Goal: Task Accomplishment & Management: Manage account settings

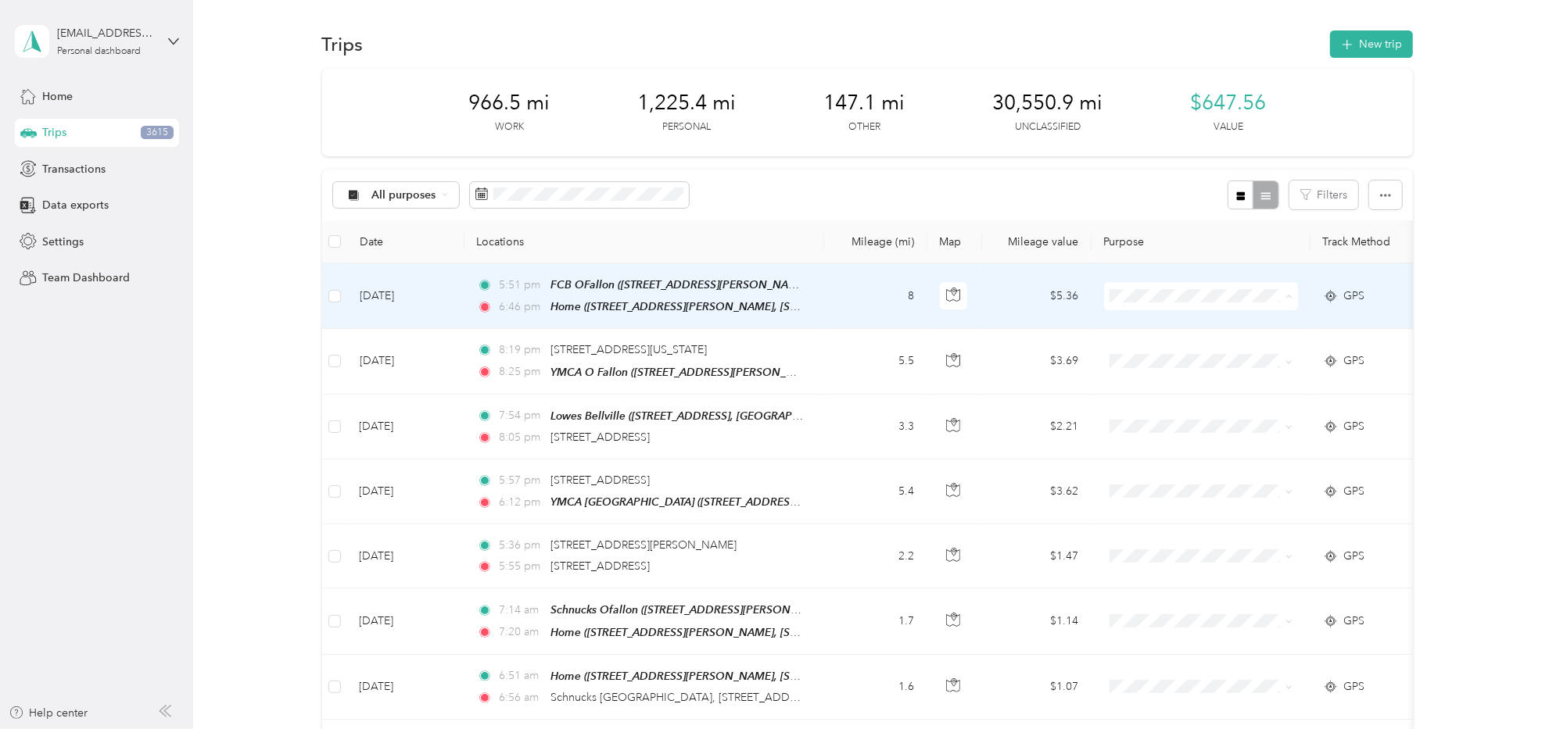
click at [1158, 455] on span "PPP" at bounding box center [1214, 461] width 145 height 16
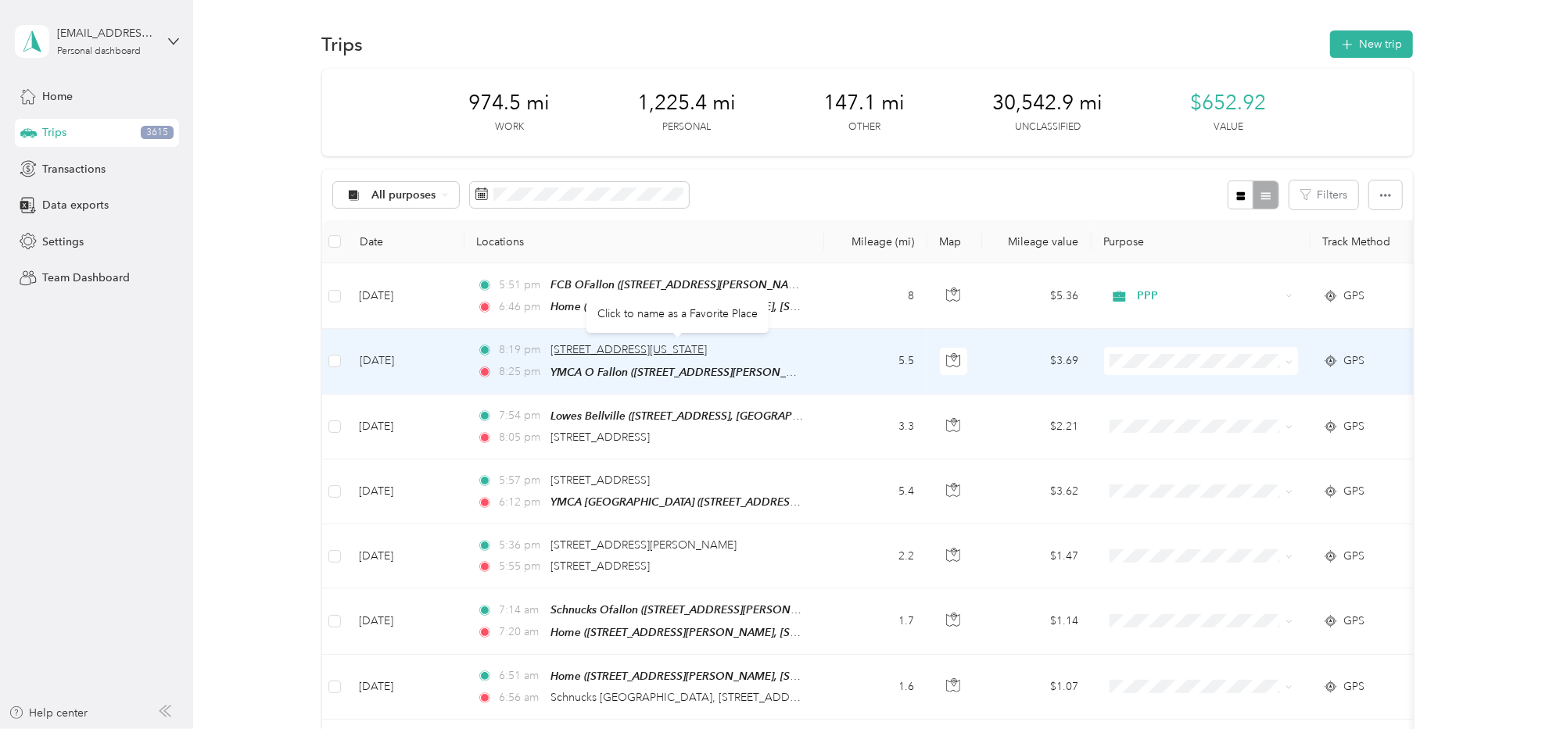
click at [686, 349] on span "[STREET_ADDRESS][US_STATE]" at bounding box center [628, 349] width 156 height 13
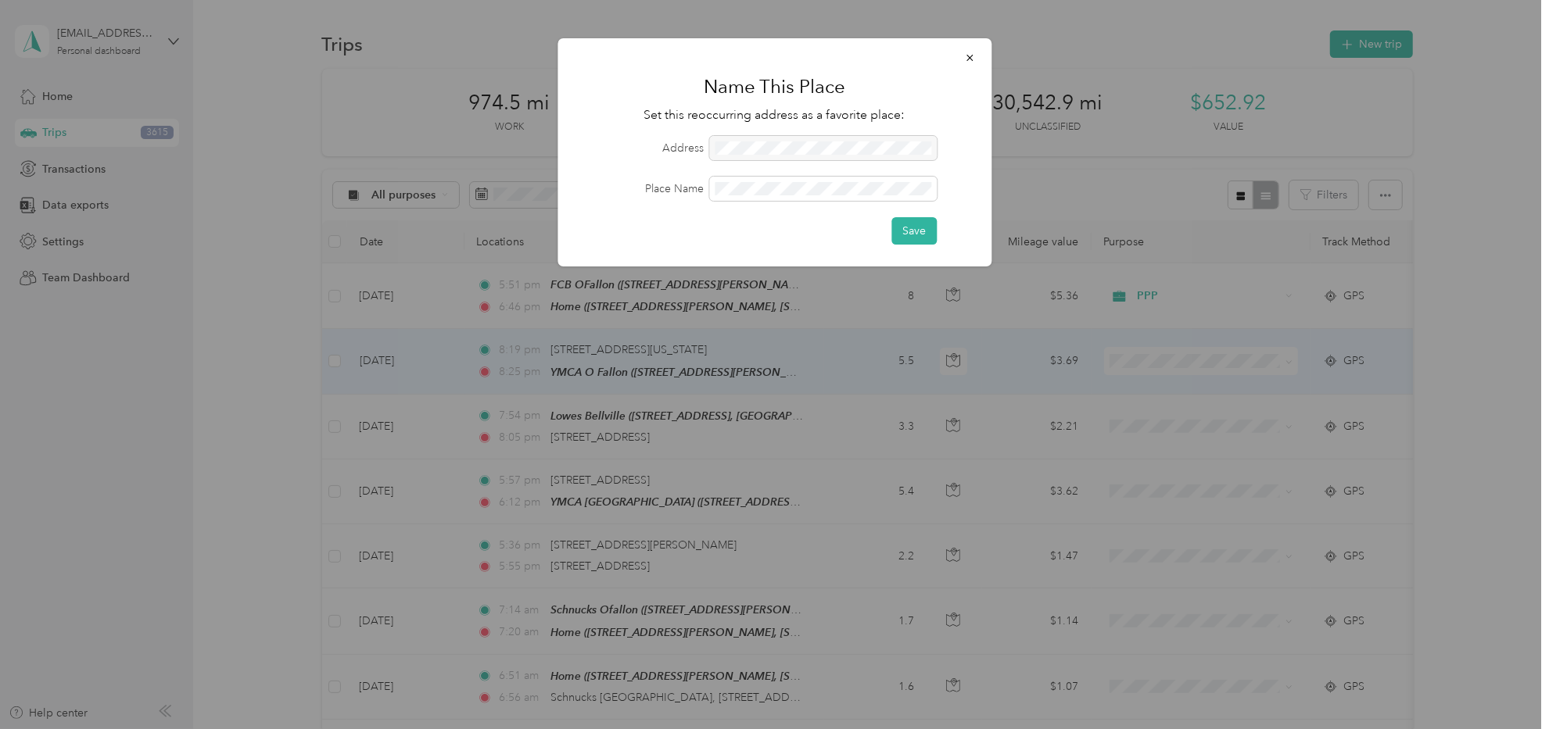
click at [776, 145] on div at bounding box center [822, 148] width 227 height 24
click at [963, 57] on button "button" at bounding box center [969, 57] width 33 height 27
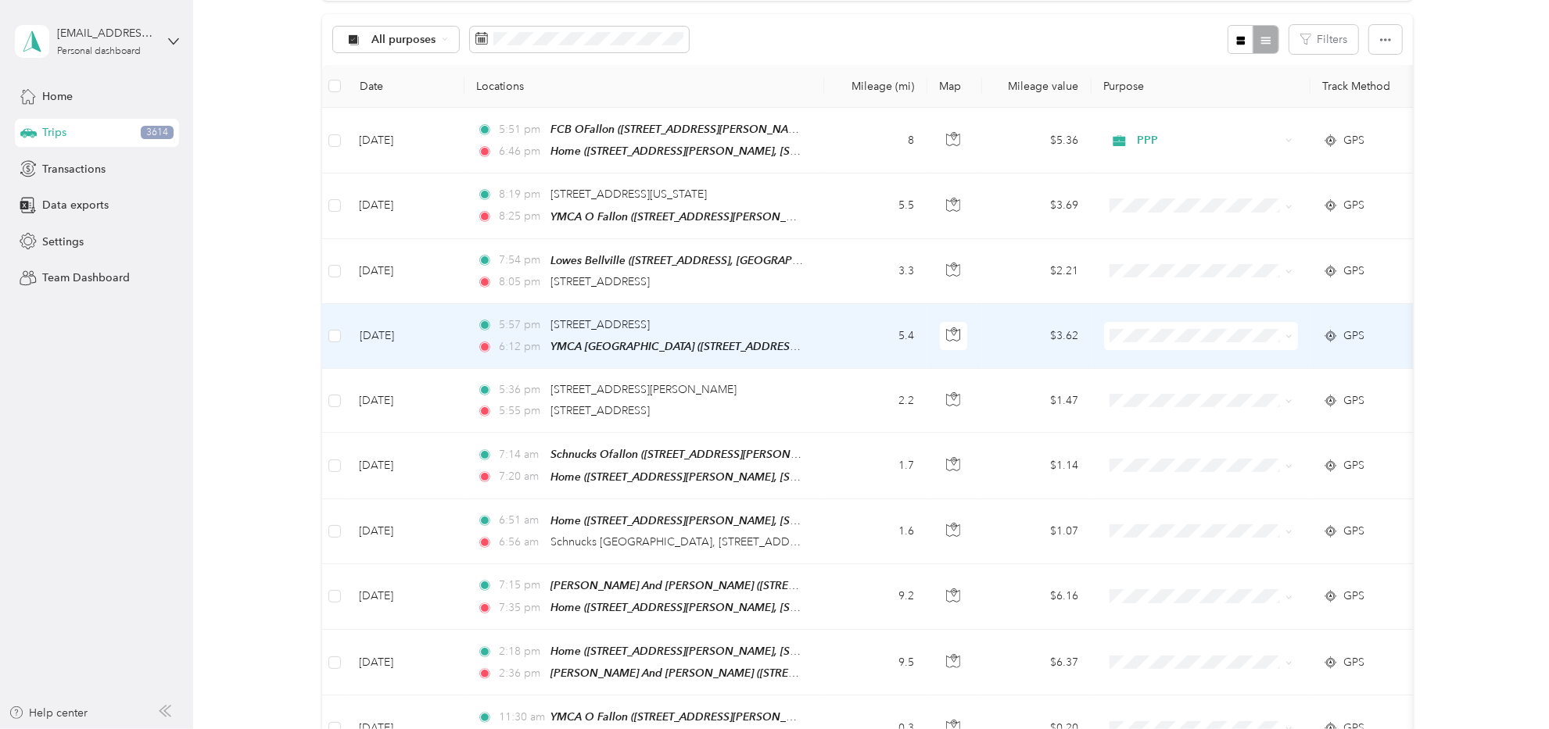
scroll to position [156, 0]
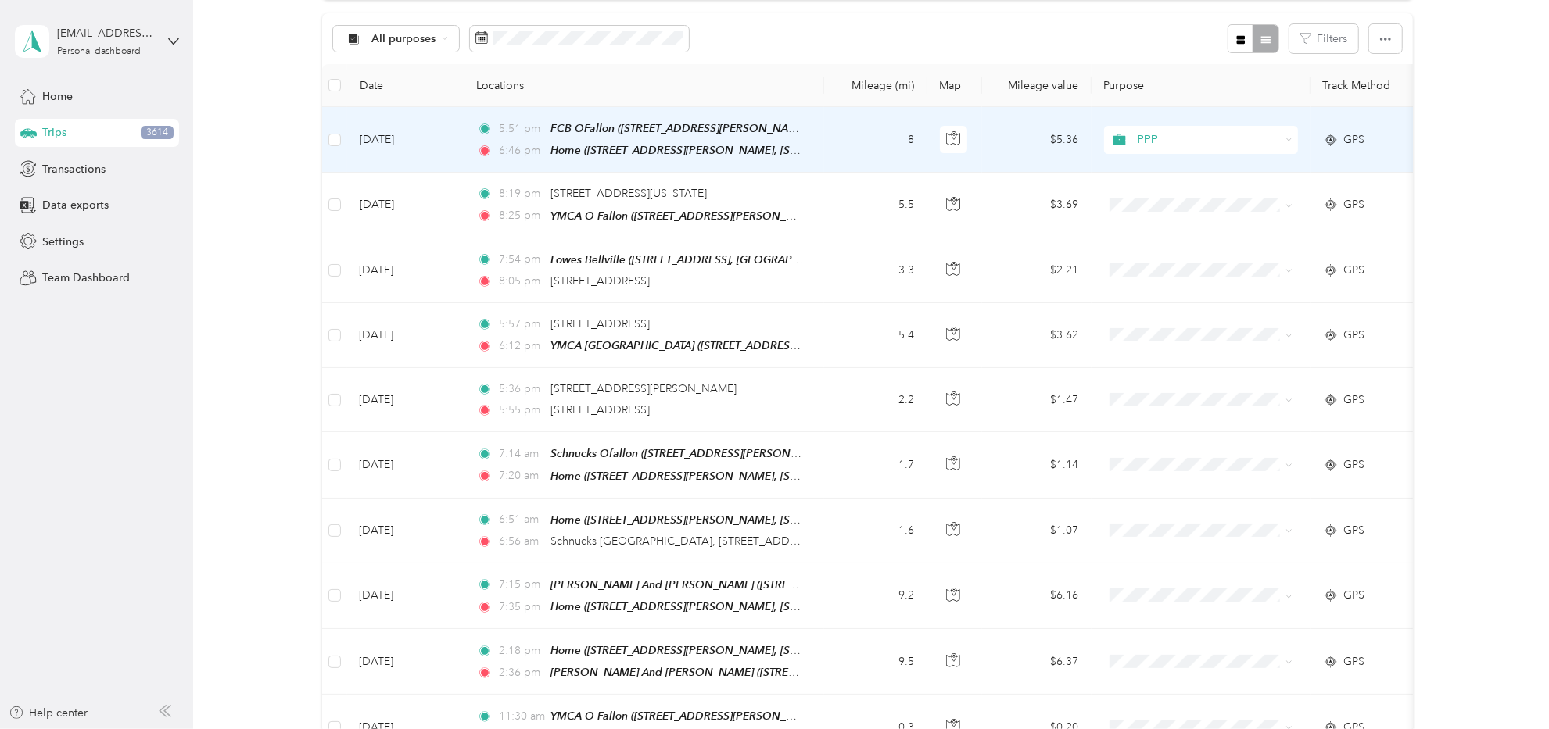
click at [996, 137] on td "$5.36" at bounding box center [1036, 140] width 109 height 66
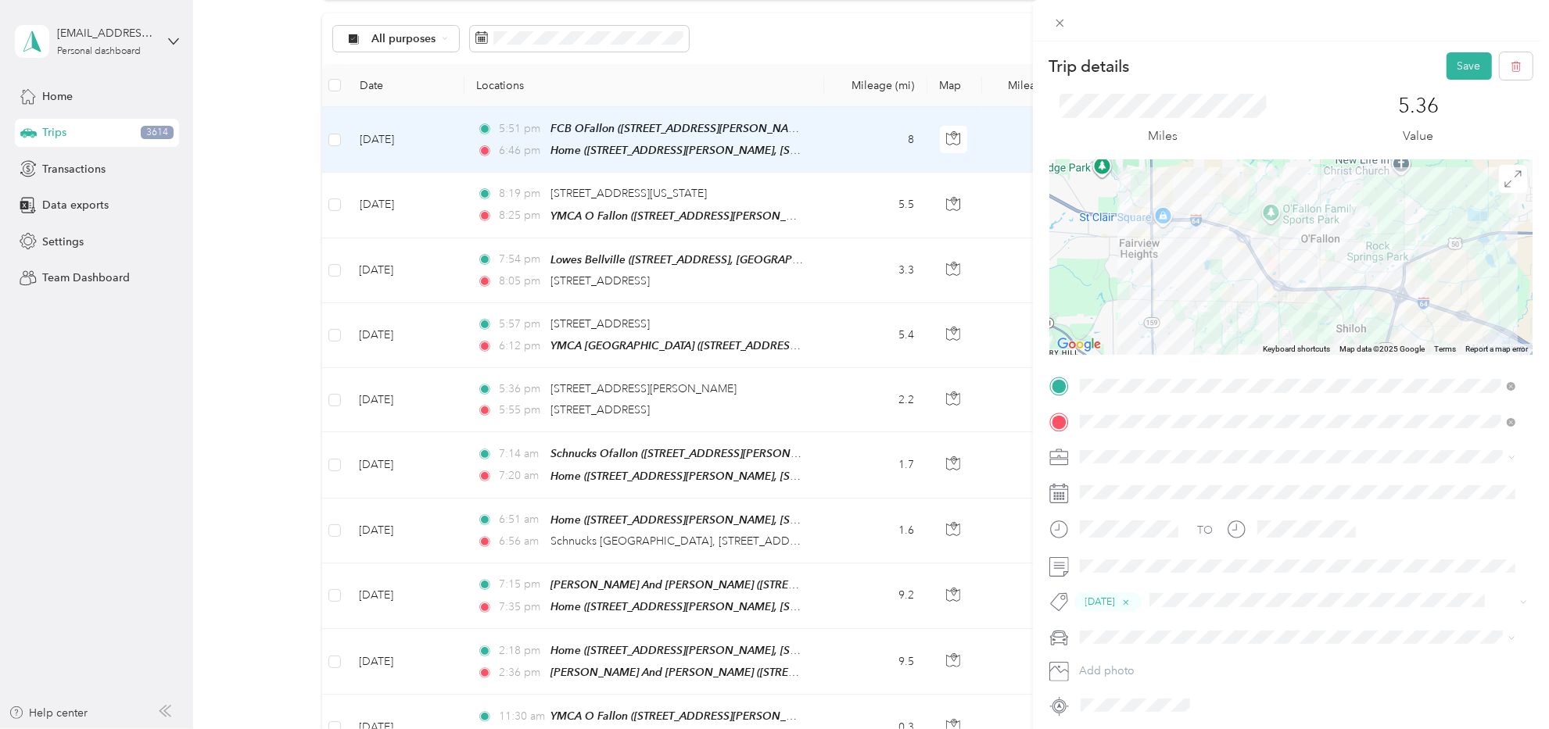
click at [913, 621] on div "Trip details Save This trip cannot be edited because it is either under review,…" at bounding box center [774, 364] width 1549 height 729
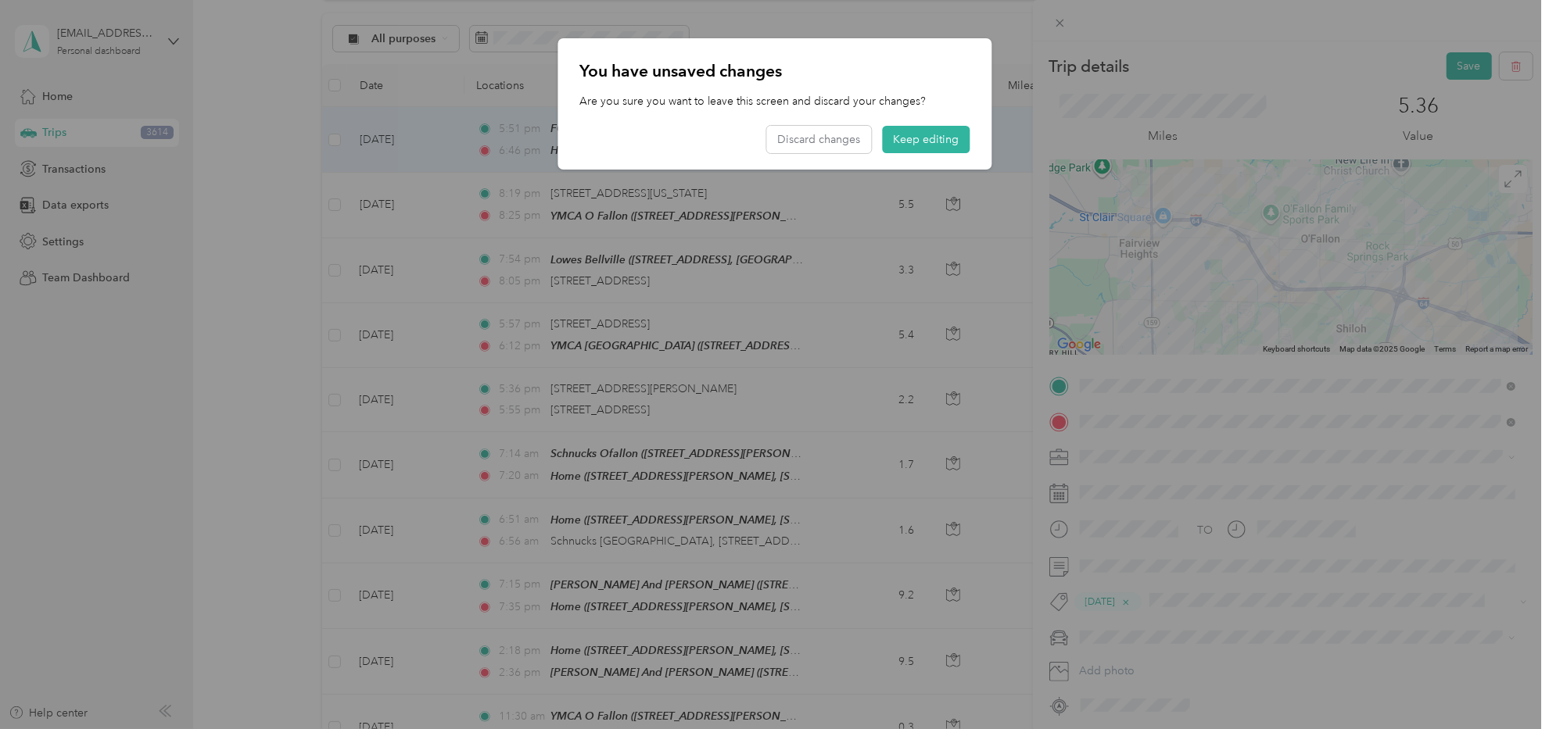
click at [951, 67] on p "You have unsaved changes" at bounding box center [774, 71] width 390 height 22
click at [904, 132] on button "Keep editing" at bounding box center [926, 139] width 88 height 27
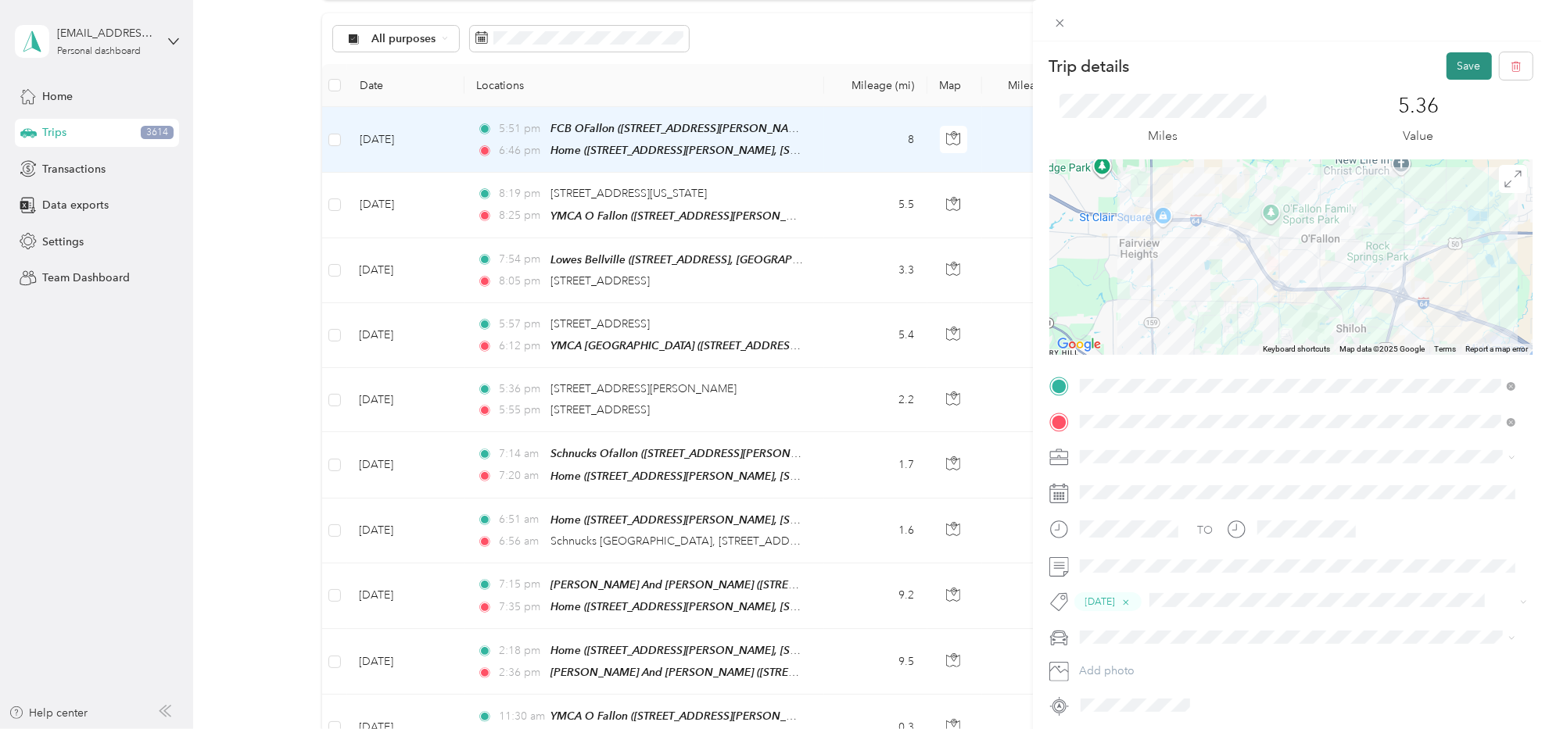
click at [1448, 55] on button "Save" at bounding box center [1468, 65] width 45 height 27
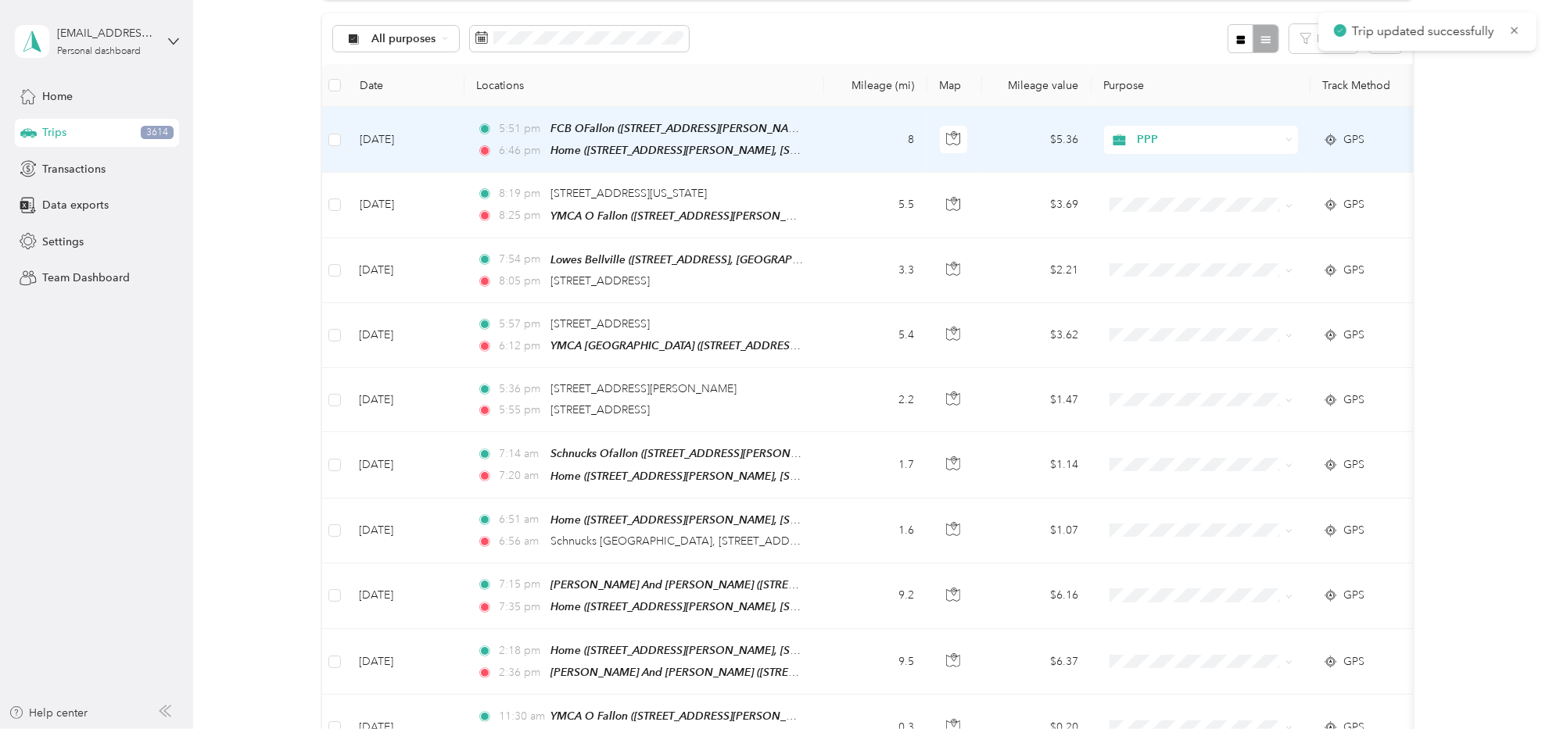
click at [993, 136] on td "$5.36" at bounding box center [1036, 140] width 109 height 66
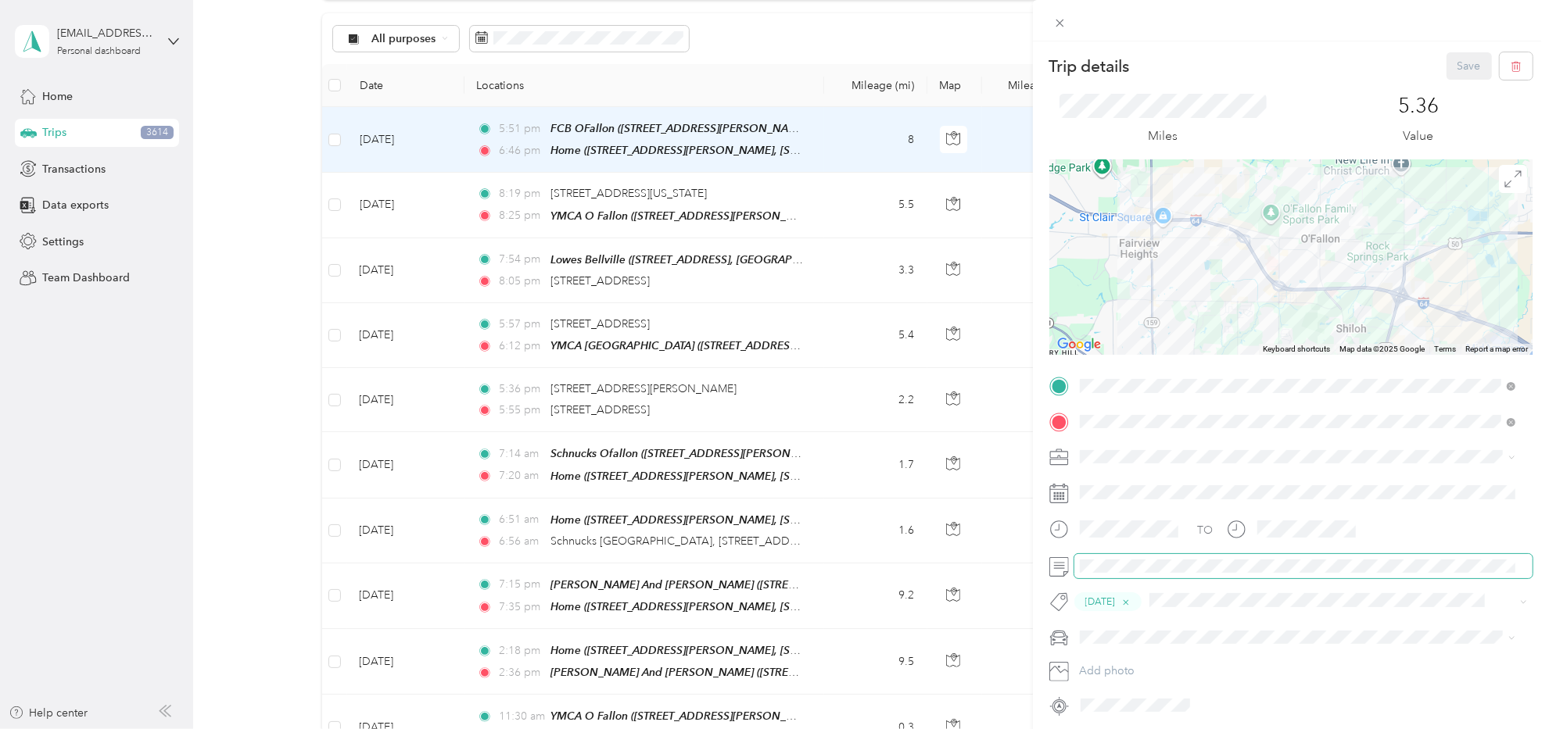
click at [1054, 557] on div at bounding box center [1290, 566] width 483 height 24
click at [984, 548] on div "Trip details Save This trip cannot be edited because it is either under review,…" at bounding box center [774, 364] width 1549 height 729
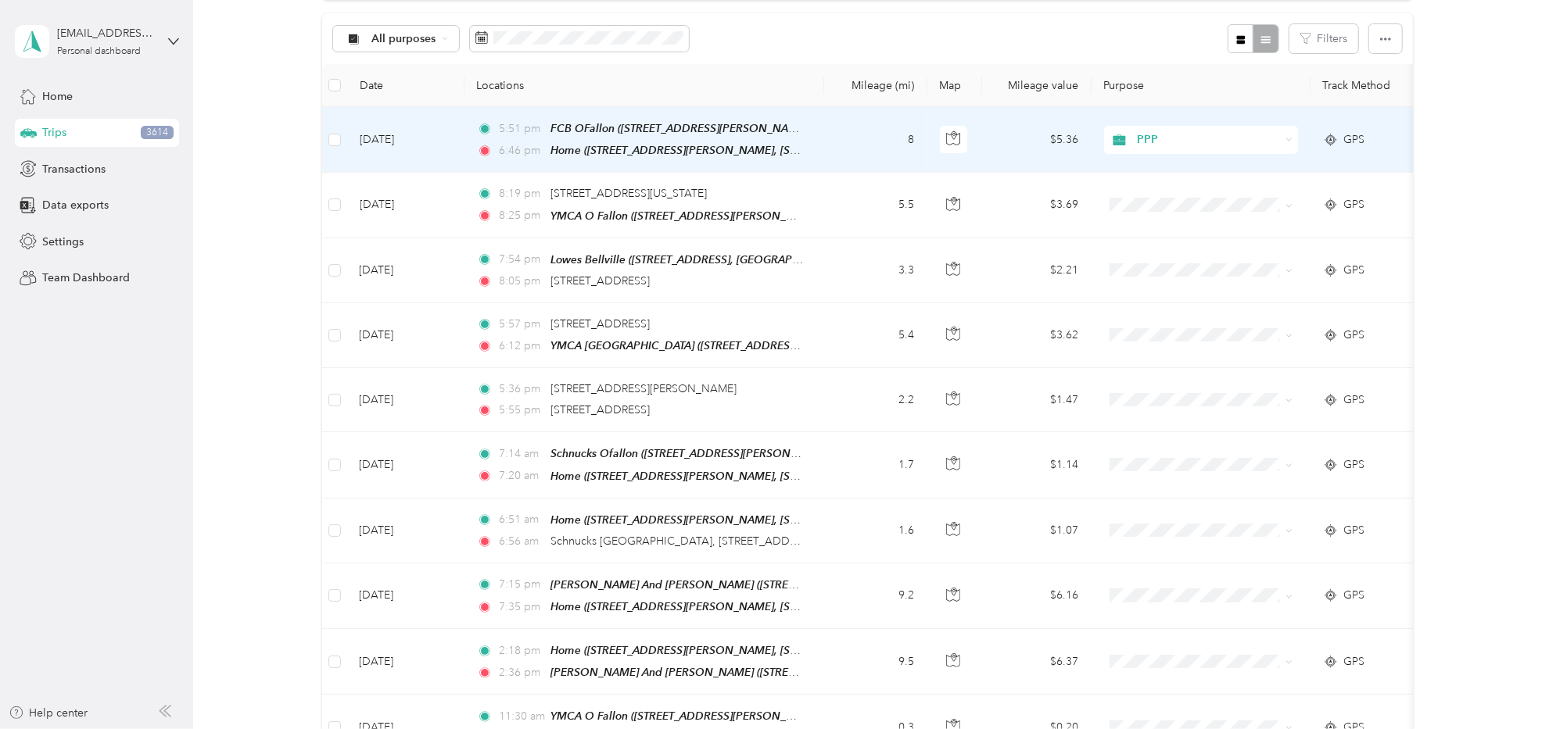
click at [990, 154] on td "$5.36" at bounding box center [1036, 140] width 109 height 66
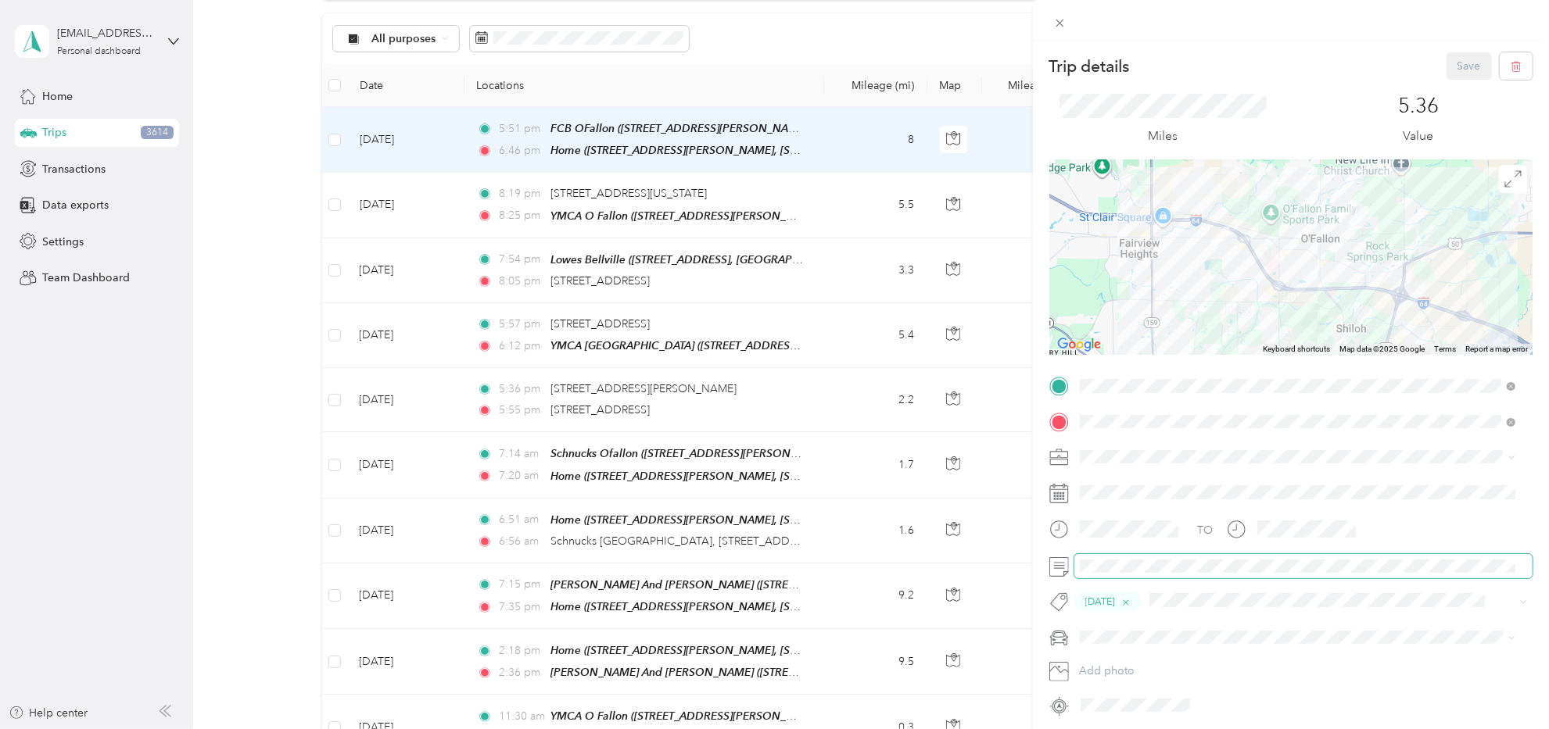
click at [1068, 560] on div at bounding box center [1290, 566] width 483 height 24
click at [739, 195] on div "Trip details Save This trip cannot be edited because it is either under review,…" at bounding box center [774, 364] width 1549 height 729
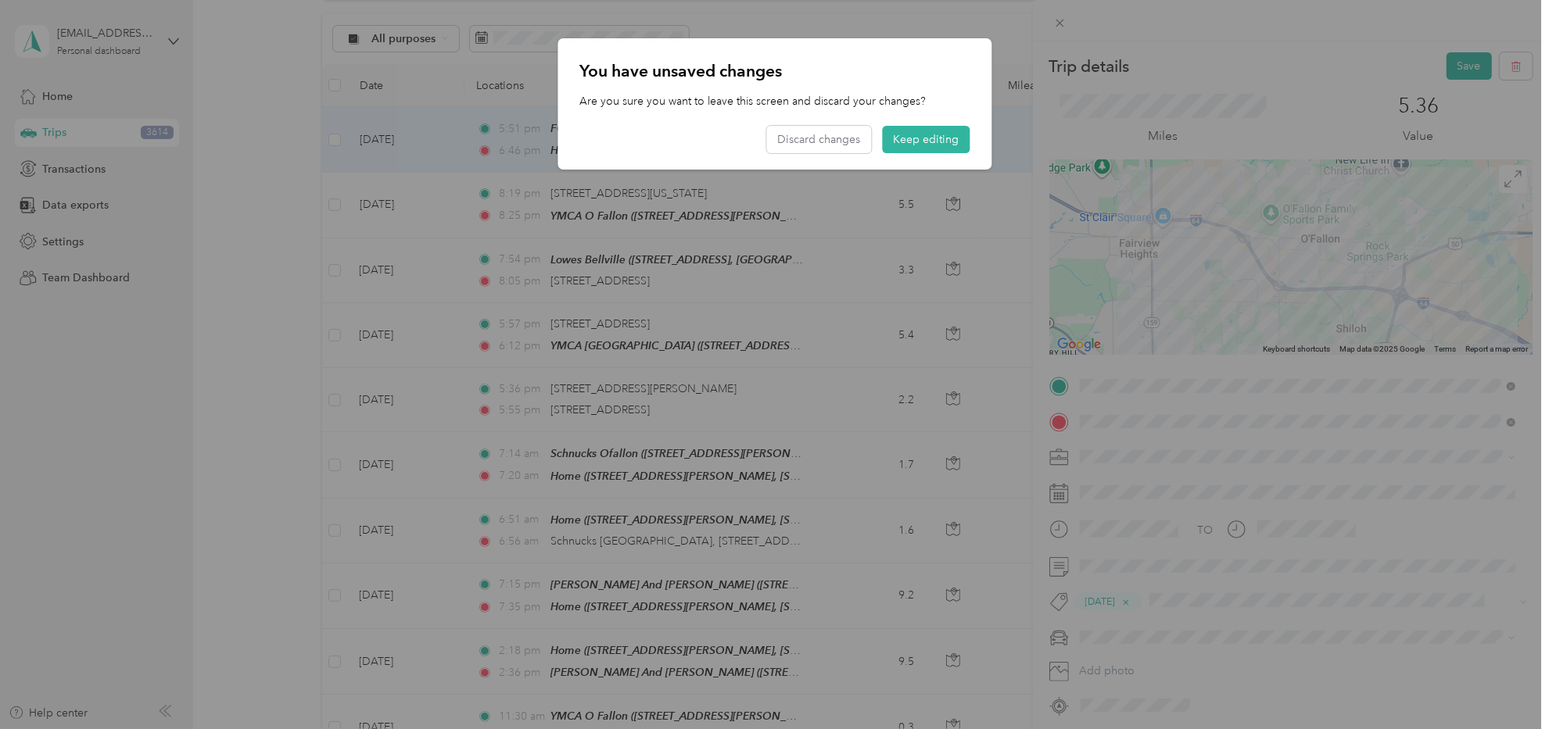
drag, startPoint x: 1364, startPoint y: 322, endPoint x: 1359, endPoint y: 289, distance: 33.3
click at [1365, 320] on div at bounding box center [774, 364] width 1549 height 729
click at [915, 151] on button "Keep editing" at bounding box center [926, 139] width 88 height 27
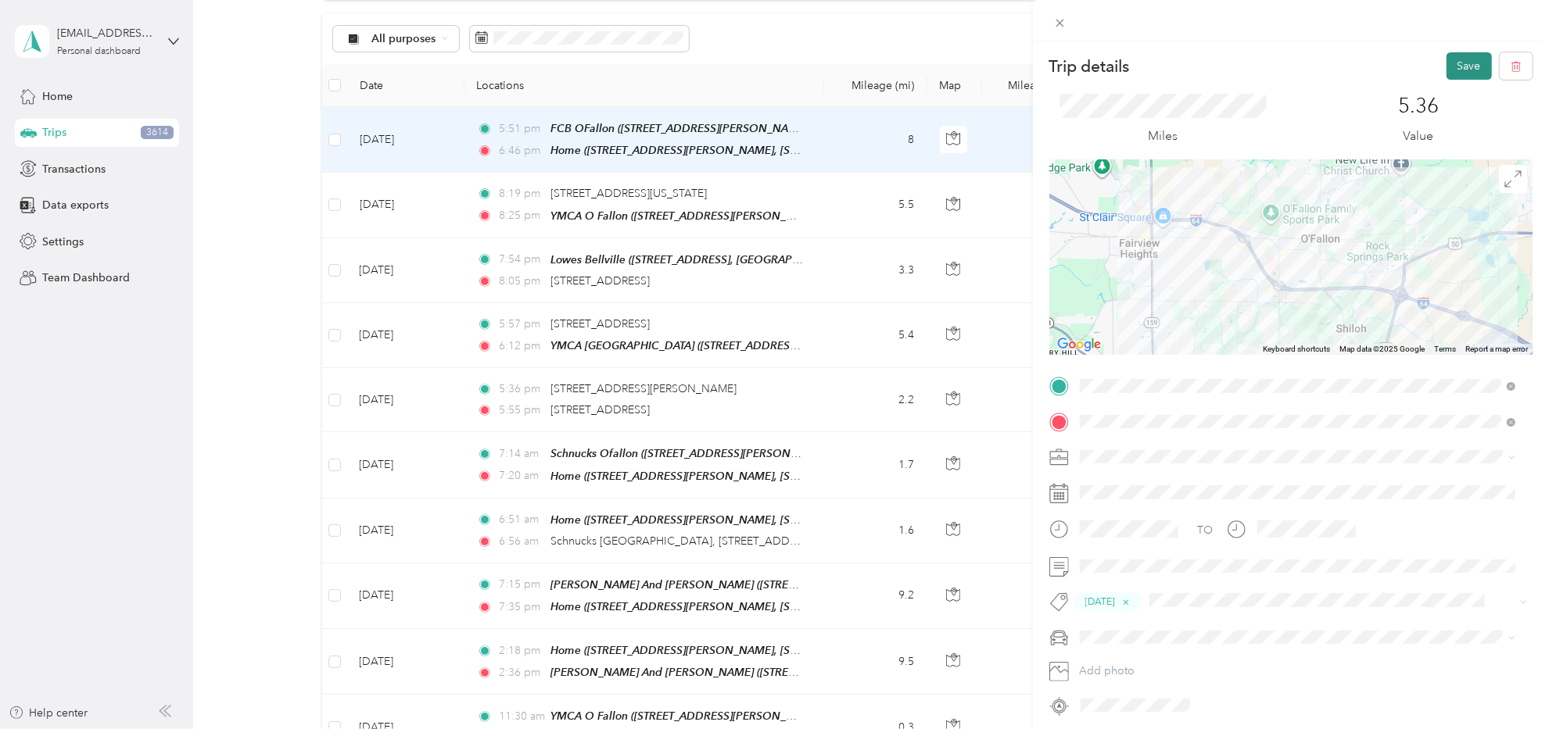
click at [1455, 70] on button "Save" at bounding box center [1468, 65] width 45 height 27
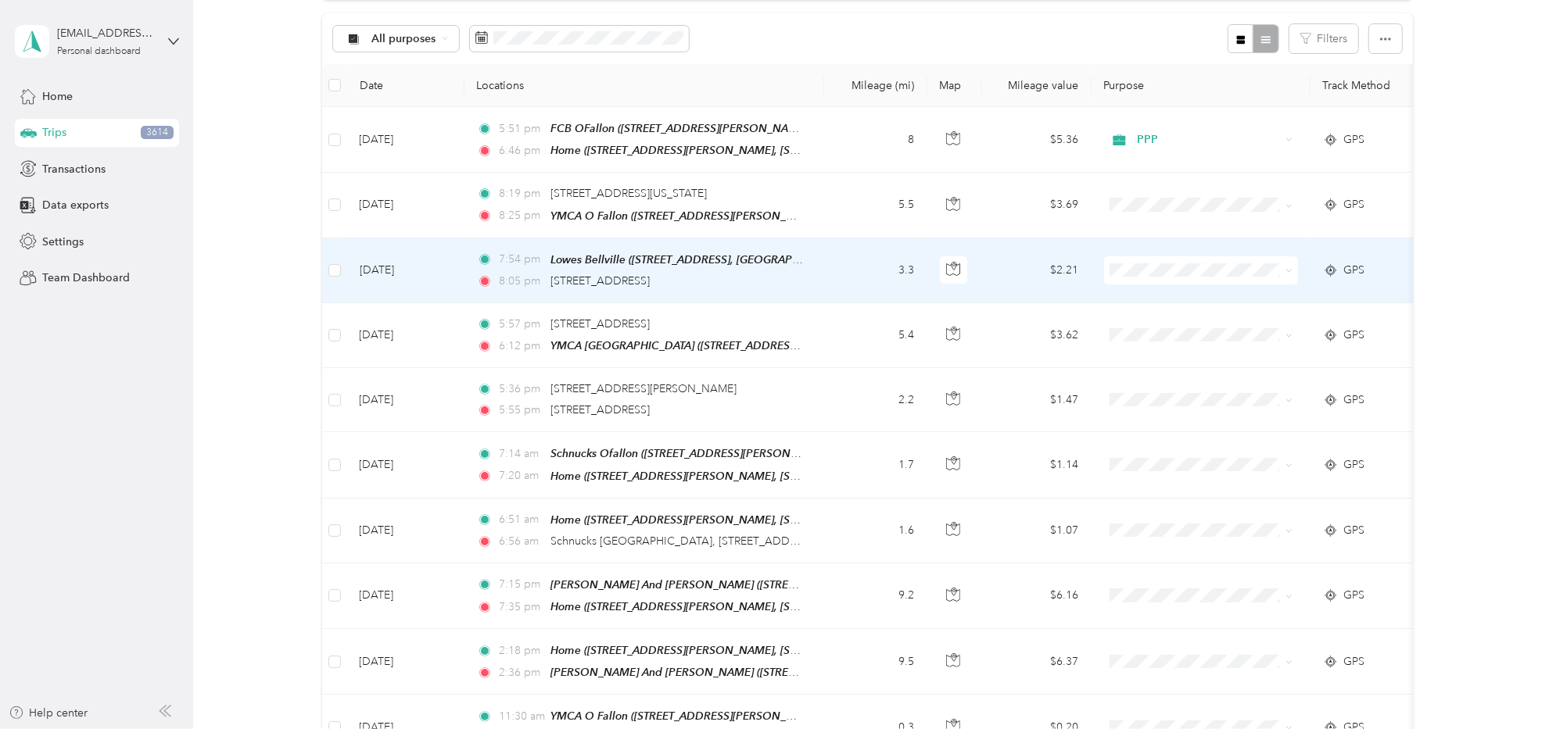
click at [1163, 274] on span at bounding box center [1201, 270] width 194 height 28
click at [1191, 404] on span "SBE" at bounding box center [1214, 404] width 145 height 16
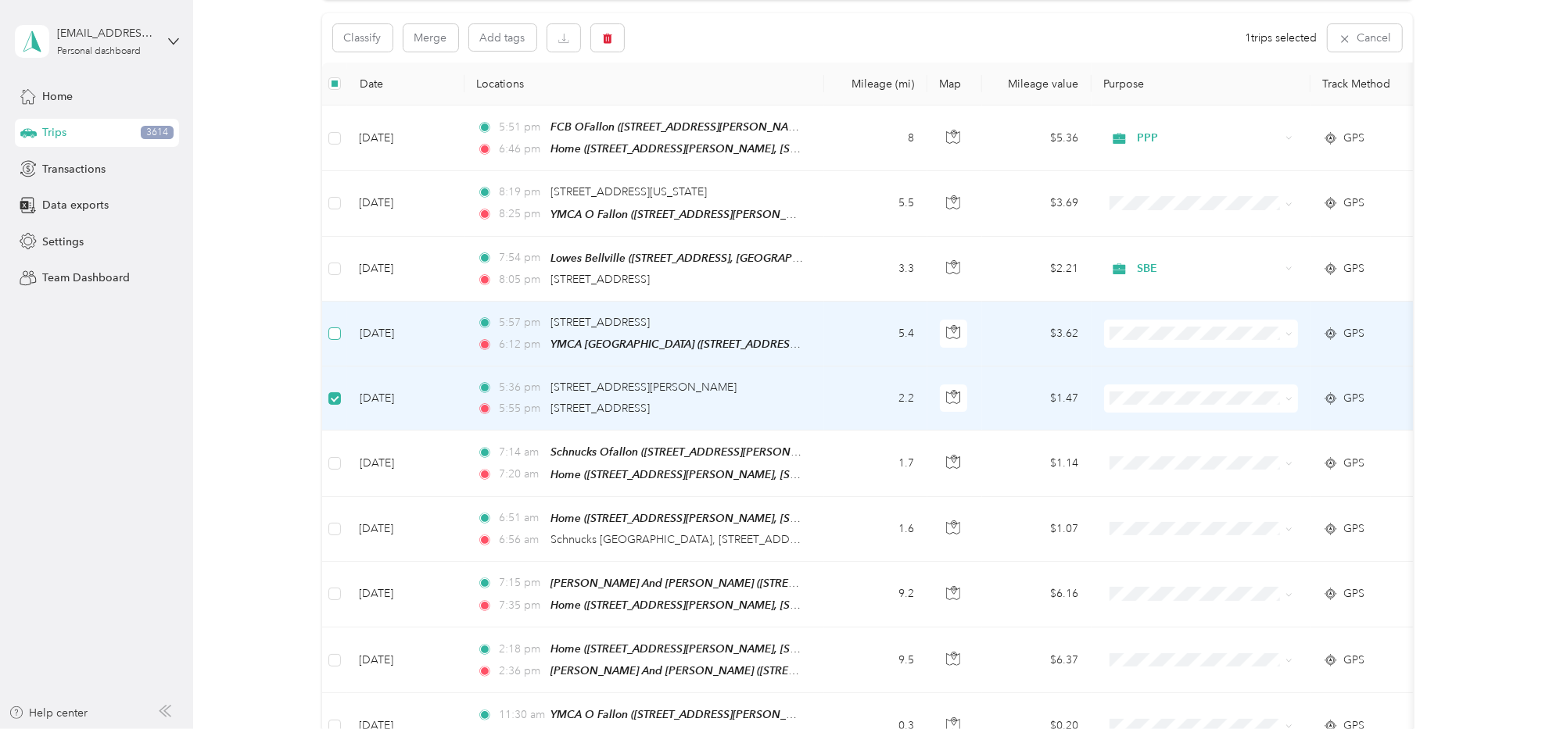
scroll to position [155, 0]
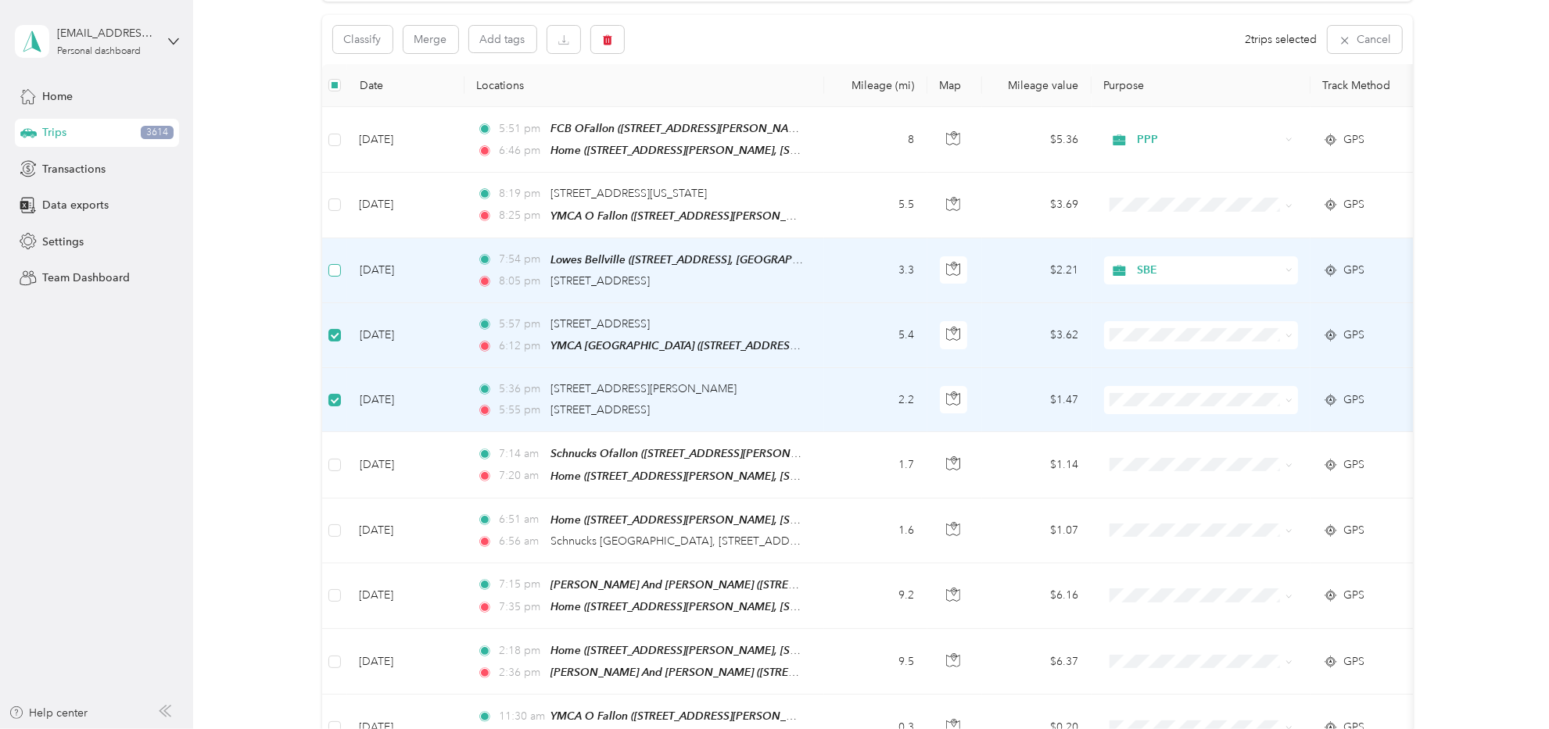
click at [337, 256] on td at bounding box center [334, 270] width 25 height 65
click at [1154, 472] on li "SBE" at bounding box center [1200, 468] width 194 height 27
click at [1160, 530] on span "SBE" at bounding box center [1214, 533] width 145 height 16
click at [1001, 265] on td "$2.21" at bounding box center [1036, 270] width 109 height 65
click at [843, 263] on td "3.3" at bounding box center [875, 270] width 103 height 65
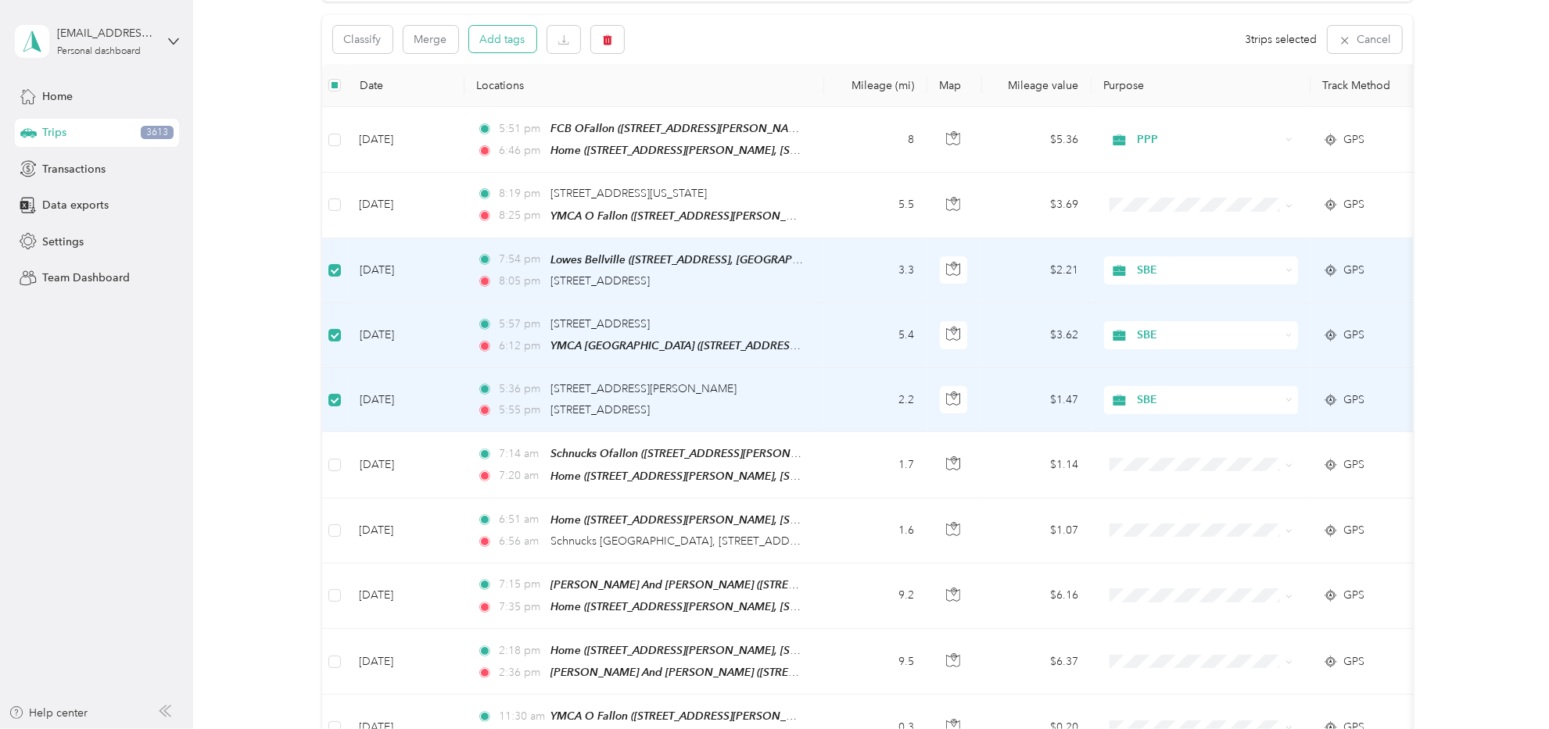
click at [503, 42] on button "Add tags" at bounding box center [502, 39] width 67 height 27
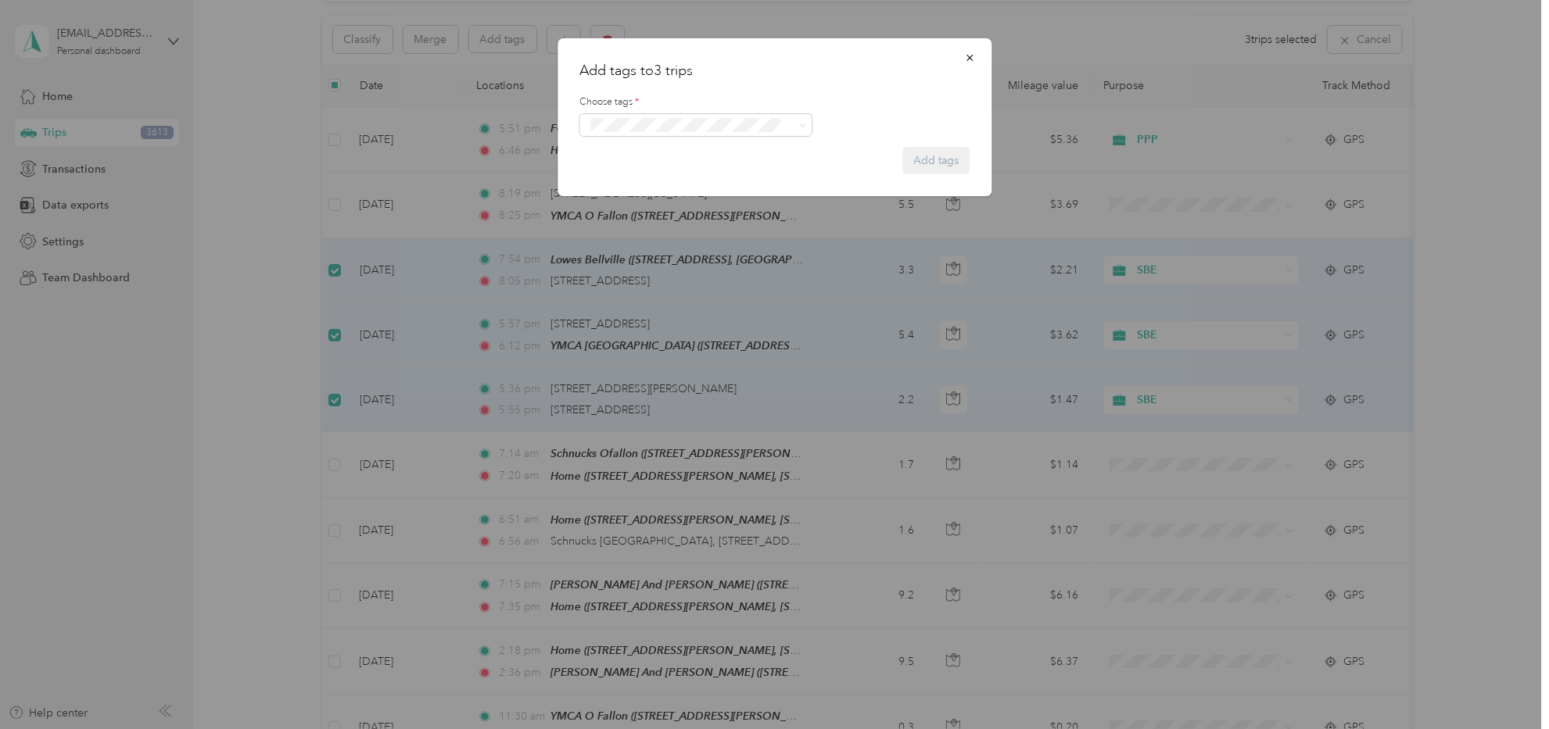
click at [653, 136] on form "Choose tags * Add tags" at bounding box center [774, 127] width 390 height 93
click at [666, 167] on button "Add tag 1101 [PERSON_NAME]" at bounding box center [695, 168] width 177 height 27
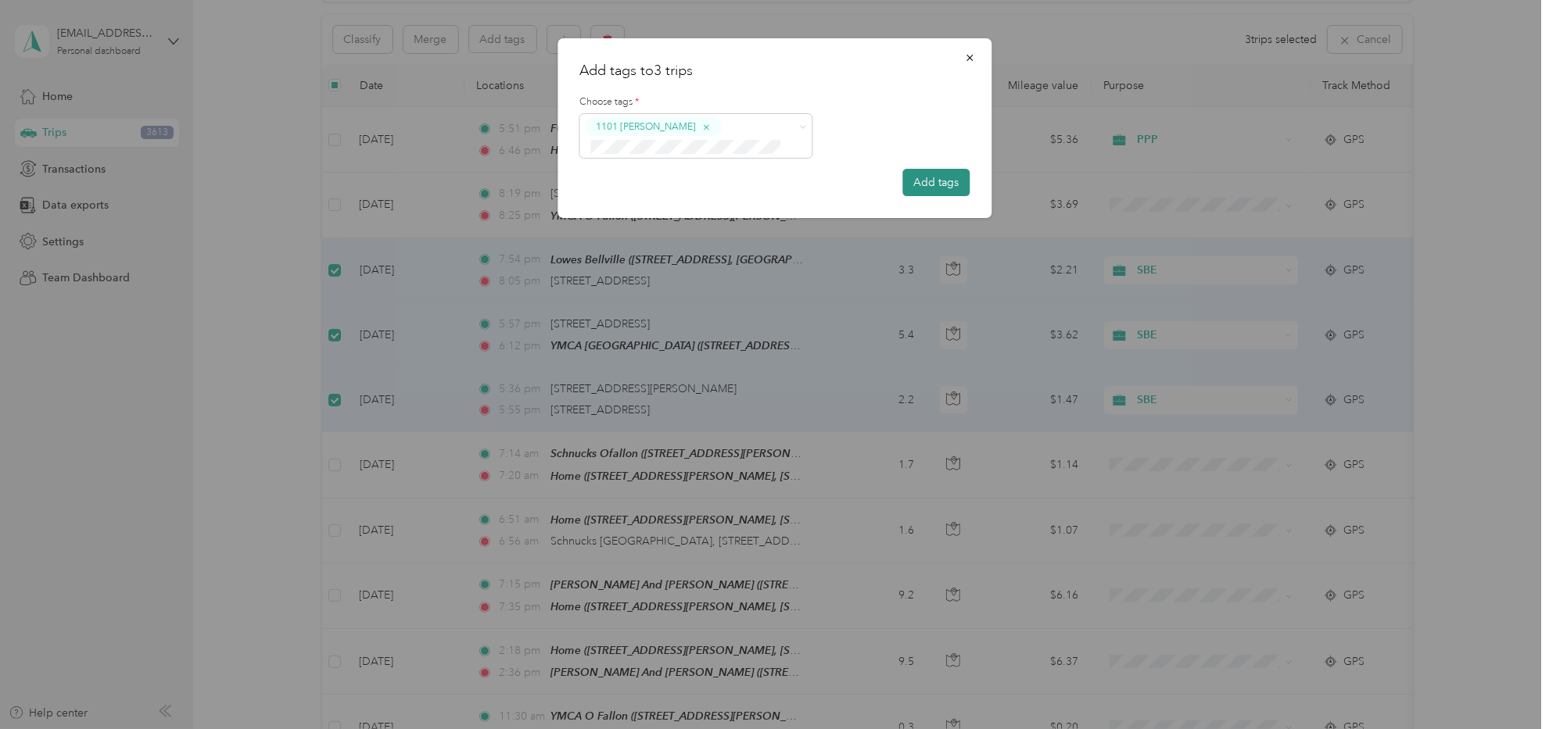
click at [921, 183] on button "Add tags" at bounding box center [935, 182] width 67 height 27
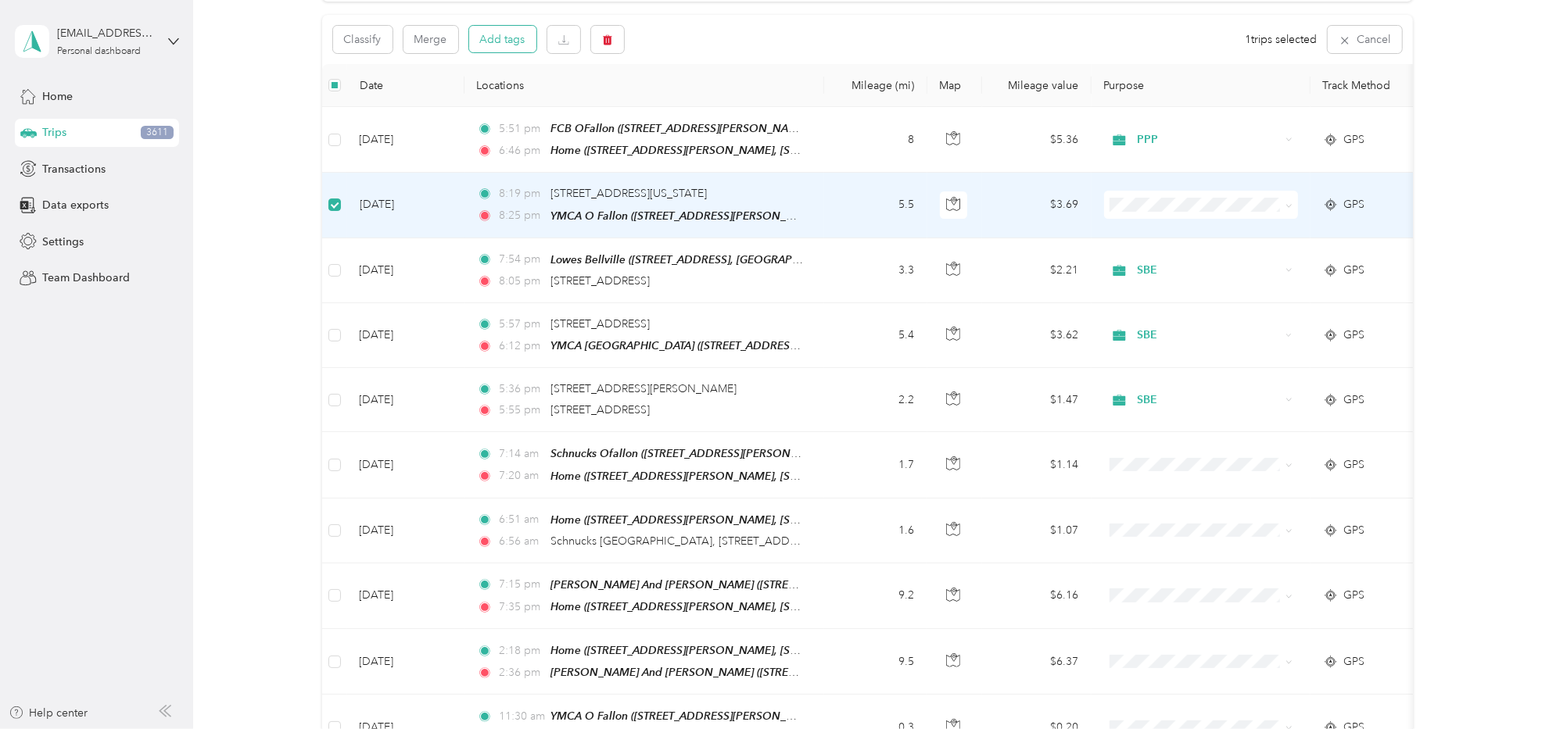
click at [503, 26] on button "Add tags" at bounding box center [502, 39] width 67 height 27
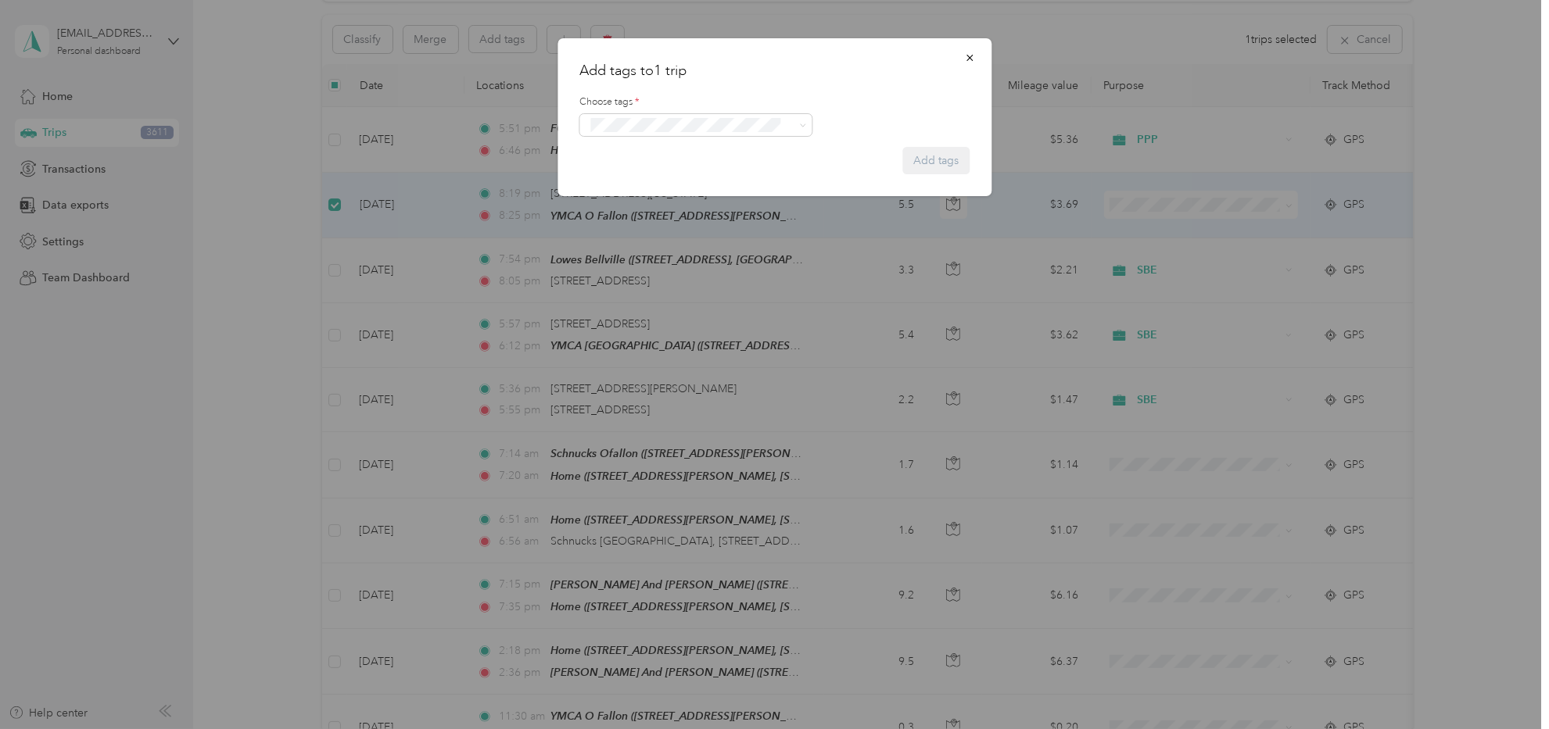
drag, startPoint x: 667, startPoint y: 99, endPoint x: 668, endPoint y: 108, distance: 8.7
click at [668, 108] on label "Choose tags *" at bounding box center [774, 102] width 390 height 14
click at [648, 161] on li "1101 [PERSON_NAME]" at bounding box center [695, 153] width 232 height 30
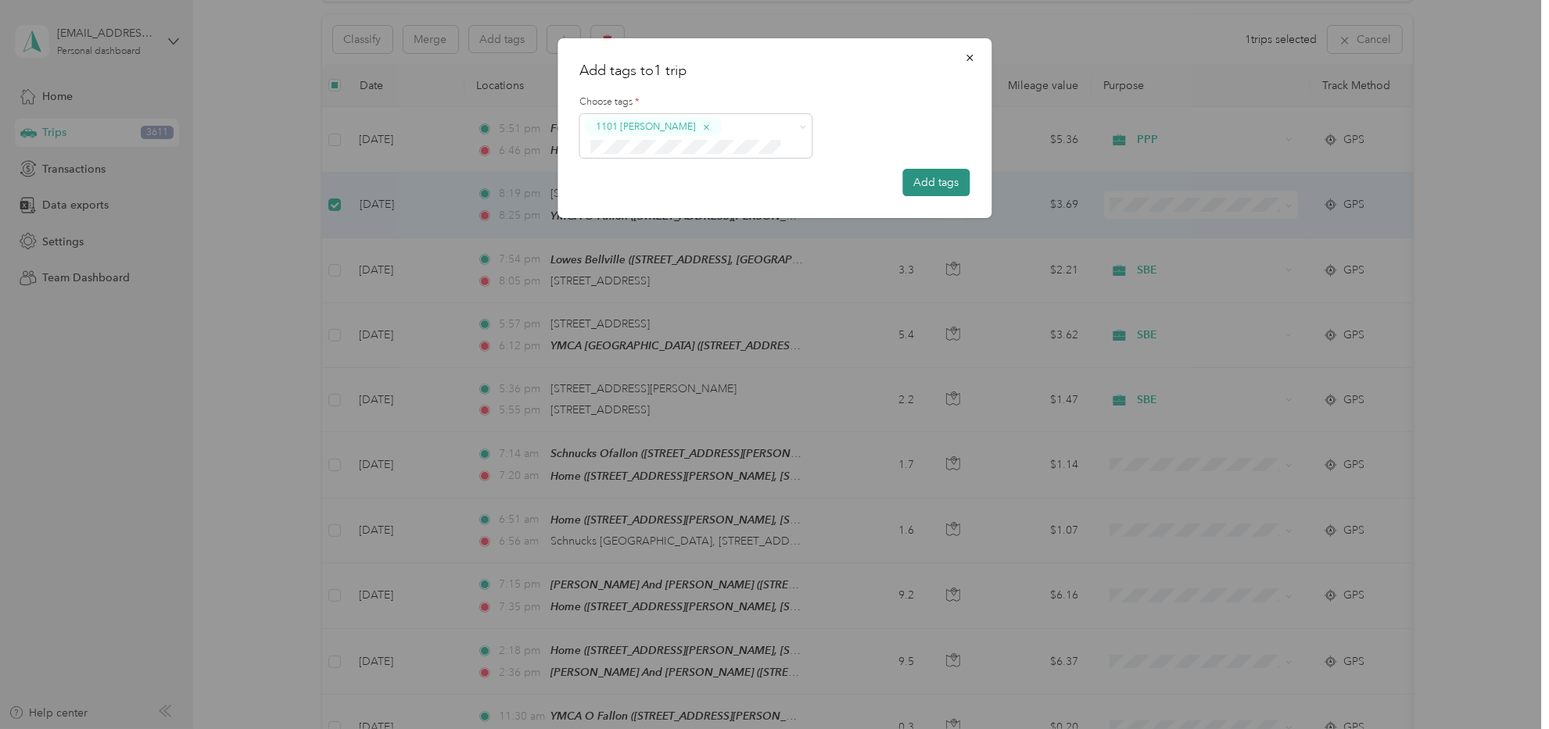
click at [953, 183] on button "Add tags" at bounding box center [935, 182] width 67 height 27
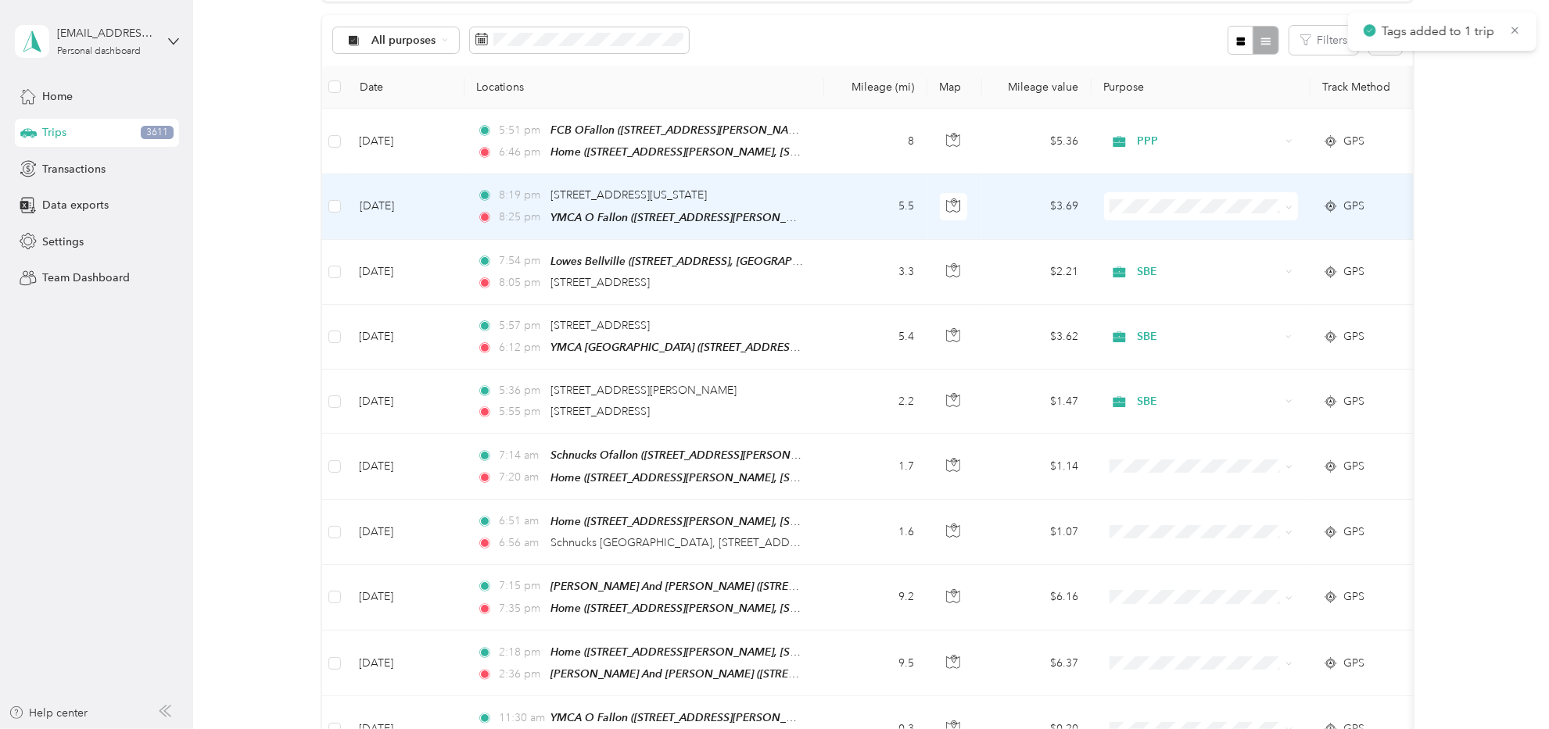
click at [1166, 335] on span "SBE" at bounding box center [1214, 339] width 145 height 16
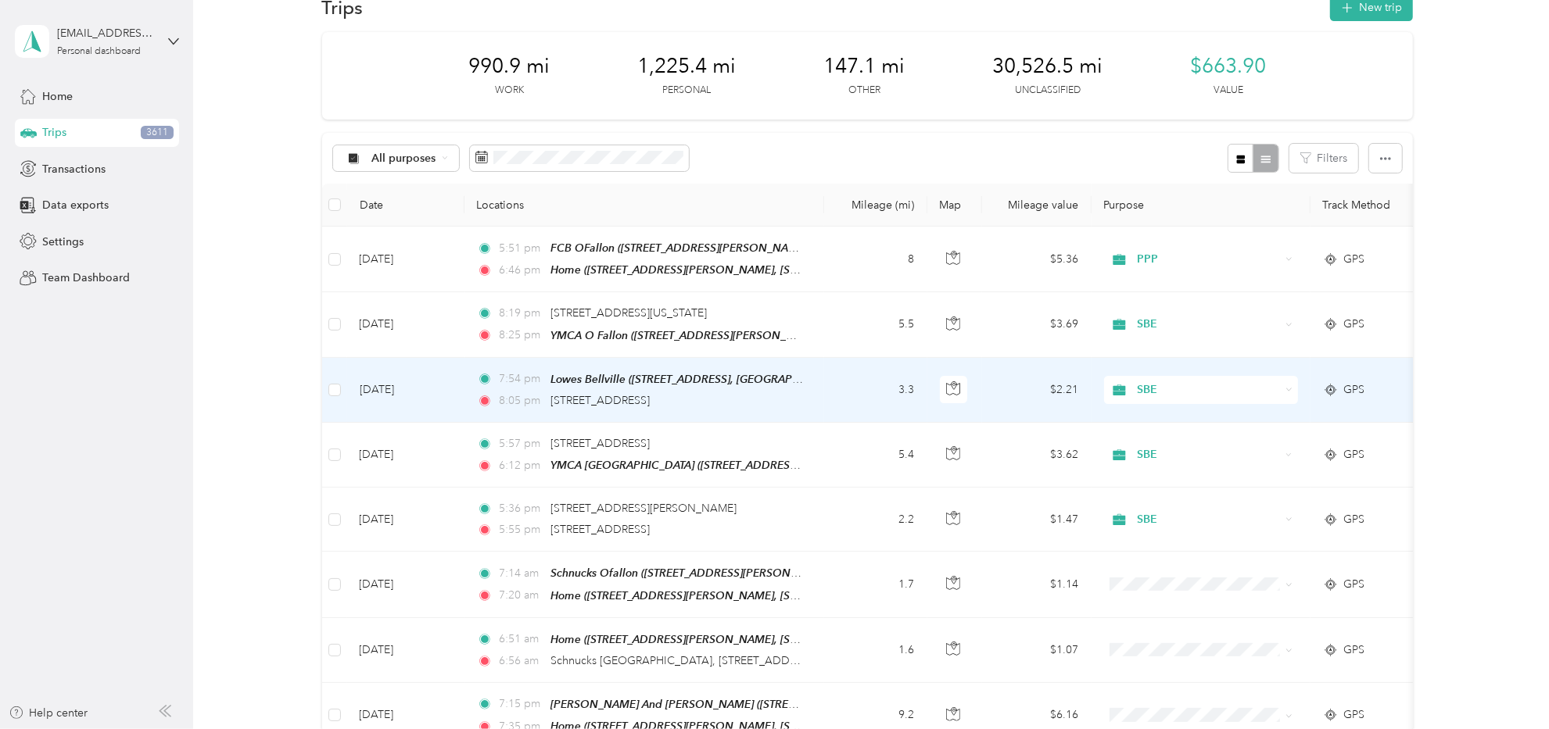
scroll to position [0, 0]
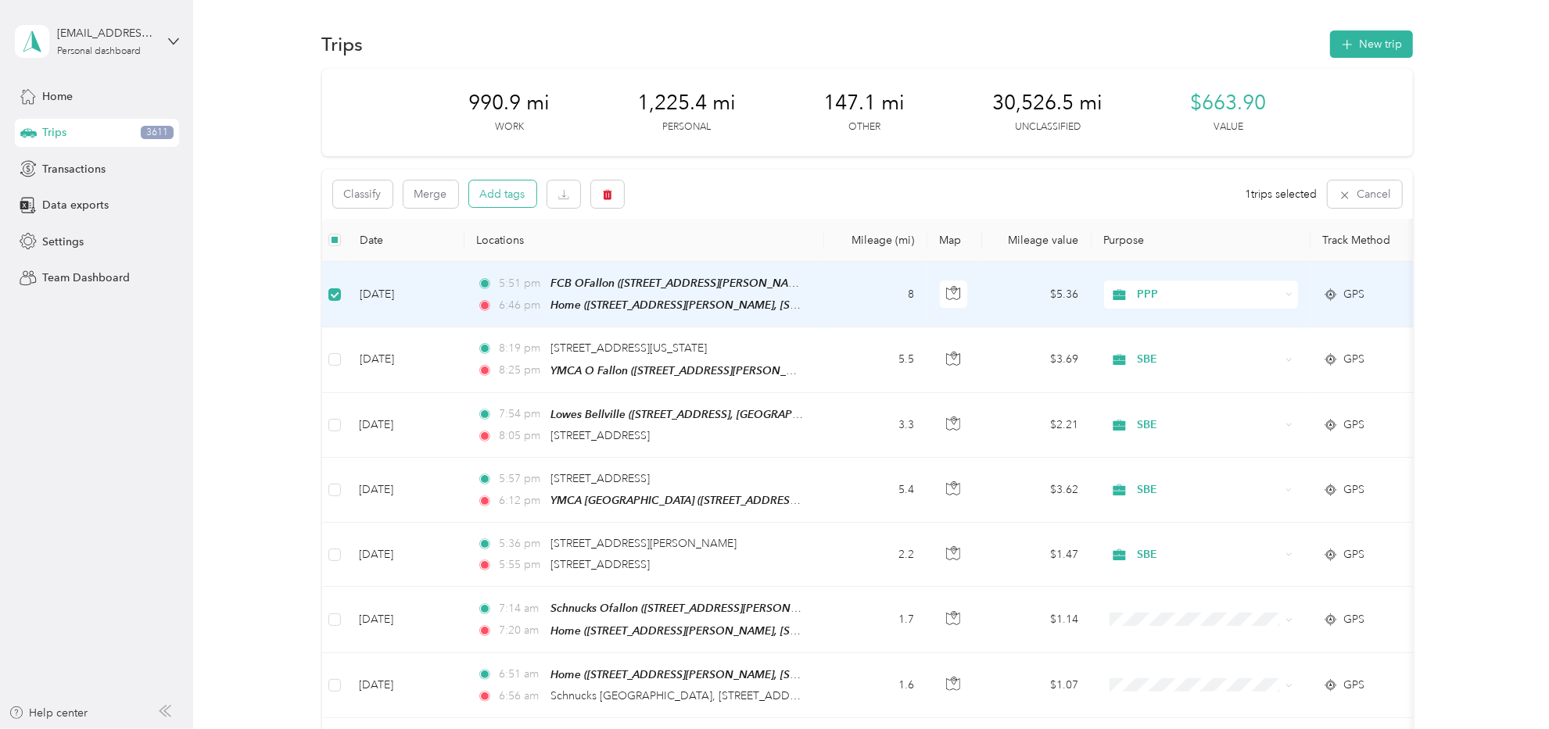
click at [503, 195] on button "Add tags" at bounding box center [502, 194] width 67 height 27
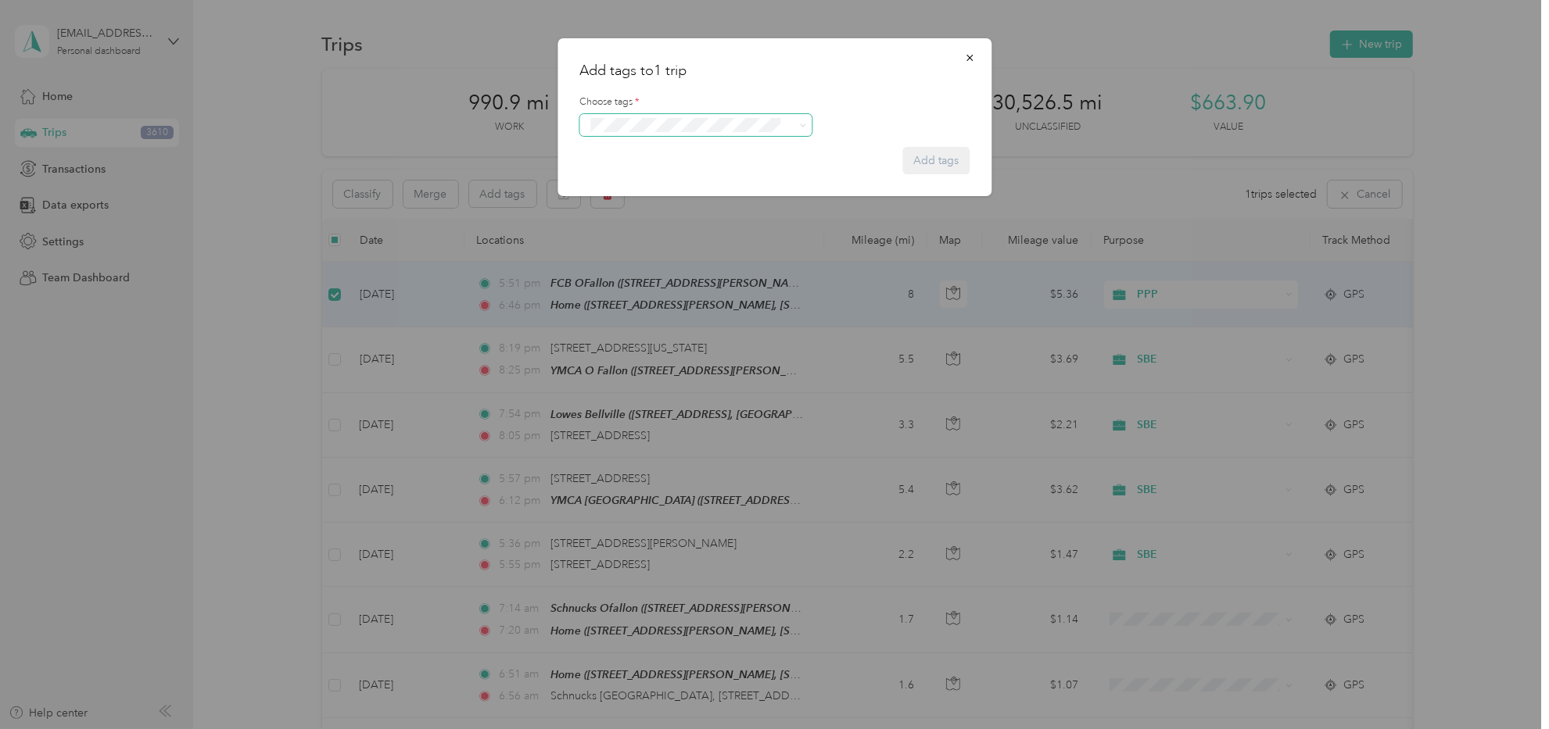
click at [688, 134] on form "Choose tags * Add tags" at bounding box center [774, 127] width 390 height 93
click at [700, 174] on button "Add tag 708 WW" at bounding box center [696, 172] width 106 height 27
click at [947, 161] on button "Add tags" at bounding box center [935, 163] width 67 height 27
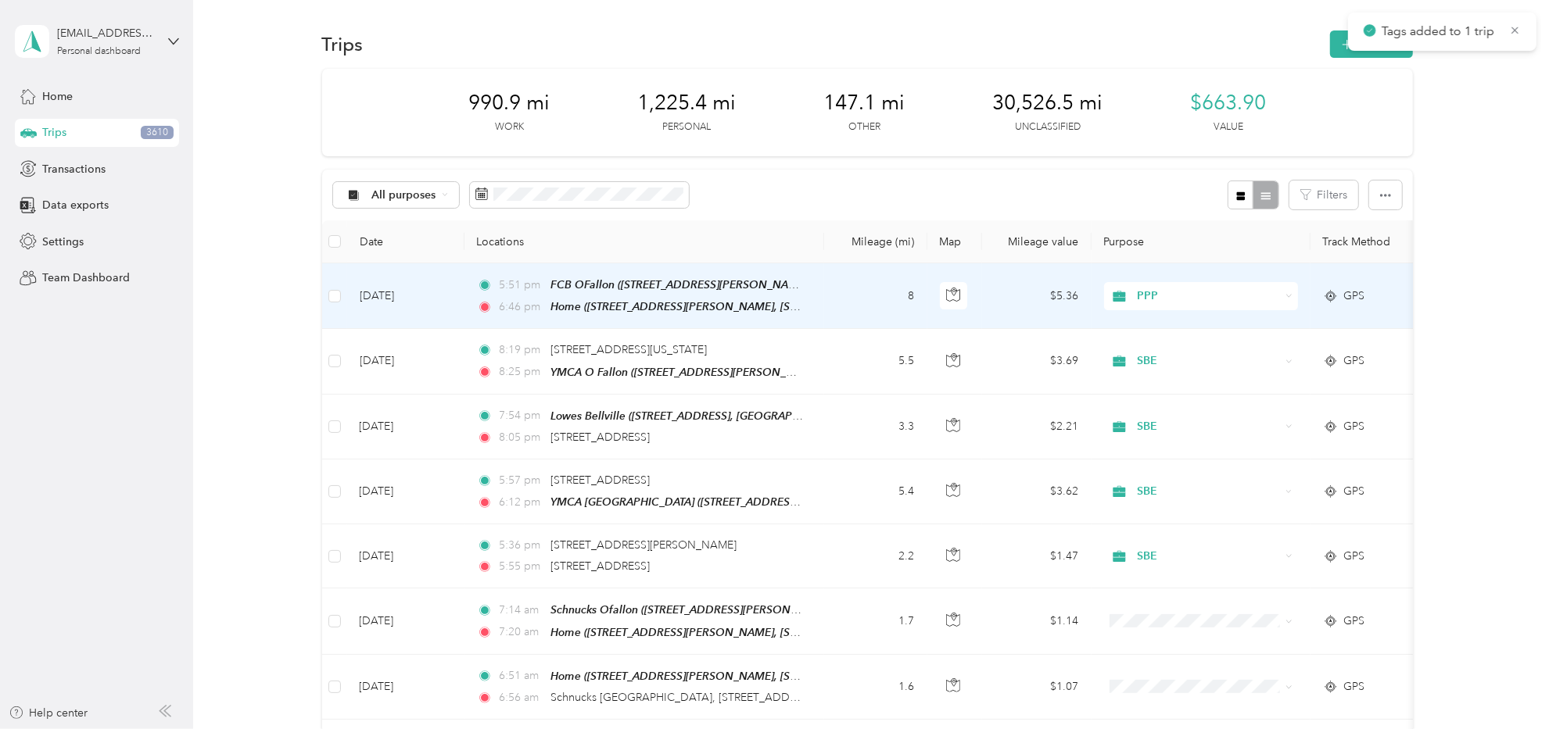
click at [836, 295] on td "8" at bounding box center [875, 296] width 103 height 66
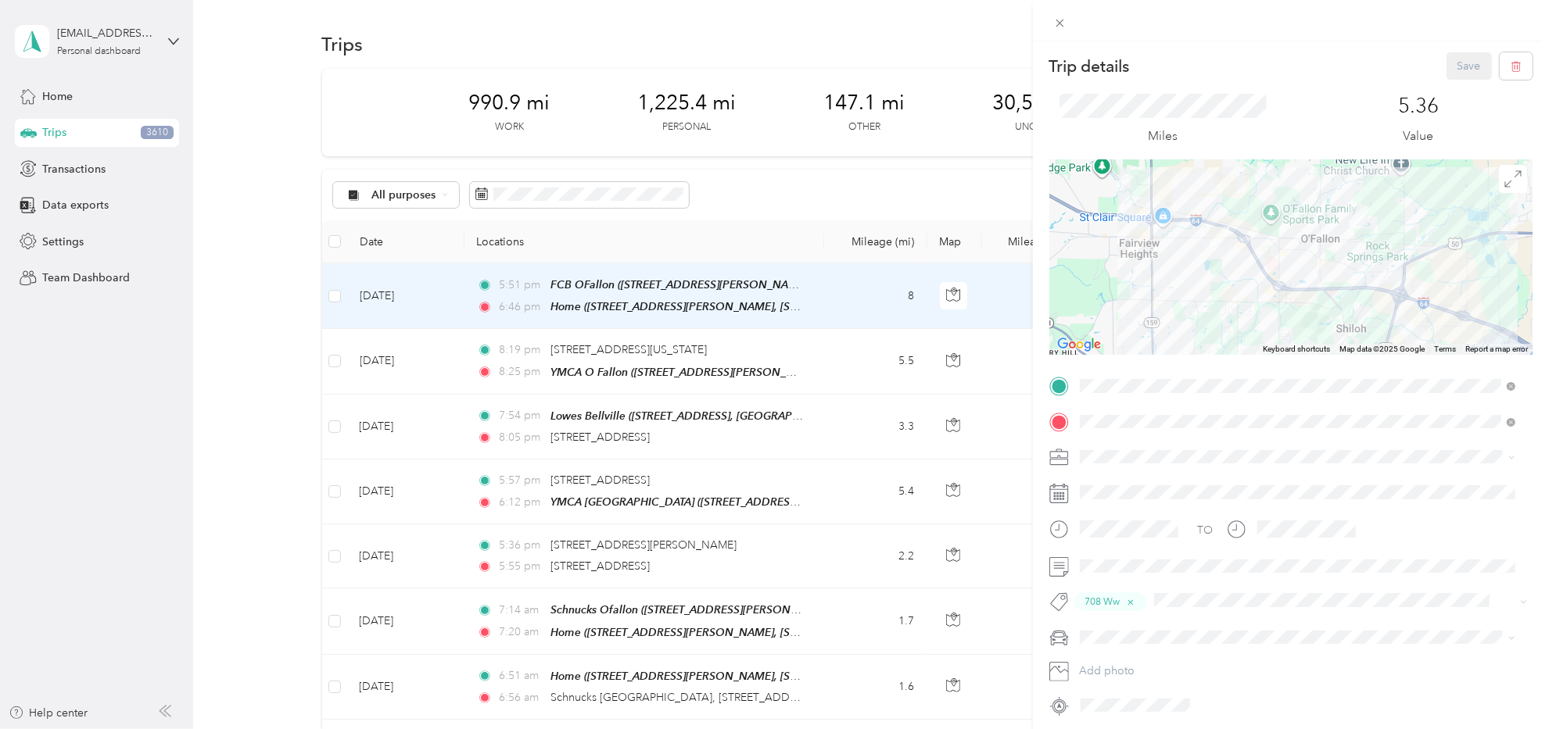
click at [231, 424] on div "Trip details Save This trip cannot be edited because it is either under review,…" at bounding box center [774, 364] width 1549 height 729
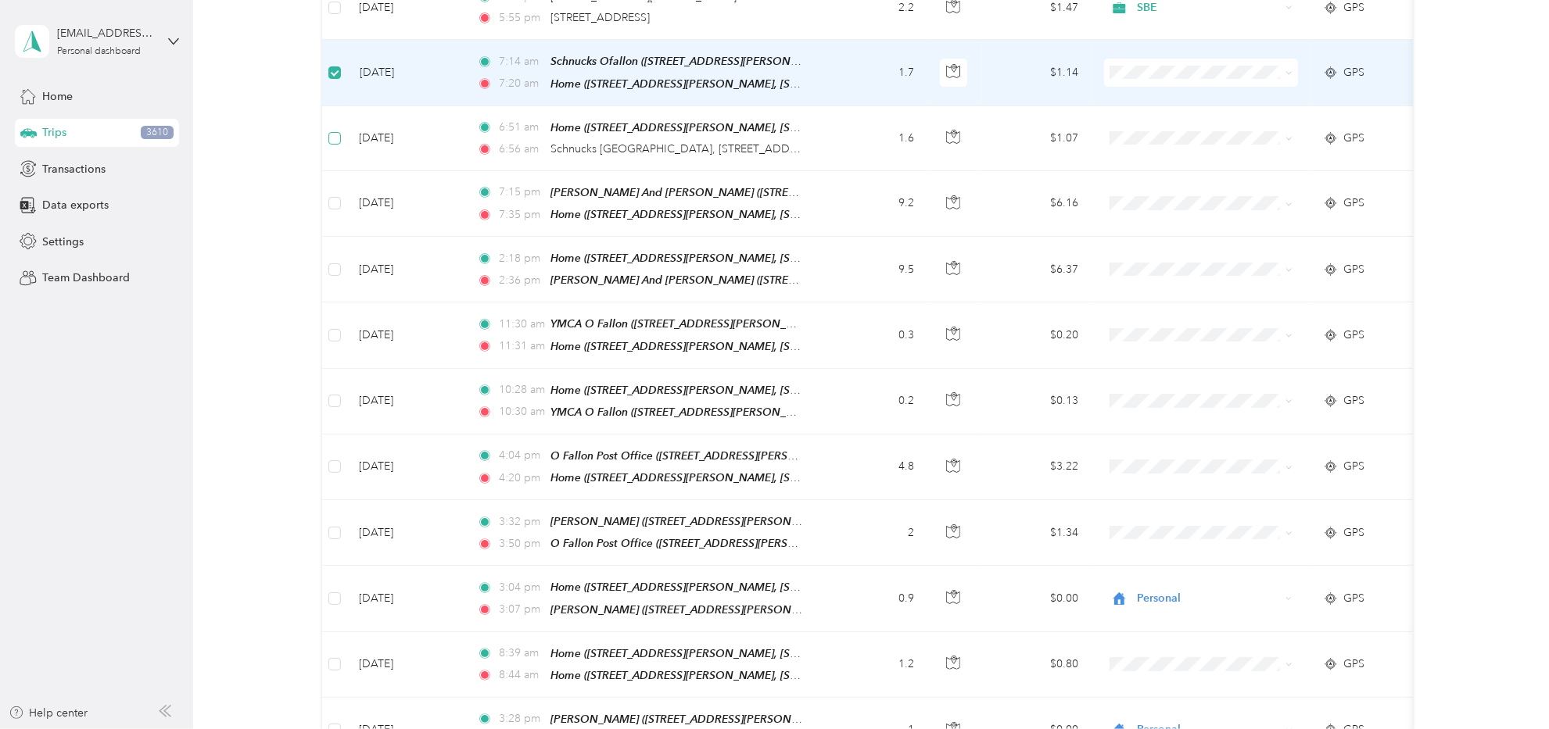
scroll to position [546, 0]
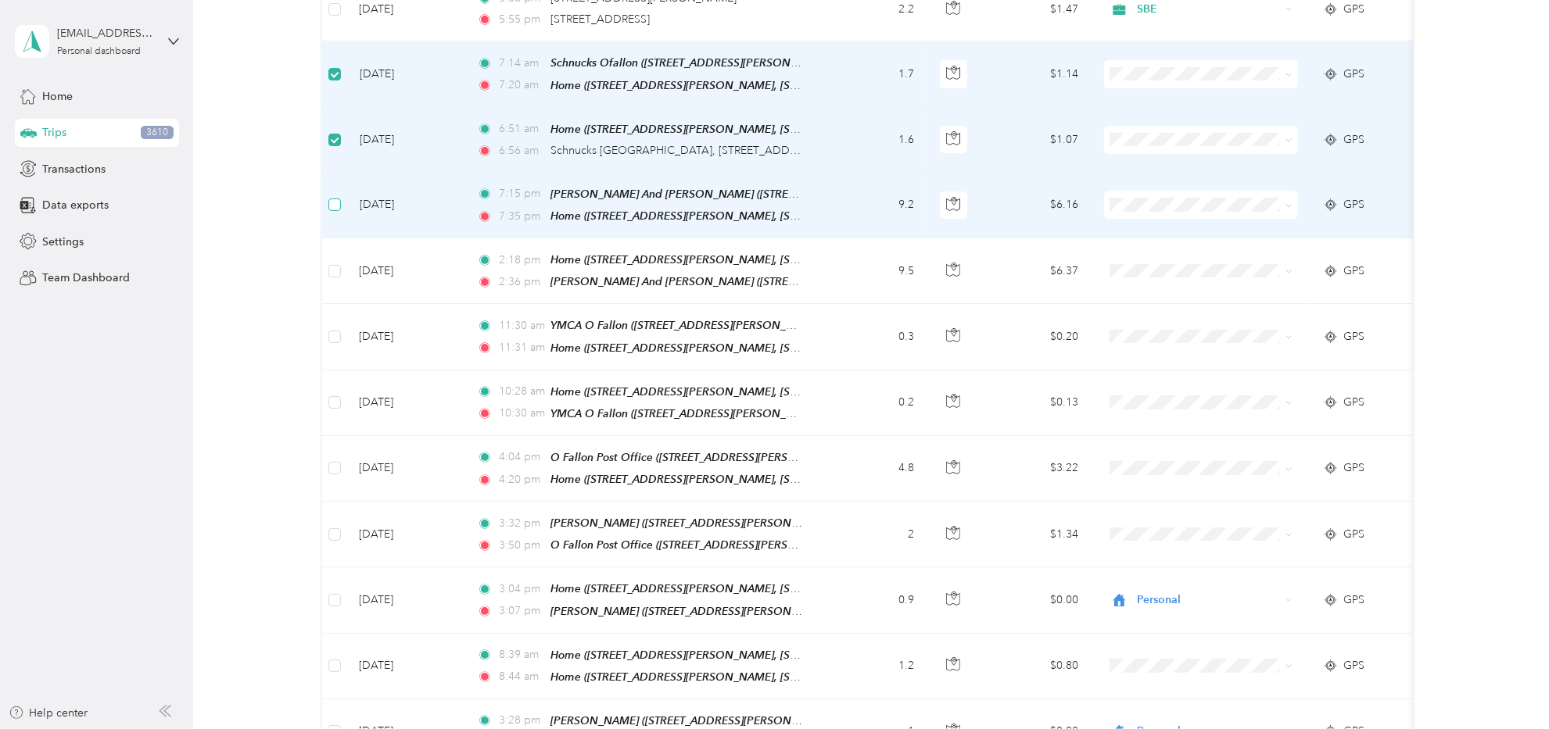
click at [338, 196] on label at bounding box center [334, 204] width 13 height 17
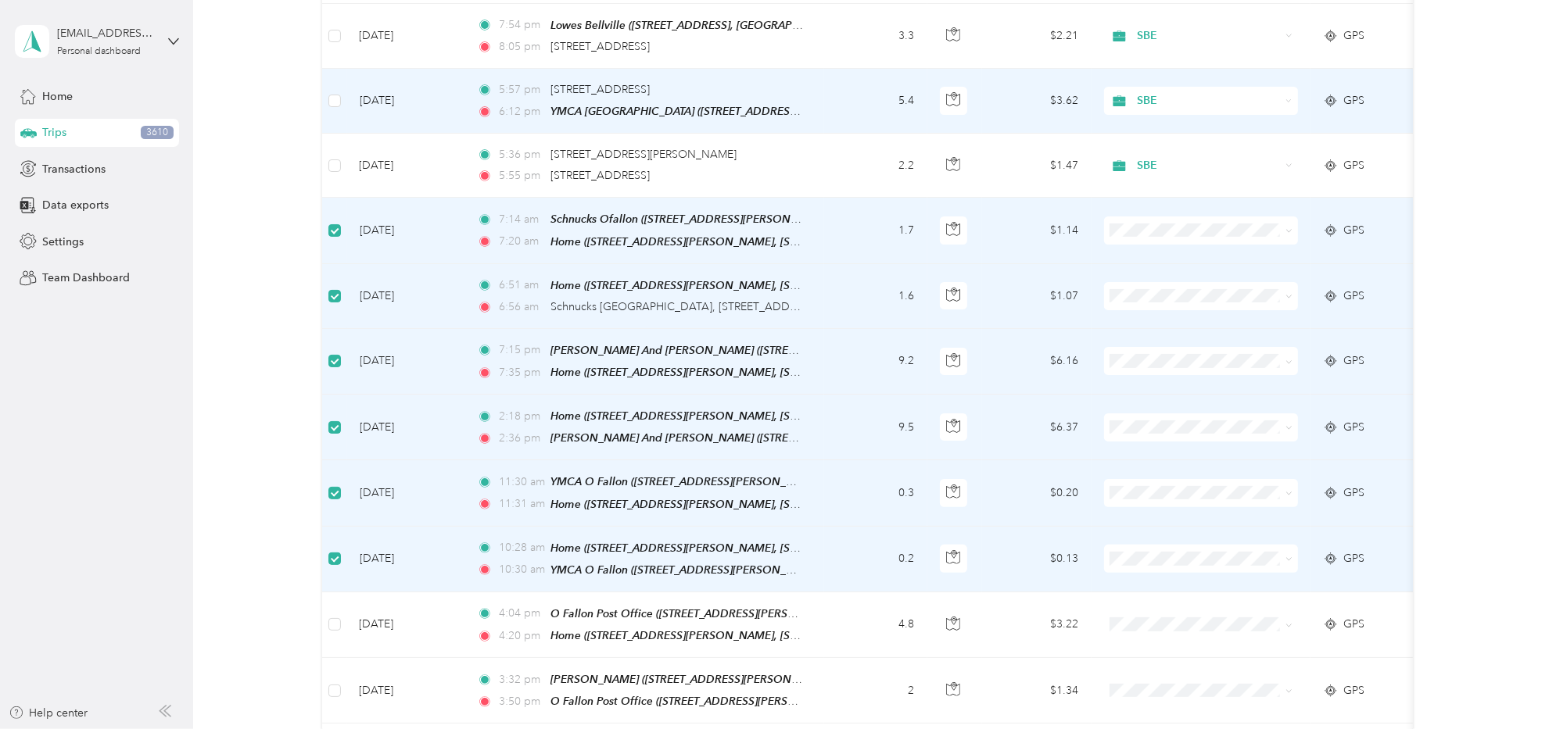
scroll to position [0, 0]
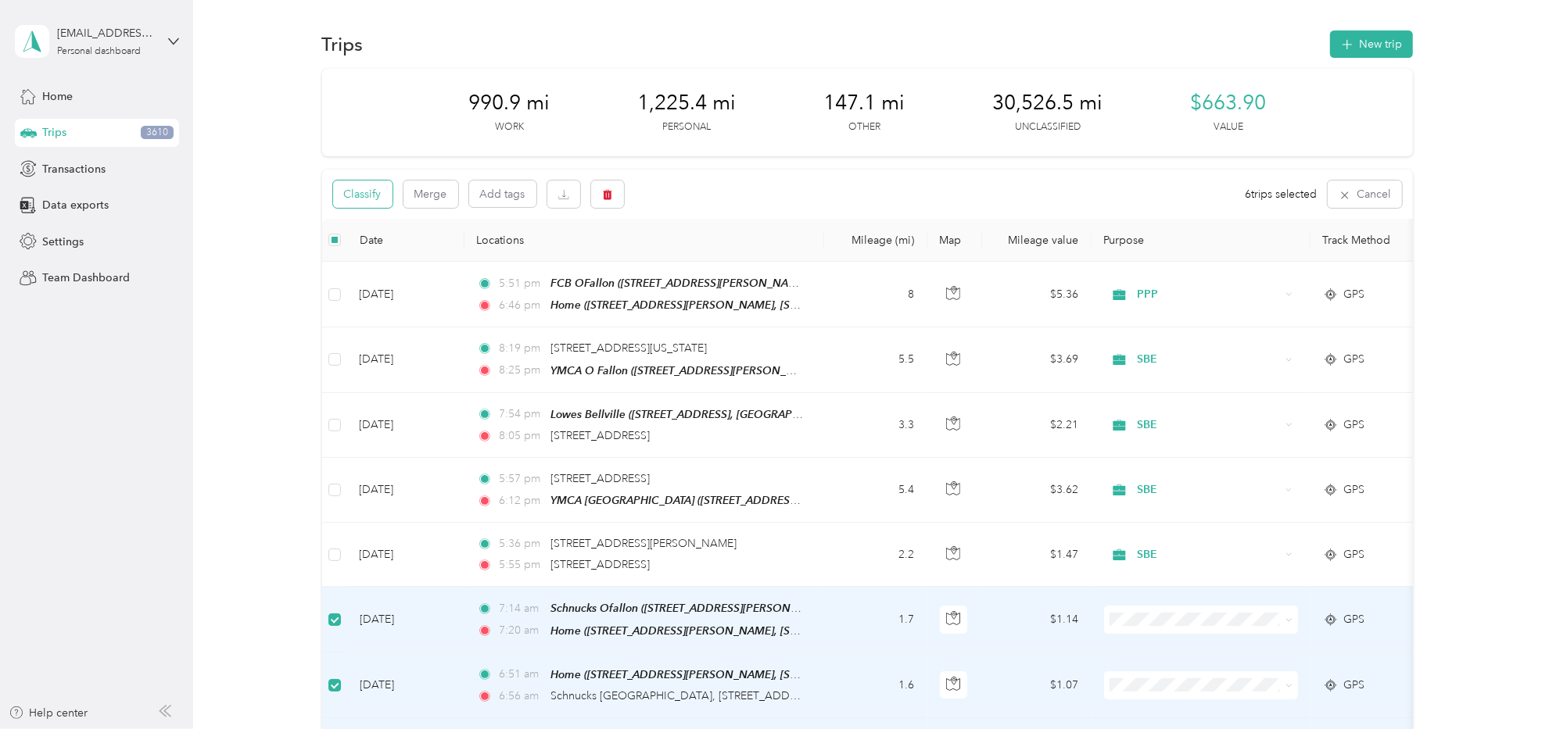
click at [353, 196] on button "Classify" at bounding box center [362, 194] width 59 height 27
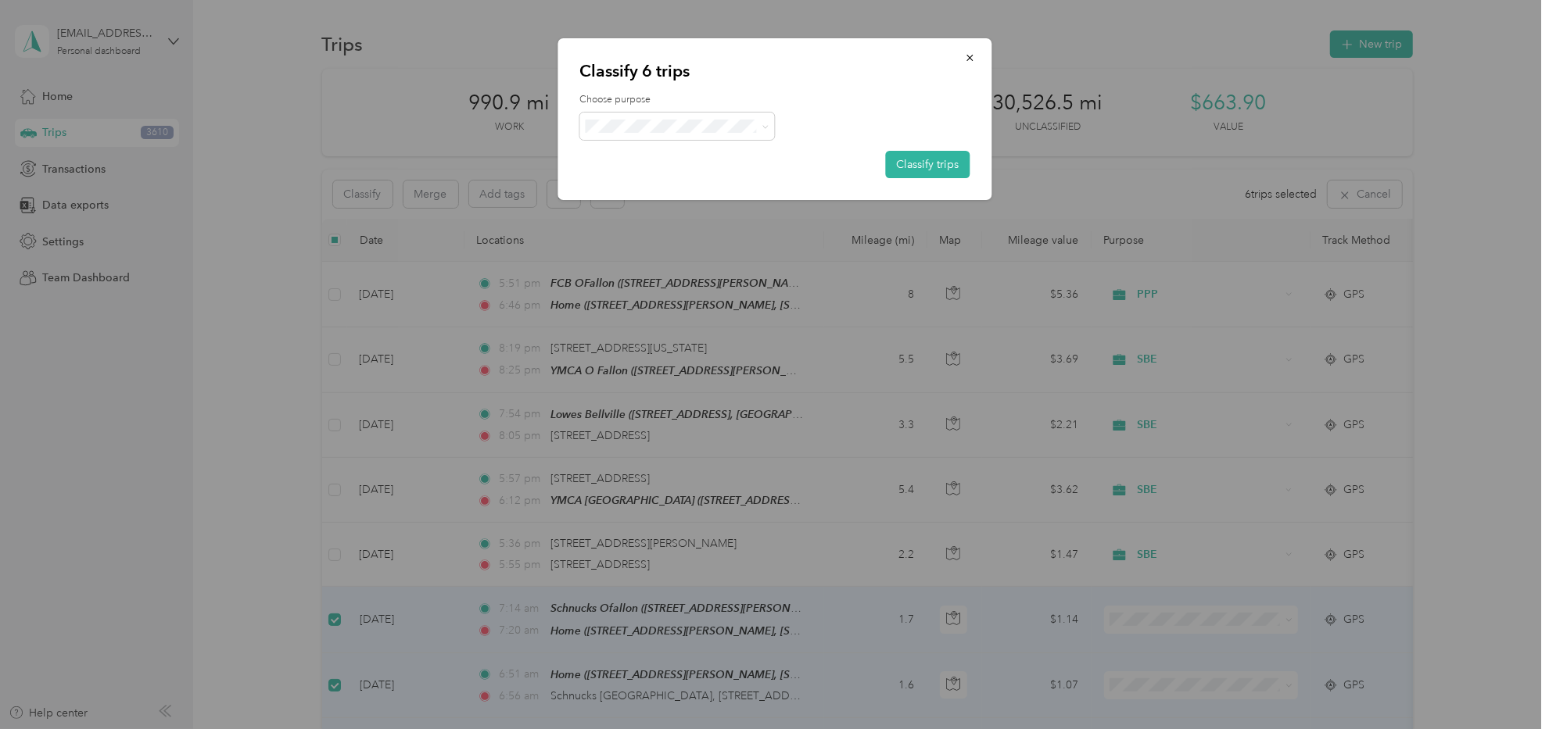
click at [636, 185] on li "Personal" at bounding box center [676, 176] width 195 height 27
click at [943, 168] on button "Classify trips" at bounding box center [927, 164] width 84 height 27
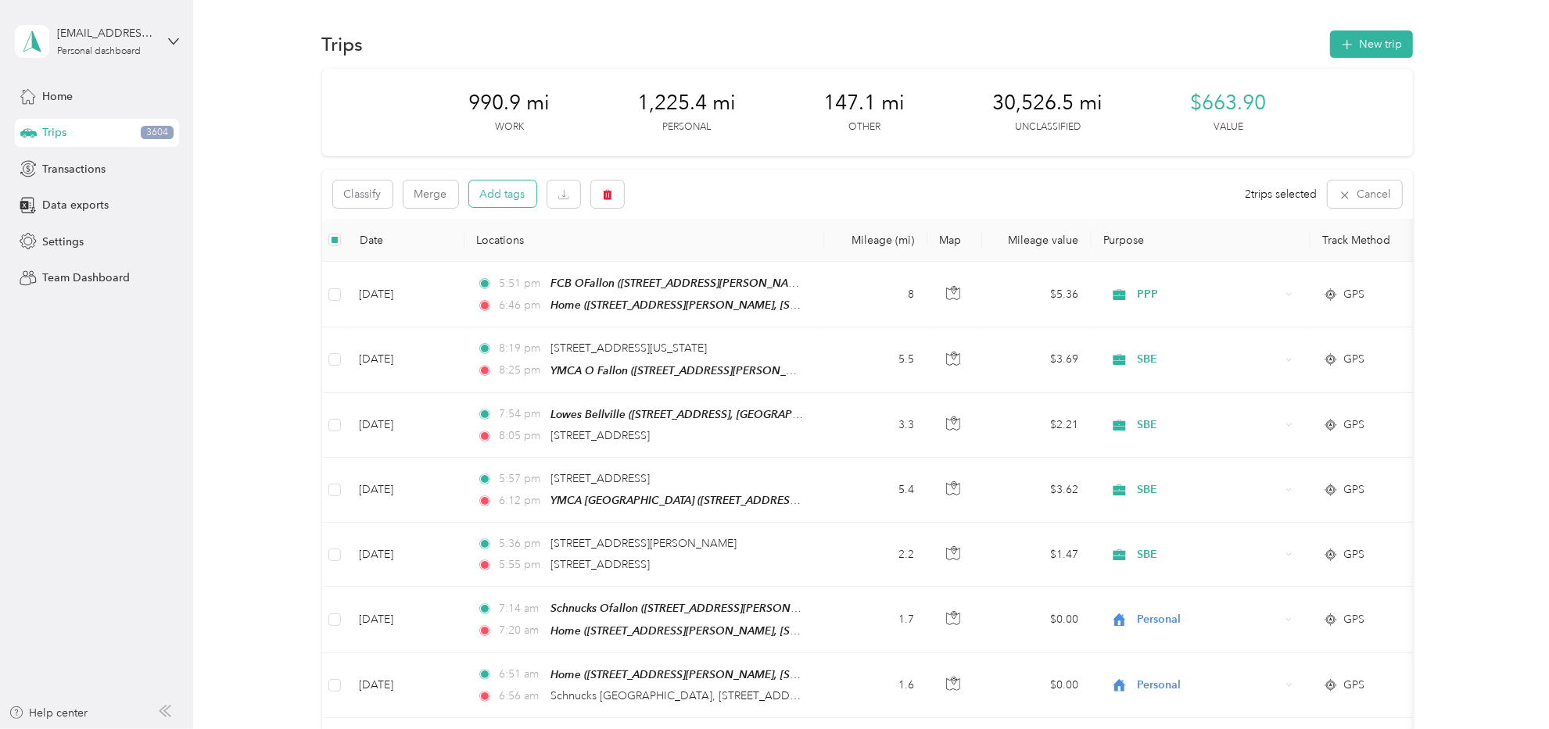
click at [496, 195] on button "Add tags" at bounding box center [502, 194] width 67 height 27
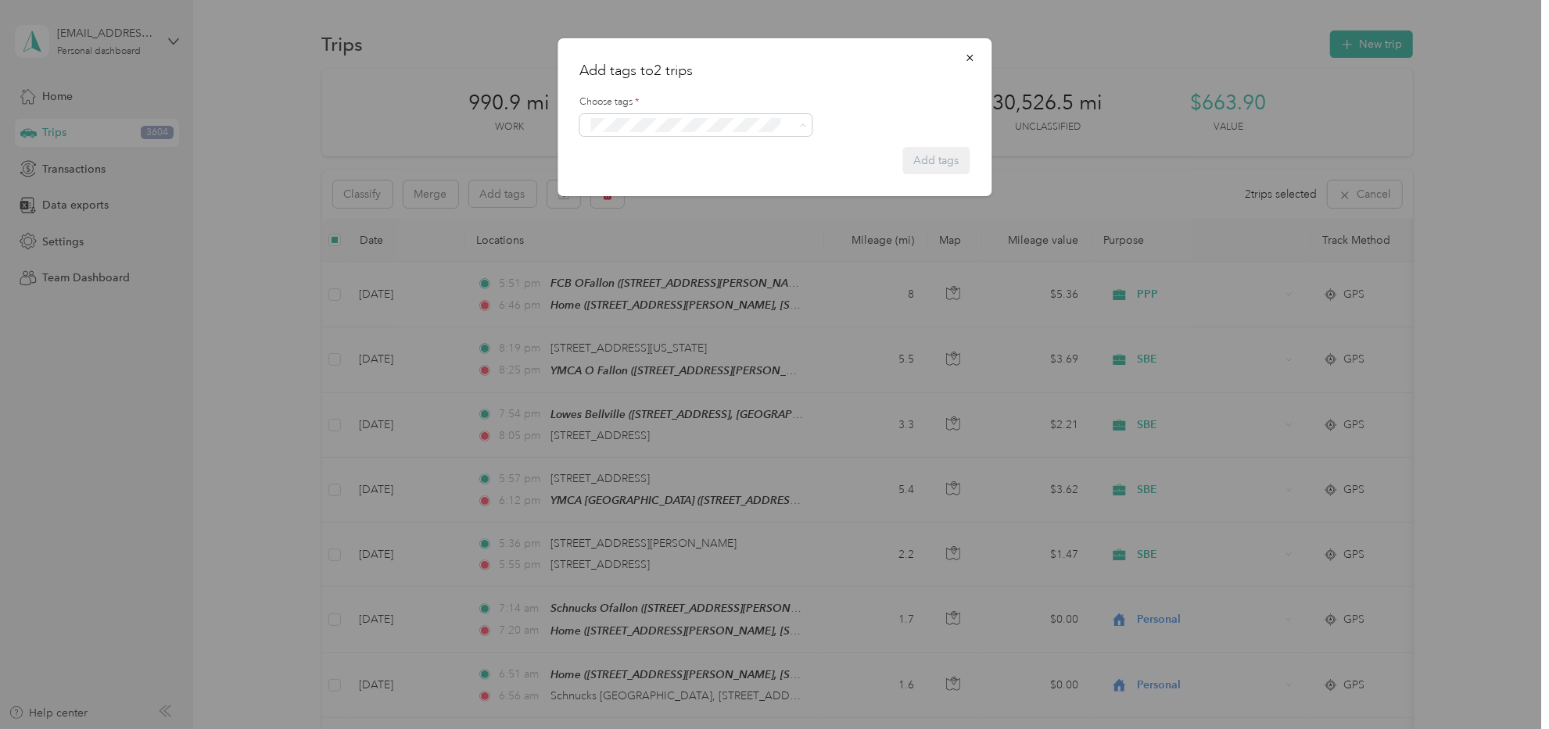
click at [714, 173] on button "Add tag 113 S. Donk" at bounding box center [695, 172] width 124 height 27
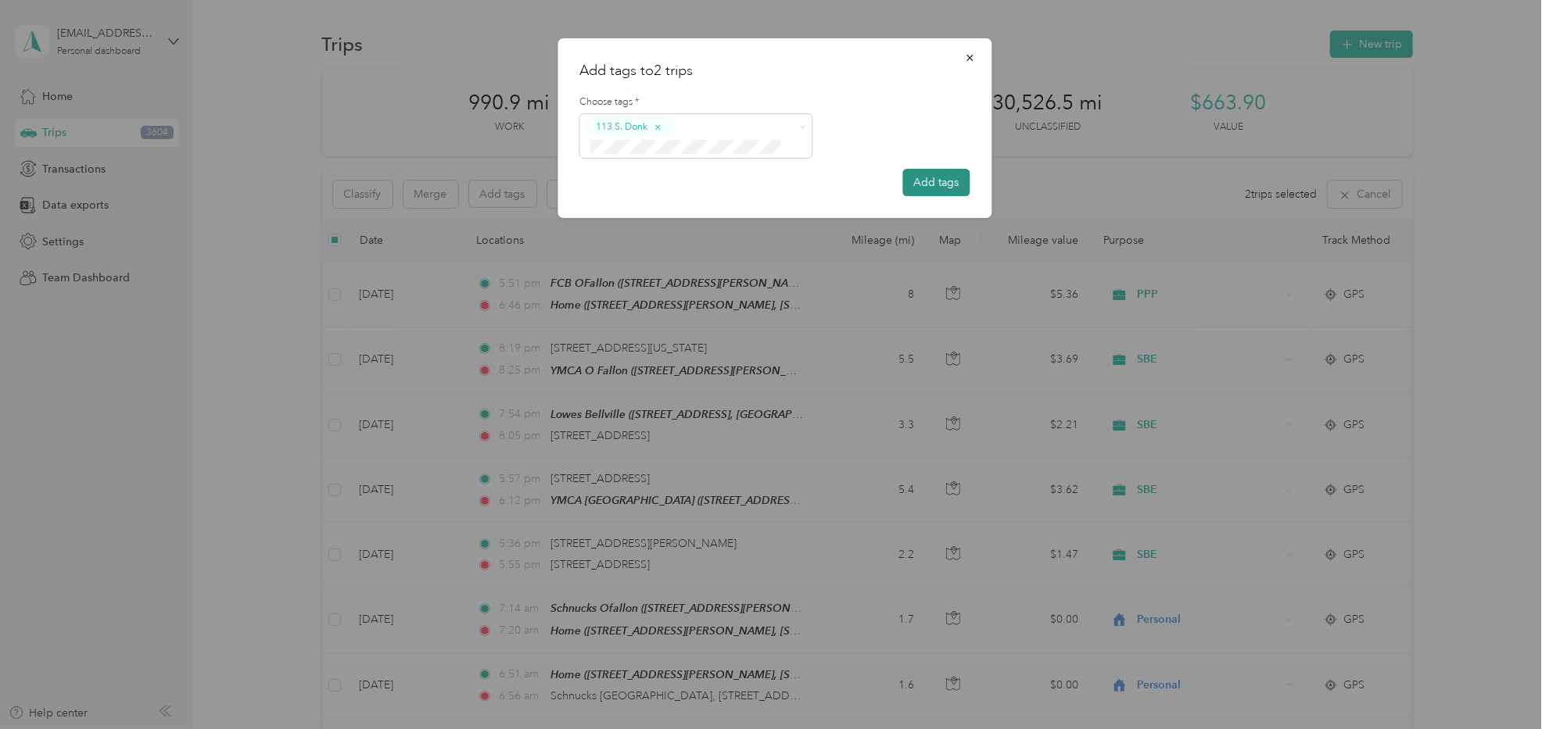
click at [931, 181] on button "Add tags" at bounding box center [935, 182] width 67 height 27
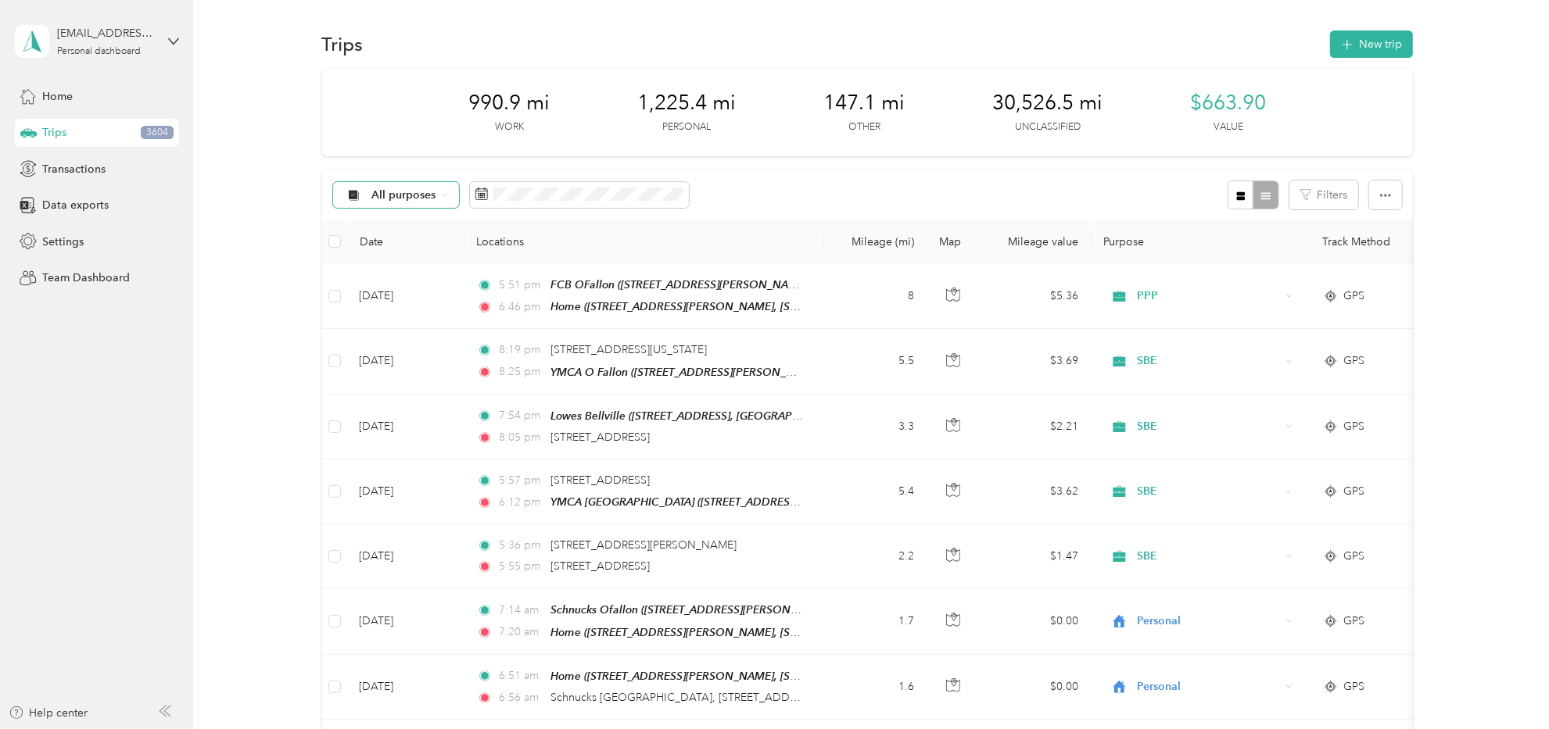
click at [410, 195] on span "All purposes" at bounding box center [403, 195] width 65 height 11
click at [406, 356] on span "ASH" at bounding box center [434, 360] width 127 height 16
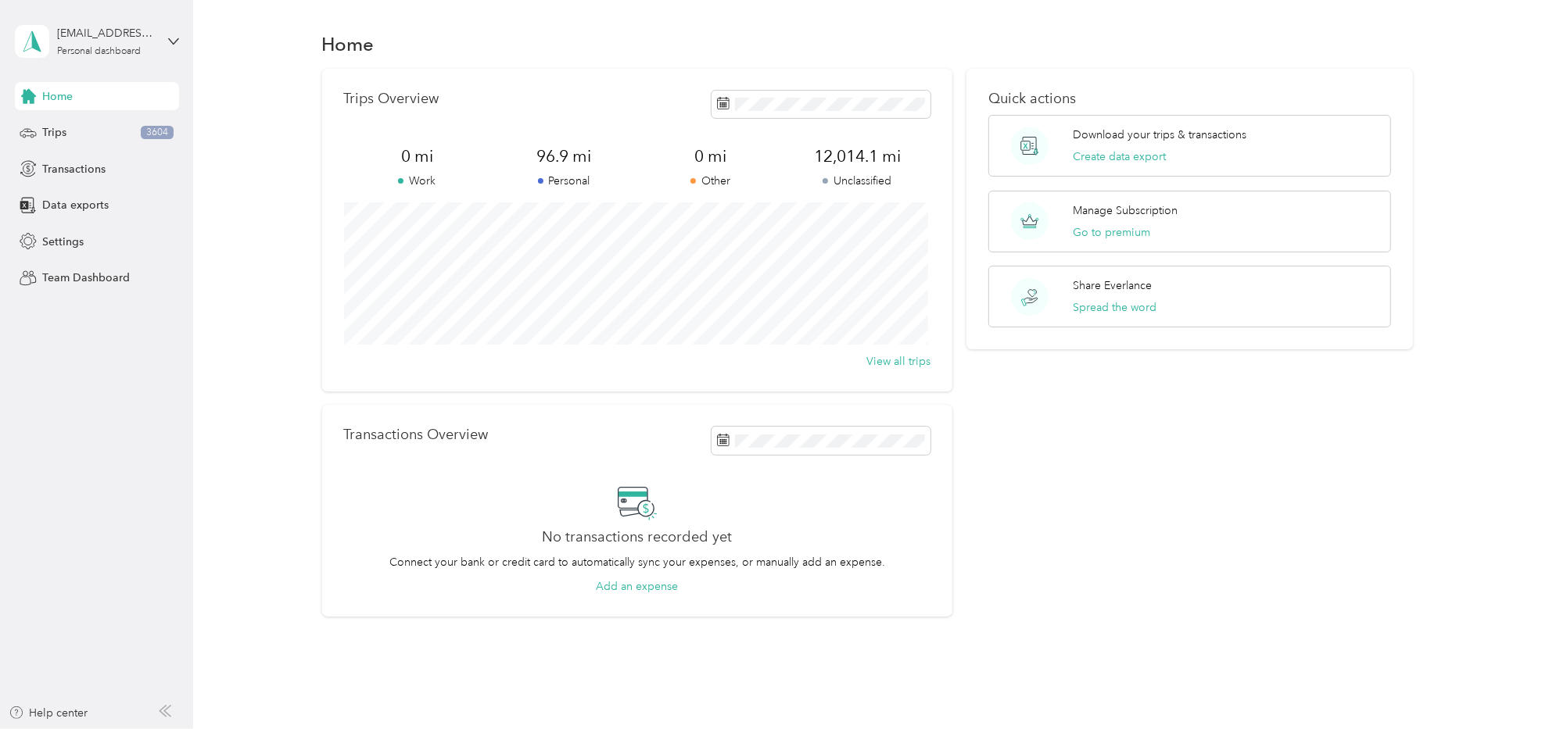
click at [800, 88] on div "Trips Overview 0 mi Work 96.9 mi Personal 0 mi Other 12,014.1 mi Unclassified V…" at bounding box center [637, 230] width 631 height 323
click at [807, 116] on span at bounding box center [820, 104] width 219 height 27
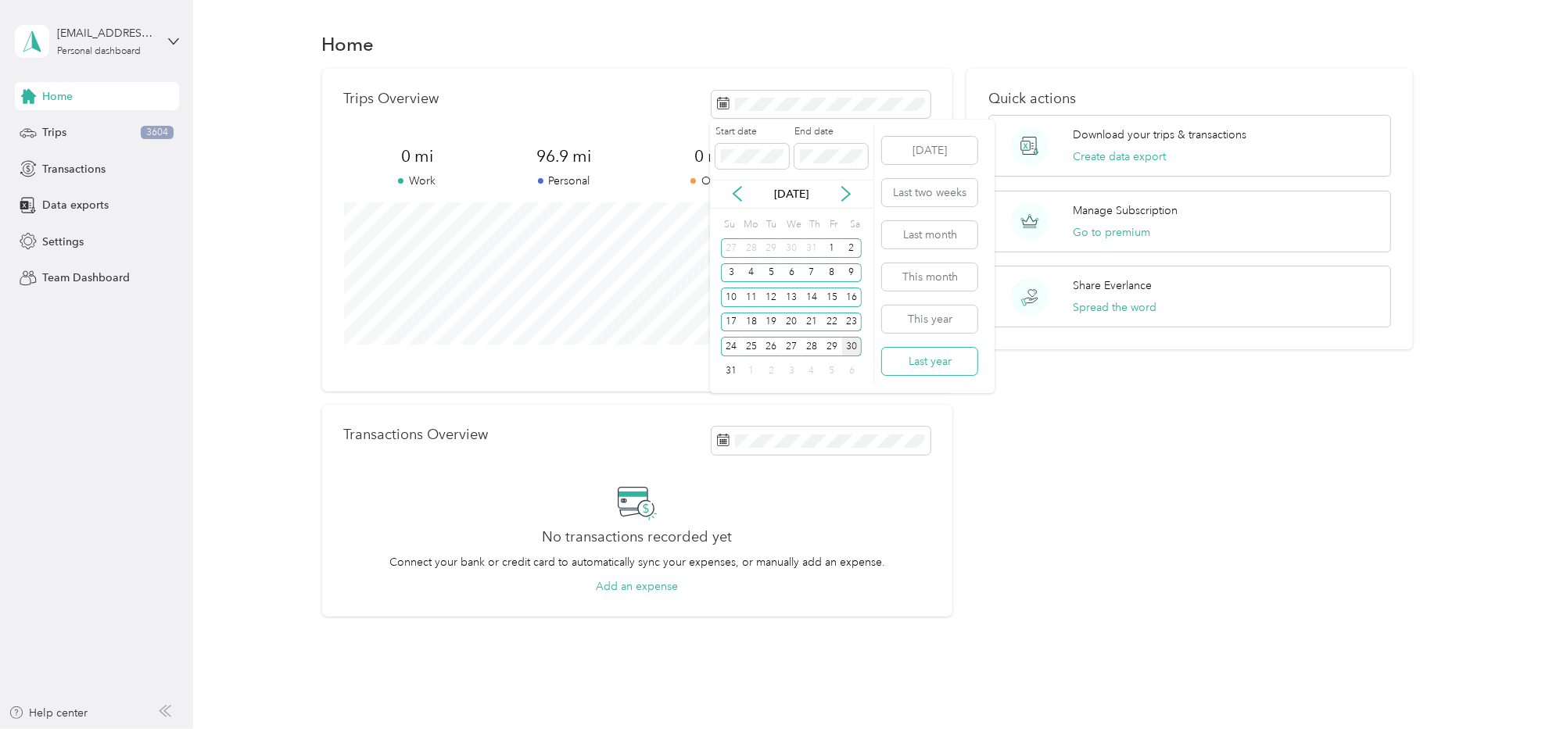
click at [925, 358] on button "Last year" at bounding box center [929, 361] width 95 height 27
click at [737, 249] on div "1" at bounding box center [731, 248] width 20 height 20
click at [770, 342] on div "31" at bounding box center [771, 347] width 20 height 20
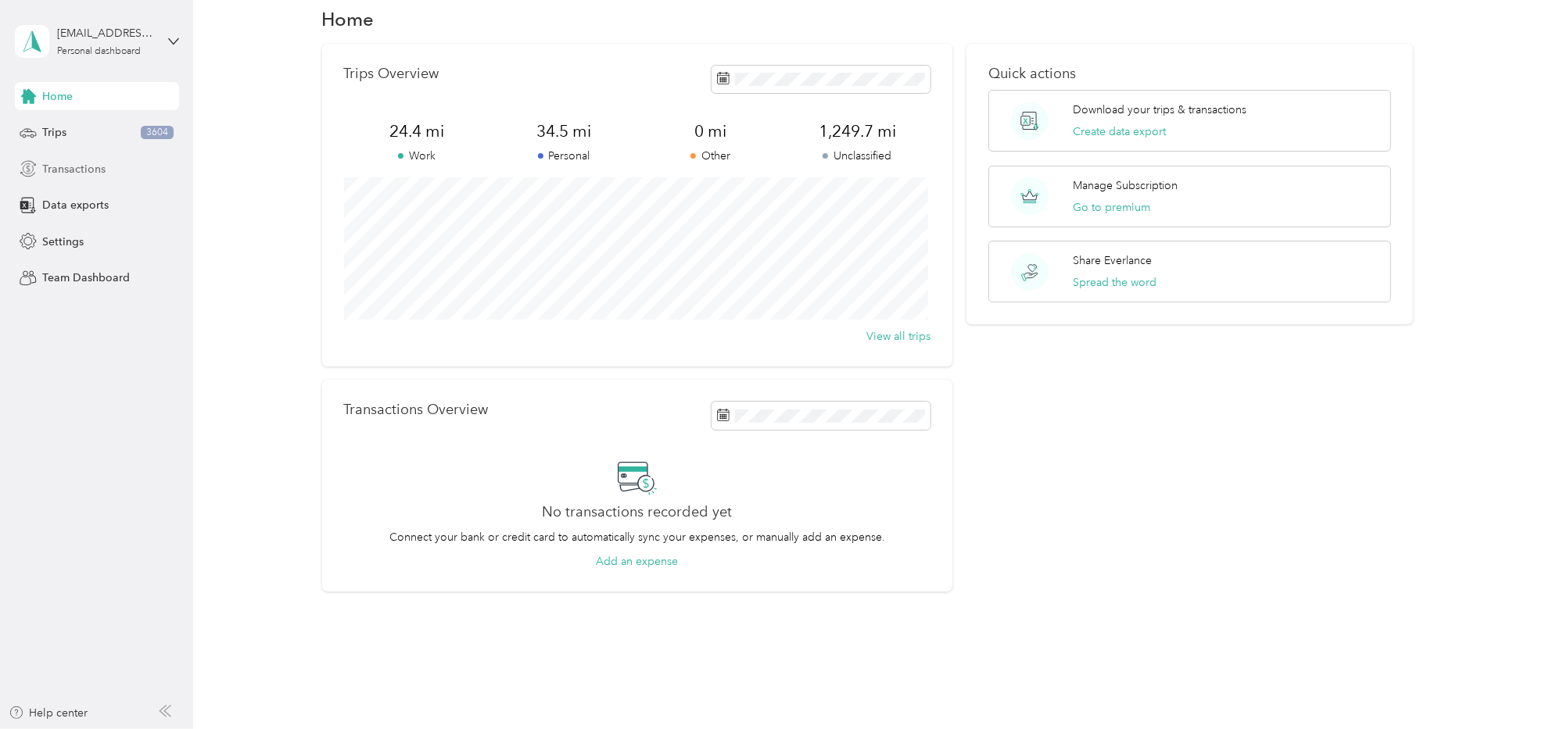
scroll to position [48, 0]
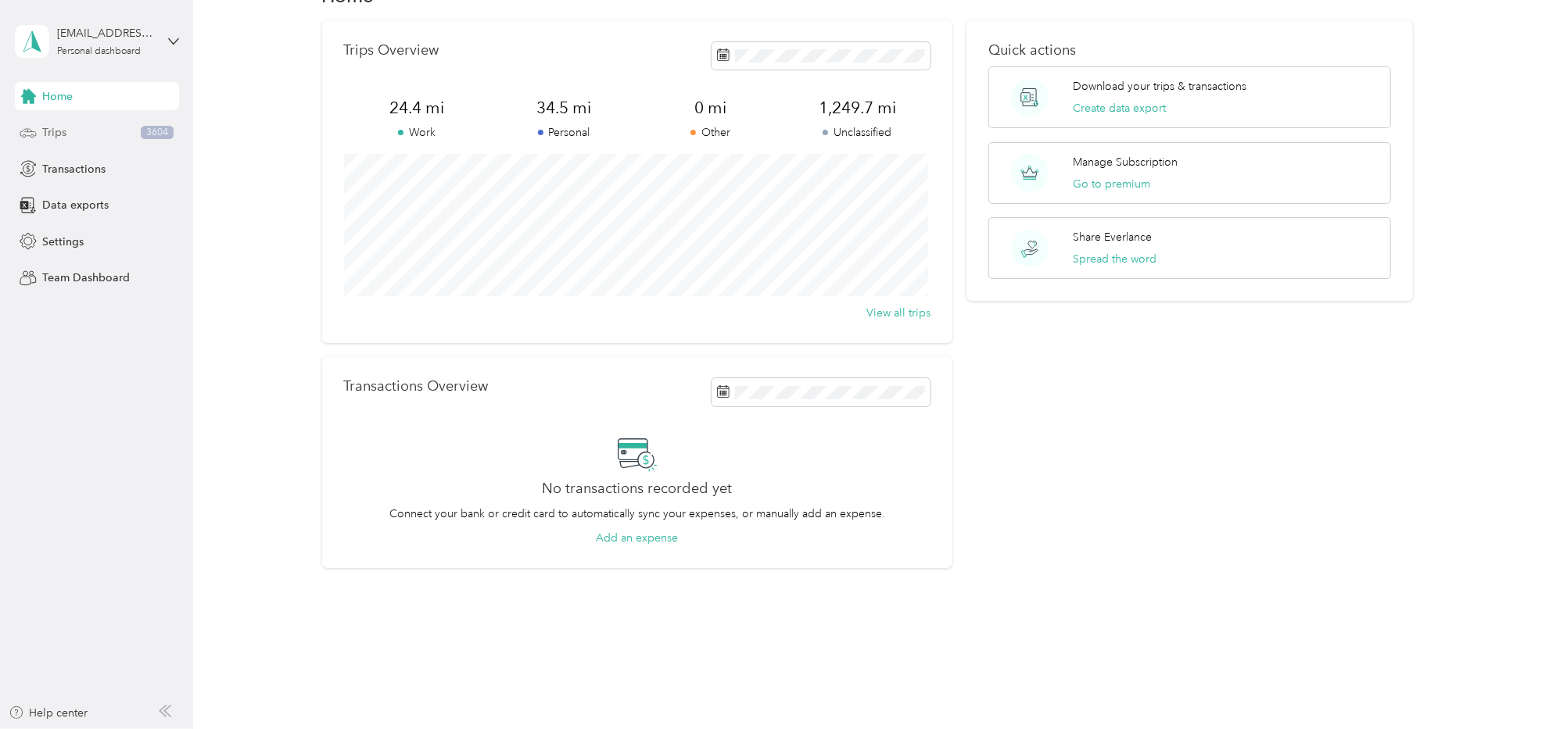
click at [90, 140] on div "Trips 3604" at bounding box center [97, 133] width 164 height 28
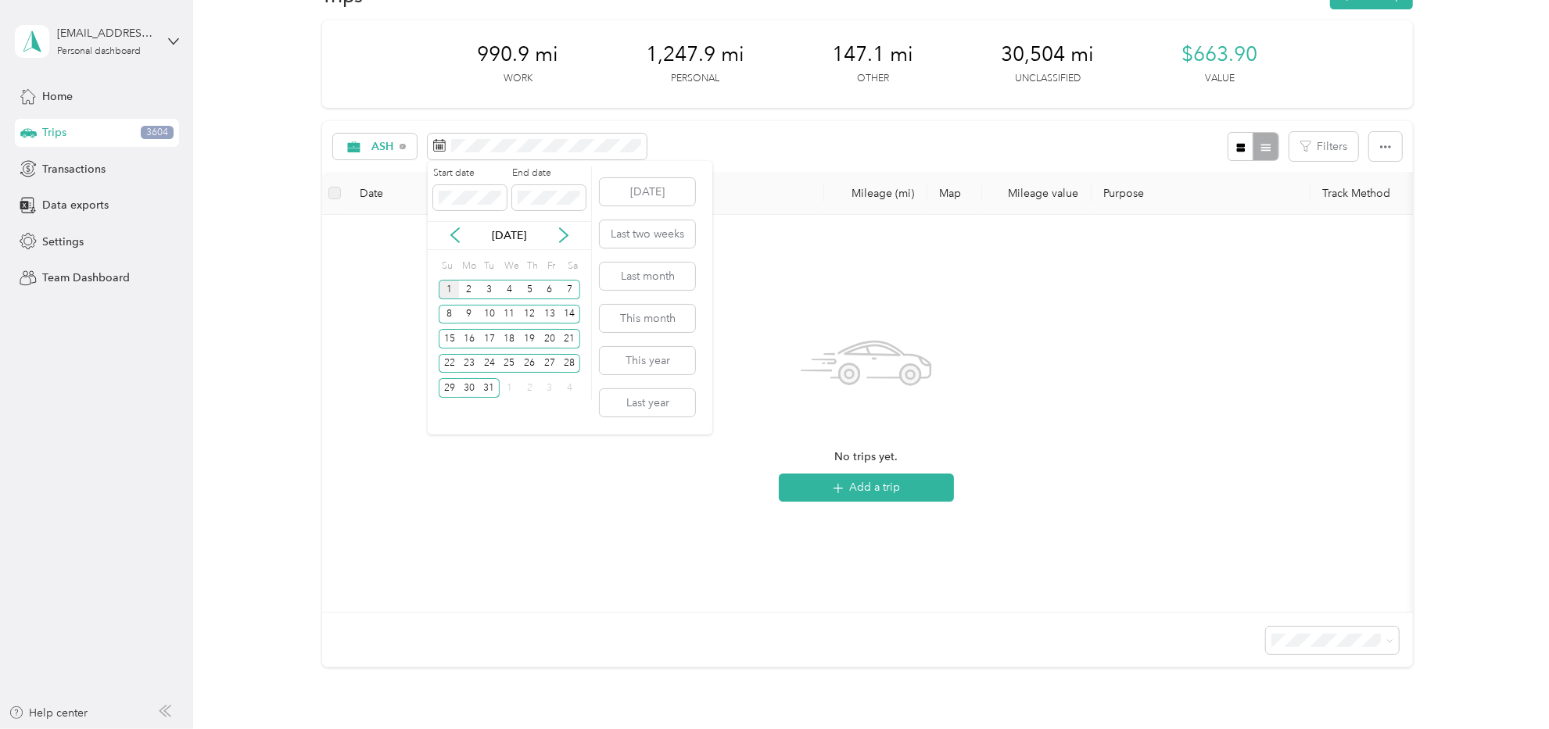
click at [445, 292] on div "1" at bounding box center [449, 290] width 20 height 20
click at [492, 383] on div "31" at bounding box center [489, 388] width 20 height 20
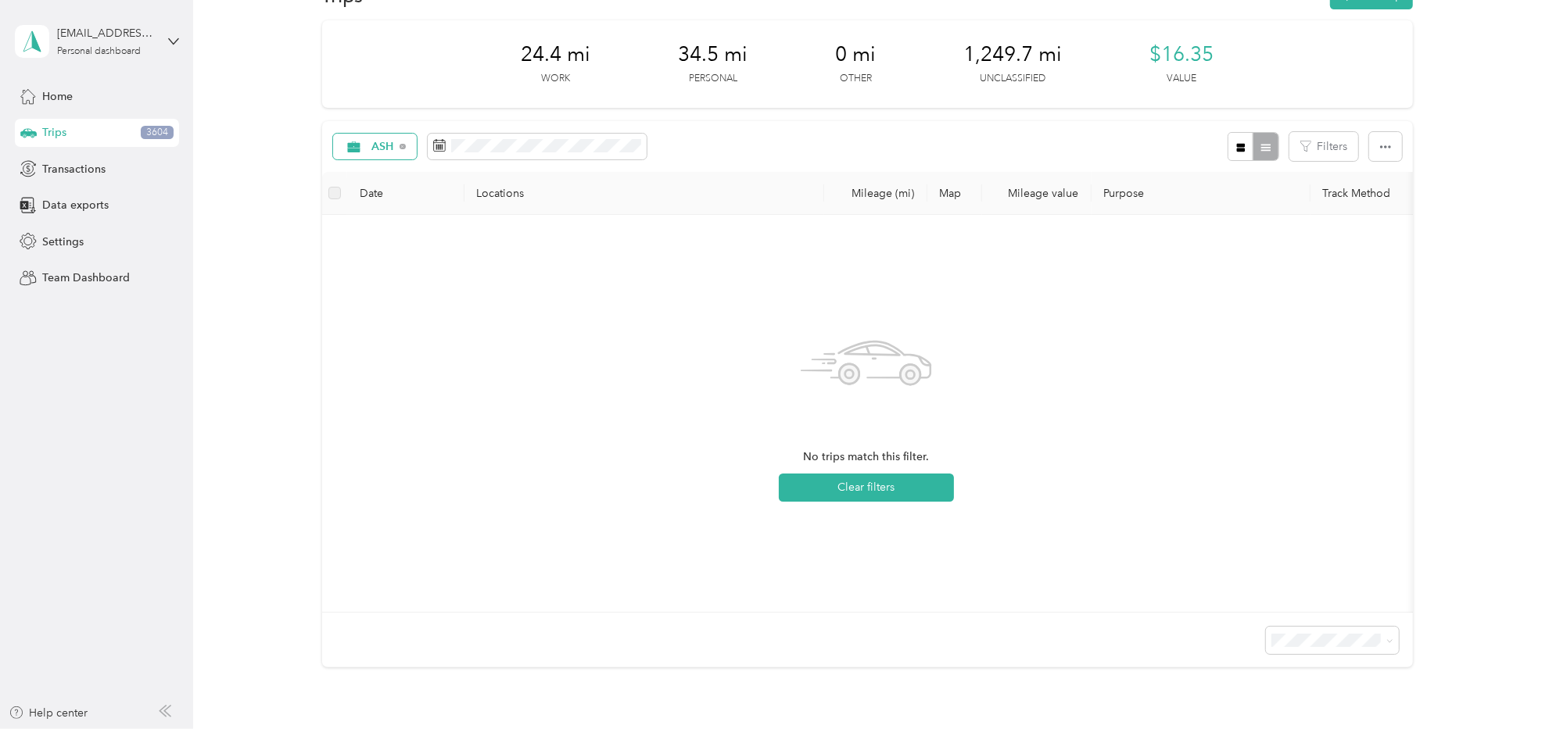
click at [403, 151] on div "ASH" at bounding box center [375, 147] width 84 height 27
click at [399, 145] on icon at bounding box center [402, 147] width 6 height 6
click at [398, 146] on div "ASH" at bounding box center [375, 147] width 84 height 27
click at [406, 145] on div "ASH" at bounding box center [375, 147] width 84 height 27
click at [399, 316] on li "ASH" at bounding box center [420, 311] width 177 height 27
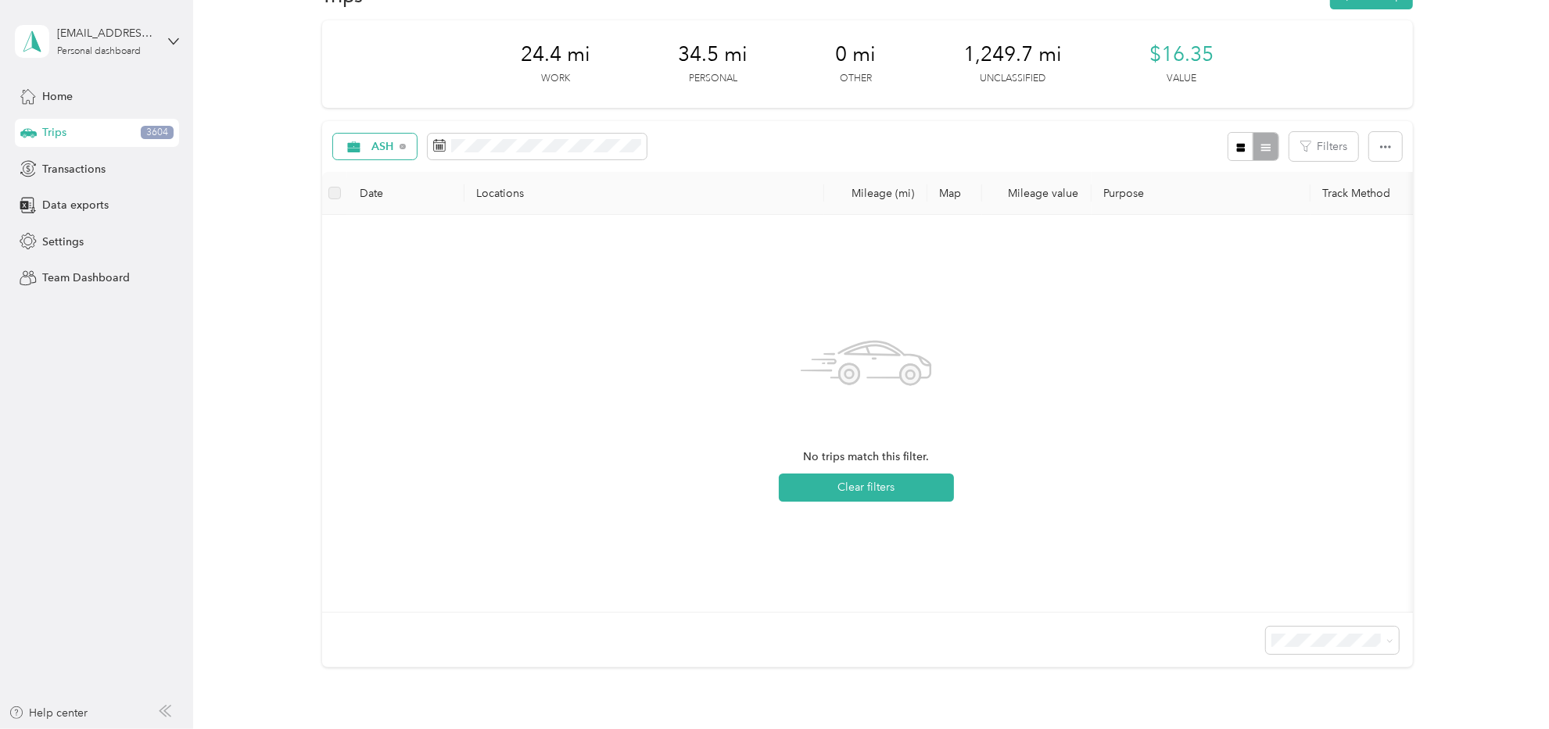
click at [368, 148] on span "ASH" at bounding box center [369, 147] width 51 height 13
click at [378, 177] on span "All purposes" at bounding box center [434, 171] width 127 height 16
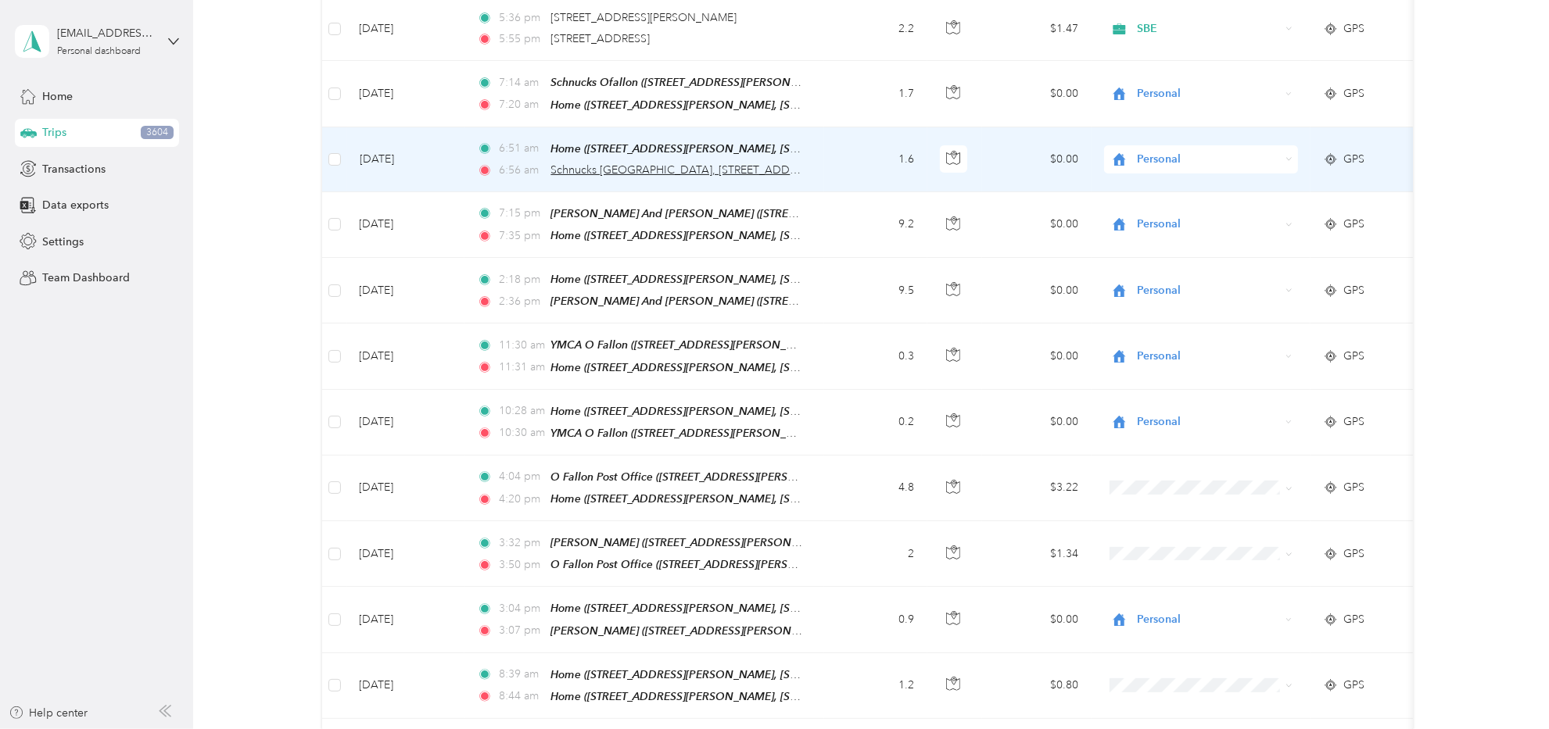
scroll to position [596, 0]
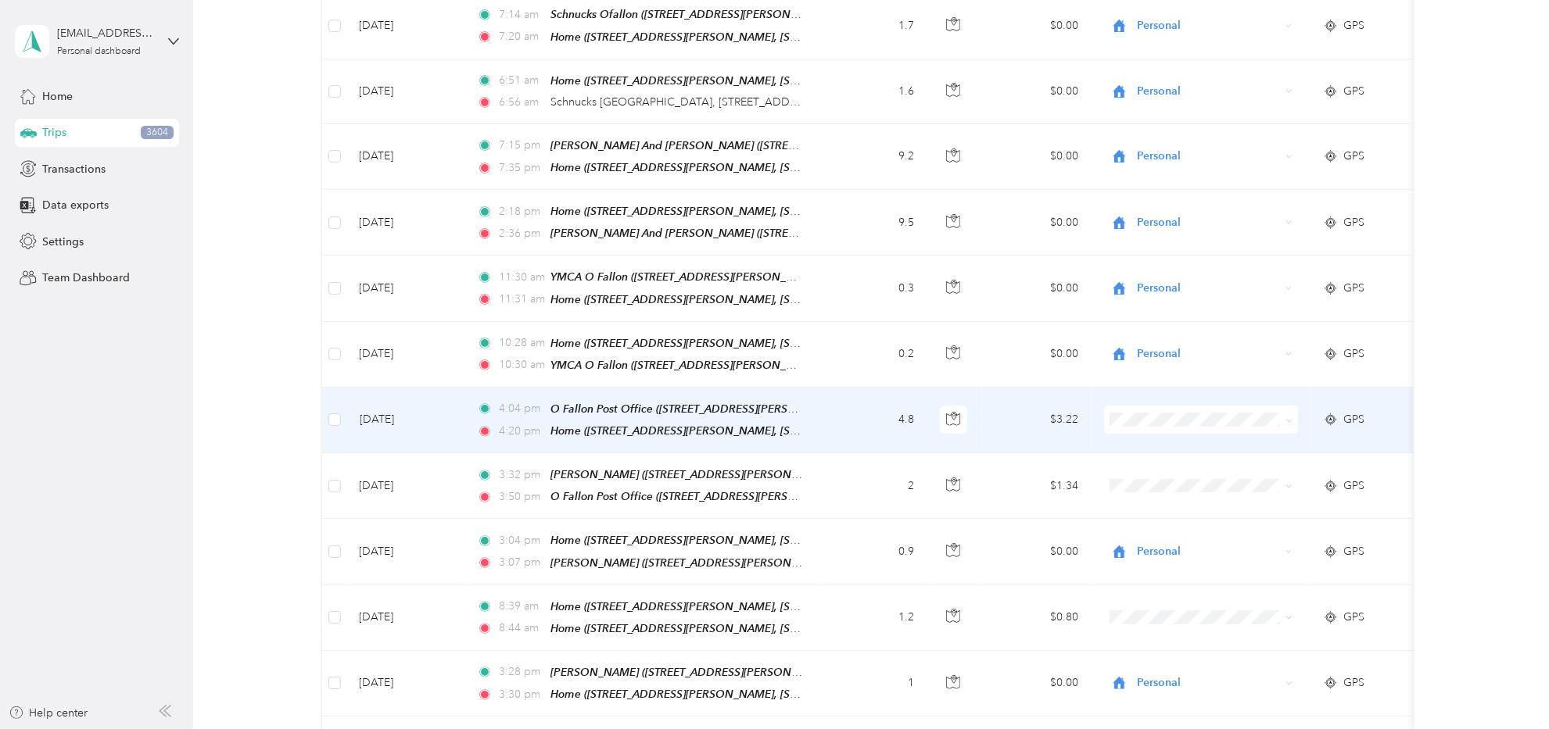
click at [346, 397] on tr "[DATE] 4:04 pm O Fallon Post Office ([STREET_ADDRESS][PERSON_NAME], [GEOGRAPHIC…" at bounding box center [969, 421] width 1294 height 66
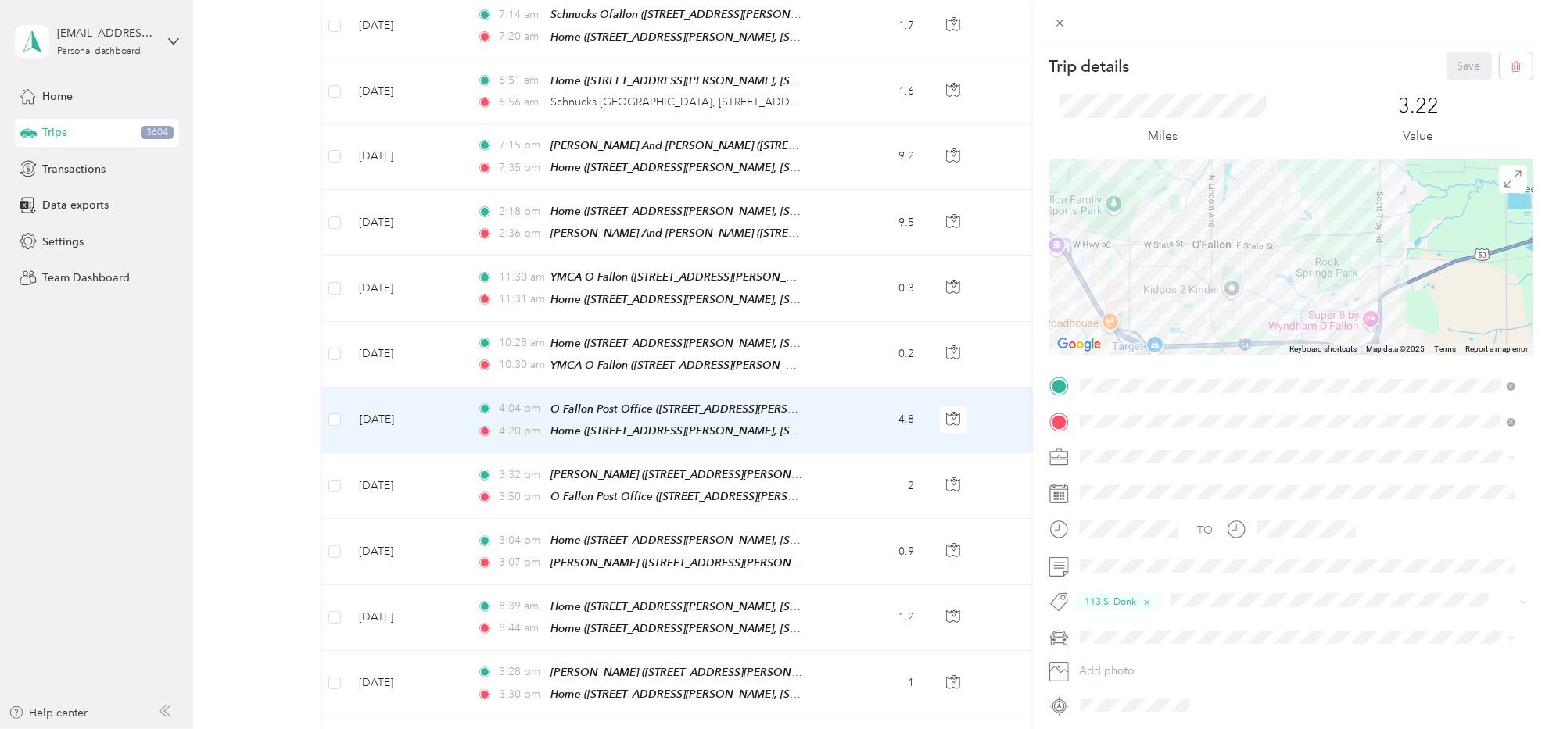
click at [337, 403] on div "Trip details Save This trip cannot be edited because it is either under review,…" at bounding box center [774, 364] width 1549 height 729
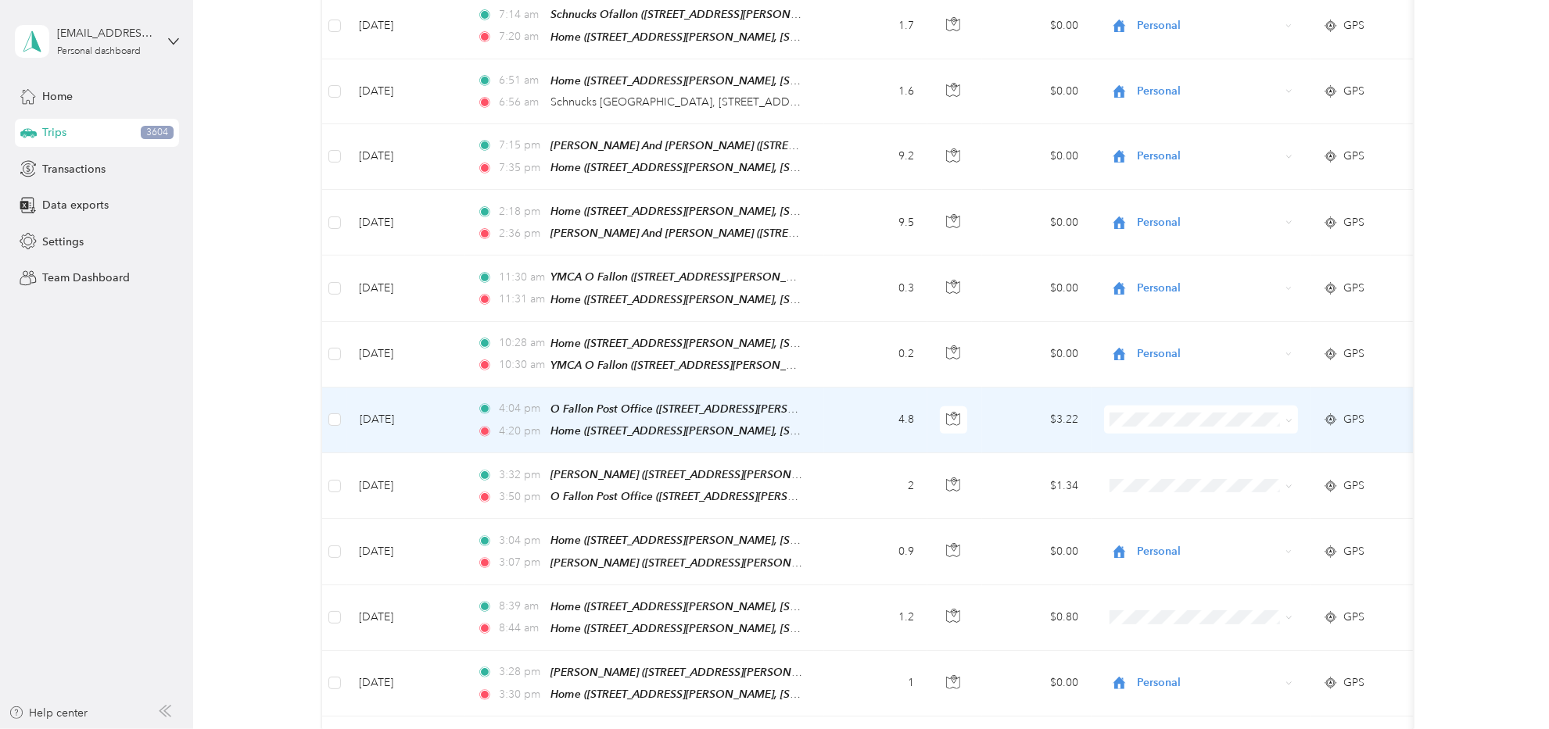
click at [342, 406] on td at bounding box center [334, 421] width 25 height 66
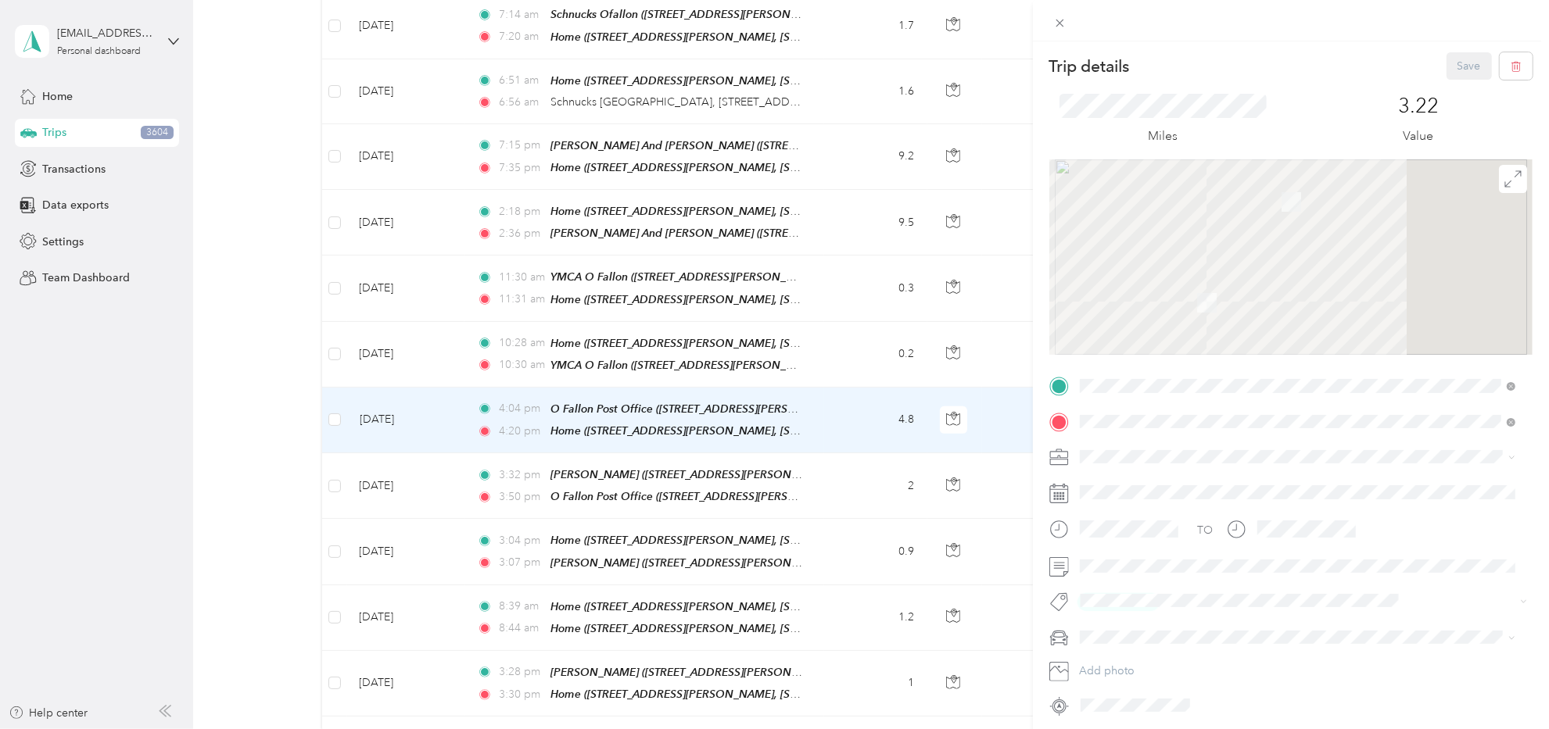
click at [335, 405] on div "Trip details Save This trip cannot be edited because it is either under review,…" at bounding box center [774, 364] width 1549 height 729
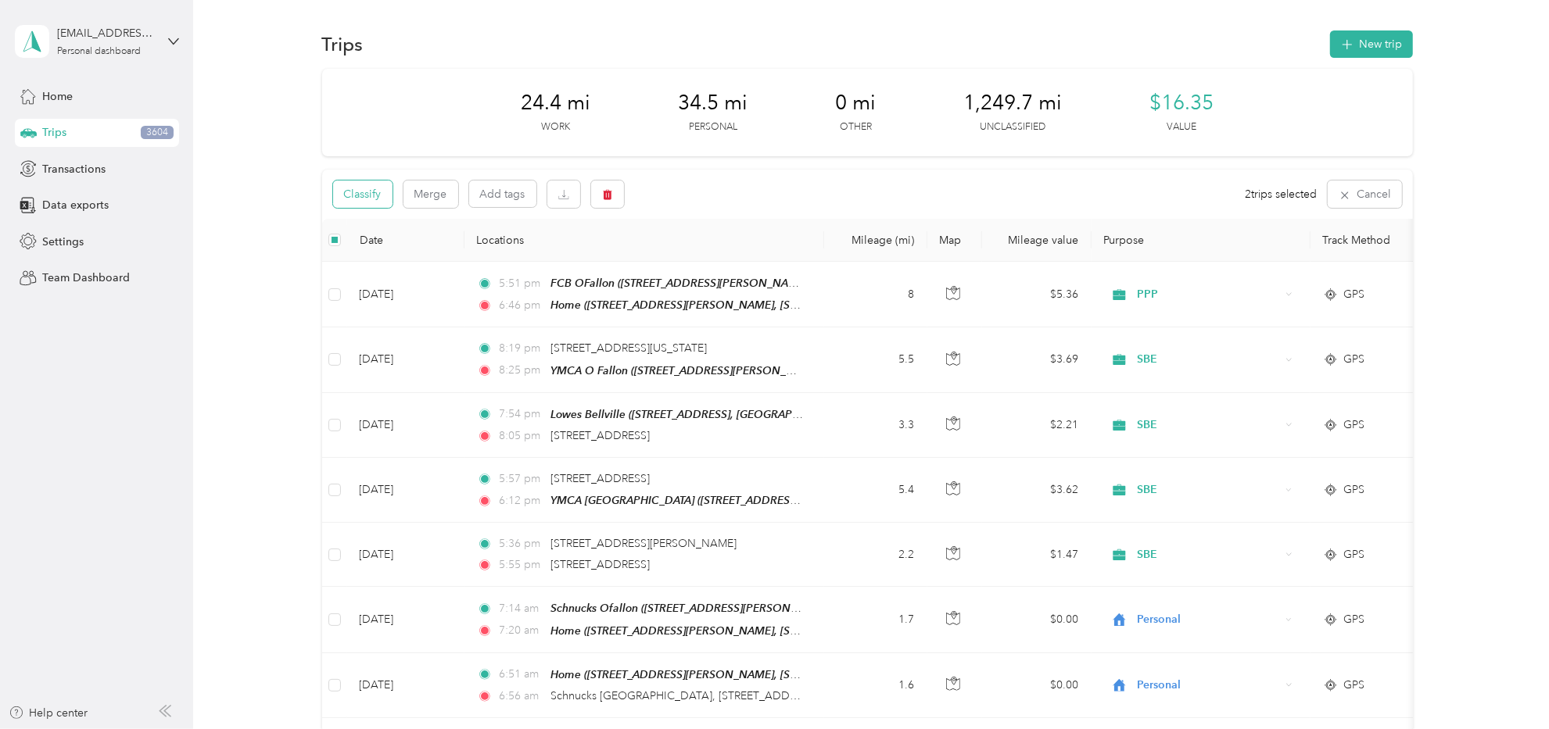
click at [344, 195] on button "Classify" at bounding box center [362, 194] width 59 height 27
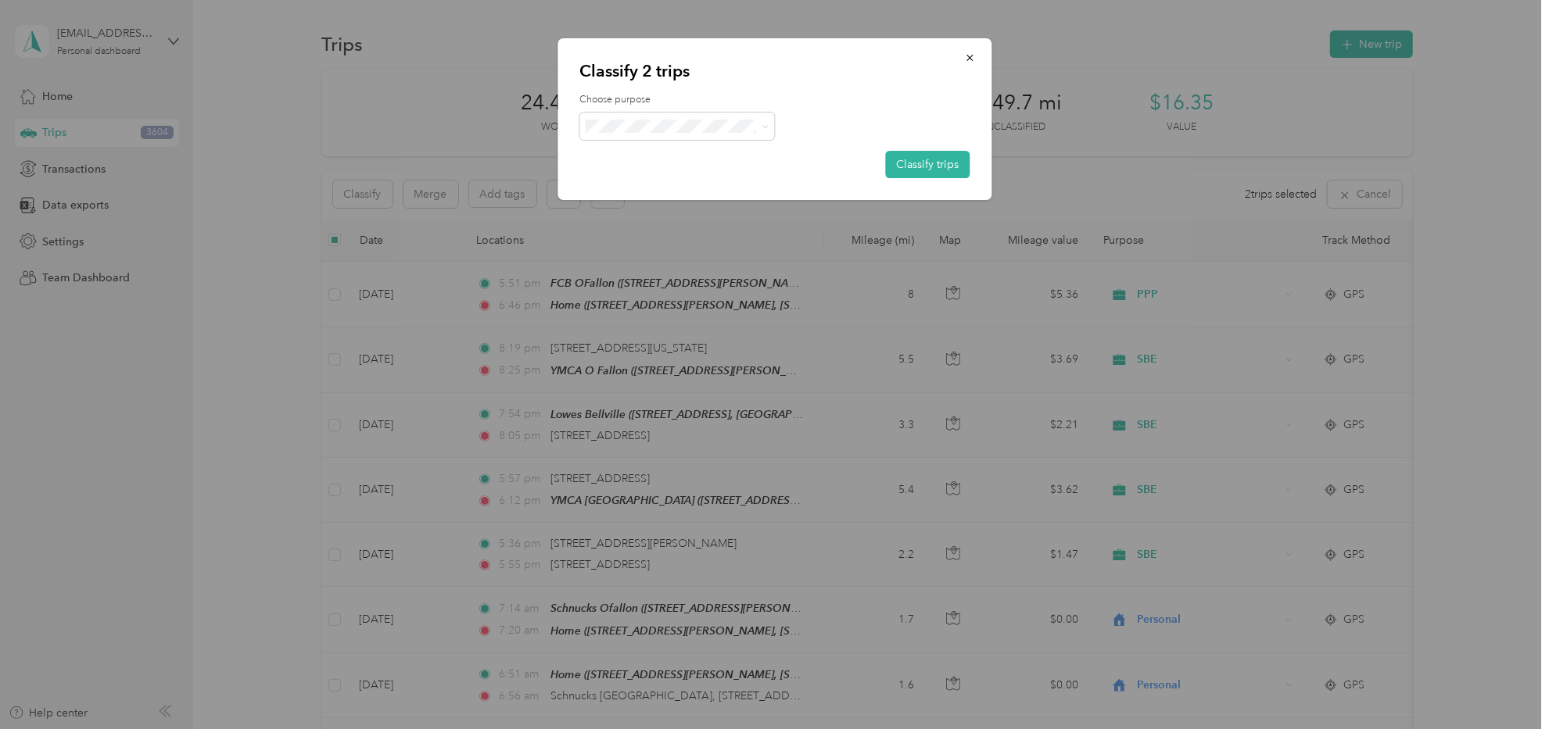
click at [693, 156] on div "Choose purpose Classify trips" at bounding box center [774, 135] width 390 height 85
click at [646, 234] on span "ASH" at bounding box center [690, 236] width 145 height 16
click at [902, 159] on button "Classify trips" at bounding box center [927, 164] width 84 height 27
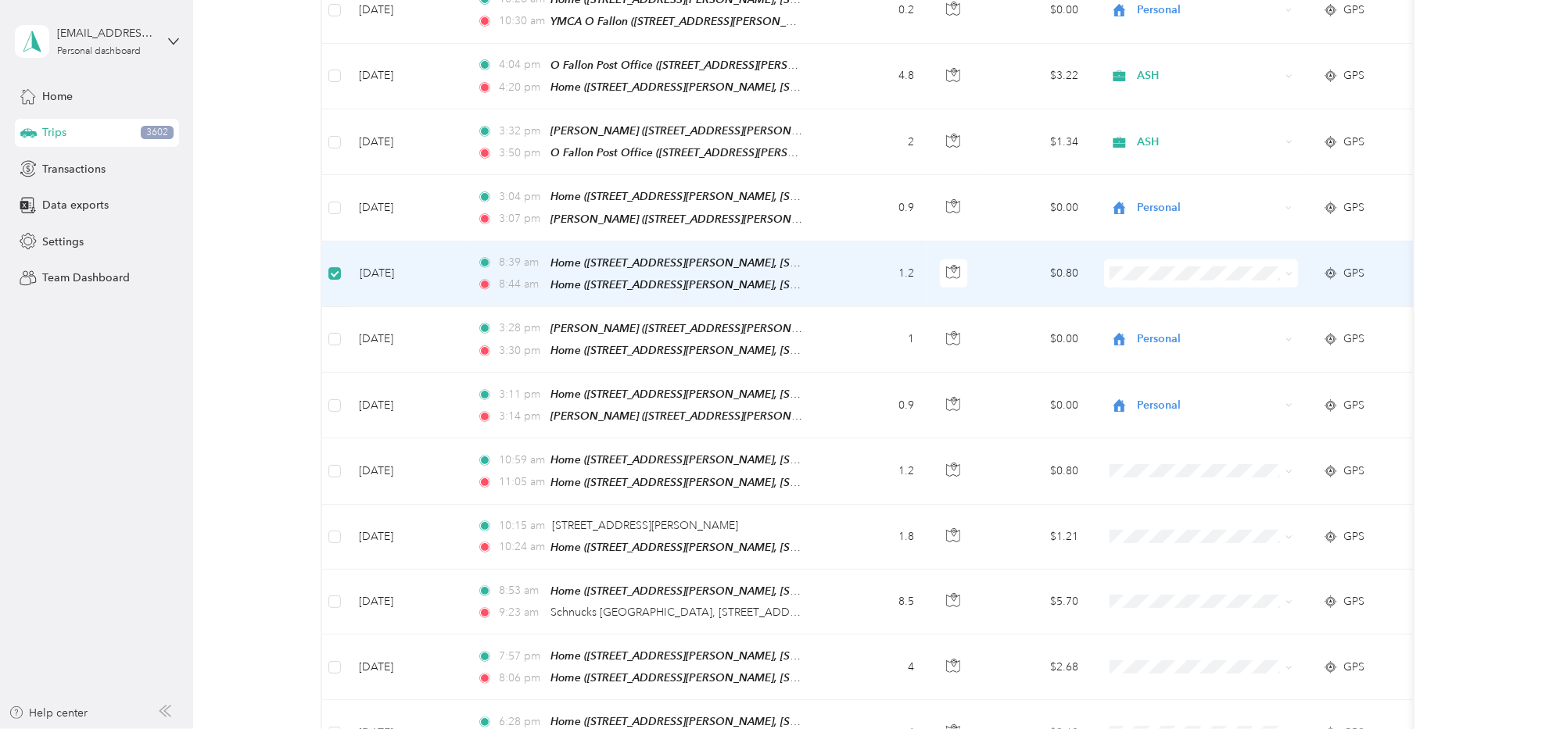
scroll to position [936, 0]
click at [1201, 313] on span "Personal" at bounding box center [1214, 310] width 145 height 16
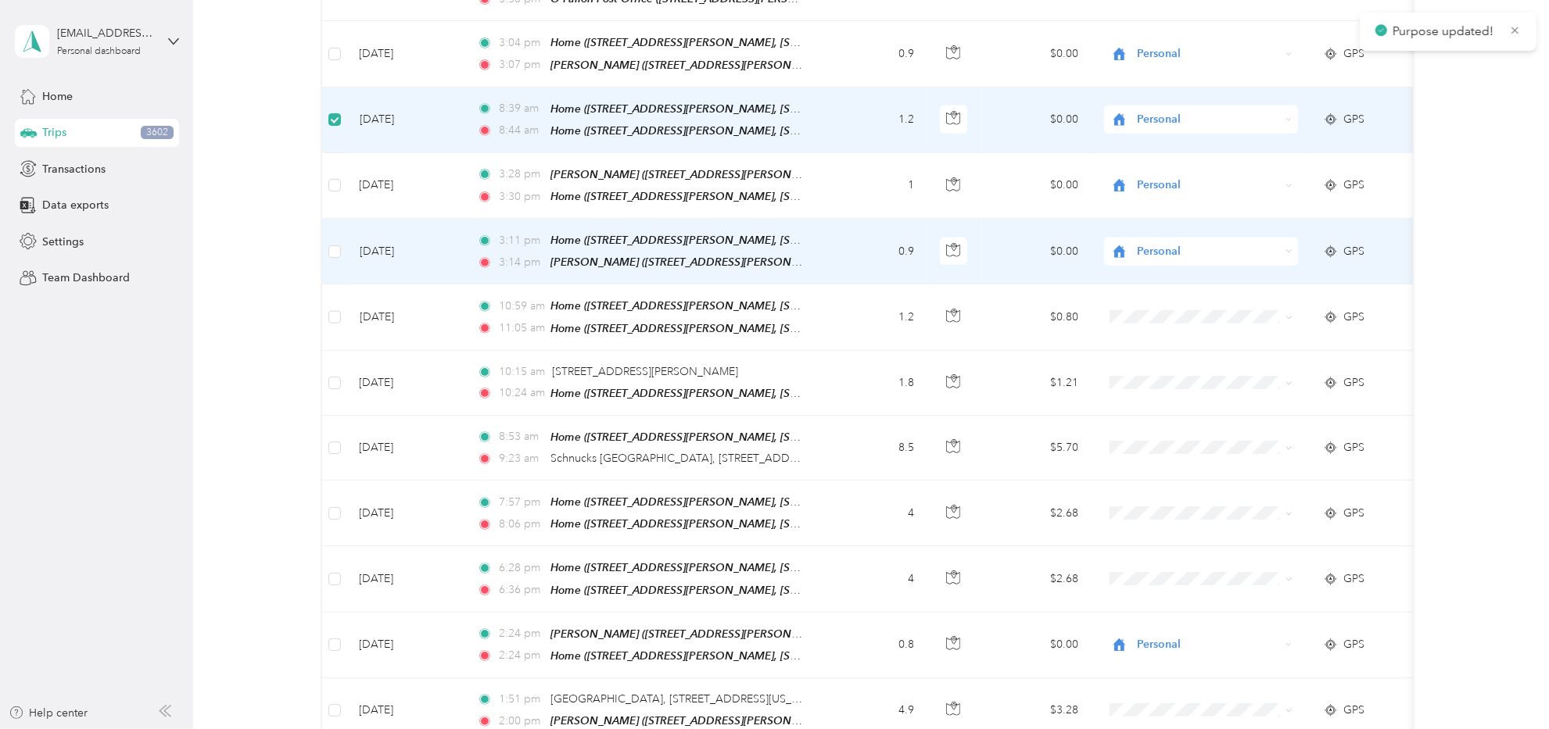
scroll to position [1093, 0]
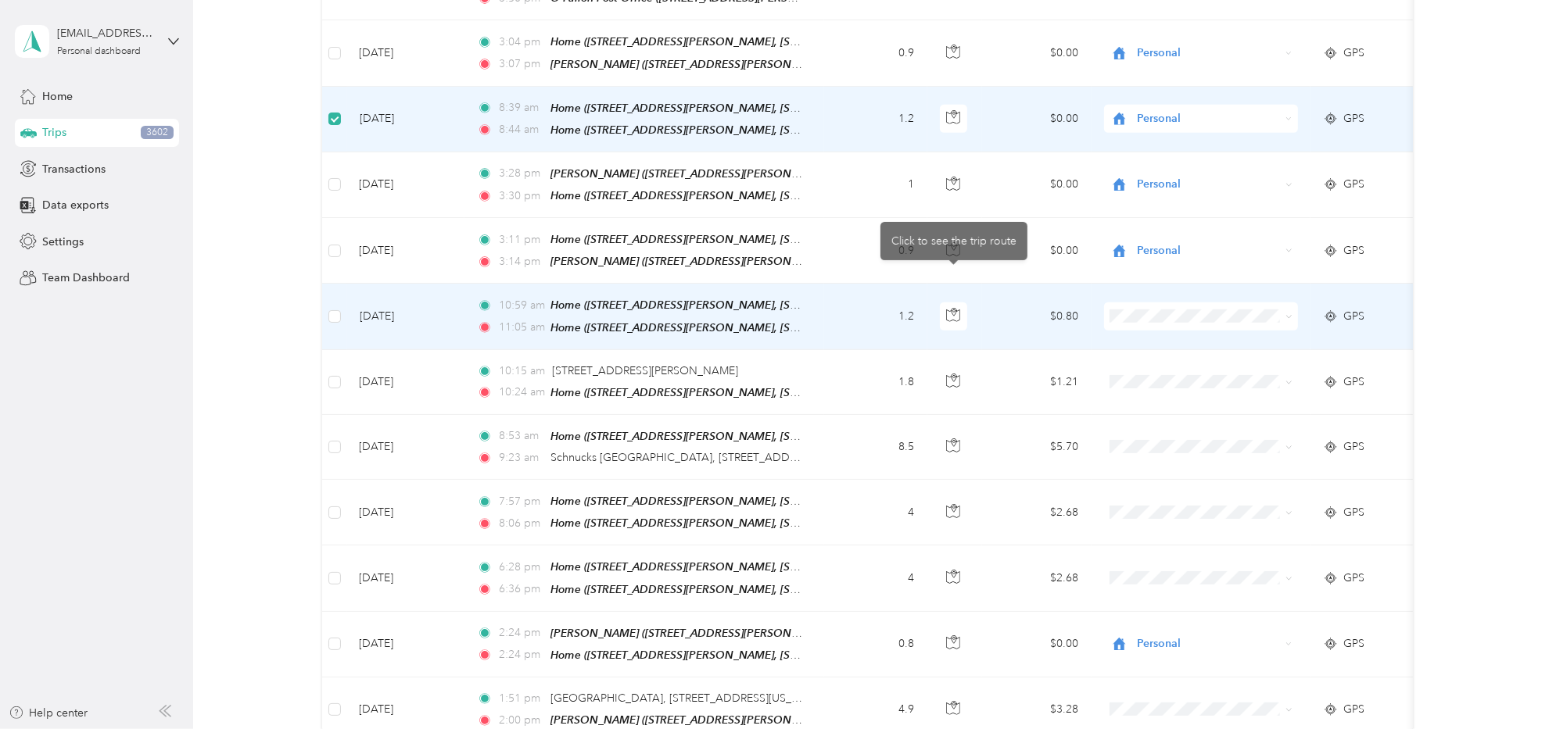
click at [866, 284] on td "1.2" at bounding box center [875, 317] width 103 height 66
click at [951, 308] on icon "button" at bounding box center [953, 315] width 14 height 14
click at [1145, 338] on span "Personal" at bounding box center [1214, 346] width 145 height 16
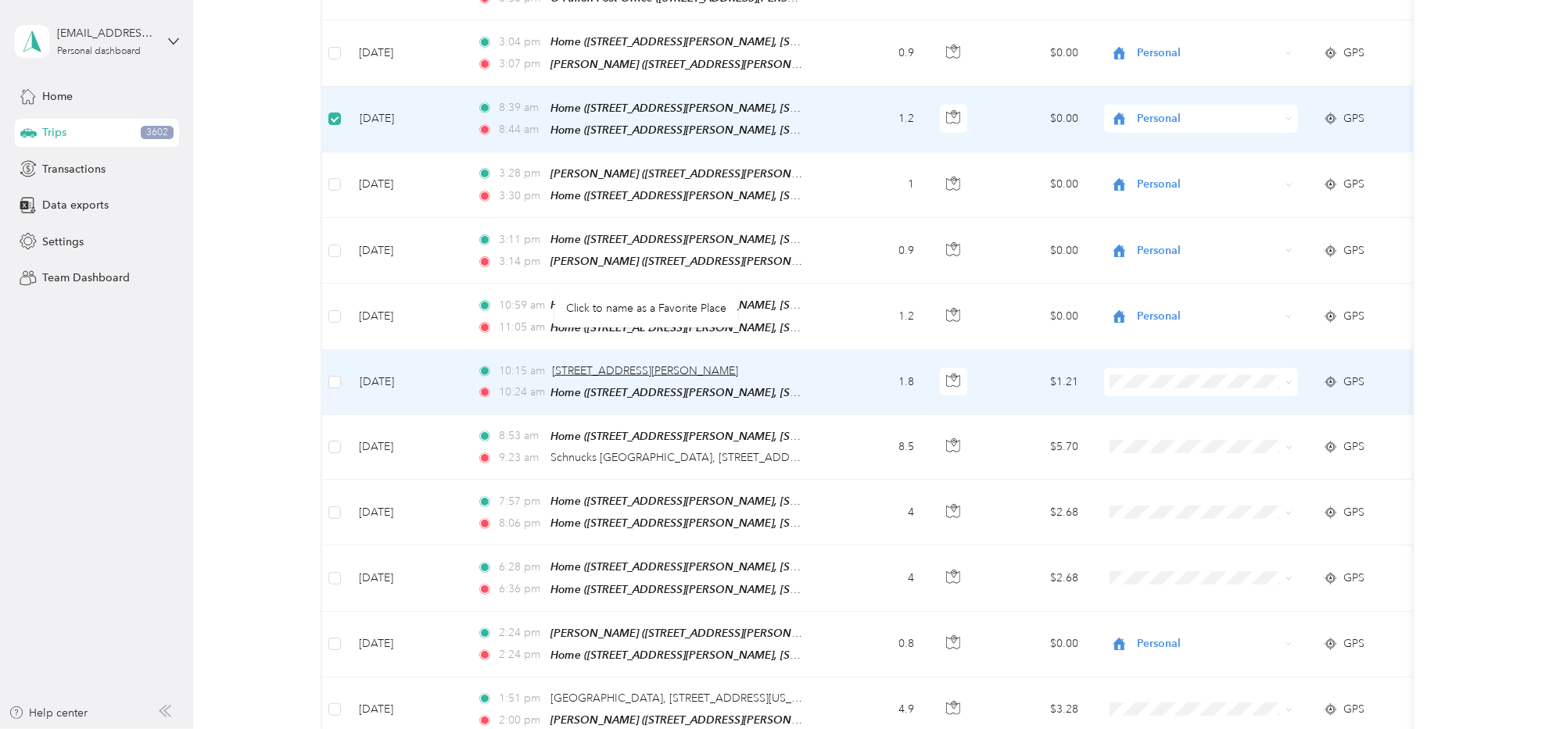
click at [658, 364] on span "[STREET_ADDRESS][PERSON_NAME]" at bounding box center [645, 370] width 186 height 13
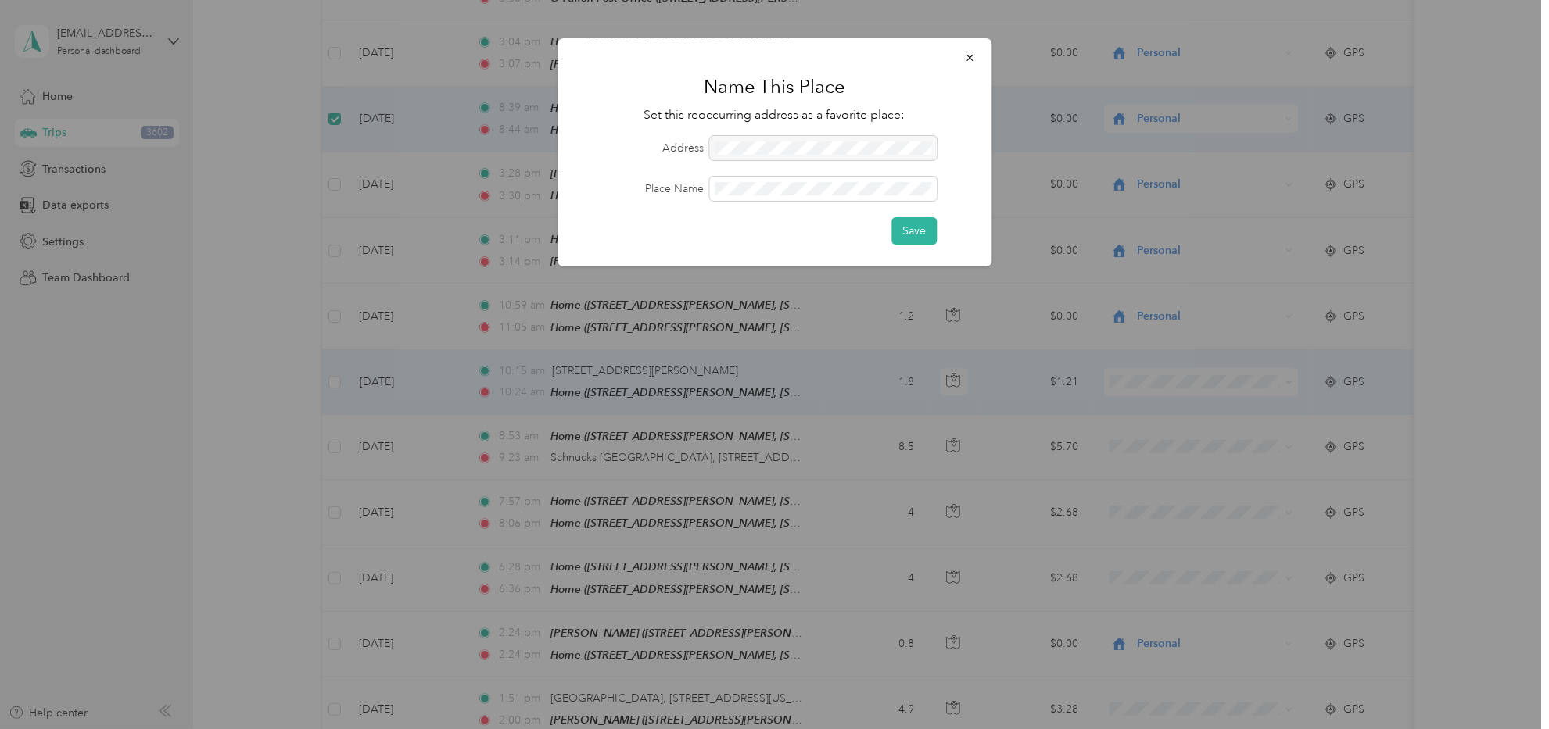
drag, startPoint x: 904, startPoint y: 147, endPoint x: 737, endPoint y: 157, distance: 166.8
click at [737, 157] on div at bounding box center [822, 148] width 227 height 24
click at [732, 142] on div at bounding box center [822, 148] width 227 height 24
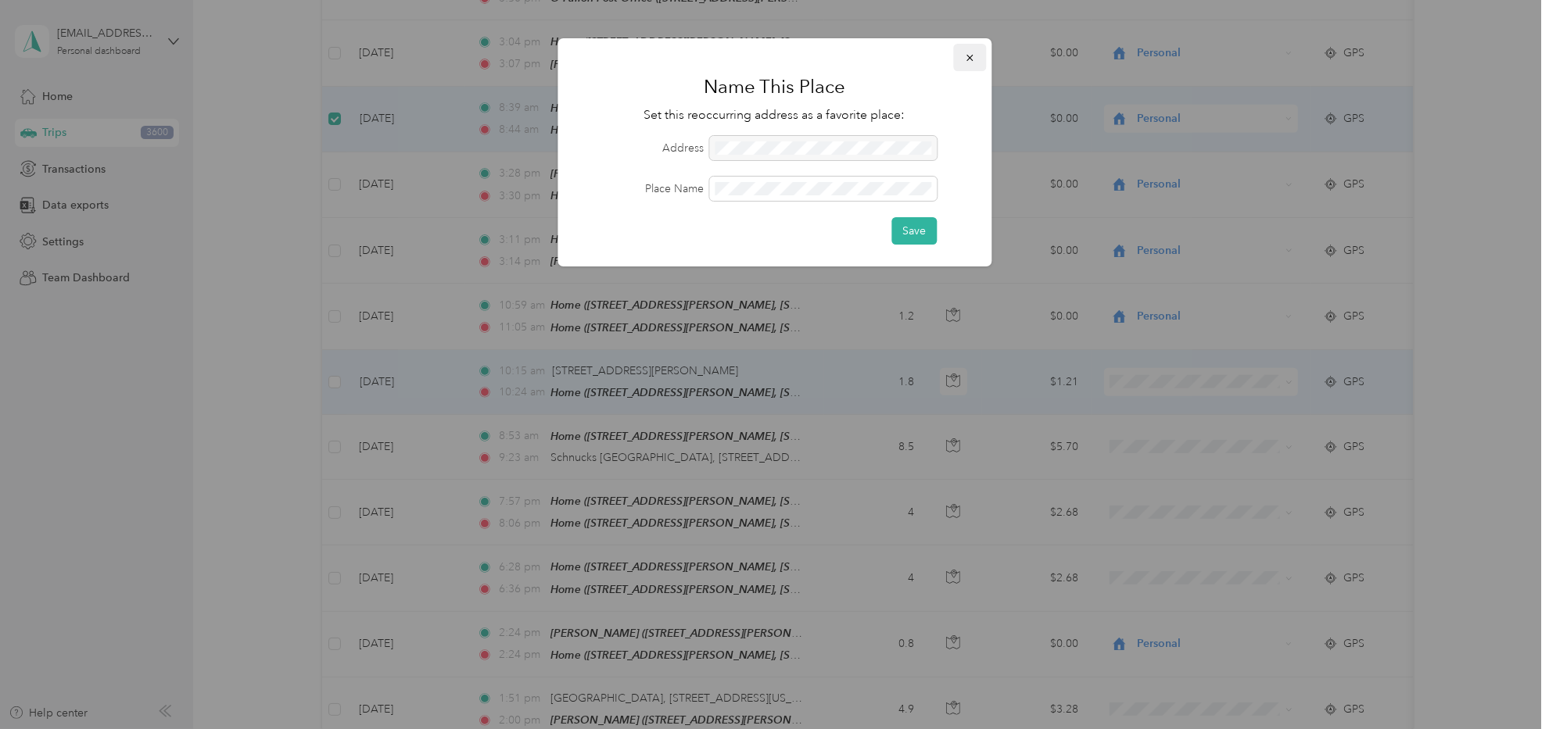
click at [970, 52] on icon "button" at bounding box center [969, 57] width 11 height 11
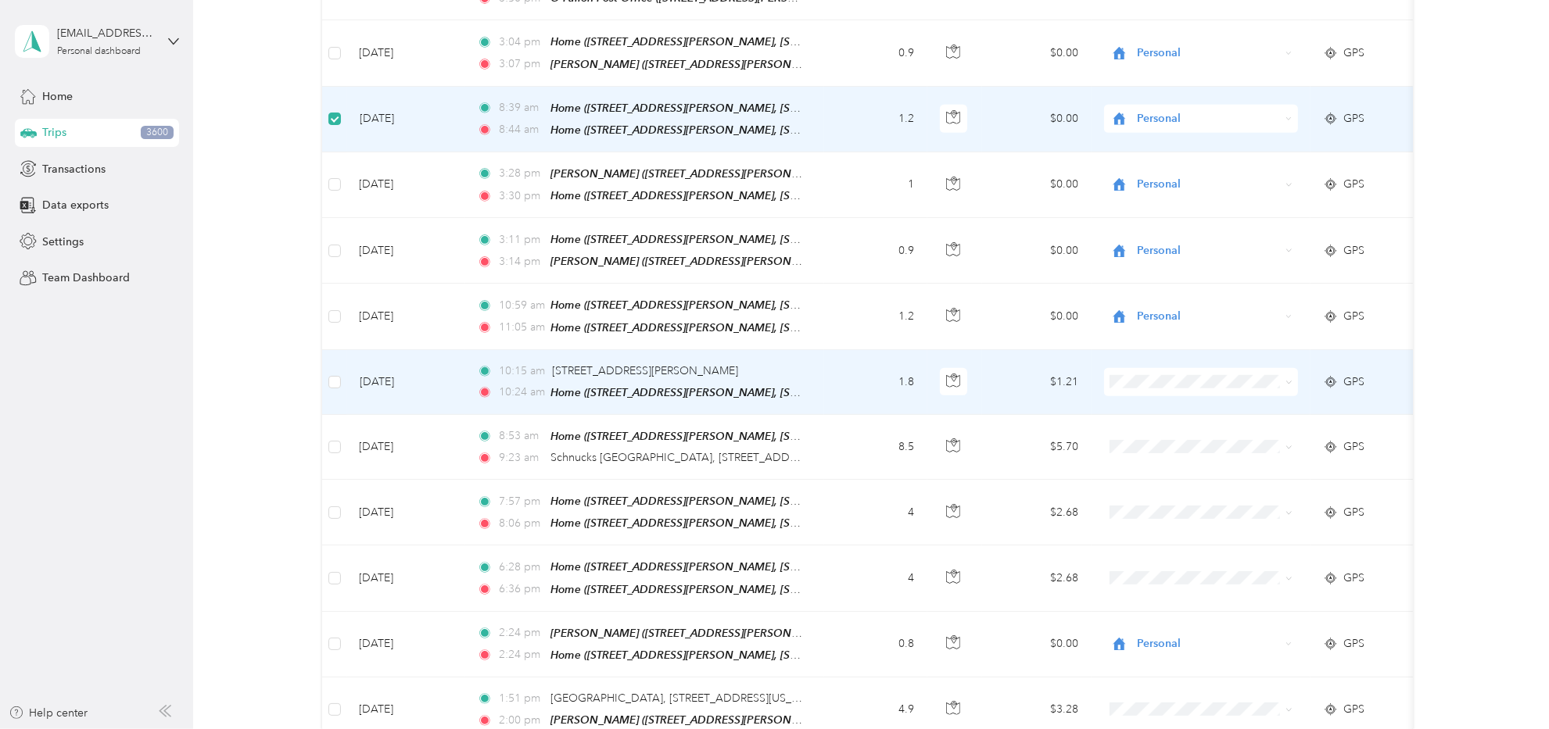
click at [1183, 368] on span at bounding box center [1201, 382] width 194 height 28
click at [1167, 406] on span "Personal" at bounding box center [1214, 410] width 145 height 16
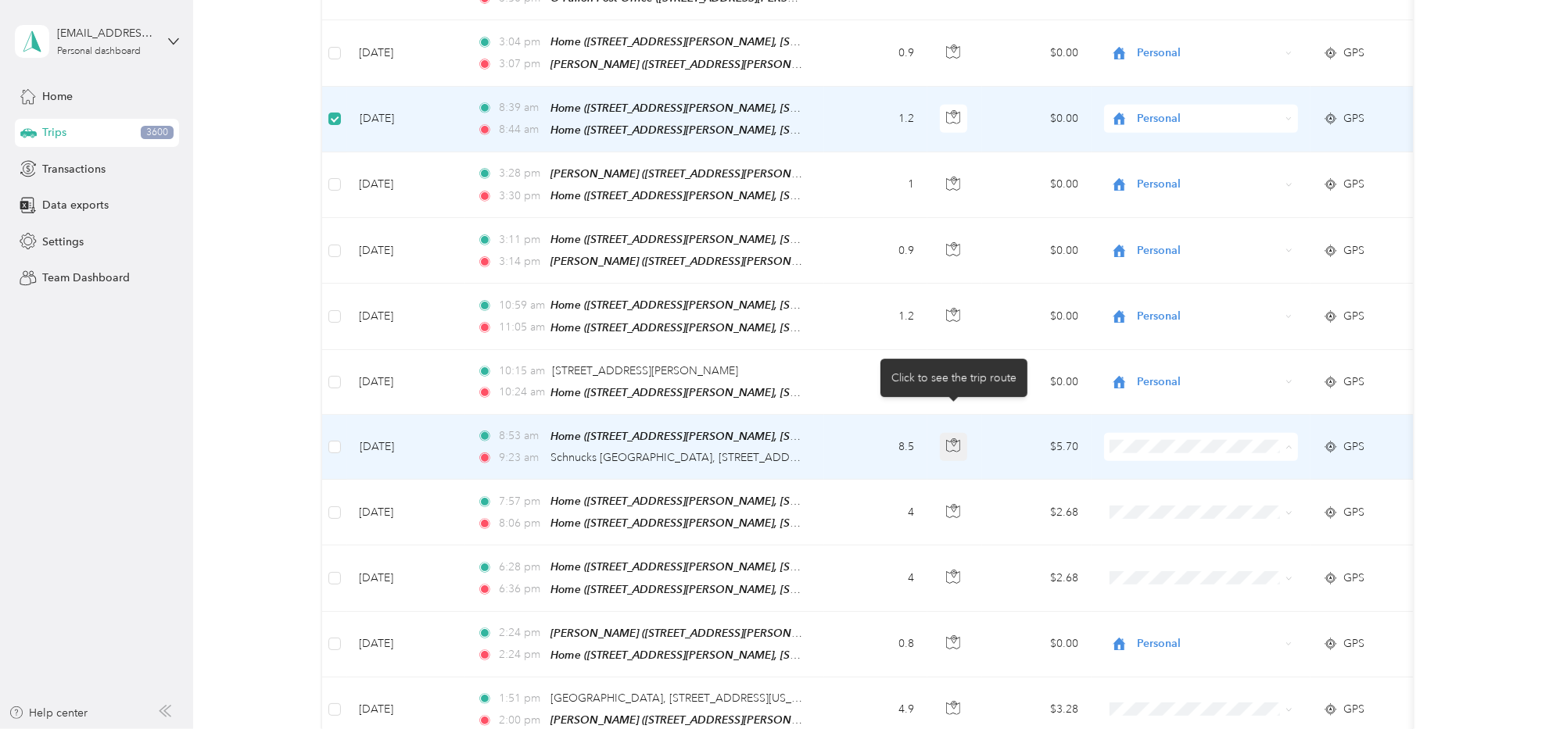
click at [953, 439] on icon "button" at bounding box center [953, 443] width 5 height 8
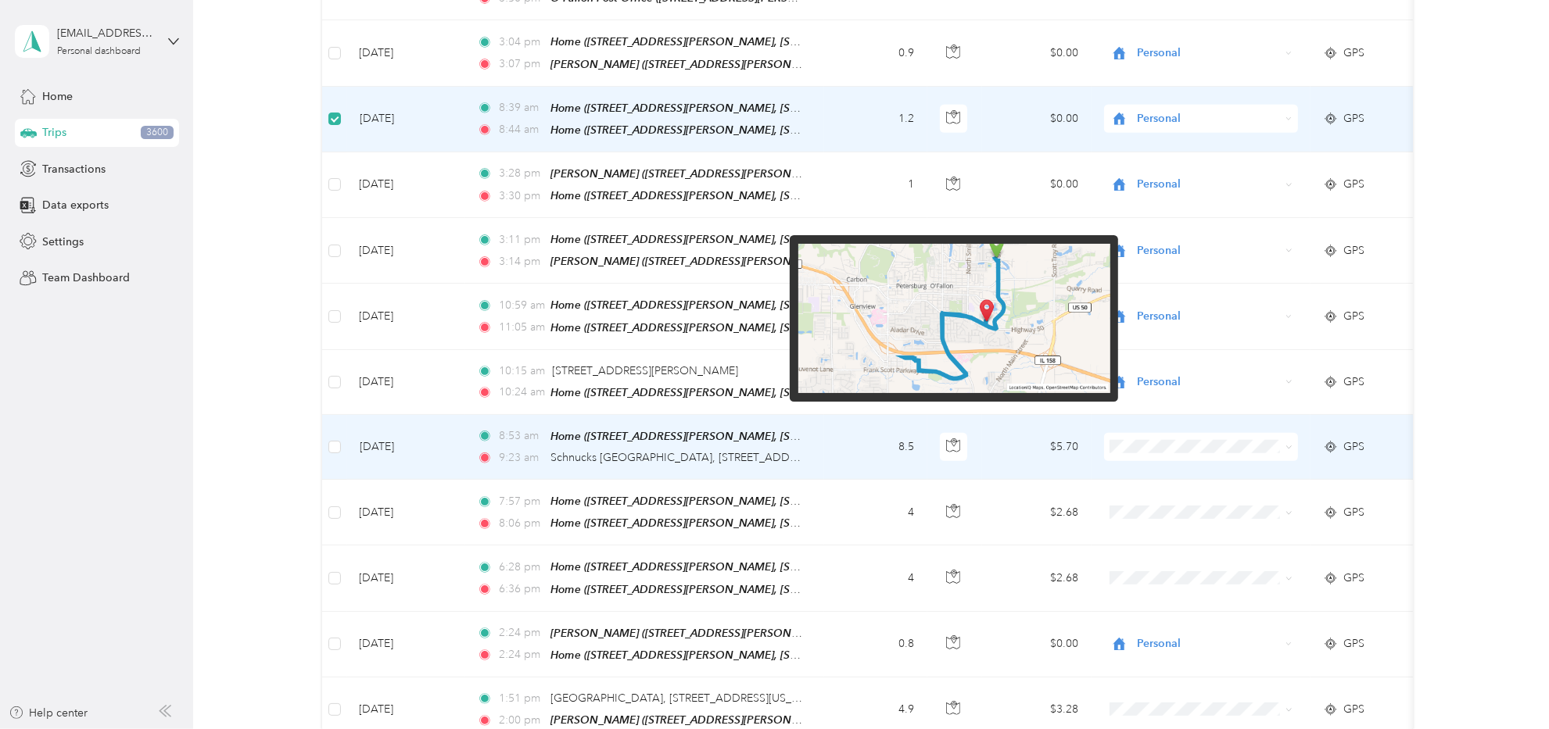
click at [1013, 331] on img at bounding box center [954, 319] width 312 height 150
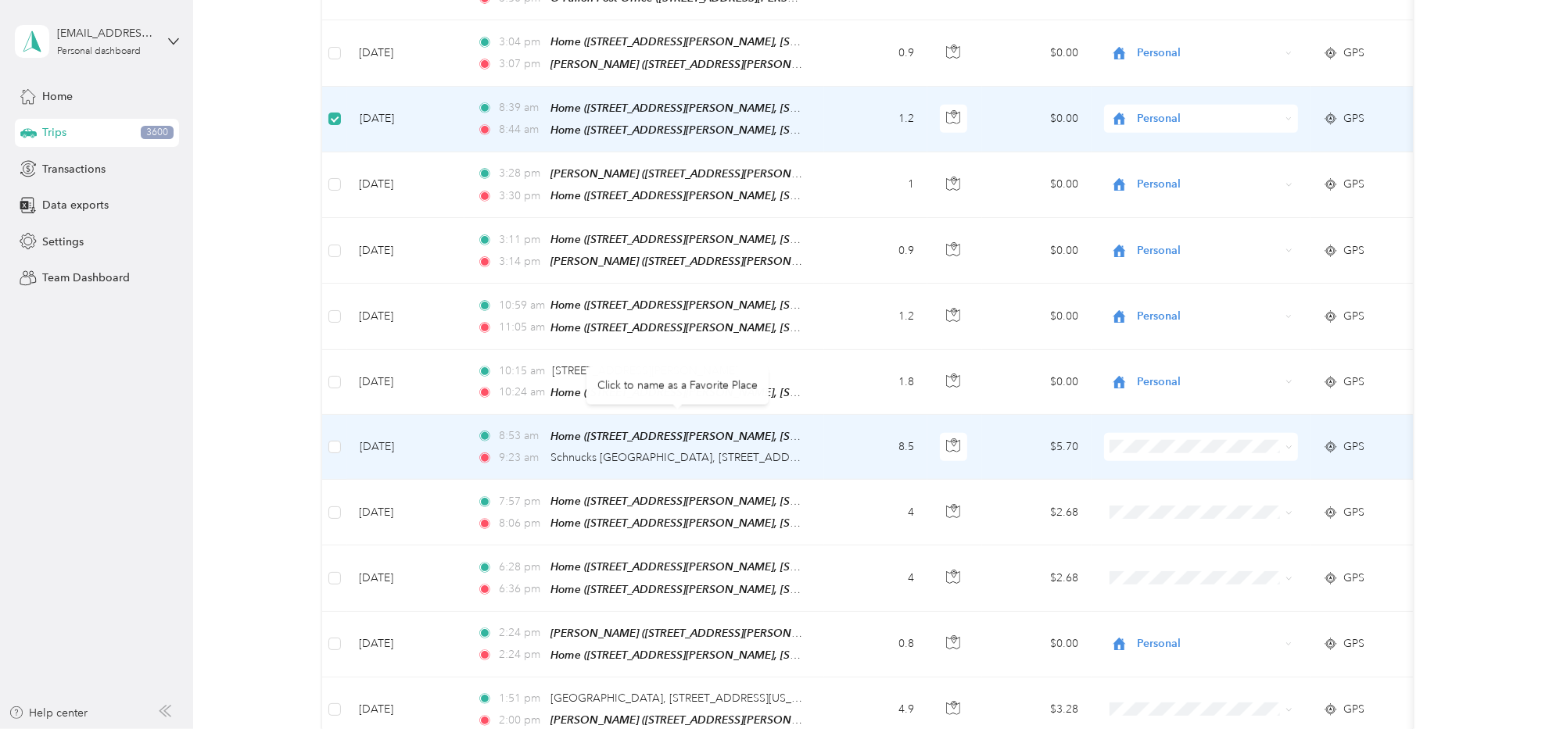
click at [829, 431] on td "8.5" at bounding box center [875, 447] width 103 height 65
click at [831, 428] on td "8.5" at bounding box center [875, 447] width 103 height 65
click at [1373, 439] on div "GPS" at bounding box center [1365, 447] width 84 height 17
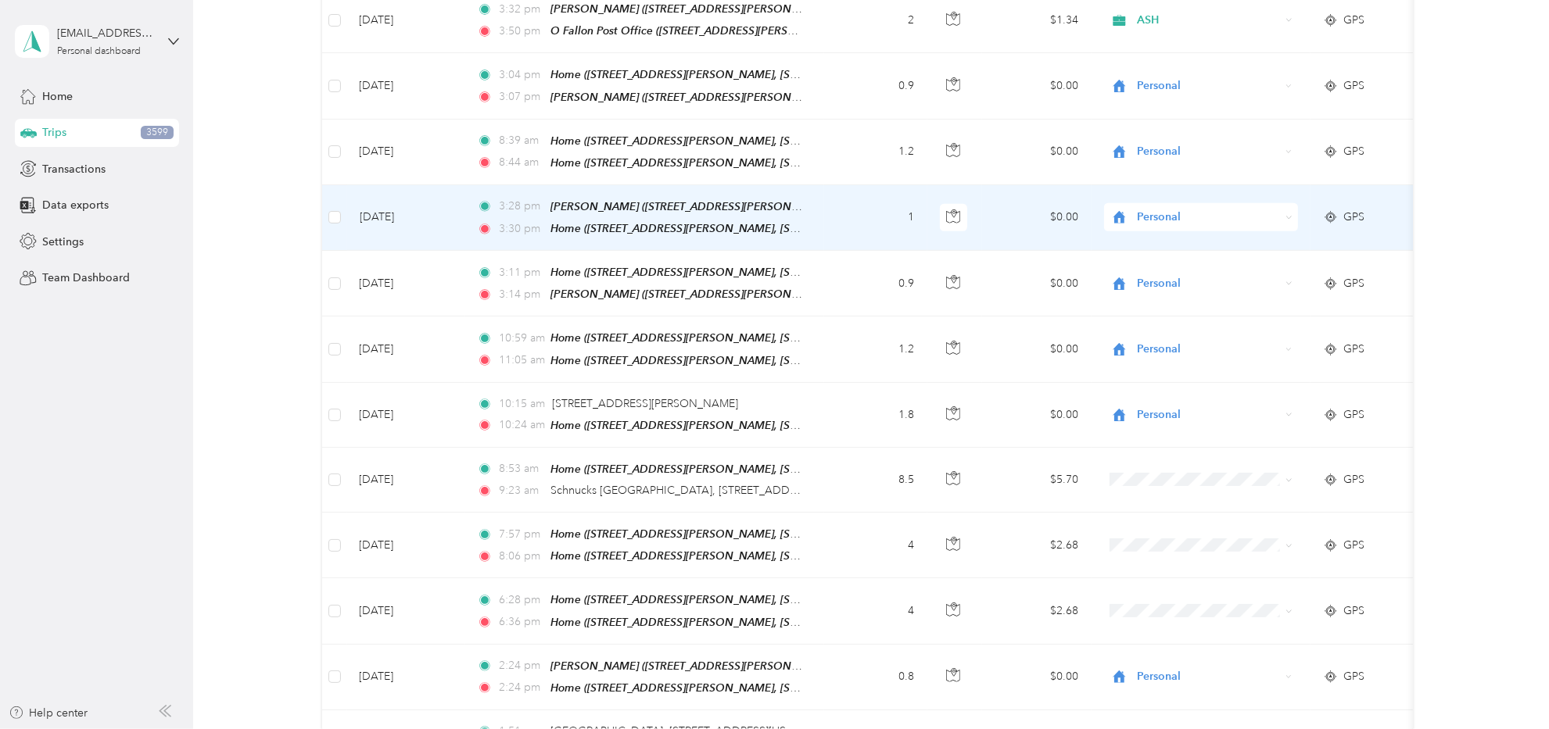
scroll to position [1095, 0]
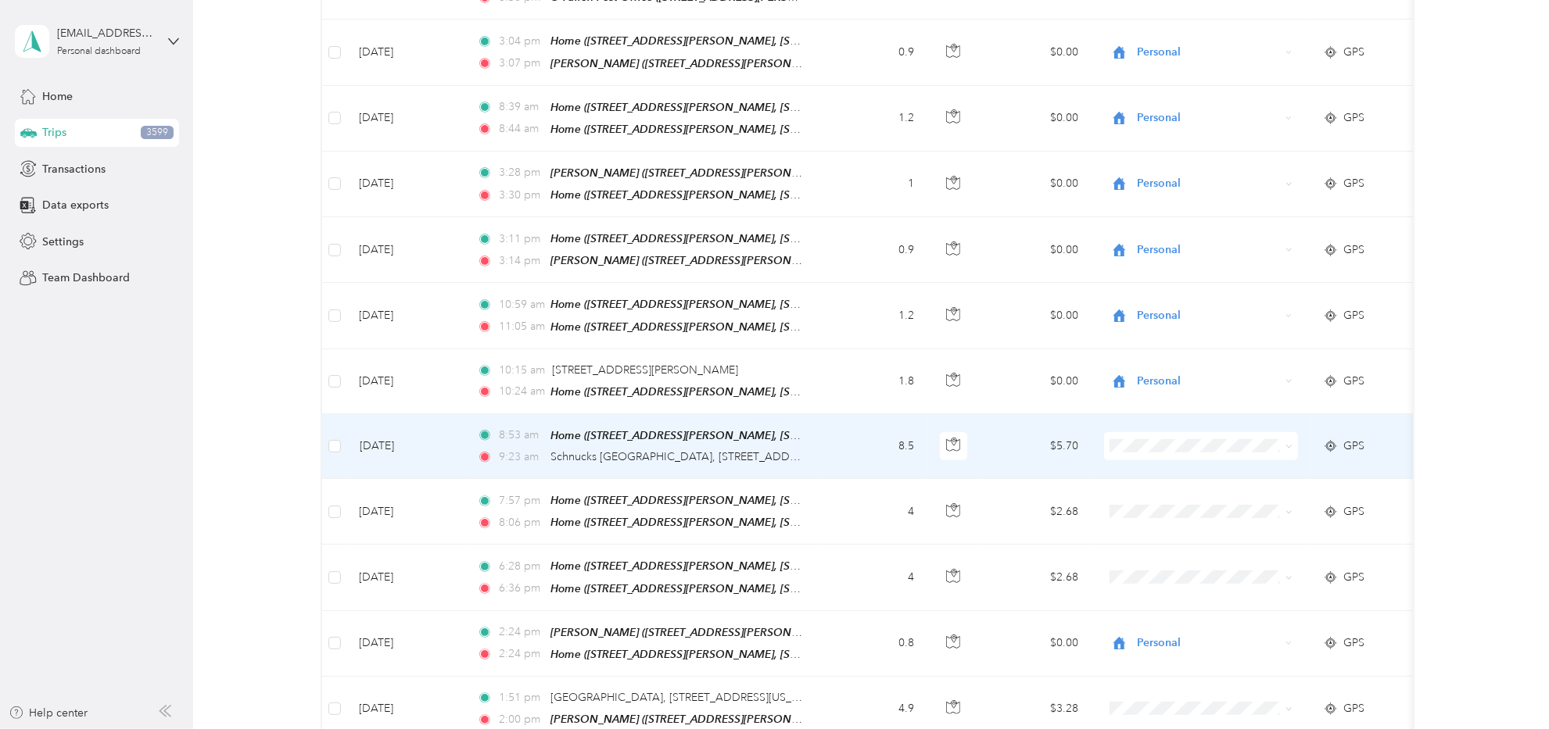
click at [846, 414] on td "8.5" at bounding box center [875, 446] width 103 height 65
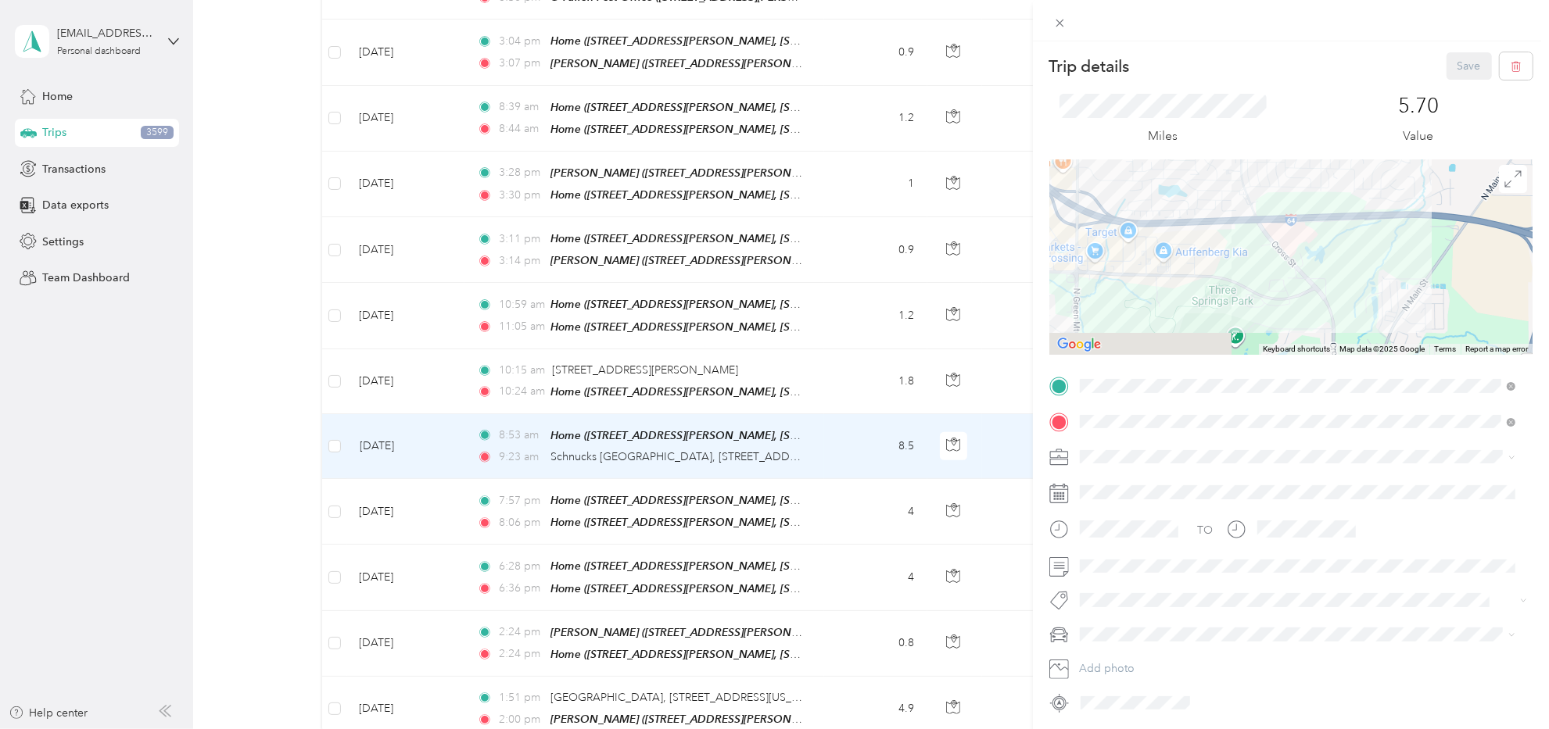
drag, startPoint x: 1225, startPoint y: 292, endPoint x: 1491, endPoint y: 288, distance: 266.6
click at [1492, 289] on div at bounding box center [1290, 256] width 483 height 195
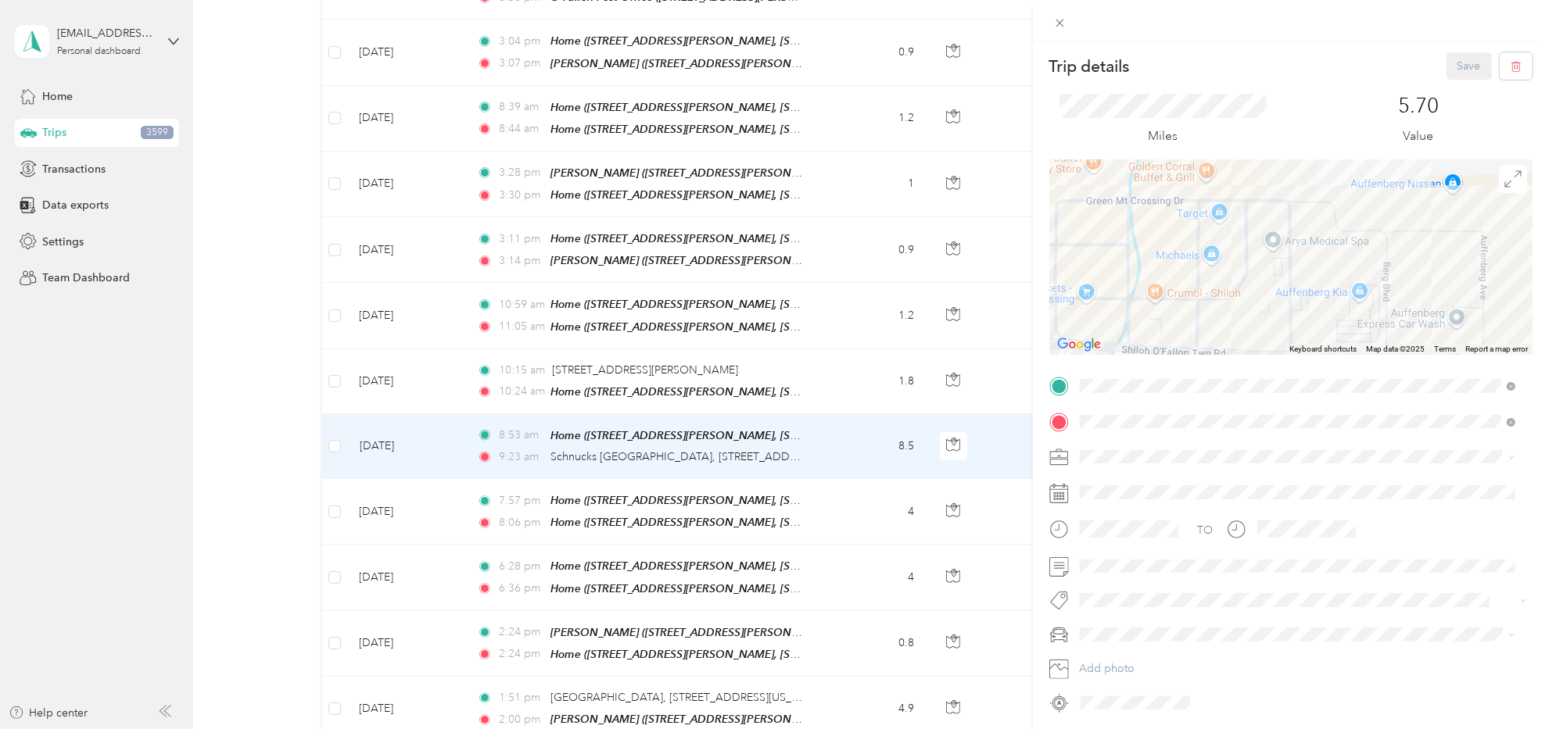
drag, startPoint x: 1142, startPoint y: 260, endPoint x: 1327, endPoint y: 295, distance: 188.6
click at [1327, 295] on div at bounding box center [1290, 256] width 483 height 195
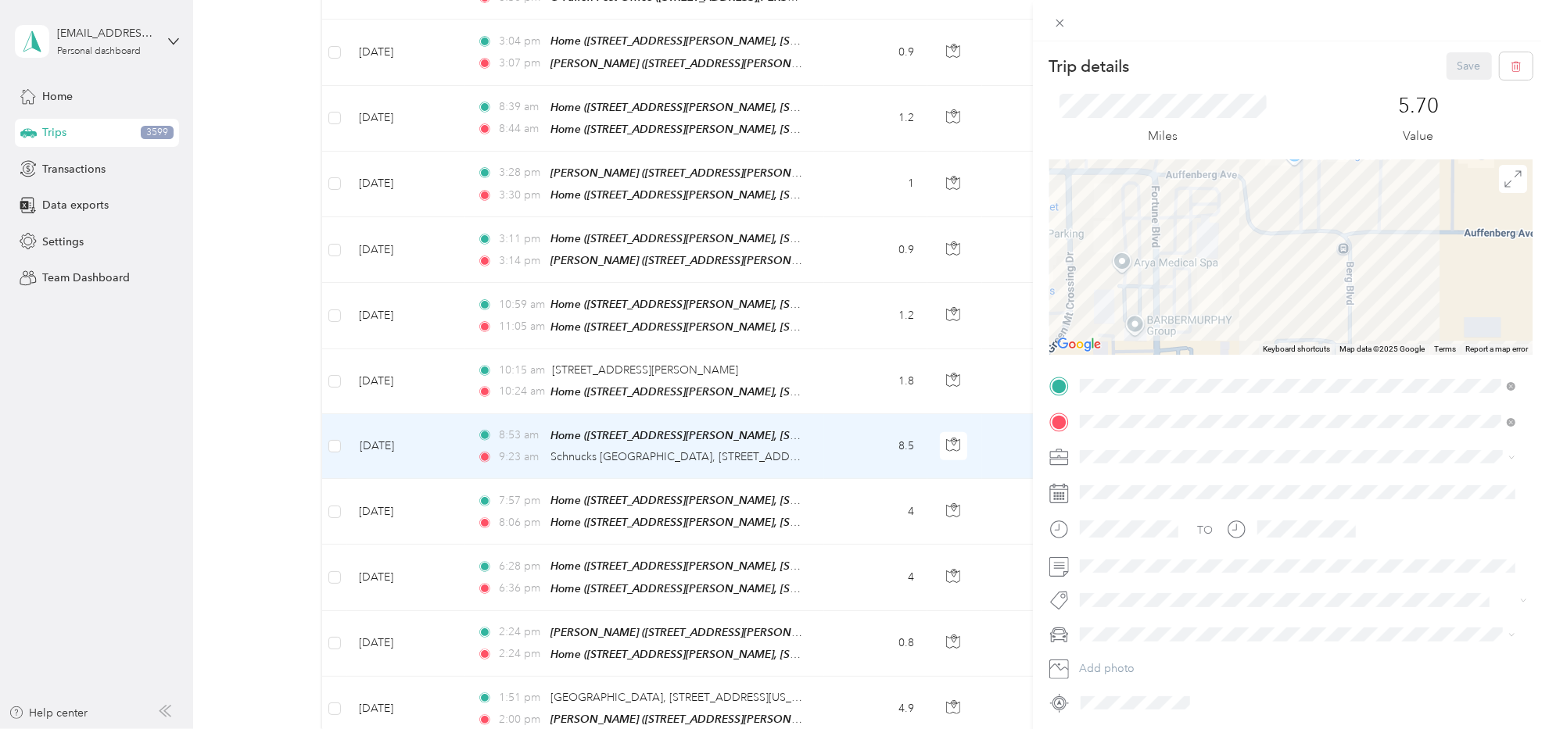
drag, startPoint x: 1225, startPoint y: 210, endPoint x: 1044, endPoint y: 226, distance: 182.0
click at [1044, 226] on form "Trip details Save This trip cannot be edited because it is either under review,…" at bounding box center [1291, 383] width 516 height 663
drag, startPoint x: 1239, startPoint y: 274, endPoint x: 1108, endPoint y: 216, distance: 143.5
click at [1108, 216] on div at bounding box center [1290, 256] width 483 height 195
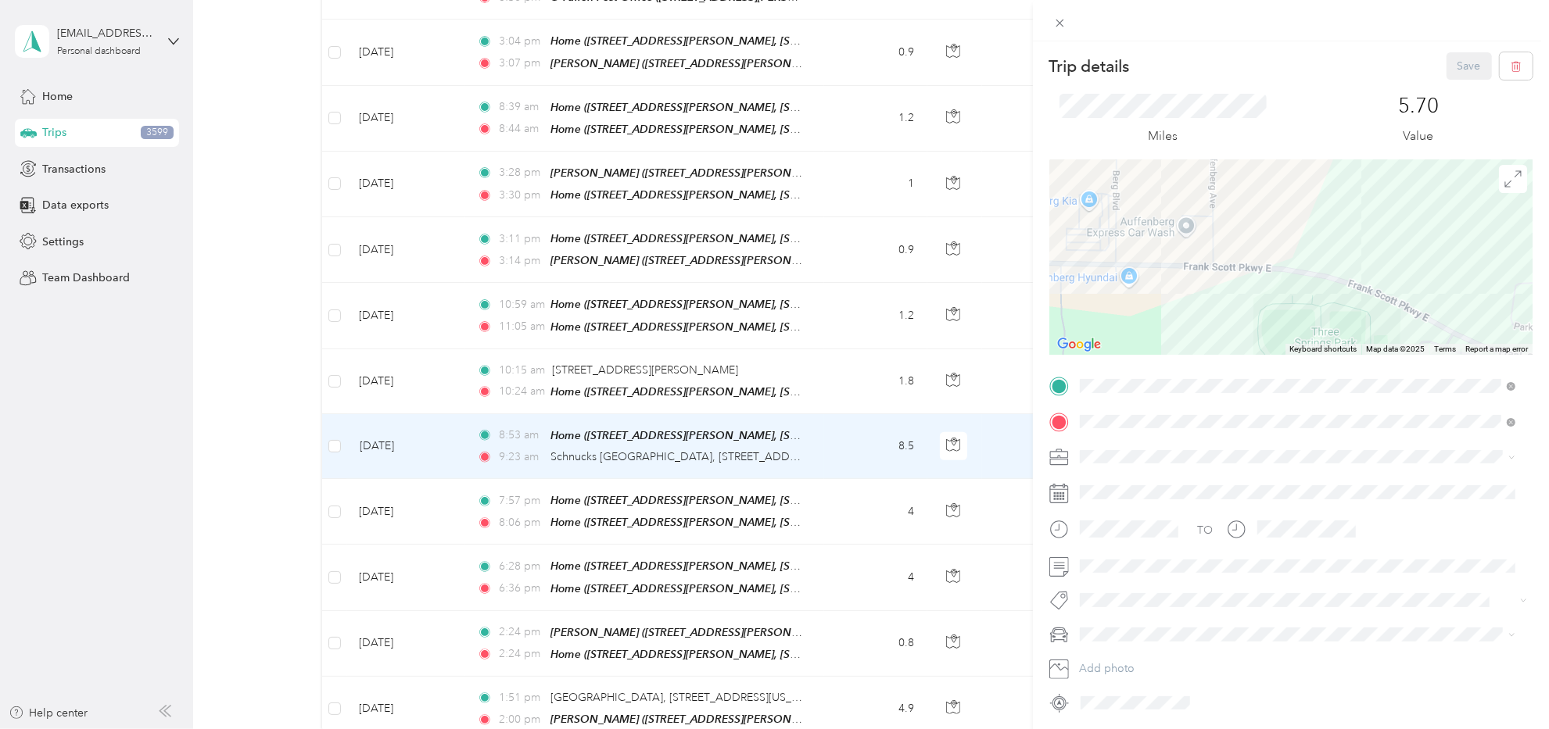
drag, startPoint x: 1339, startPoint y: 281, endPoint x: 1219, endPoint y: 195, distance: 146.8
click at [1219, 195] on div at bounding box center [1290, 256] width 483 height 195
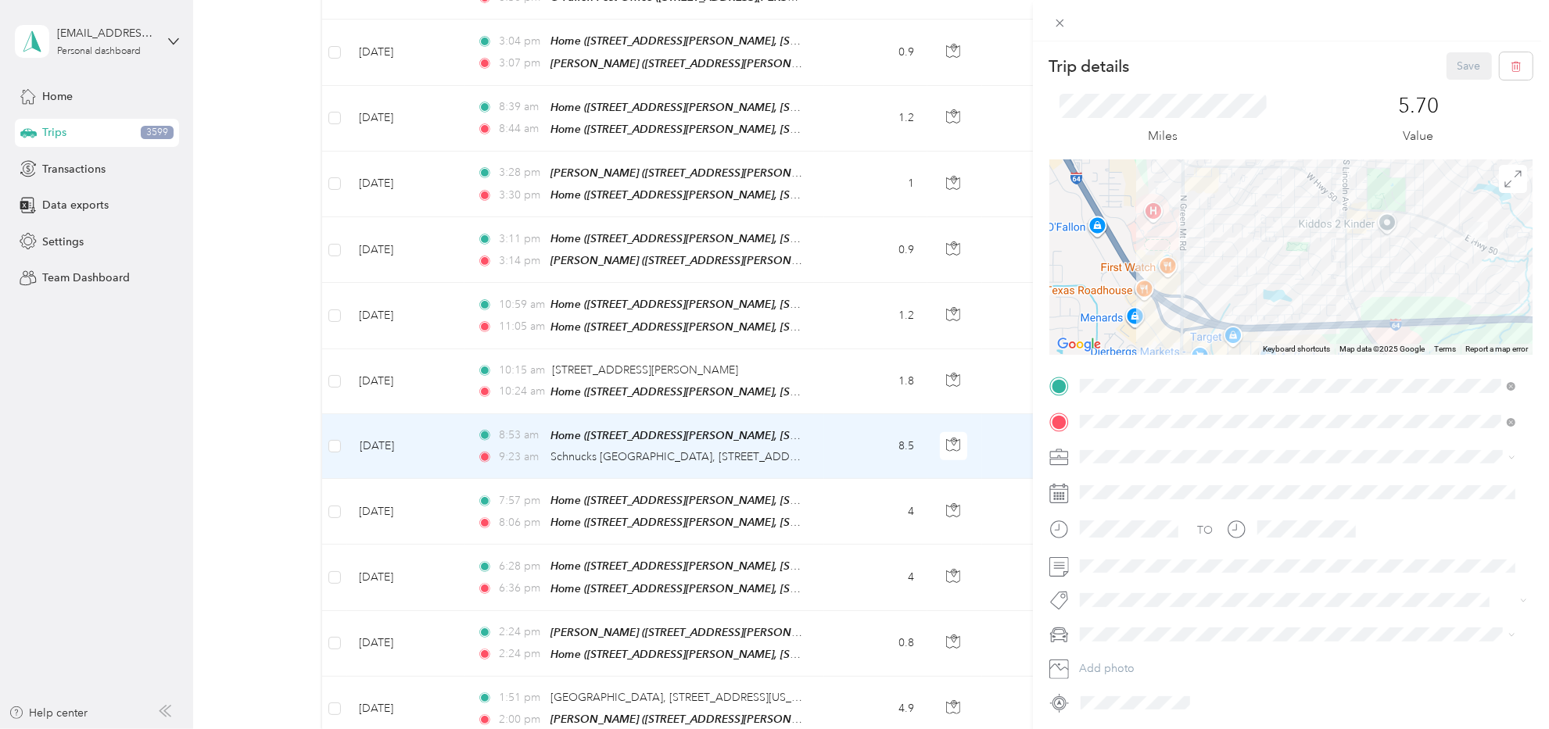
drag, startPoint x: 1320, startPoint y: 218, endPoint x: 1353, endPoint y: 357, distance: 143.0
click at [1352, 357] on div "Trip details Save This trip cannot be edited because it is either under review,…" at bounding box center [1290, 383] width 483 height 663
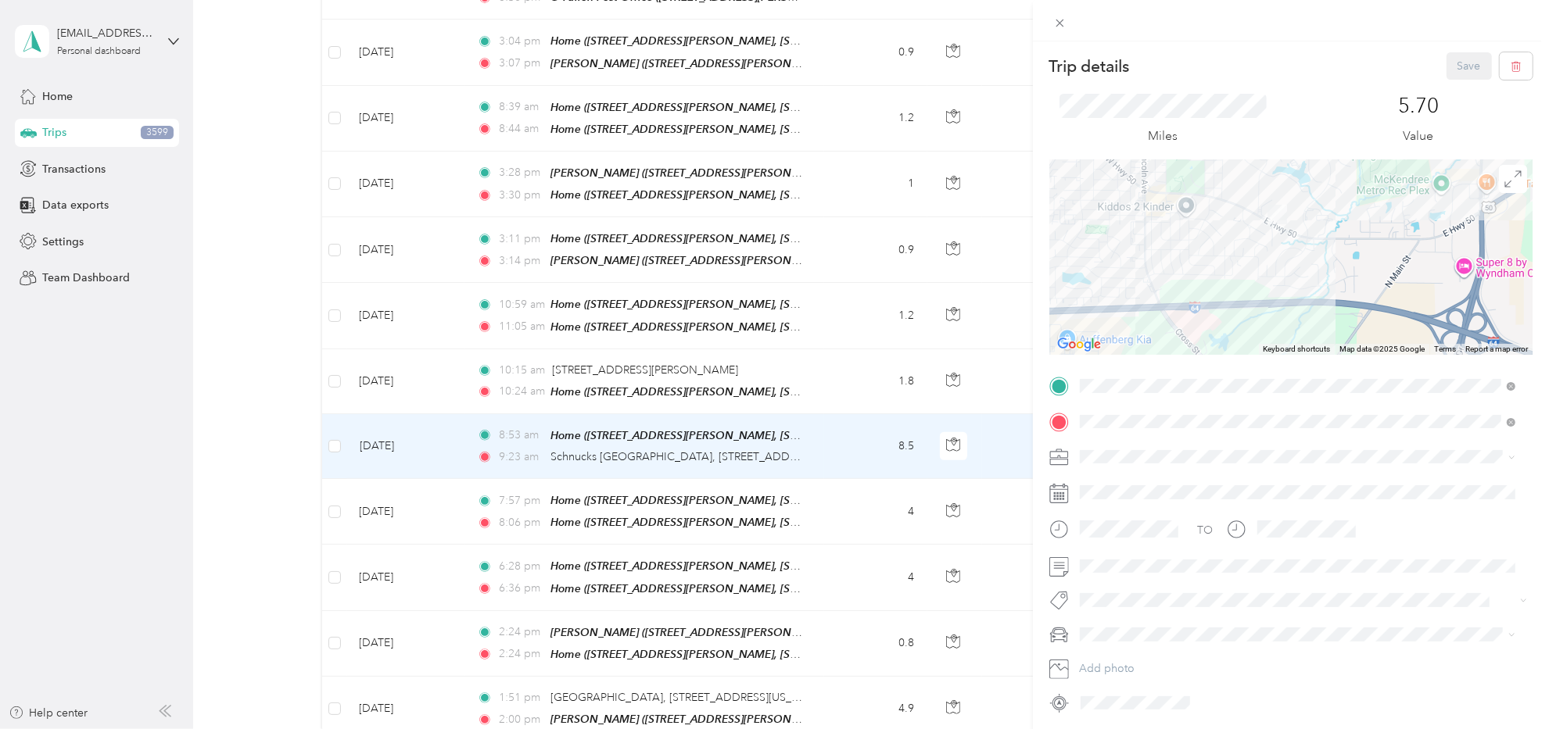
drag, startPoint x: 1374, startPoint y: 248, endPoint x: 1154, endPoint y: 188, distance: 228.3
click at [1154, 188] on div at bounding box center [1290, 256] width 483 height 195
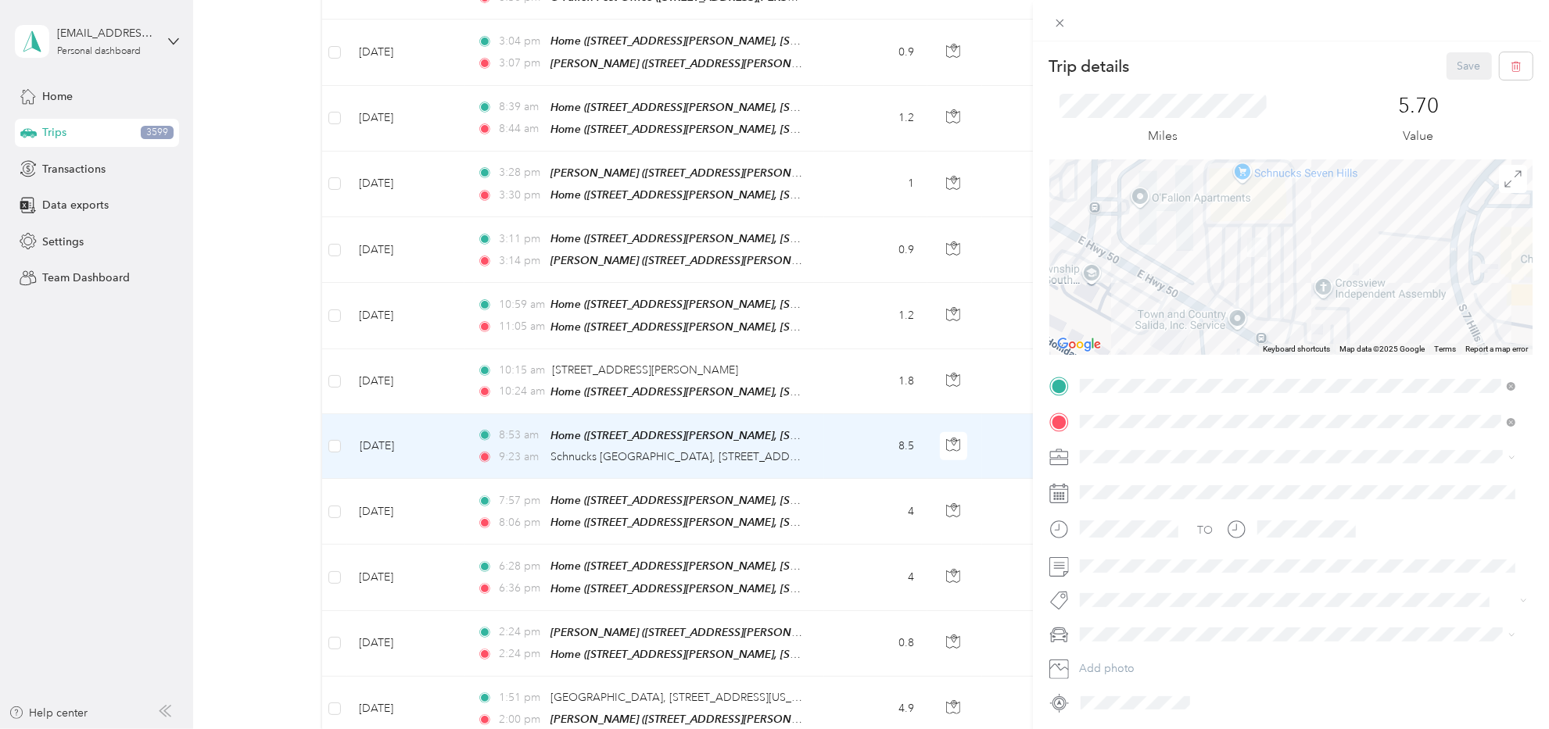
drag, startPoint x: 1235, startPoint y: 210, endPoint x: 1236, endPoint y: 223, distance: 12.5
click at [1236, 223] on div at bounding box center [1290, 256] width 483 height 195
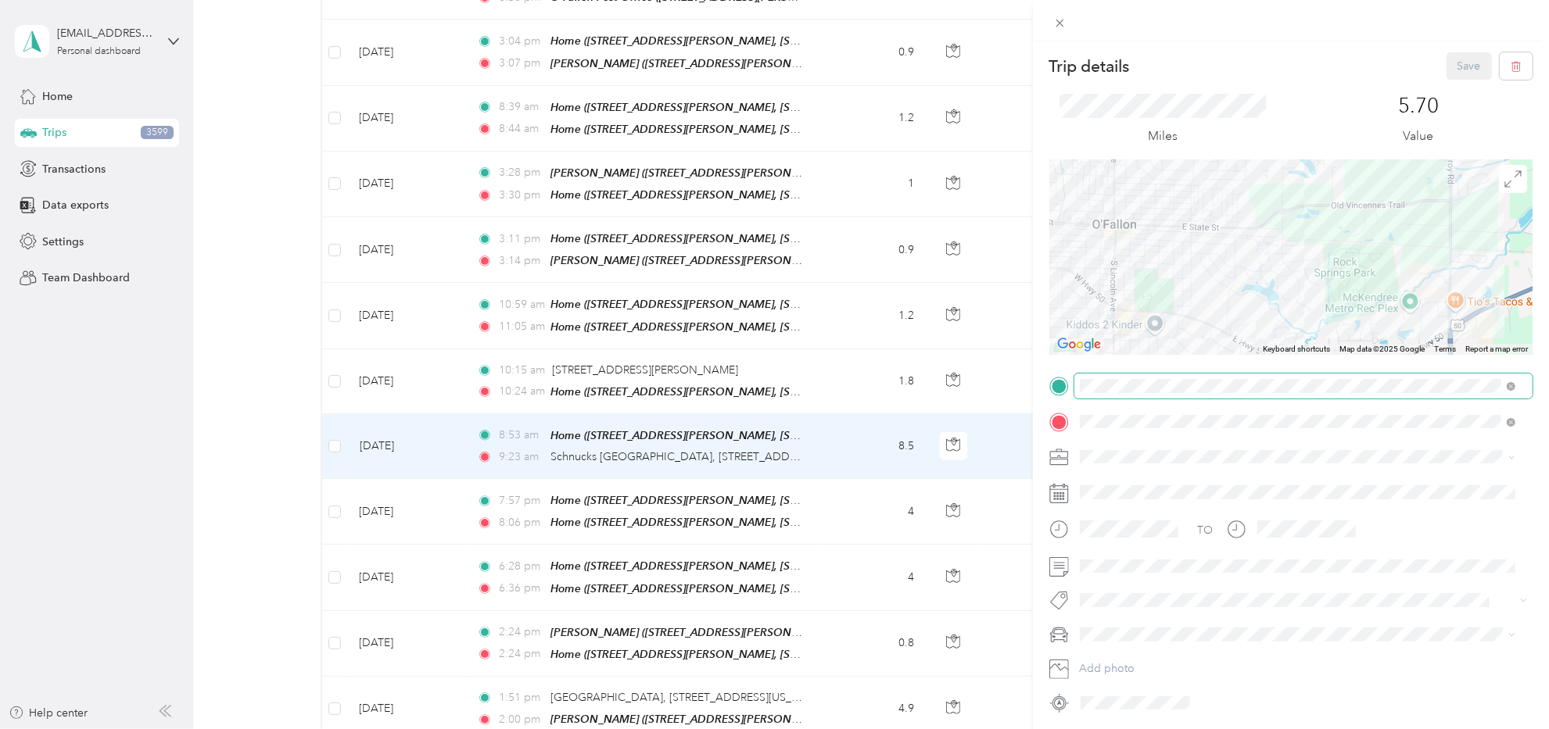
click at [1211, 387] on div "Trip details Save This trip cannot be edited because it is either under review,…" at bounding box center [1290, 383] width 483 height 663
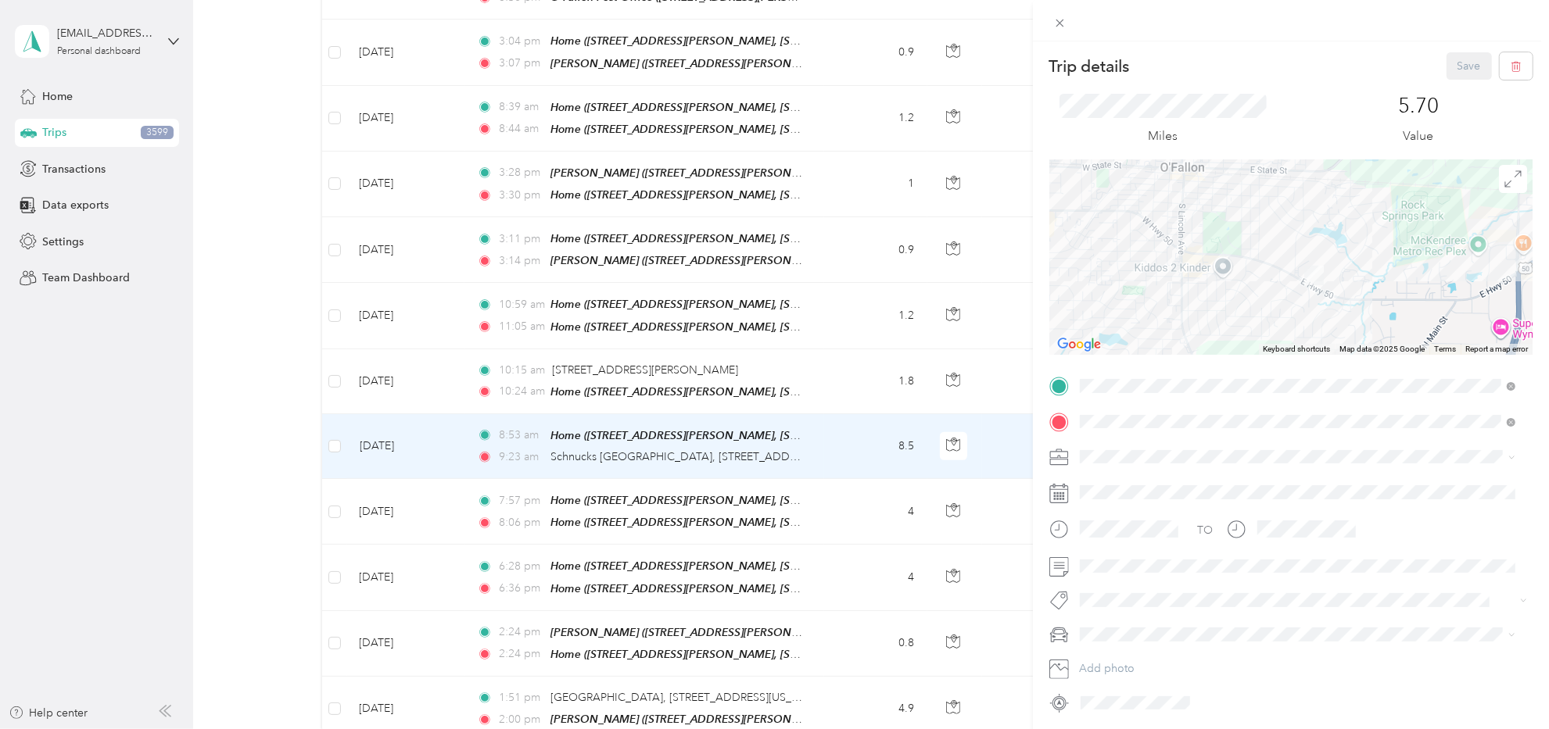
drag, startPoint x: 1223, startPoint y: 243, endPoint x: 1361, endPoint y: 142, distance: 171.2
click at [1345, 133] on div "Trip details Save This trip cannot be edited because it is either under review,…" at bounding box center [1290, 383] width 483 height 663
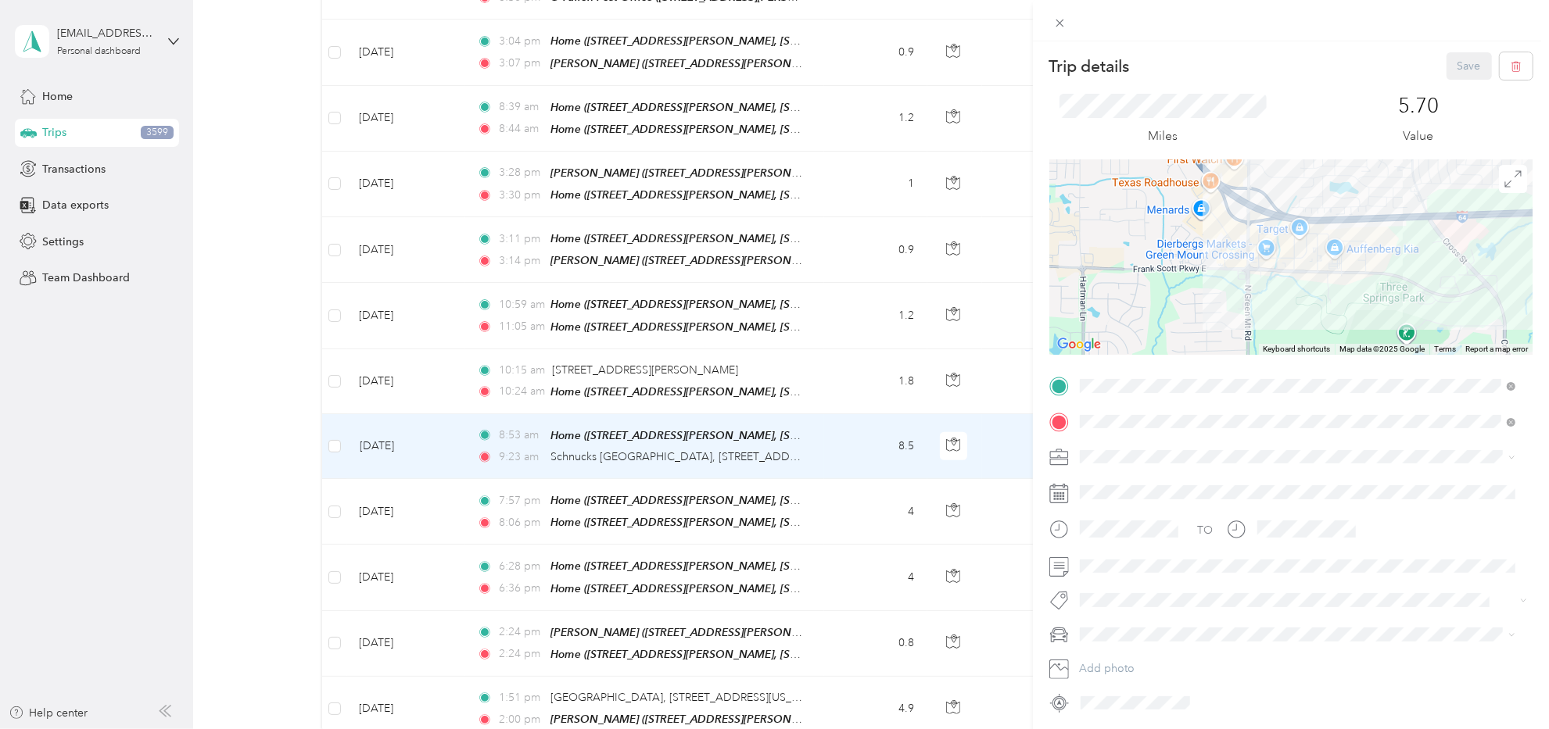
drag, startPoint x: 1241, startPoint y: 236, endPoint x: 1280, endPoint y: 269, distance: 51.6
click at [1280, 272] on div at bounding box center [1290, 256] width 483 height 195
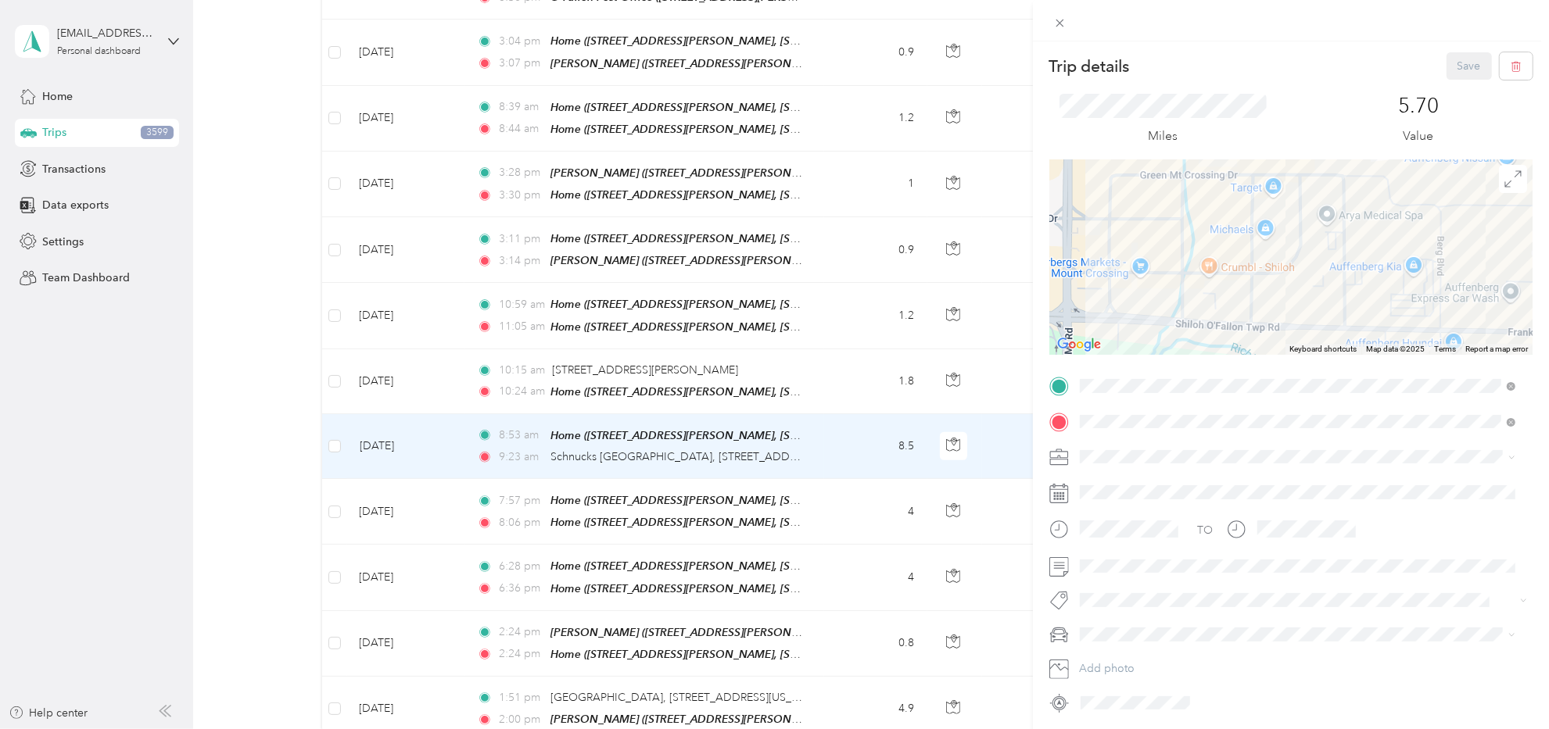
drag, startPoint x: 1302, startPoint y: 250, endPoint x: 1258, endPoint y: 214, distance: 57.3
click at [1258, 214] on div at bounding box center [1290, 256] width 483 height 195
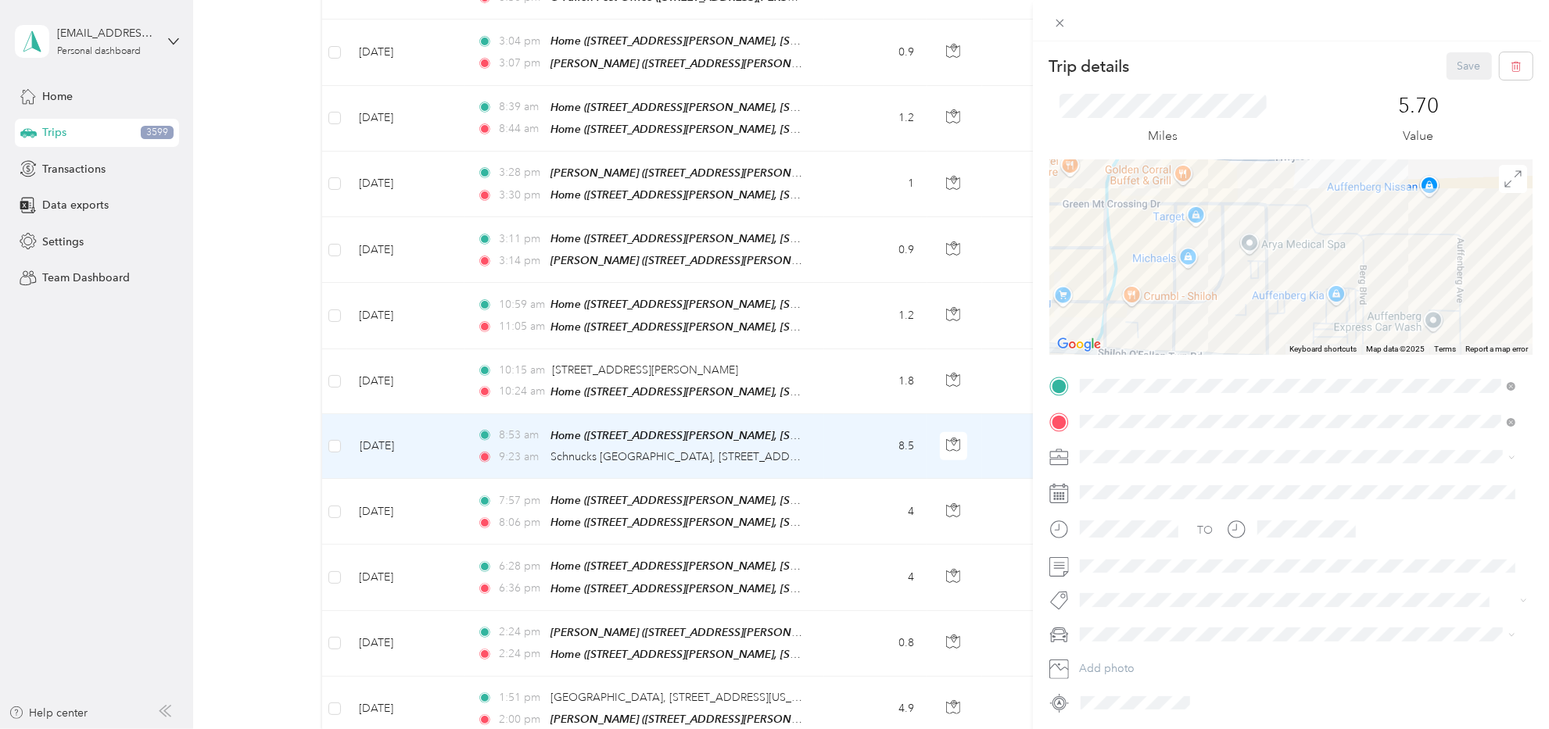
drag, startPoint x: 1296, startPoint y: 252, endPoint x: 1251, endPoint y: 288, distance: 57.3
click at [1251, 288] on div at bounding box center [1290, 256] width 483 height 195
click at [827, 483] on div "Trip details Save This trip cannot be edited because it is either under review,…" at bounding box center [774, 364] width 1549 height 729
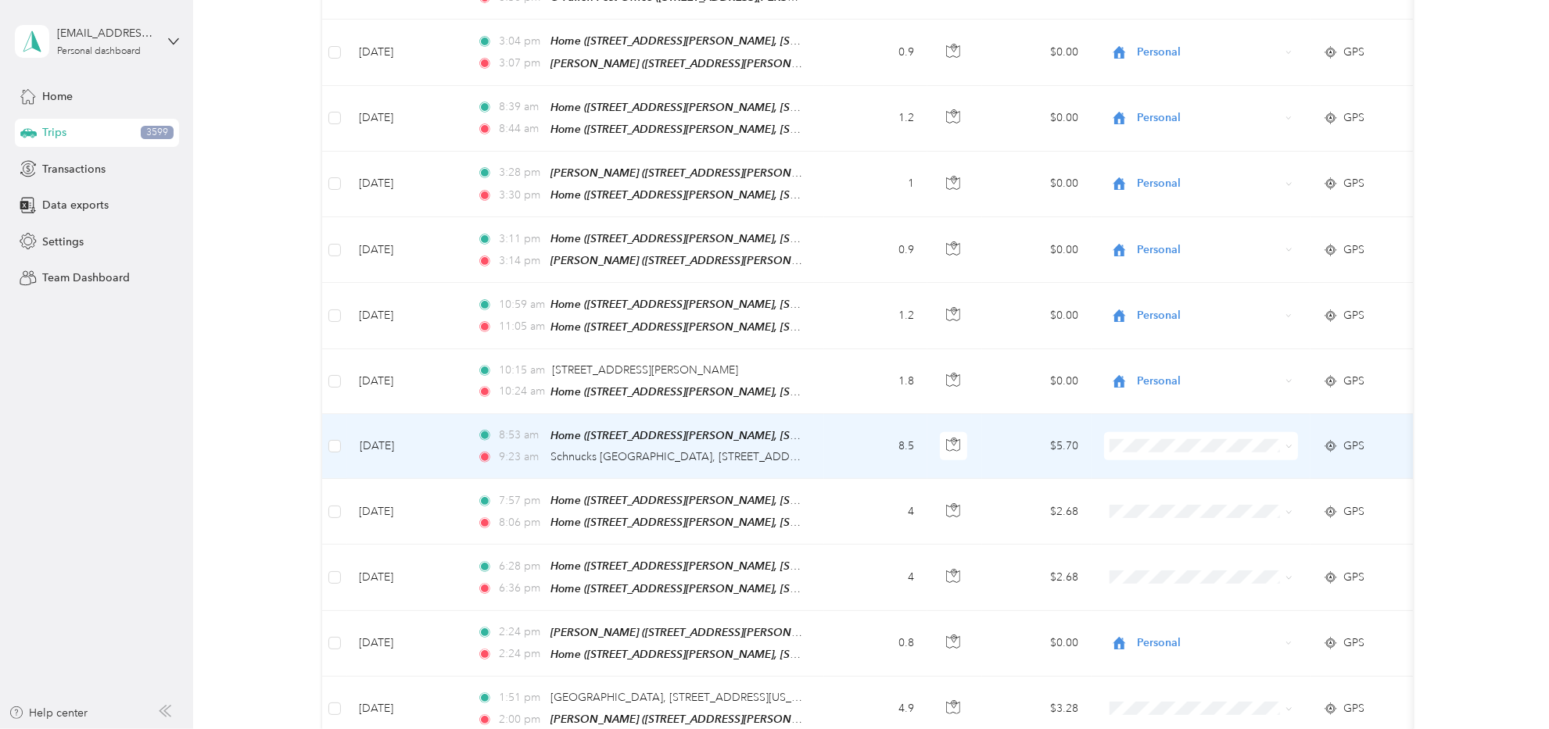
click at [836, 428] on td "8.5" at bounding box center [875, 446] width 103 height 65
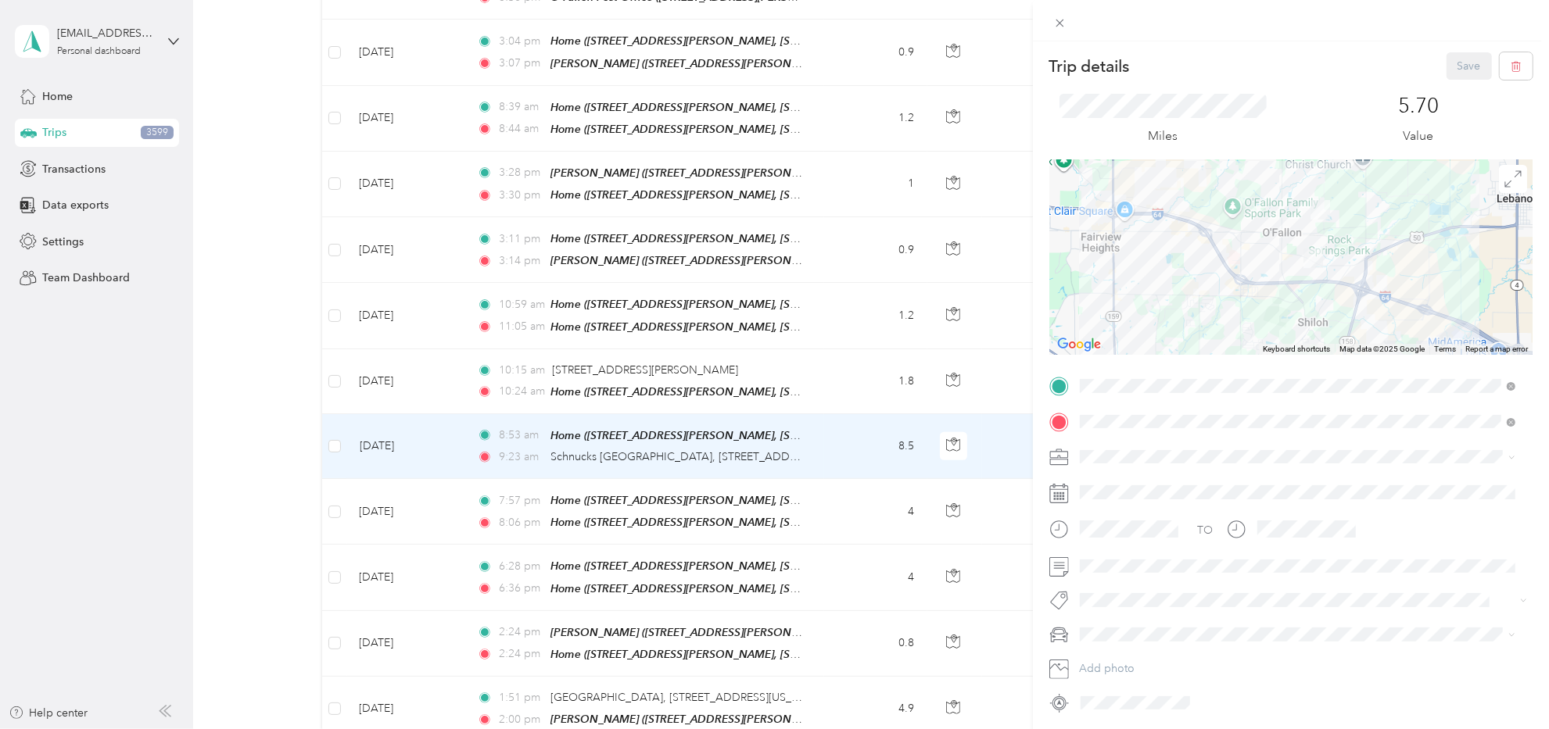
click at [827, 427] on div "Trip details Save This trip cannot be edited because it is either under review,…" at bounding box center [774, 364] width 1549 height 729
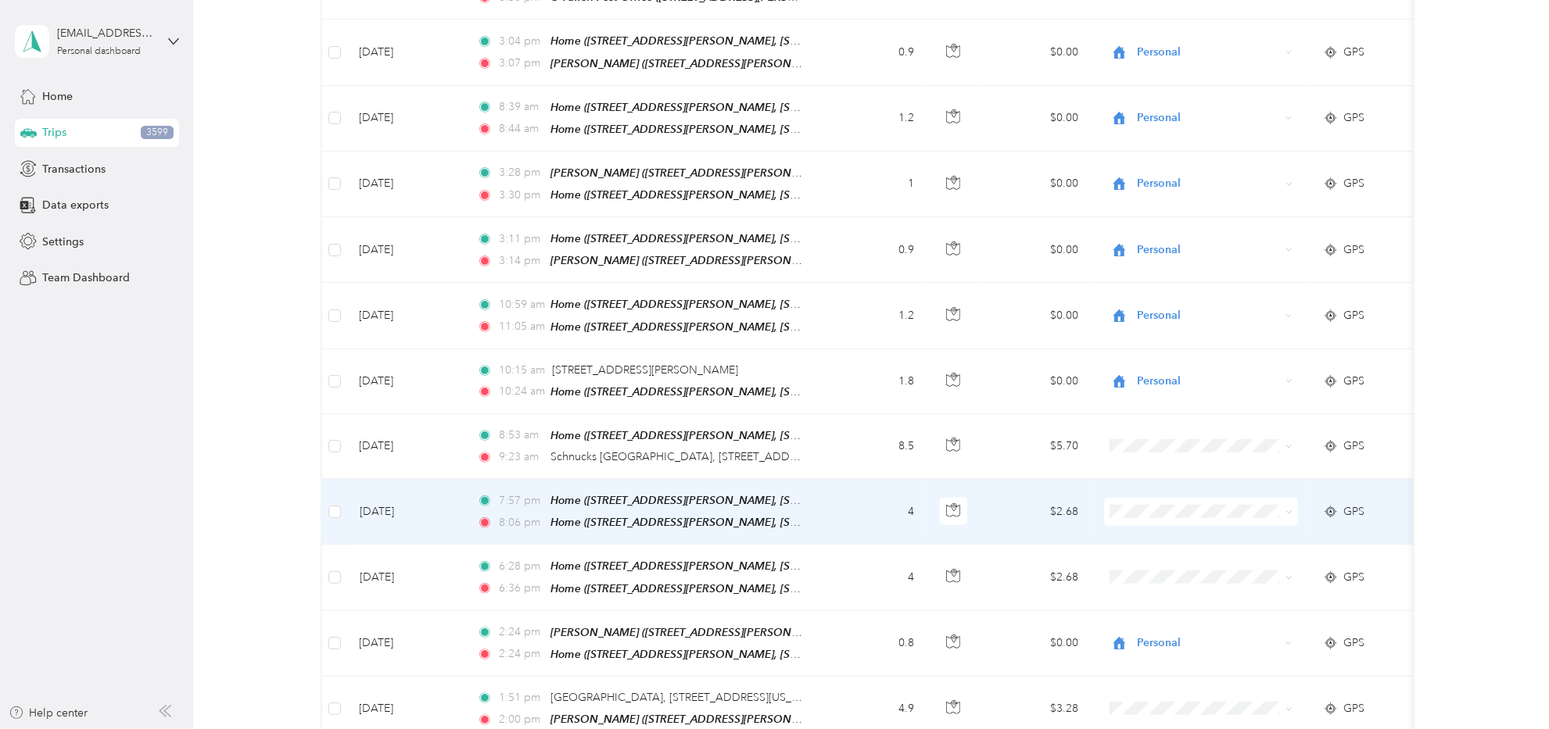
click at [825, 479] on td "4" at bounding box center [875, 512] width 103 height 66
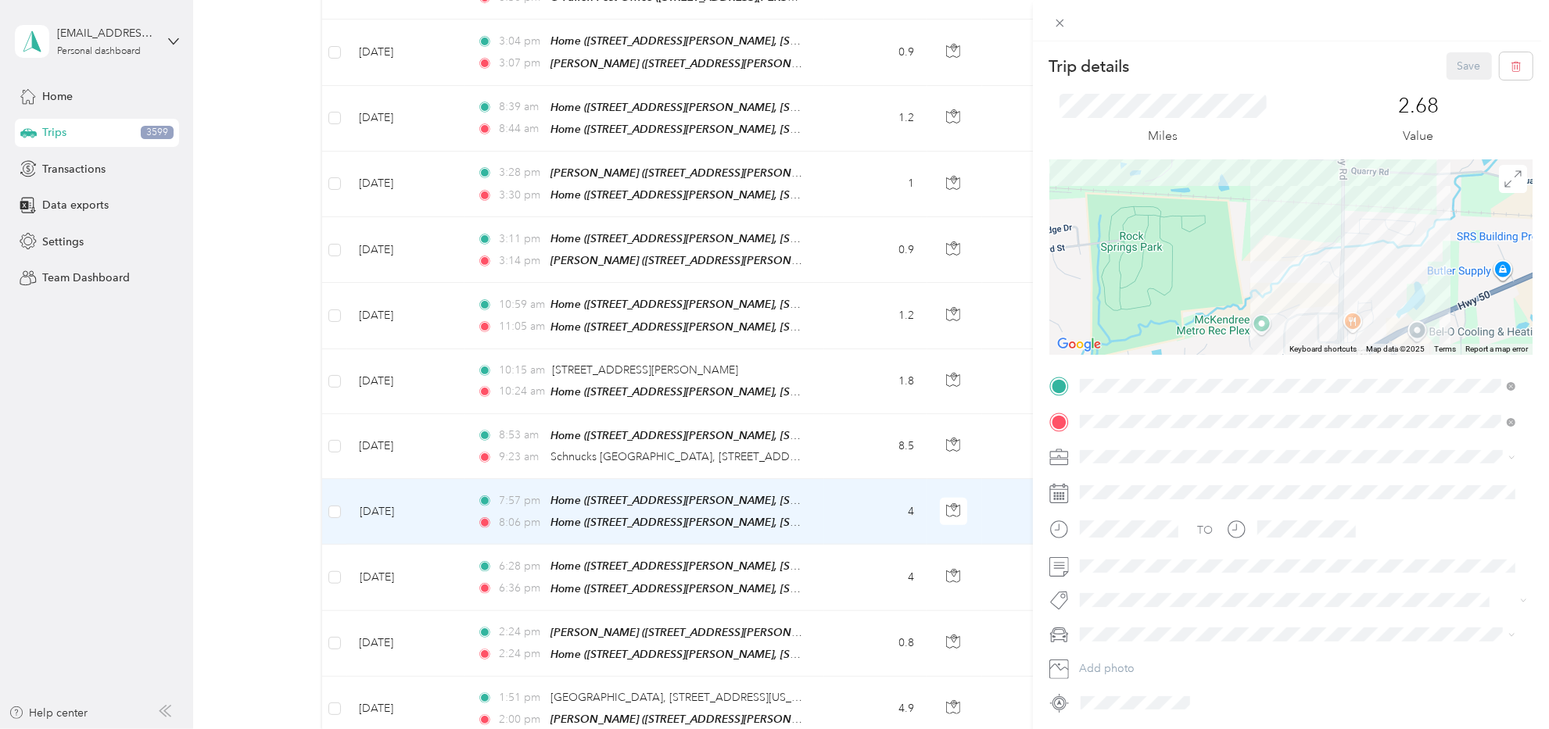
drag, startPoint x: 1233, startPoint y: 235, endPoint x: 1144, endPoint y: 235, distance: 89.1
click at [1144, 235] on div at bounding box center [1290, 256] width 483 height 195
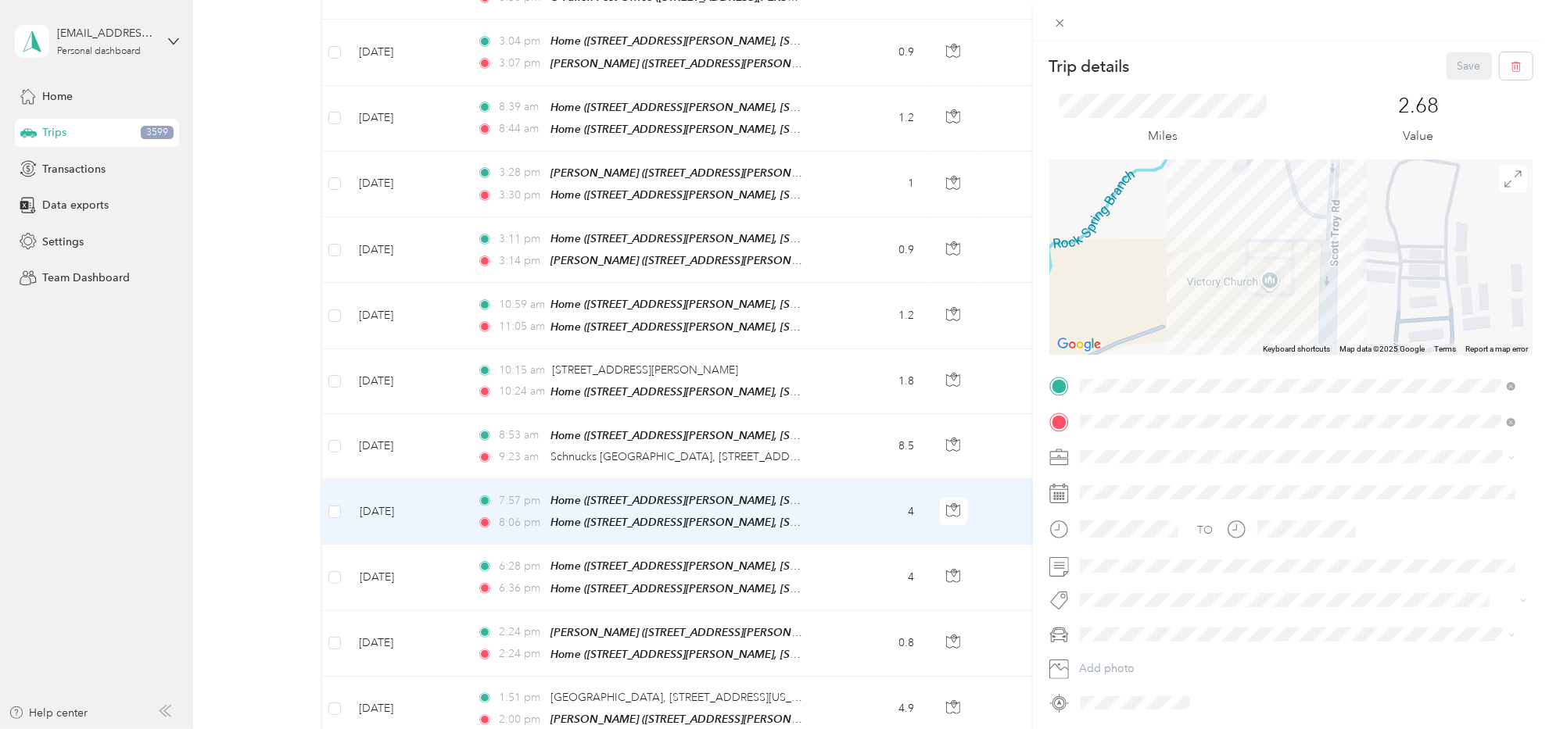
drag, startPoint x: 1436, startPoint y: 299, endPoint x: 1377, endPoint y: 261, distance: 70.3
click at [1377, 261] on div at bounding box center [1290, 256] width 483 height 195
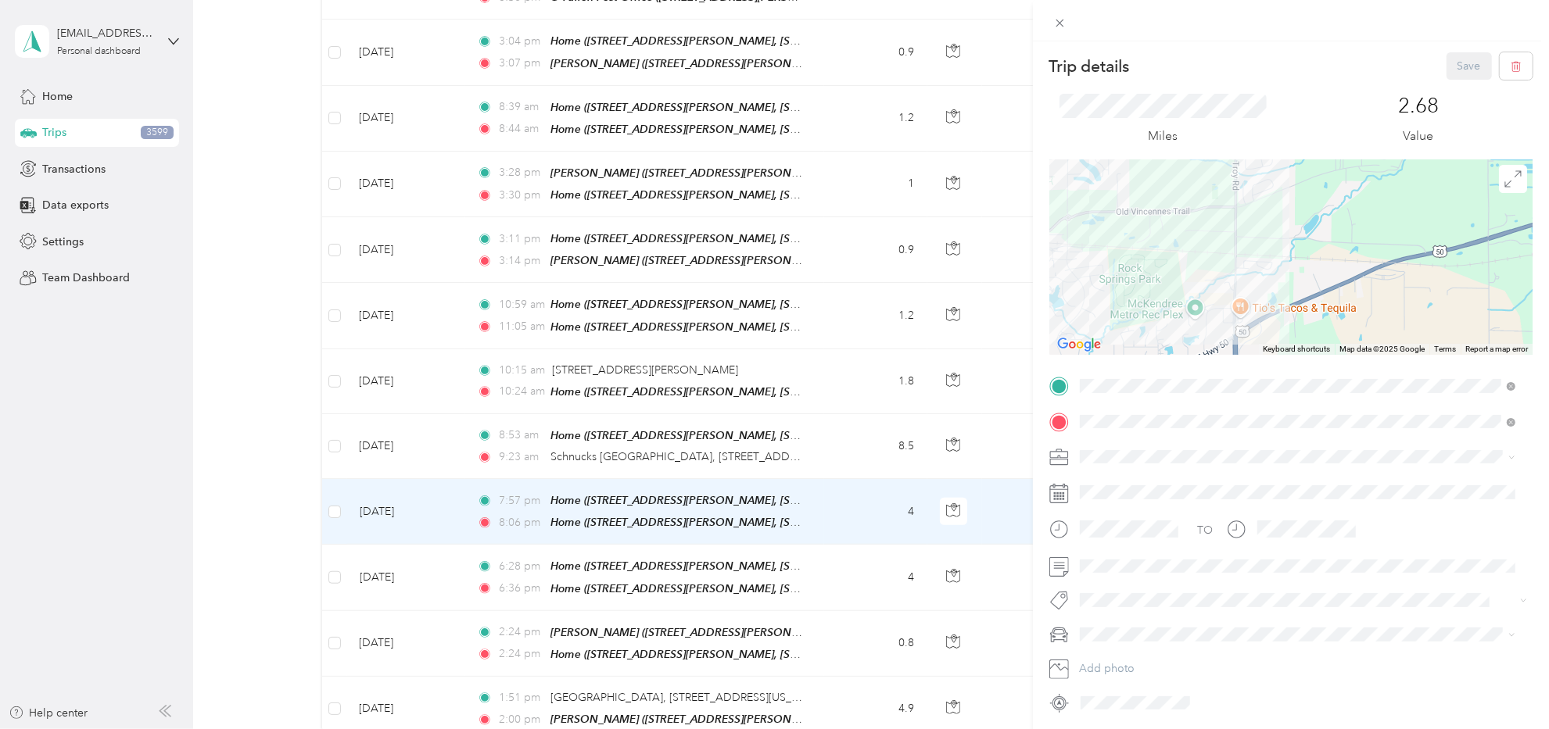
click at [815, 474] on div "Trip details Save This trip cannot be edited because it is either under review,…" at bounding box center [774, 364] width 1549 height 729
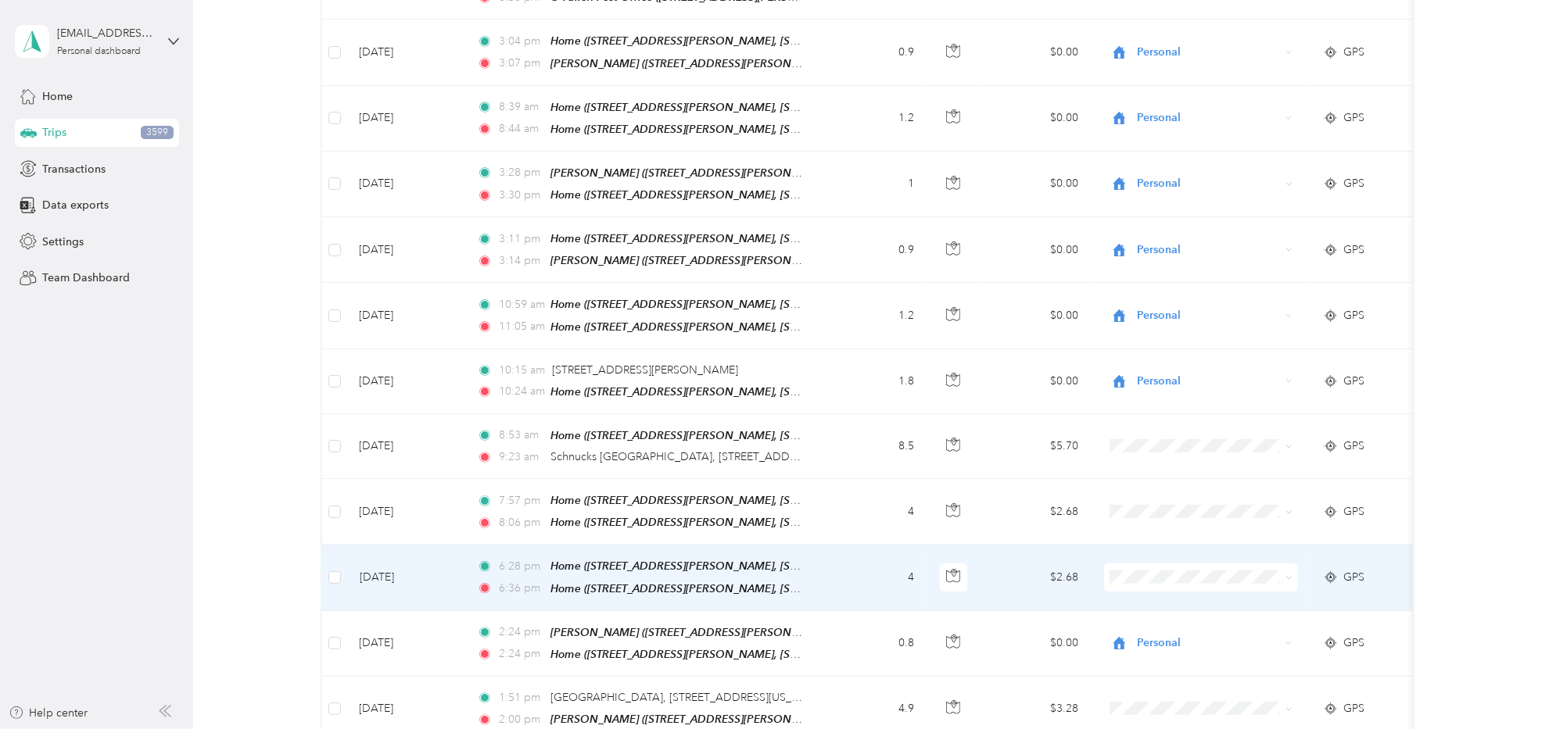
click at [865, 545] on td "4" at bounding box center [875, 578] width 103 height 66
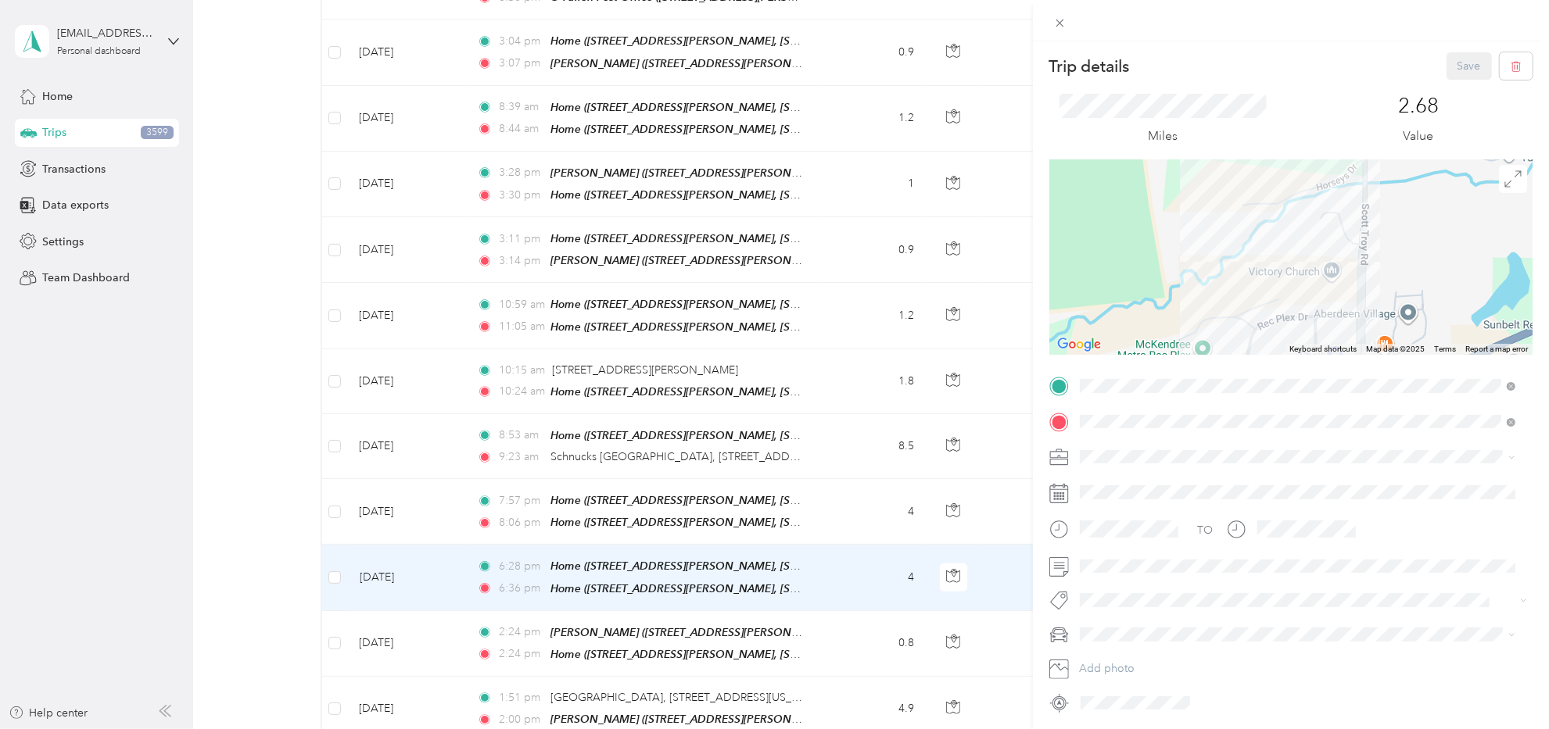
drag, startPoint x: 1397, startPoint y: 332, endPoint x: 1399, endPoint y: 221, distance: 111.0
click at [1399, 221] on div at bounding box center [1290, 256] width 483 height 195
click at [838, 536] on div "Trip details Save This trip cannot be edited because it is either under review,…" at bounding box center [774, 364] width 1549 height 729
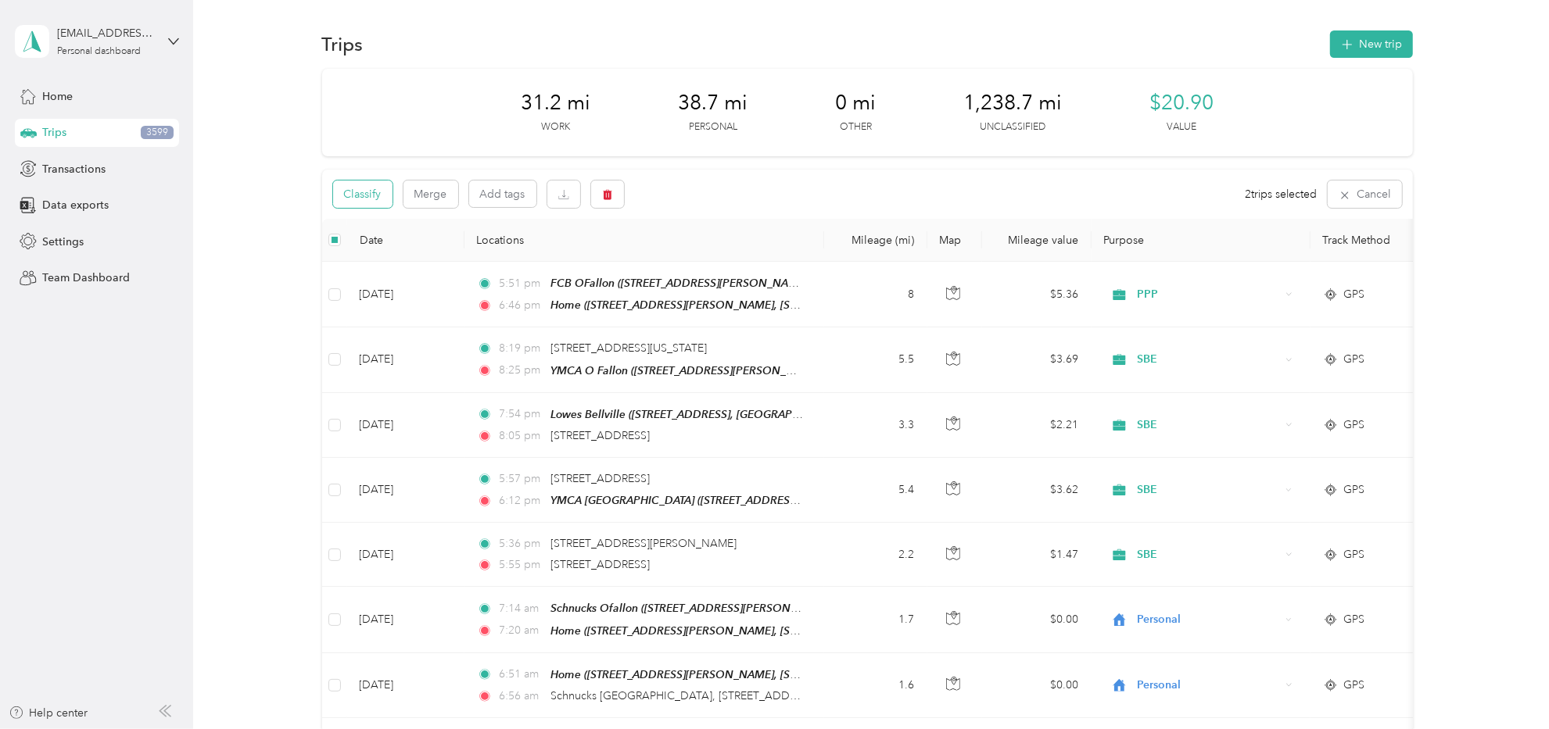
click at [372, 183] on button "Classify" at bounding box center [362, 194] width 59 height 27
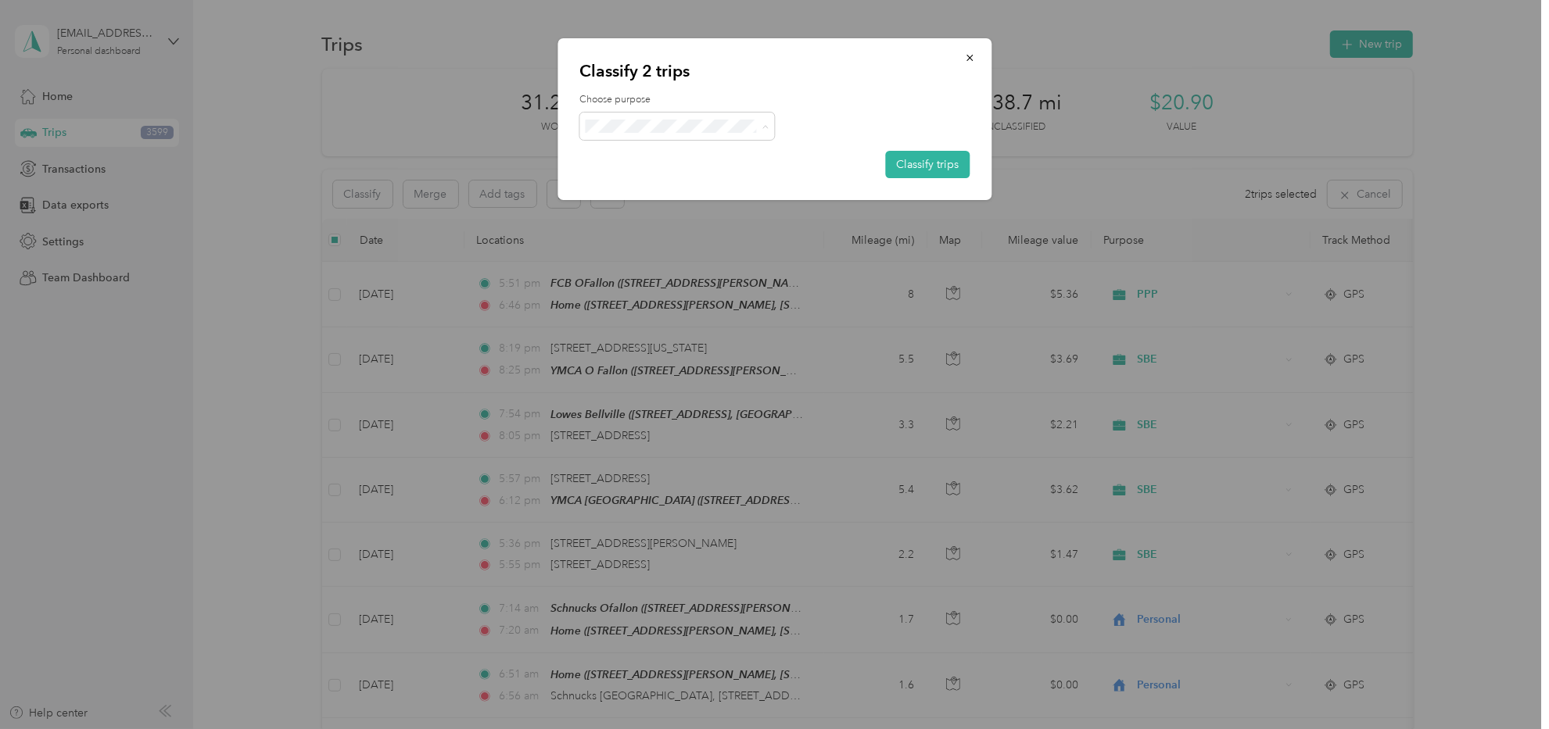
click at [650, 178] on span "Personal" at bounding box center [690, 182] width 145 height 16
click at [938, 161] on button "Classify trips" at bounding box center [927, 164] width 84 height 27
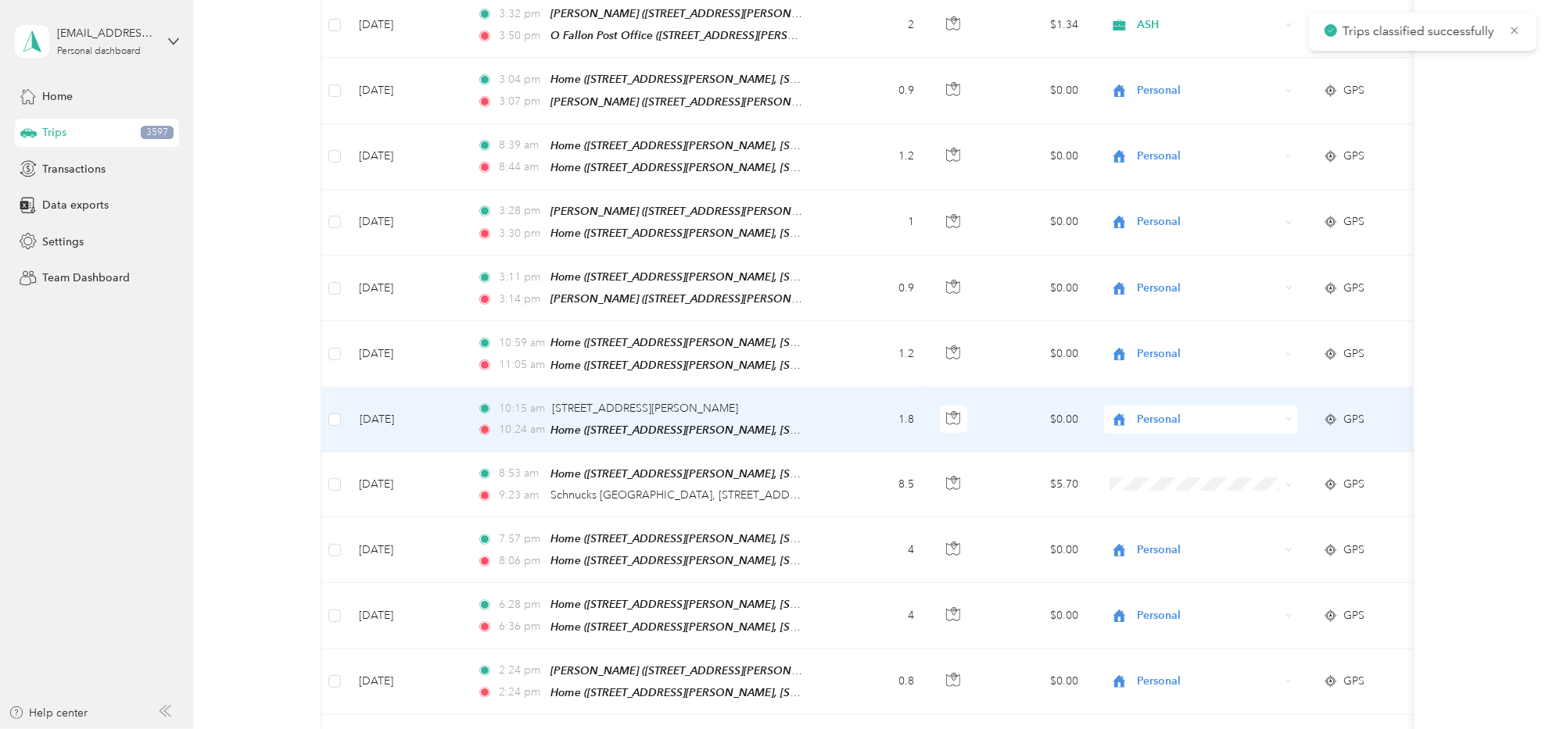
scroll to position [1172, 0]
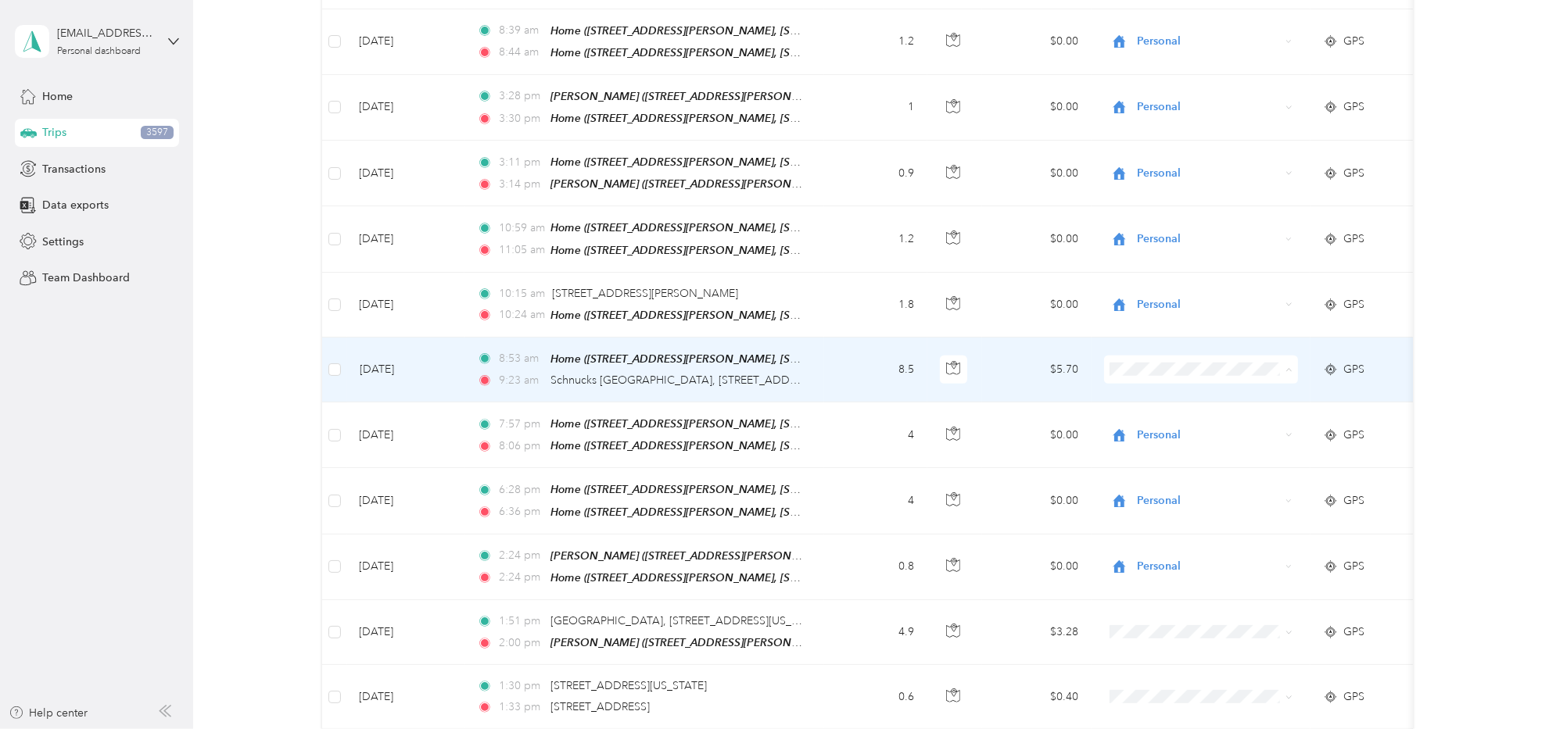
click at [1053, 338] on td "$5.70" at bounding box center [1036, 370] width 109 height 65
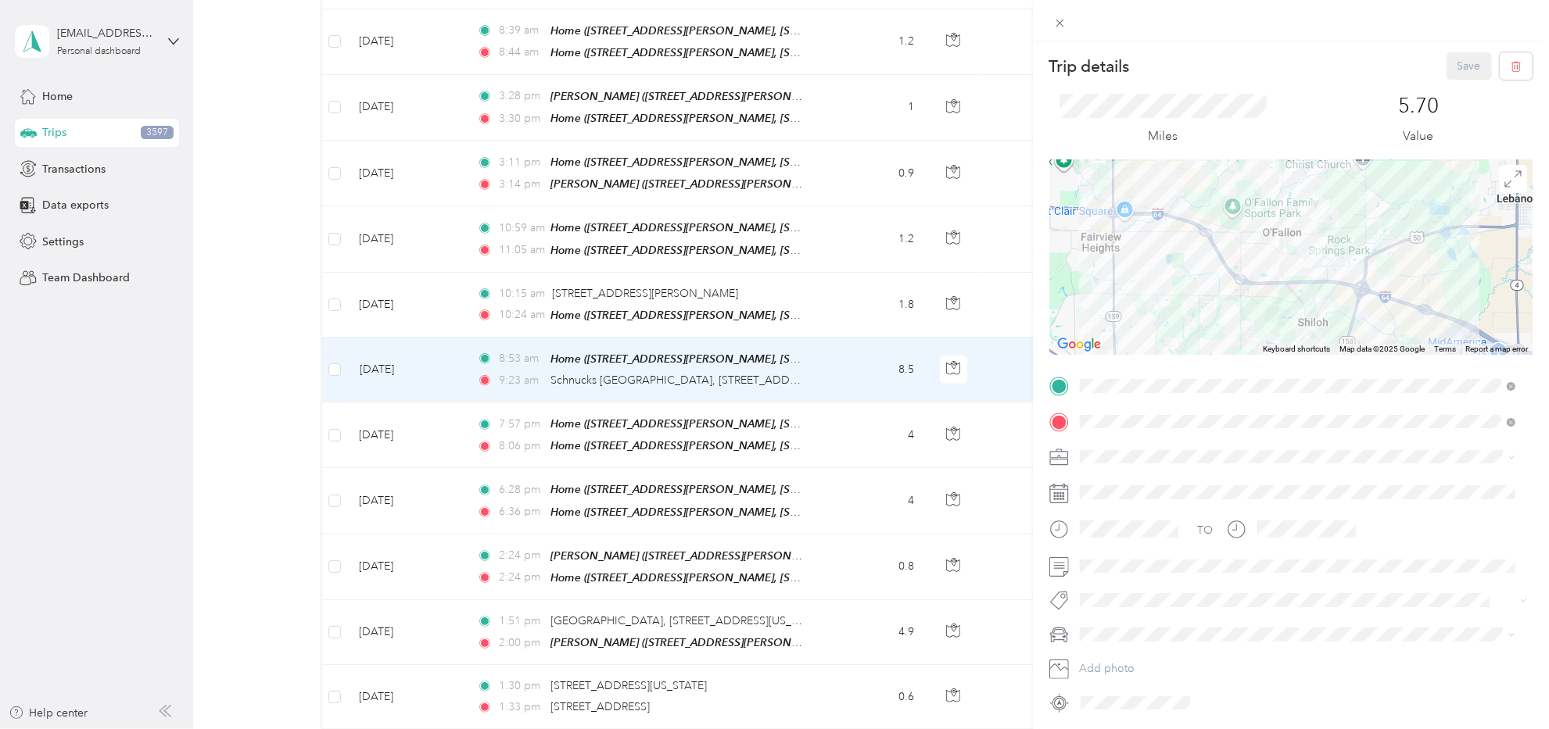
click at [860, 325] on div "Trip details Save This trip cannot be edited because it is either under review,…" at bounding box center [774, 364] width 1549 height 729
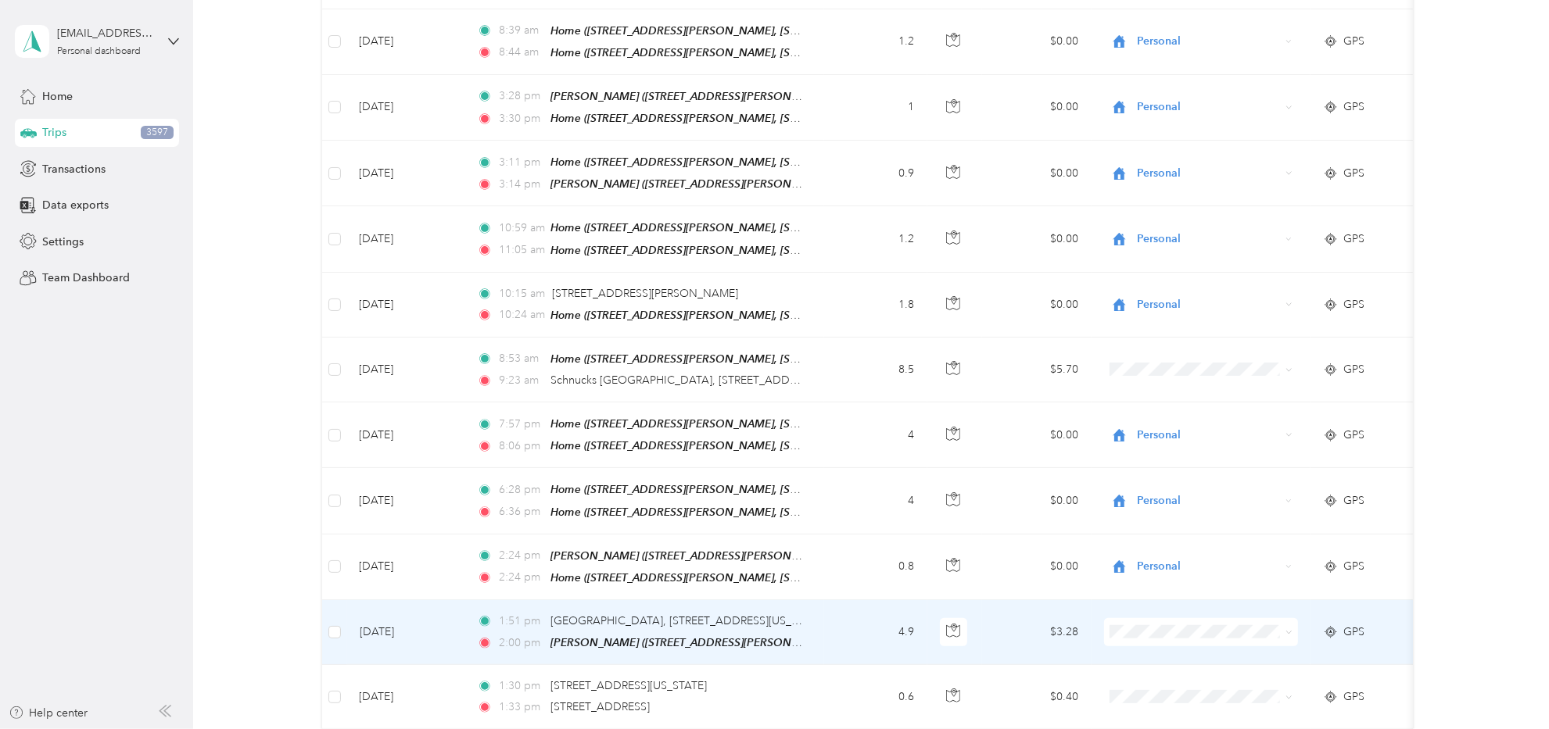
click at [838, 600] on td "4.9" at bounding box center [875, 632] width 103 height 65
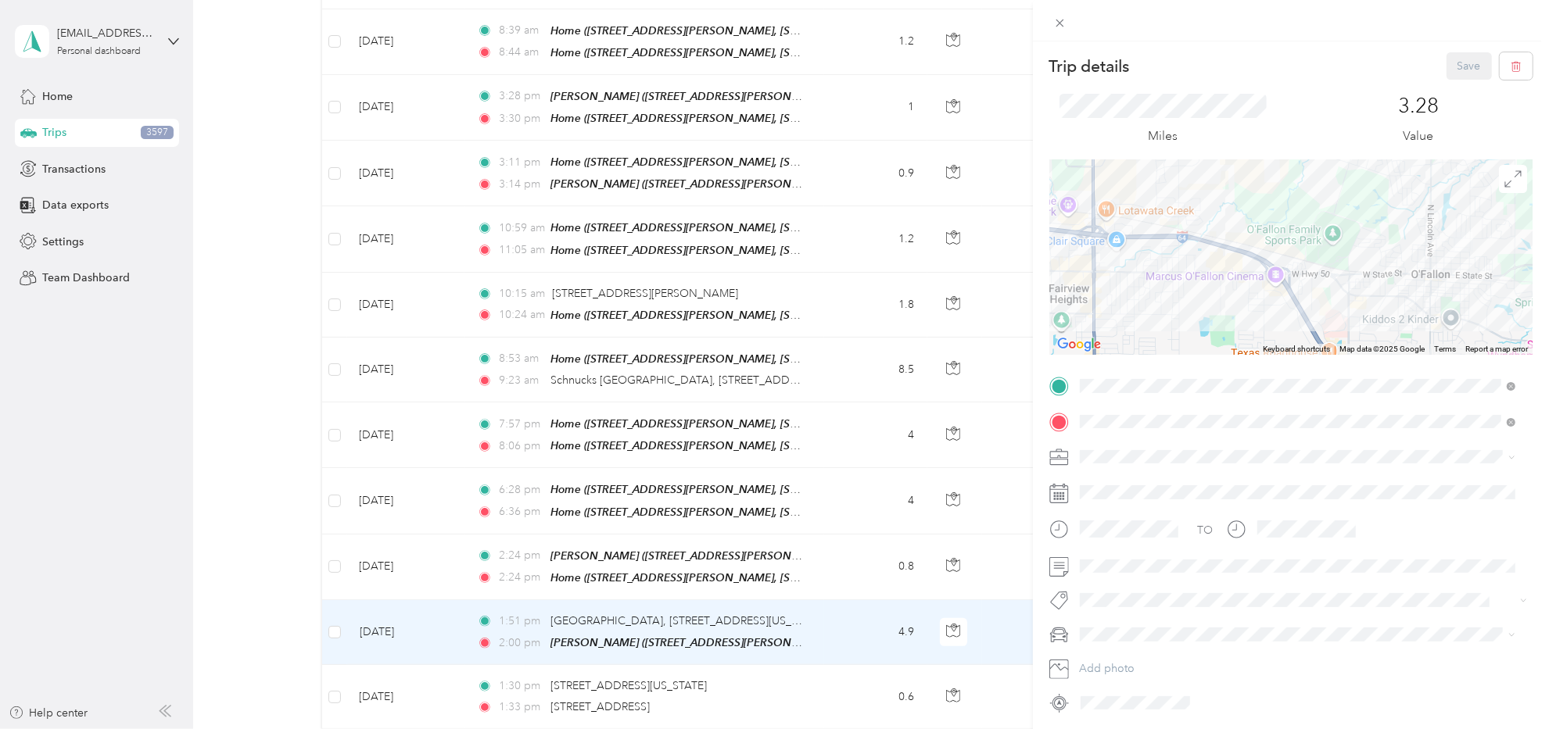
click at [820, 656] on div "Trip details Save This trip cannot be edited because it is either under review,…" at bounding box center [774, 364] width 1549 height 729
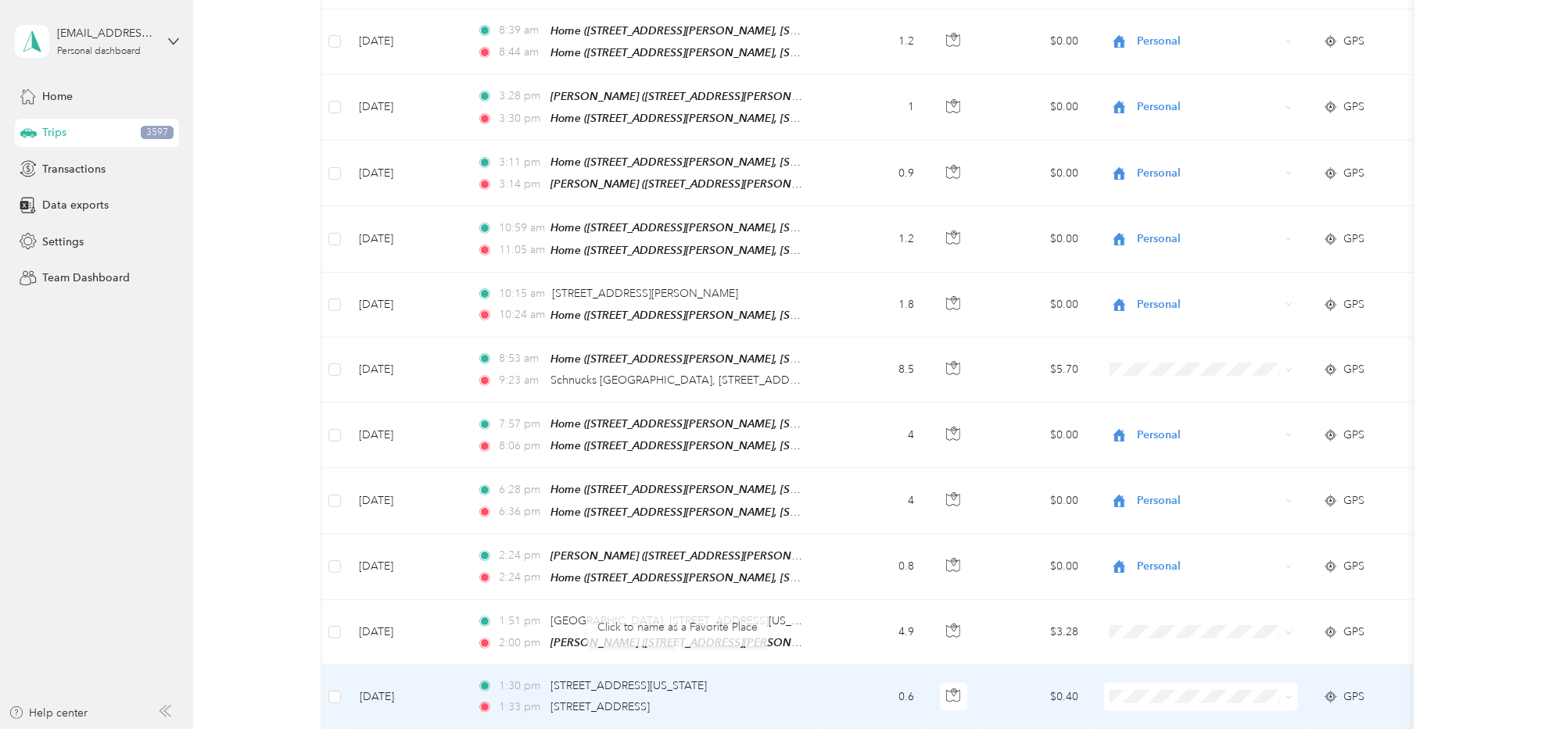
click at [814, 665] on td "1:30 pm [STREET_ADDRESS][US_STATE] 1:33 pm [STREET_ADDRESS]" at bounding box center [644, 697] width 360 height 64
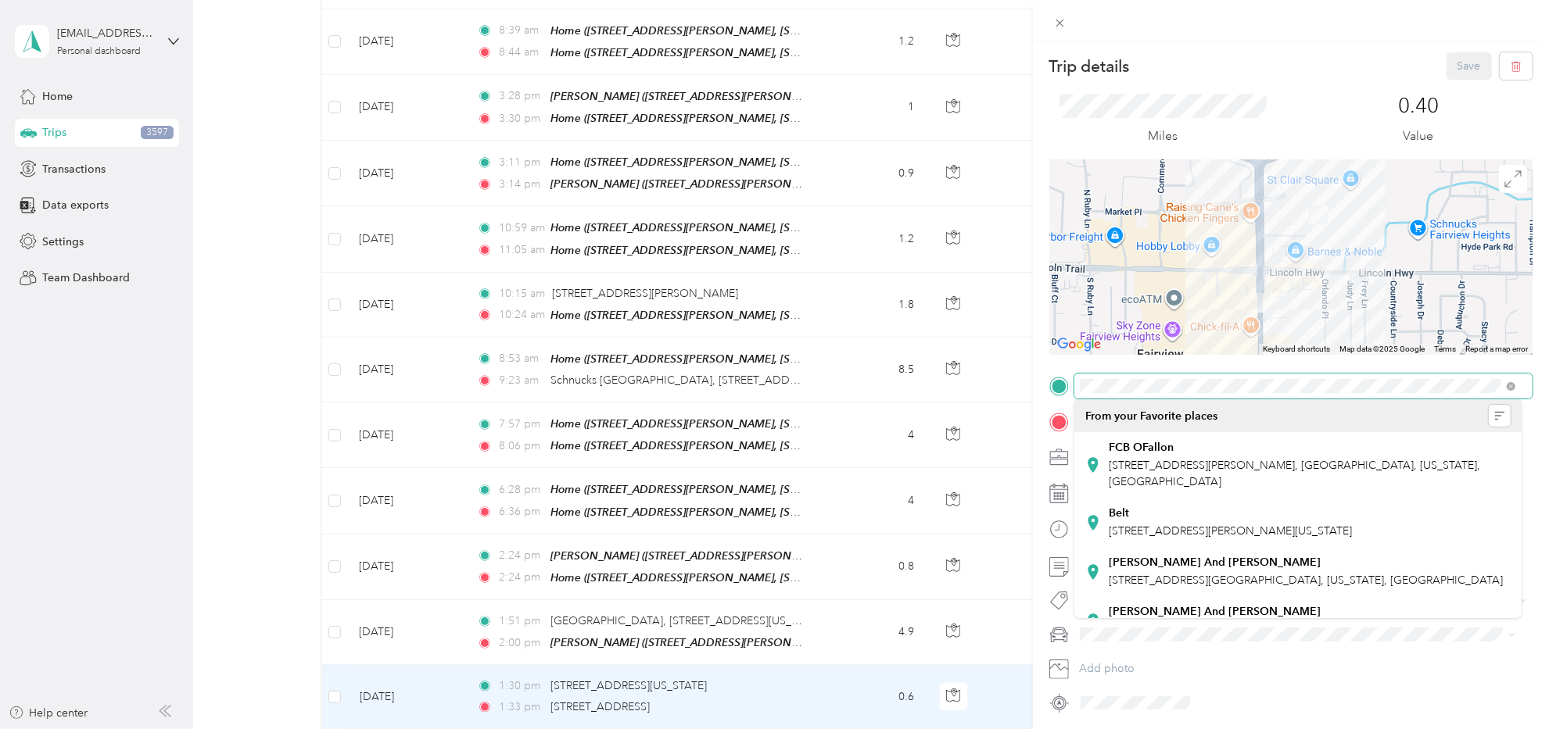
click at [1049, 385] on div at bounding box center [1290, 386] width 483 height 24
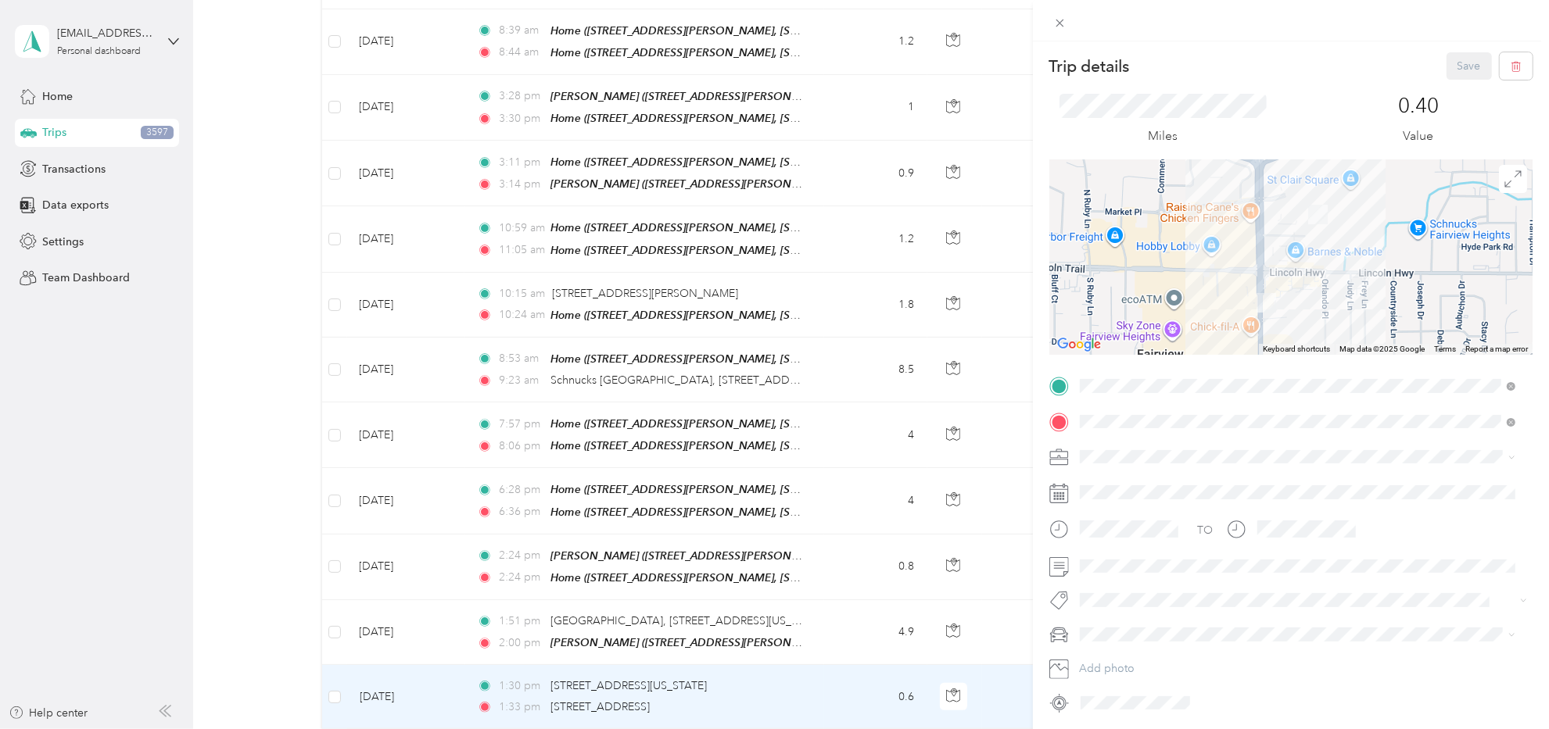
click at [195, 543] on div "Trip details Save This trip cannot be edited because it is either under review,…" at bounding box center [774, 364] width 1549 height 729
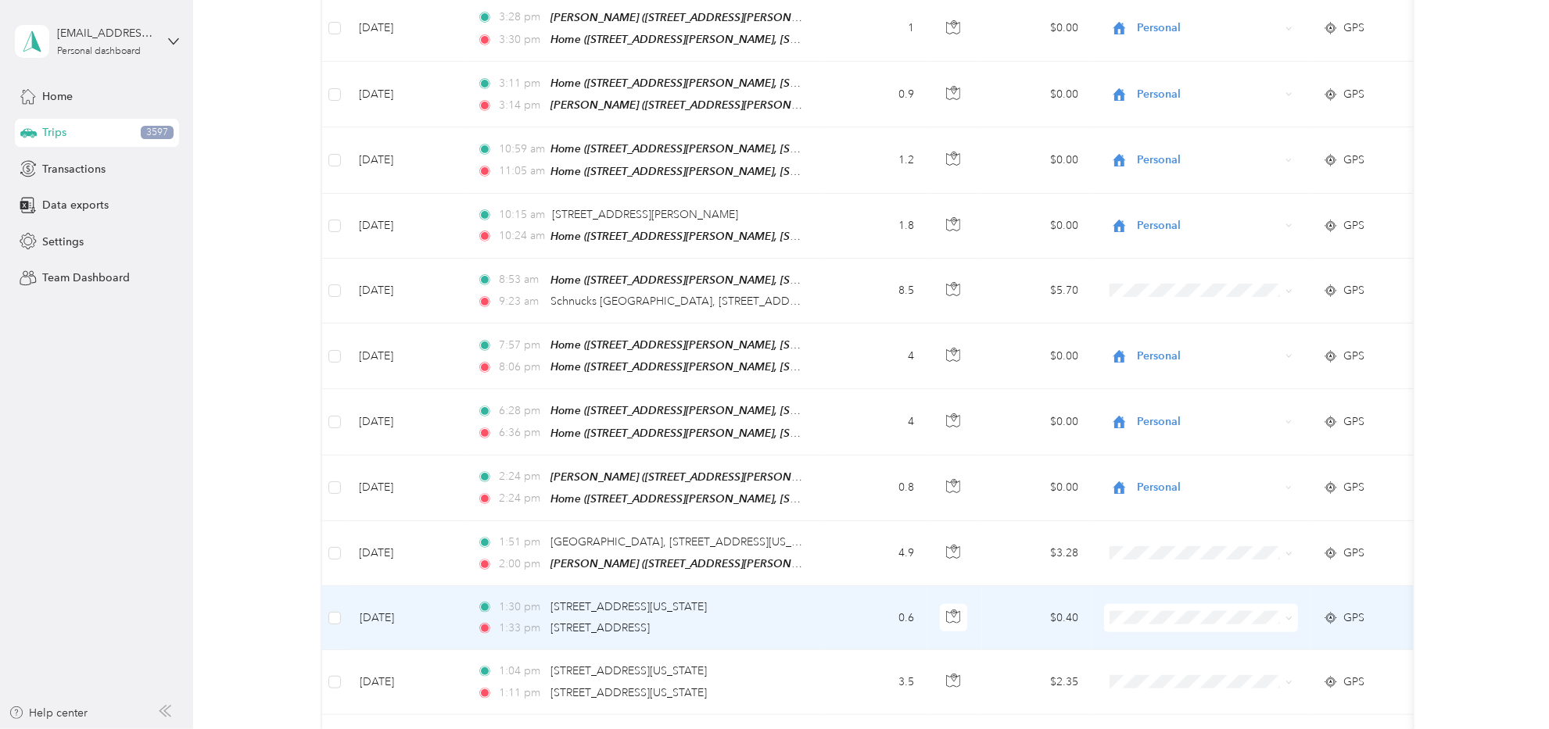
scroll to position [1328, 0]
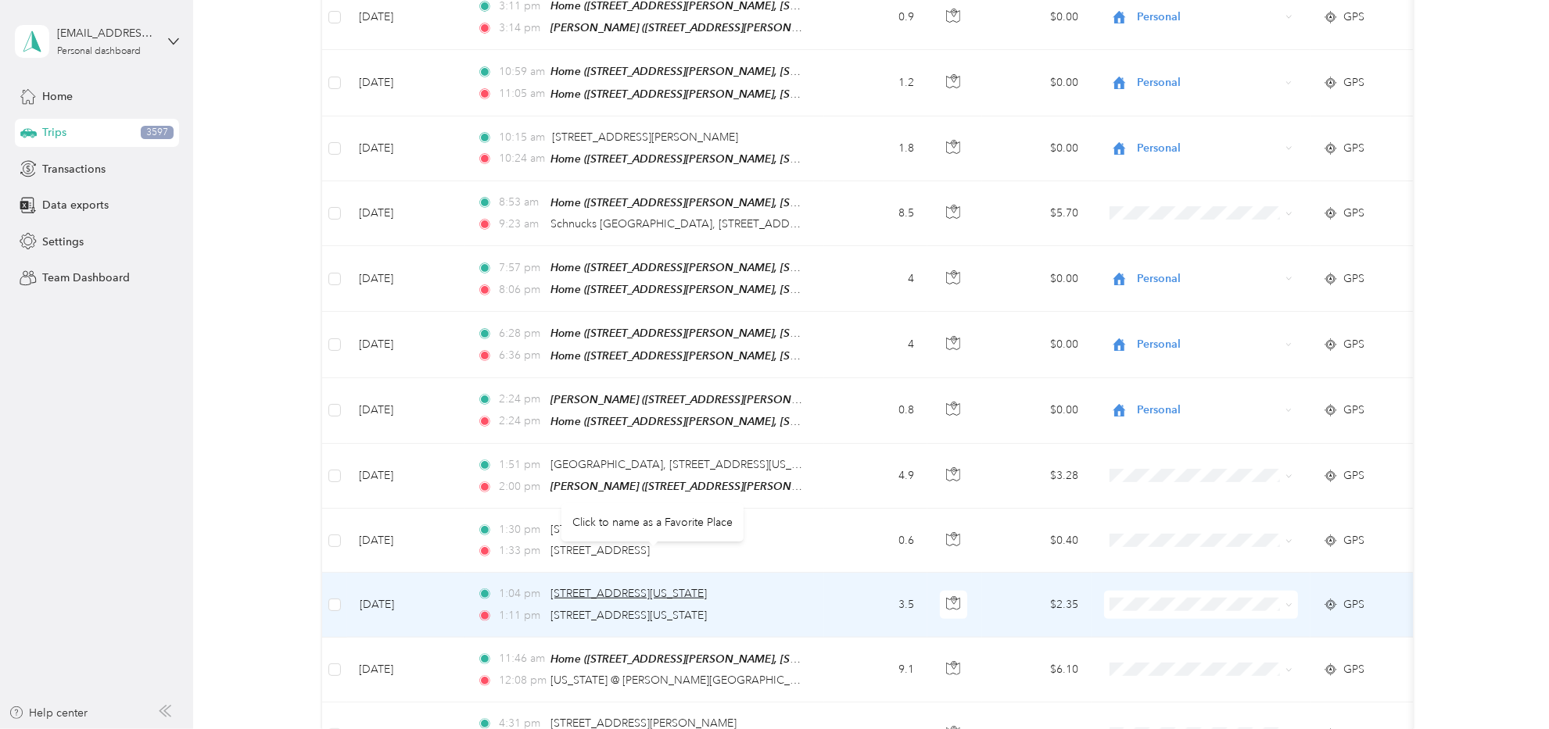
click at [695, 587] on span "[STREET_ADDRESS][US_STATE]" at bounding box center [628, 593] width 156 height 13
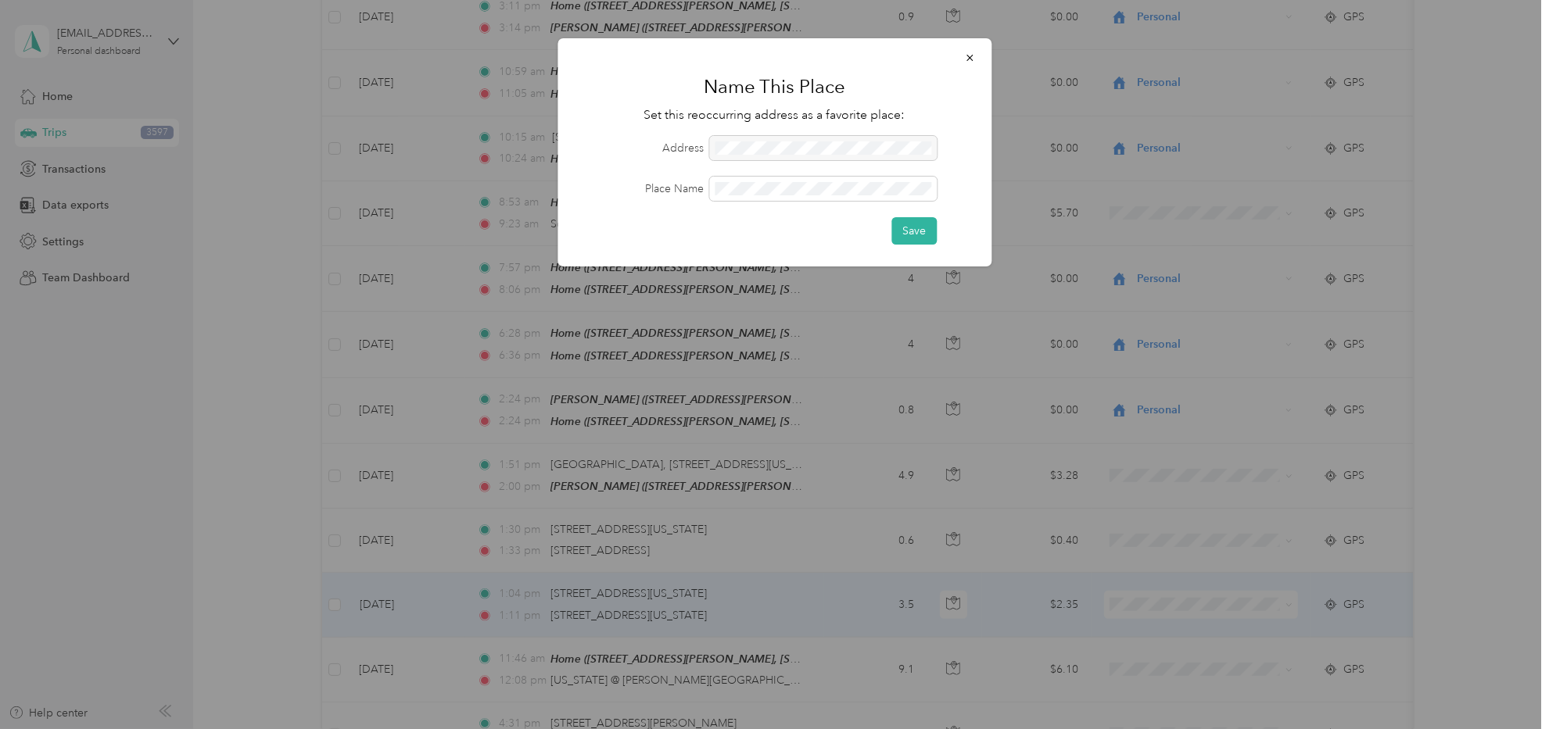
click at [815, 139] on div at bounding box center [822, 148] width 227 height 24
click at [813, 149] on div at bounding box center [822, 148] width 227 height 24
click at [972, 51] on span "button" at bounding box center [969, 57] width 11 height 13
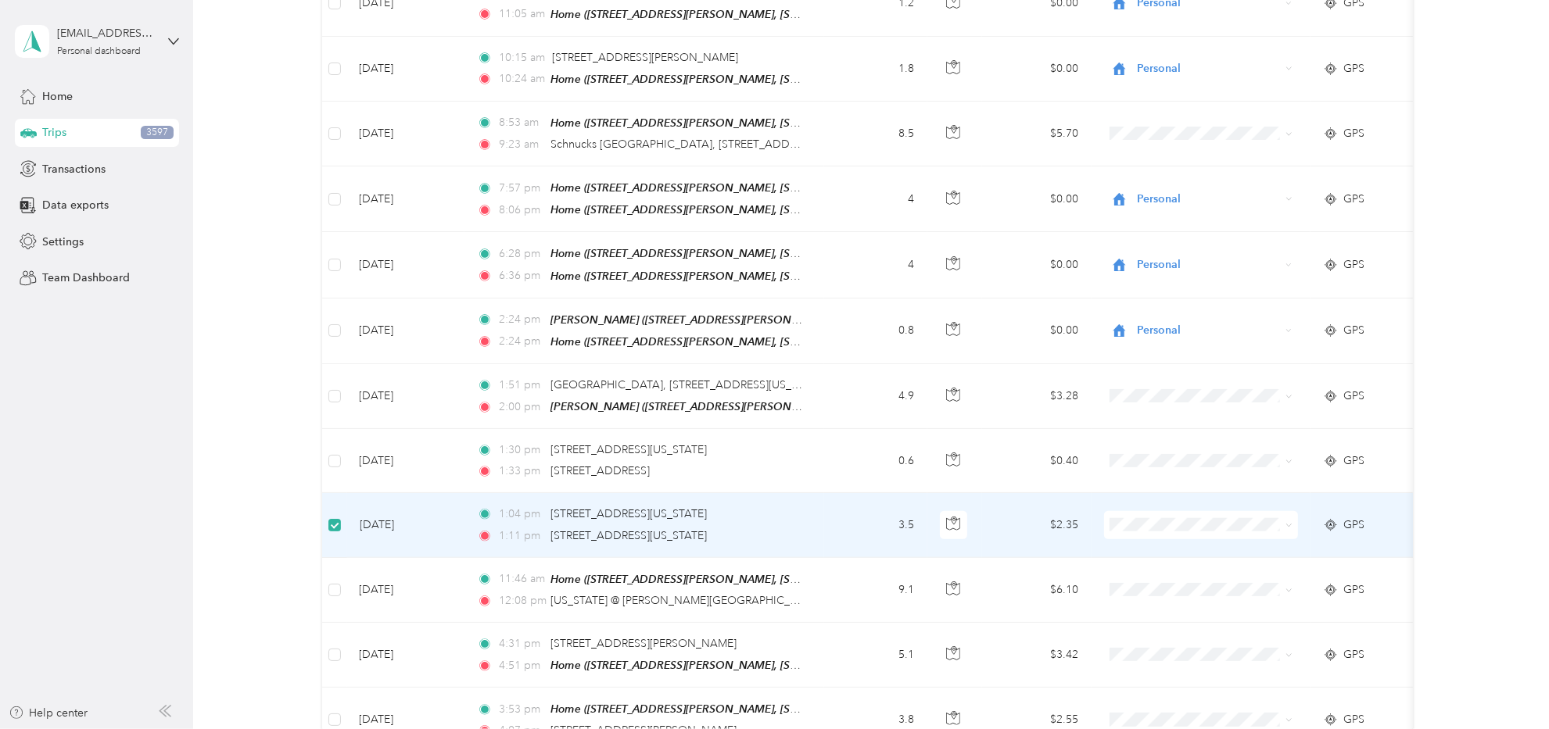
scroll to position [1405, 0]
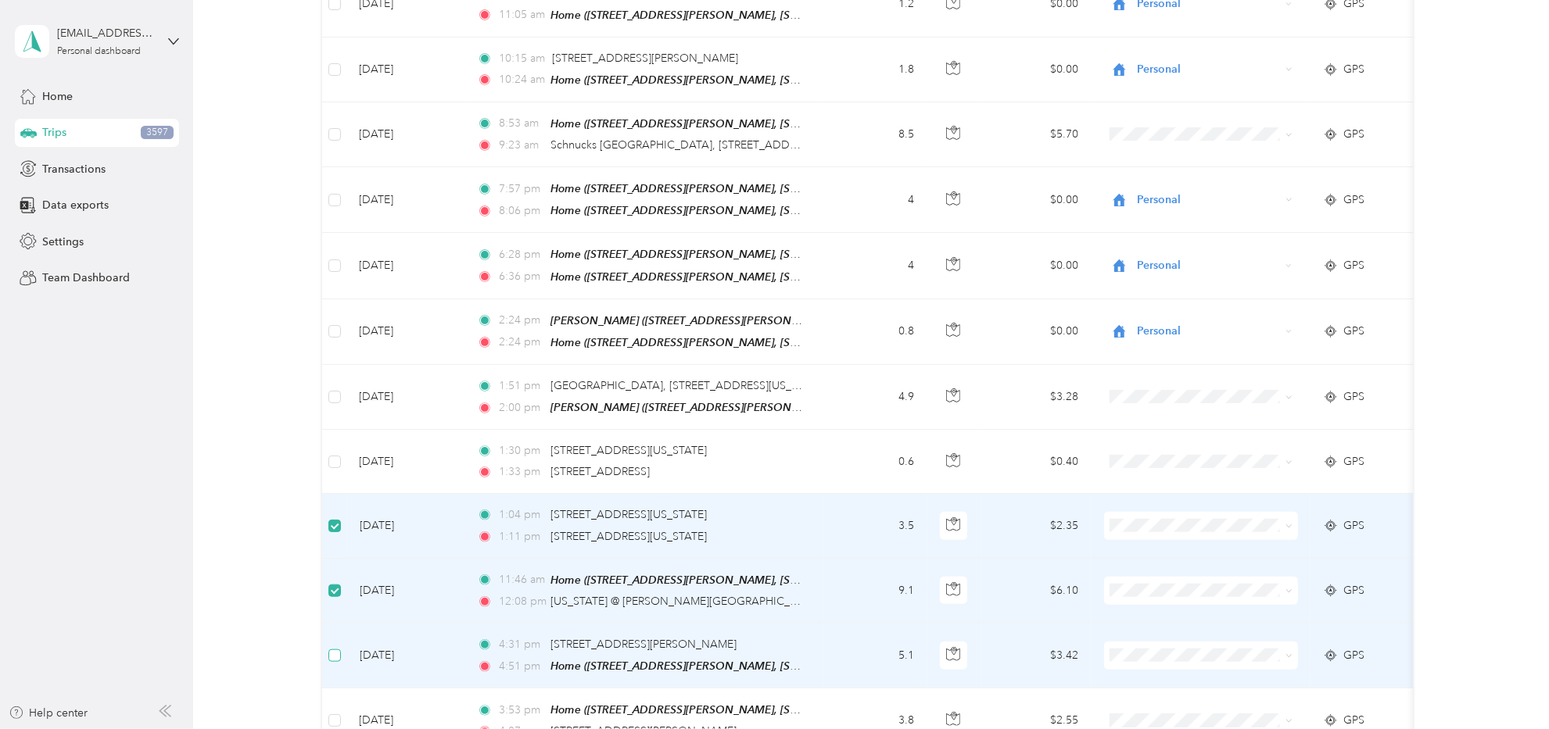
click at [333, 647] on label at bounding box center [334, 655] width 13 height 17
click at [608, 638] on span "[STREET_ADDRESS][PERSON_NAME]" at bounding box center [643, 644] width 186 height 13
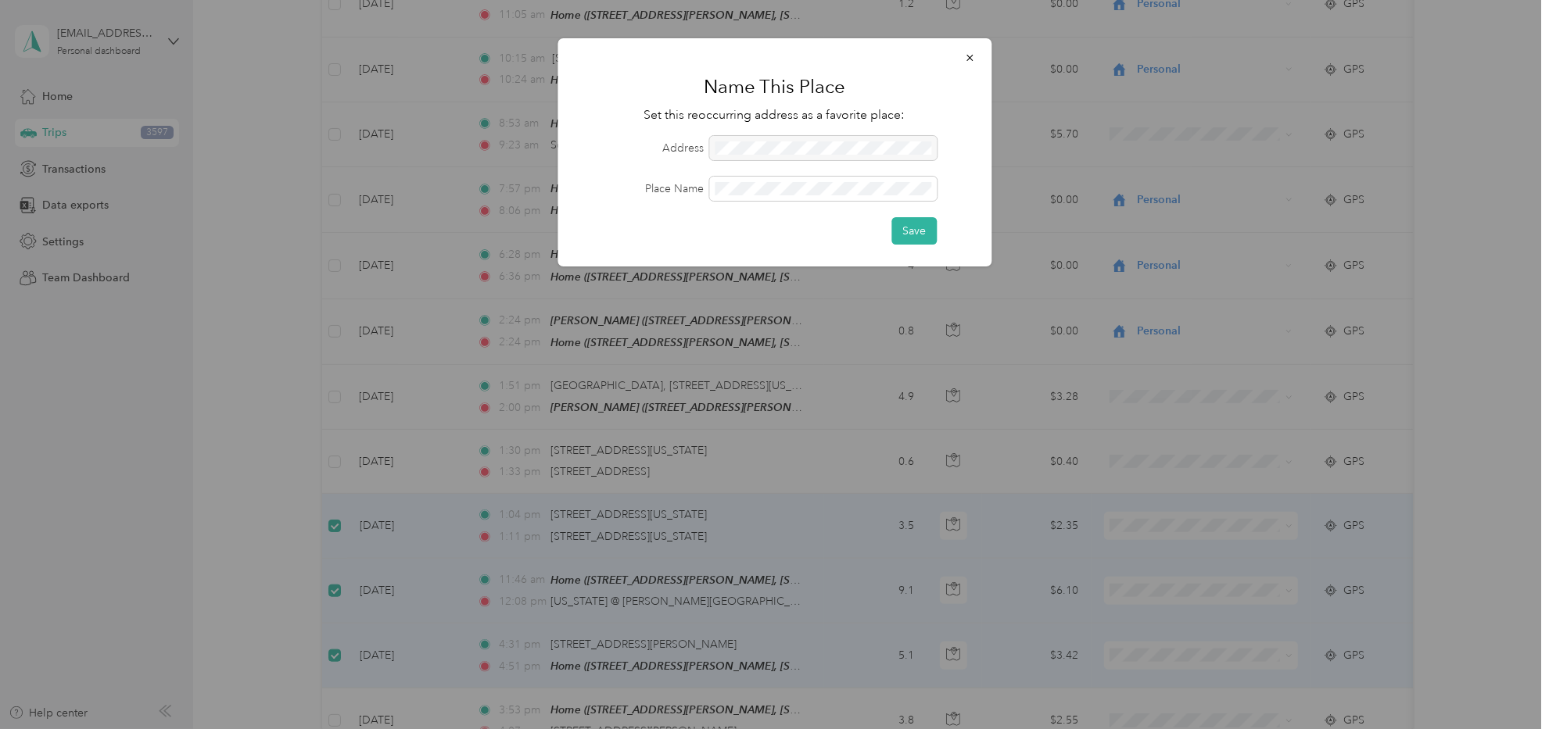
click at [845, 155] on div at bounding box center [822, 148] width 227 height 24
click at [843, 152] on div at bounding box center [822, 148] width 227 height 24
click at [843, 151] on div at bounding box center [822, 148] width 227 height 24
click at [843, 149] on div at bounding box center [822, 148] width 227 height 24
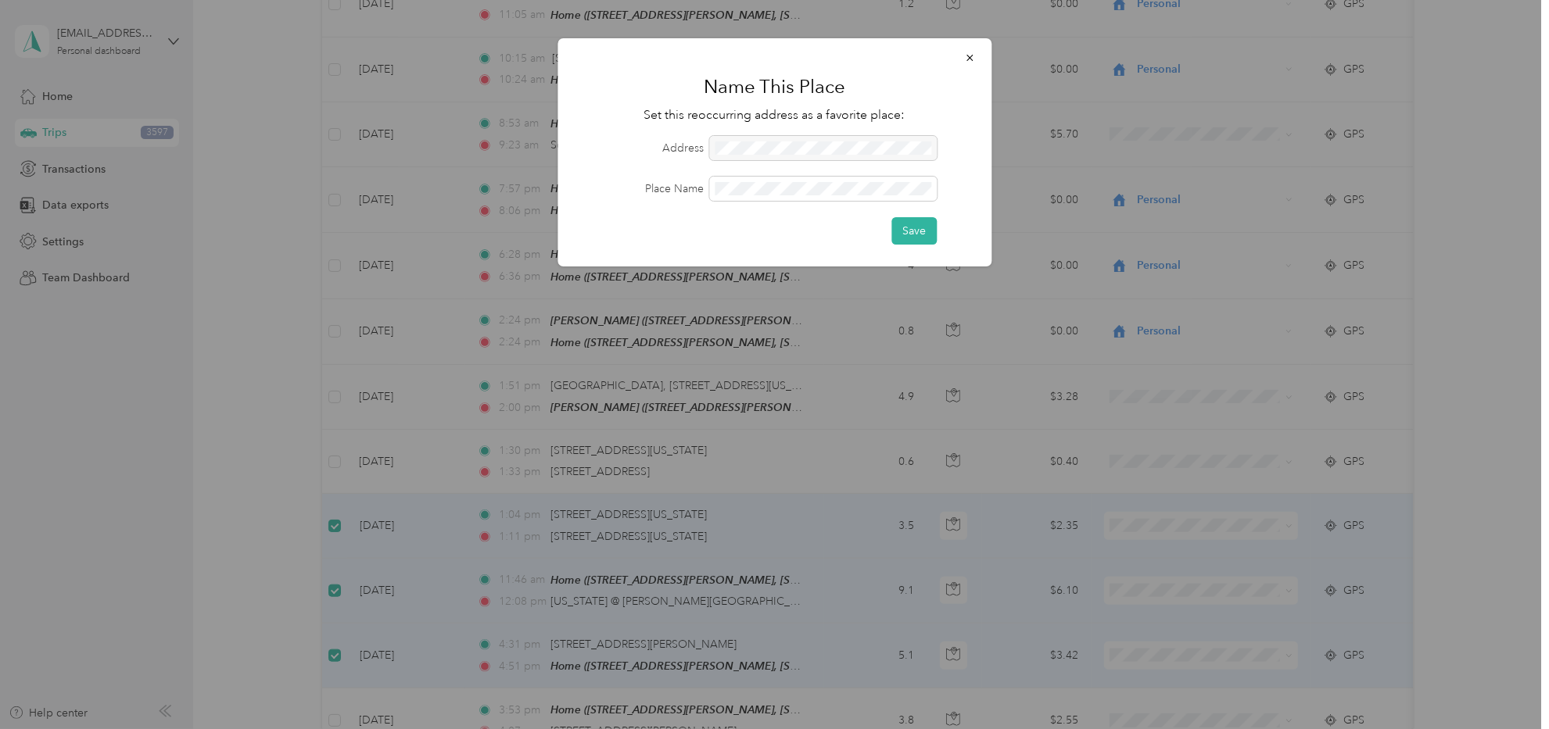
click at [812, 143] on div at bounding box center [822, 148] width 227 height 24
click at [222, 627] on div at bounding box center [774, 364] width 1549 height 729
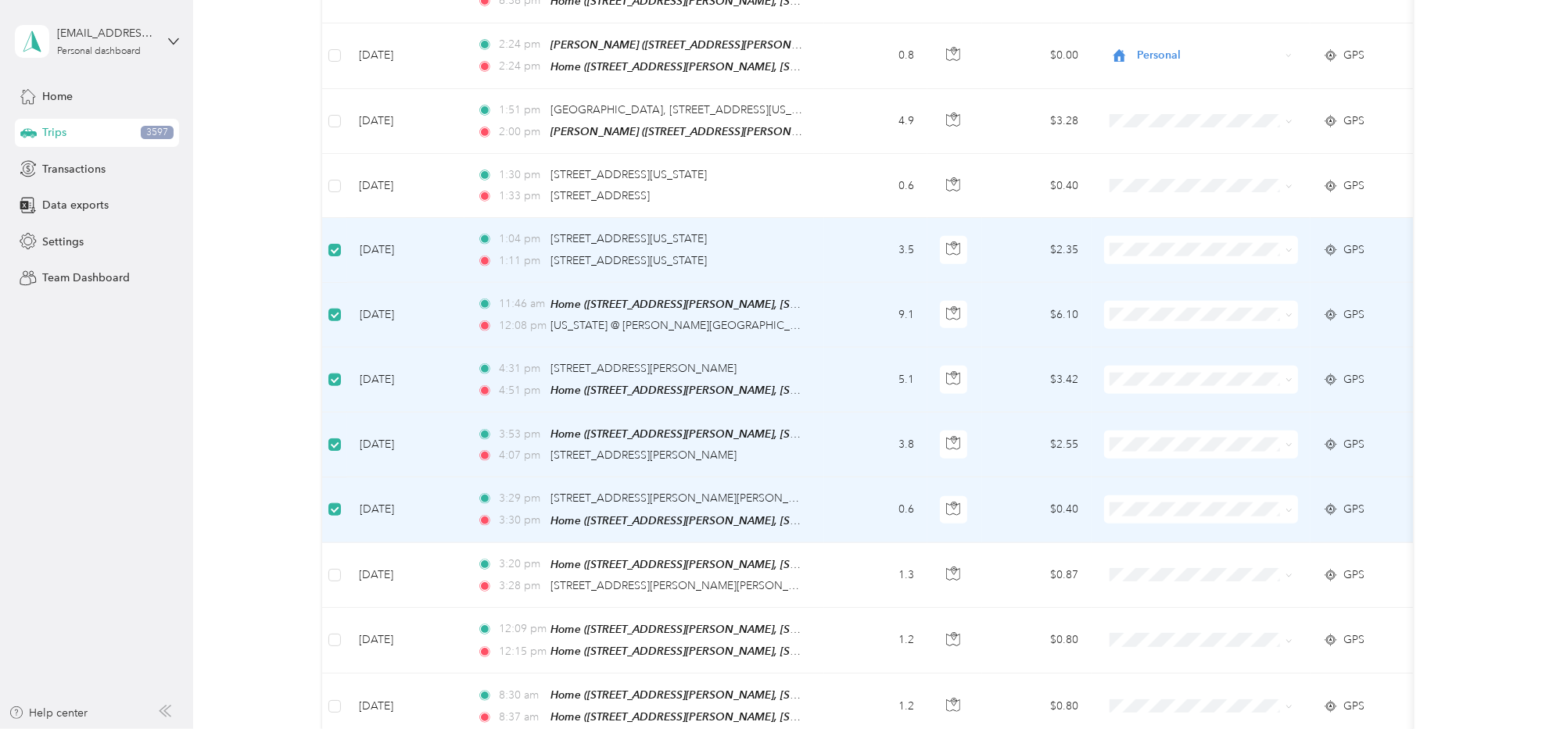
scroll to position [1718, 0]
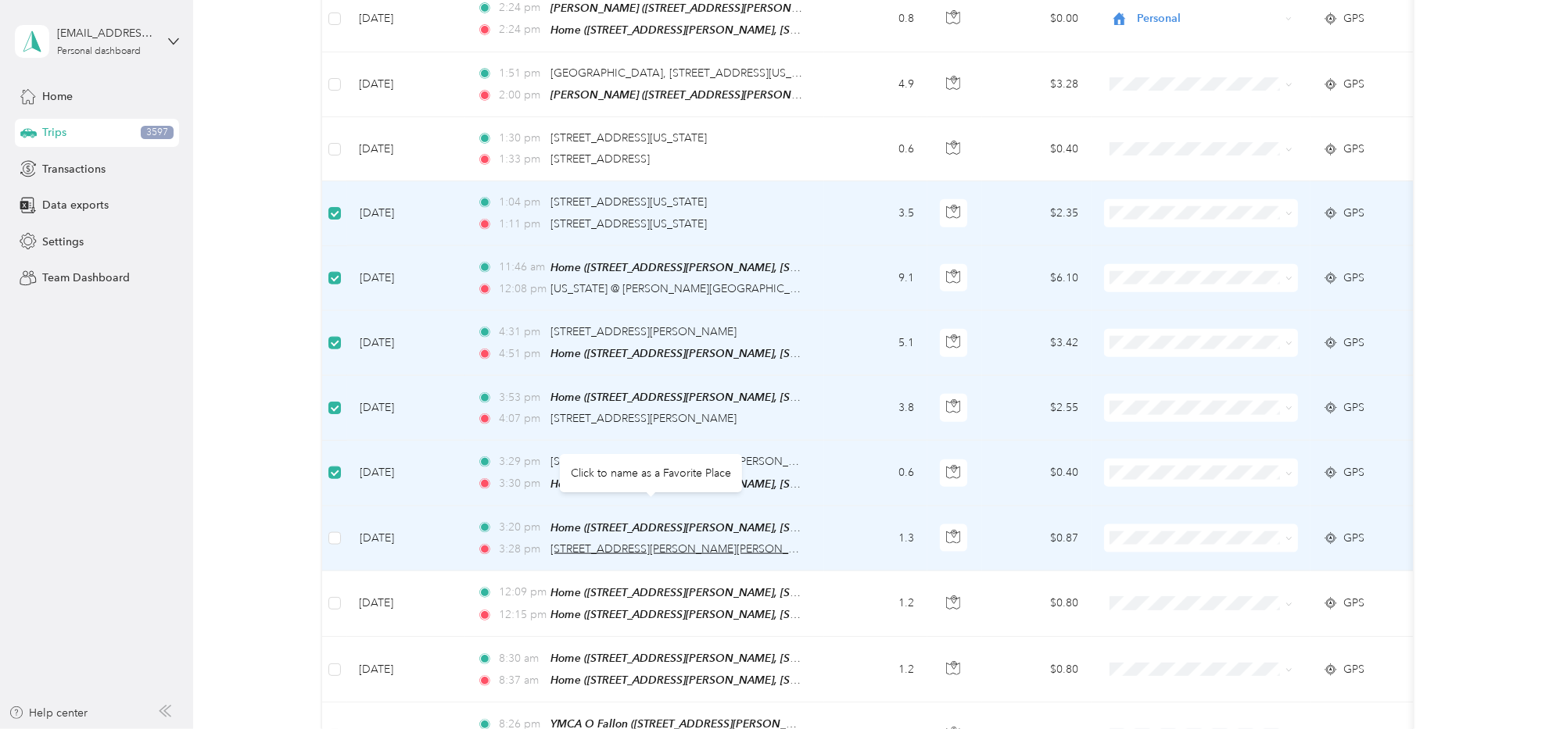
click at [603, 542] on span "[STREET_ADDRESS][PERSON_NAME][PERSON_NAME]" at bounding box center [686, 548] width 273 height 13
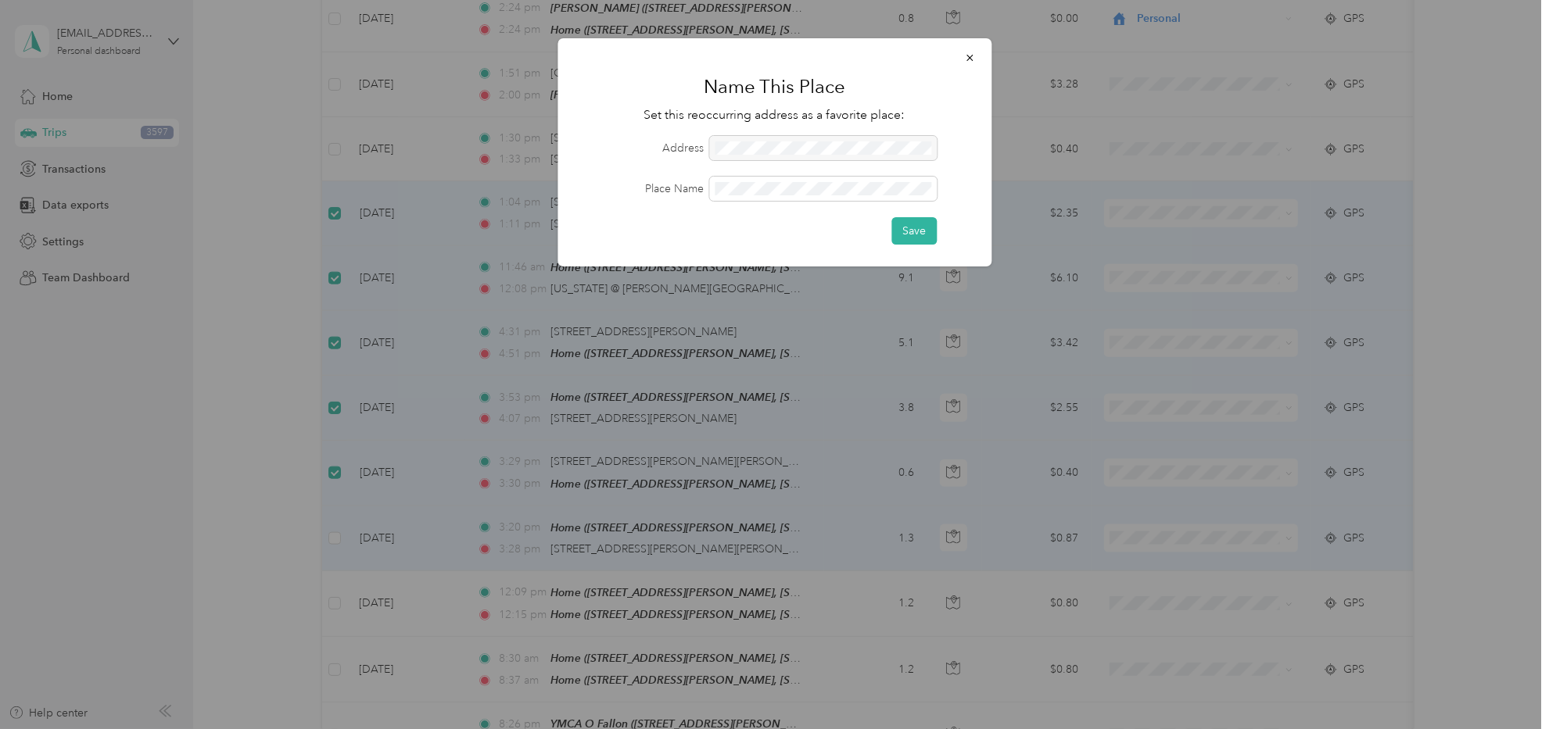
drag, startPoint x: 750, startPoint y: 138, endPoint x: 746, endPoint y: 149, distance: 11.9
click at [746, 149] on div at bounding box center [822, 148] width 227 height 24
click at [220, 542] on div at bounding box center [774, 364] width 1549 height 729
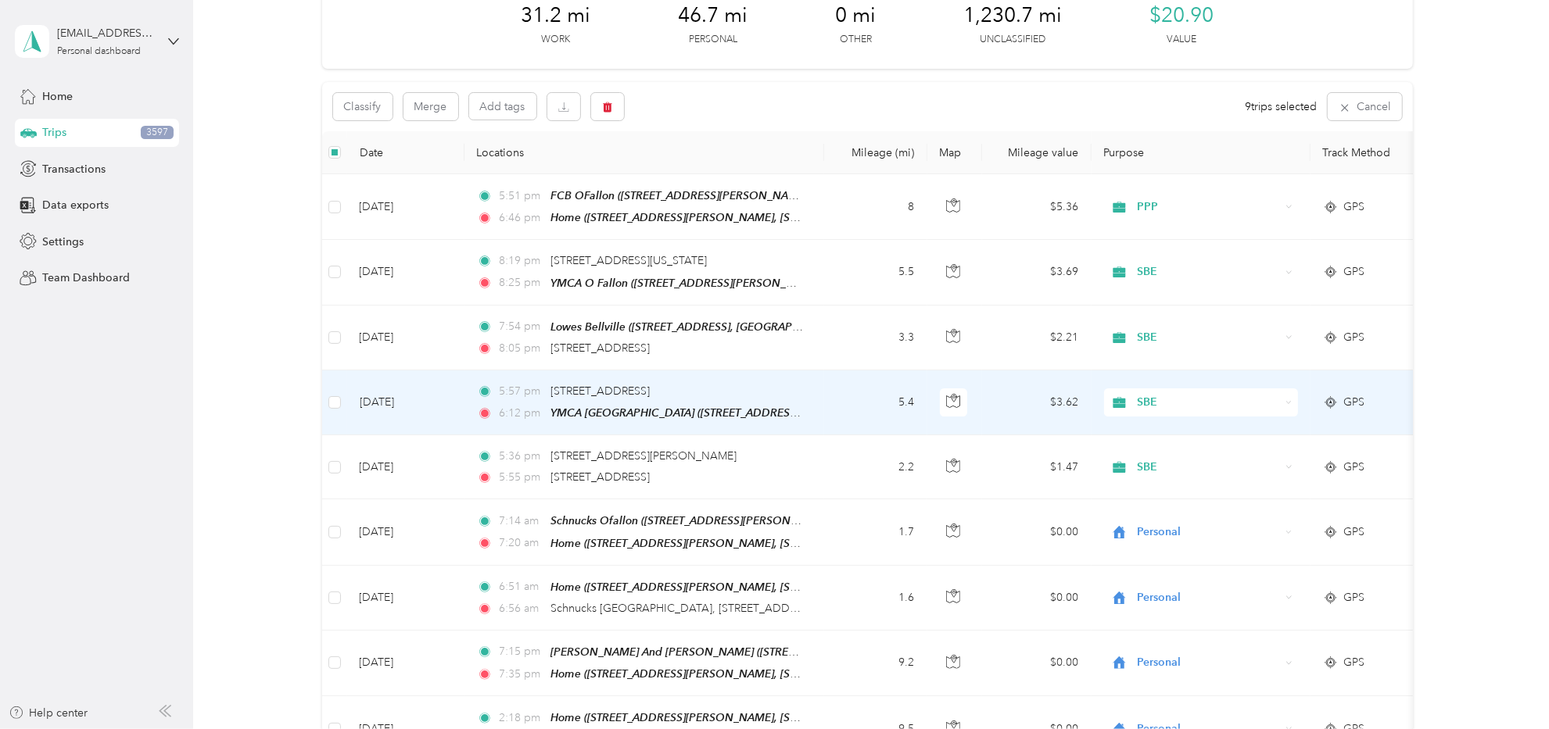
scroll to position [0, 0]
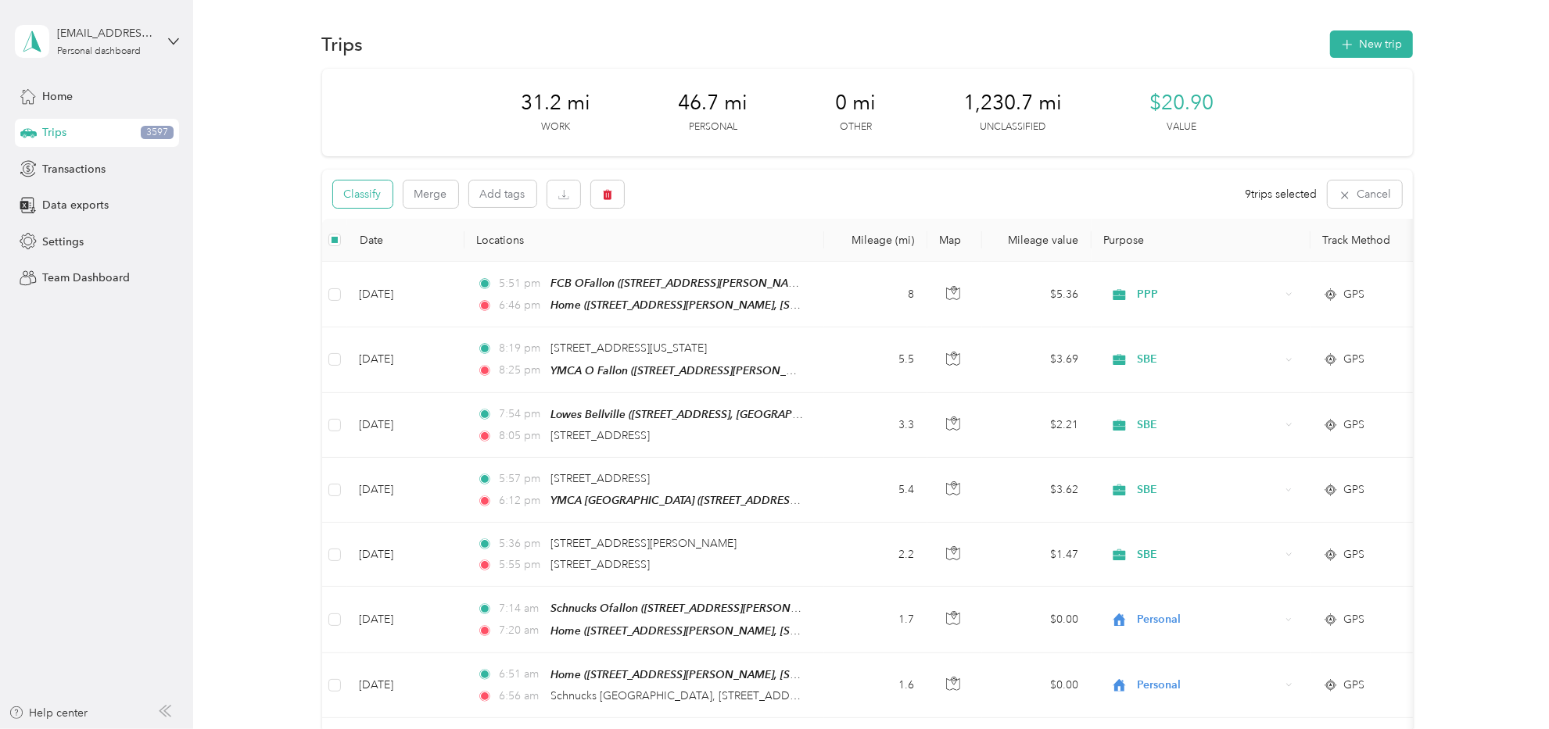
click at [378, 192] on button "Classify" at bounding box center [362, 194] width 59 height 27
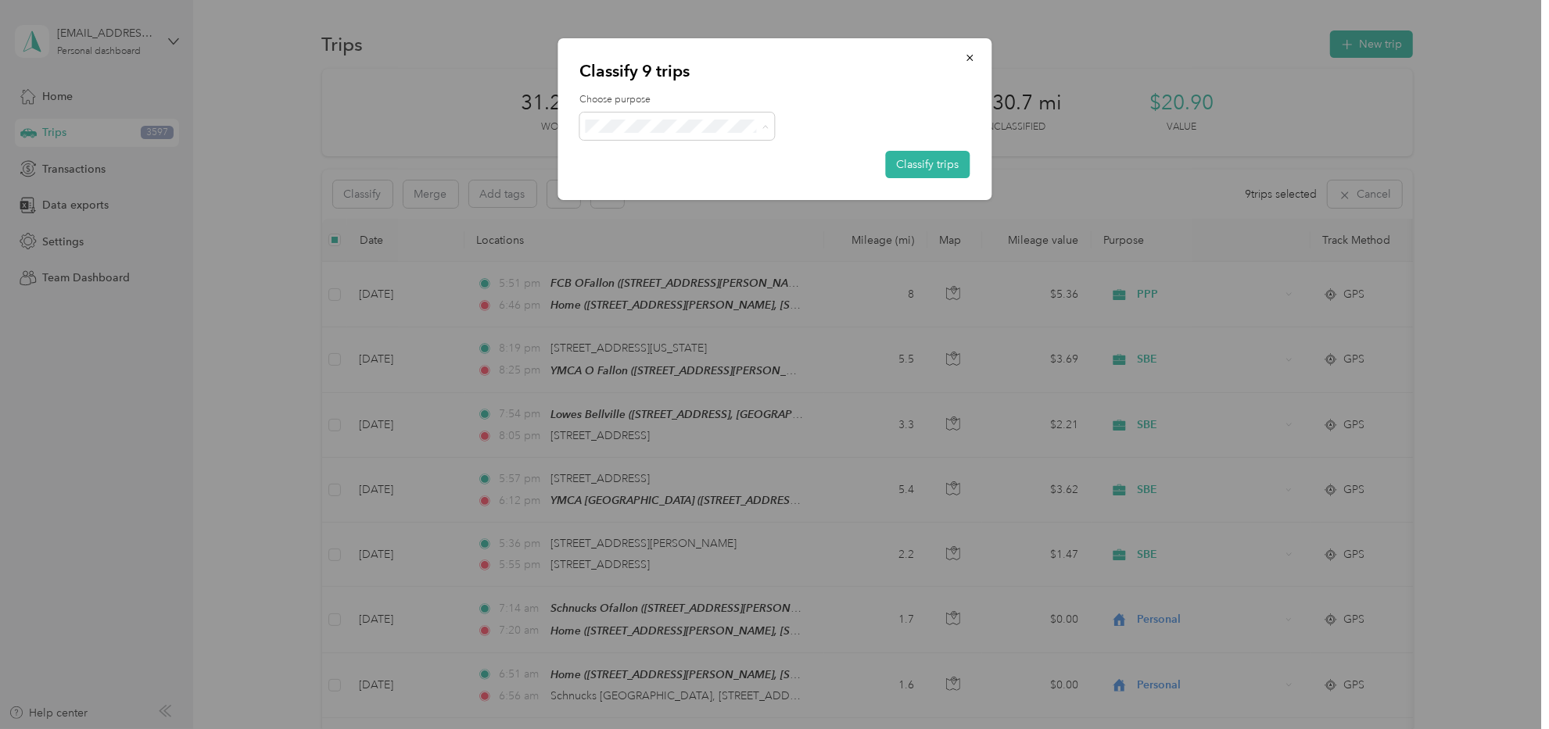
click at [649, 289] on span "PPP" at bounding box center [690, 291] width 145 height 16
click at [902, 163] on button "Classify trips" at bounding box center [927, 164] width 84 height 27
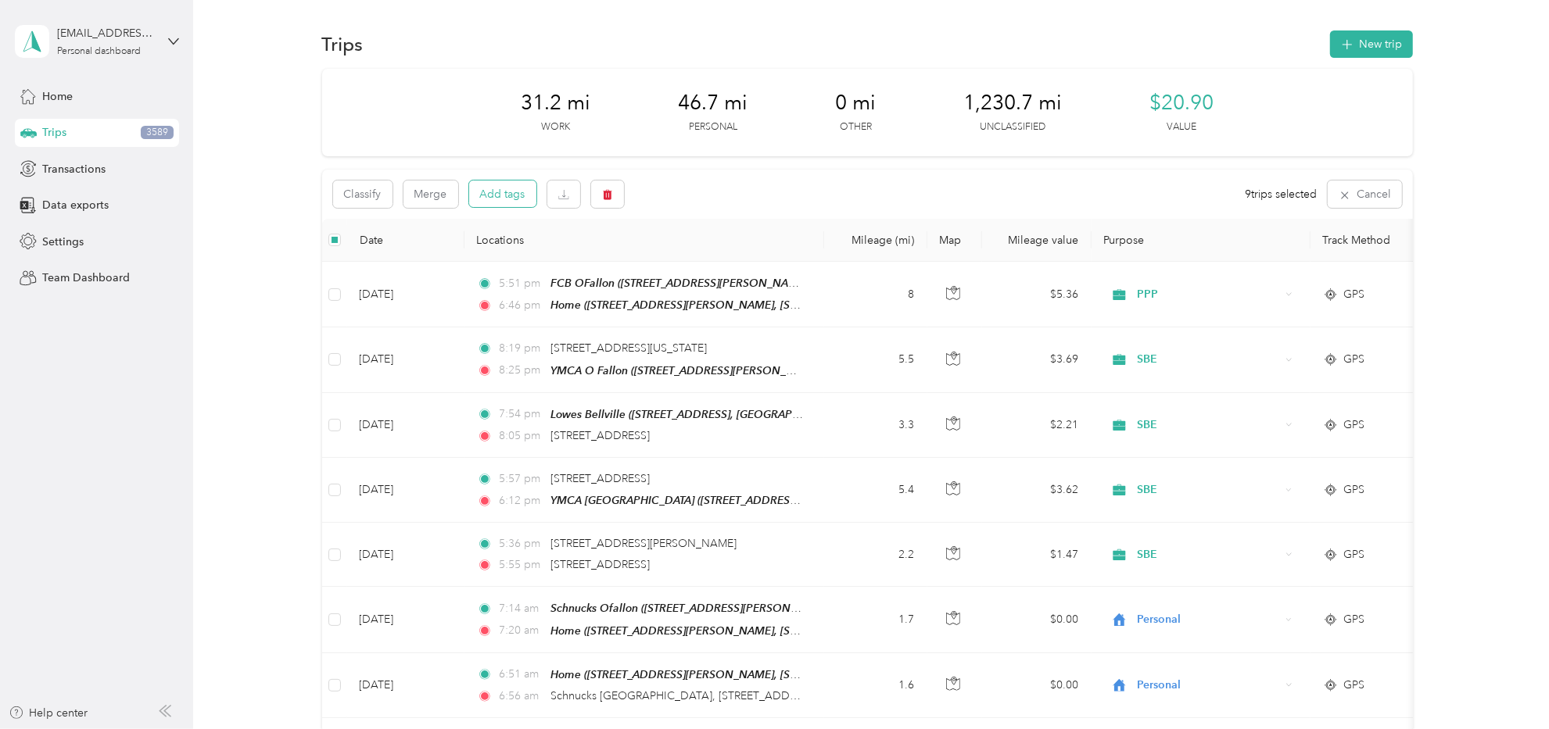
click at [504, 188] on button "Add tags" at bounding box center [502, 194] width 67 height 27
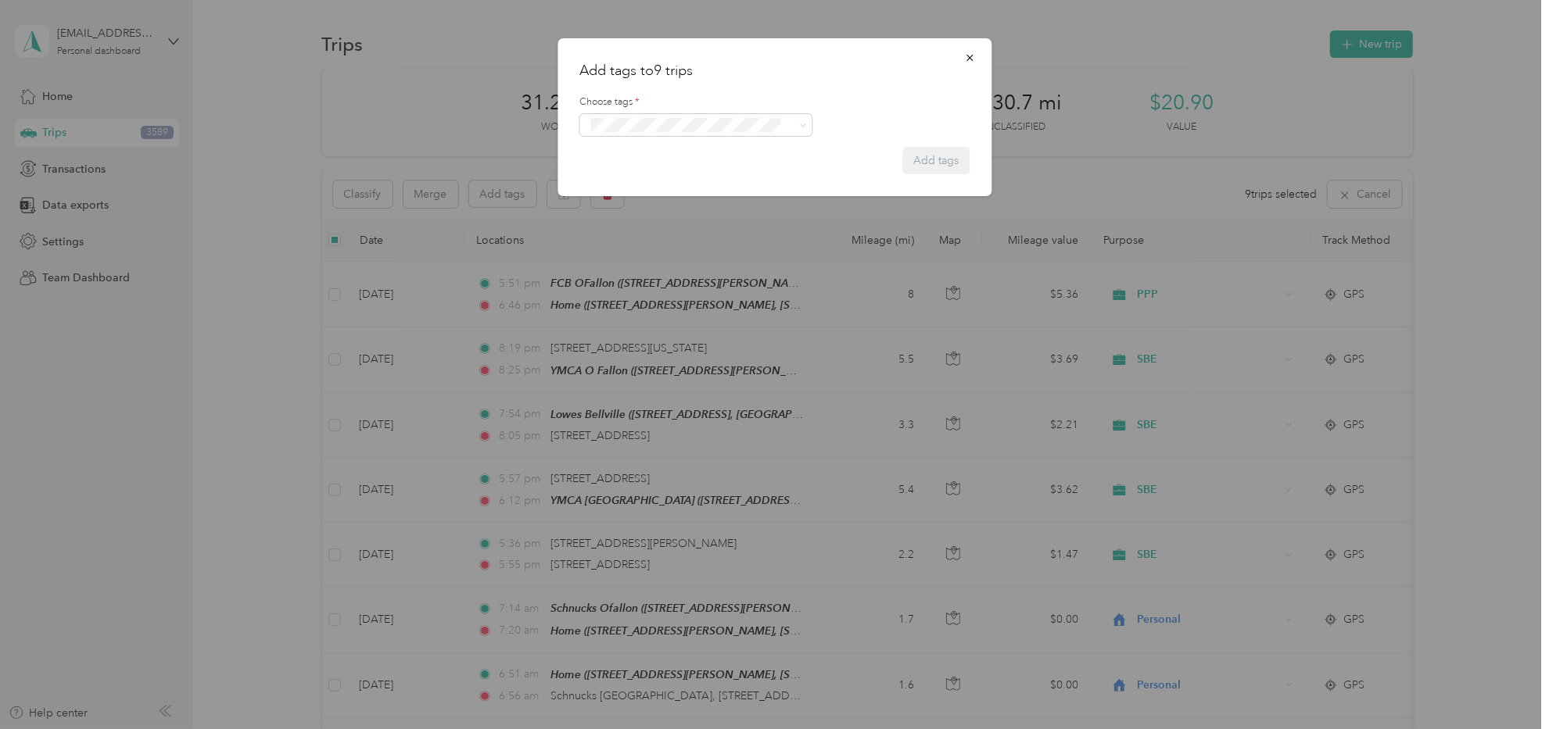
click at [639, 208] on button "708 Ww" at bounding box center [618, 210] width 57 height 20
click at [927, 166] on button "Add tags" at bounding box center [935, 163] width 67 height 27
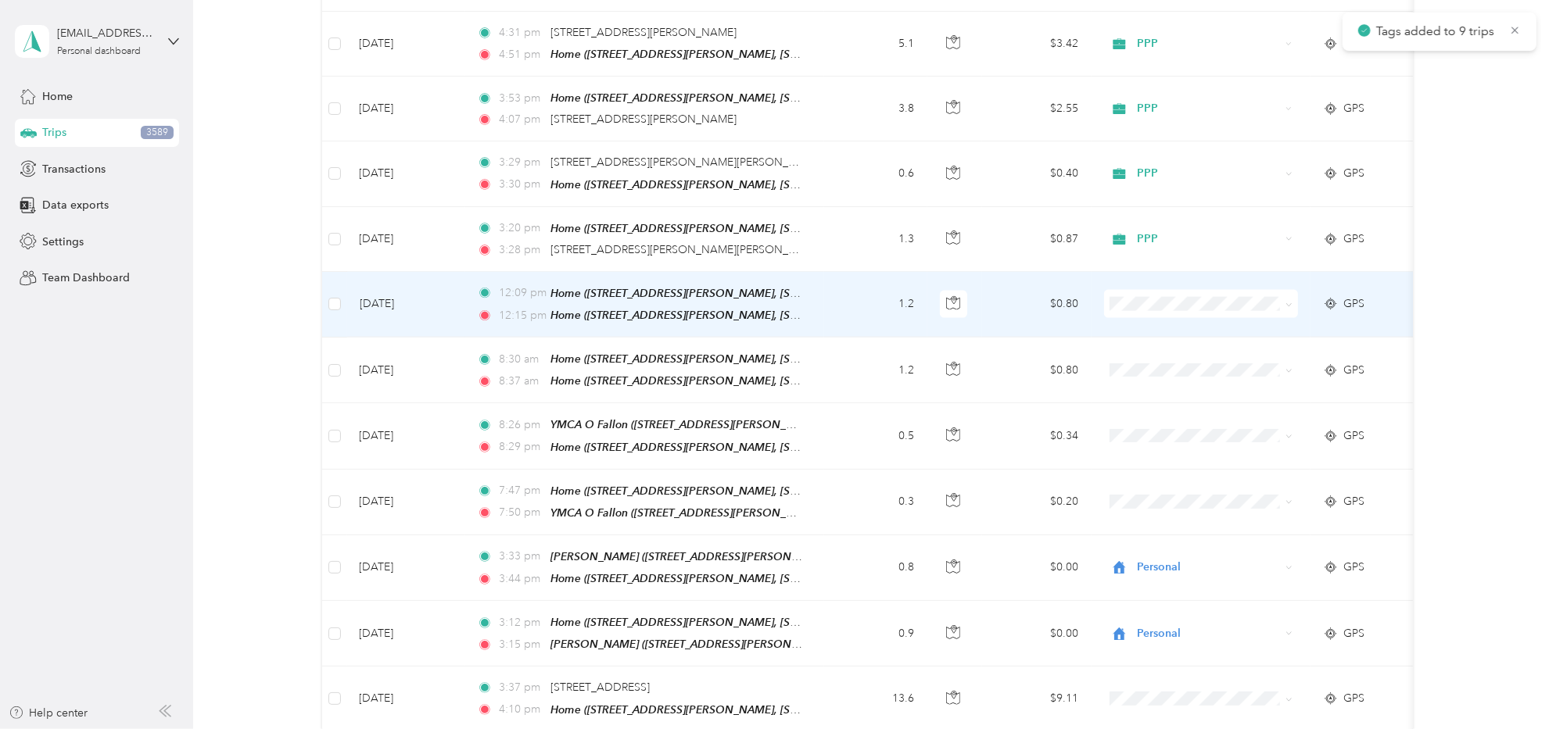
scroll to position [2032, 0]
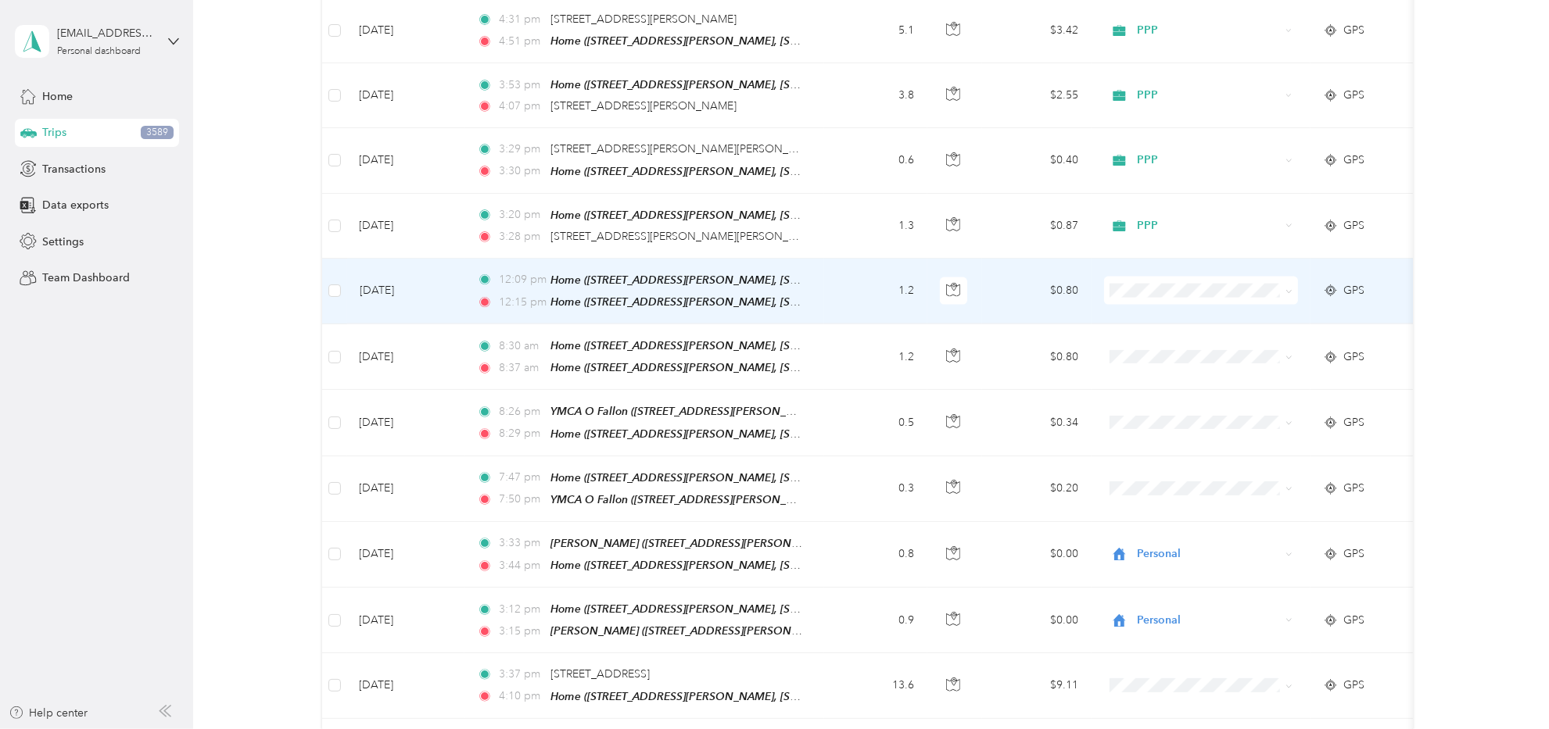
click at [326, 259] on td at bounding box center [334, 292] width 25 height 66
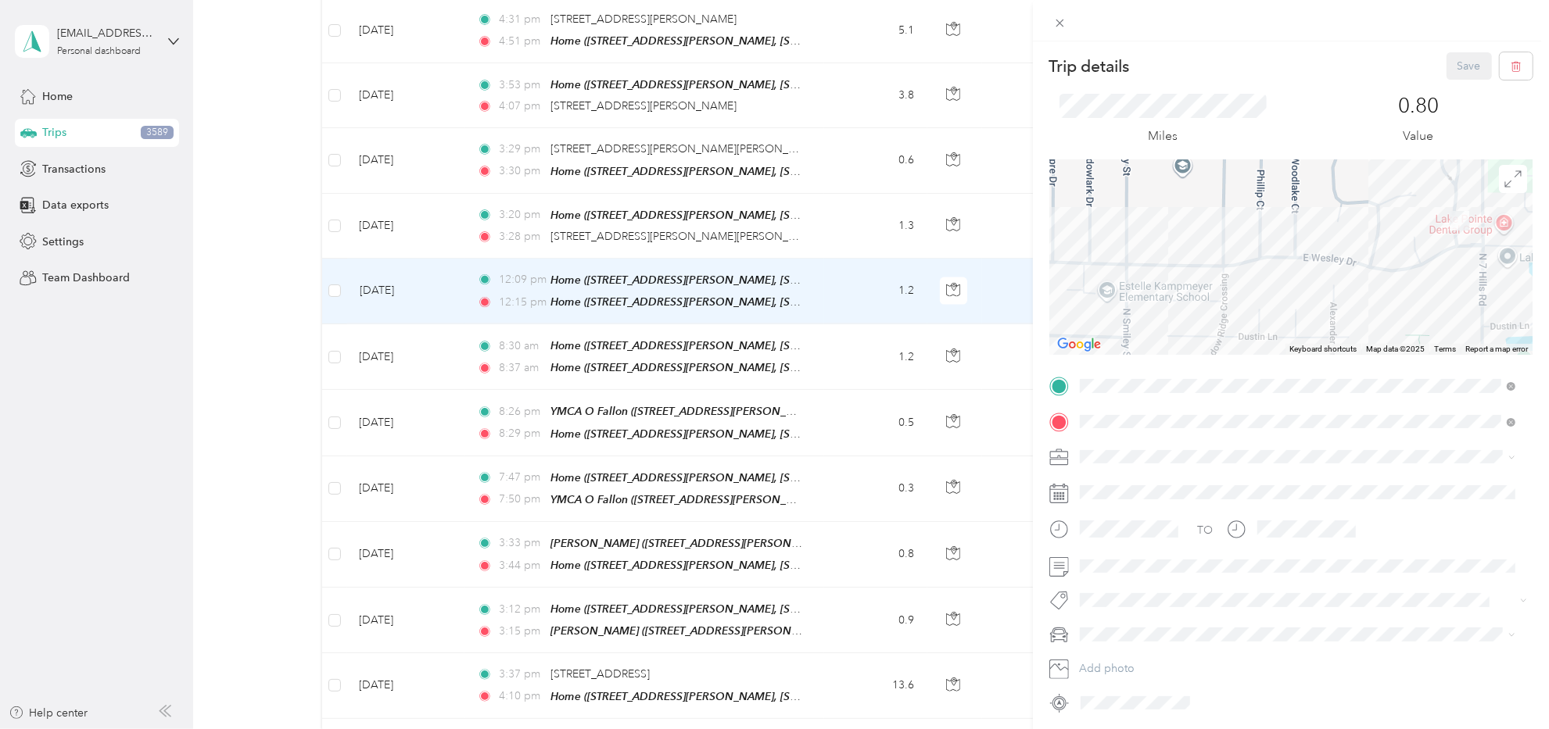
click at [335, 250] on div "Trip details Save This trip cannot be edited because it is either under review,…" at bounding box center [774, 364] width 1549 height 729
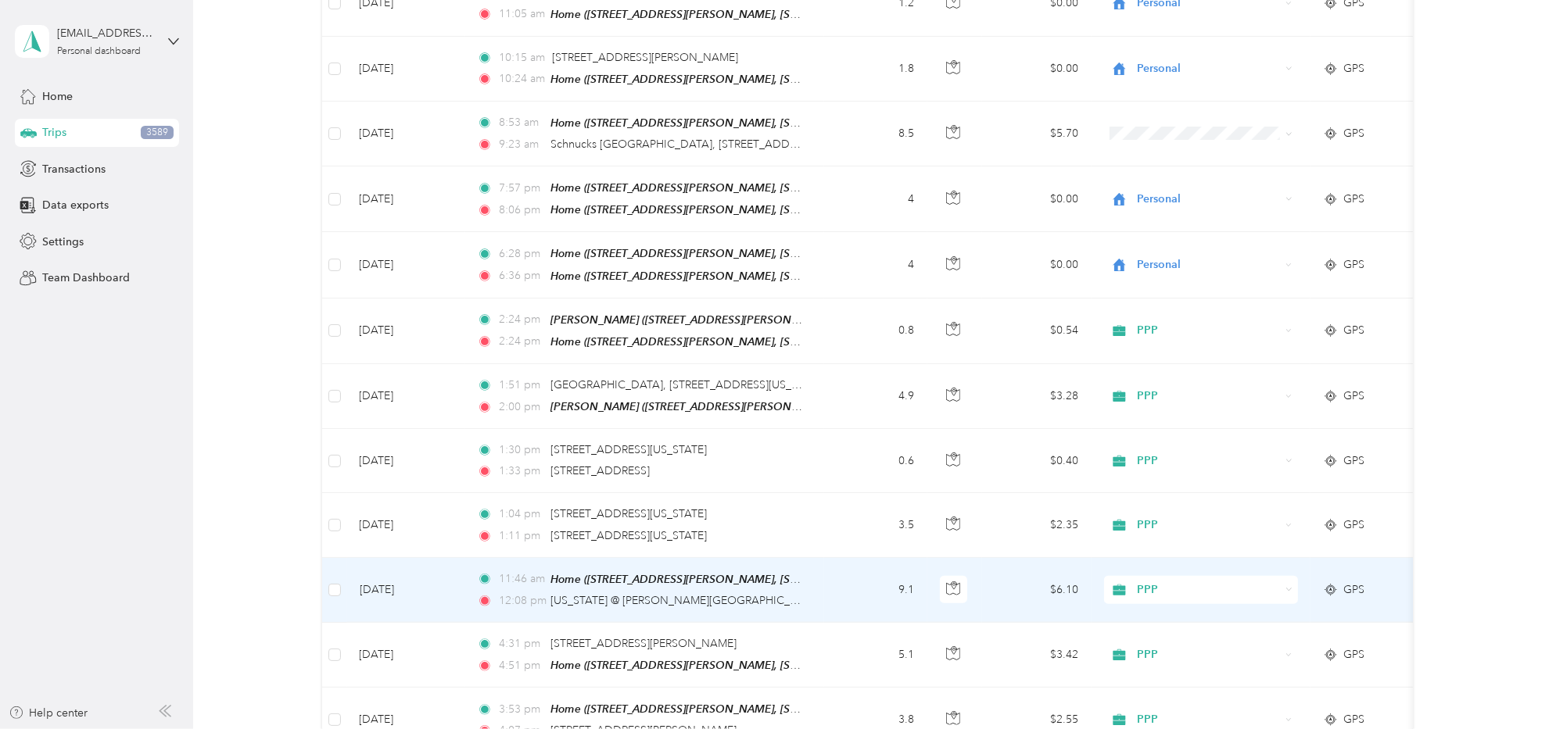
scroll to position [1327, 0]
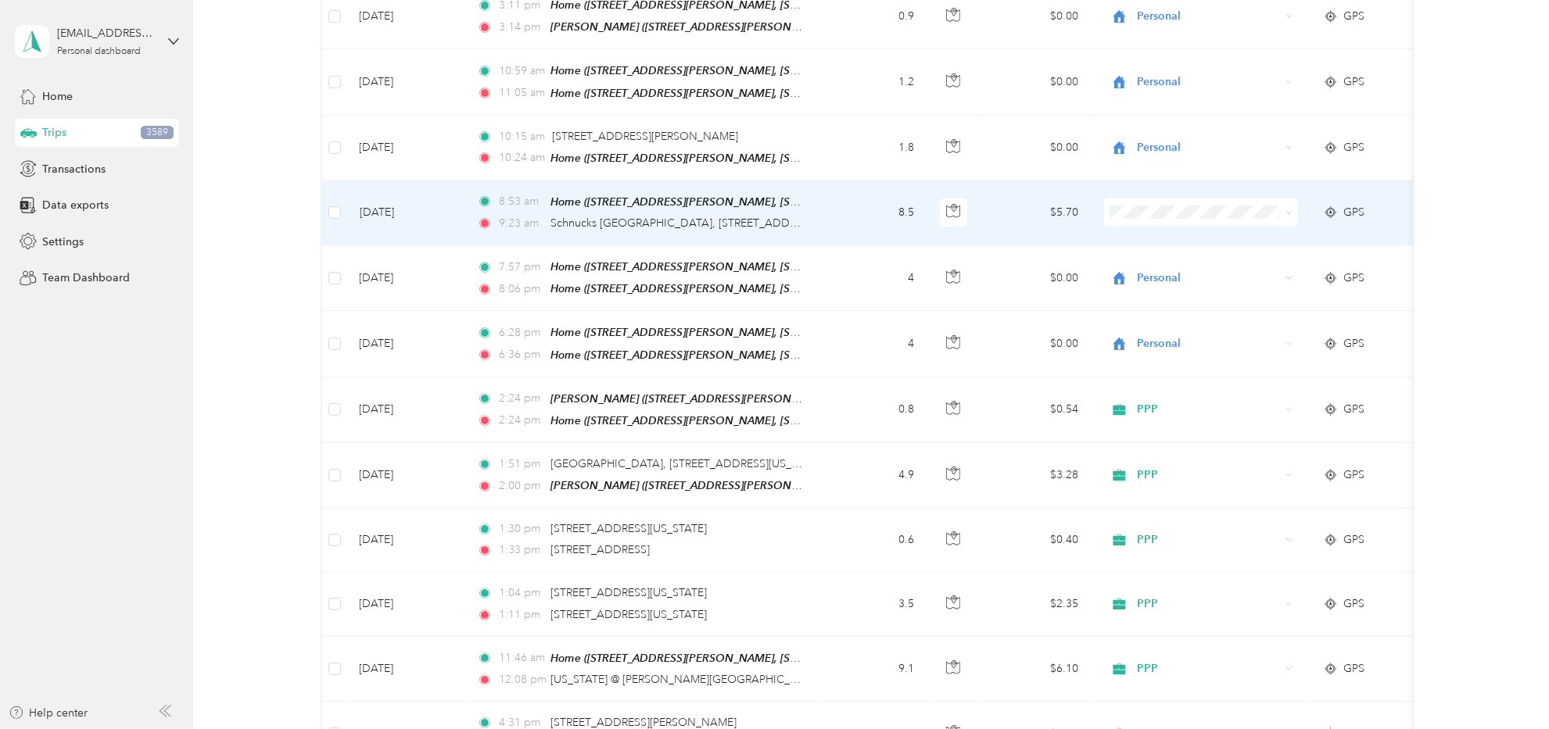
click at [1163, 293] on span "ASH" at bounding box center [1214, 293] width 145 height 16
click at [818, 183] on td "8:53 am Home ([STREET_ADDRESS][PERSON_NAME], [STREET_ADDRESS][PERSON_NAME][PERS…" at bounding box center [644, 213] width 360 height 65
click at [1269, 204] on span "ASH" at bounding box center [1208, 212] width 143 height 17
click at [1178, 267] on span "JMF Rental" at bounding box center [1214, 267] width 145 height 16
click at [847, 181] on td "8.5" at bounding box center [875, 213] width 103 height 65
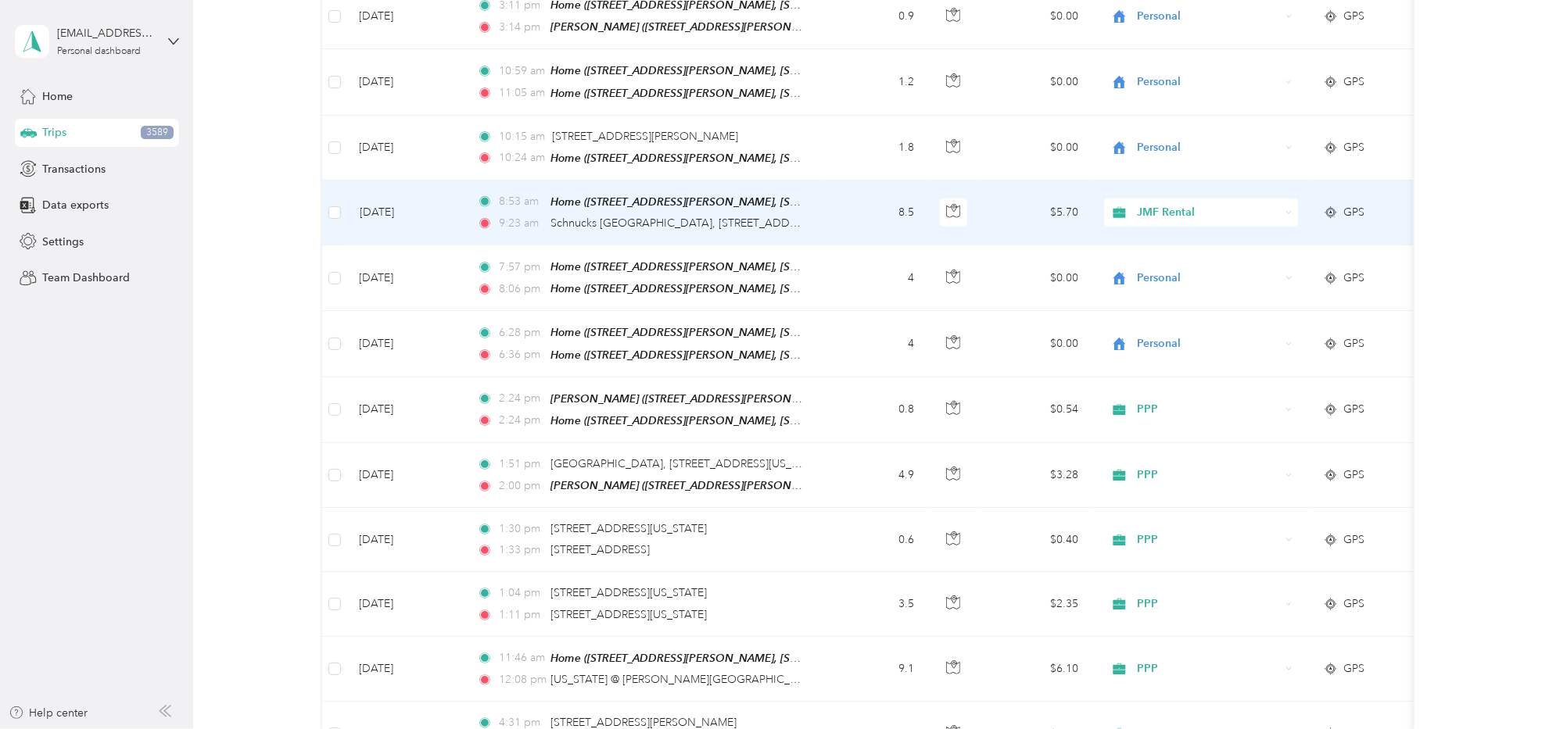
click at [830, 196] on td "8.5" at bounding box center [875, 213] width 103 height 65
click at [832, 190] on td "8.5" at bounding box center [875, 213] width 103 height 65
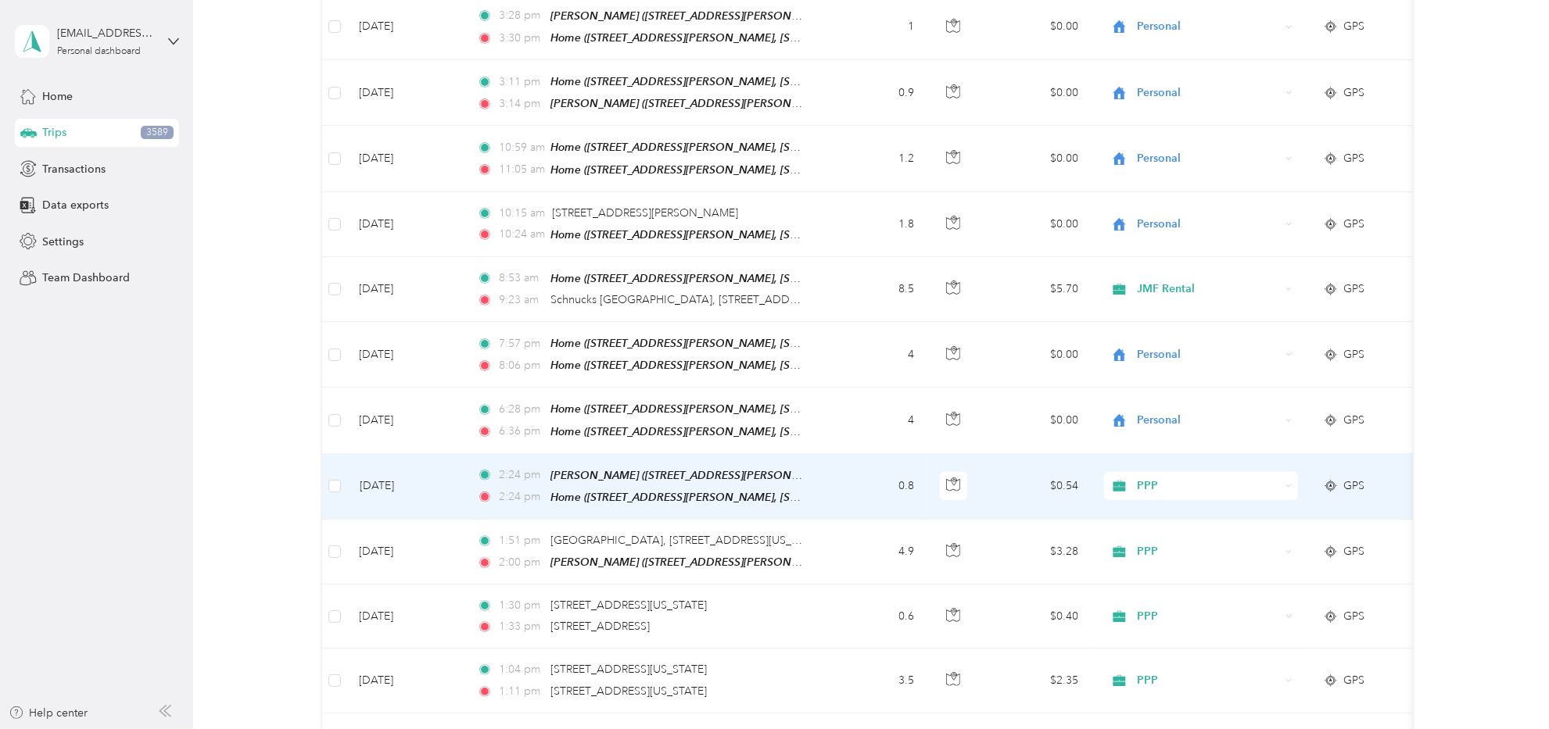
scroll to position [1251, 0]
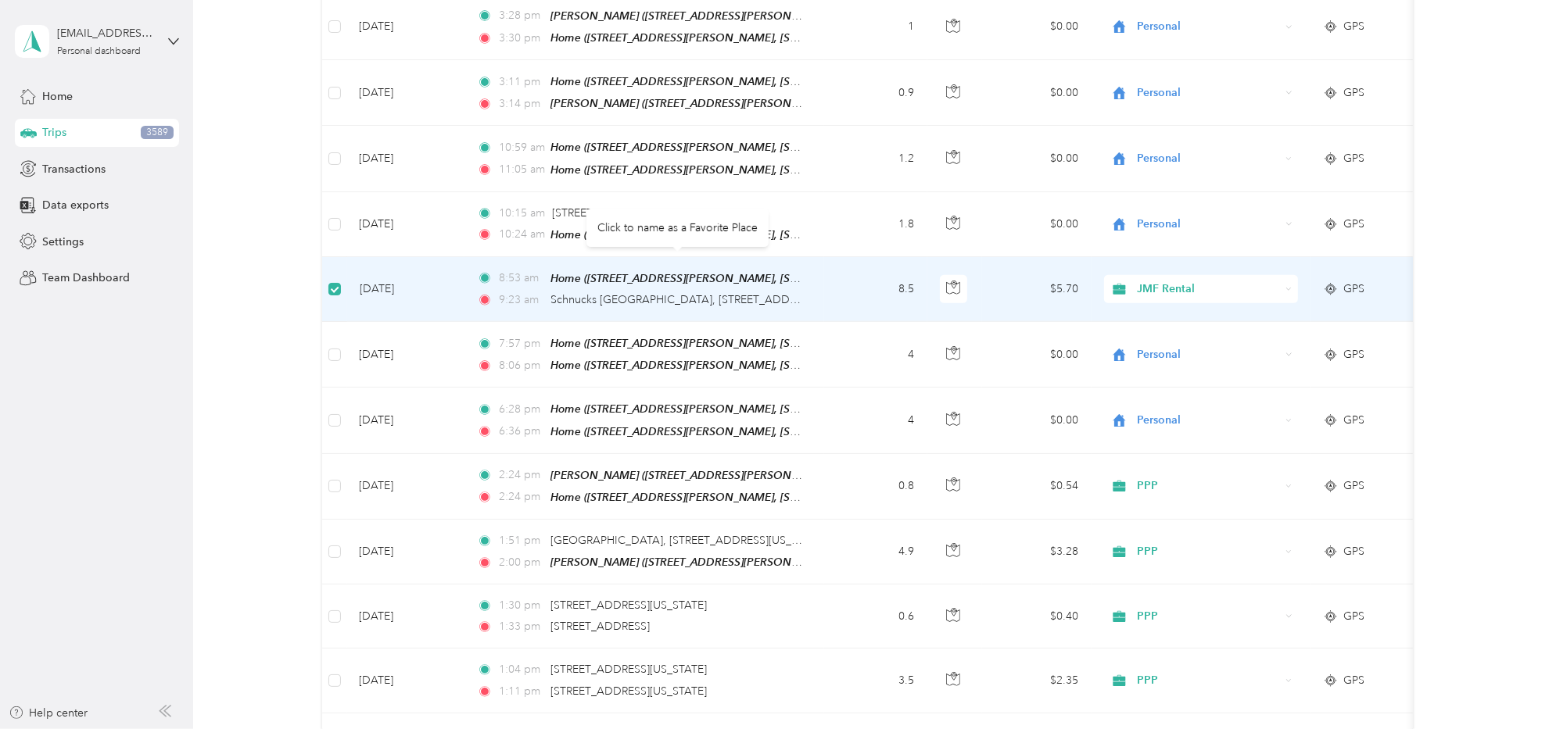
click at [838, 258] on td "8.5" at bounding box center [875, 289] width 103 height 65
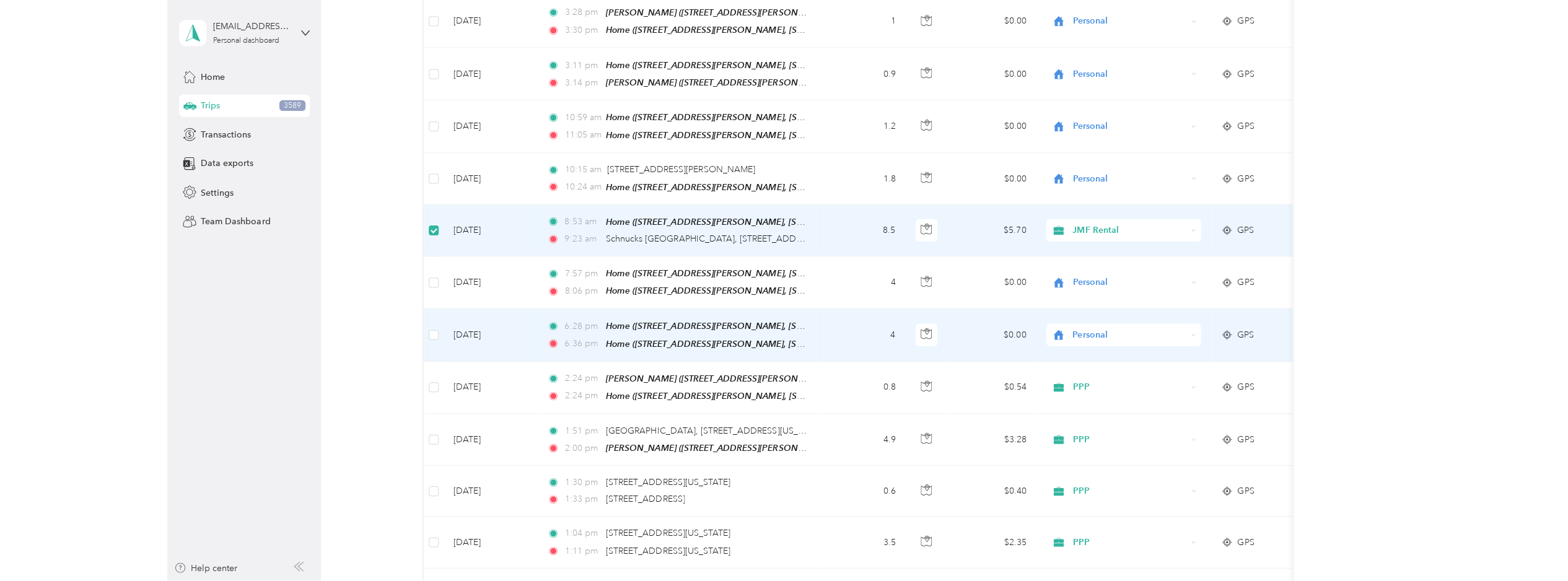
scroll to position [929, 0]
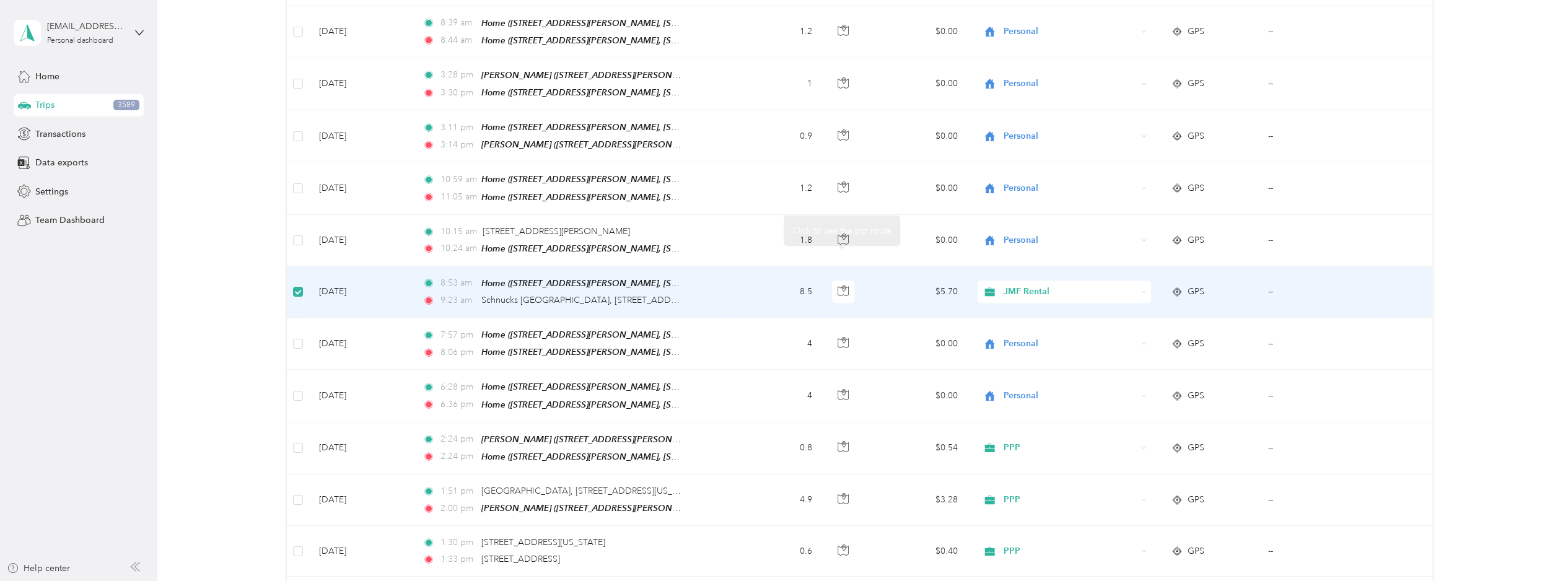
click at [756, 266] on td "8.5" at bounding box center [776, 292] width 91 height 52
click at [847, 285] on icon "button" at bounding box center [843, 291] width 11 height 11
click at [902, 281] on td "$5.70" at bounding box center [919, 292] width 97 height 52
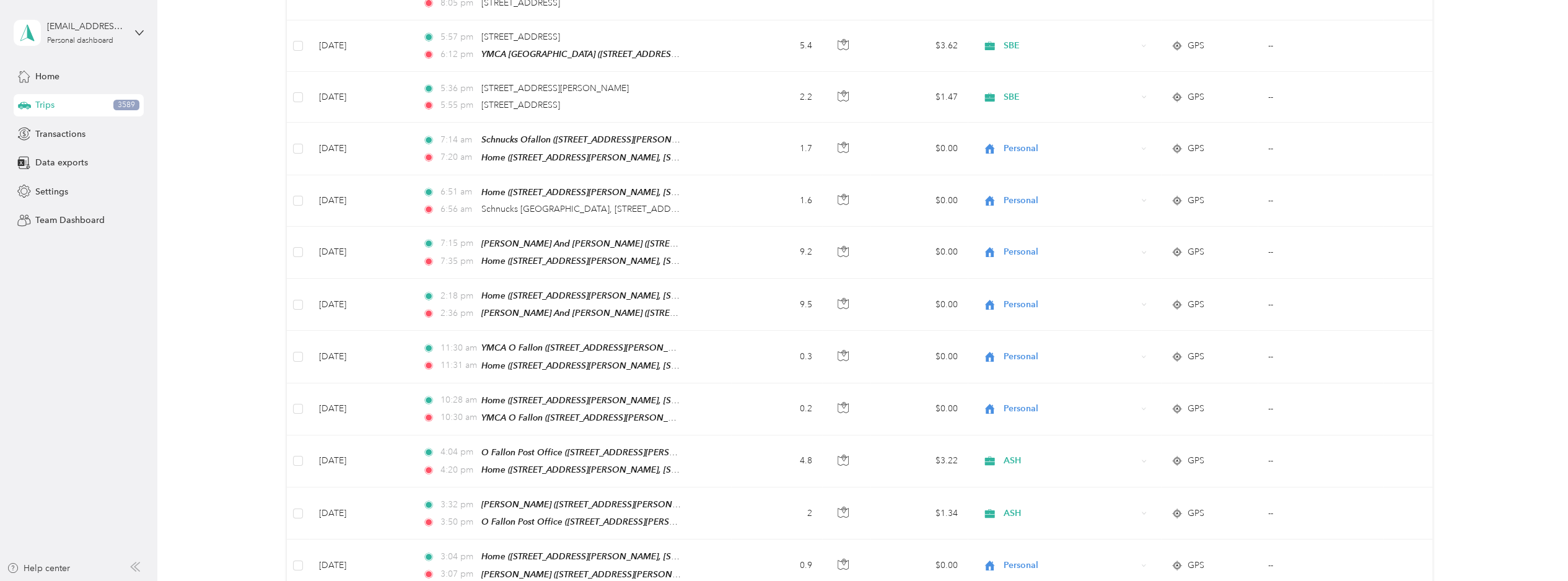
scroll to position [0, 0]
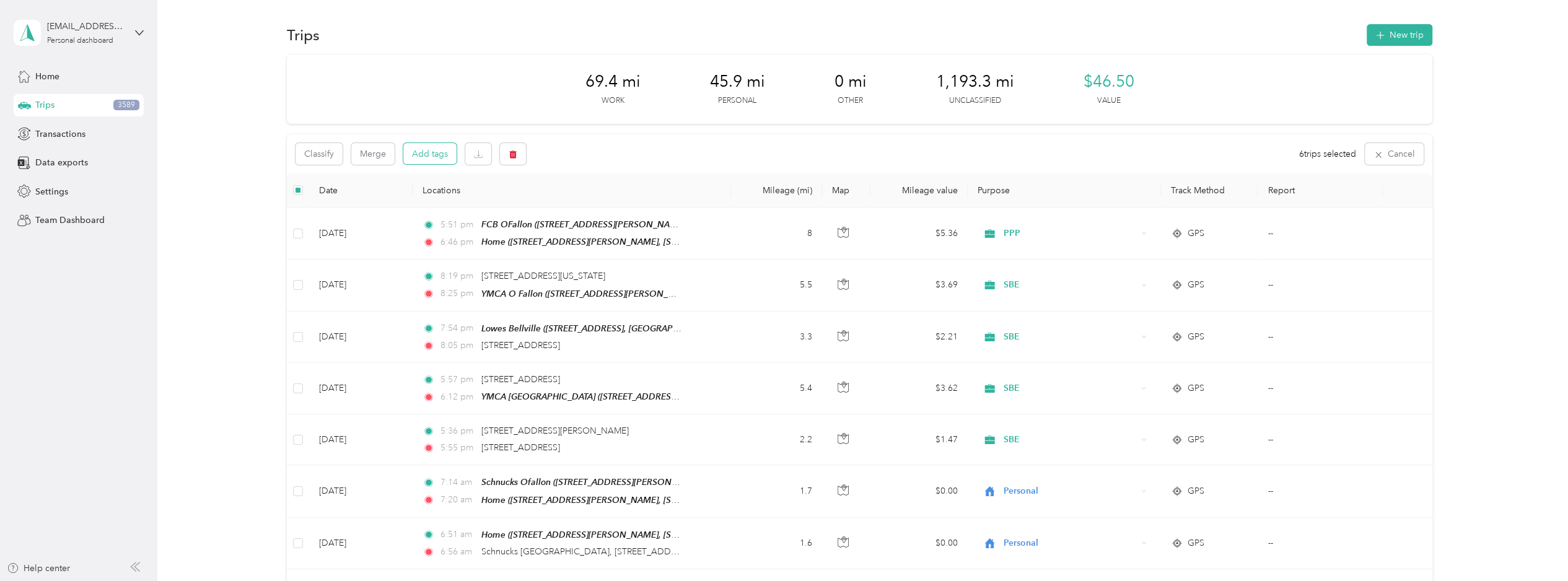
click at [435, 154] on button "Add tags" at bounding box center [430, 154] width 53 height 21
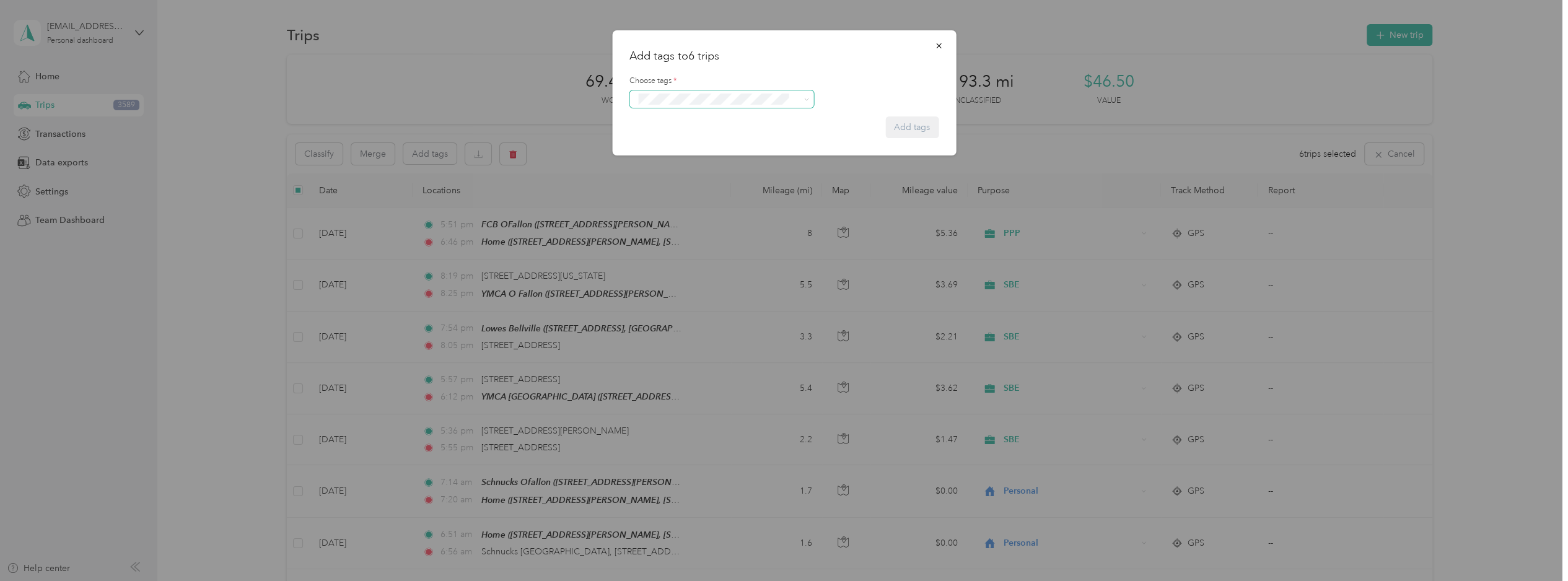
click at [686, 105] on span at bounding box center [713, 99] width 159 height 13
drag, startPoint x: 840, startPoint y: 97, endPoint x: 799, endPoint y: 99, distance: 41.0
click at [839, 97] on div at bounding box center [784, 99] width 309 height 17
click at [720, 578] on div "Add tags to 6 trips Choose tags * Add tags Add tag 1131 Mulliken Search results" at bounding box center [781, 581] width 1562 height 0
click at [720, 105] on span at bounding box center [721, 99] width 185 height 17
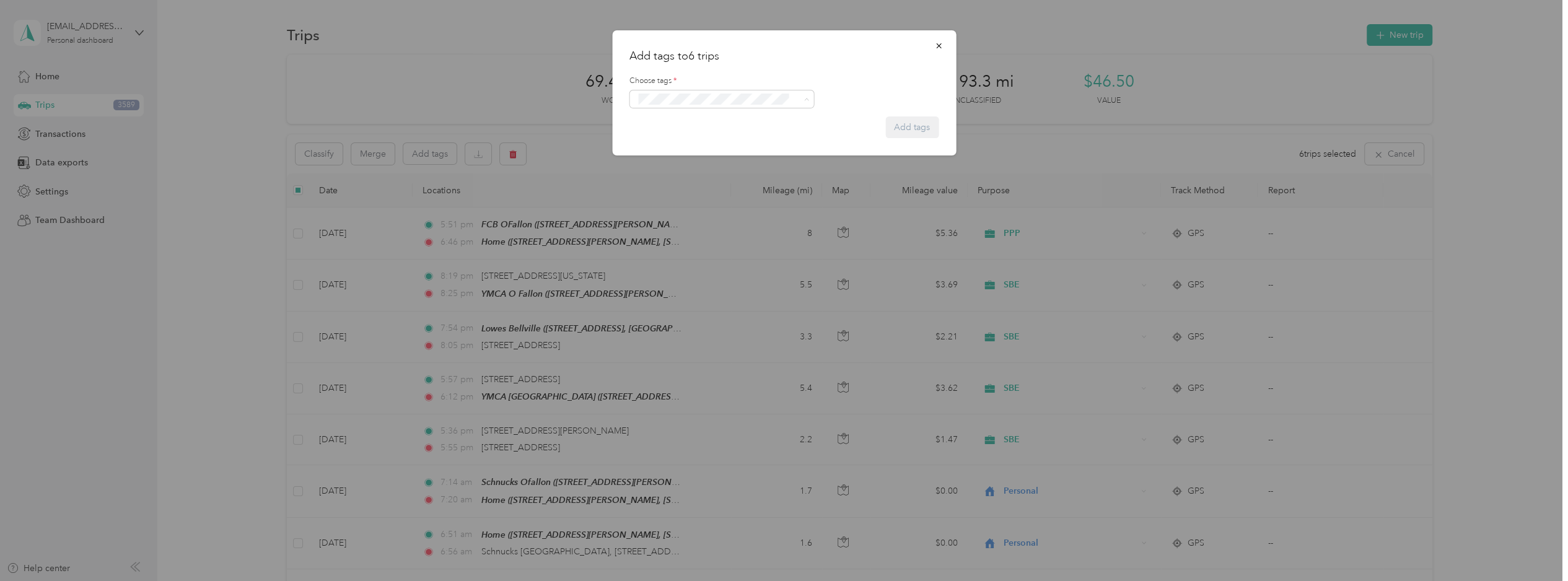
click at [710, 139] on button "Add tag 1131 Mulliken" at bounding box center [721, 136] width 106 height 21
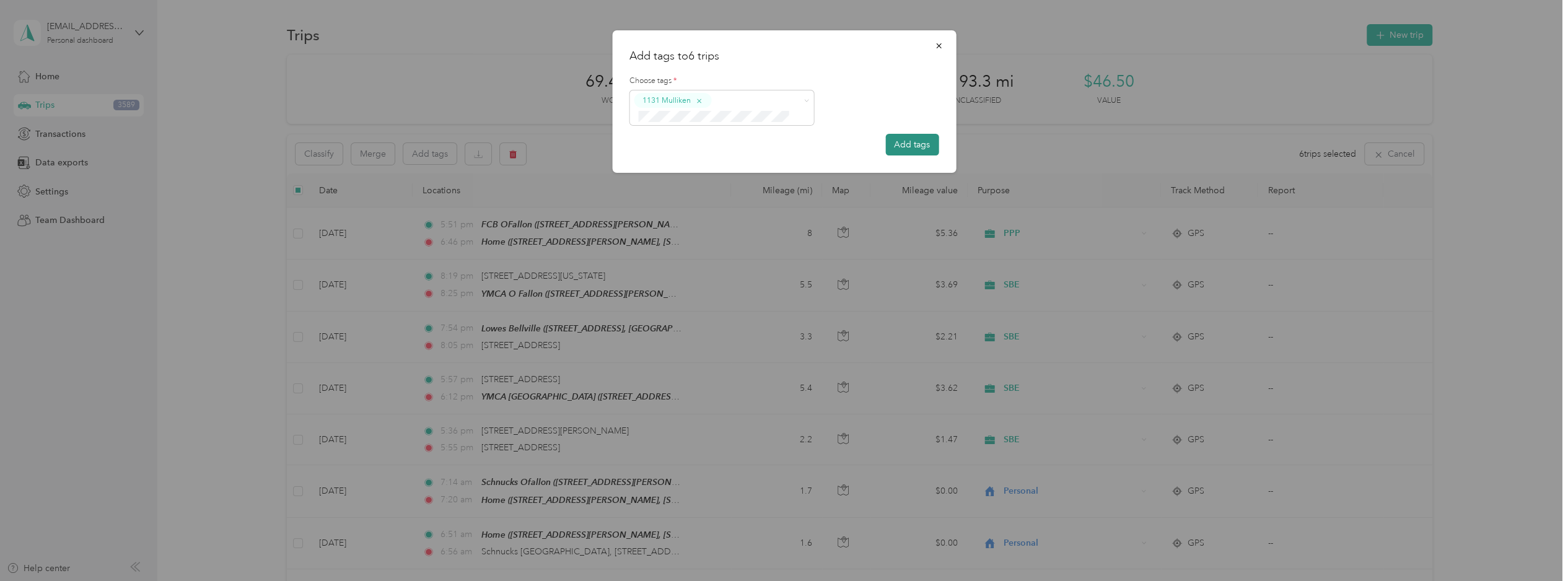
click at [901, 146] on button "Add tags" at bounding box center [912, 144] width 53 height 21
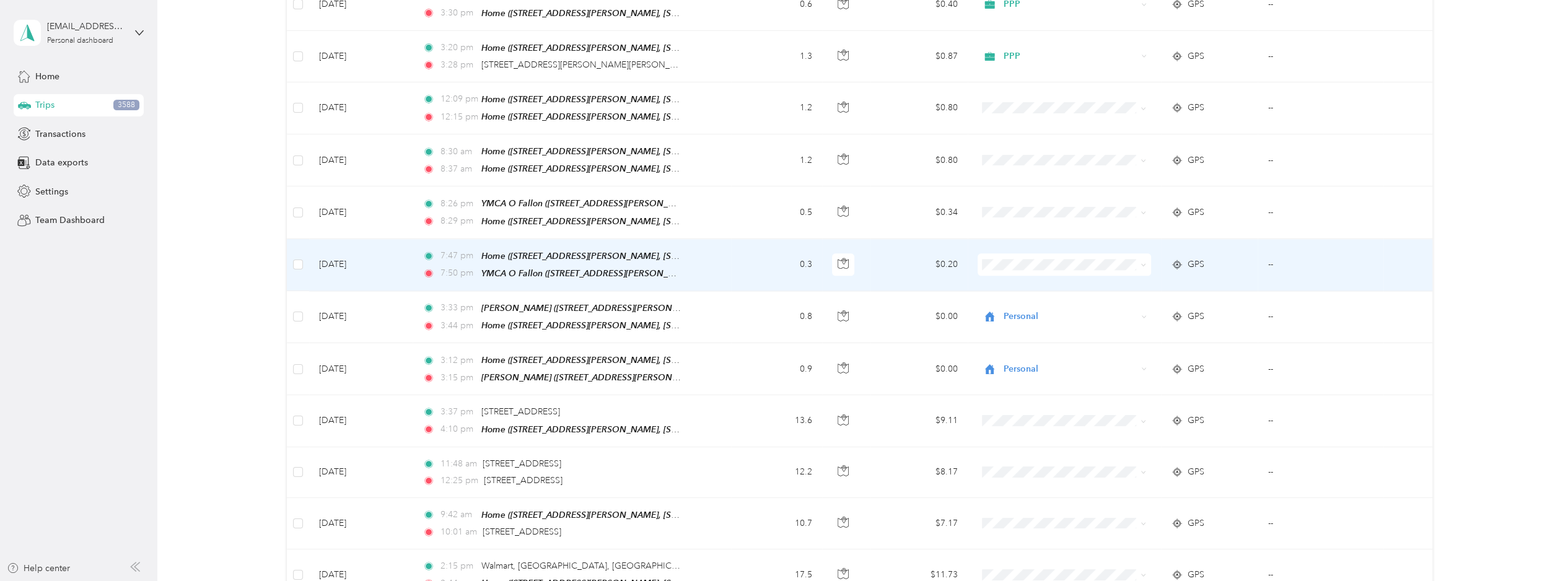
scroll to position [1735, 0]
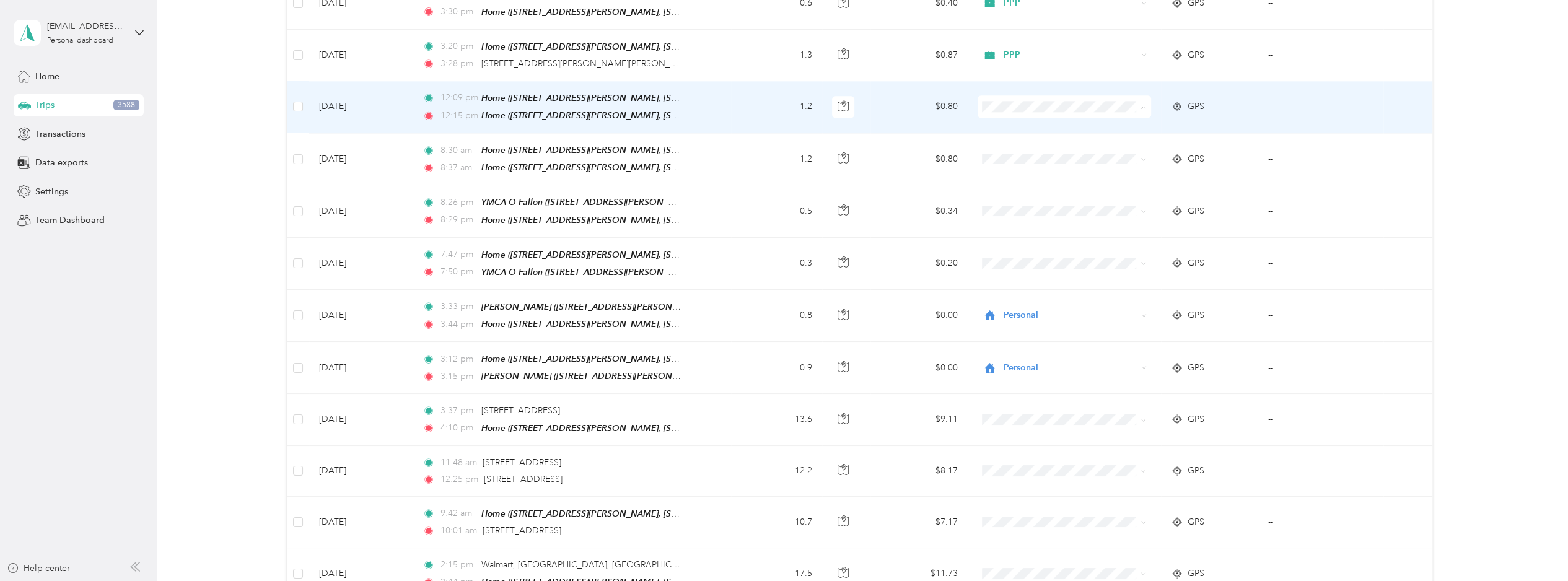
click at [1000, 116] on span "Personal" at bounding box center [1062, 117] width 156 height 13
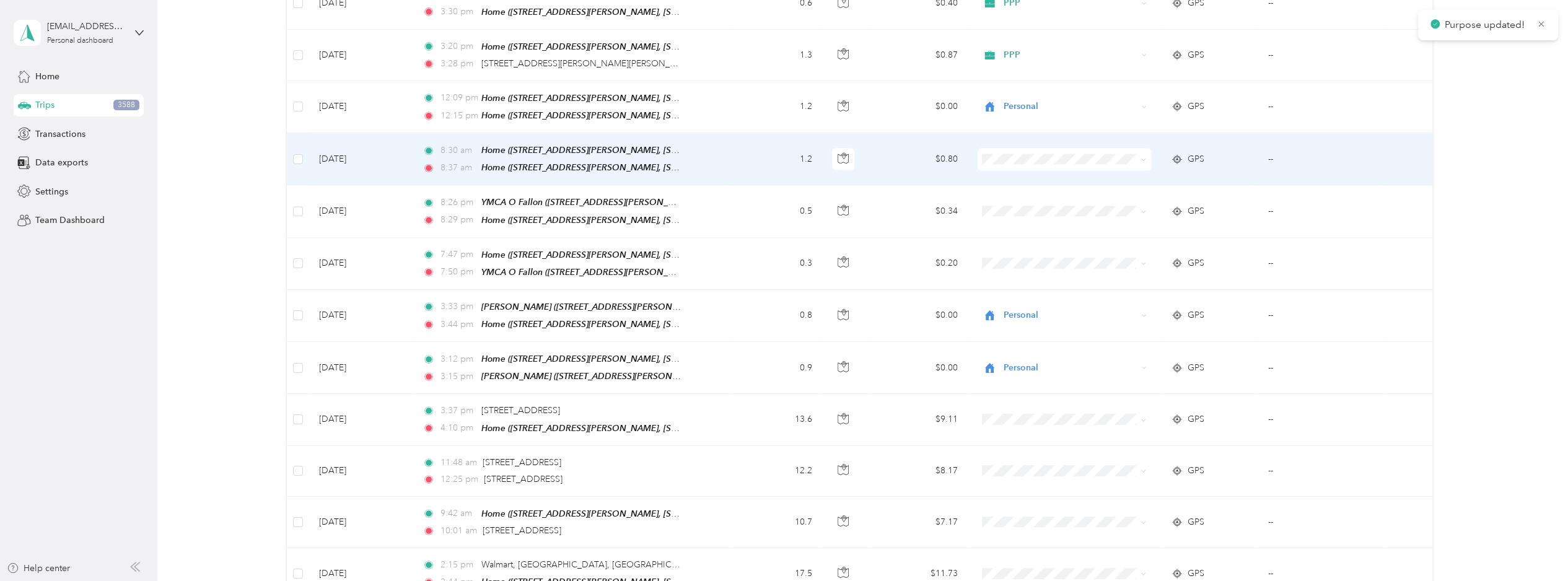
click at [1029, 166] on span "Personal" at bounding box center [1073, 164] width 134 height 13
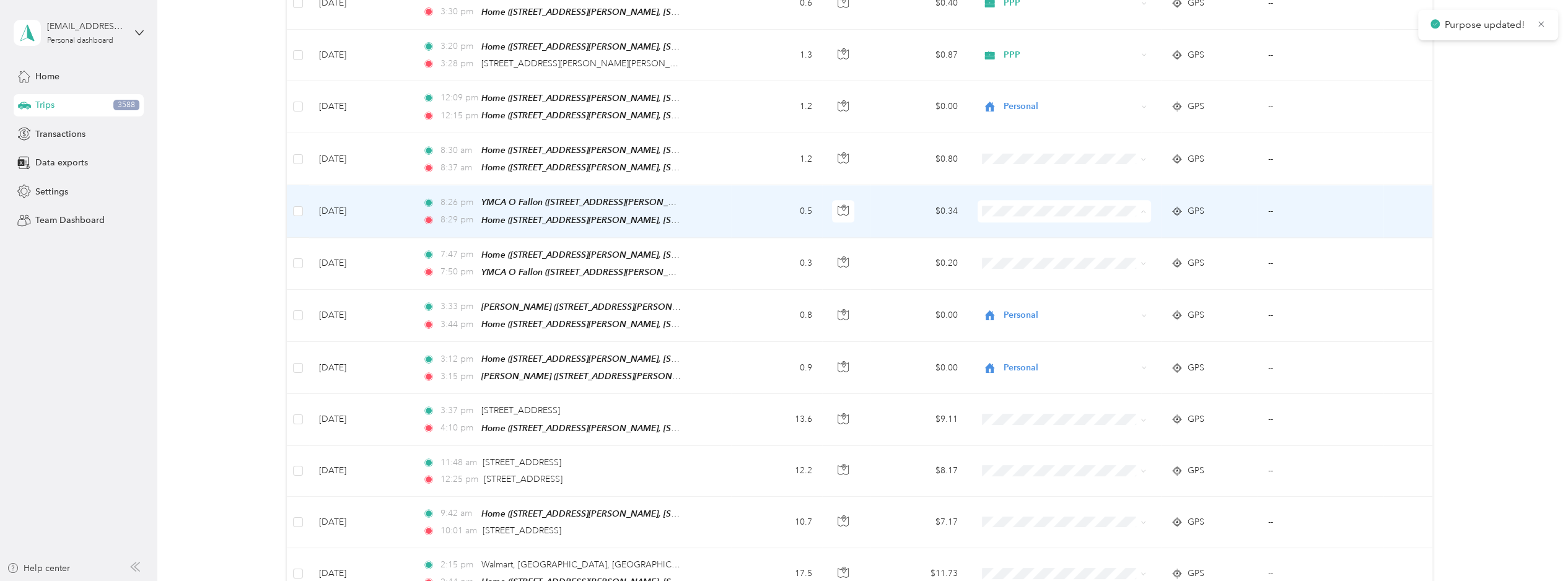
click at [1020, 221] on li "Personal" at bounding box center [1062, 219] width 174 height 21
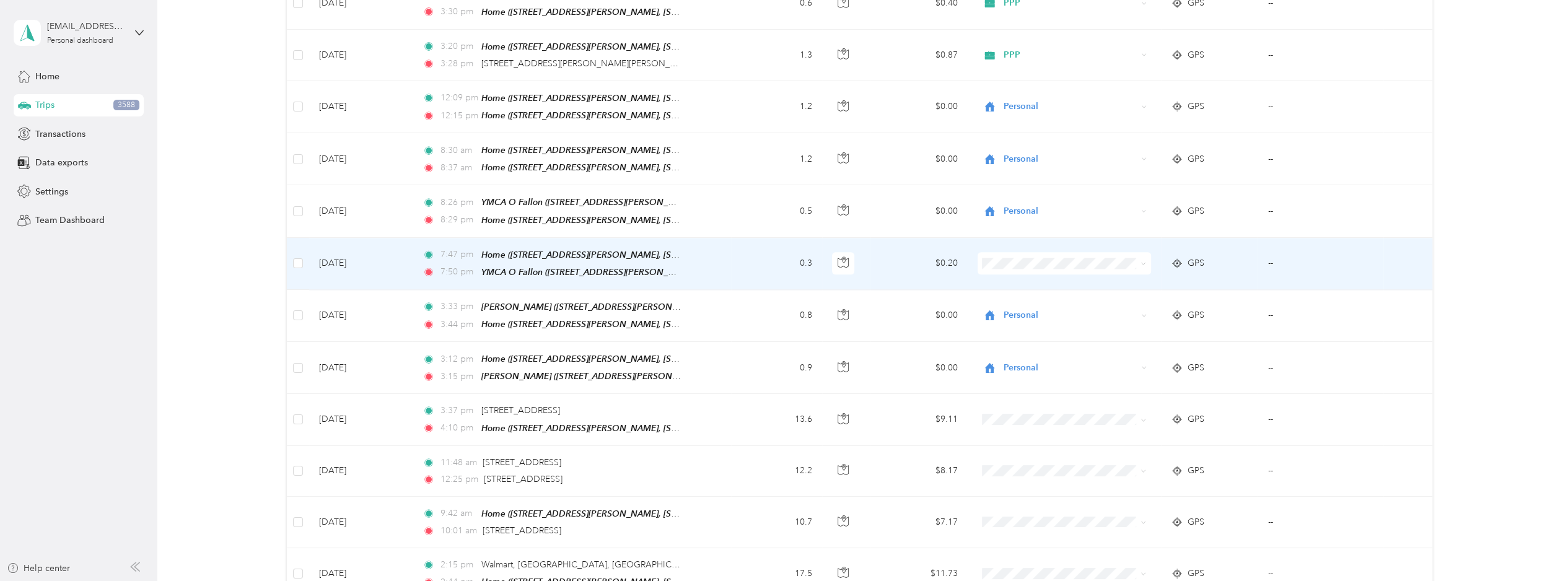
click at [1009, 261] on li "Personal" at bounding box center [1062, 265] width 174 height 21
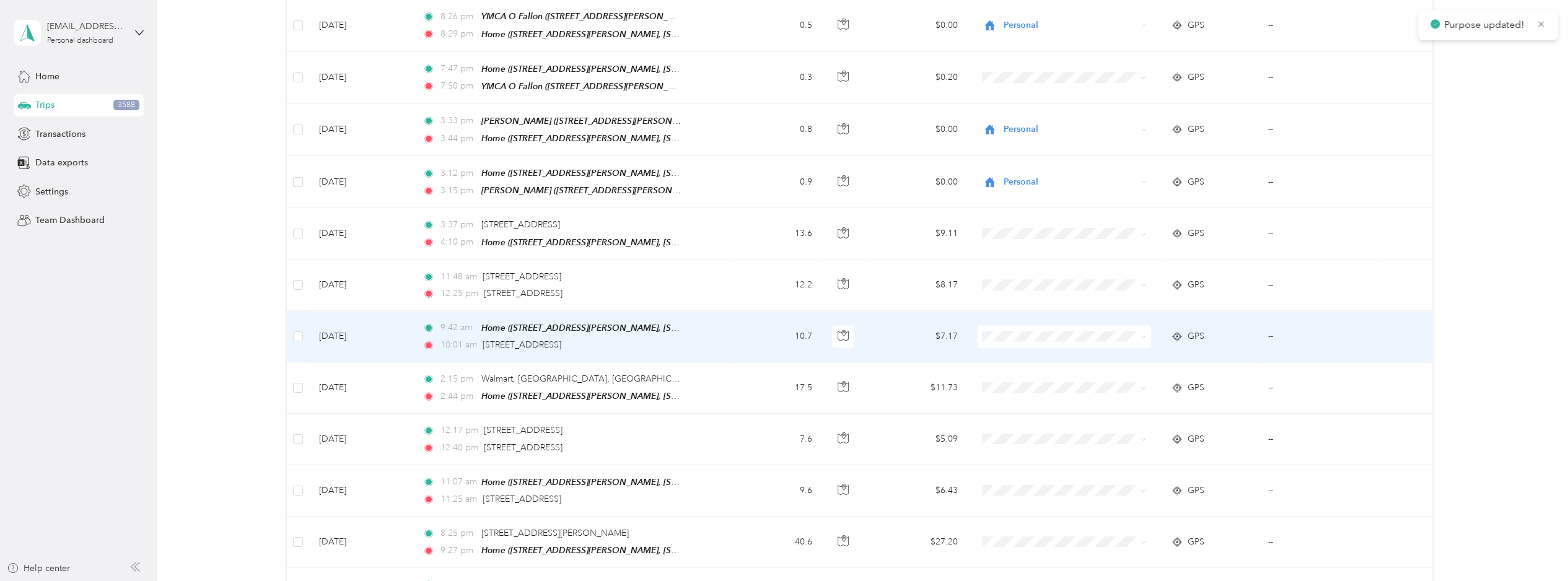
scroll to position [1982, 0]
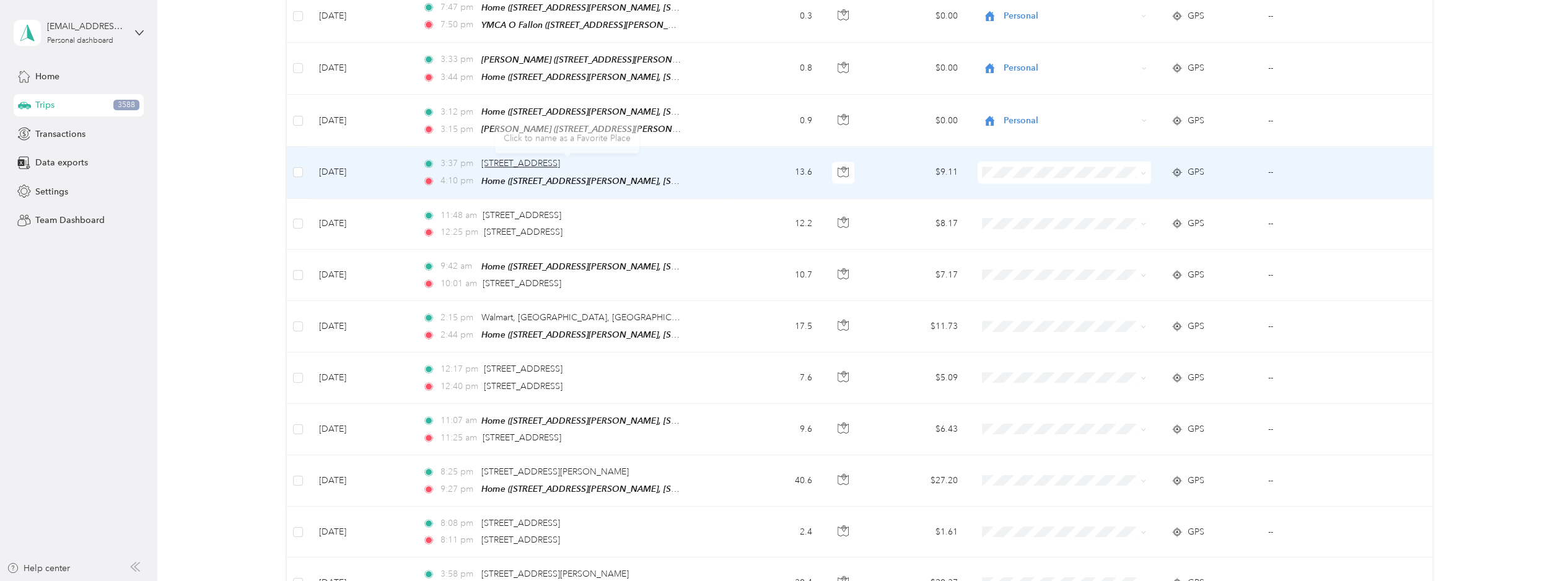
click at [515, 158] on span "[STREET_ADDRESS]" at bounding box center [520, 162] width 78 height 10
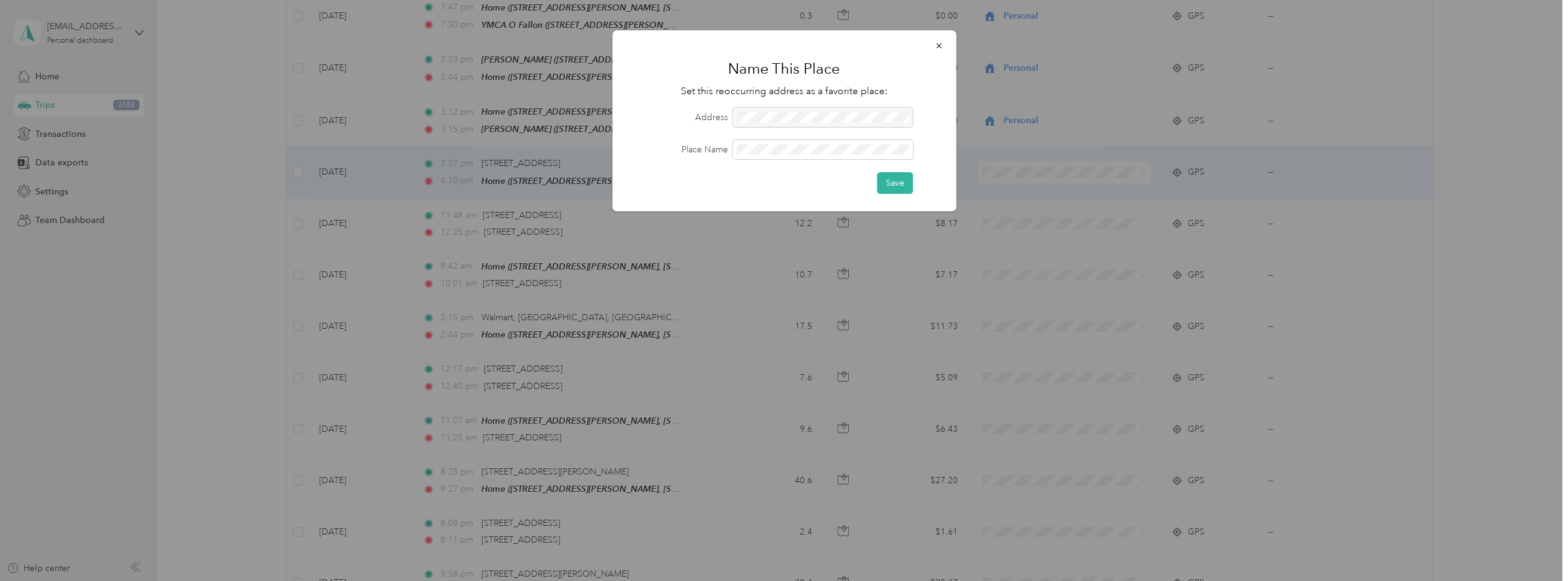
click at [748, 110] on div at bounding box center [822, 117] width 180 height 19
click at [751, 114] on div at bounding box center [822, 117] width 180 height 19
click at [751, 115] on div at bounding box center [822, 117] width 180 height 19
click at [939, 47] on icon "button" at bounding box center [939, 45] width 9 height 9
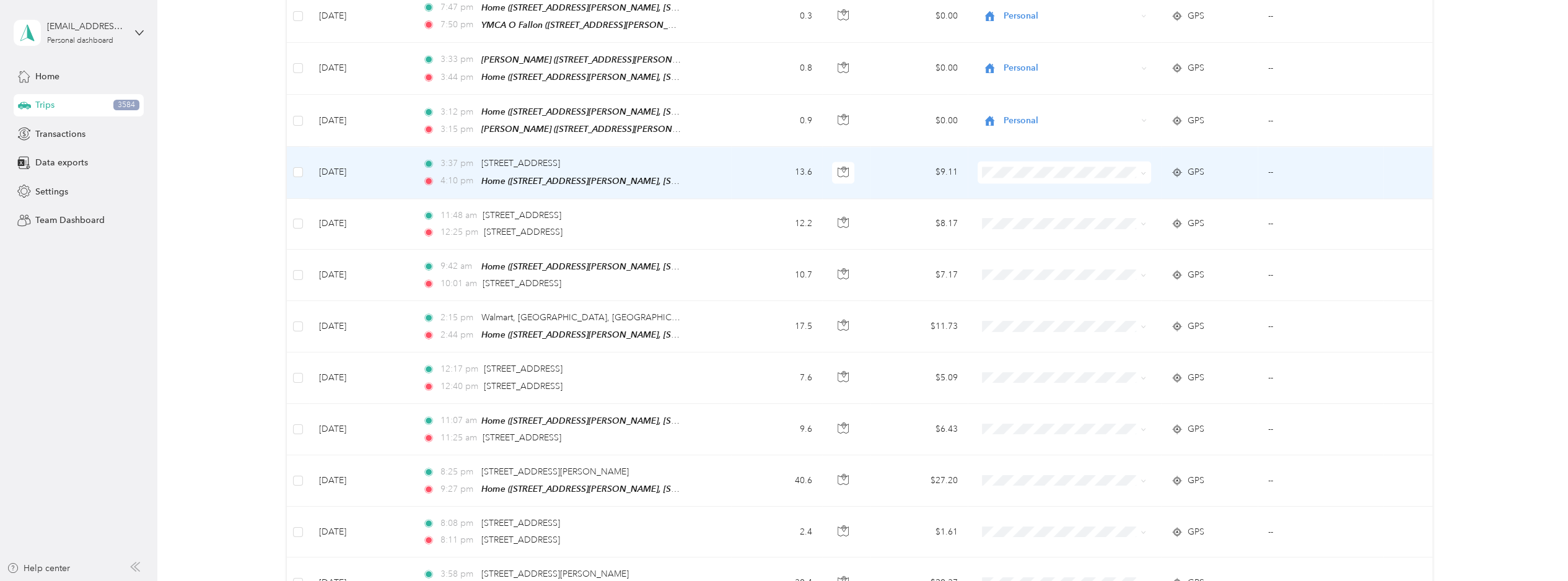
click at [1007, 161] on span at bounding box center [1065, 172] width 174 height 22
click at [1029, 194] on span "JMF Rental" at bounding box center [1073, 193] width 134 height 13
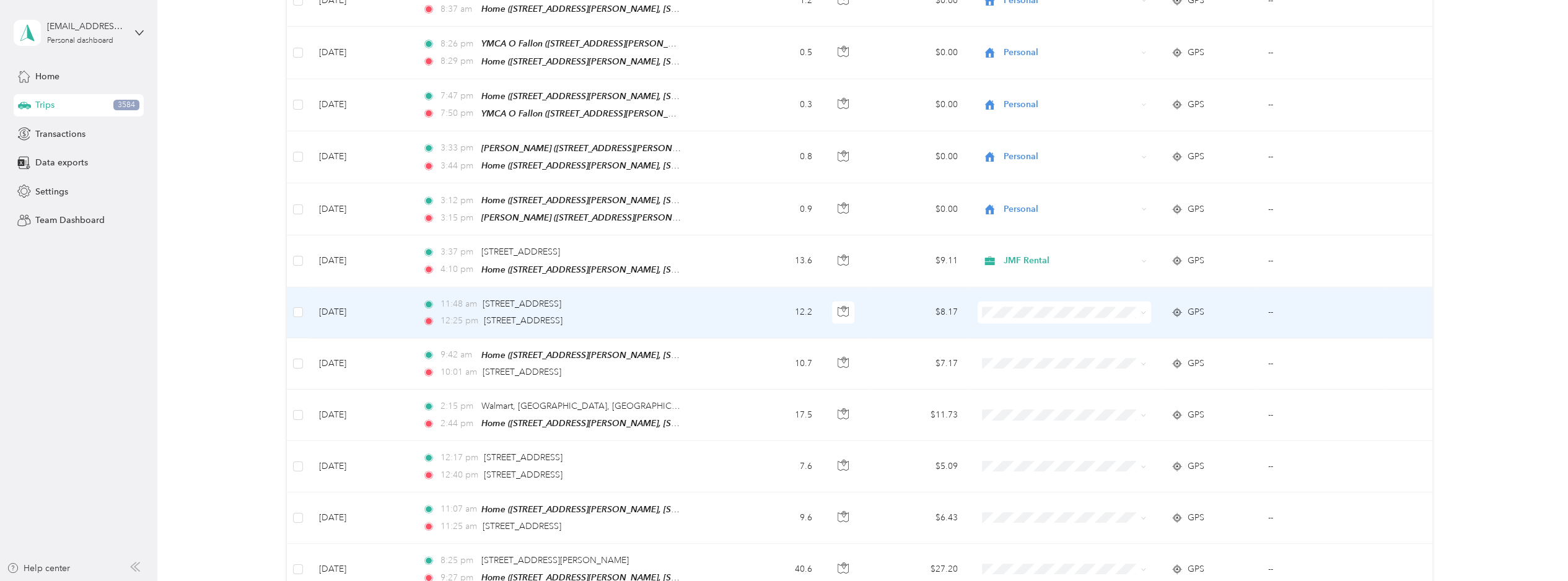
scroll to position [1859, 0]
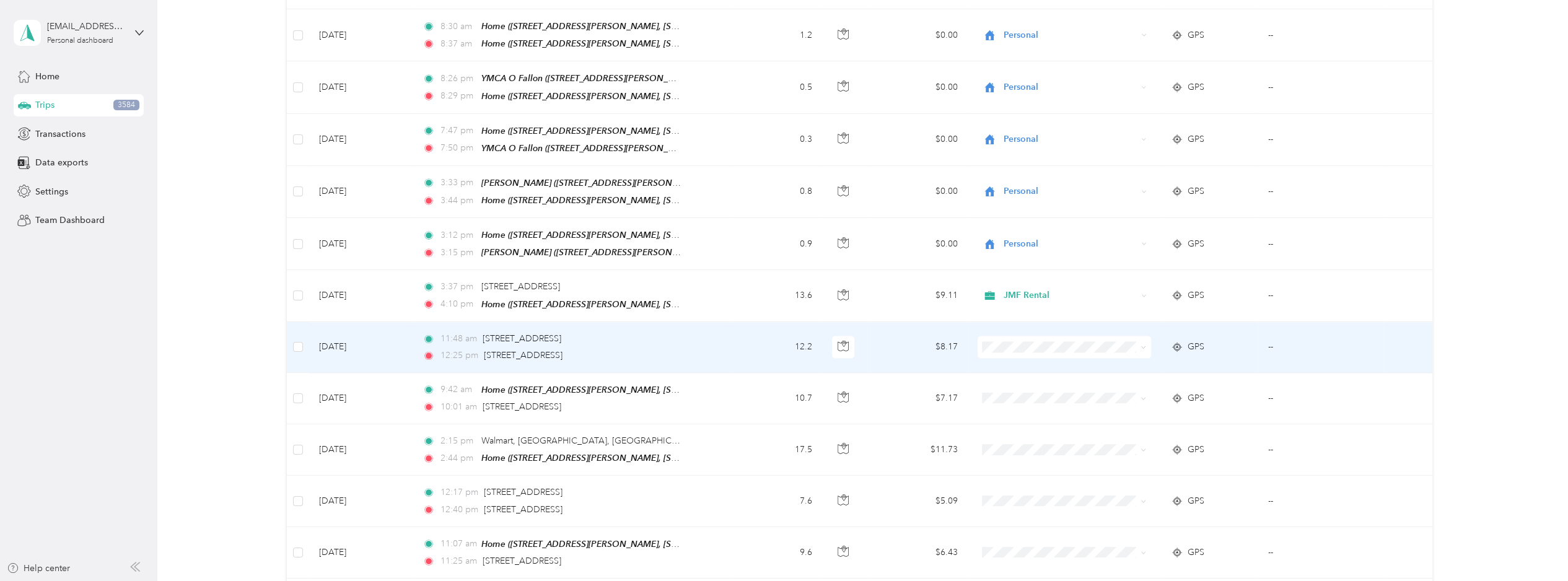
click at [1065, 336] on span at bounding box center [1065, 347] width 174 height 22
click at [1033, 336] on span at bounding box center [1065, 347] width 174 height 22
click at [1023, 365] on span "JMF Rental" at bounding box center [1073, 370] width 134 height 13
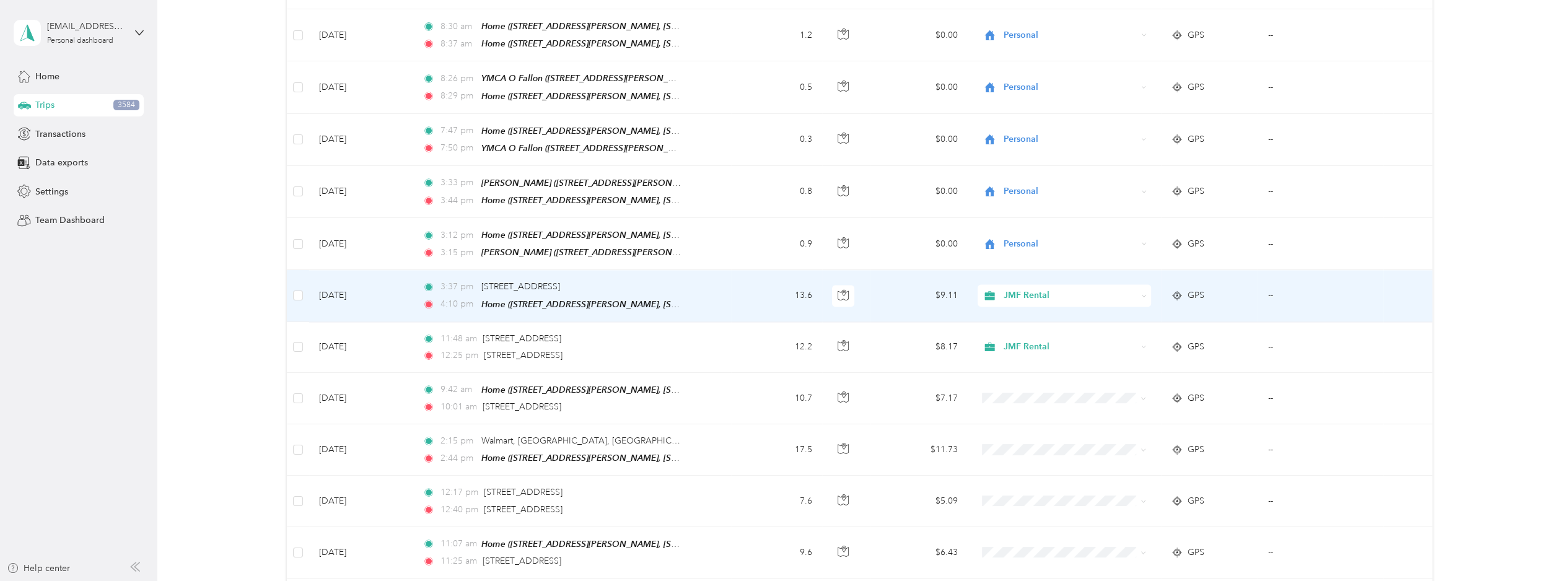
click at [725, 270] on td "3:37 pm [STREET_ADDRESS] 4:10 pm Home ([STREET_ADDRESS][PERSON_NAME], [STREET_A…" at bounding box center [572, 296] width 318 height 52
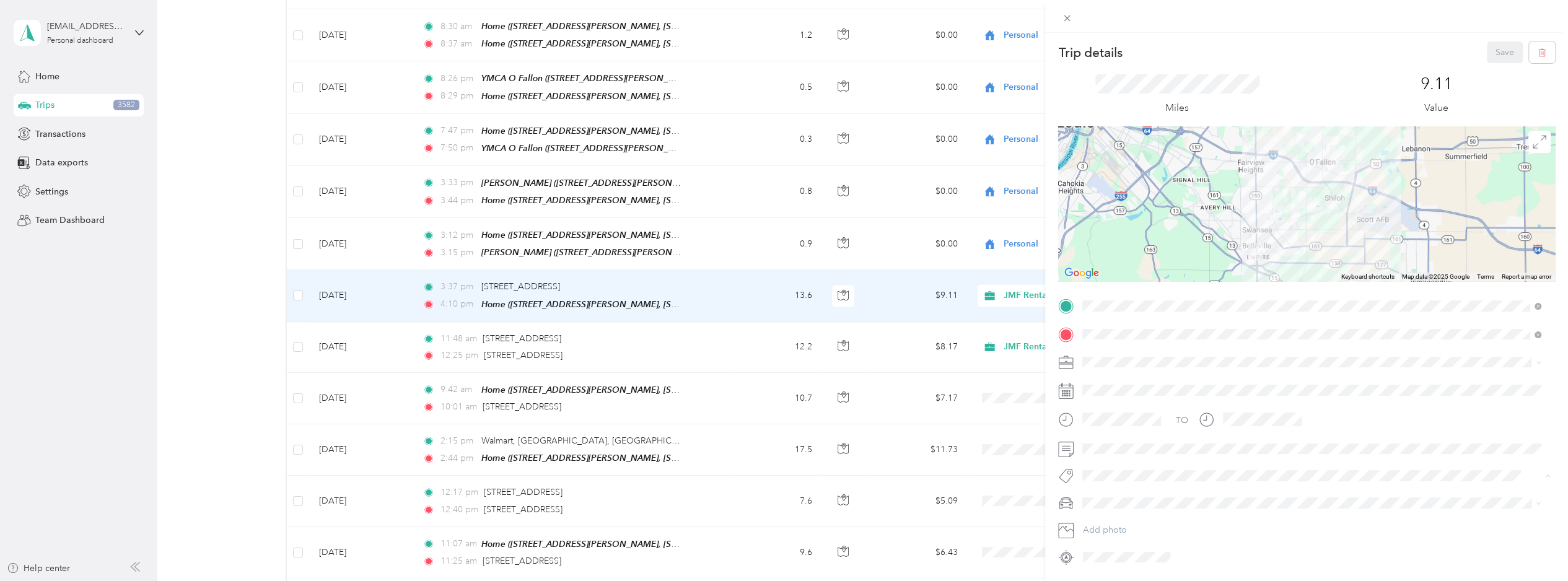
click at [1133, 384] on button "1131 Mulliken" at bounding box center [1119, 383] width 66 height 16
click at [916, 310] on div "Trip details Save This trip cannot be edited because it is either under review,…" at bounding box center [784, 290] width 1568 height 581
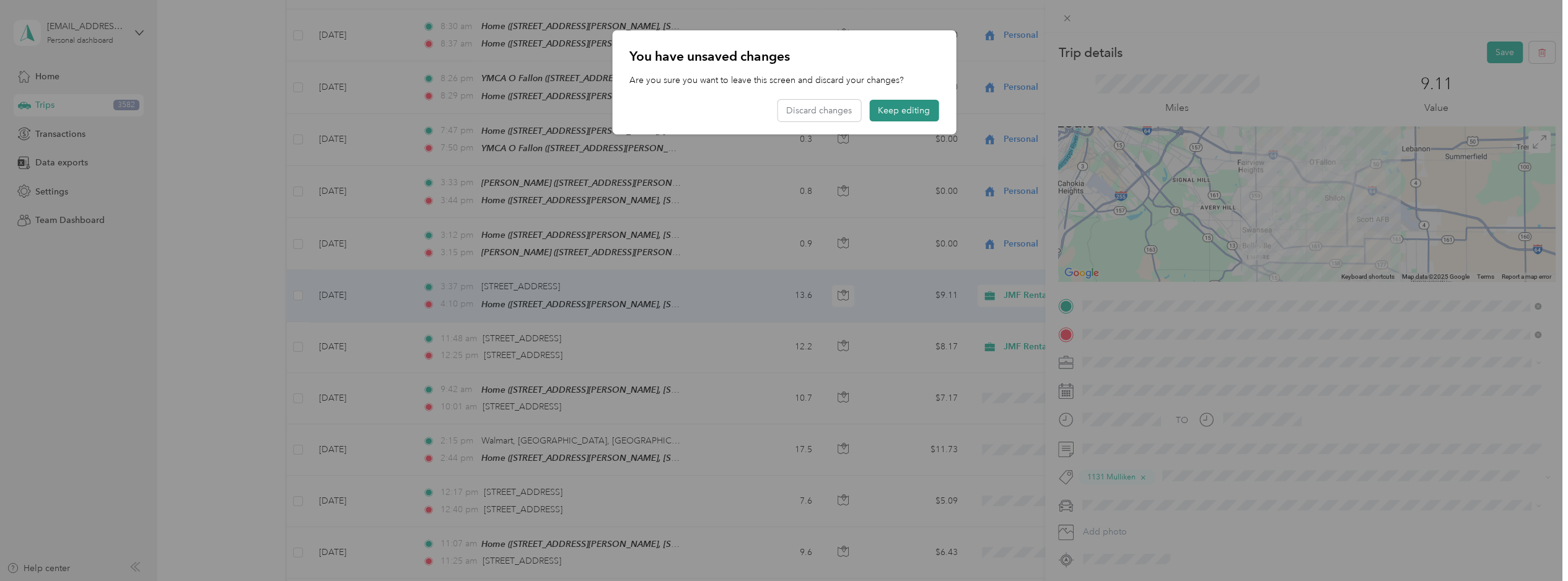
click at [890, 112] on button "Keep editing" at bounding box center [904, 110] width 70 height 21
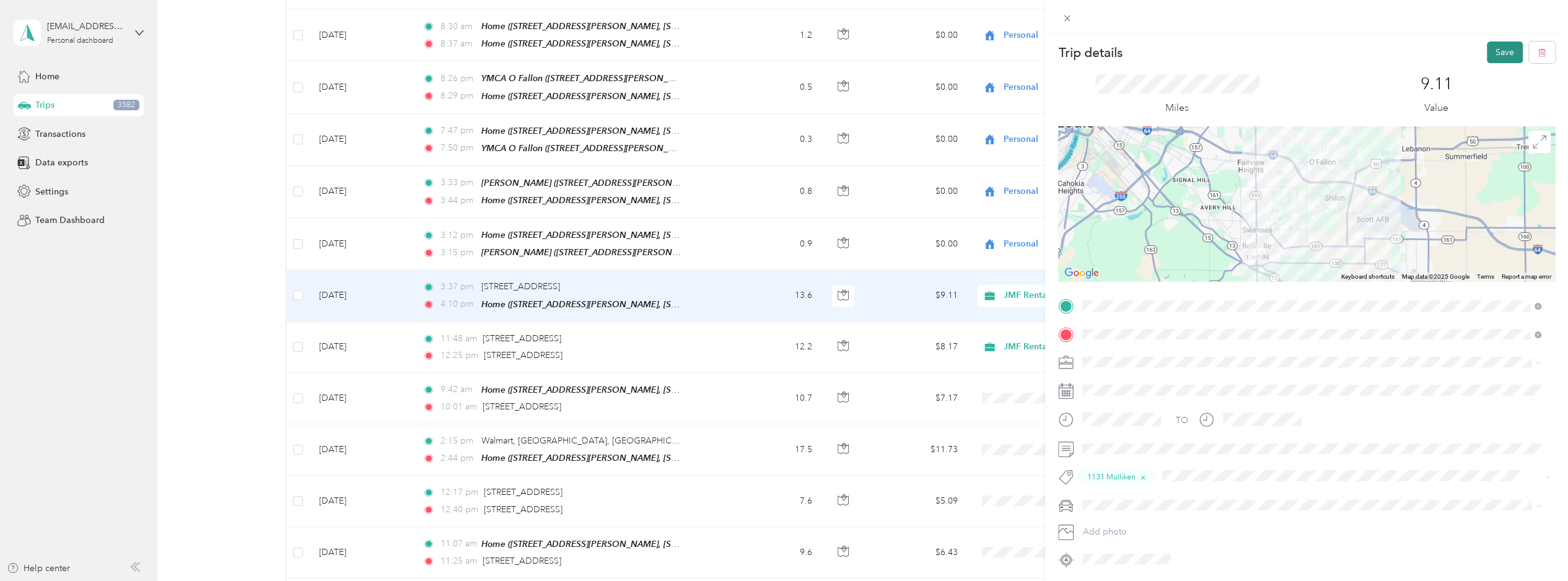
click at [1227, 47] on button "Save" at bounding box center [1505, 52] width 36 height 21
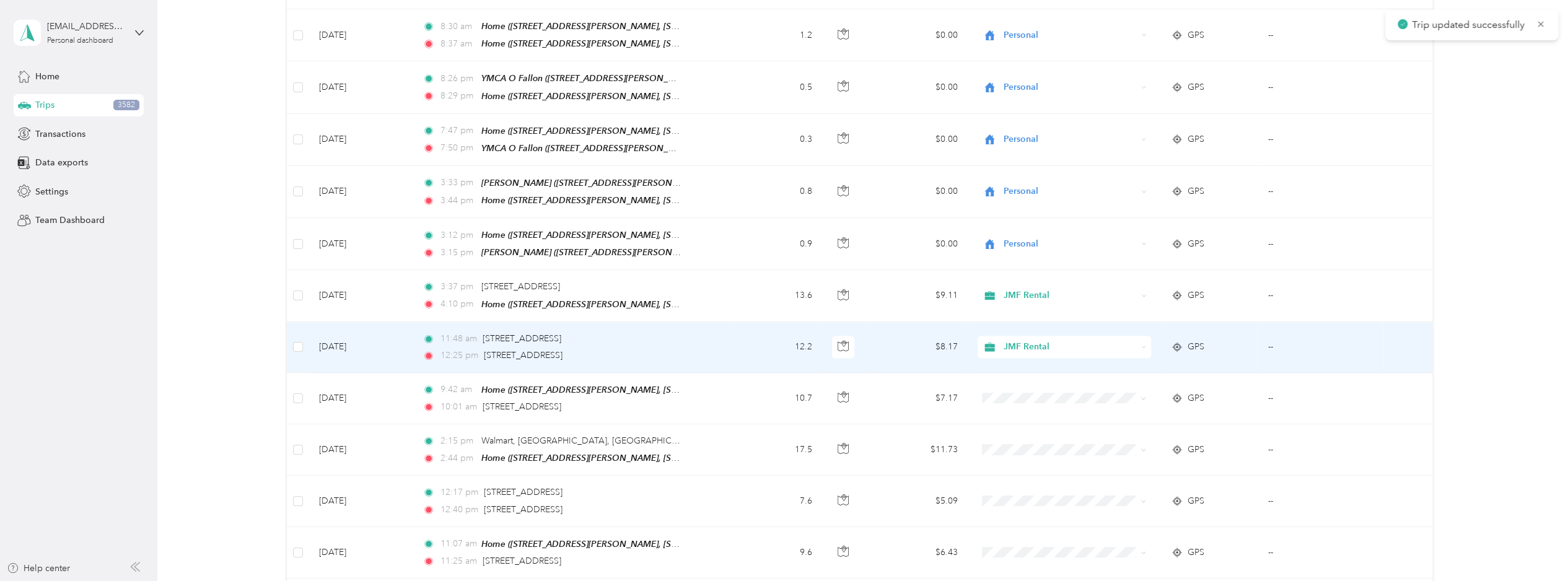
click at [884, 322] on td "$8.17" at bounding box center [919, 347] width 97 height 51
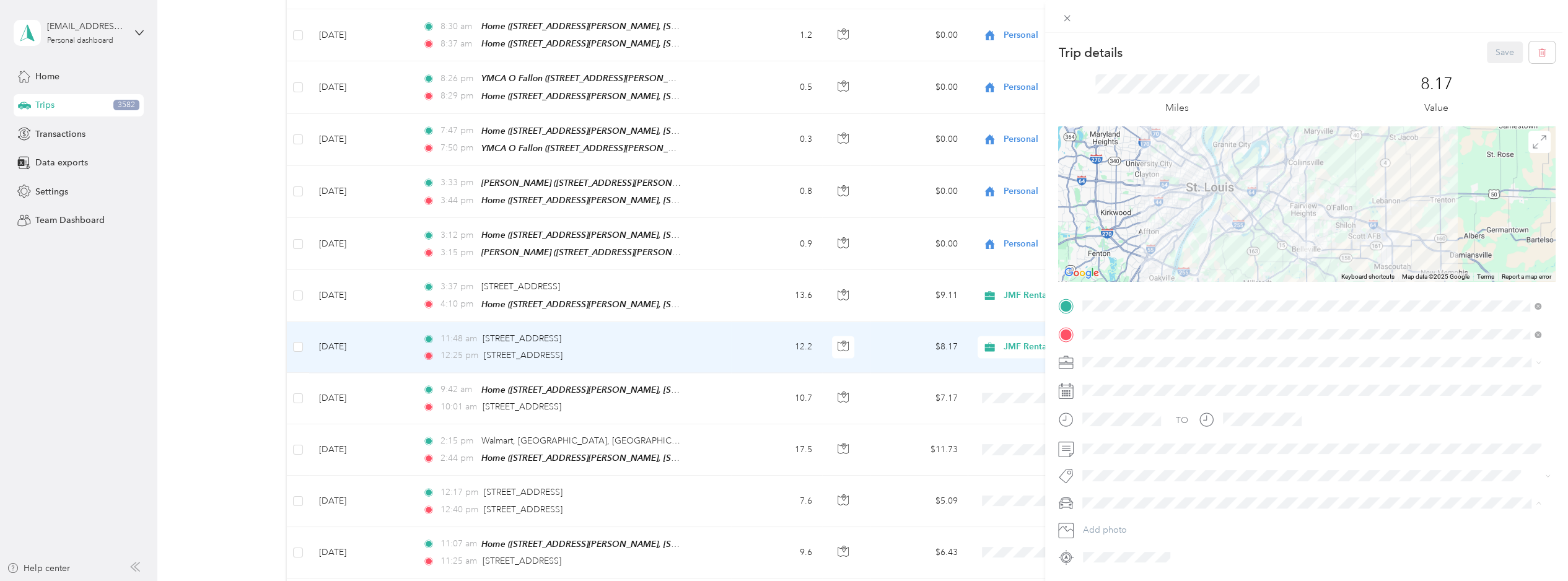
click at [1108, 525] on div "Dad's Wagon" at bounding box center [1312, 525] width 450 height 13
click at [1121, 384] on li "1131 Mulliken" at bounding box center [1312, 380] width 468 height 24
click at [1227, 55] on button "Save" at bounding box center [1505, 52] width 36 height 21
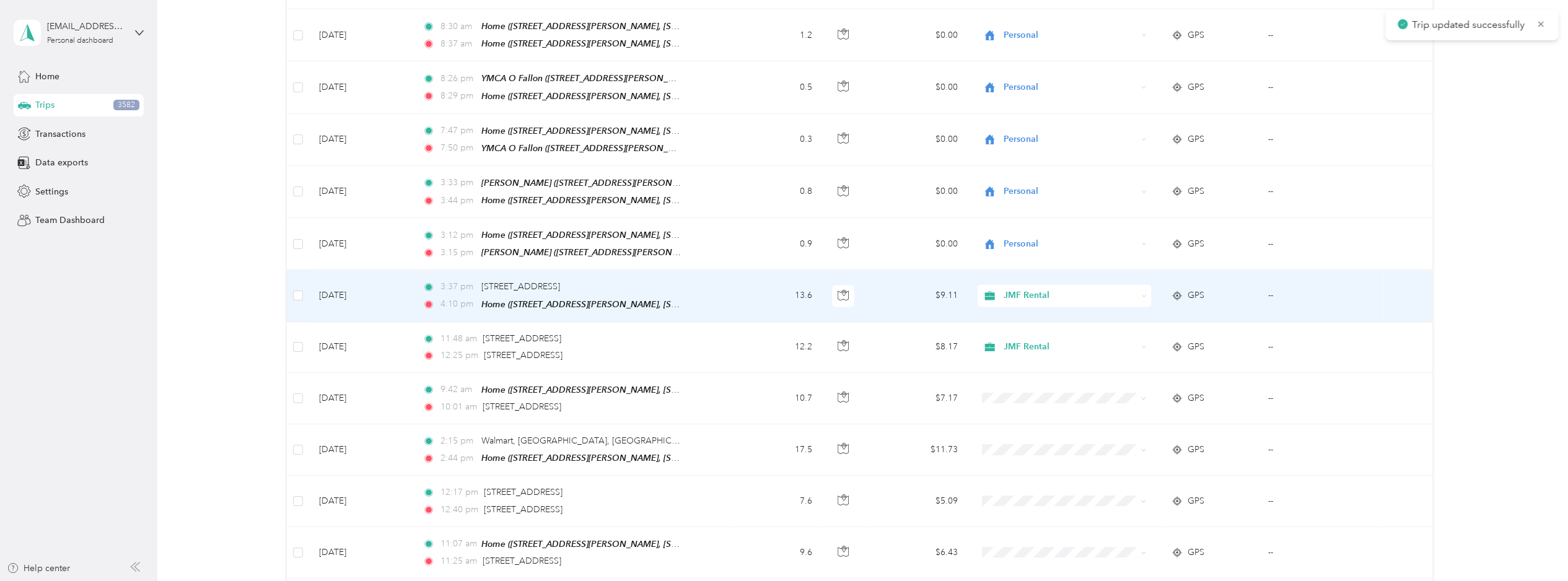
click at [1067, 289] on span "JMF Rental" at bounding box center [1070, 295] width 133 height 13
click at [893, 270] on td "$9.11" at bounding box center [919, 296] width 97 height 52
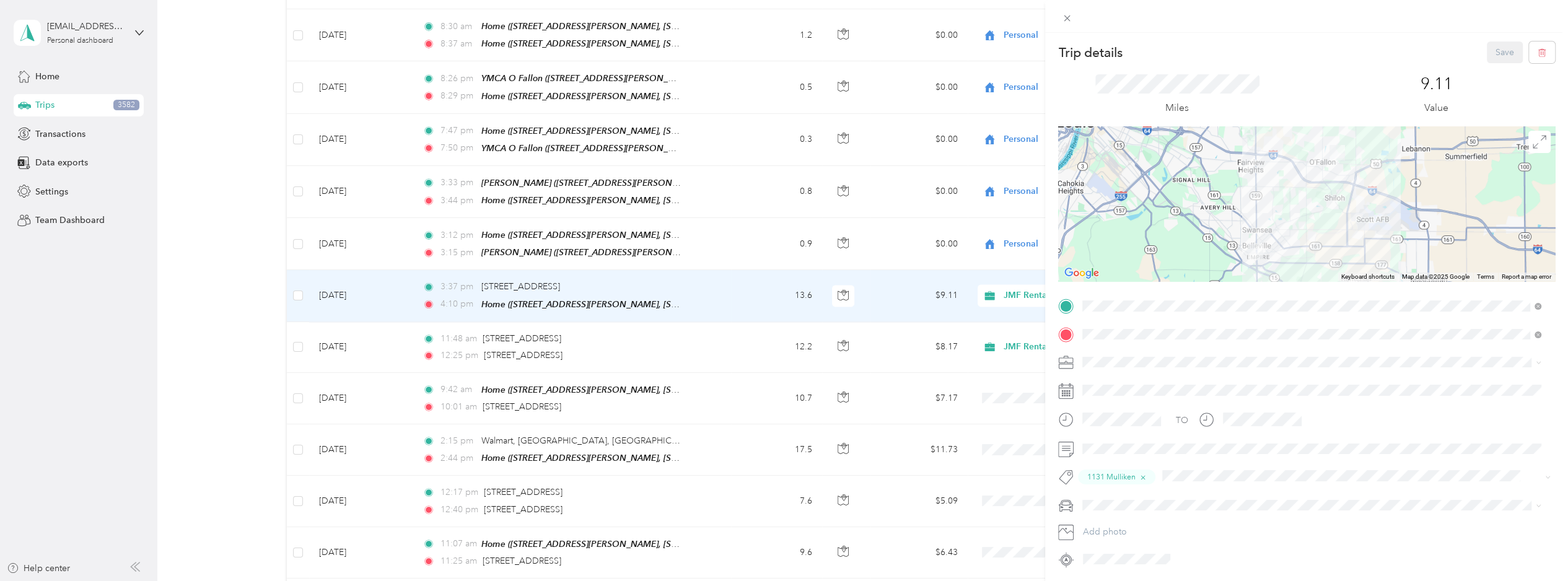
click at [1101, 533] on ol "Dad's Wagon Mom Van" at bounding box center [1312, 537] width 468 height 44
click at [1101, 522] on span "Dad's Wagon" at bounding box center [1114, 526] width 54 height 10
click at [1227, 44] on button "Save" at bounding box center [1505, 52] width 36 height 21
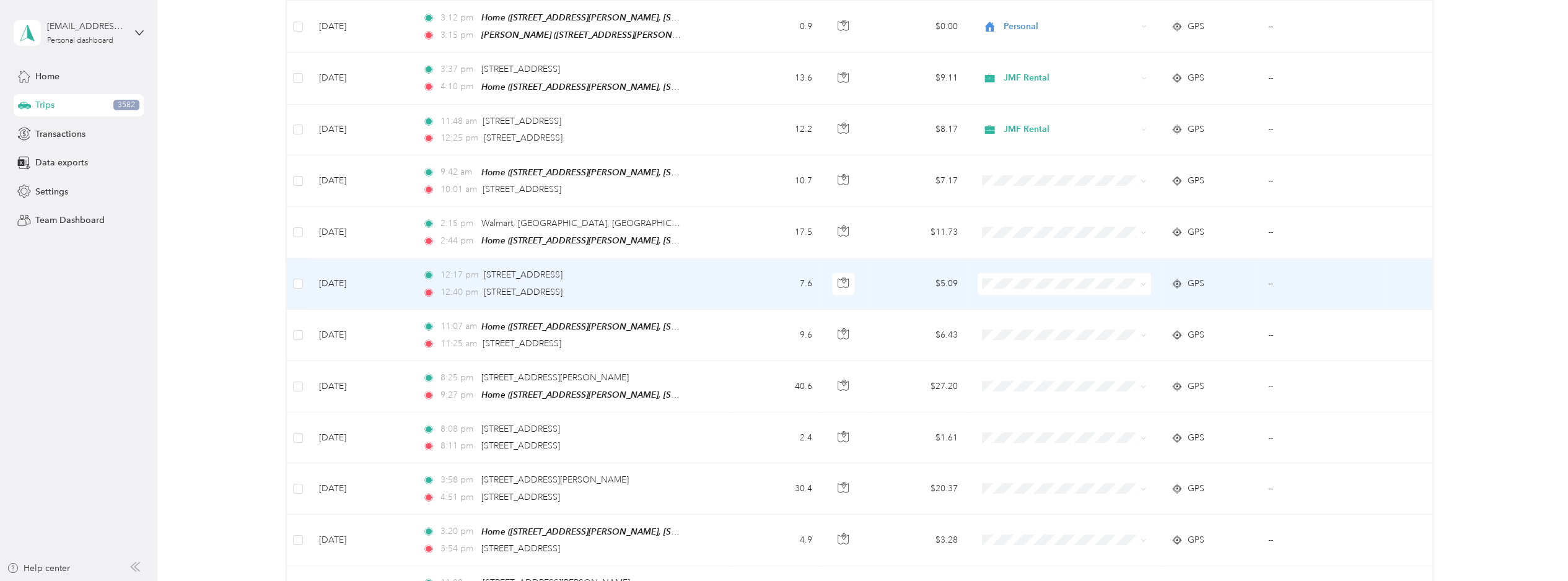
scroll to position [2106, 0]
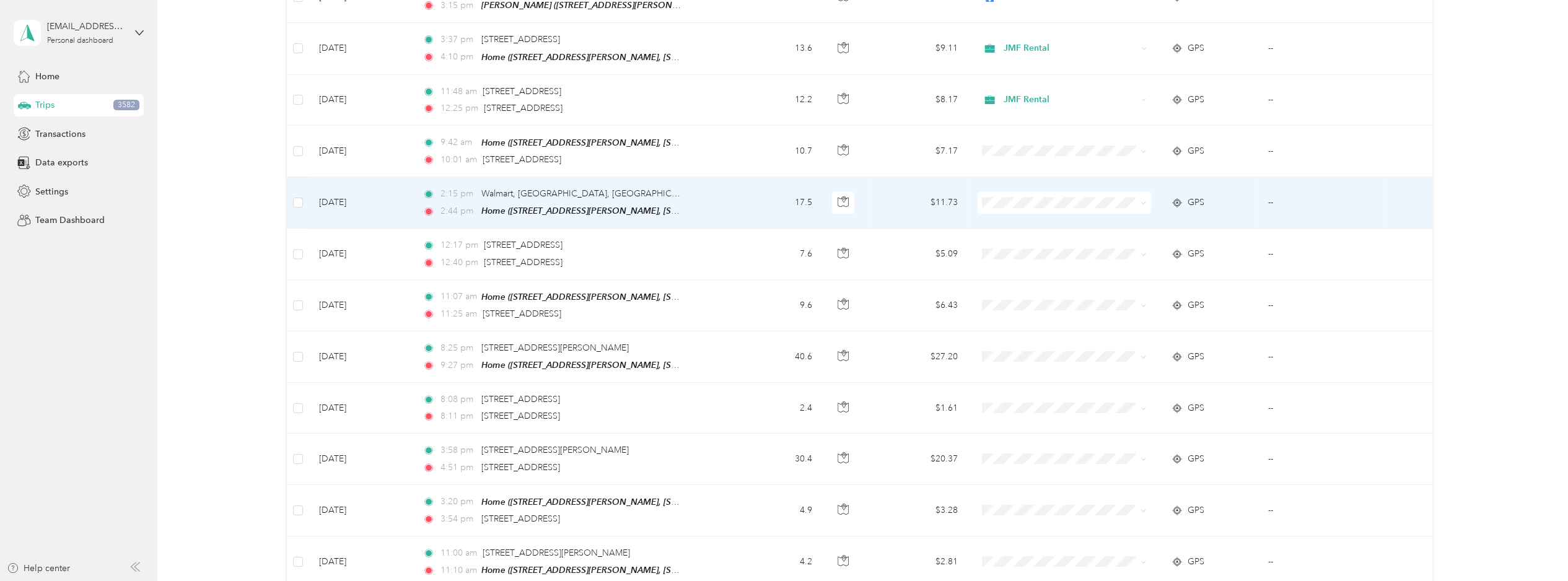
click at [1034, 192] on span at bounding box center [1065, 203] width 174 height 22
click at [1069, 220] on span "JMF Rental" at bounding box center [1073, 224] width 134 height 13
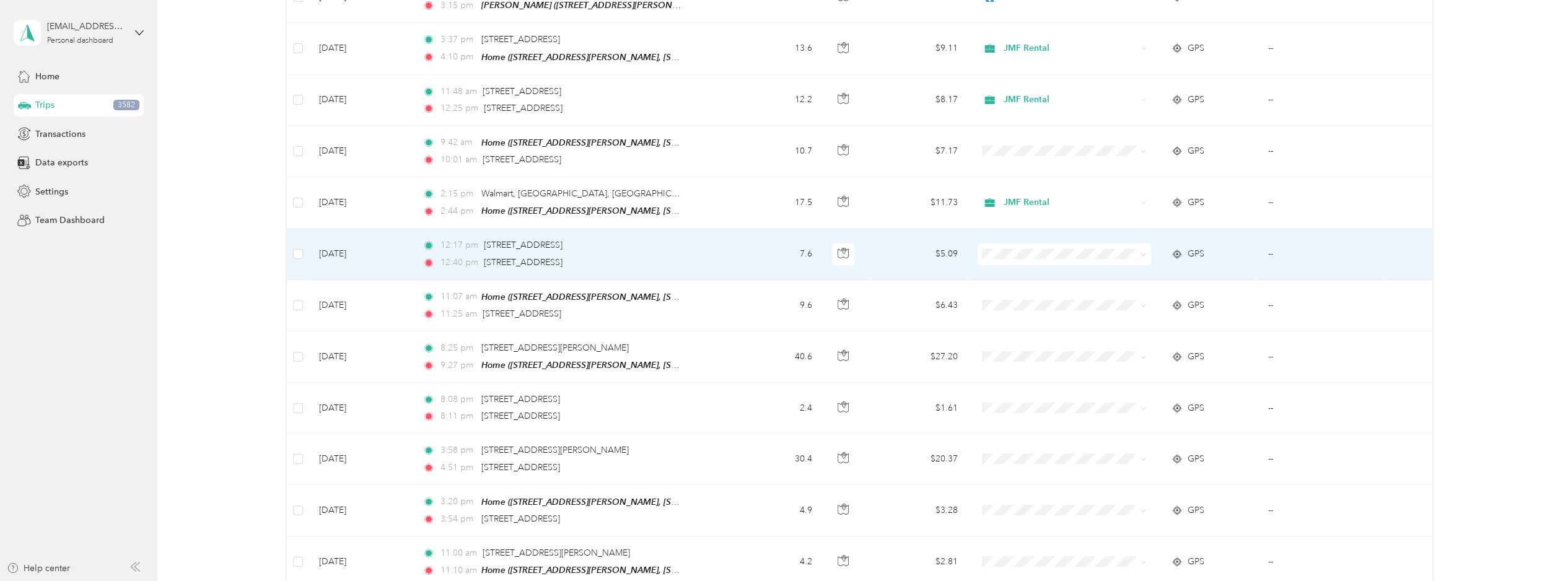
click at [1046, 271] on span "JMF Rental" at bounding box center [1073, 273] width 134 height 13
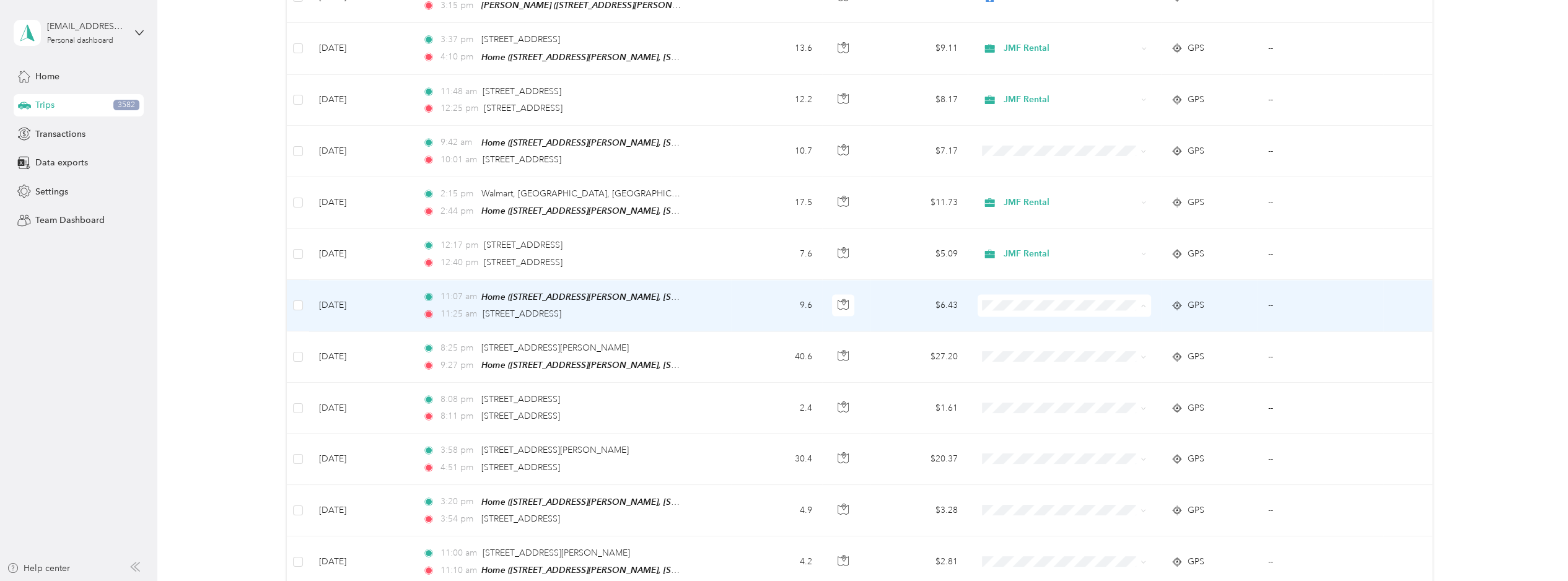
click at [1021, 323] on span "JMF Rental" at bounding box center [1073, 326] width 134 height 13
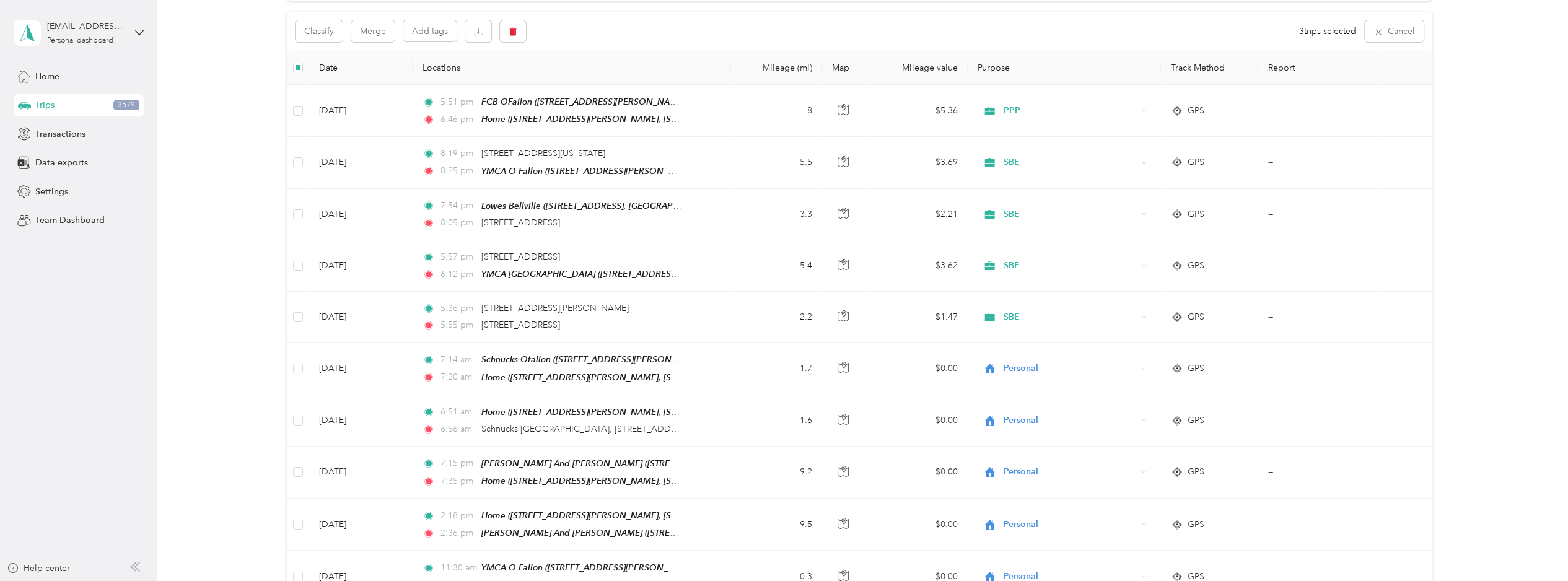
scroll to position [0, 0]
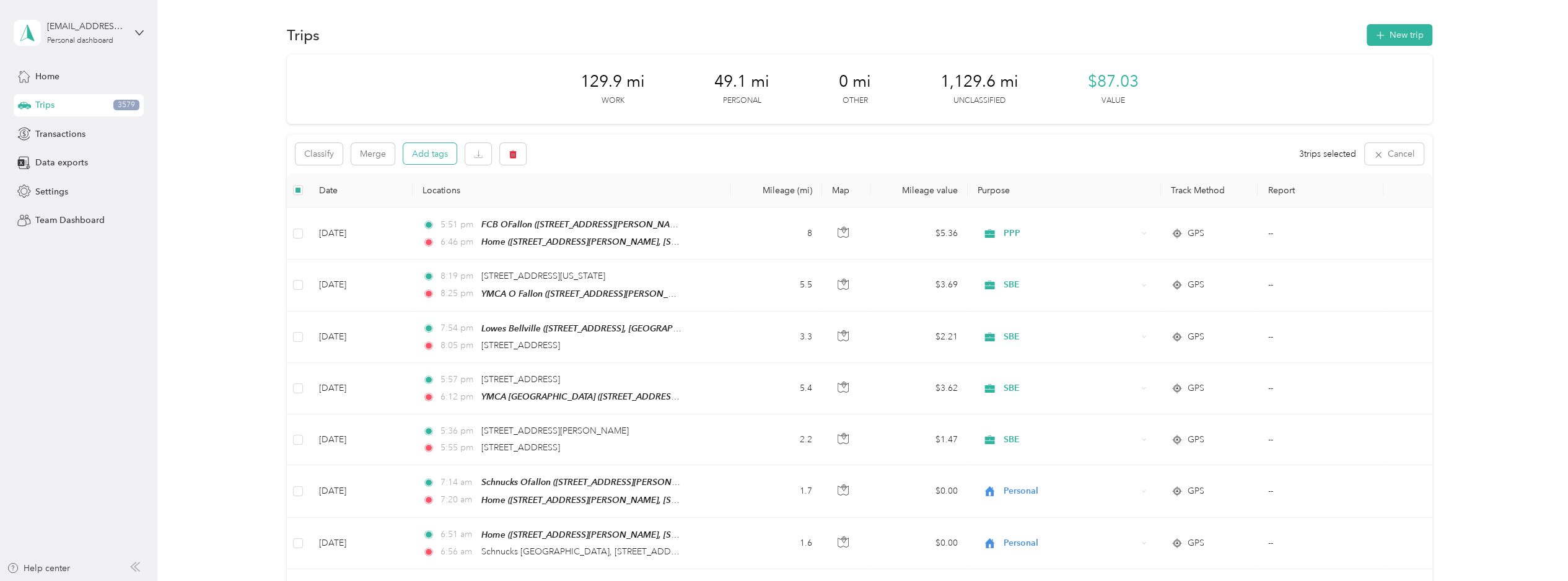
click at [426, 155] on button "Add tags" at bounding box center [430, 154] width 53 height 21
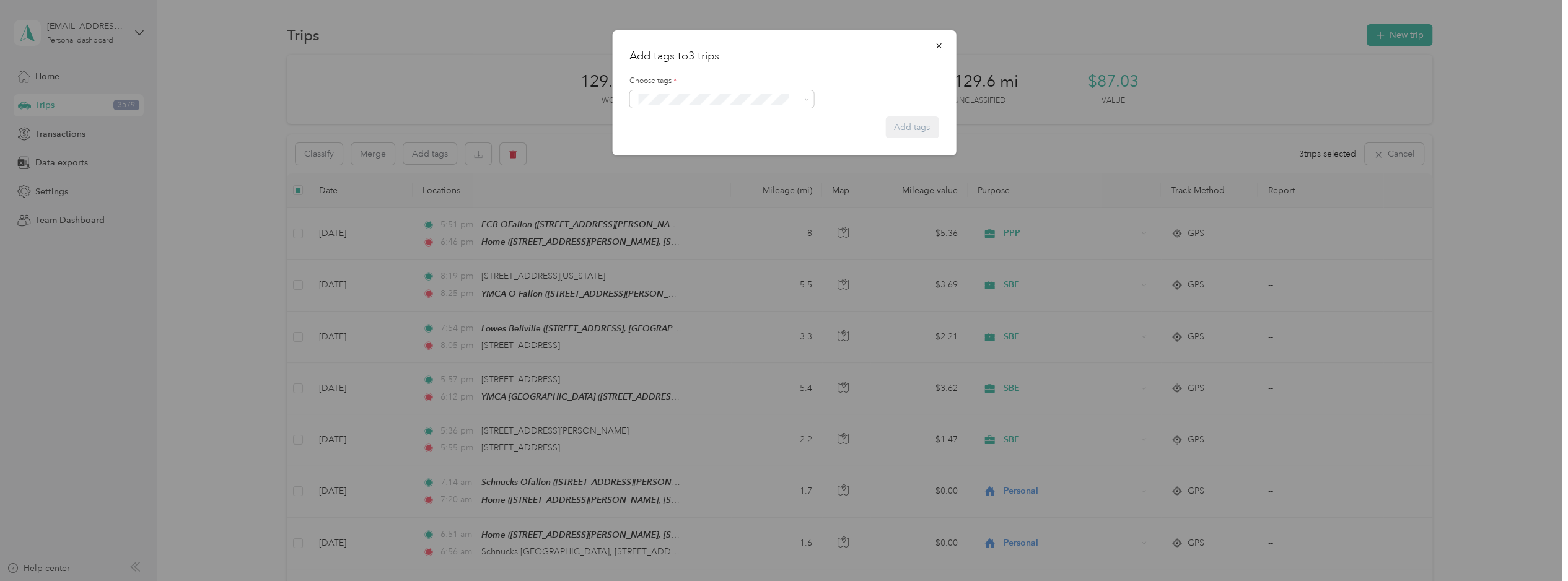
click at [666, 140] on span "1131 Mulliken" at bounding box center [671, 141] width 48 height 11
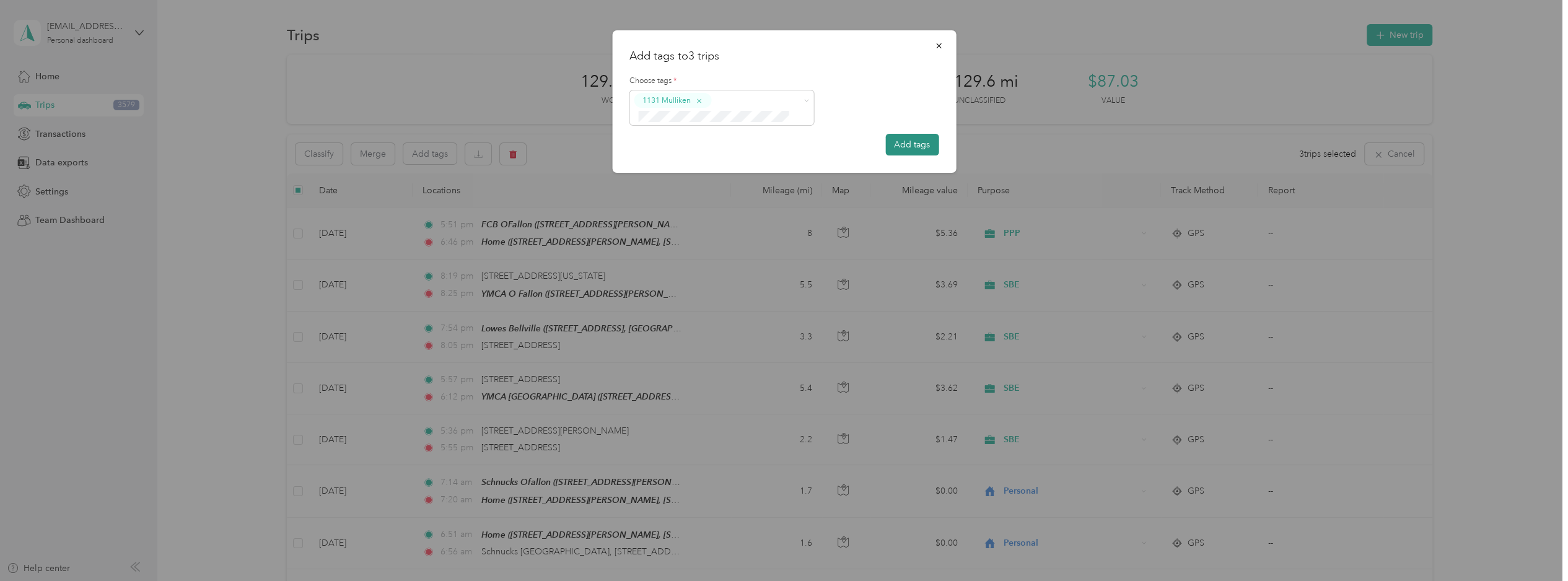
click at [898, 142] on button "Add tags" at bounding box center [912, 144] width 53 height 21
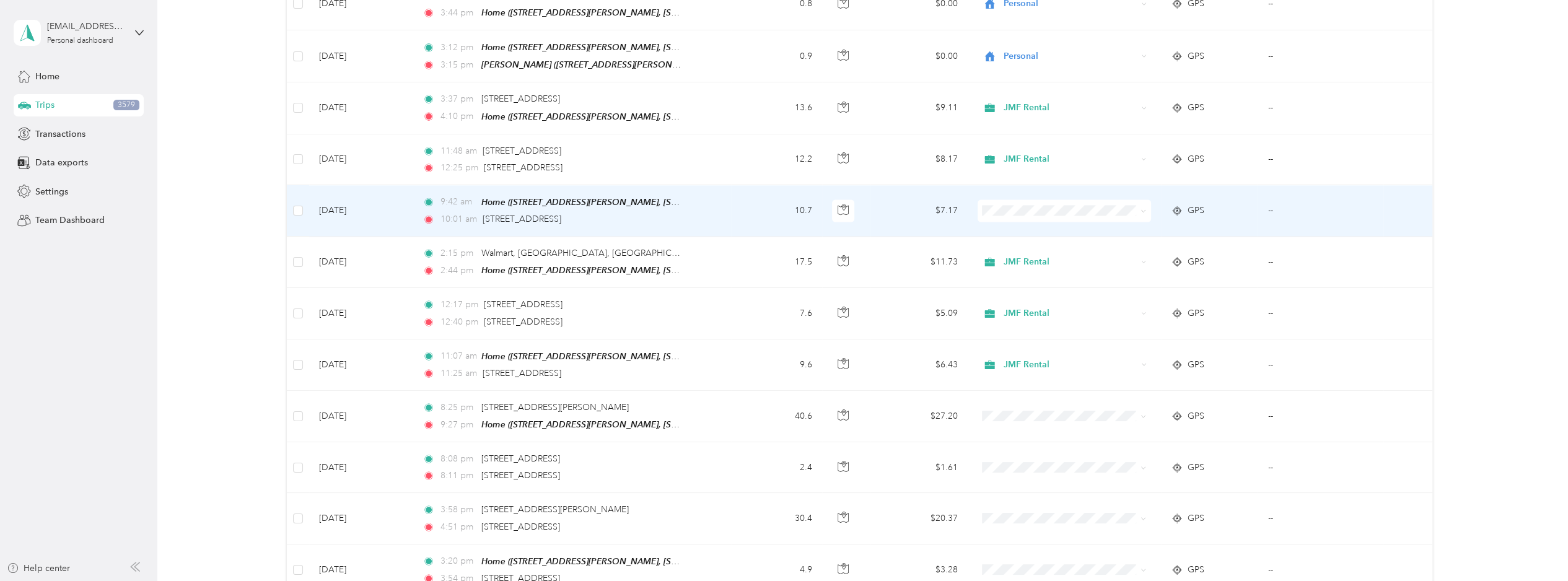
scroll to position [2045, 0]
click at [1009, 219] on li "Personal" at bounding box center [1062, 213] width 174 height 21
click at [1036, 206] on span "Personal" at bounding box center [1070, 212] width 133 height 13
click at [1037, 229] on span "JMF Rental" at bounding box center [1073, 234] width 134 height 13
click at [758, 187] on td "10.7" at bounding box center [776, 212] width 91 height 52
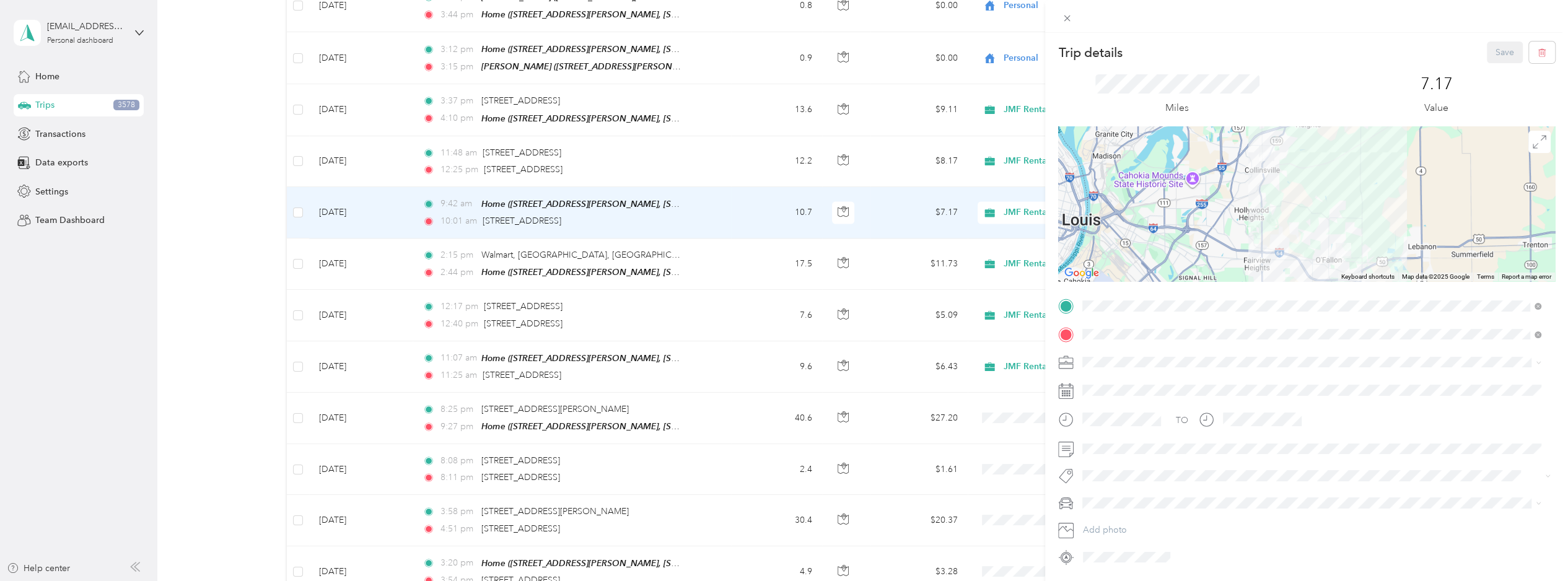
scroll to position [40, 0]
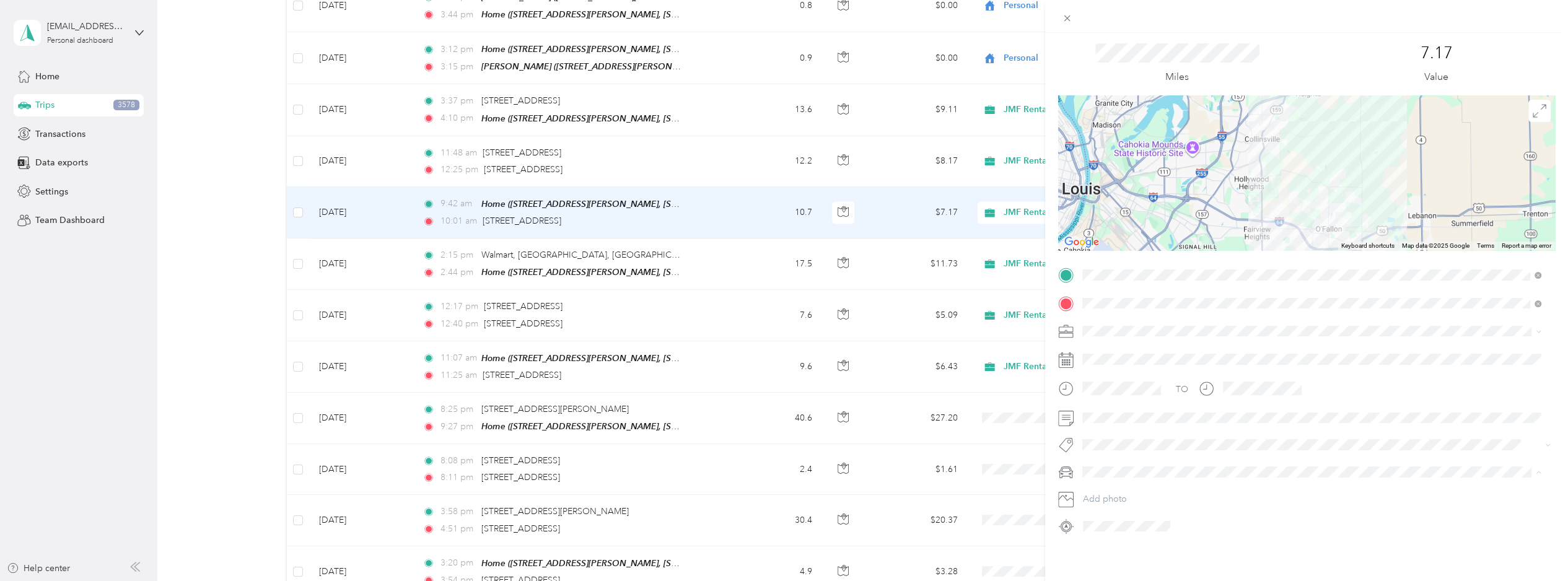
click at [1125, 487] on li "Dad's Wagon" at bounding box center [1312, 484] width 468 height 21
click at [1129, 476] on span "1131 Mulliken" at bounding box center [1119, 479] width 48 height 11
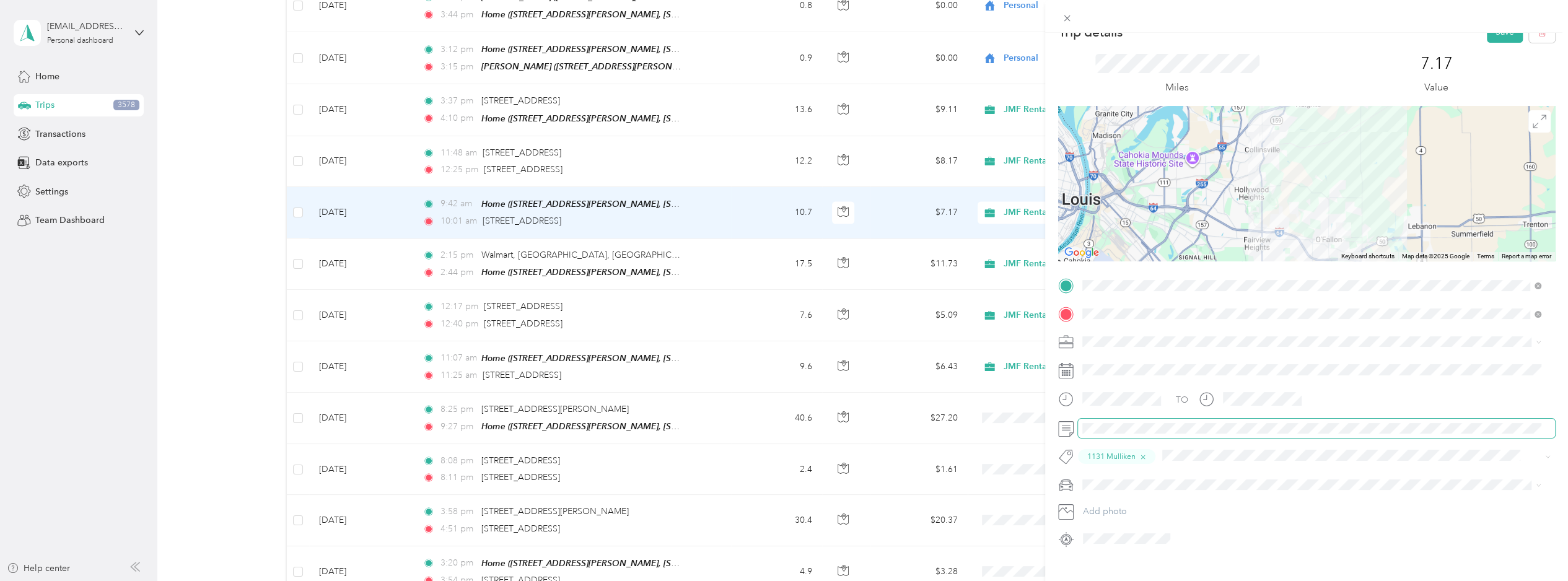
scroll to position [0, 0]
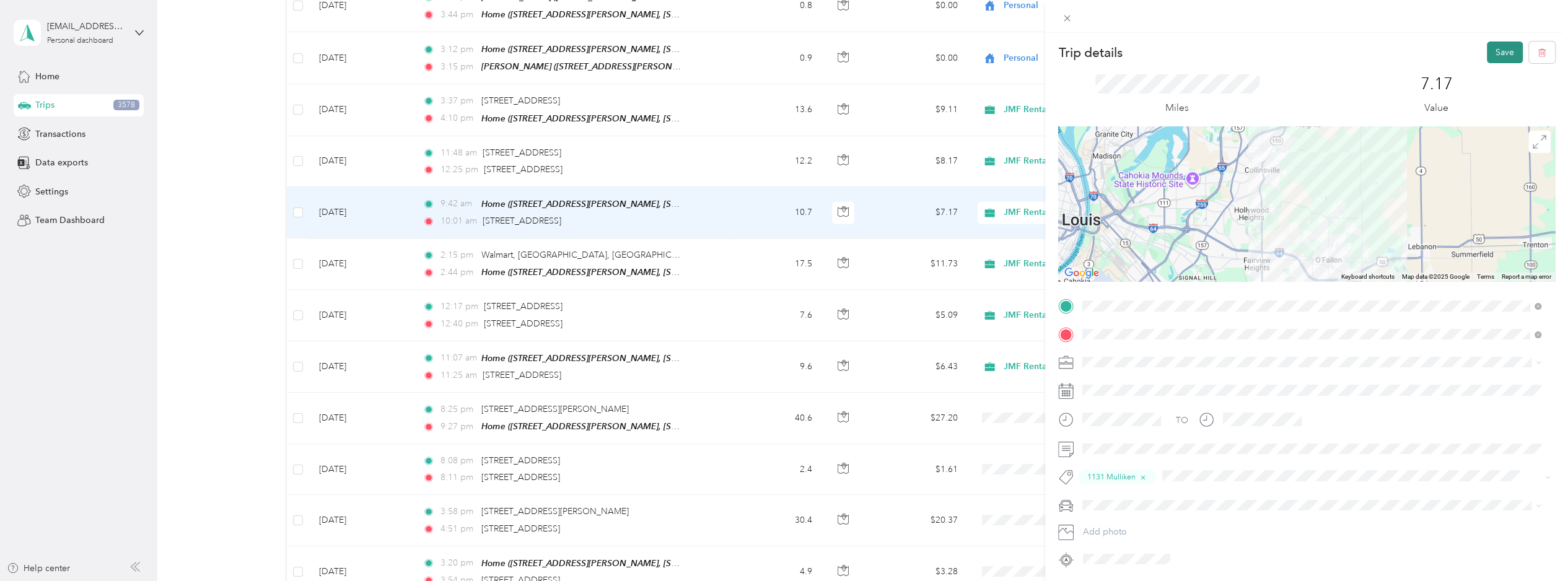
click at [1227, 50] on button "Save" at bounding box center [1505, 52] width 36 height 21
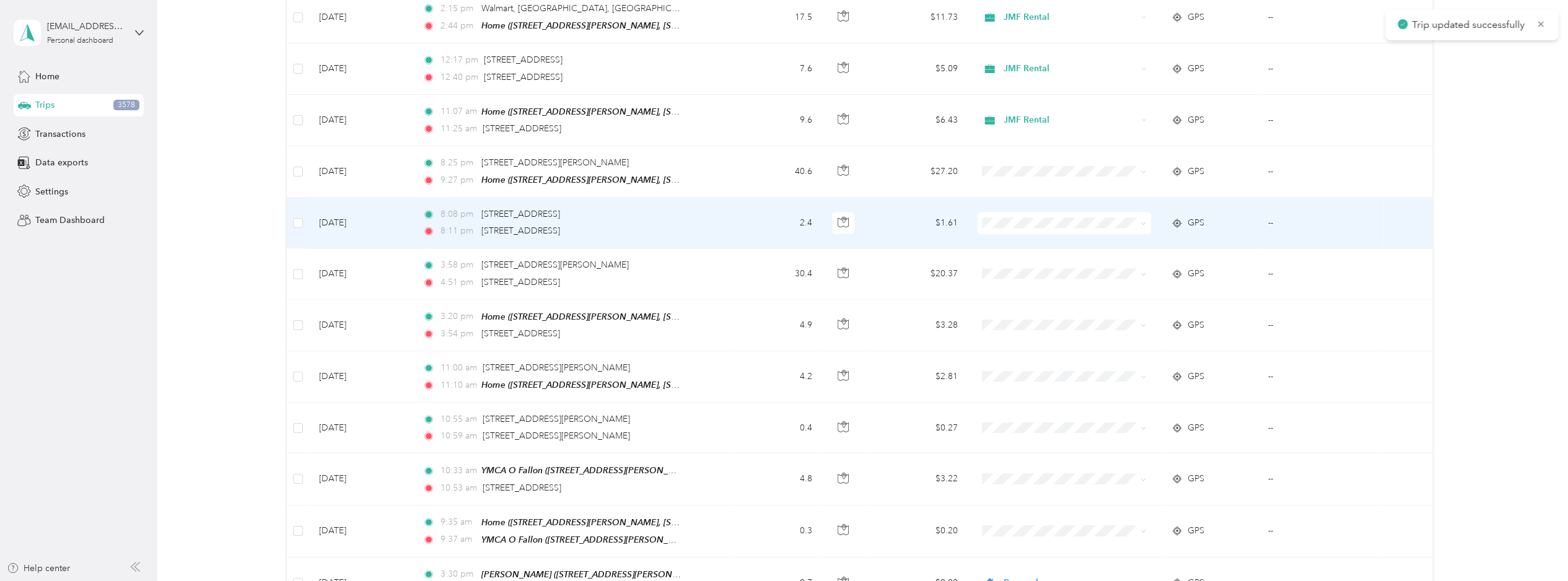
scroll to position [2292, 0]
click at [560, 208] on span "[STREET_ADDRESS]" at bounding box center [520, 213] width 78 height 10
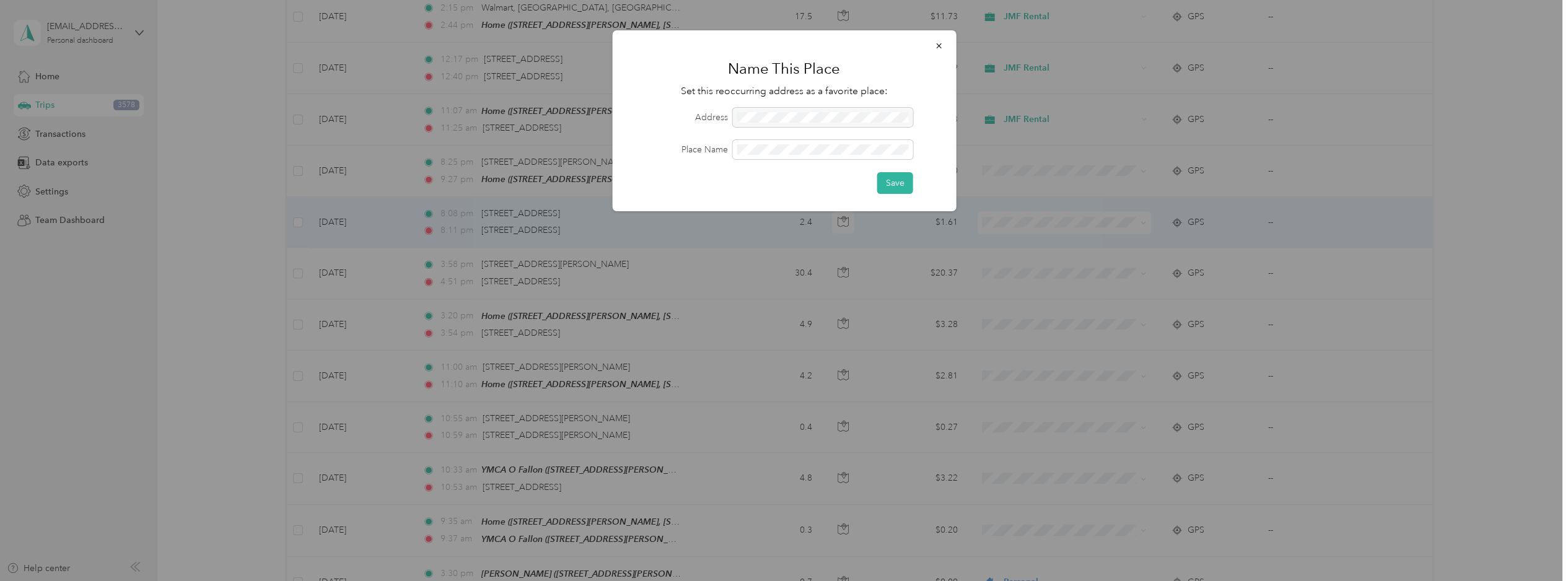
click at [771, 115] on div at bounding box center [822, 117] width 180 height 19
click at [771, 115] on div at bounding box center [822, 117] width 180 height 19
click at [939, 45] on icon "button" at bounding box center [939, 46] width 5 height 5
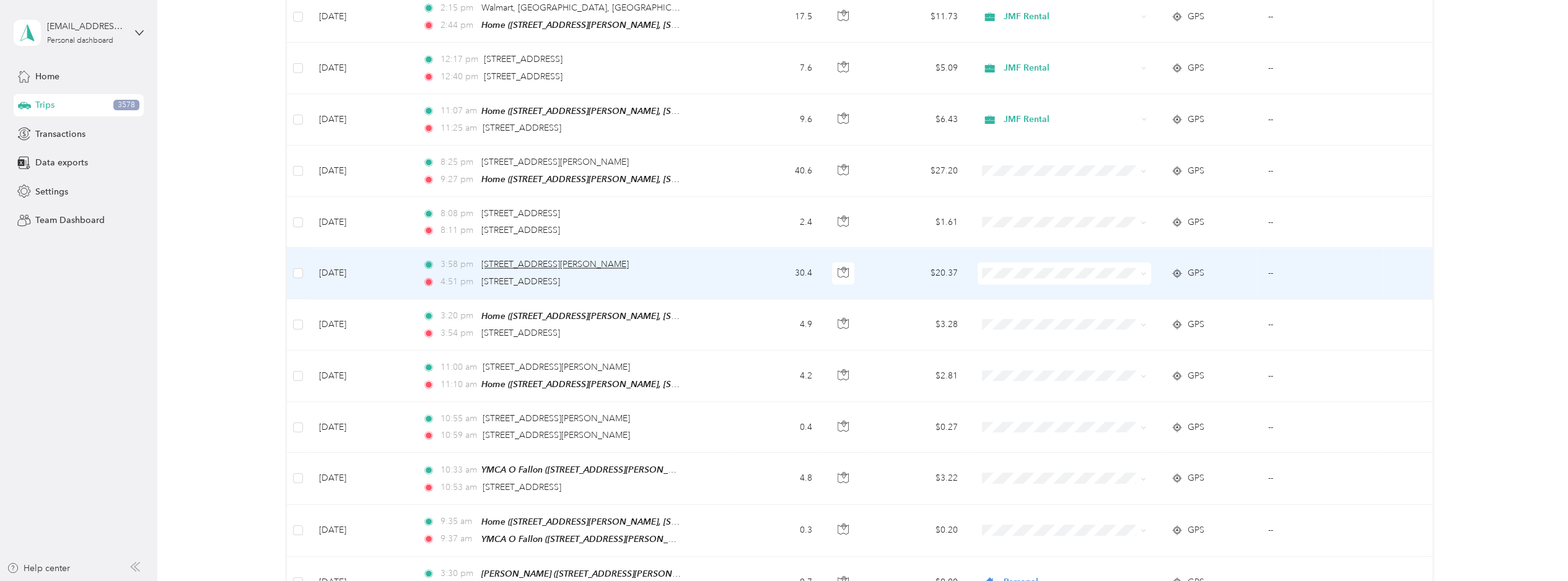
click at [512, 259] on span "[STREET_ADDRESS][PERSON_NAME]" at bounding box center [555, 264] width 147 height 10
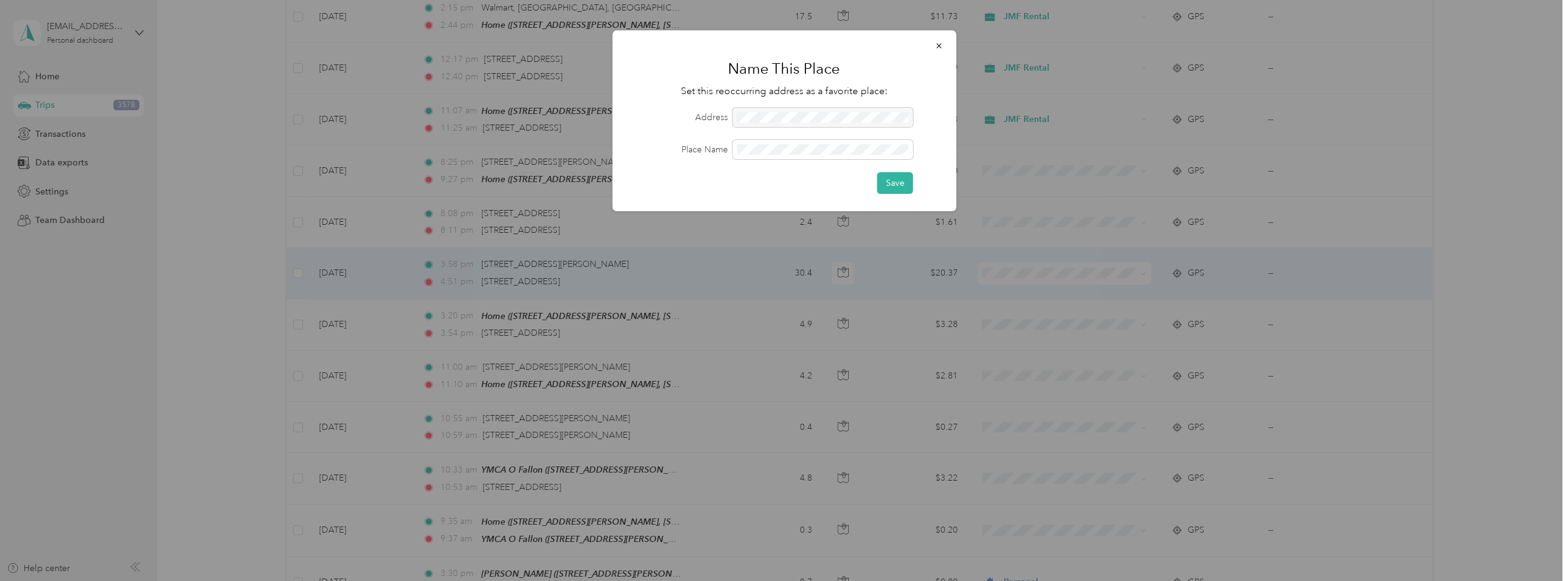
click at [790, 116] on div at bounding box center [822, 117] width 180 height 19
click at [904, 174] on button "Save" at bounding box center [894, 182] width 36 height 21
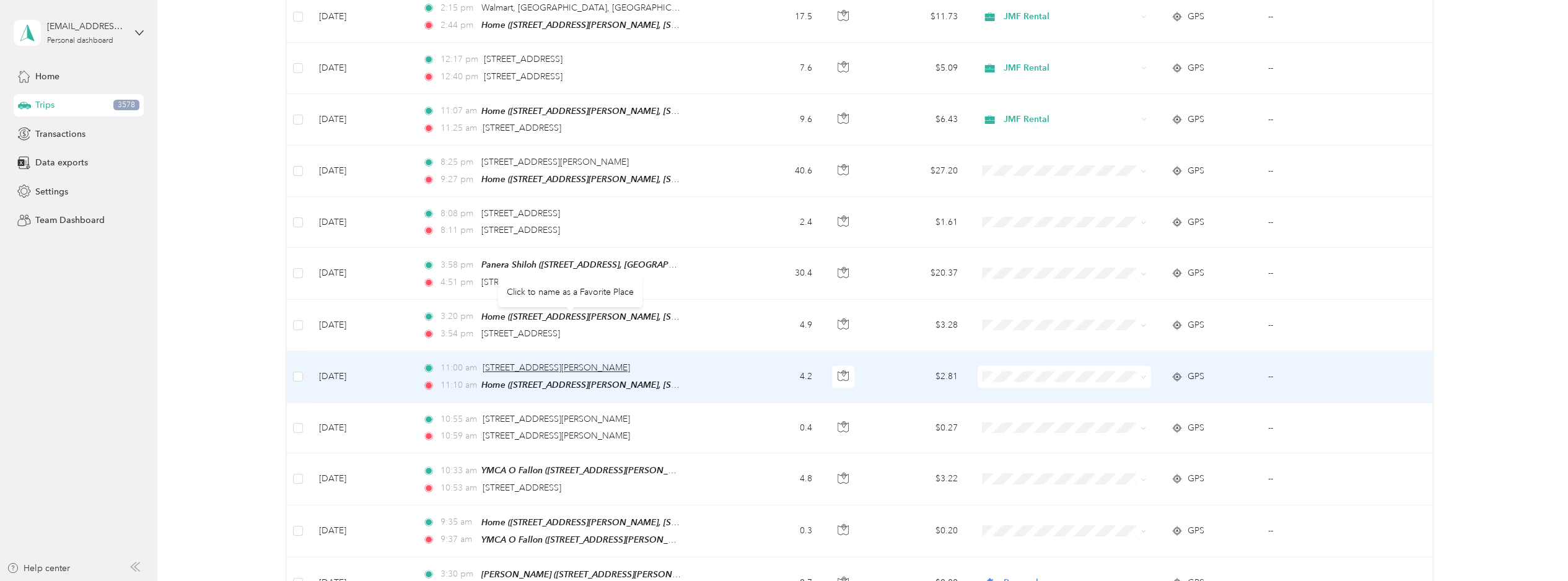
click at [540, 362] on span "[STREET_ADDRESS][PERSON_NAME]" at bounding box center [556, 367] width 147 height 10
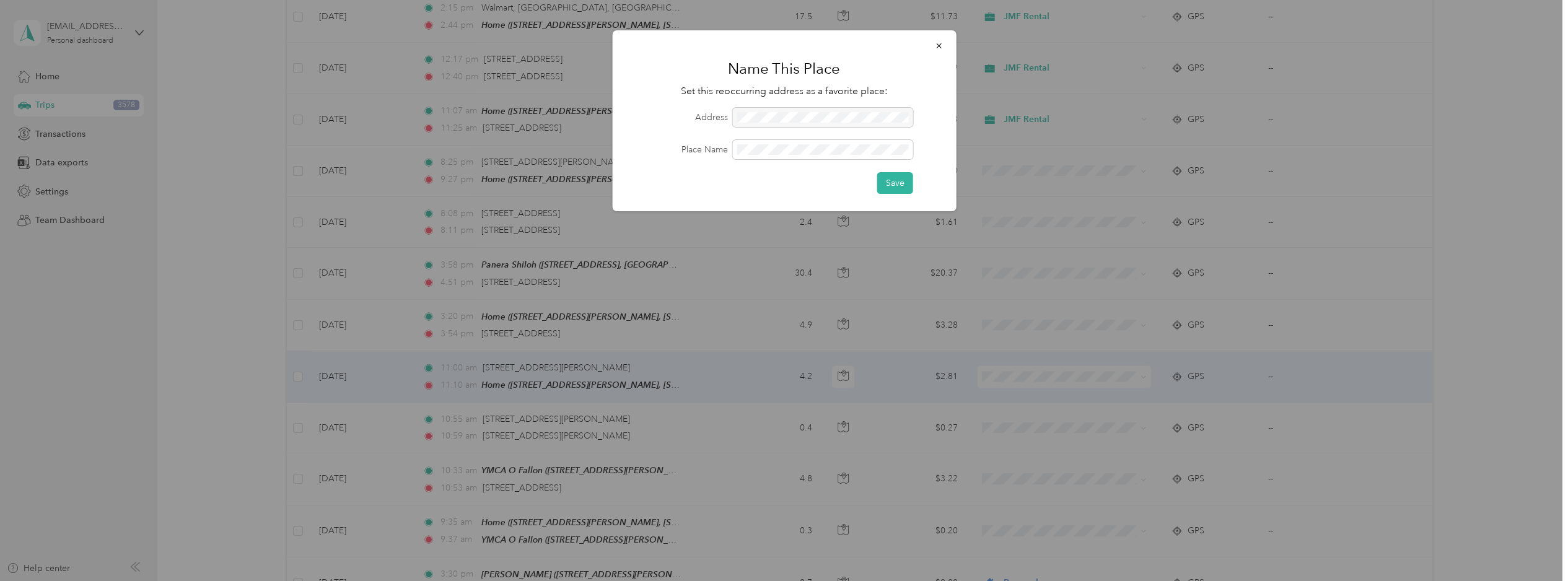
click at [809, 115] on div at bounding box center [822, 117] width 180 height 19
click at [935, 44] on icon "button" at bounding box center [939, 45] width 9 height 9
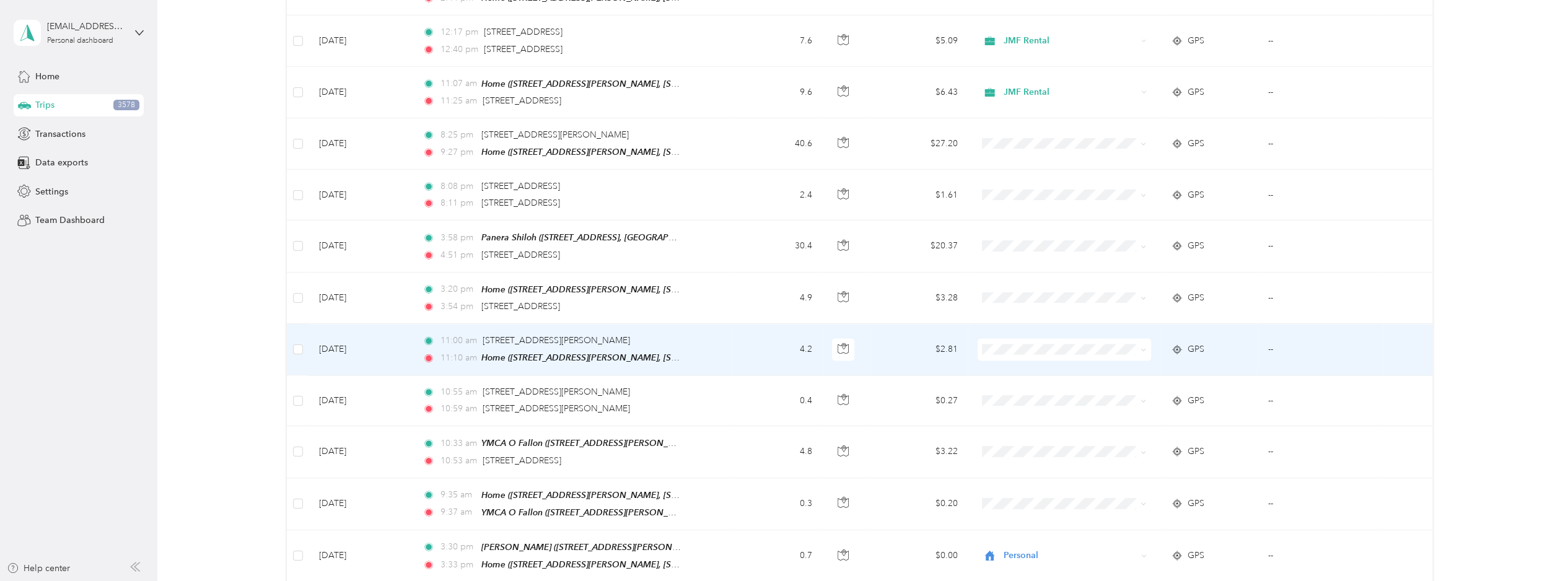
scroll to position [2354, 0]
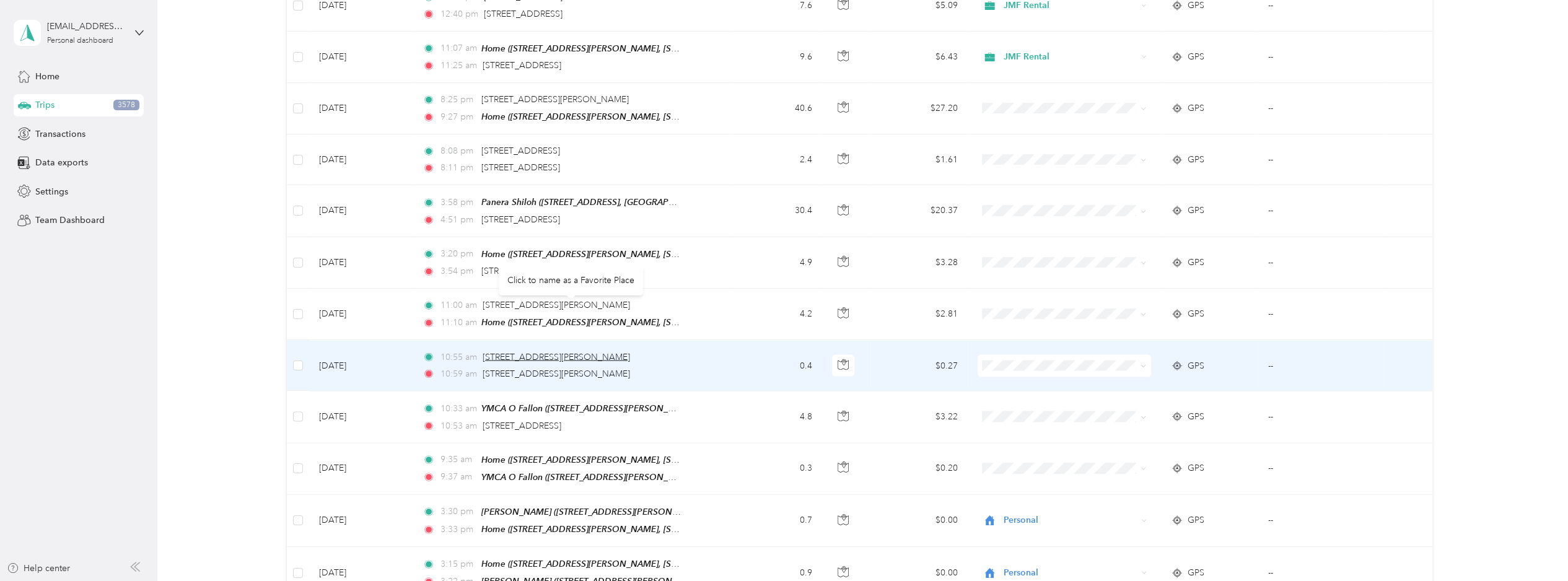
click at [555, 351] on span "[STREET_ADDRESS][PERSON_NAME]" at bounding box center [556, 356] width 147 height 10
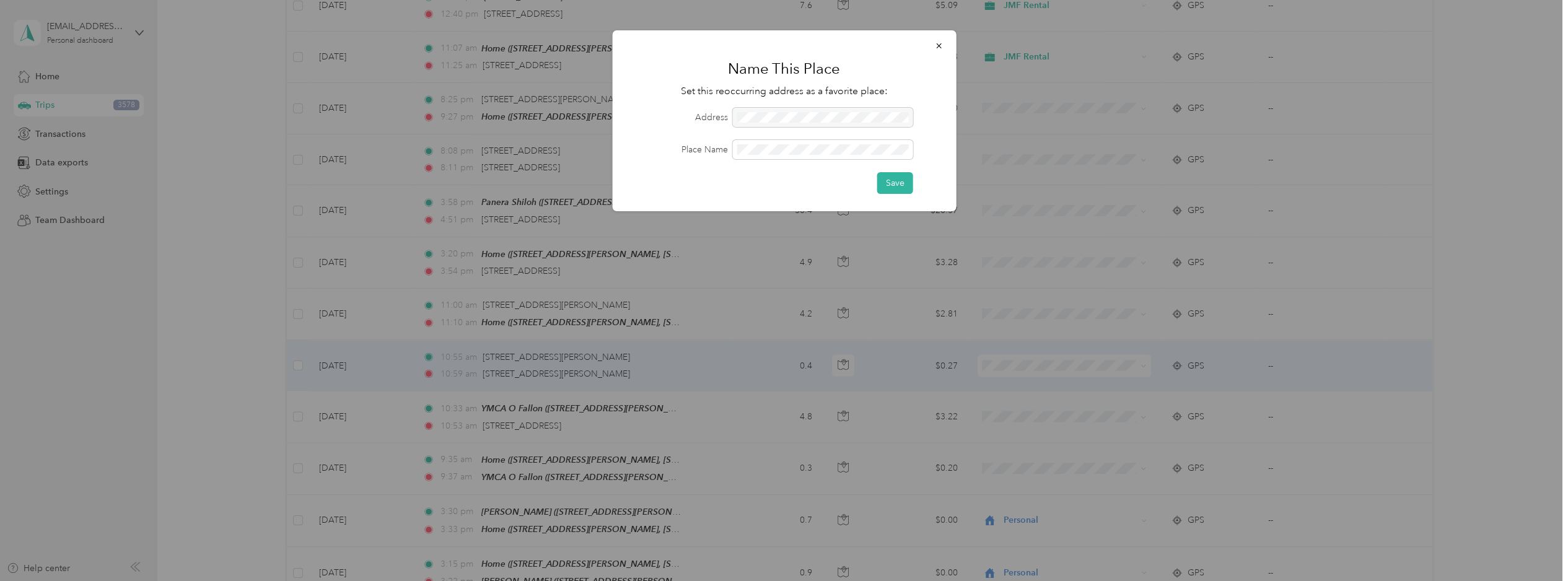
click at [814, 117] on div at bounding box center [822, 117] width 180 height 19
click at [943, 44] on button "button" at bounding box center [939, 45] width 26 height 21
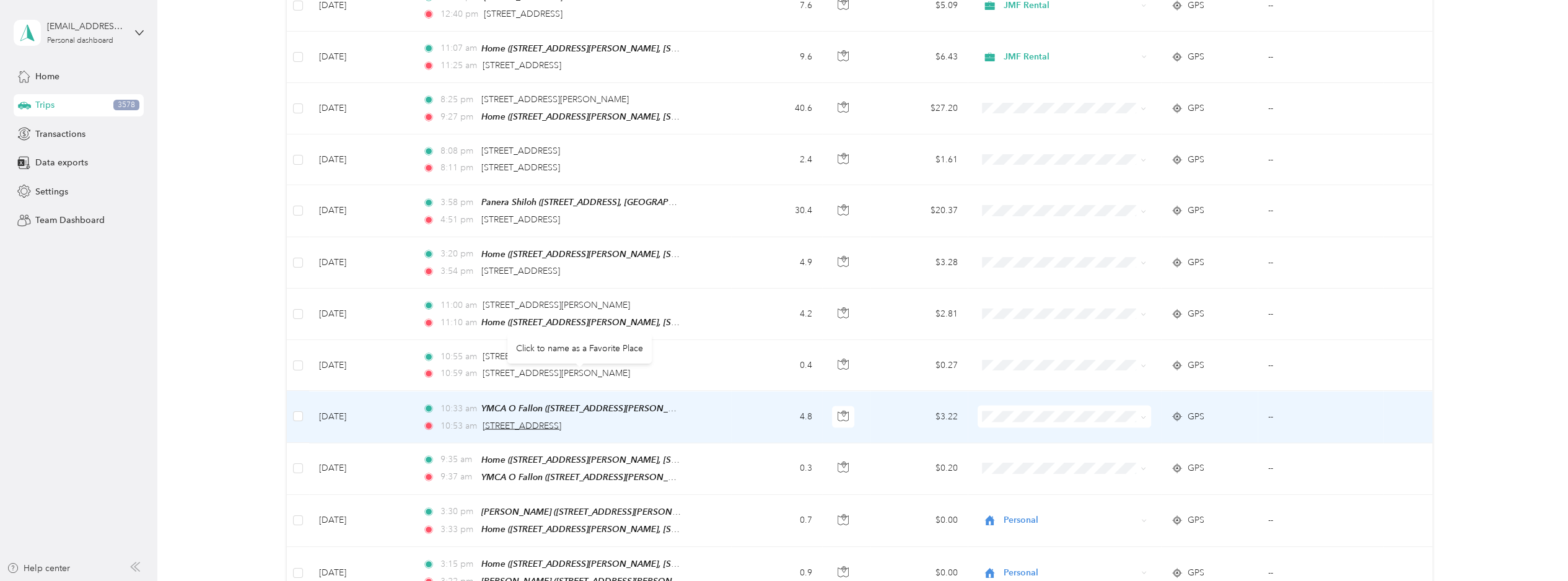
click at [561, 420] on span "[STREET_ADDRESS]" at bounding box center [522, 425] width 78 height 10
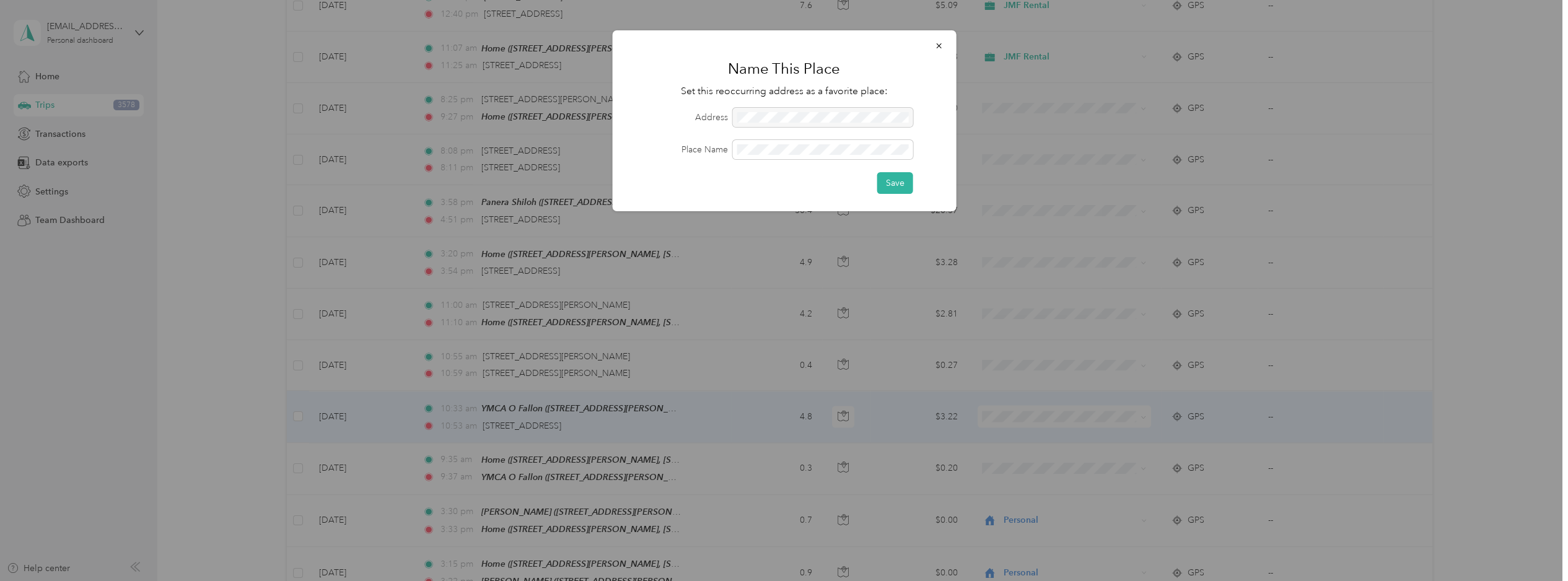
click at [774, 117] on div at bounding box center [822, 117] width 180 height 19
click at [939, 36] on button "button" at bounding box center [939, 45] width 26 height 21
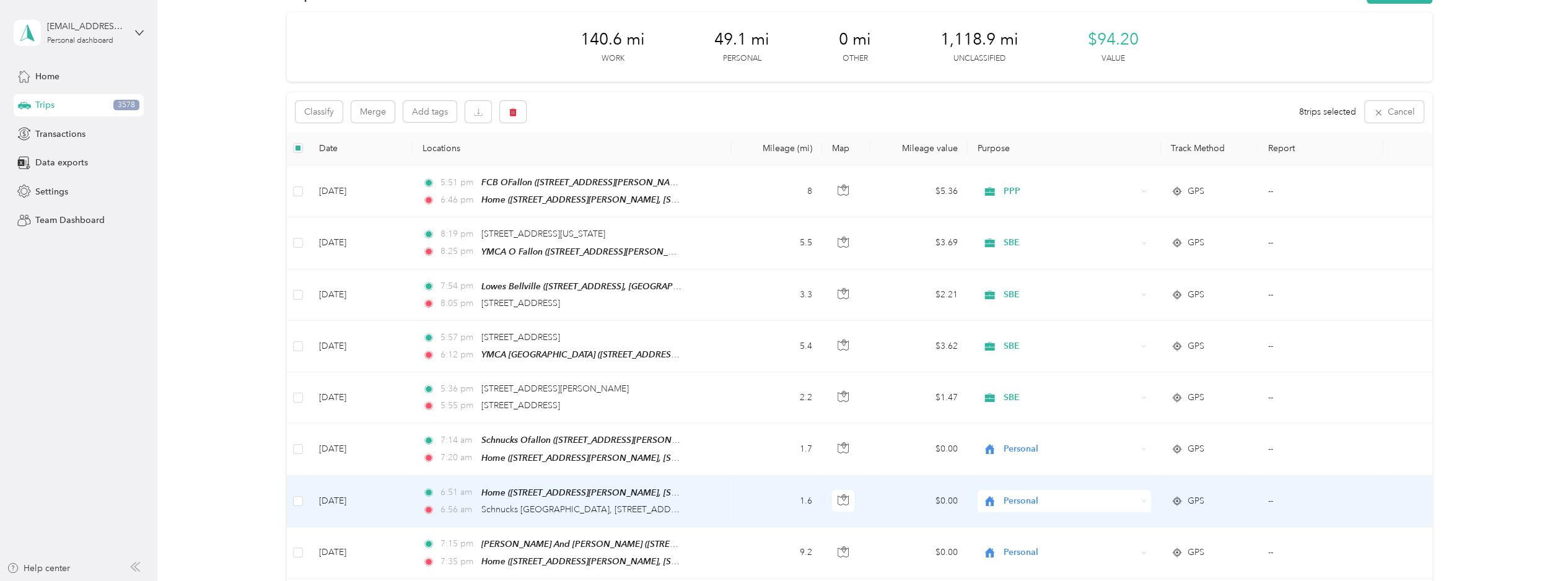
scroll to position [0, 0]
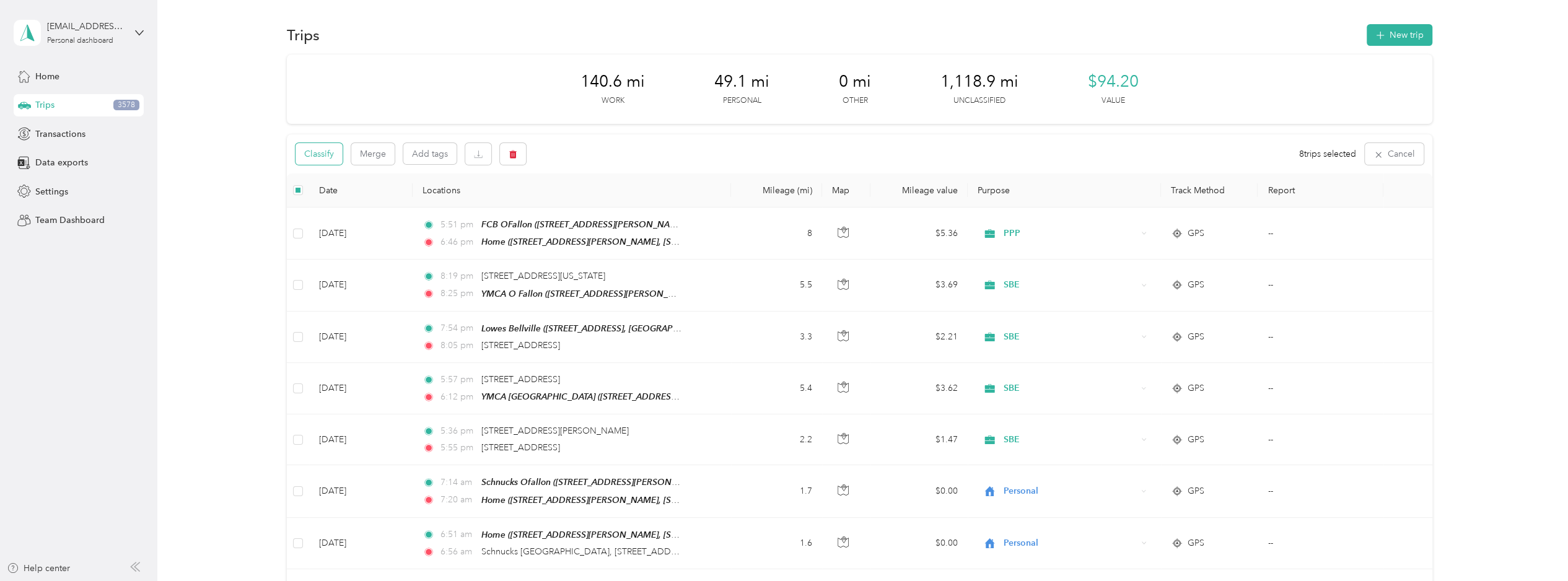
click at [323, 155] on button "Classify" at bounding box center [319, 154] width 47 height 21
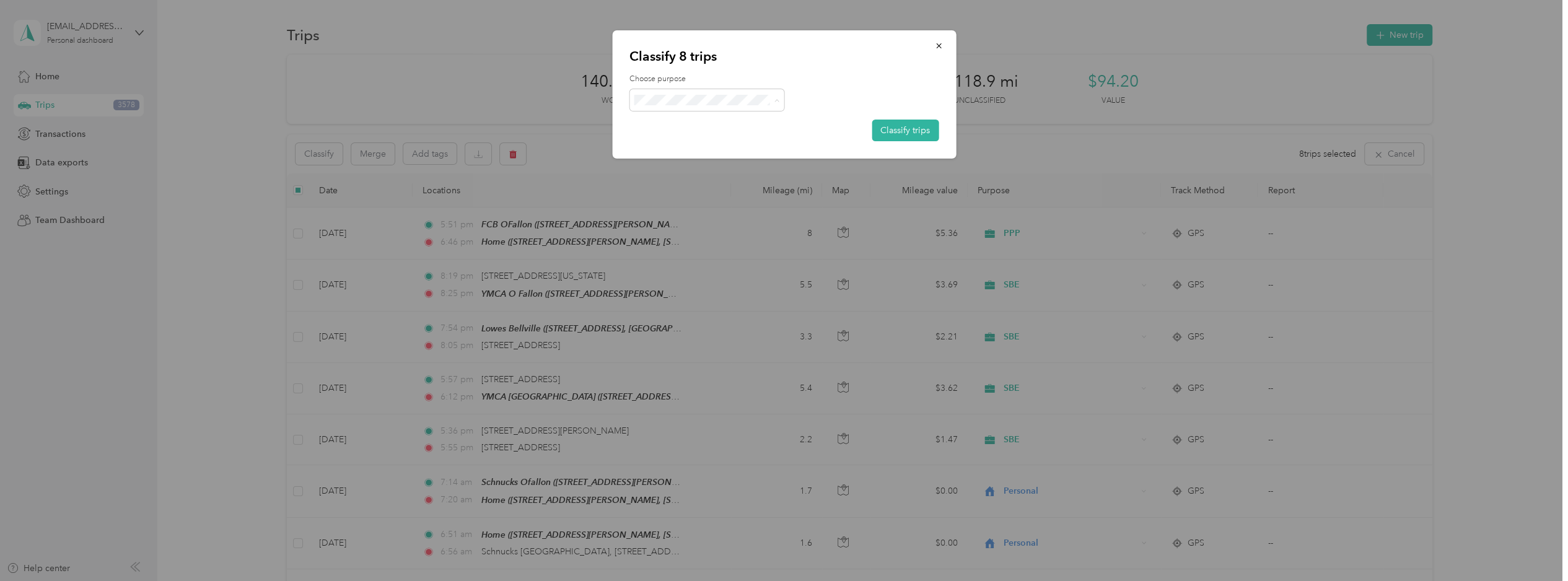
click at [681, 141] on span "Personal" at bounding box center [717, 144] width 115 height 13
click at [899, 135] on button "Classify trips" at bounding box center [905, 130] width 67 height 21
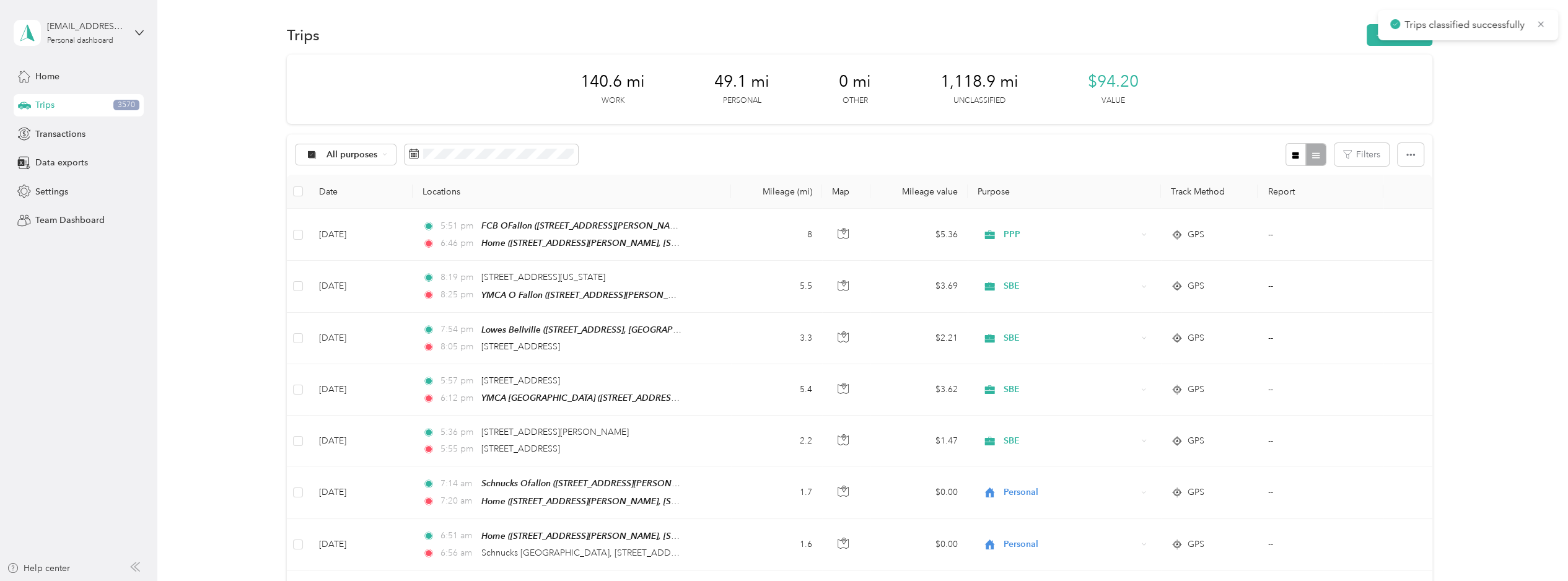
click at [1227, 159] on div "Filters" at bounding box center [1355, 155] width 138 height 23
click at [1227, 155] on button "Filters" at bounding box center [1362, 155] width 55 height 23
click at [1227, 155] on button "Filters" at bounding box center [1362, 155] width 55 height 23
click at [1227, 157] on icon "button" at bounding box center [1410, 155] width 9 height 9
click at [1227, 155] on icon "button" at bounding box center [1410, 155] width 9 height 2
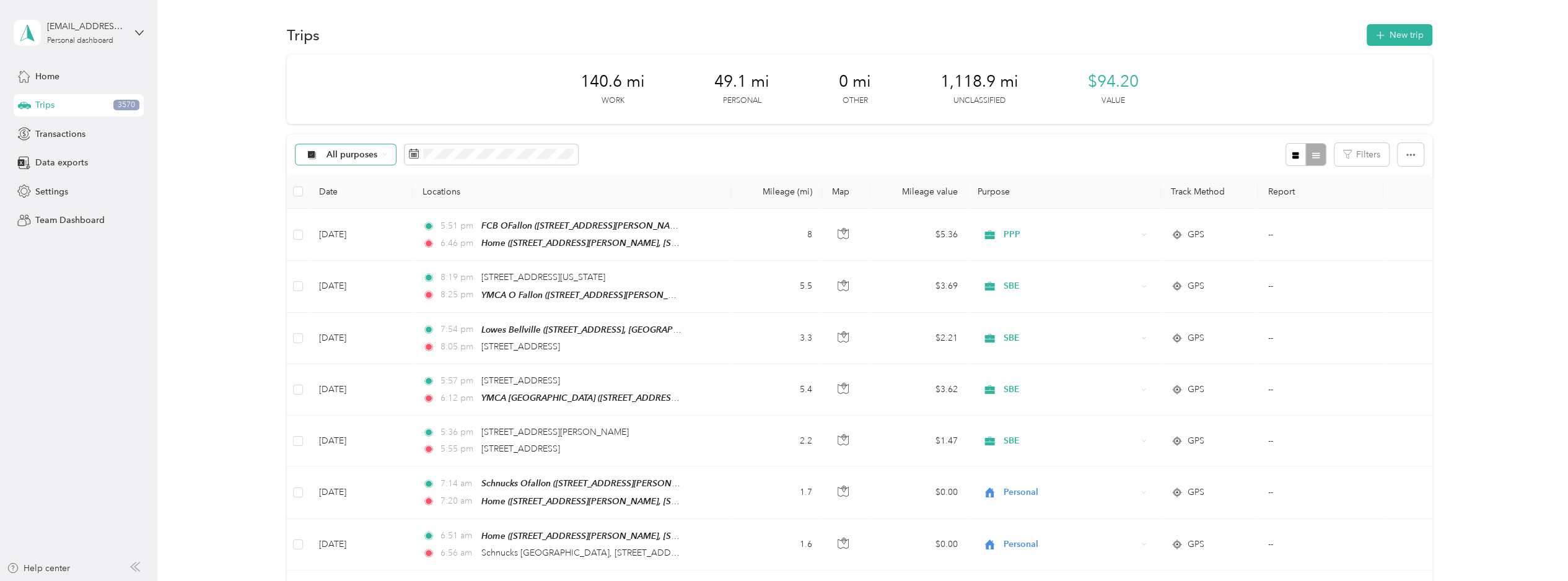
click at [350, 152] on span "All purposes" at bounding box center [352, 155] width 52 height 9
click at [358, 194] on span "Unclassified" at bounding box center [376, 198] width 101 height 13
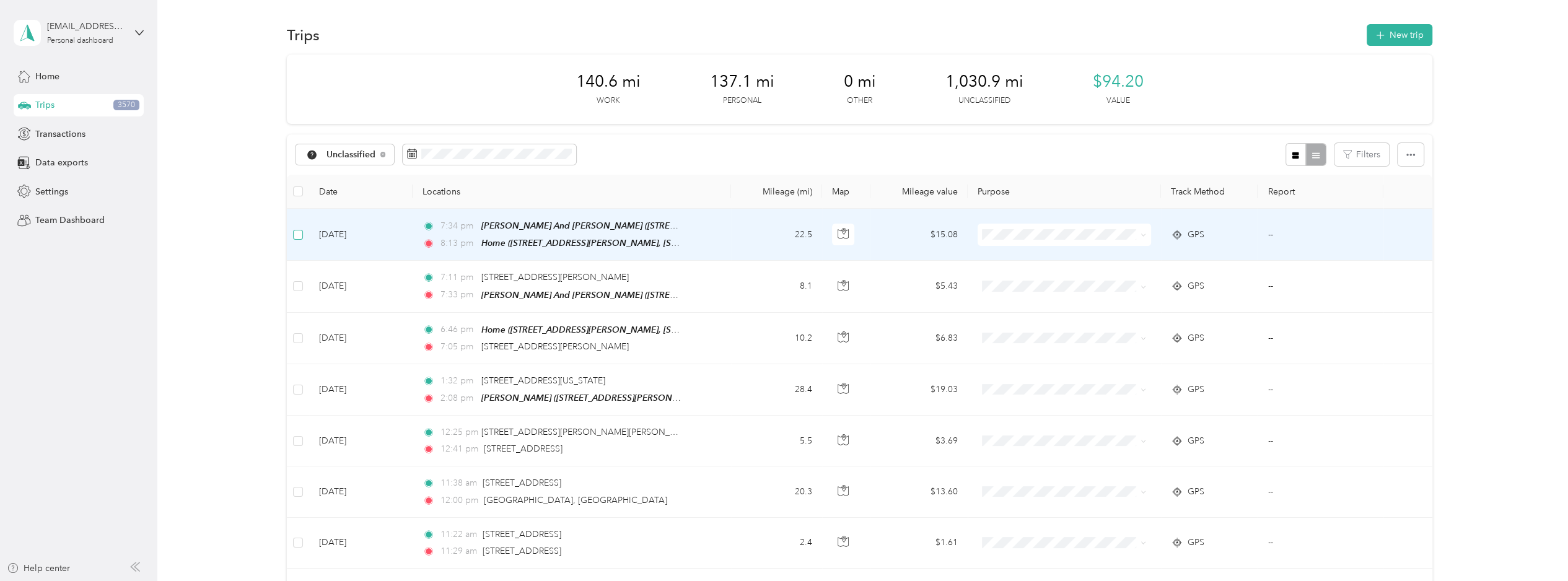
click at [296, 228] on label at bounding box center [298, 235] width 10 height 13
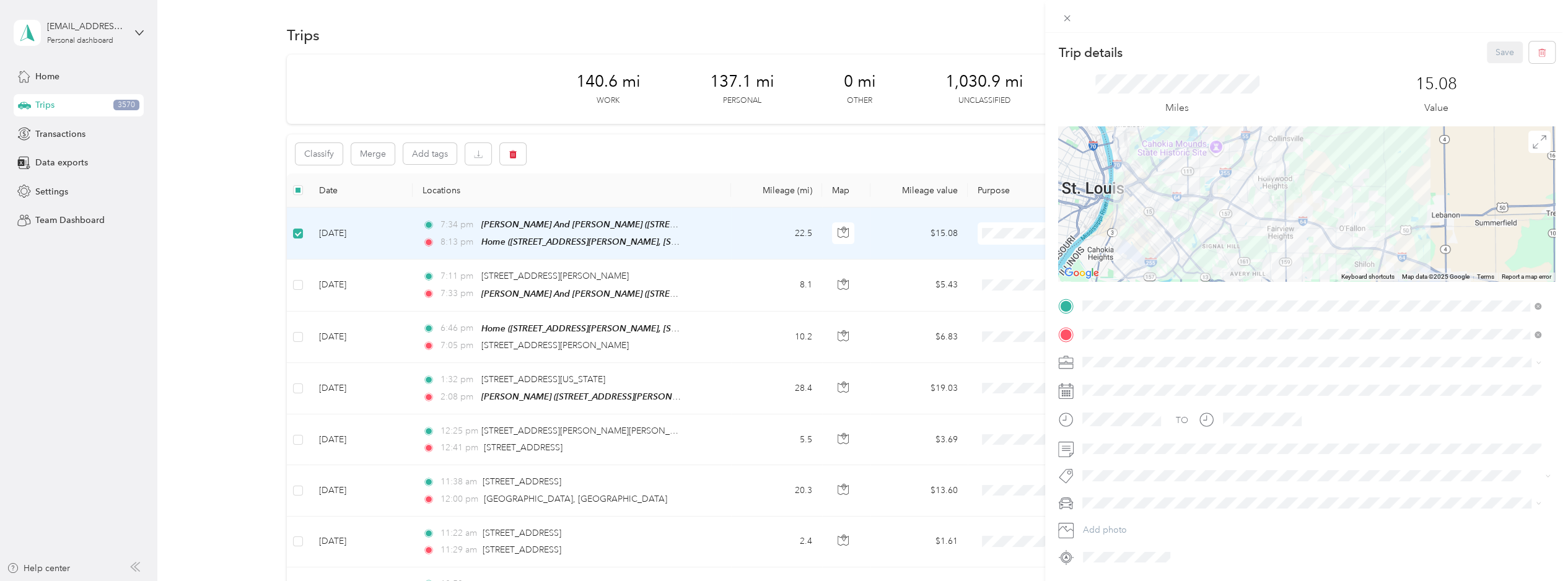
click at [554, 269] on div "Trip details Save This trip cannot be edited because it is either under review,…" at bounding box center [784, 290] width 1568 height 581
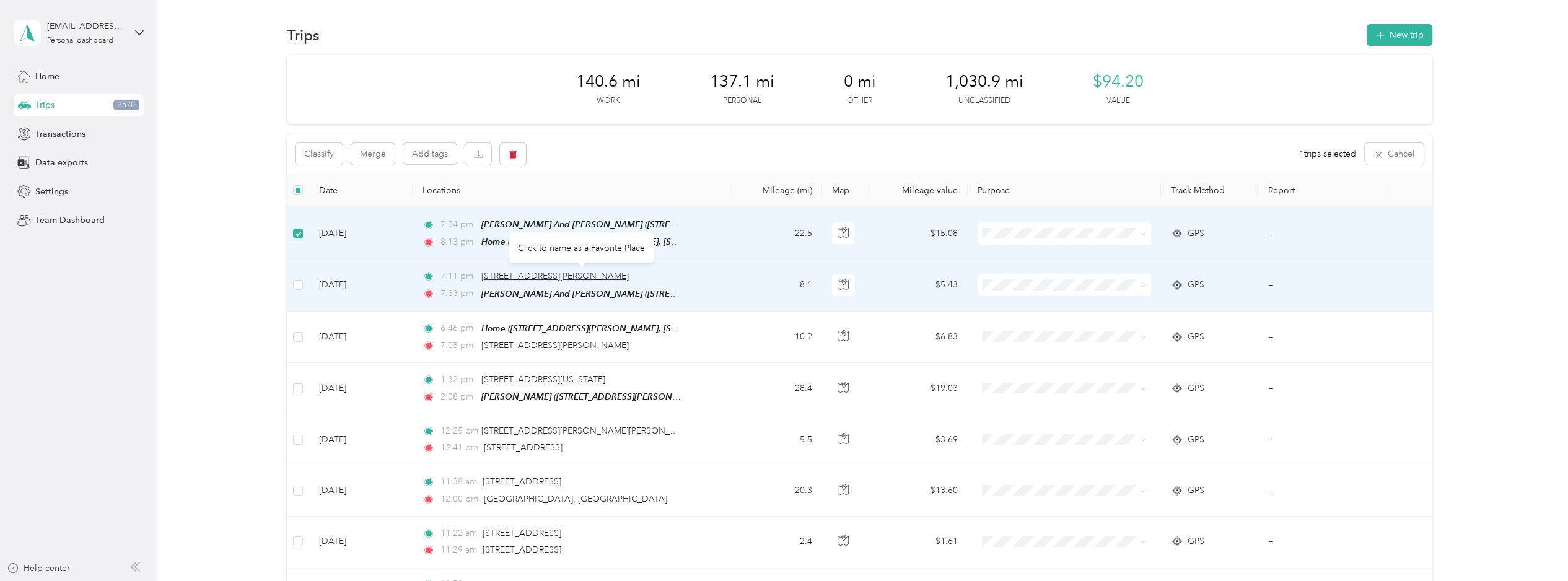
click at [546, 274] on span "[STREET_ADDRESS][PERSON_NAME]" at bounding box center [555, 276] width 147 height 10
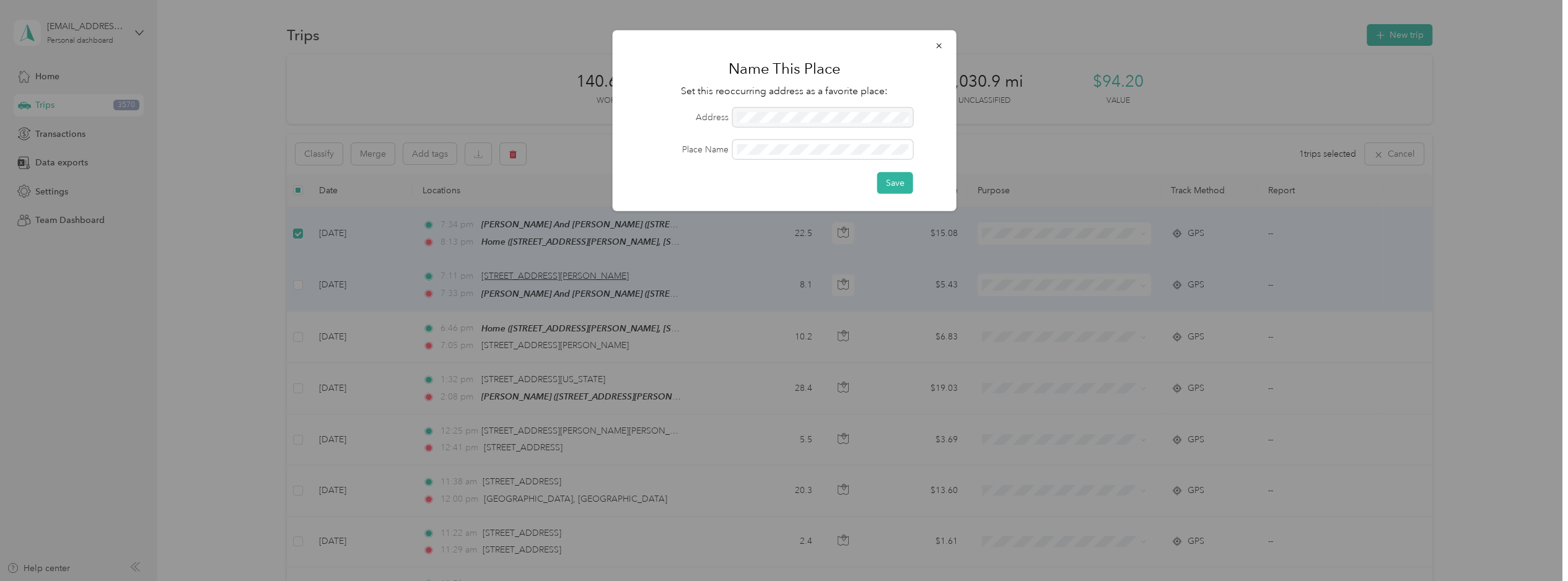
click at [546, 273] on div at bounding box center [784, 290] width 1568 height 581
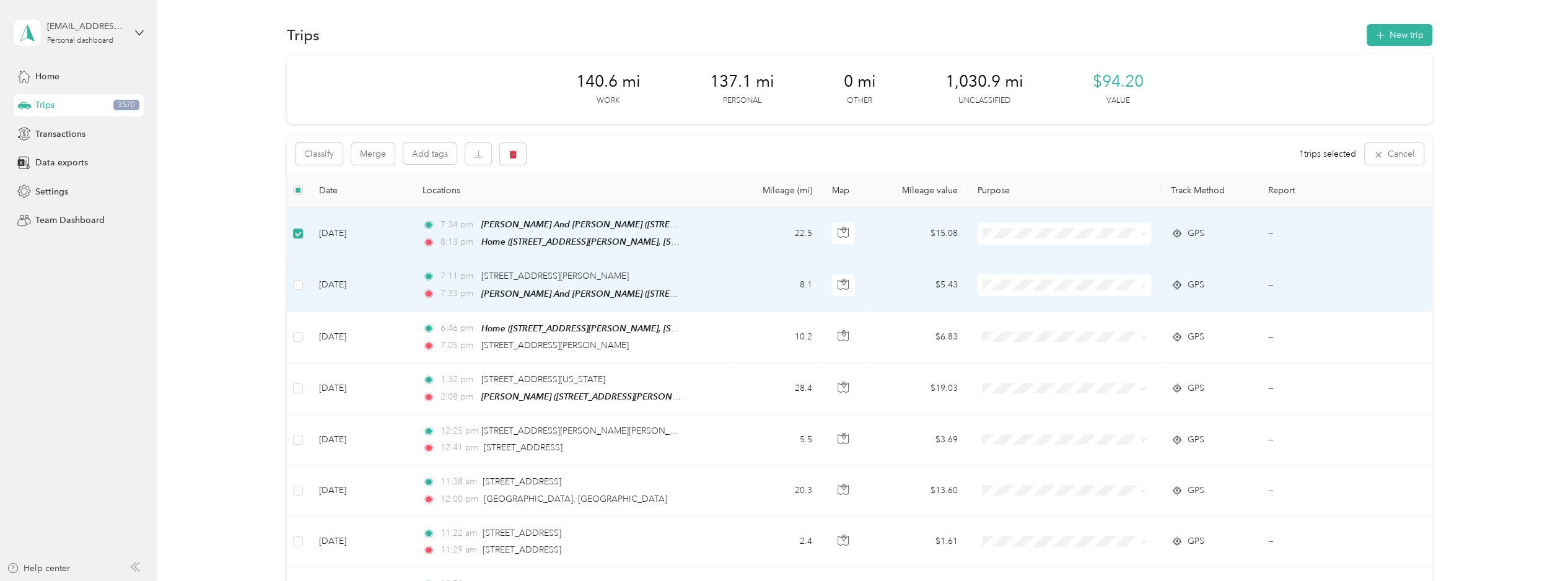
click at [546, 271] on span "[STREET_ADDRESS][PERSON_NAME]" at bounding box center [555, 276] width 147 height 10
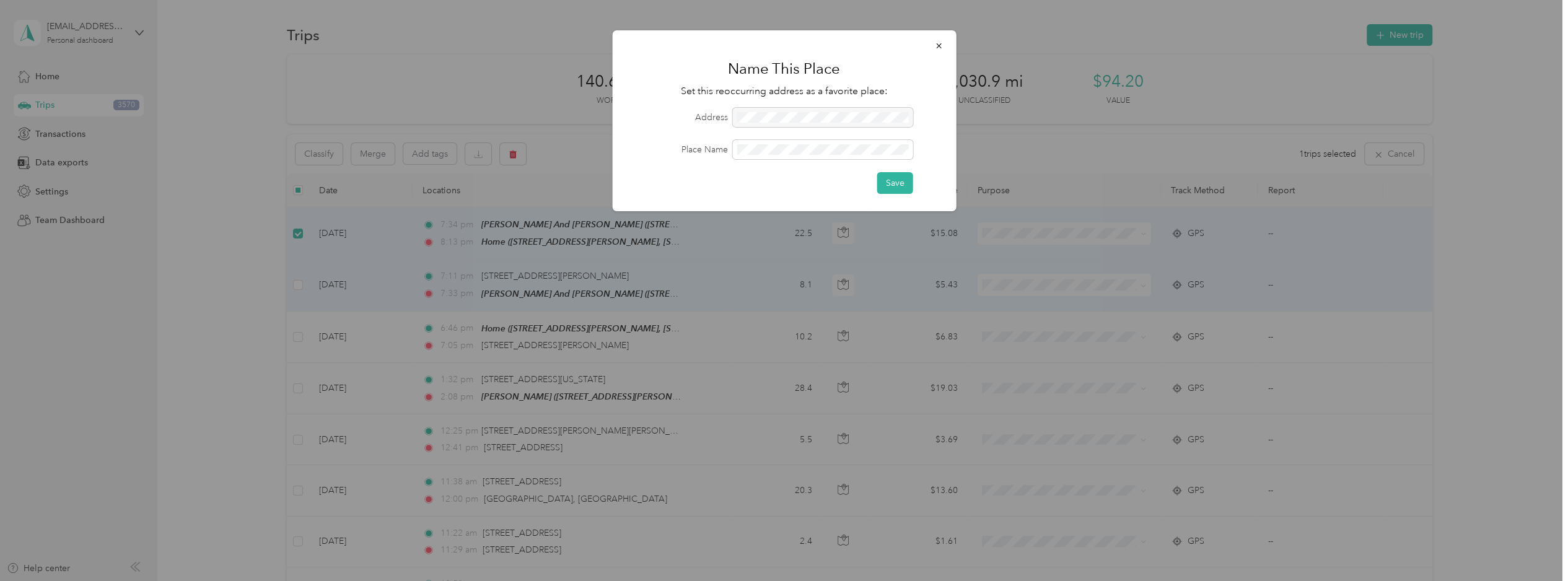
click at [787, 115] on div at bounding box center [822, 117] width 180 height 19
click at [942, 44] on icon "button" at bounding box center [939, 45] width 9 height 9
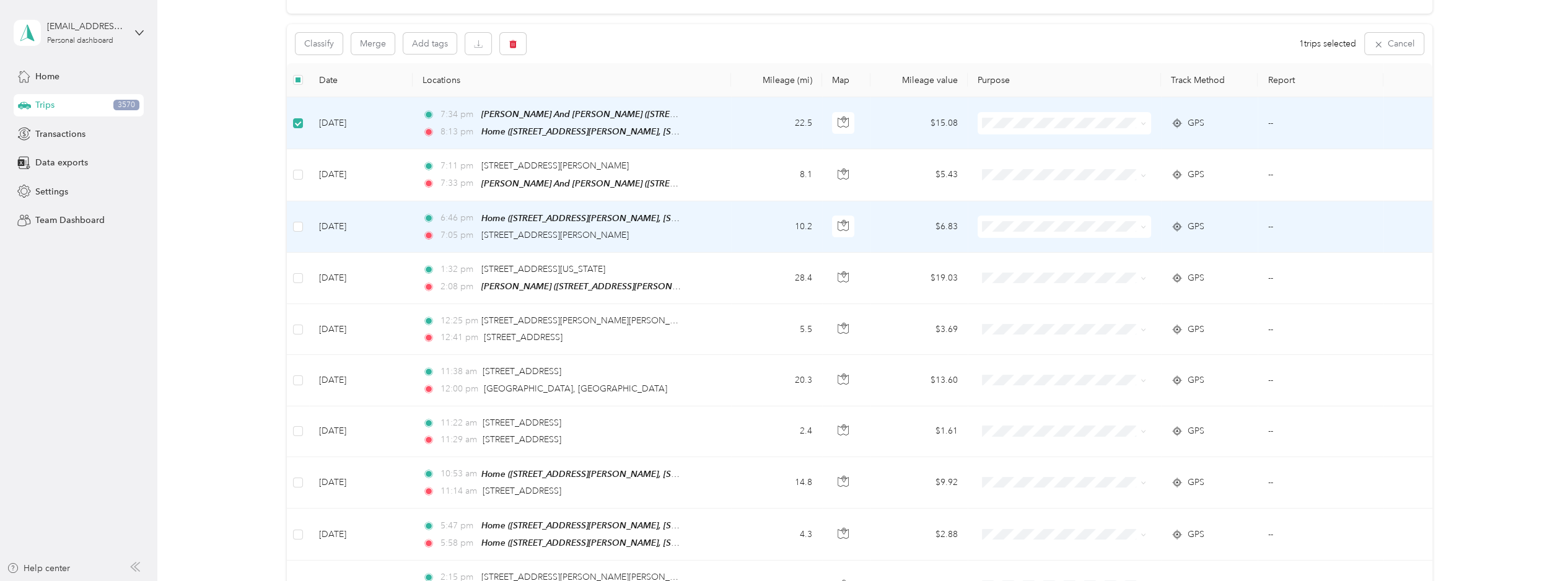
scroll to position [124, 0]
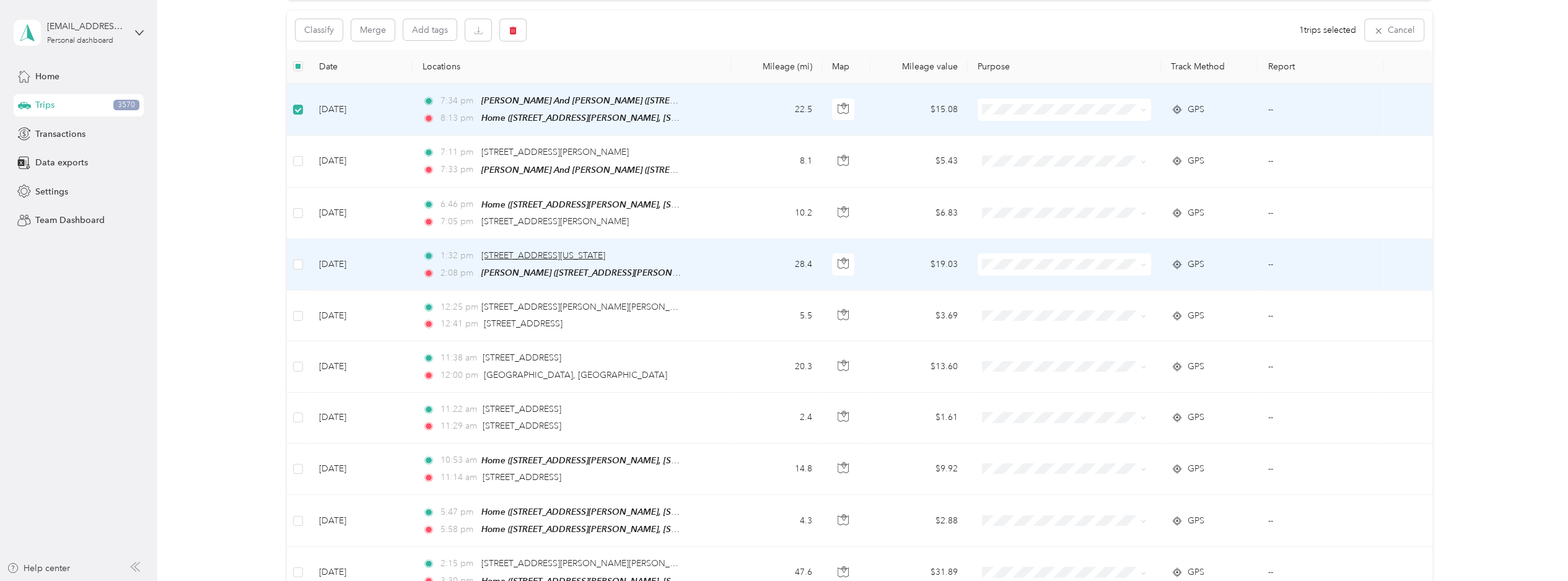
click at [583, 251] on span "[STREET_ADDRESS][US_STATE]" at bounding box center [543, 255] width 124 height 10
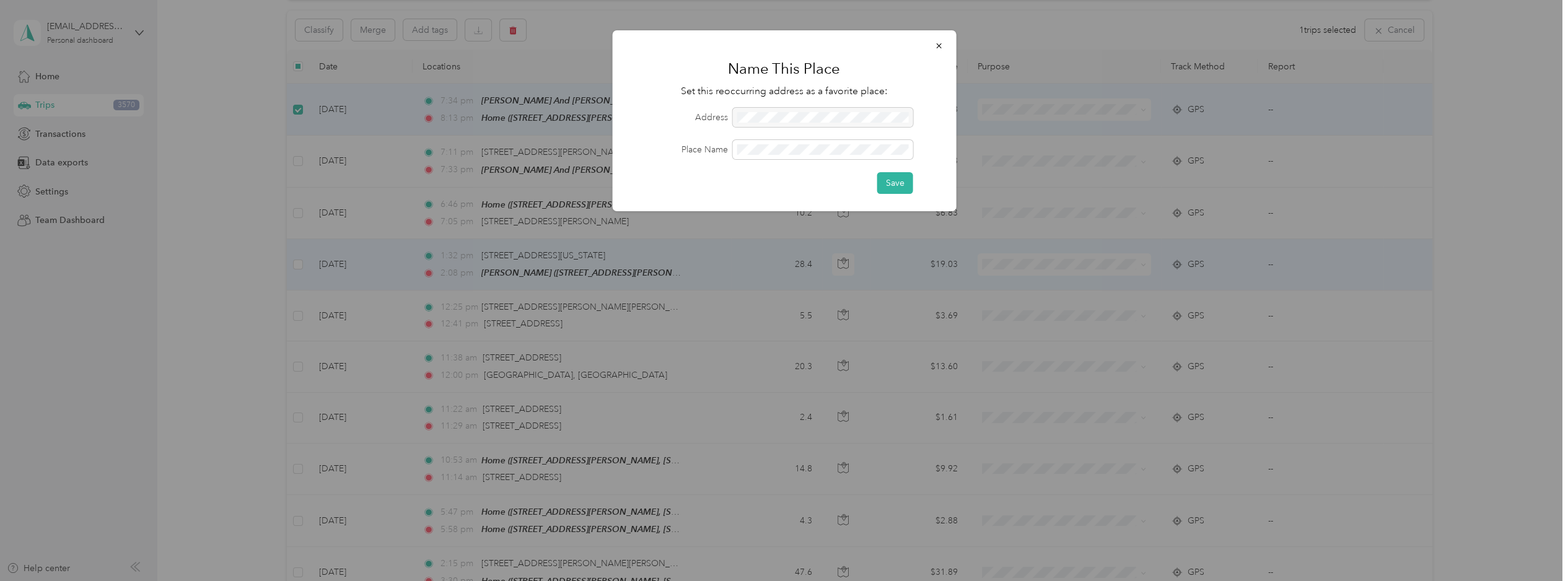
click at [832, 115] on div at bounding box center [822, 117] width 180 height 19
click at [935, 47] on icon "button" at bounding box center [939, 45] width 9 height 9
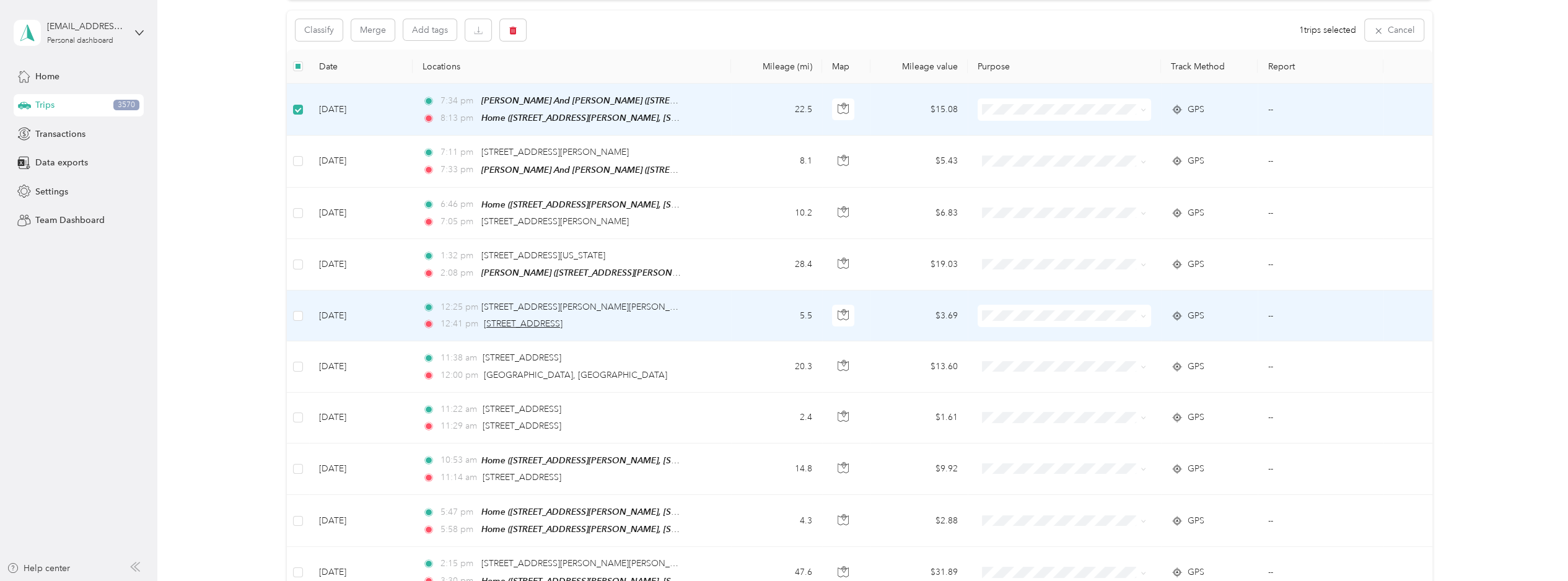
click at [563, 320] on span "[STREET_ADDRESS]" at bounding box center [522, 323] width 78 height 10
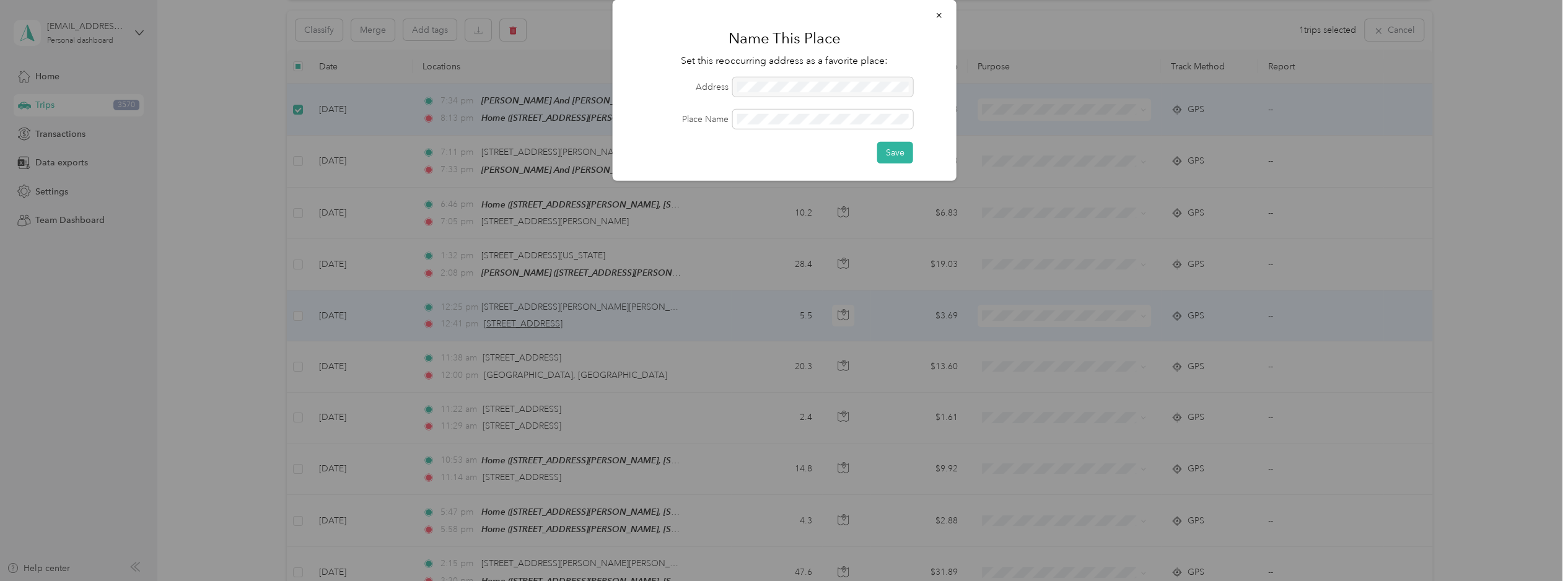
click at [596, 320] on div at bounding box center [784, 290] width 1568 height 581
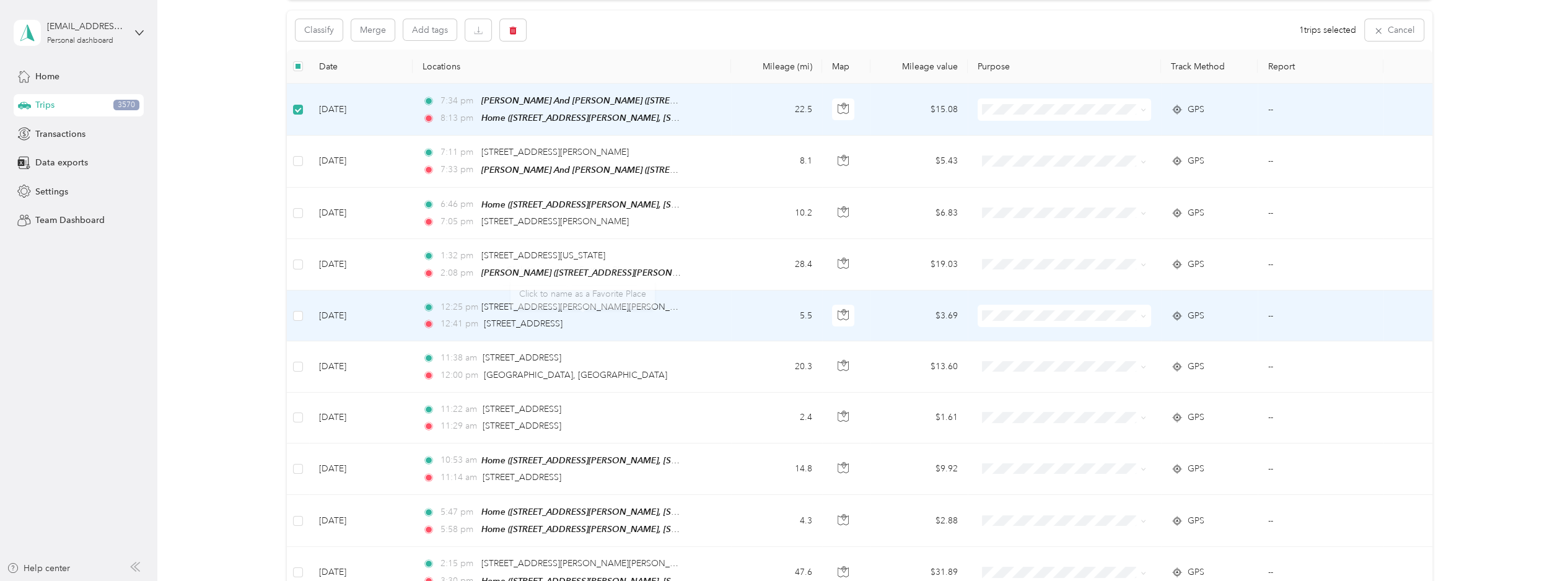
click at [560, 300] on div "Click to name as a Favorite Place" at bounding box center [583, 293] width 144 height 30
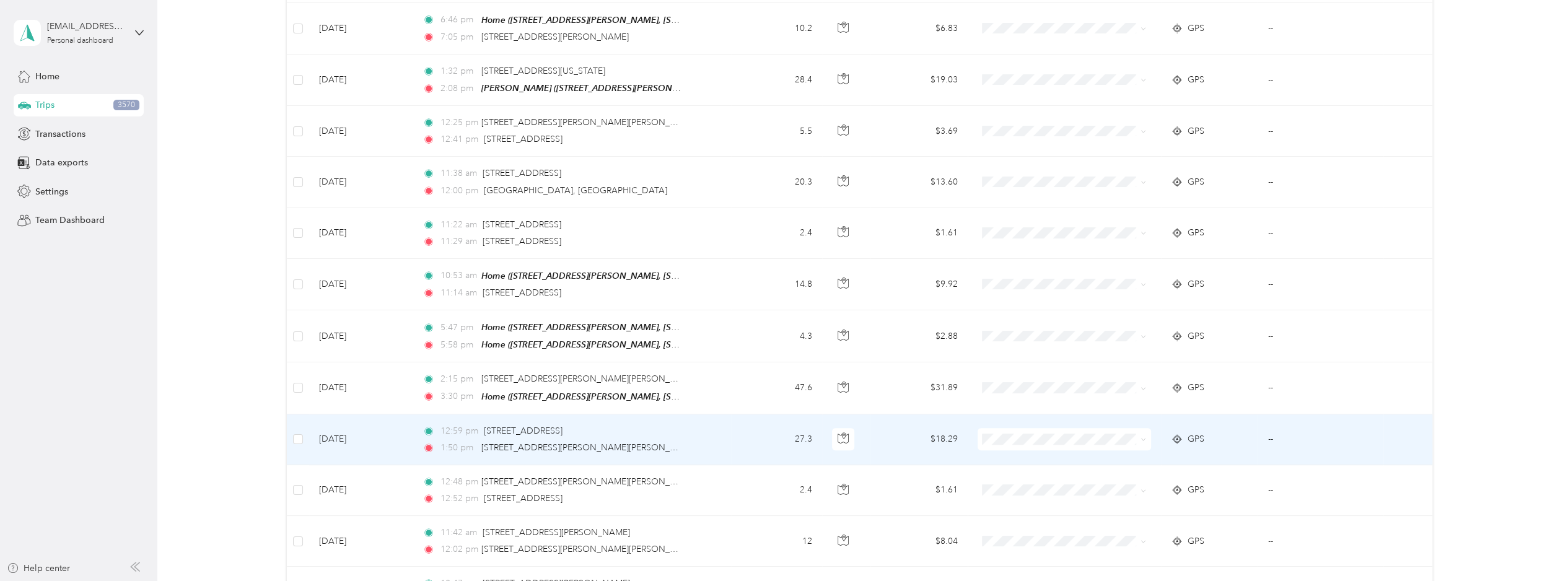
scroll to position [309, 0]
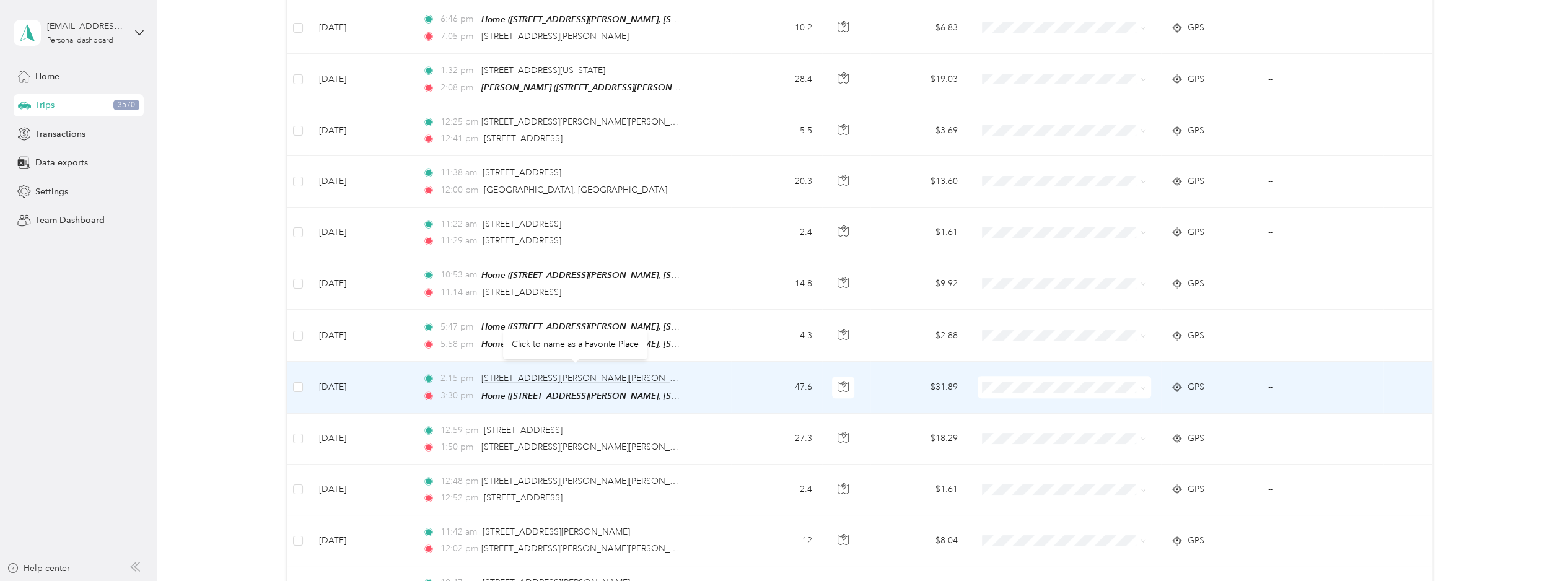
click at [569, 373] on span "[STREET_ADDRESS][PERSON_NAME][PERSON_NAME]" at bounding box center [589, 378] width 216 height 10
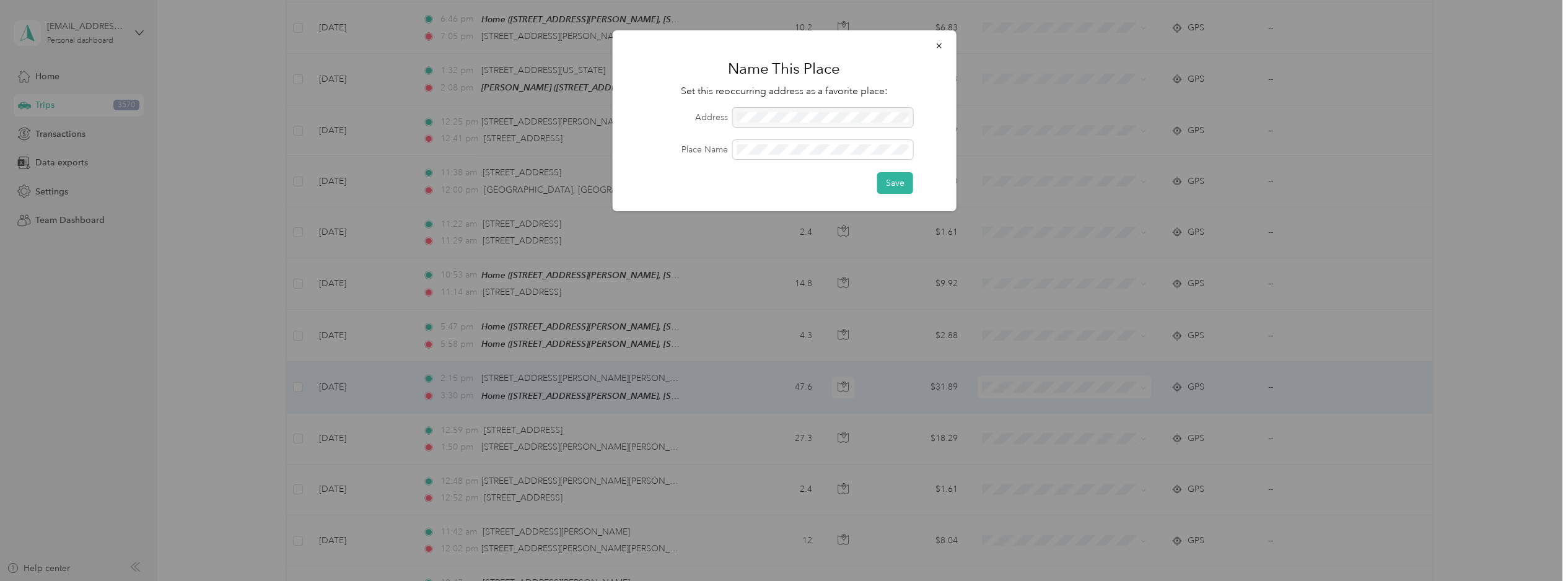
drag, startPoint x: 797, startPoint y: 115, endPoint x: 778, endPoint y: 123, distance: 20.6
click at [778, 122] on div at bounding box center [822, 117] width 180 height 19
click at [778, 123] on div at bounding box center [822, 117] width 180 height 19
click at [778, 118] on div at bounding box center [822, 117] width 180 height 19
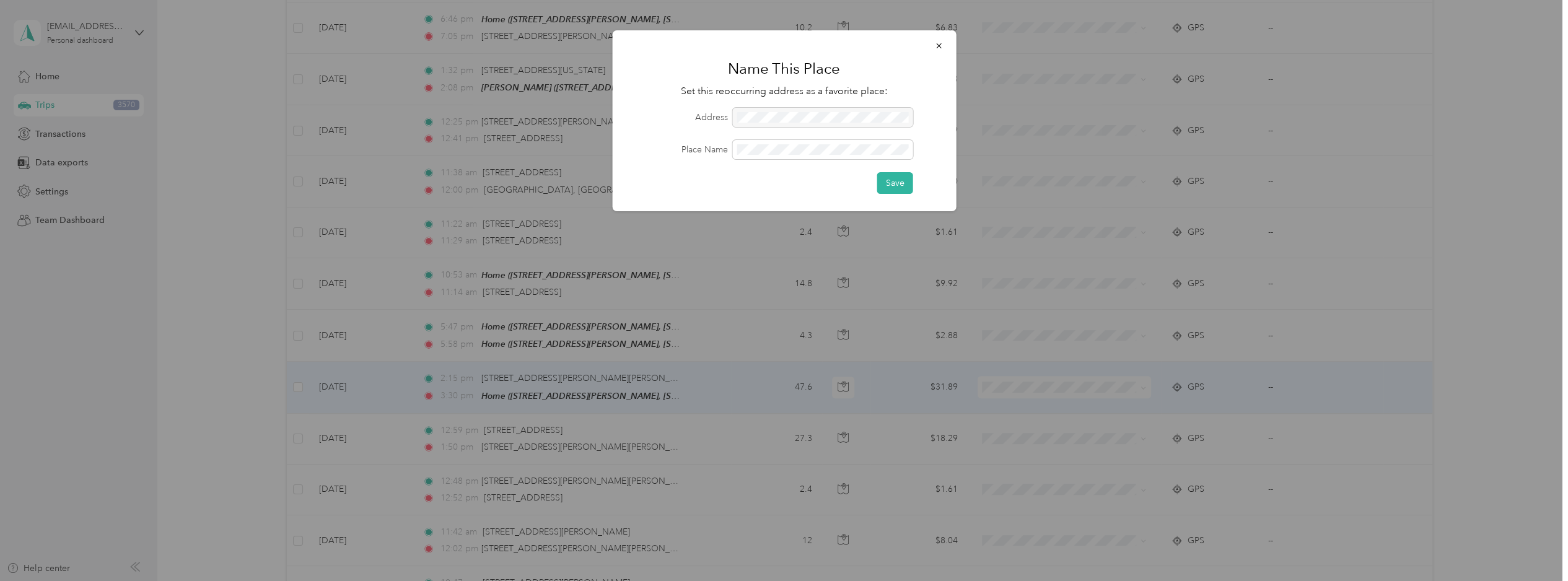
click at [778, 118] on div at bounding box center [822, 117] width 180 height 19
click at [938, 47] on icon "button" at bounding box center [939, 45] width 9 height 9
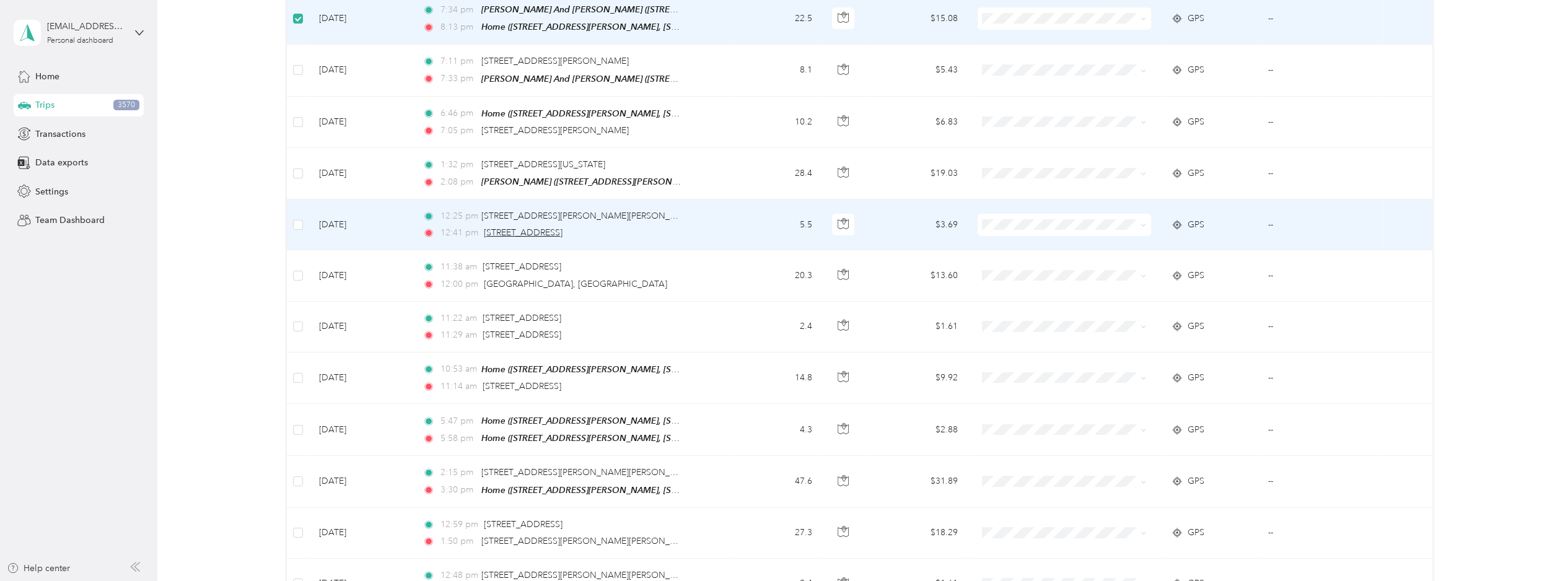
scroll to position [185, 0]
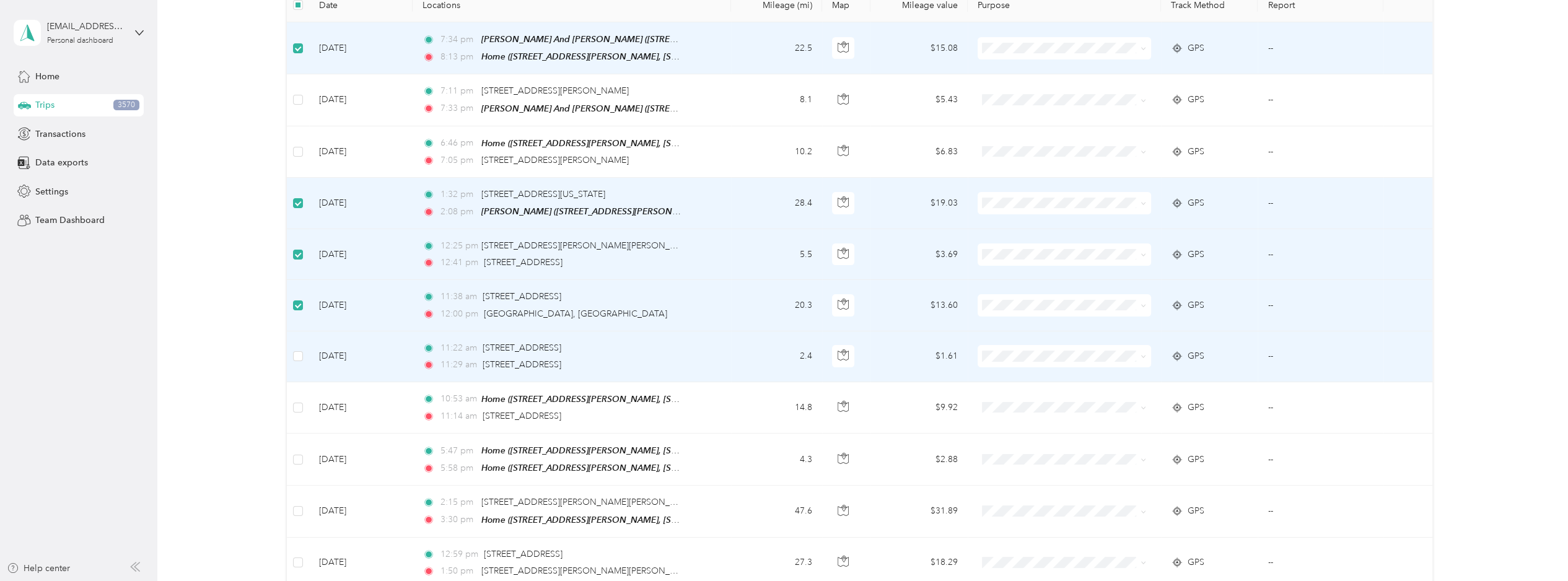
click at [296, 359] on td at bounding box center [298, 357] width 22 height 51
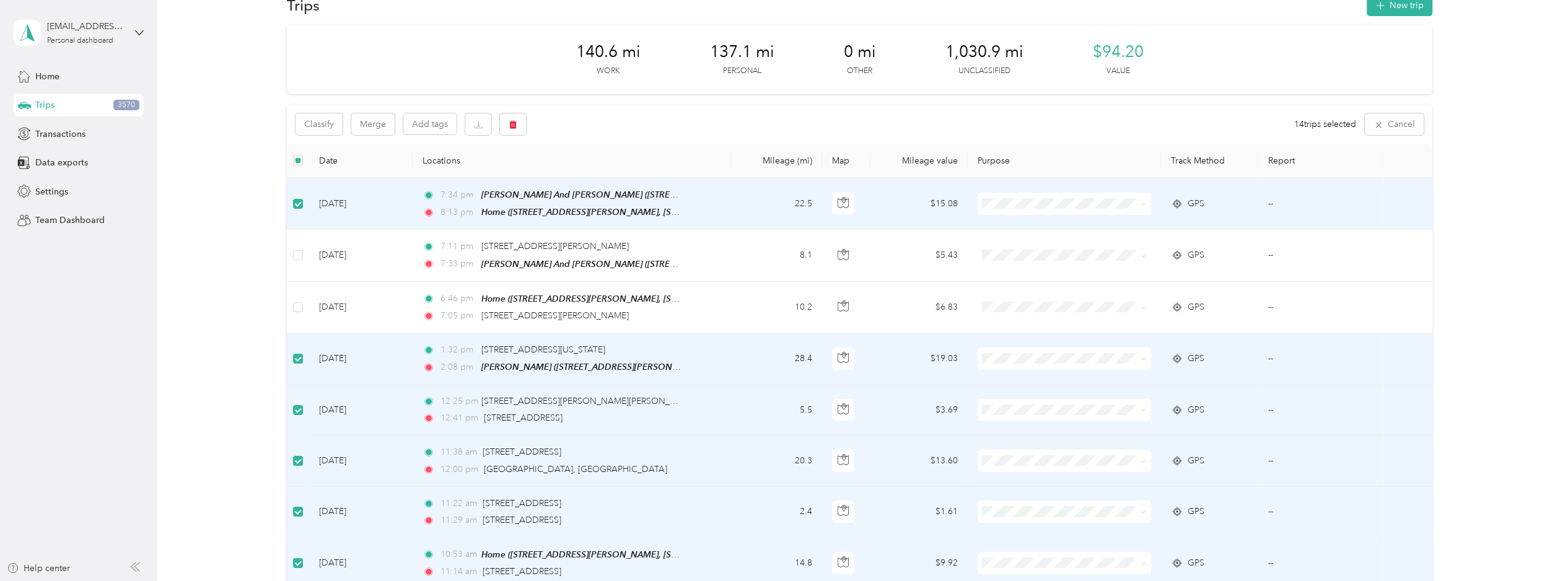
scroll to position [0, 0]
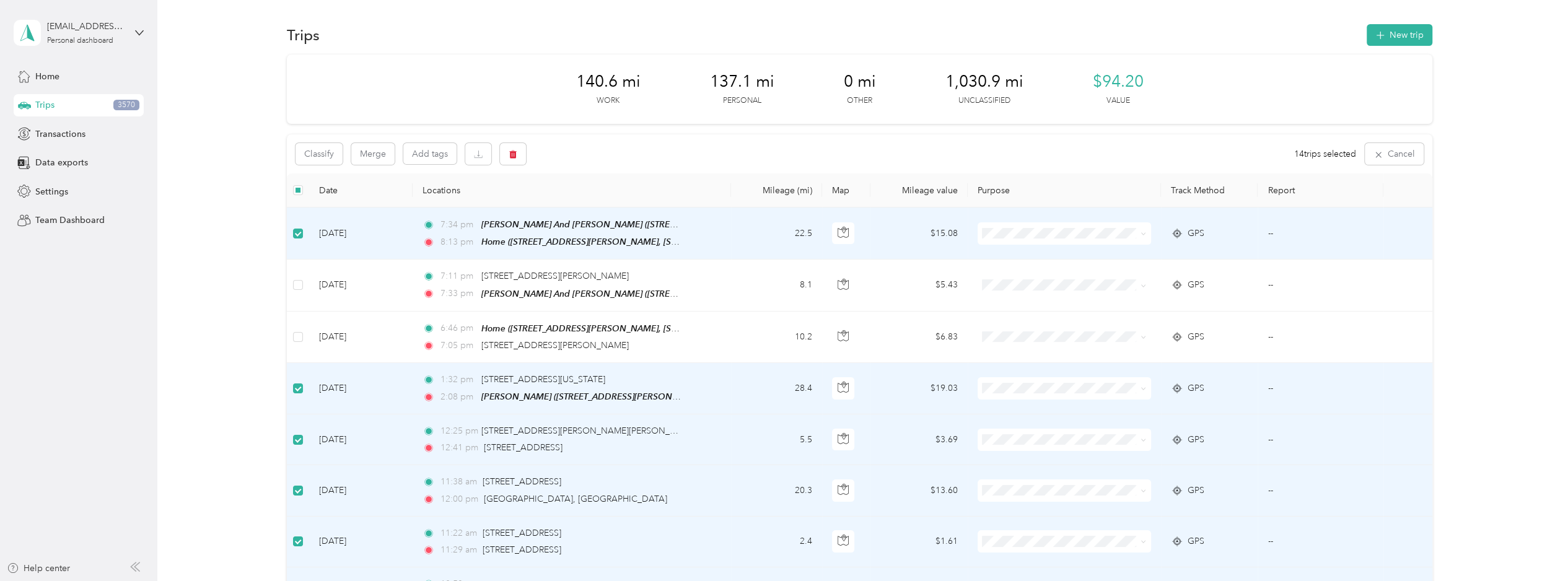
click at [292, 231] on td at bounding box center [298, 234] width 22 height 52
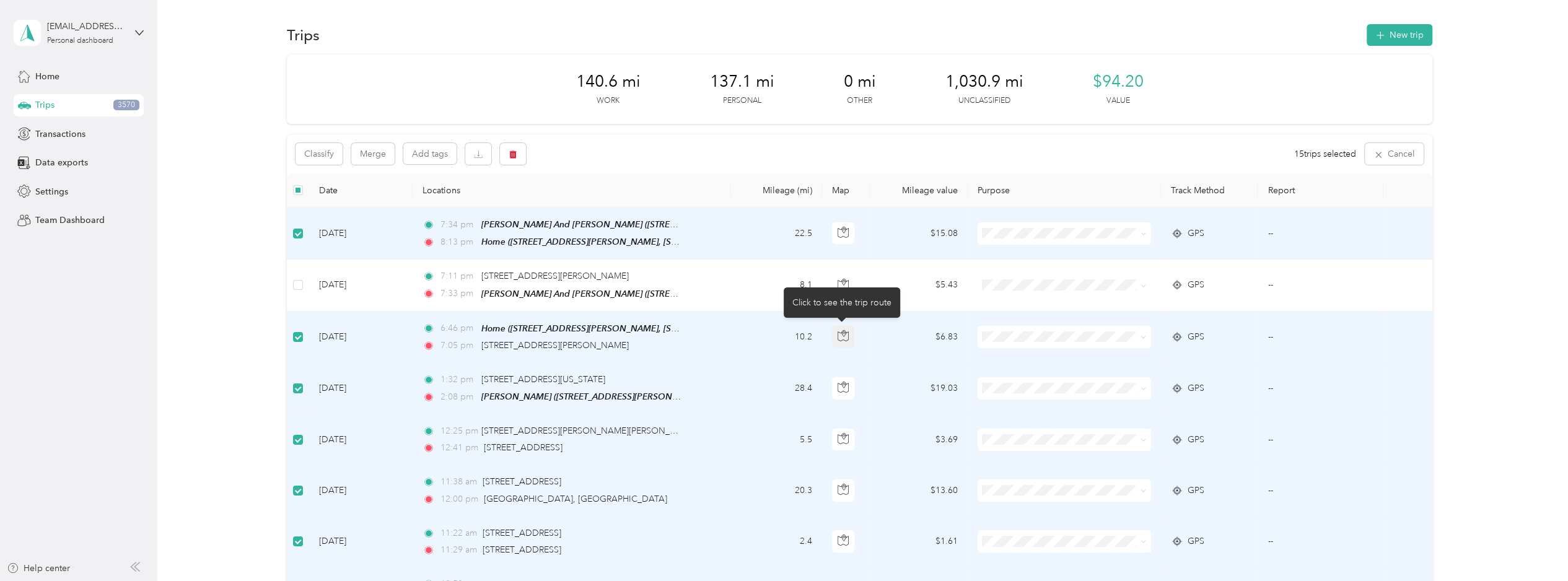
click at [844, 331] on icon "button" at bounding box center [843, 334] width 4 height 6
click at [1034, 287] on ol "Work Personal JMF Rental ASH SBE PPP Real Estate Airbnb Other Charity Medical M…" at bounding box center [1062, 331] width 174 height 174
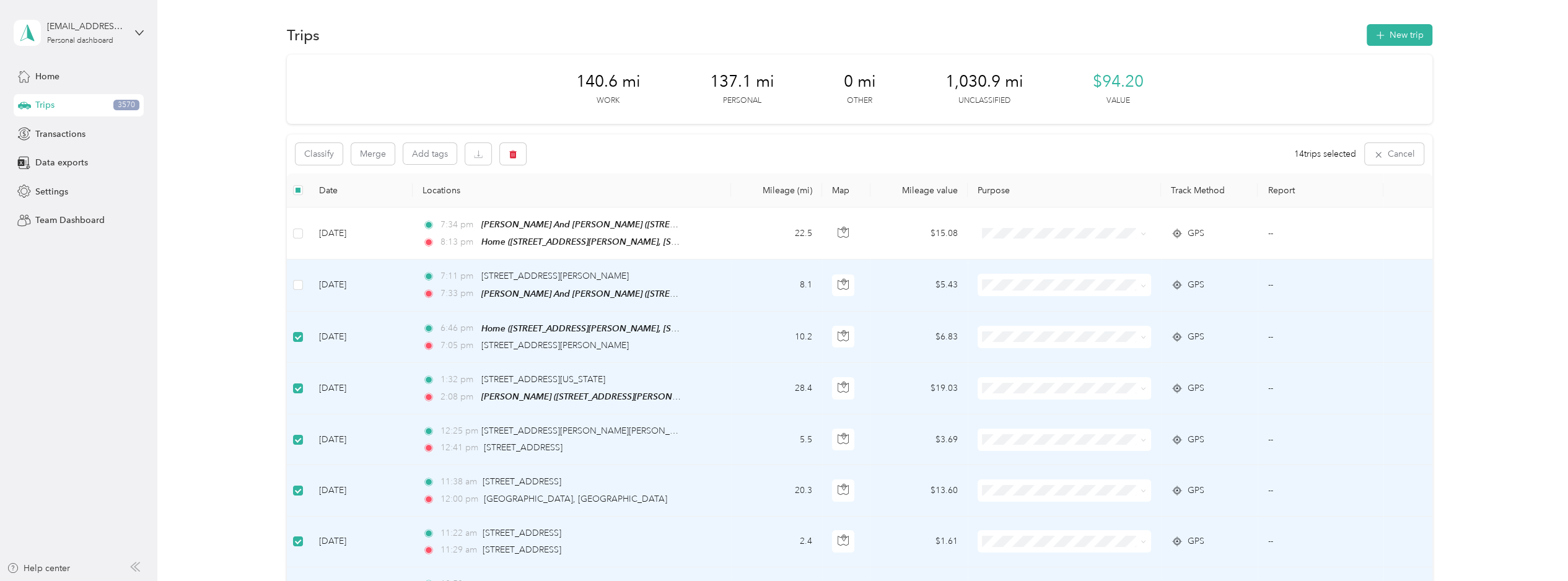
click at [1008, 331] on li "Personal" at bounding box center [1062, 325] width 174 height 21
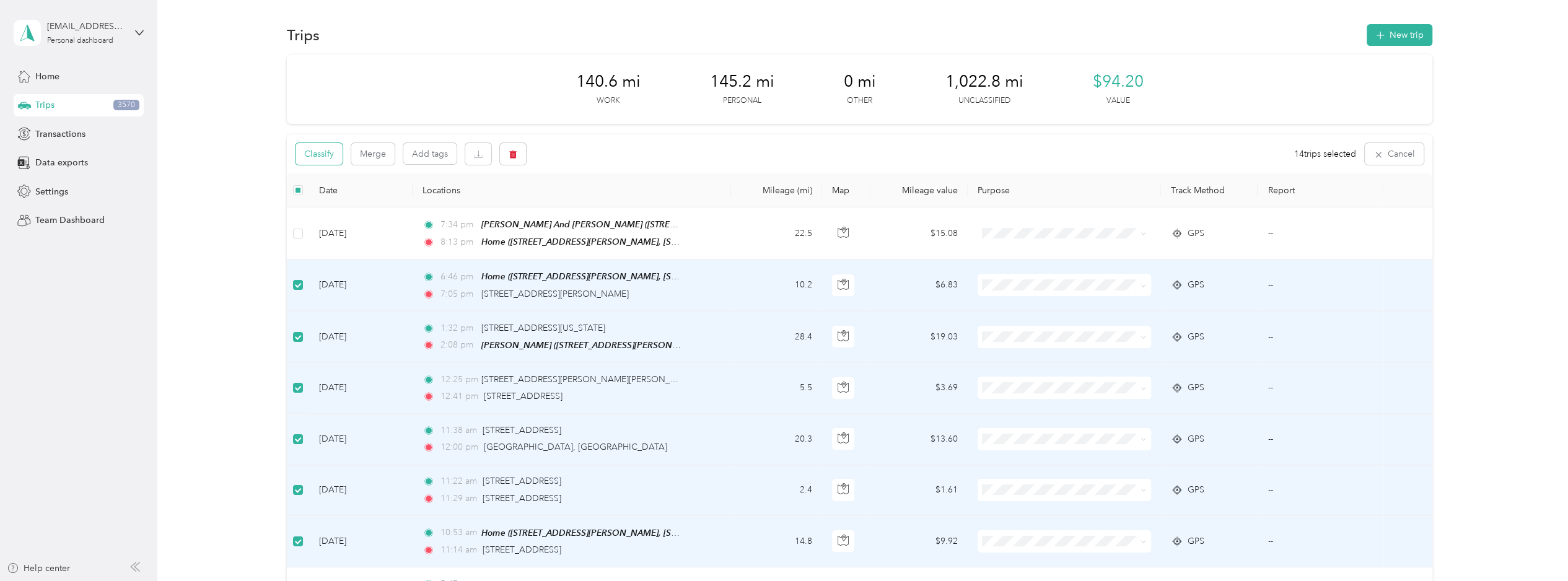
click at [309, 155] on button "Classify" at bounding box center [319, 154] width 47 height 21
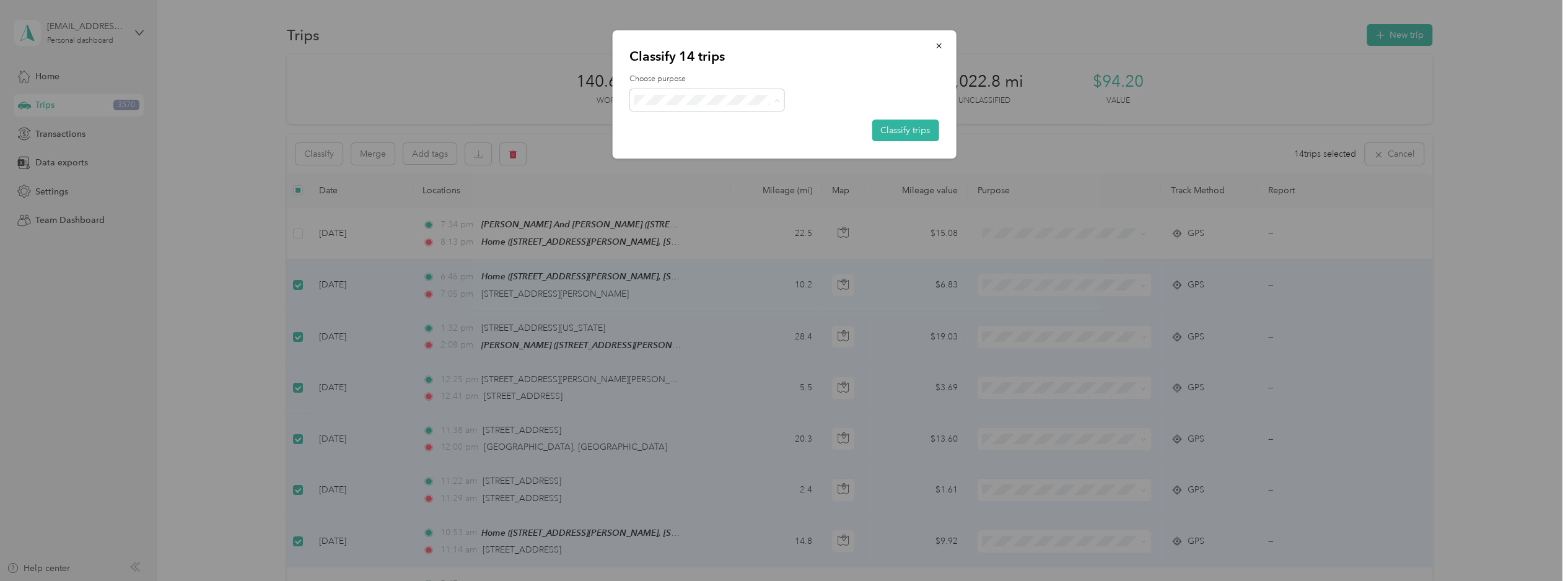
click at [686, 226] on span "PPP" at bounding box center [717, 231] width 115 height 13
click at [910, 132] on button "Classify trips" at bounding box center [905, 130] width 67 height 21
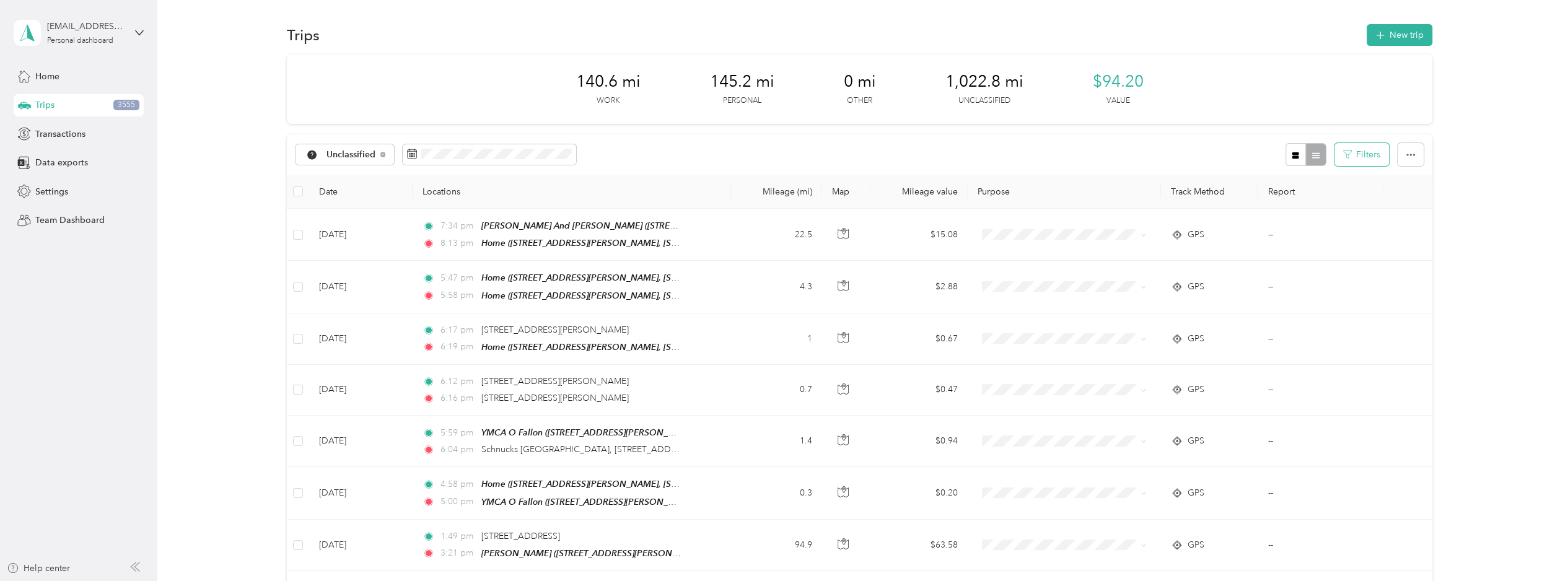
click at [1227, 152] on button "Filters" at bounding box center [1362, 155] width 55 height 23
click at [1227, 162] on button "button" at bounding box center [1410, 155] width 26 height 23
click at [1227, 151] on button "button" at bounding box center [1410, 155] width 26 height 23
click at [1227, 155] on button "button" at bounding box center [1296, 155] width 21 height 23
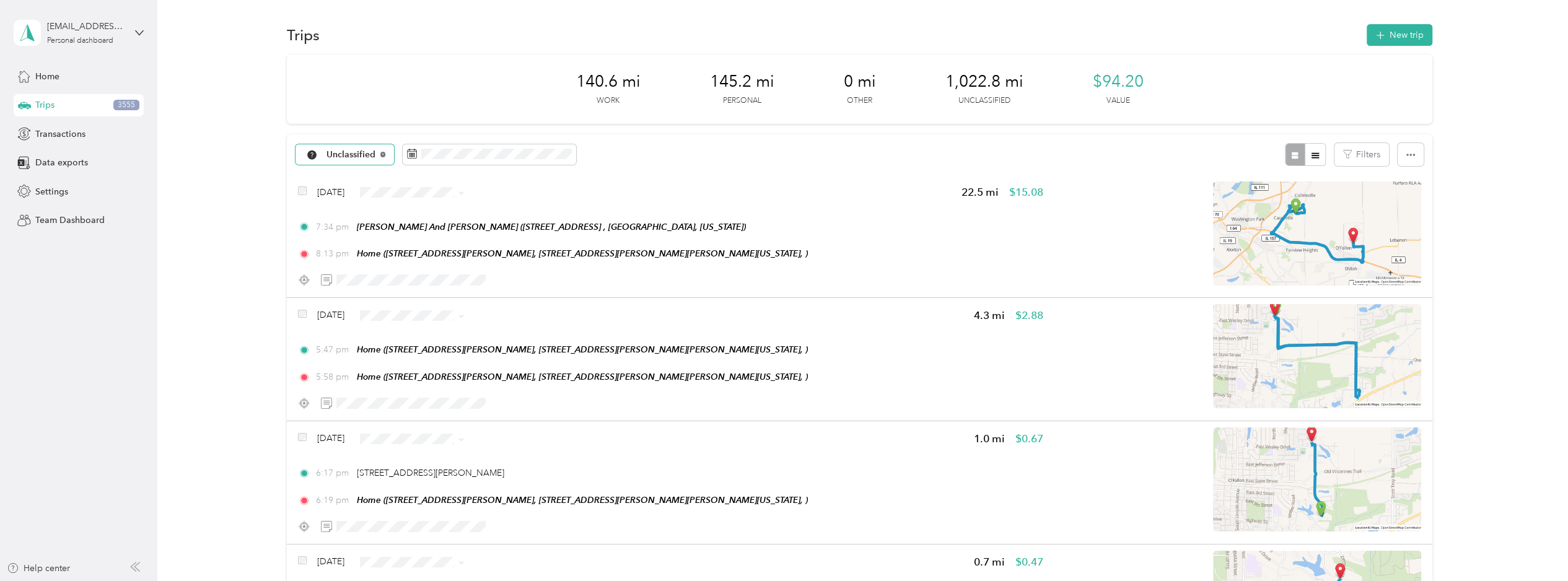
click at [381, 152] on icon at bounding box center [383, 155] width 5 height 5
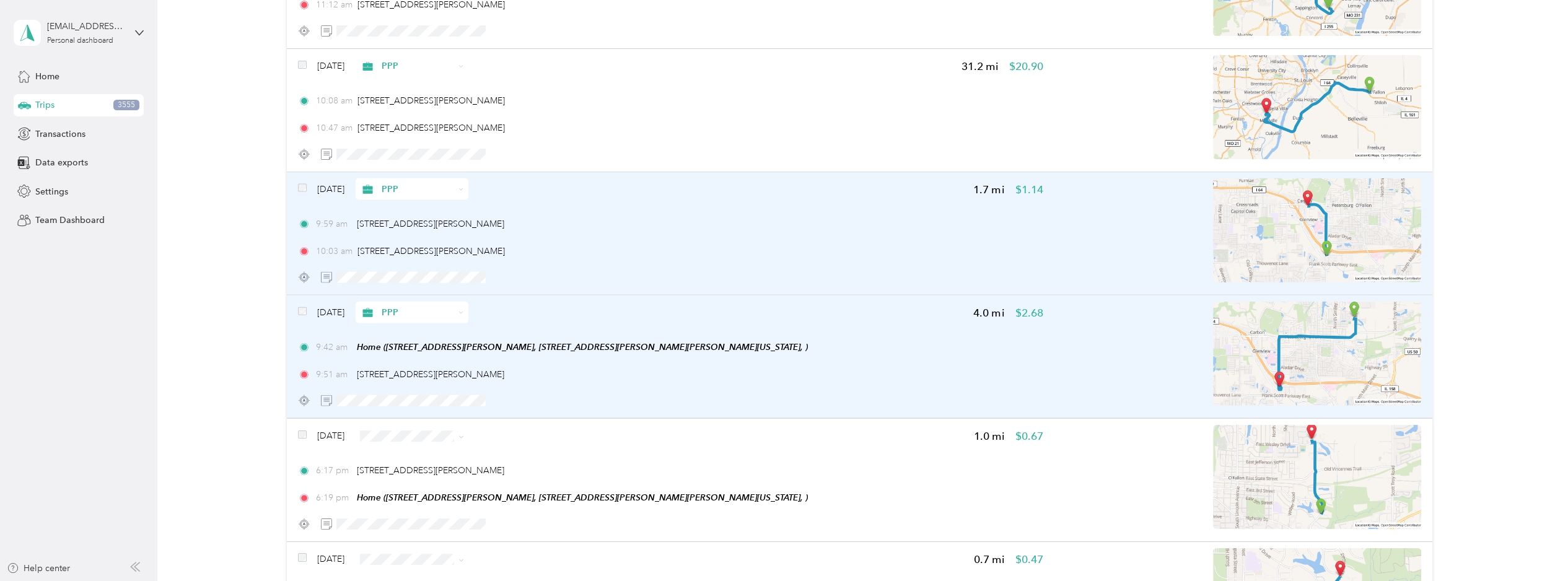
scroll to position [8507, 0]
click at [292, 174] on div "[DATE] PPP 1.7 mi $1.14 9:59 am [STREET_ADDRESS] 10:03 am [STREET_ADDRESS][PERS…" at bounding box center [859, 235] width 1145 height 124
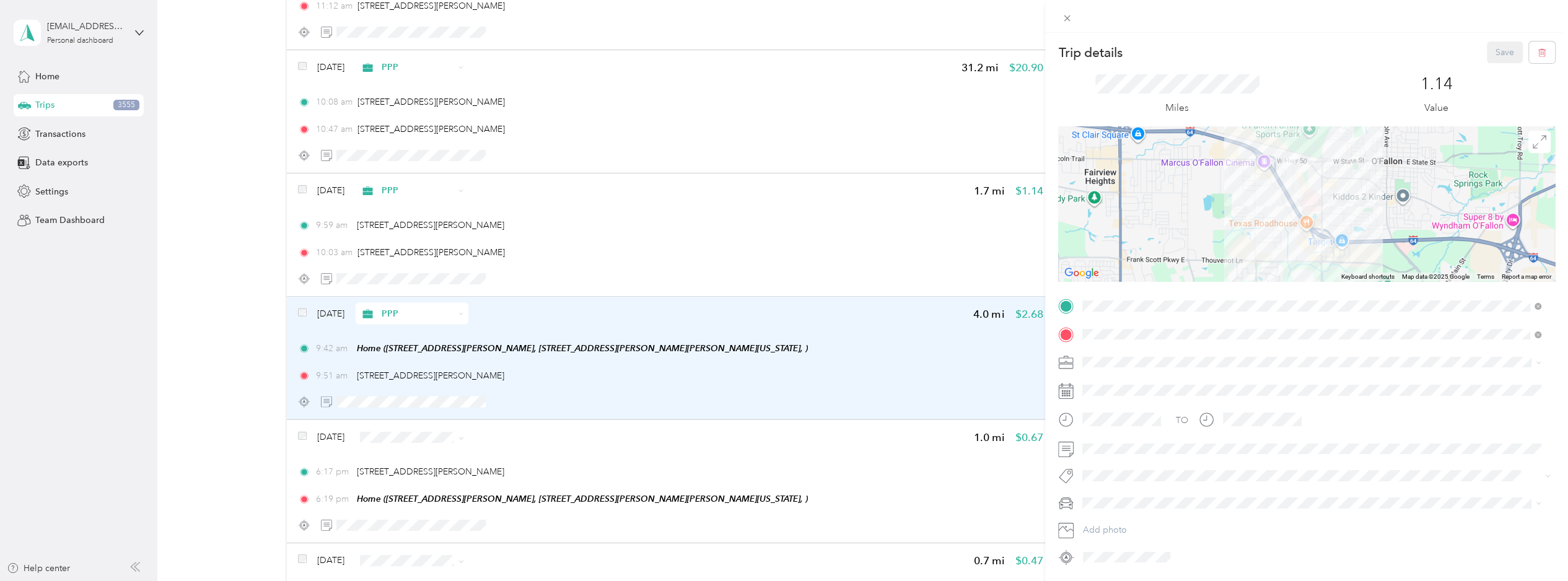
click at [299, 159] on div "Trip details Save This trip cannot be edited because it is either under review,…" at bounding box center [784, 290] width 1568 height 581
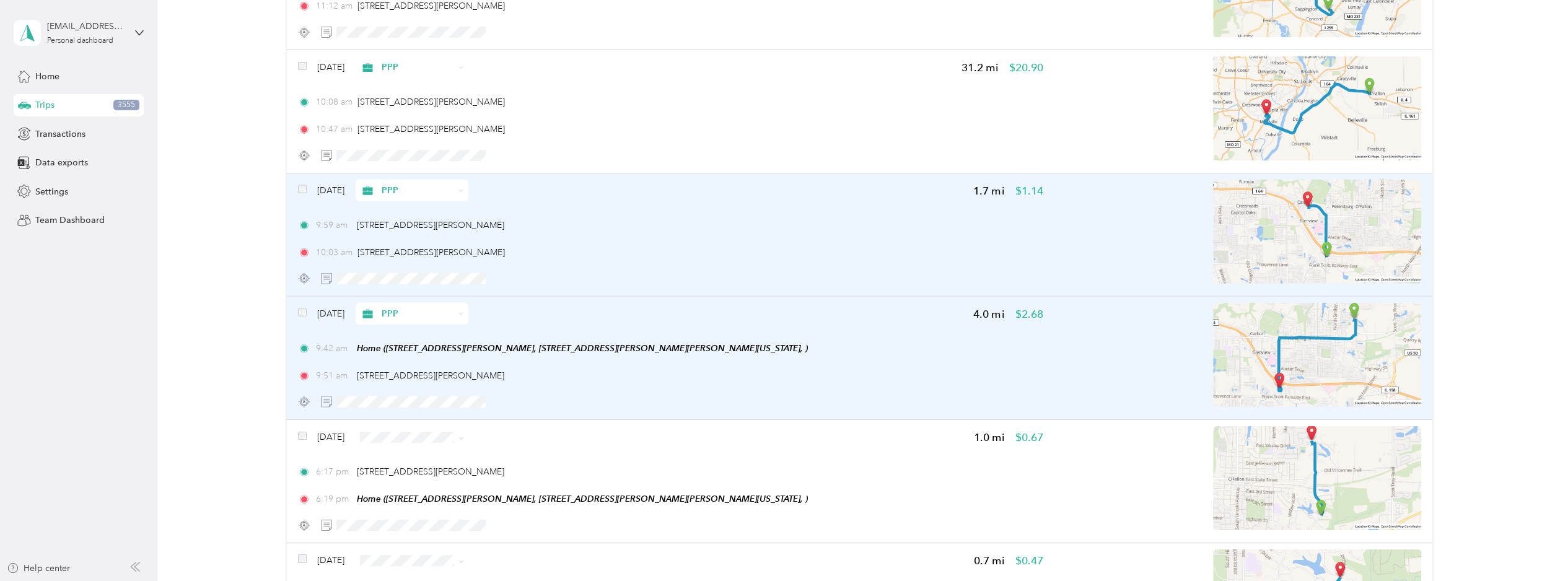
click at [828, 266] on div "[DATE] PPP 1.7 mi $1.14 9:59 am [STREET_ADDRESS] 10:03 am [STREET_ADDRESS][PERS…" at bounding box center [859, 235] width 1145 height 124
click at [814, 303] on div "[DATE] PPP 4.0 mi $2.68" at bounding box center [671, 313] width 745 height 21
click at [774, 303] on div "[DATE] PPP 4.0 mi $2.68" at bounding box center [671, 313] width 745 height 21
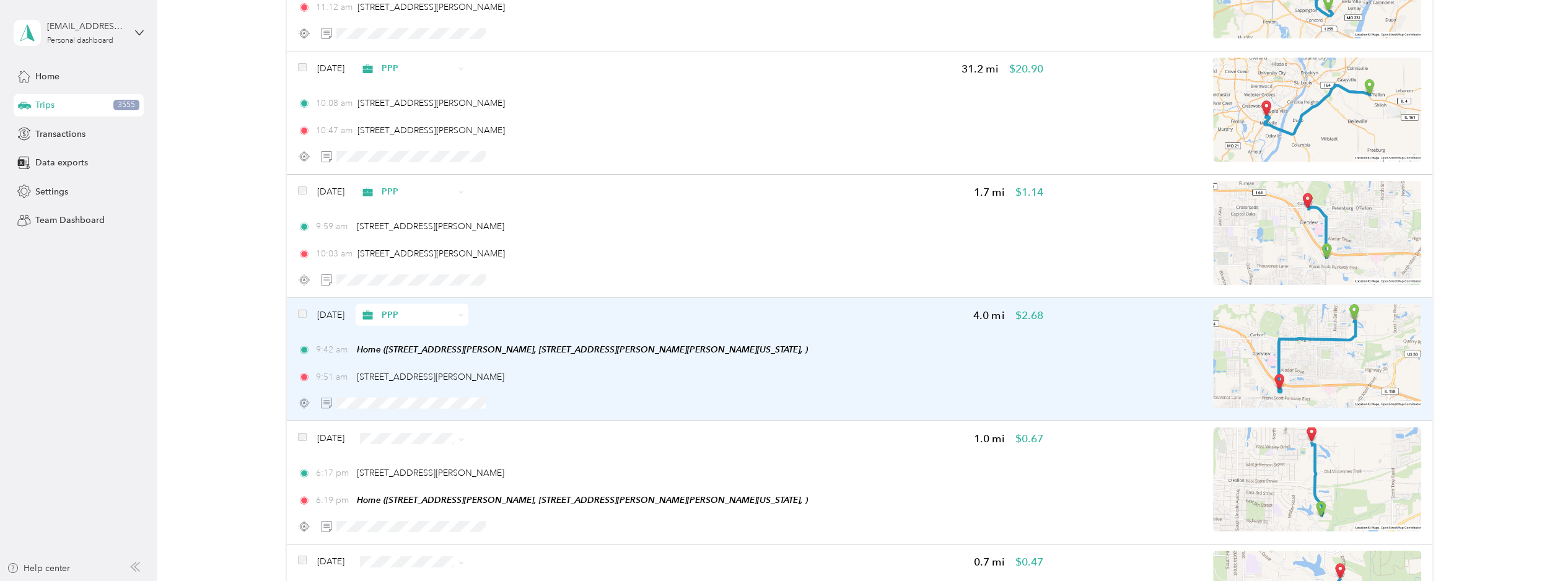
scroll to position [8508, 0]
click at [816, 303] on div "[DATE] PPP 4.0 mi $2.68" at bounding box center [671, 313] width 745 height 21
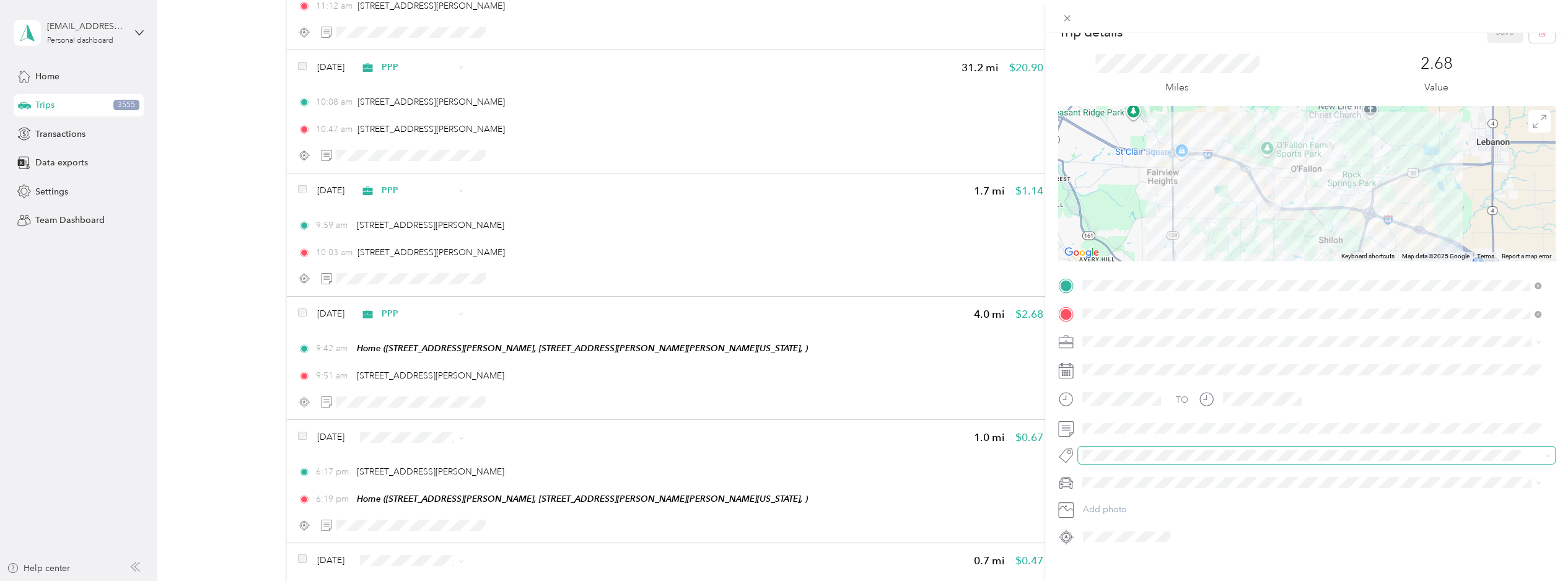
scroll to position [40, 0]
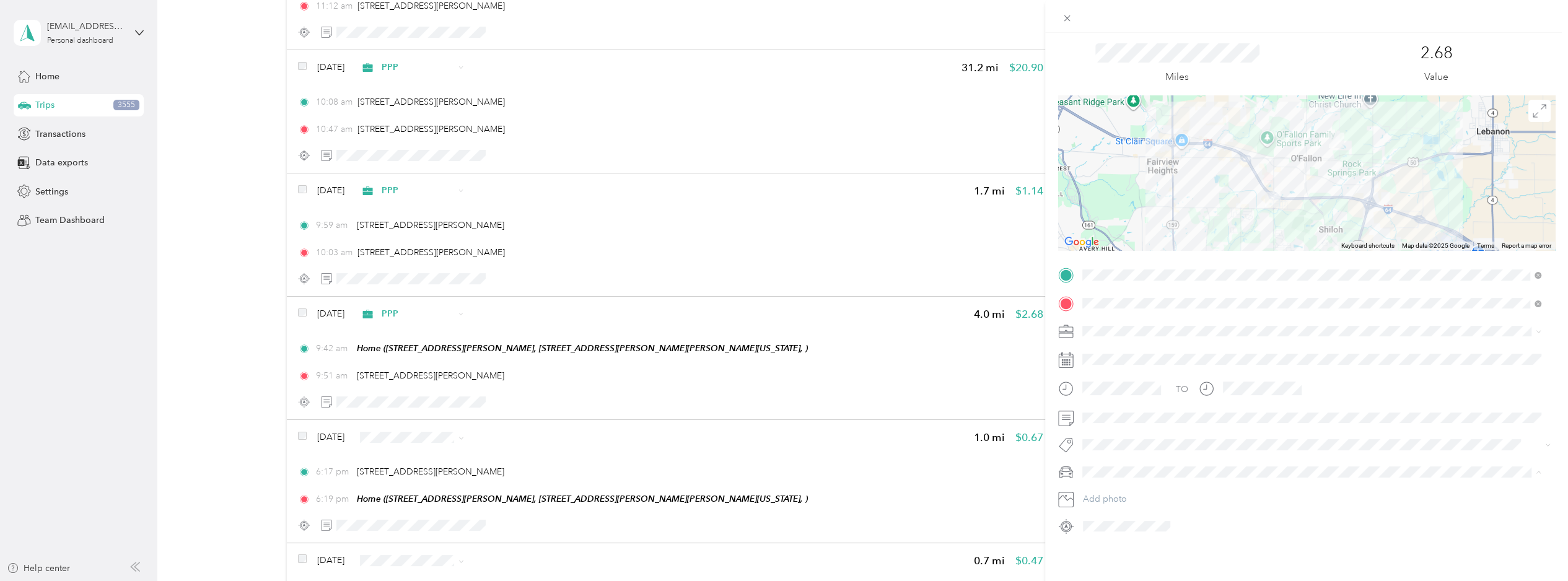
click at [691, 291] on div "Trip details Save This trip cannot be edited because it is either under review,…" at bounding box center [784, 290] width 1568 height 581
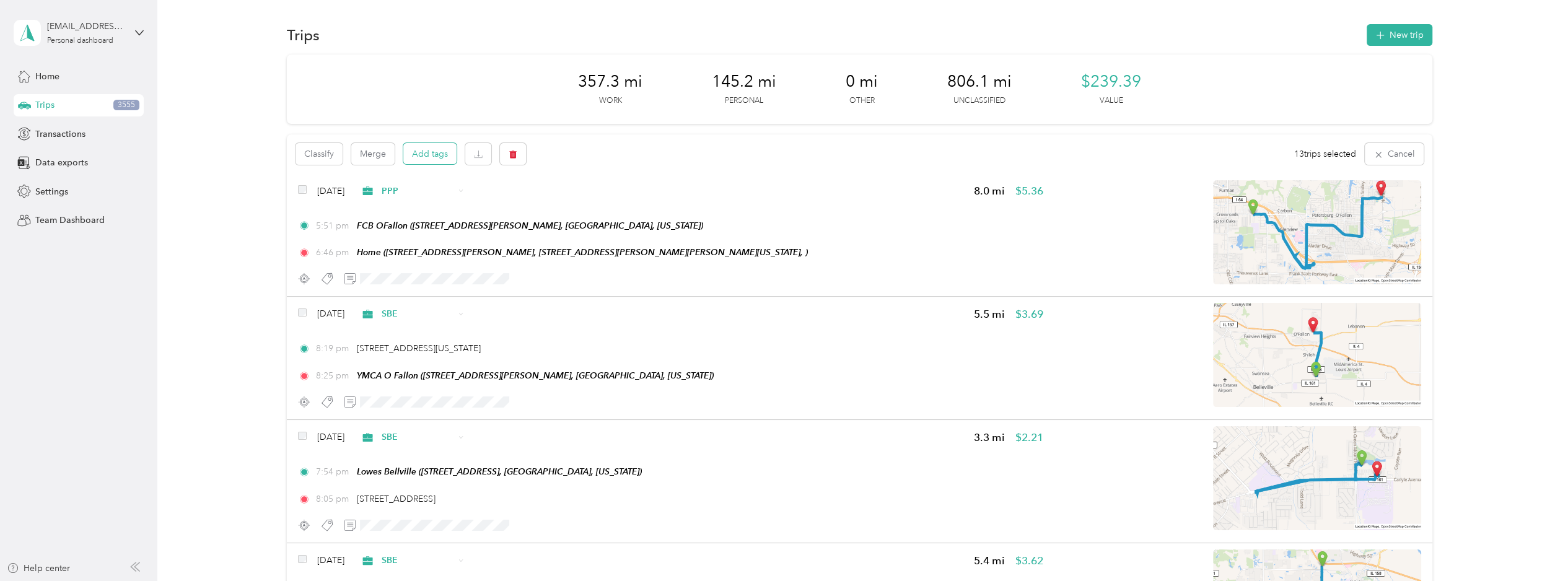
click at [442, 149] on button "Add tags" at bounding box center [430, 154] width 53 height 21
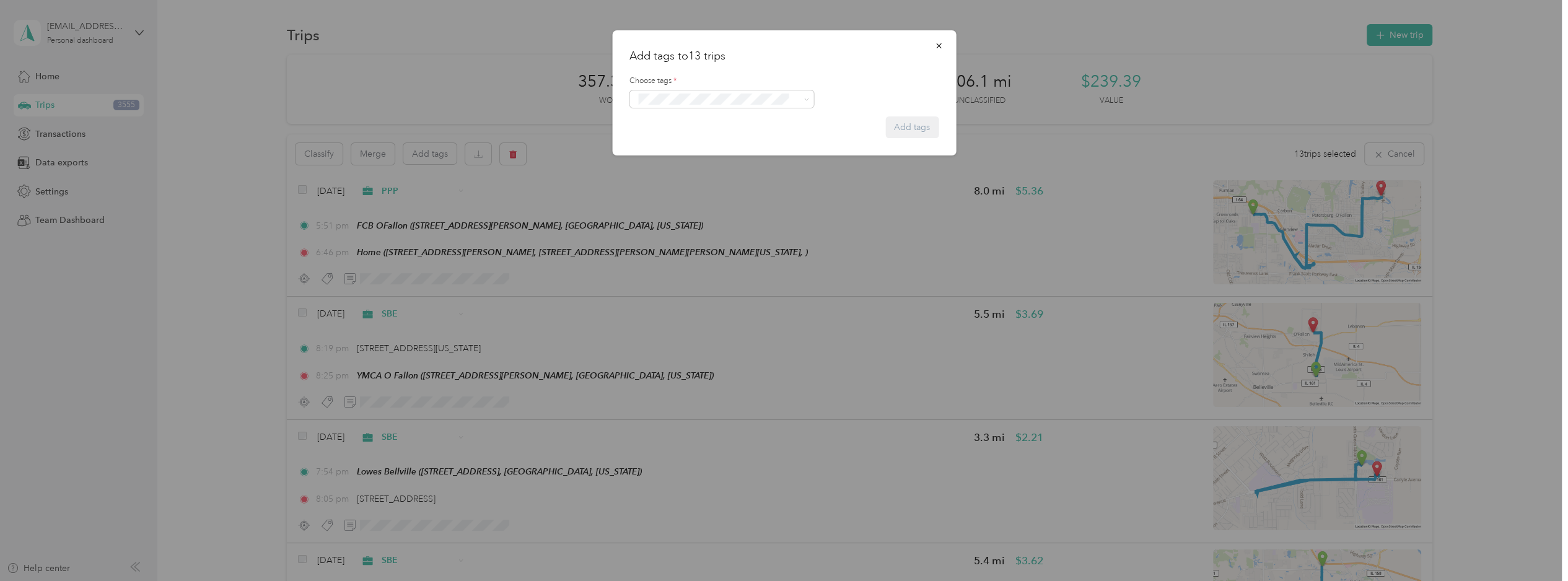
click at [734, 133] on button "Add tag 2605 WW" at bounding box center [721, 136] width 90 height 21
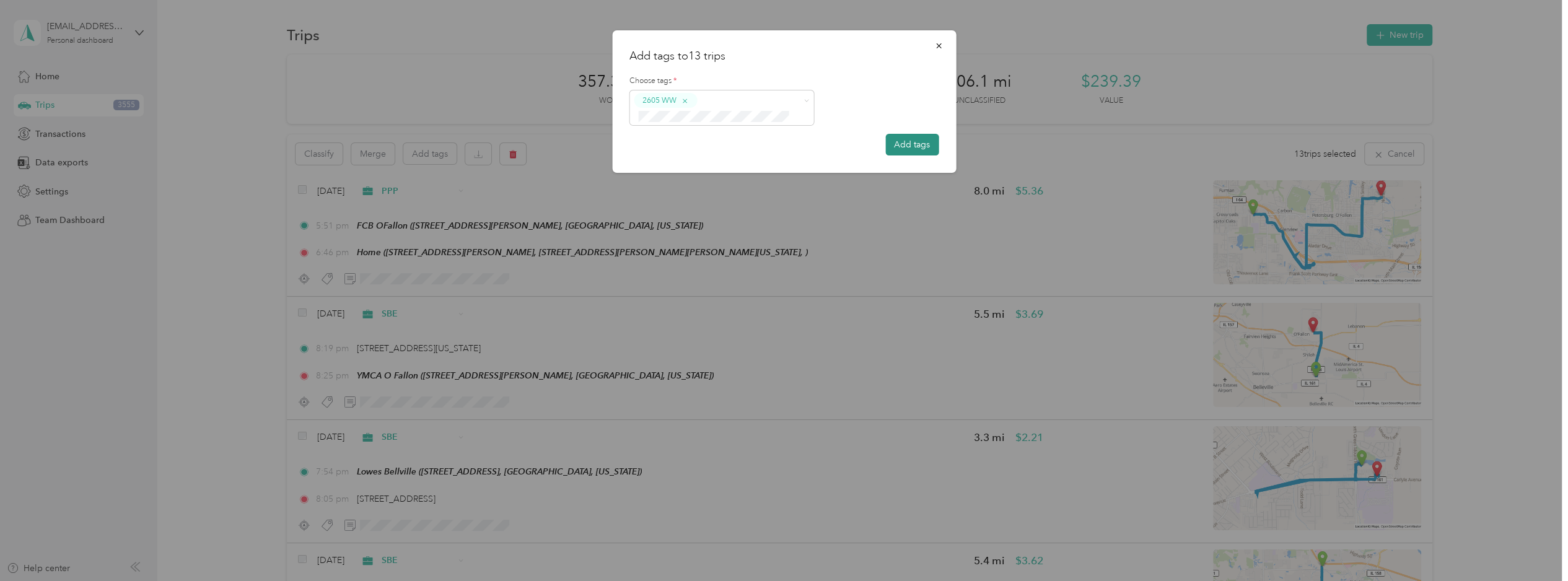
click at [911, 142] on button "Add tags" at bounding box center [912, 144] width 53 height 21
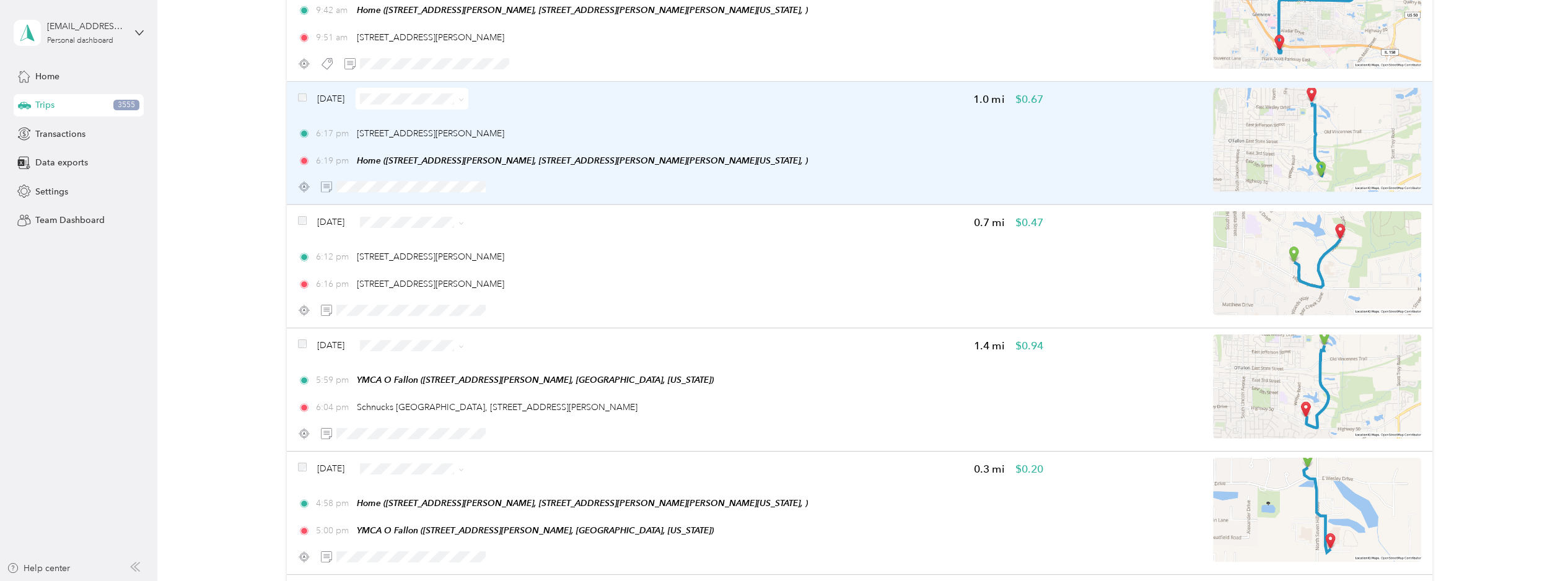
scroll to position [8893, 0]
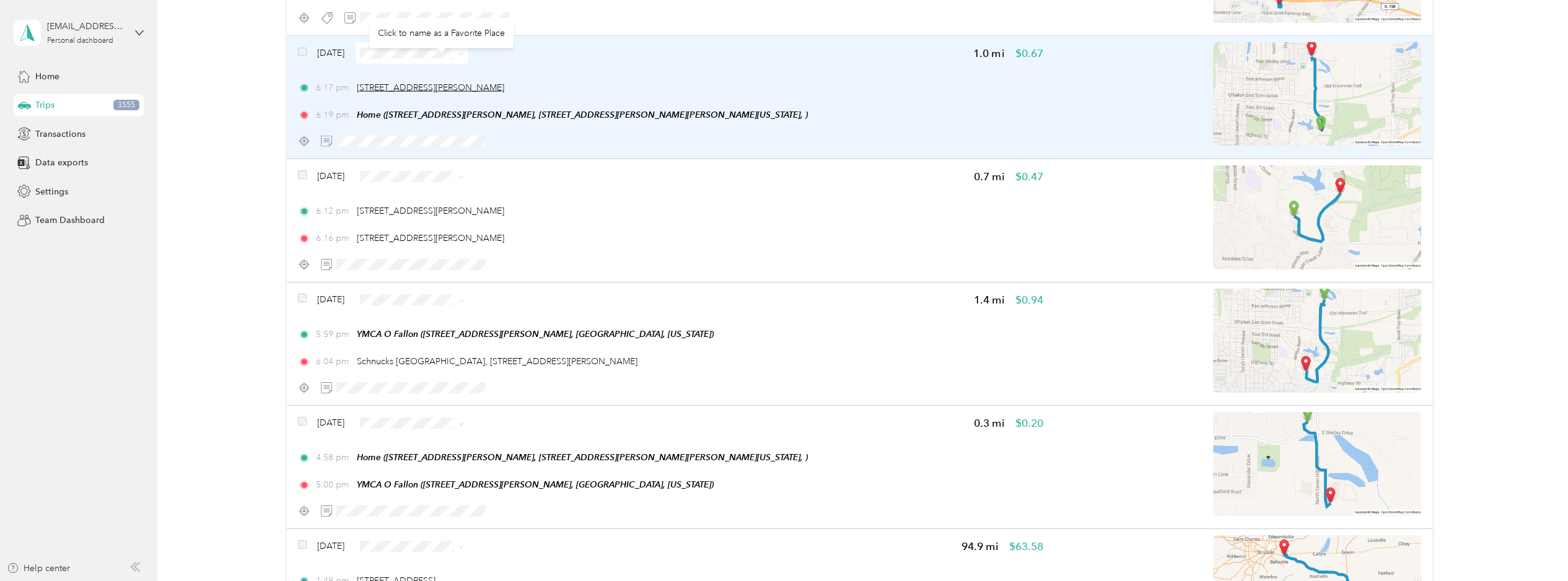
click at [473, 82] on span "[STREET_ADDRESS][PERSON_NAME]" at bounding box center [430, 87] width 147 height 10
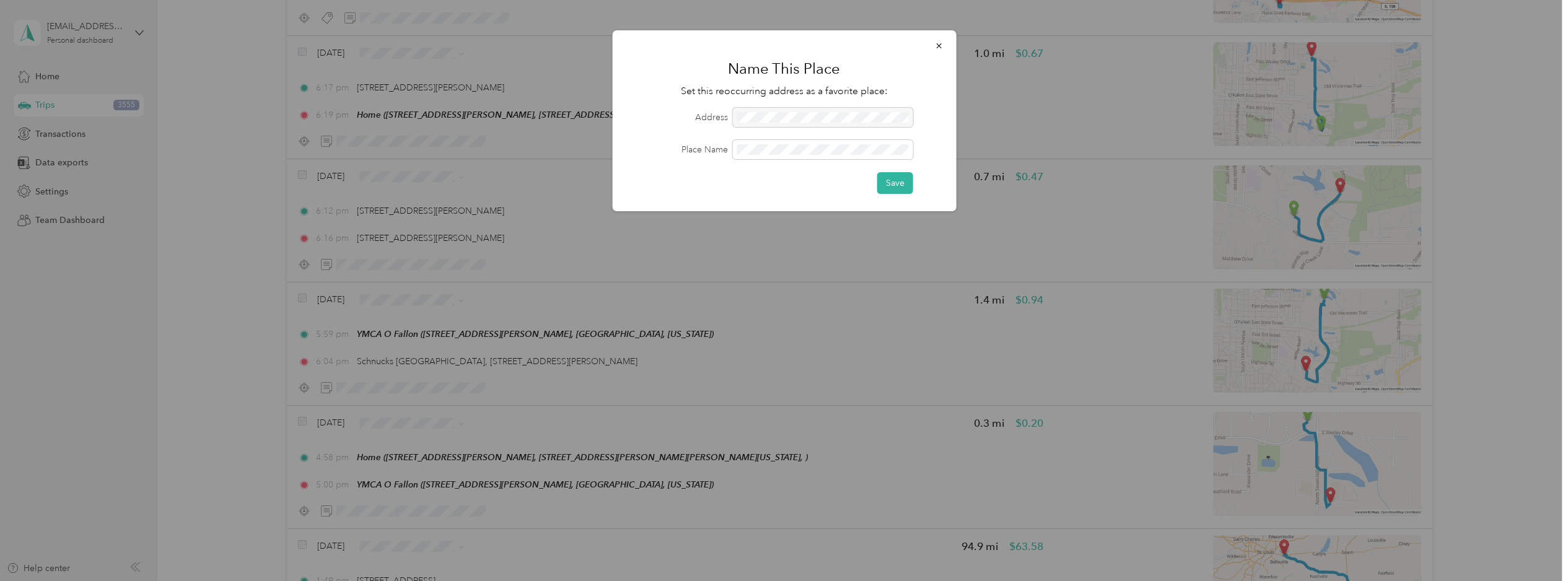
click at [774, 120] on div at bounding box center [822, 117] width 180 height 19
click at [941, 45] on icon "button" at bounding box center [939, 45] width 9 height 9
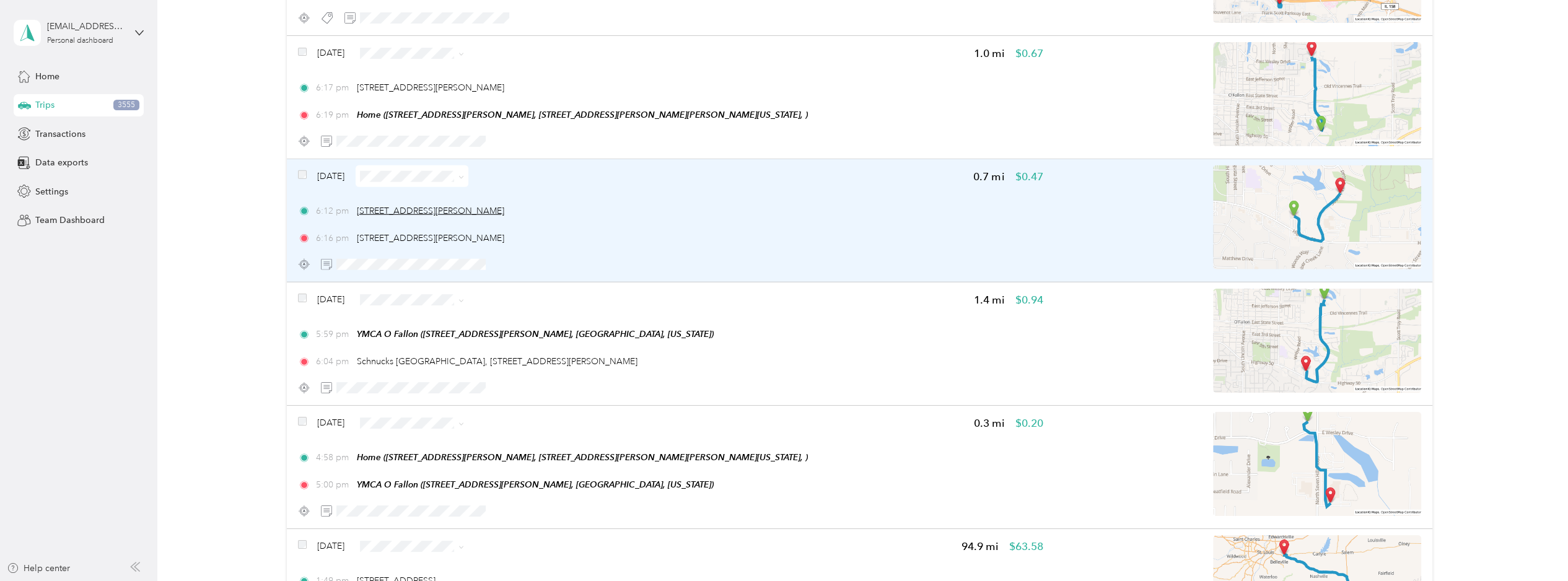
click at [446, 206] on span "[STREET_ADDRESS][PERSON_NAME]" at bounding box center [430, 211] width 147 height 10
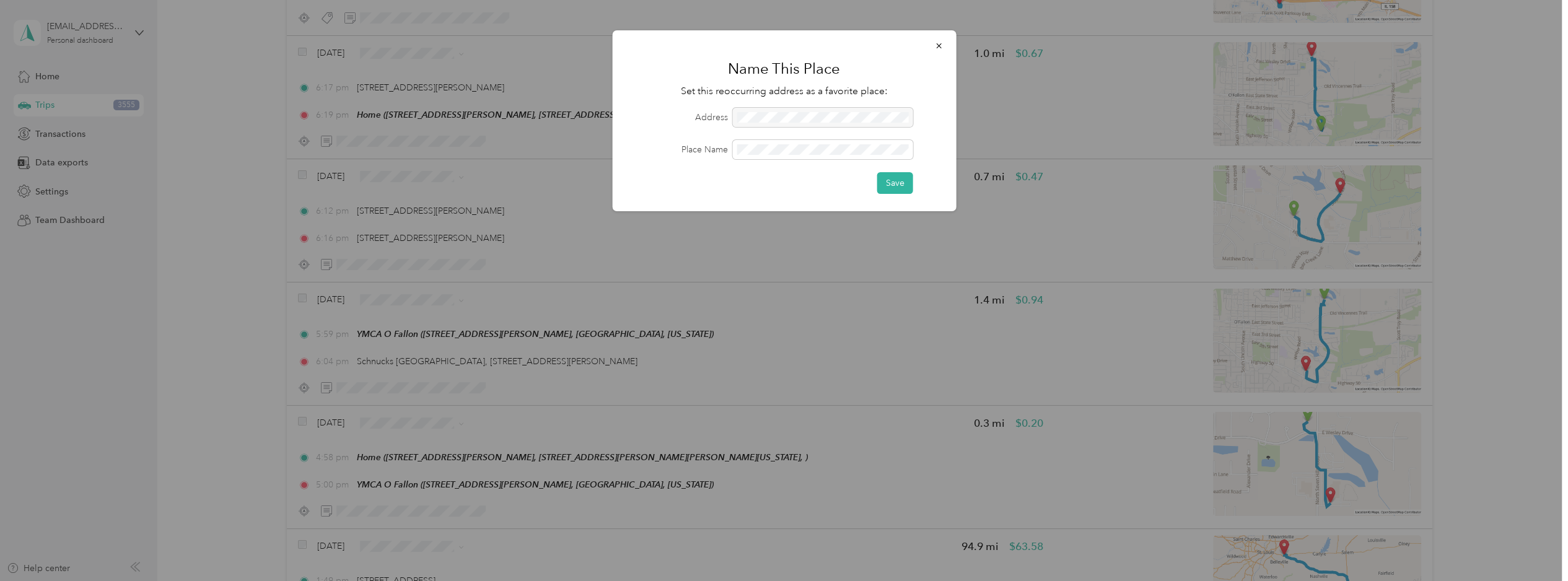
click at [805, 118] on div at bounding box center [822, 117] width 180 height 19
drag, startPoint x: 805, startPoint y: 118, endPoint x: 1201, endPoint y: 172, distance: 399.7
click at [1131, 147] on div at bounding box center [784, 290] width 1568 height 581
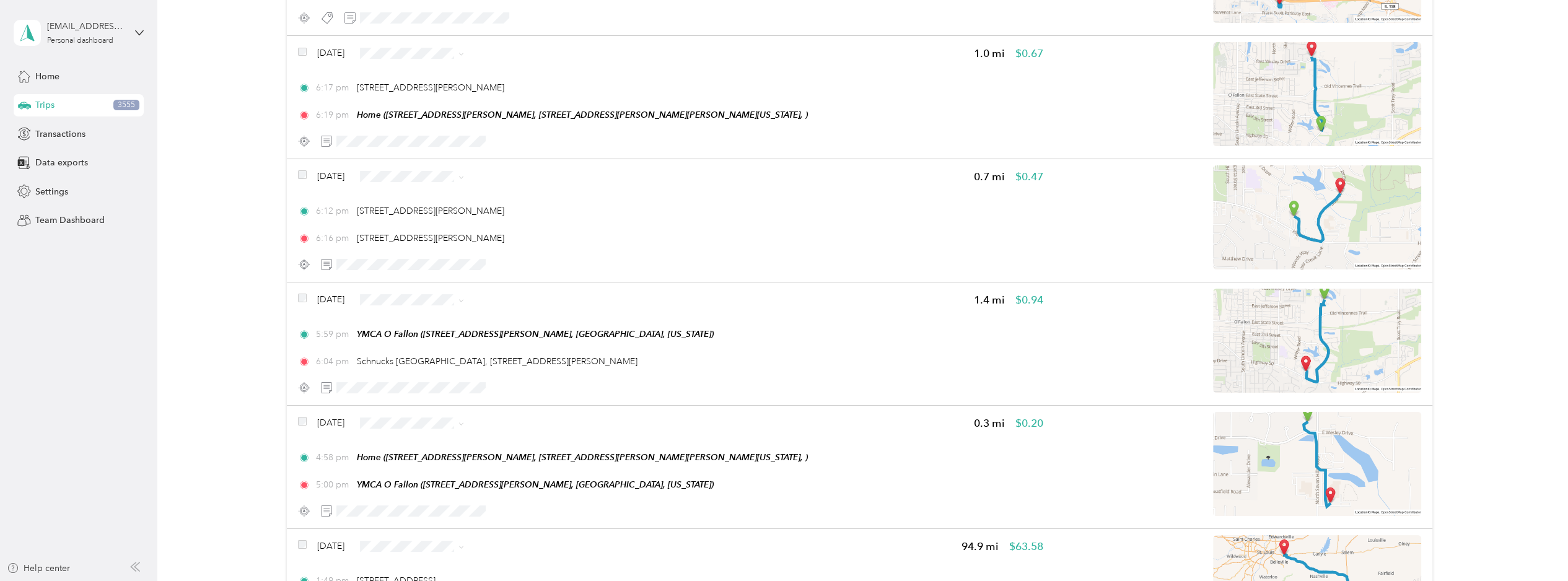
click at [1227, 193] on div at bounding box center [784, 290] width 1568 height 581
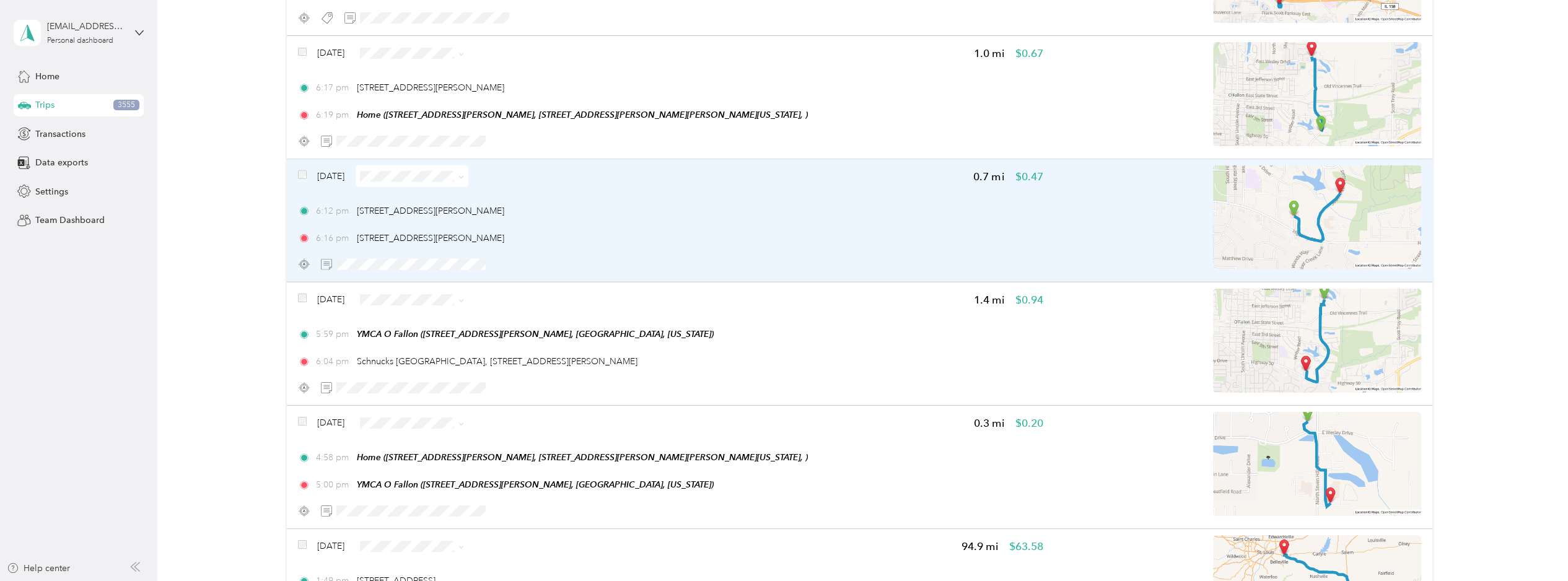
click at [1227, 192] on img at bounding box center [1318, 217] width 208 height 104
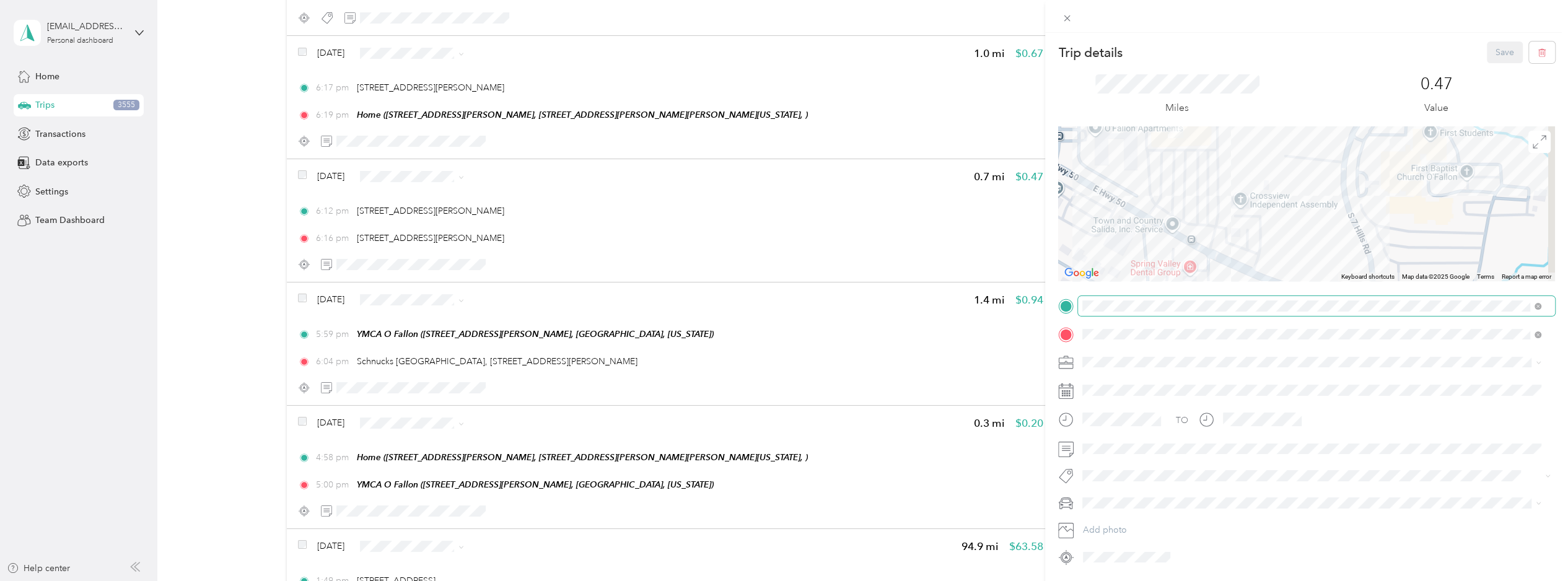
click at [1227, 578] on div "Trip details Save This trip cannot be edited because it is either under review,…" at bounding box center [781, 581] width 1562 height 0
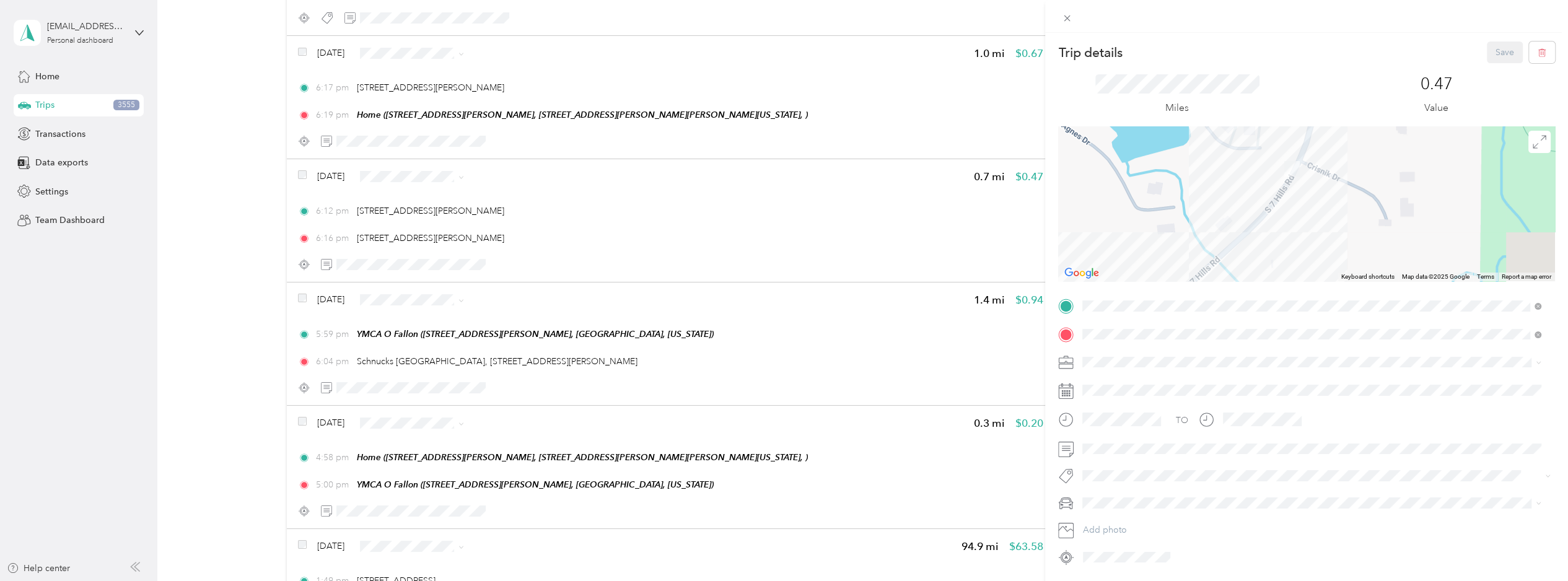
drag, startPoint x: 1428, startPoint y: 150, endPoint x: 1314, endPoint y: 287, distance: 178.2
click at [1227, 287] on div "Trip details Save This trip cannot be edited because it is either under review,…" at bounding box center [1306, 304] width 497 height 526
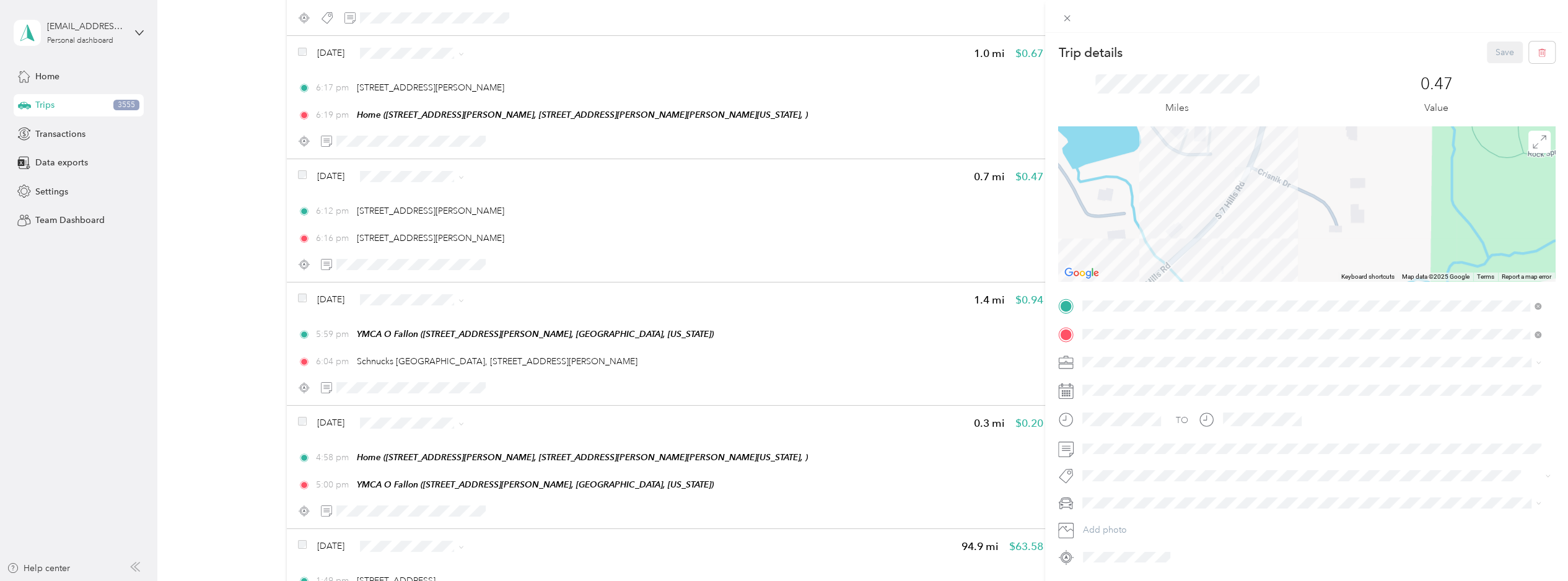
drag, startPoint x: 1293, startPoint y: 215, endPoint x: 1318, endPoint y: 174, distance: 48.0
click at [1227, 174] on div at bounding box center [1306, 203] width 497 height 155
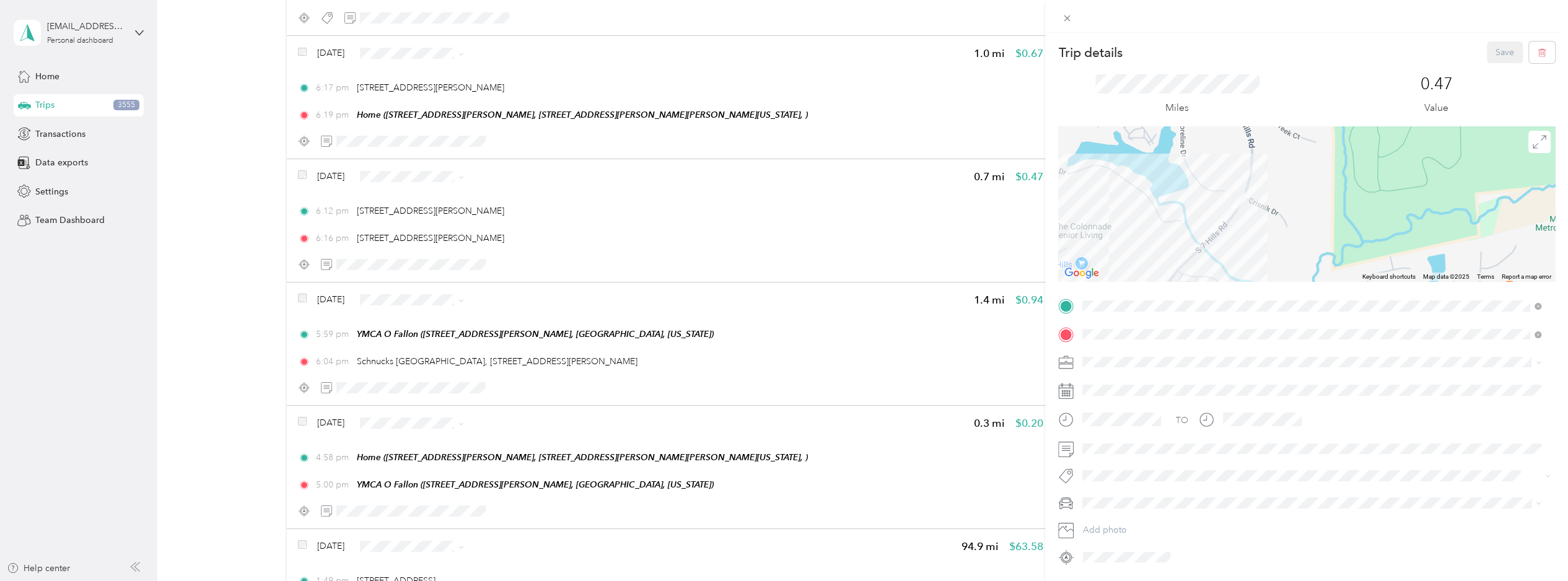
click at [223, 231] on div "Trip details Save This trip cannot be edited because it is either under review,…" at bounding box center [784, 290] width 1568 height 581
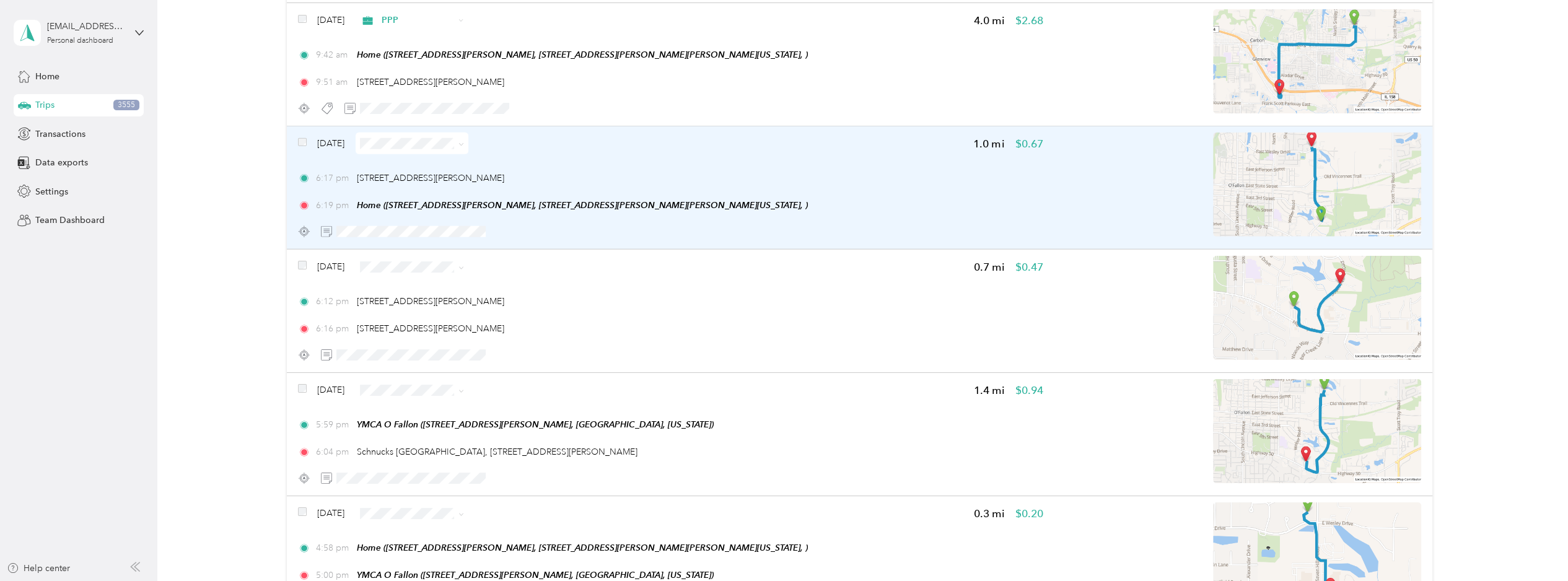
scroll to position [8768, 0]
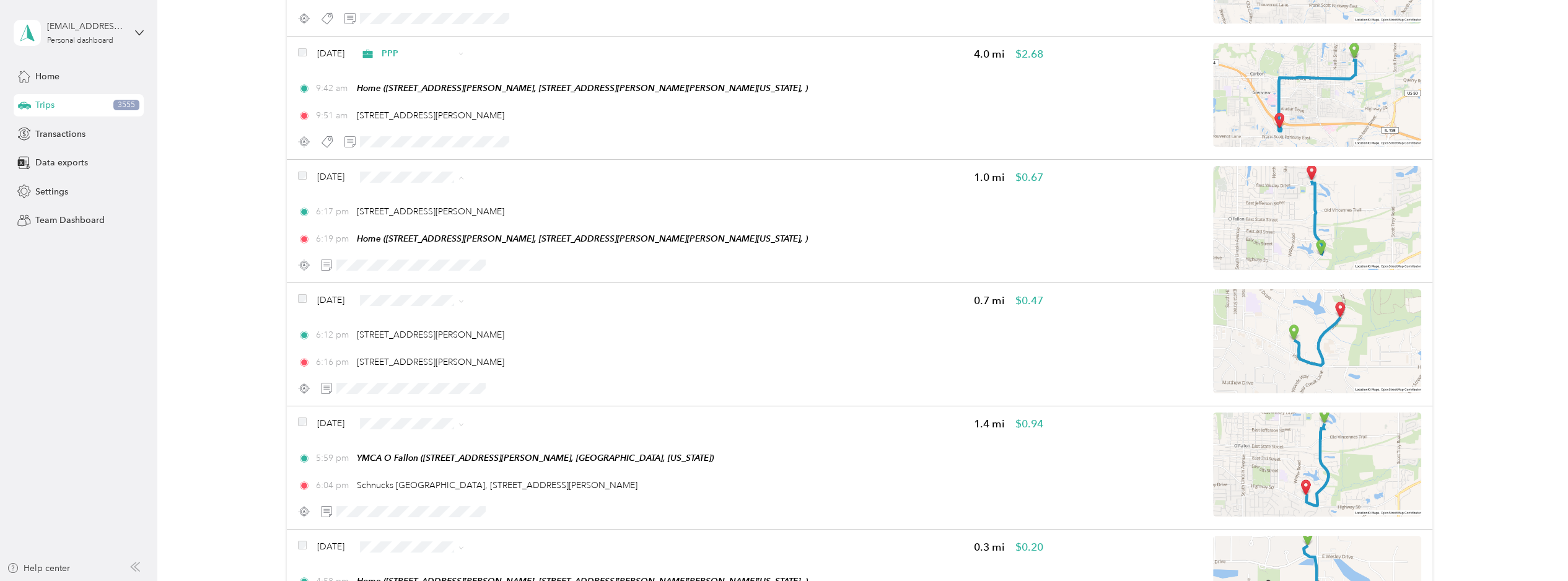
click at [430, 195] on span "Personal" at bounding box center [456, 193] width 101 height 13
click at [415, 313] on span "Personal" at bounding box center [456, 316] width 101 height 13
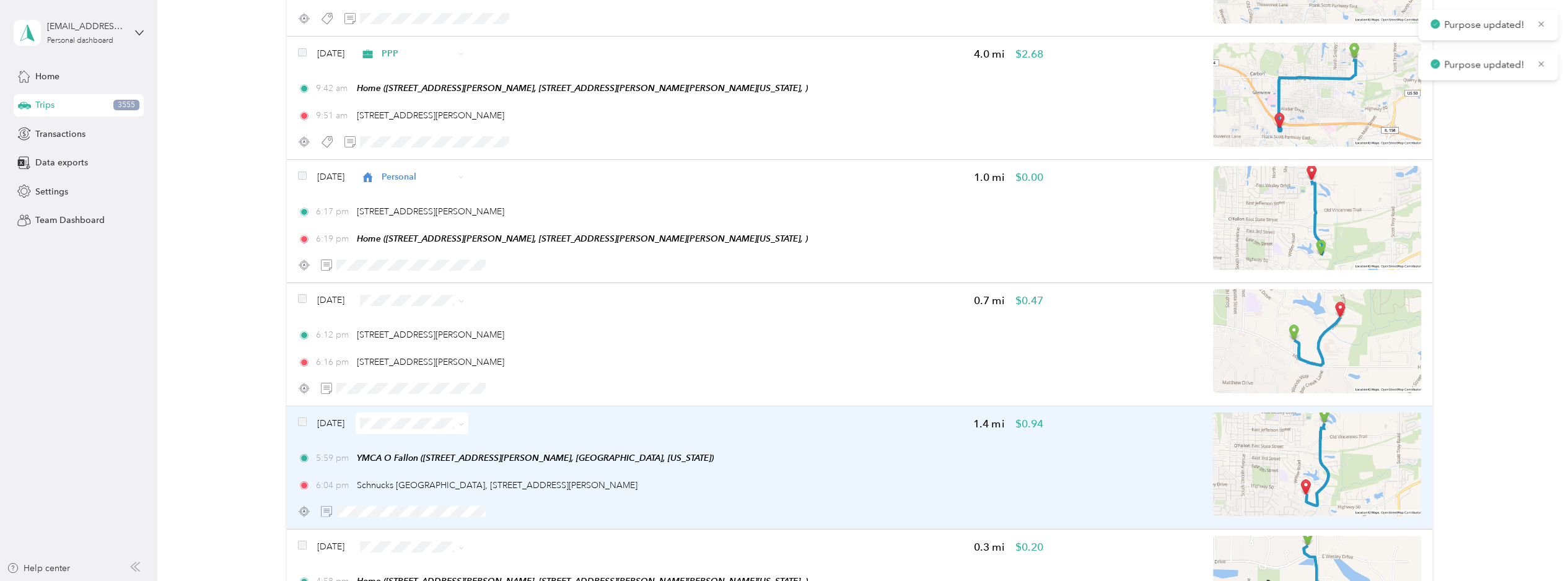
click at [391, 413] on span at bounding box center [412, 423] width 113 height 21
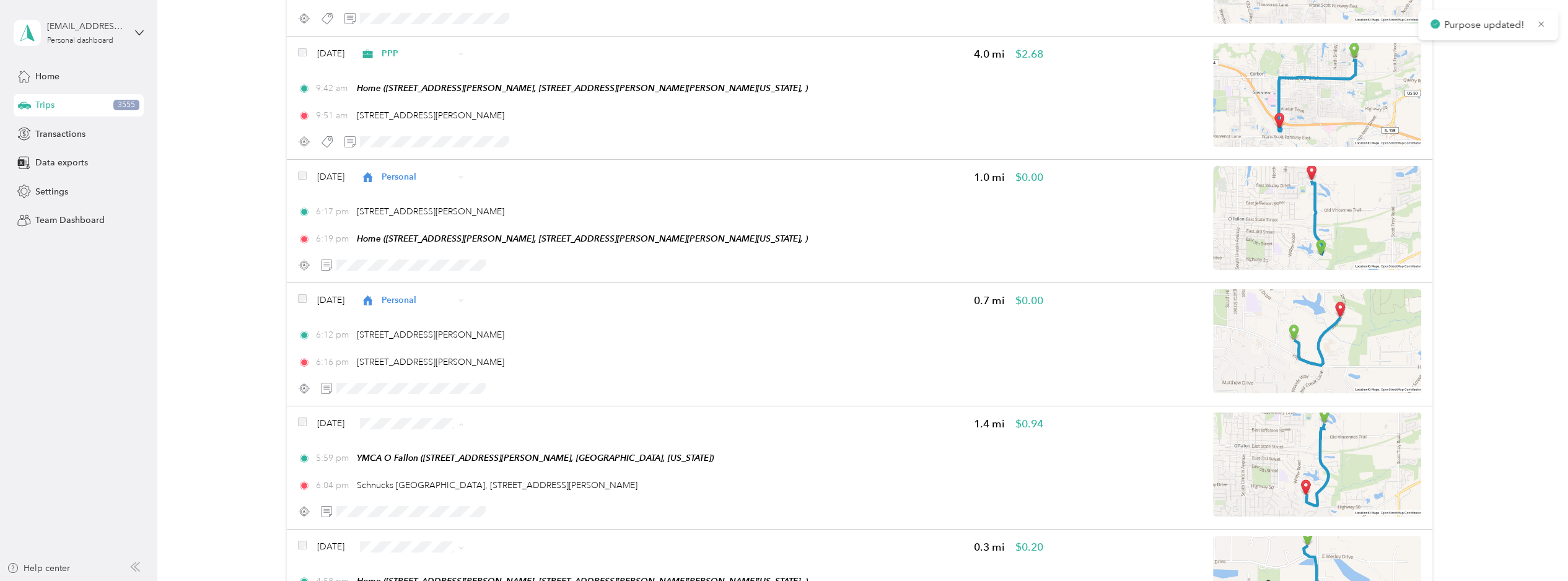
click at [416, 435] on span "Personal" at bounding box center [456, 439] width 101 height 13
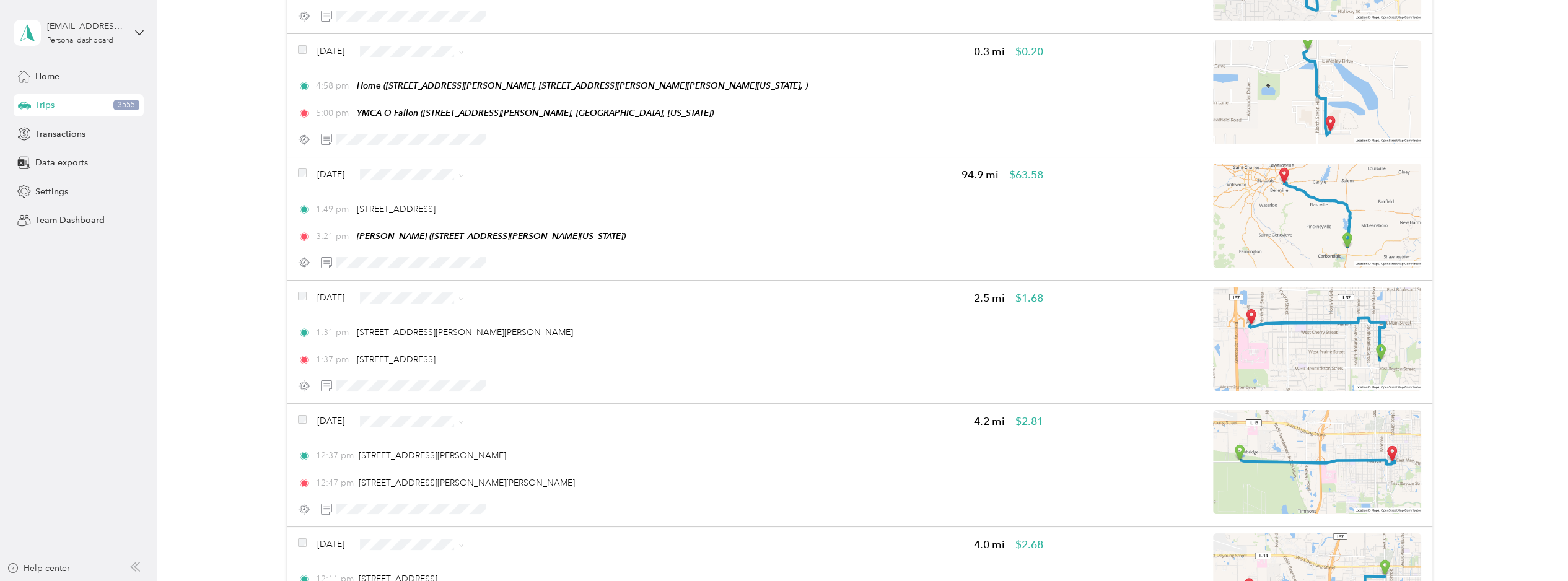
scroll to position [9202, 0]
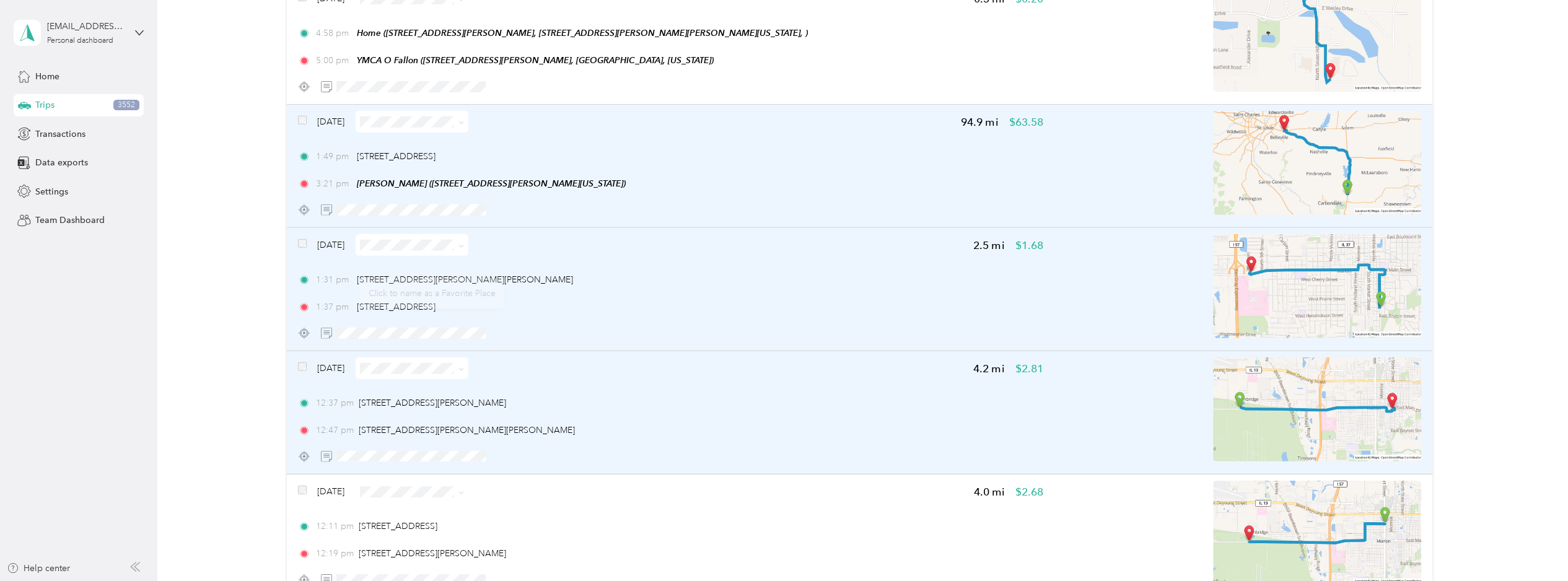
scroll to position [9325, 0]
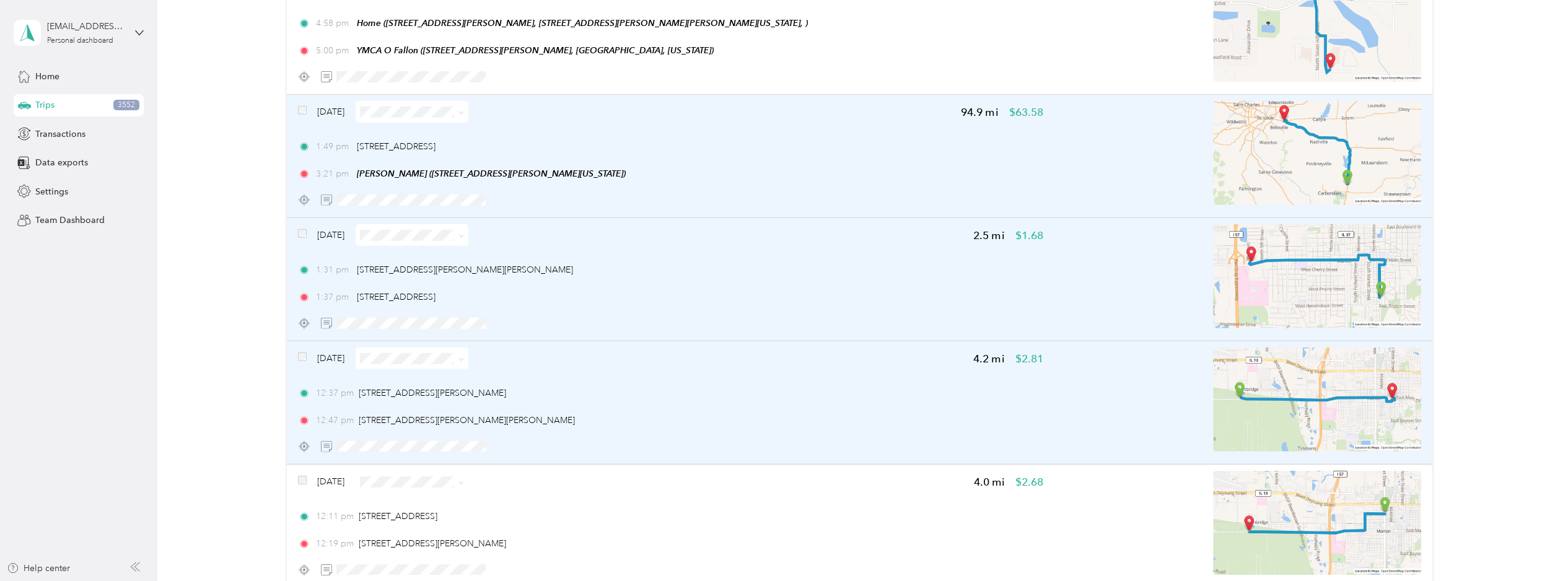
click at [307, 348] on div "[DATE]" at bounding box center [383, 358] width 170 height 21
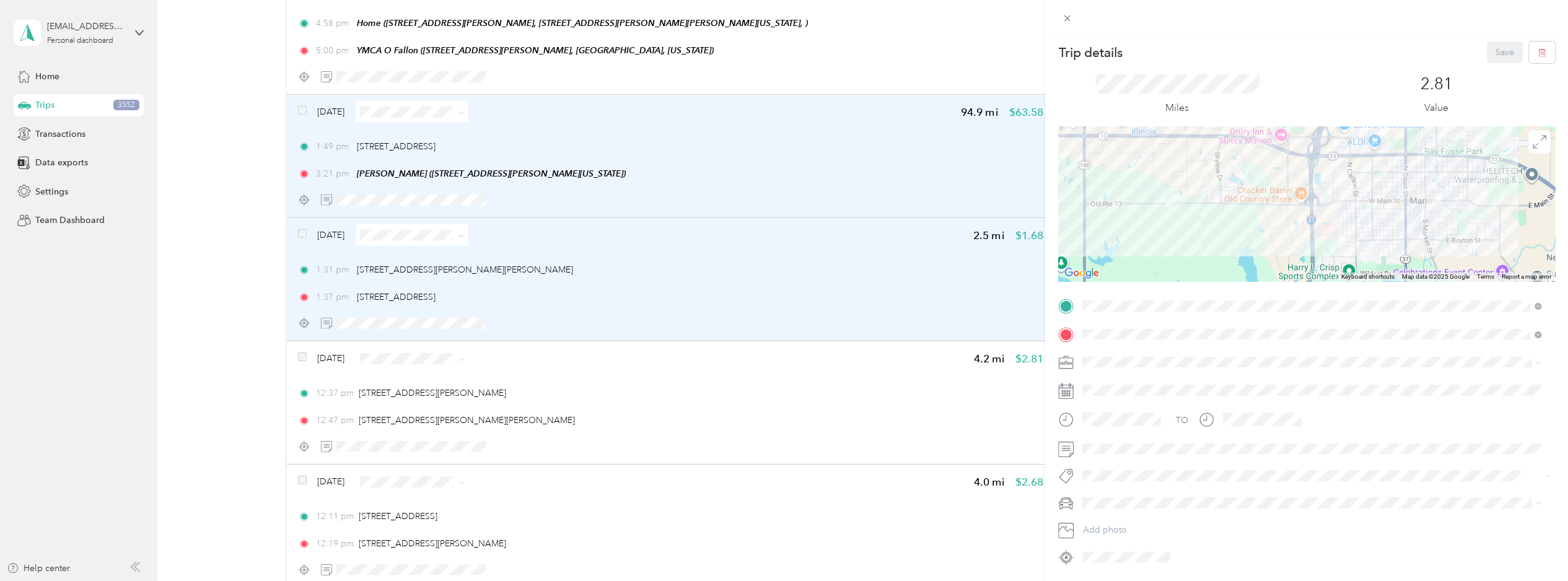
click at [300, 326] on div "Trip details Save This trip cannot be edited because it is either under review,…" at bounding box center [784, 290] width 1568 height 581
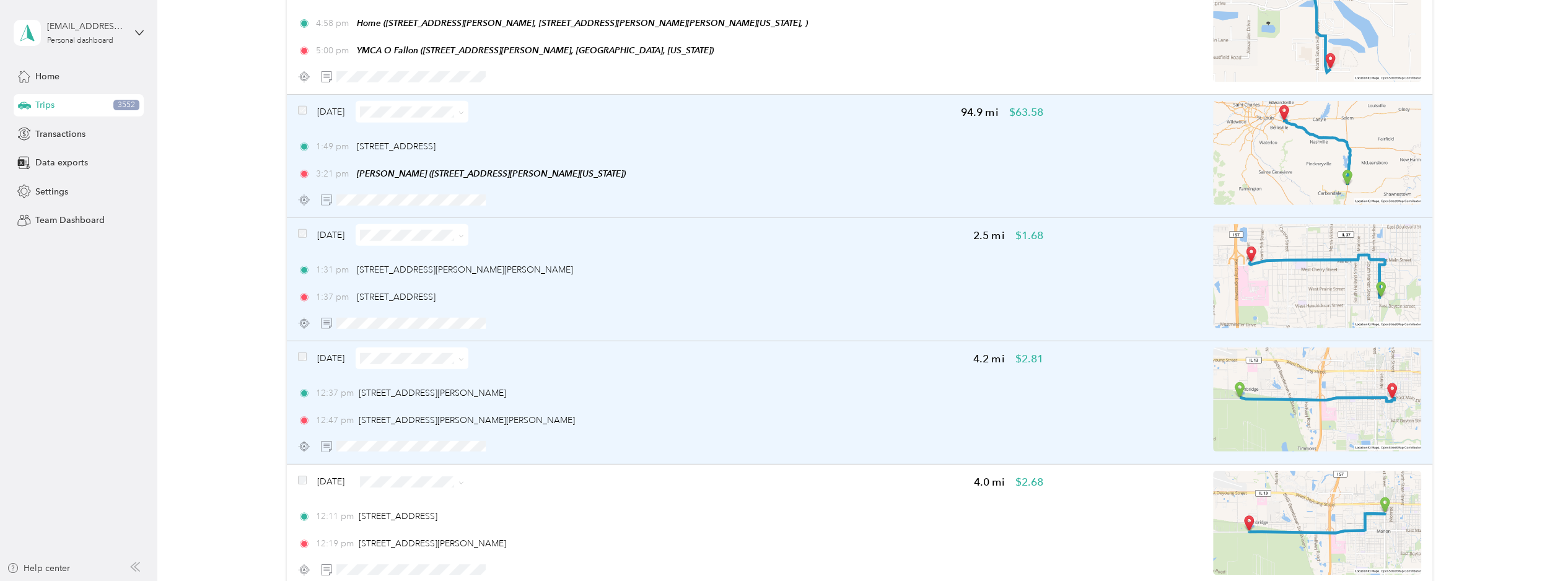
click at [306, 348] on div "[DATE]" at bounding box center [383, 358] width 170 height 21
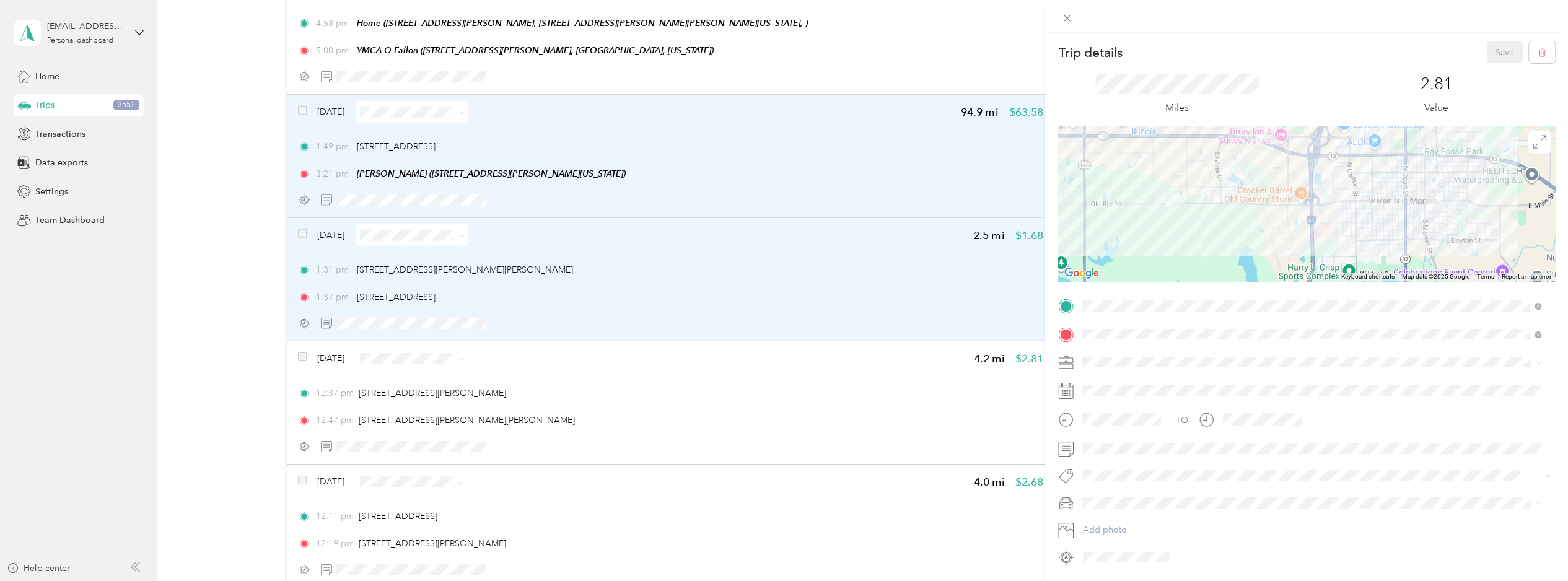
click at [304, 326] on div "Trip details Save This trip cannot be edited because it is either under review,…" at bounding box center [784, 290] width 1568 height 581
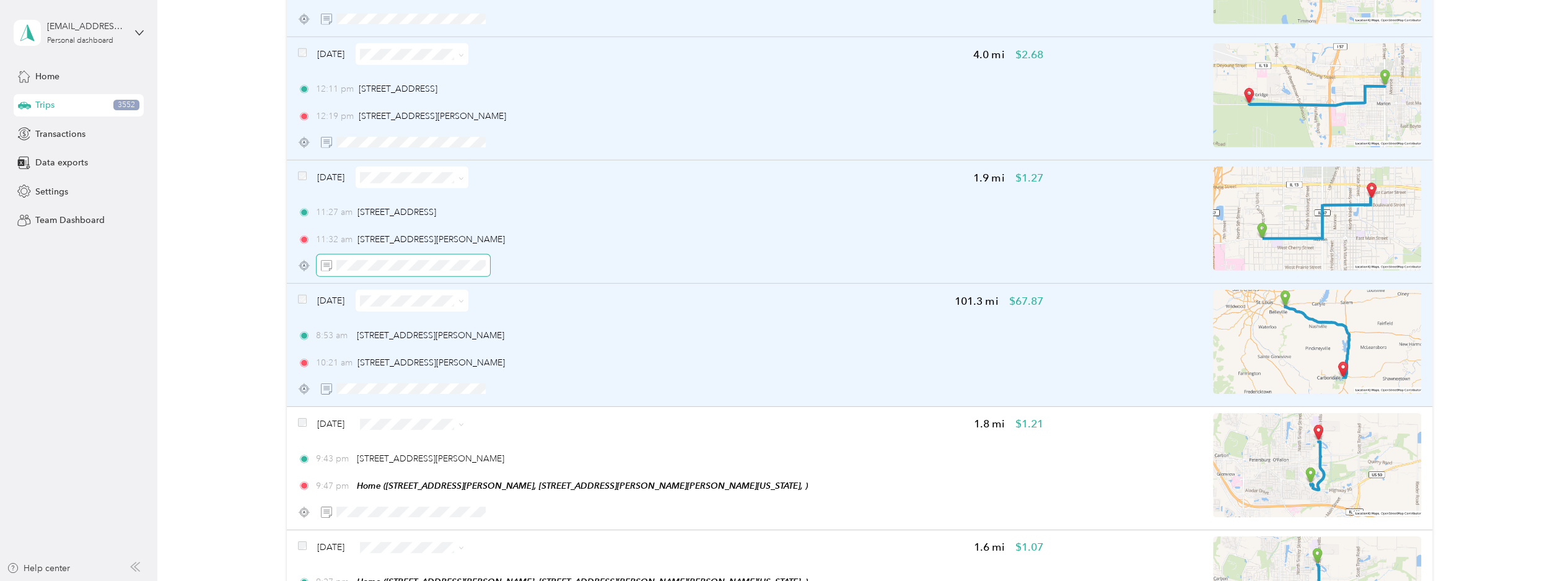
scroll to position [9759, 0]
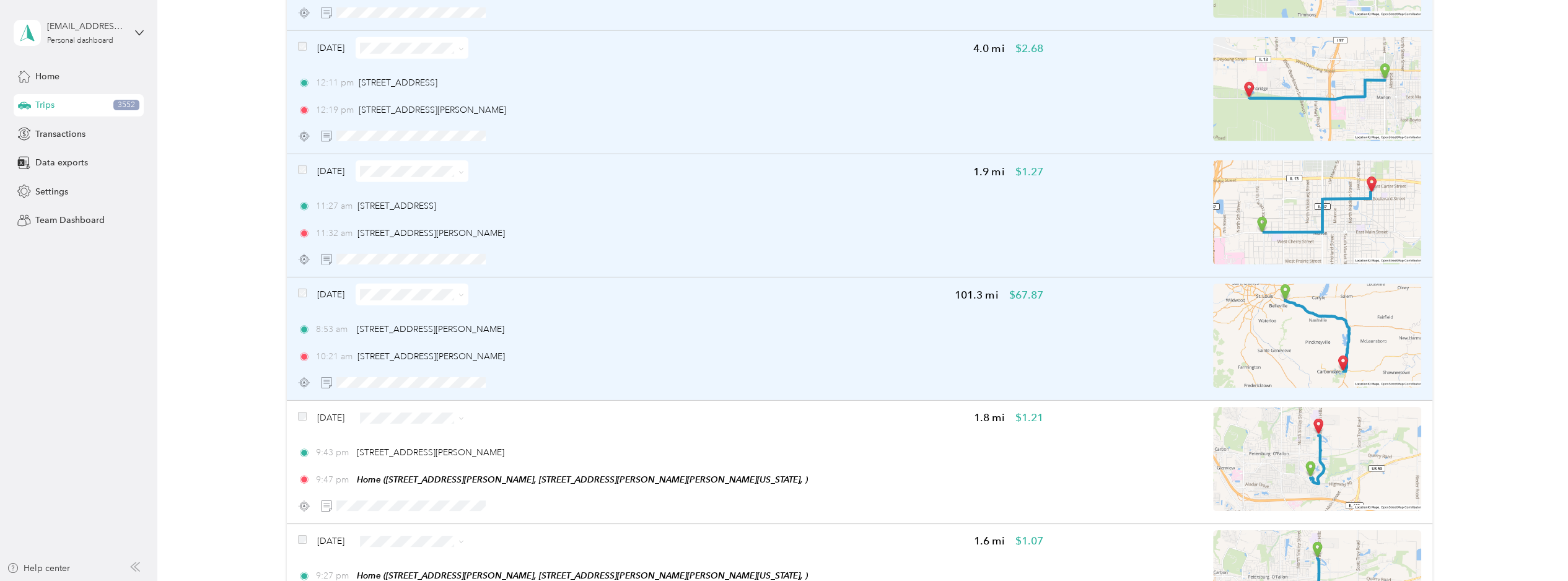
click at [444, 284] on span at bounding box center [412, 294] width 113 height 21
click at [416, 354] on li "ASH" at bounding box center [445, 351] width 140 height 21
click at [568, 285] on div "[DATE] ASH 101.3 mi $67.87 8:53 am 8409 US-50, [PERSON_NAME][GEOGRAPHIC_DATA] 1…" at bounding box center [671, 338] width 745 height 109
click at [607, 284] on div "[DATE] ASH 101.3 mi $67.87" at bounding box center [671, 294] width 745 height 21
click at [885, 284] on div "[DATE] ASH 101.3 mi $67.87" at bounding box center [671, 294] width 745 height 21
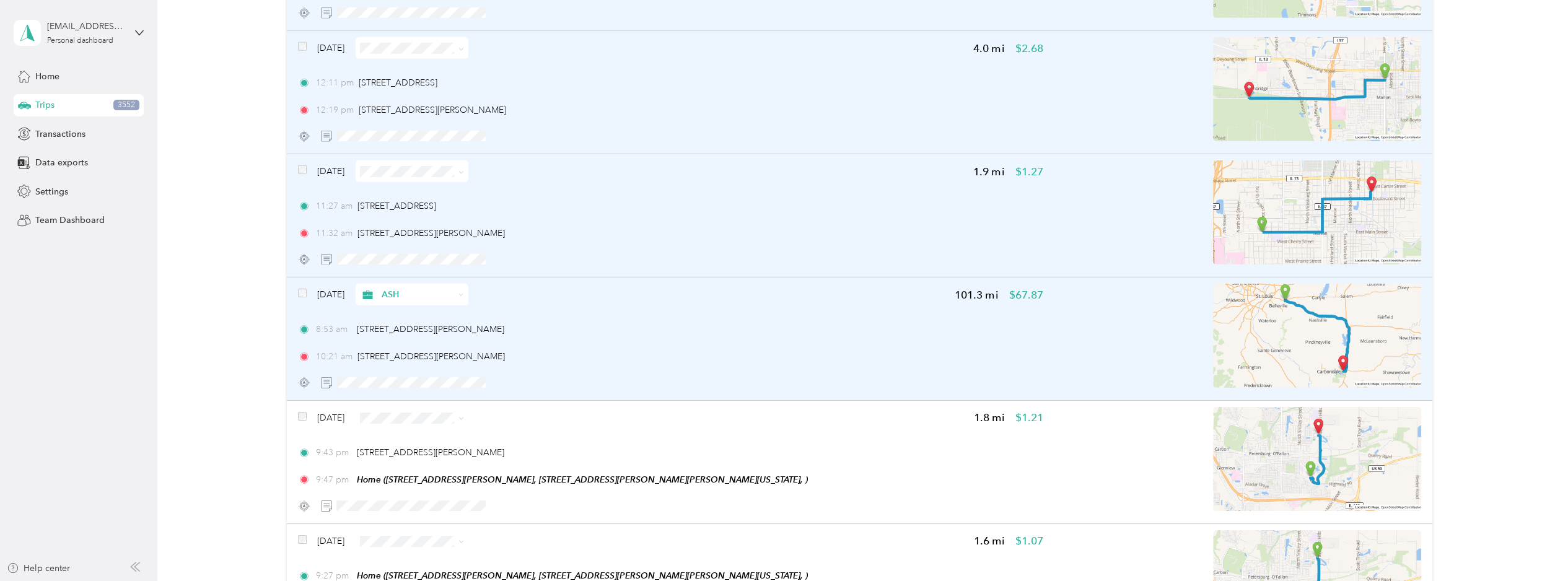
click at [1136, 284] on div at bounding box center [1238, 338] width 368 height 109
click at [425, 245] on span "SBE" at bounding box center [456, 247] width 101 height 13
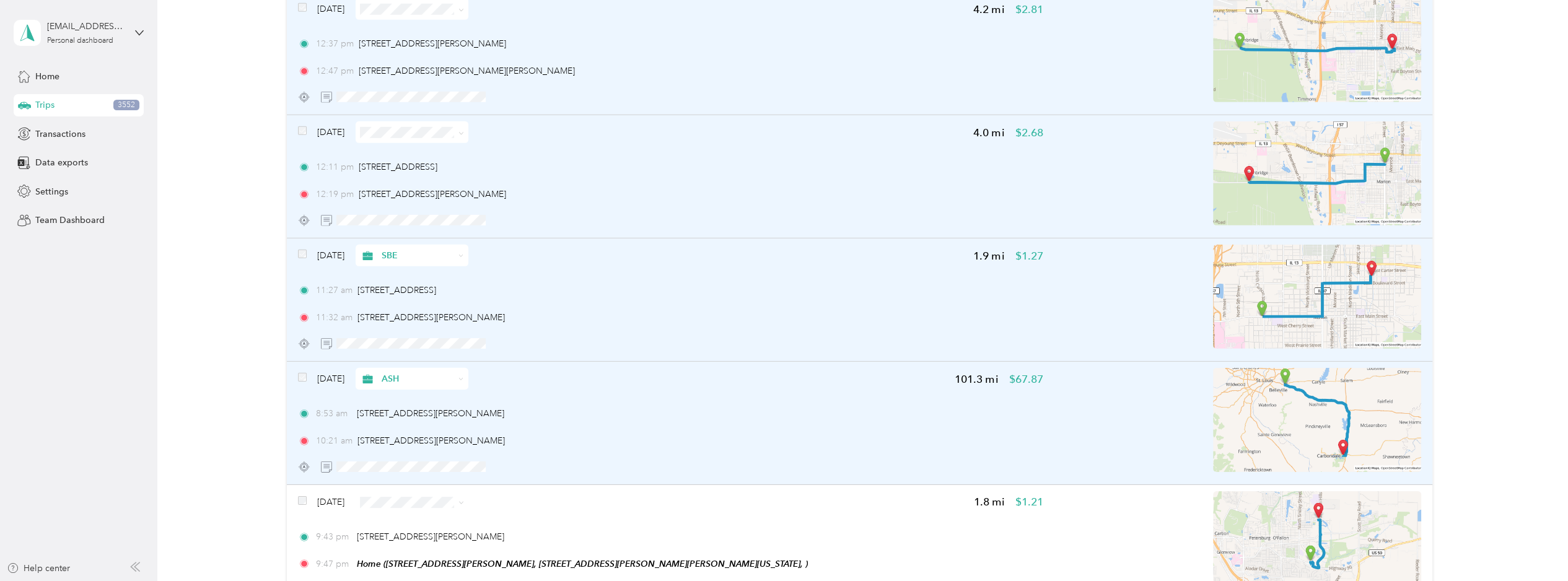
scroll to position [9635, 0]
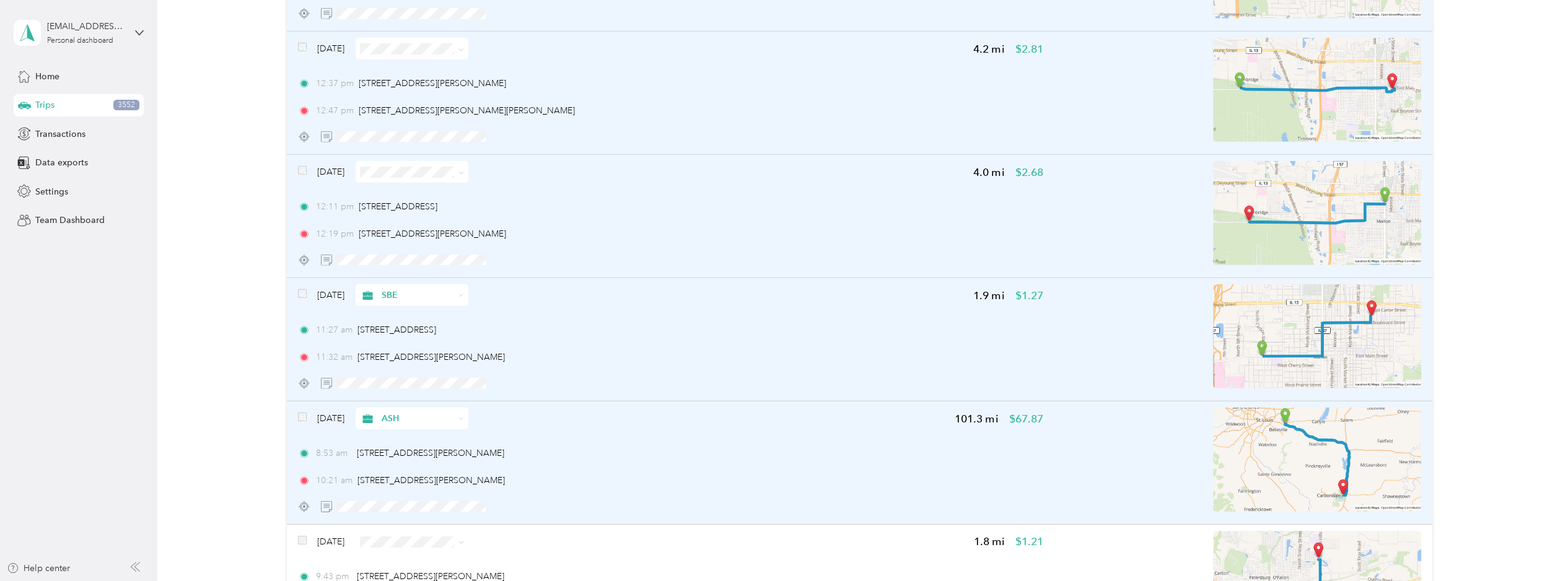
click at [444, 161] on span at bounding box center [412, 171] width 113 height 21
click at [564, 164] on div "[DATE] 4.0 mi $2.68 12:11 pm [STREET_ADDRESS][PERSON_NAME] 12:19 pm [STREET_ADD…" at bounding box center [671, 216] width 745 height 109
click at [447, 231] on li "ASH" at bounding box center [445, 230] width 140 height 21
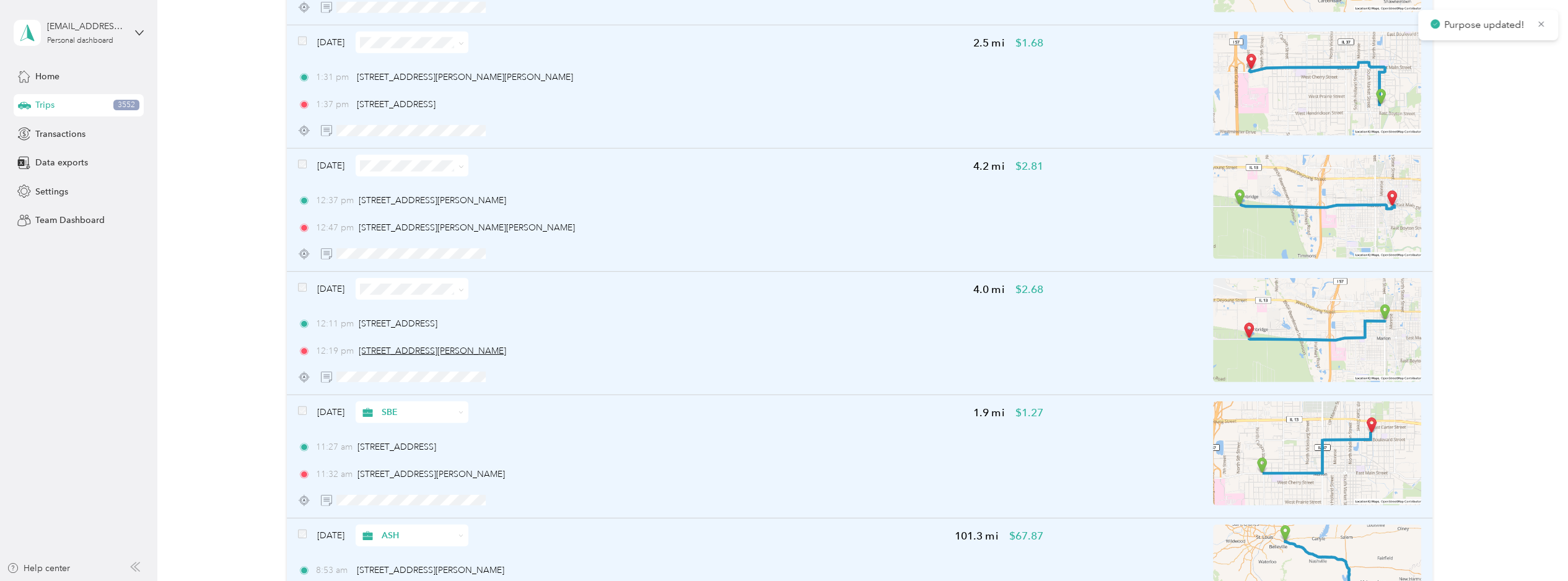
scroll to position [9512, 0]
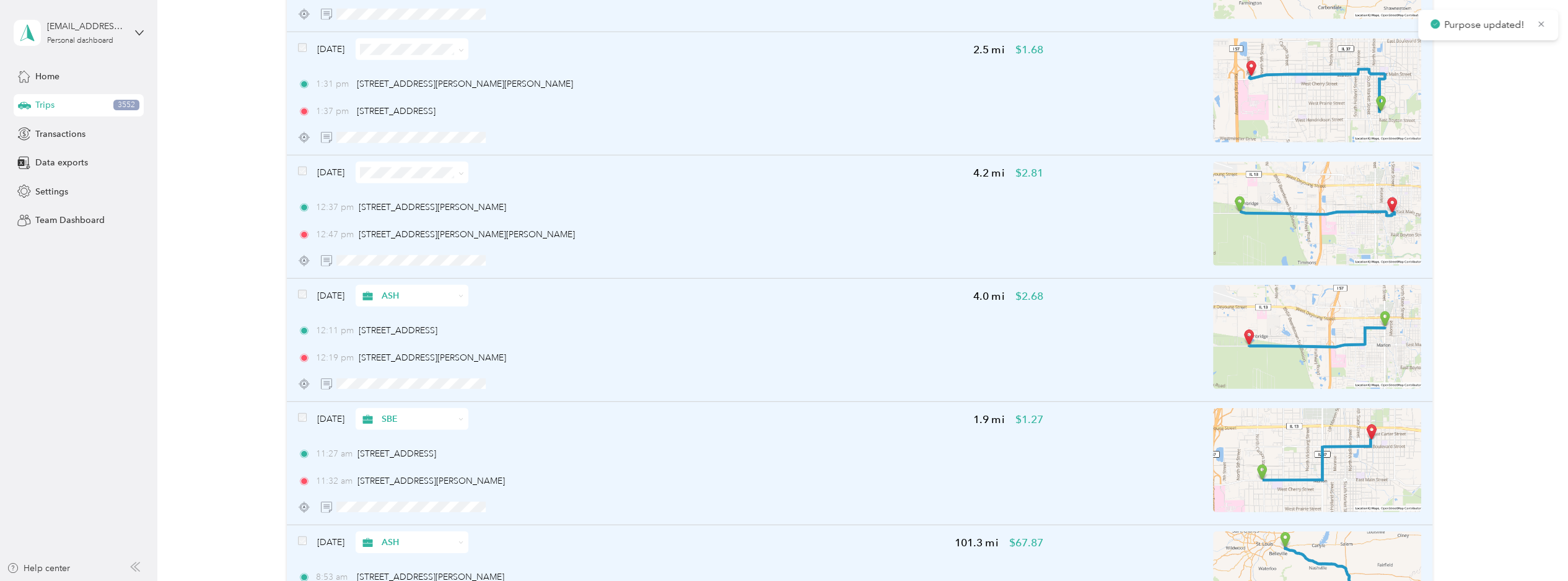
click at [459, 162] on span at bounding box center [412, 172] width 113 height 21
drag, startPoint x: 577, startPoint y: 192, endPoint x: 560, endPoint y: 180, distance: 20.8
click at [577, 201] on div "12:37 pm [STREET_ADDRESS][PERSON_NAME] 12:47 pm [STREET_ADDRESS][PERSON_NAME]" at bounding box center [671, 220] width 745 height 40
click at [438, 254] on li "SBE" at bounding box center [445, 250] width 140 height 21
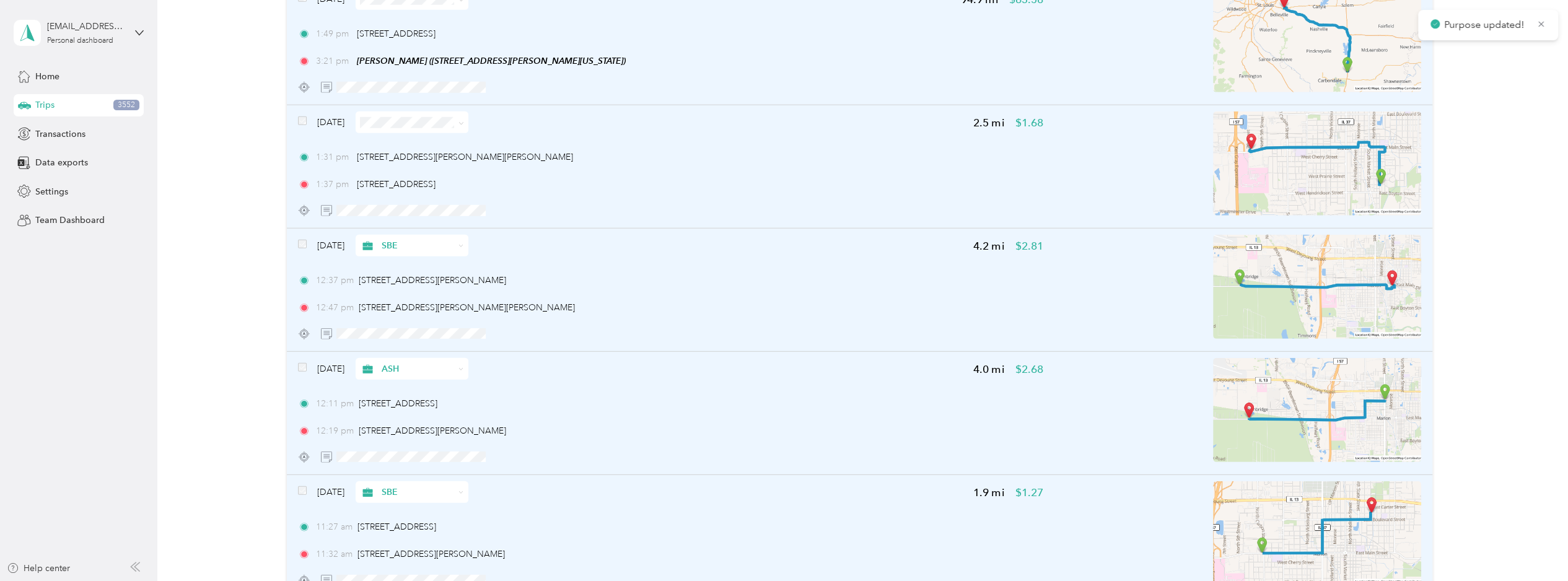
scroll to position [9387, 0]
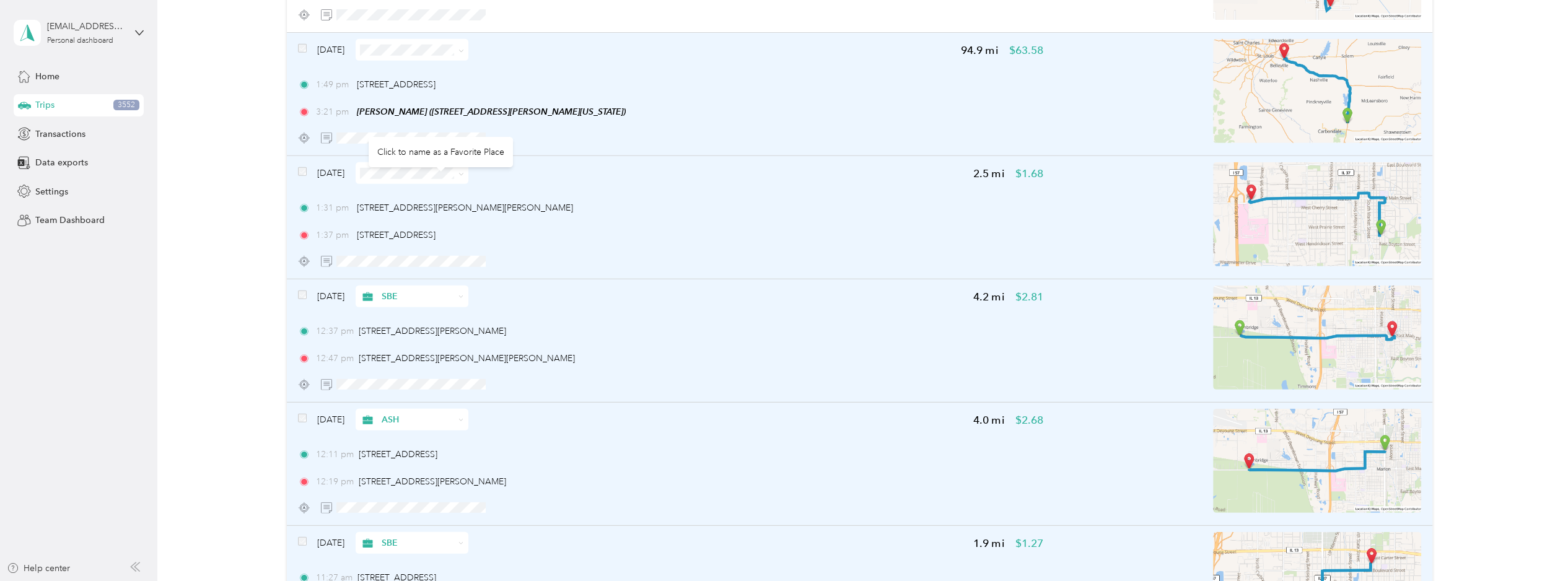
click at [434, 146] on div "Click to name as a Favorite Place" at bounding box center [441, 152] width 144 height 30
click at [444, 248] on span "SBE" at bounding box center [456, 254] width 101 height 13
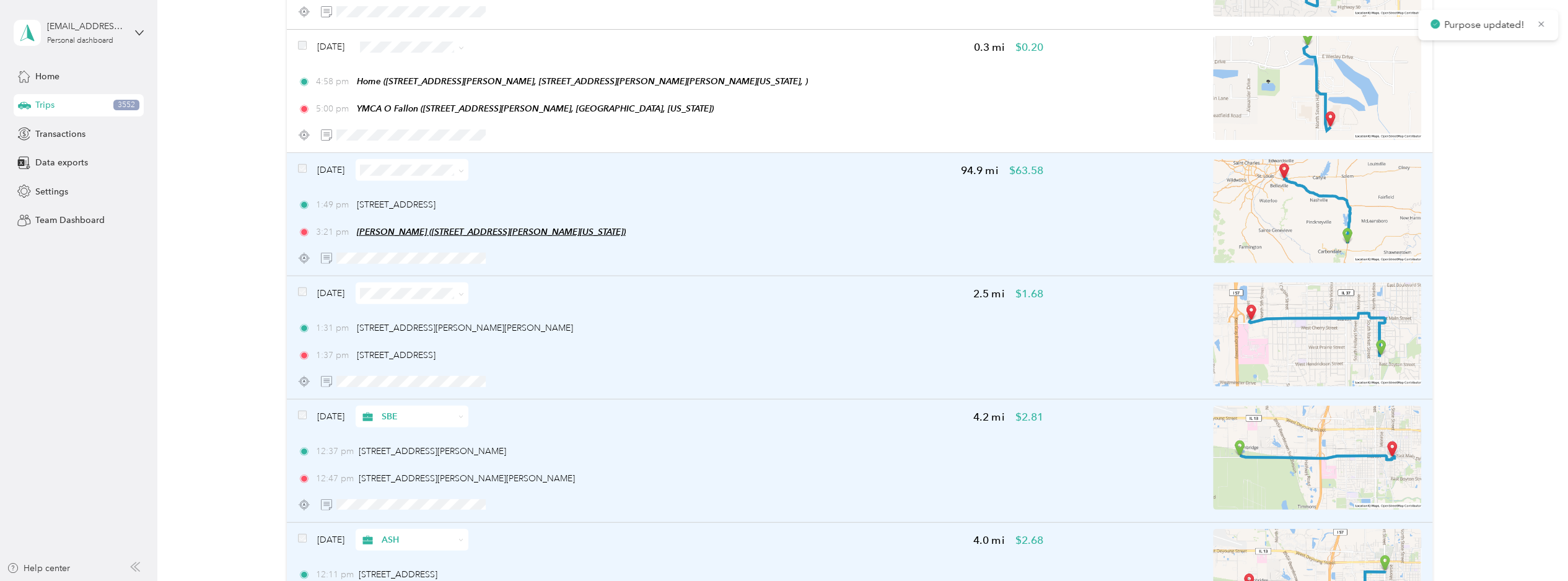
scroll to position [9263, 0]
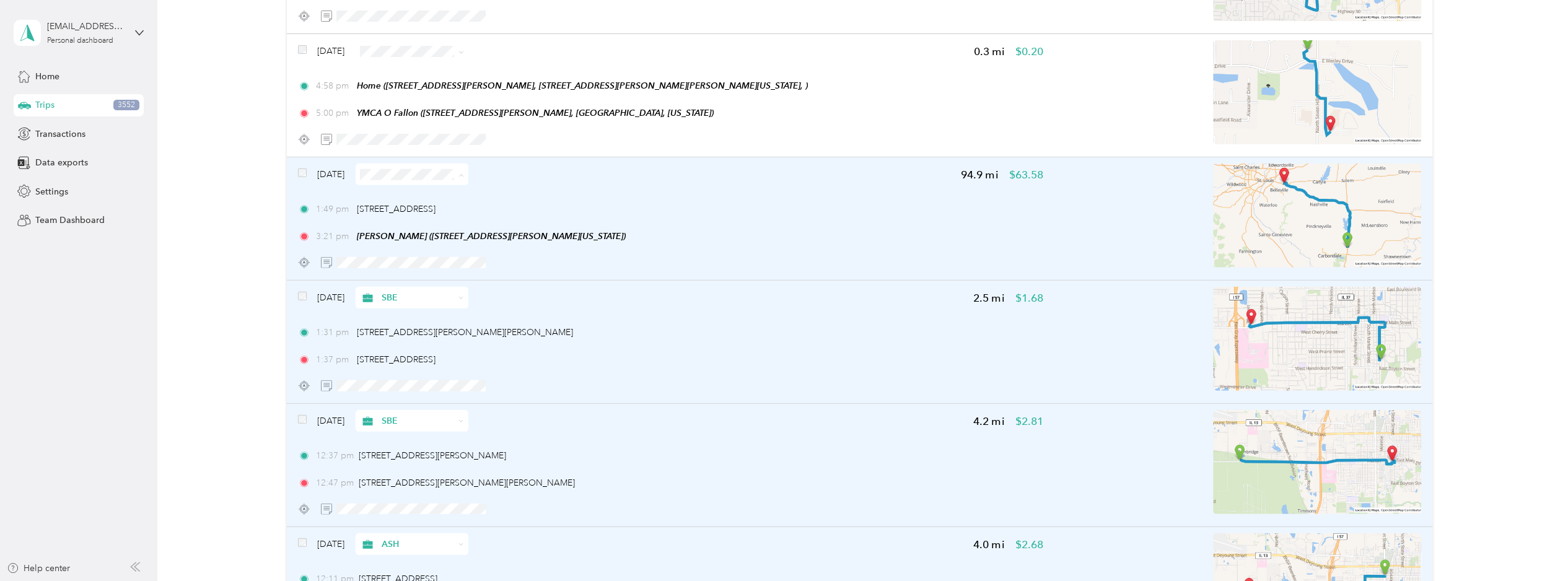
click at [416, 252] on span "SBE" at bounding box center [456, 254] width 101 height 13
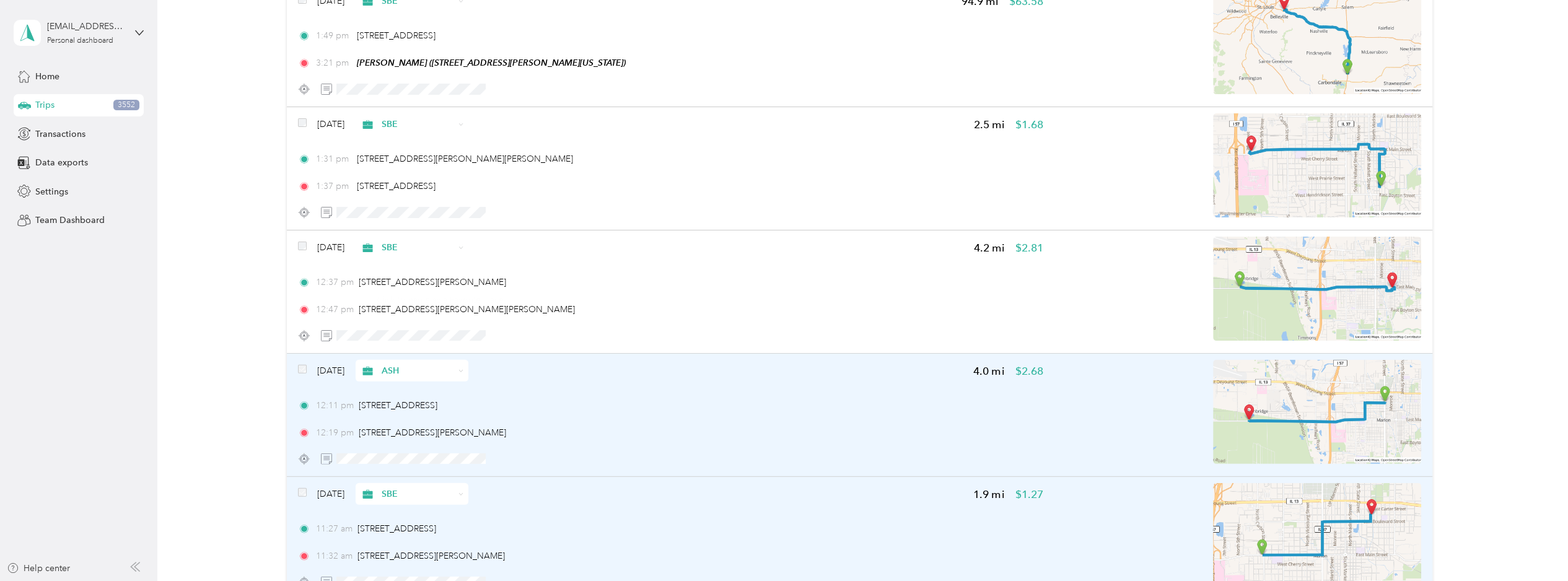
scroll to position [9449, 0]
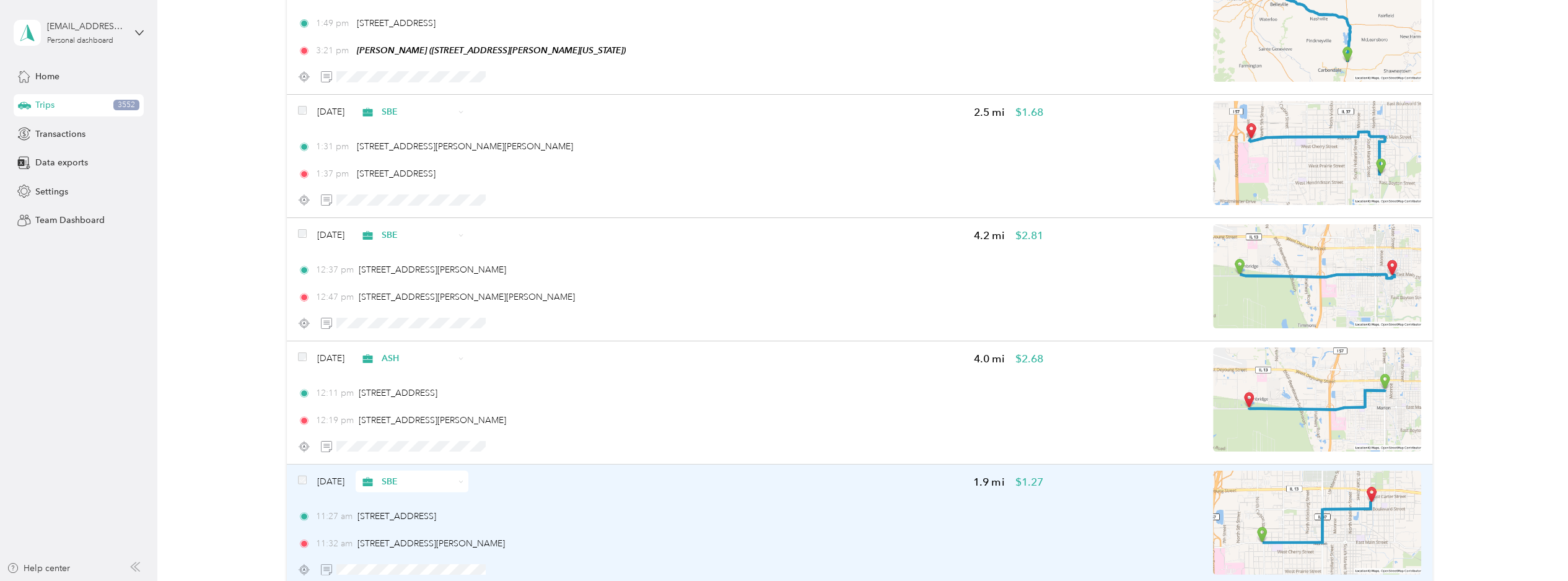
click at [296, 464] on div "[DATE] SBE 1.9 mi $1.27 11:27 am [STREET_ADDRESS] 11:32 am [STREET_ADDRESS][PER…" at bounding box center [859, 526] width 1145 height 124
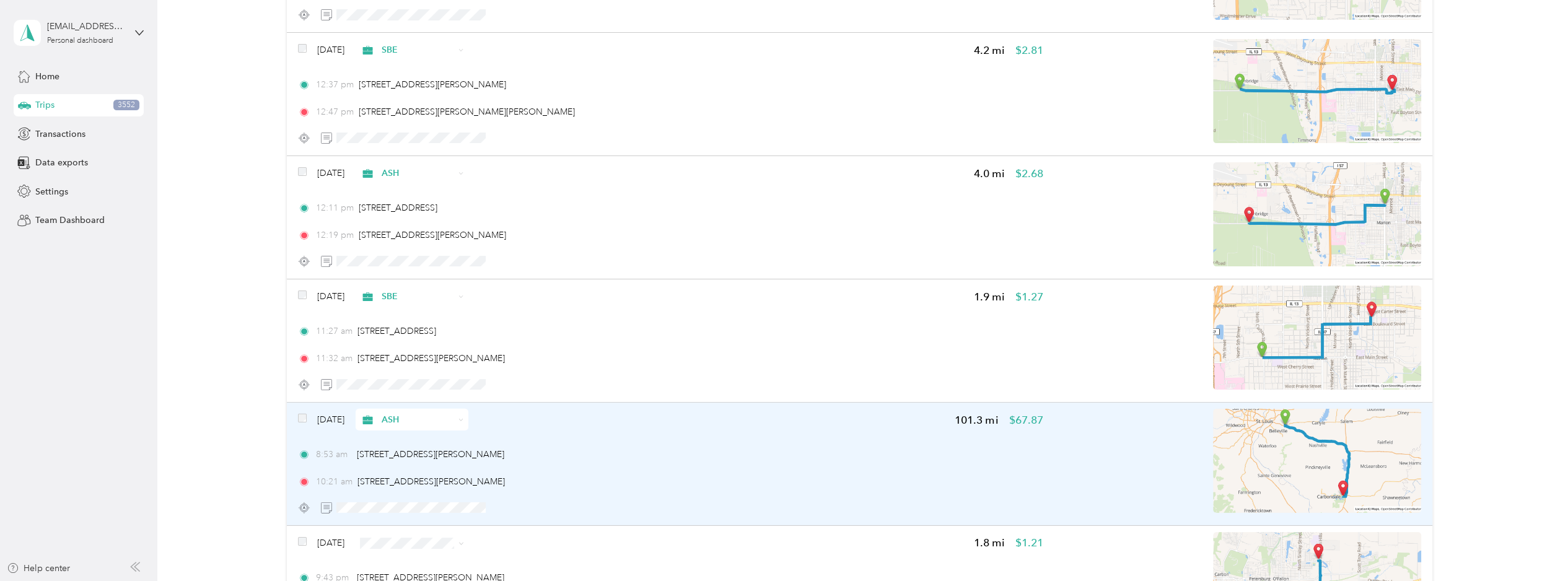
scroll to position [9636, 0]
click at [639, 409] on div "[DATE] ASH 101.3 mi $67.87 8:53 am 8409 US-50, [PERSON_NAME][GEOGRAPHIC_DATA] 1…" at bounding box center [671, 463] width 745 height 109
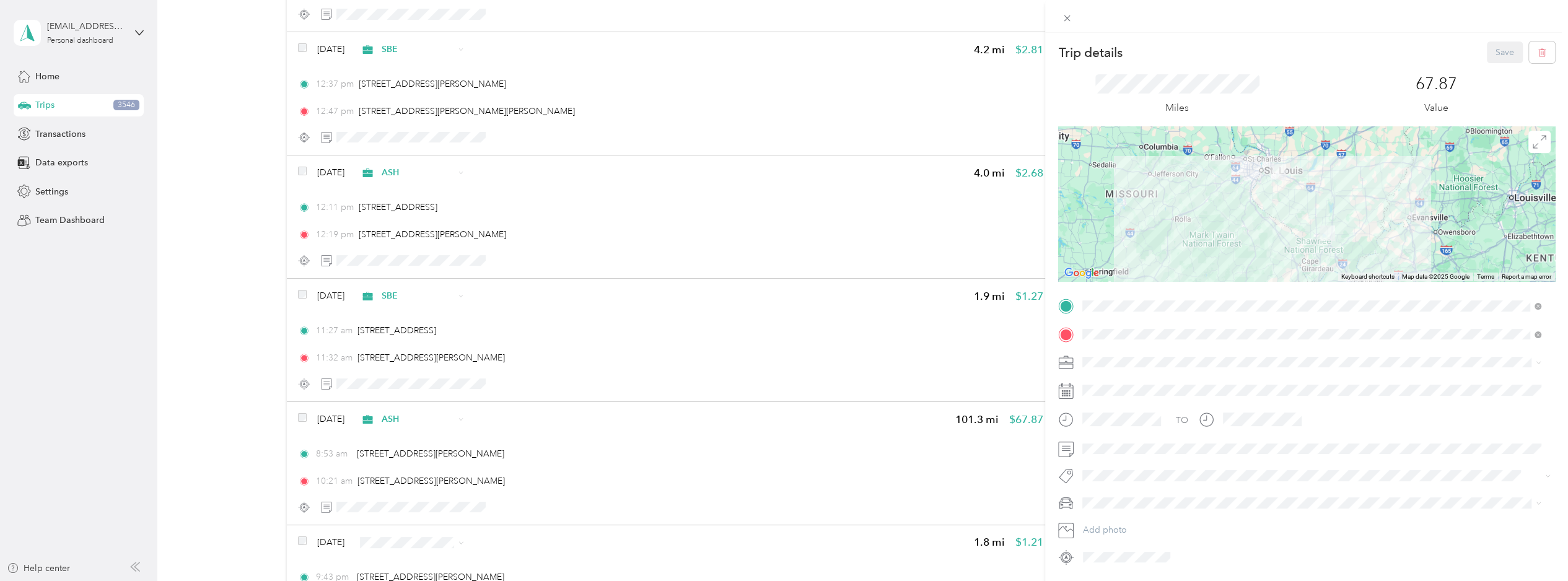
click at [1114, 523] on span "Dad's Wagon" at bounding box center [1114, 522] width 54 height 10
click at [1117, 483] on span at bounding box center [1317, 476] width 477 height 17
click at [1227, 48] on button "Save" at bounding box center [1505, 52] width 36 height 21
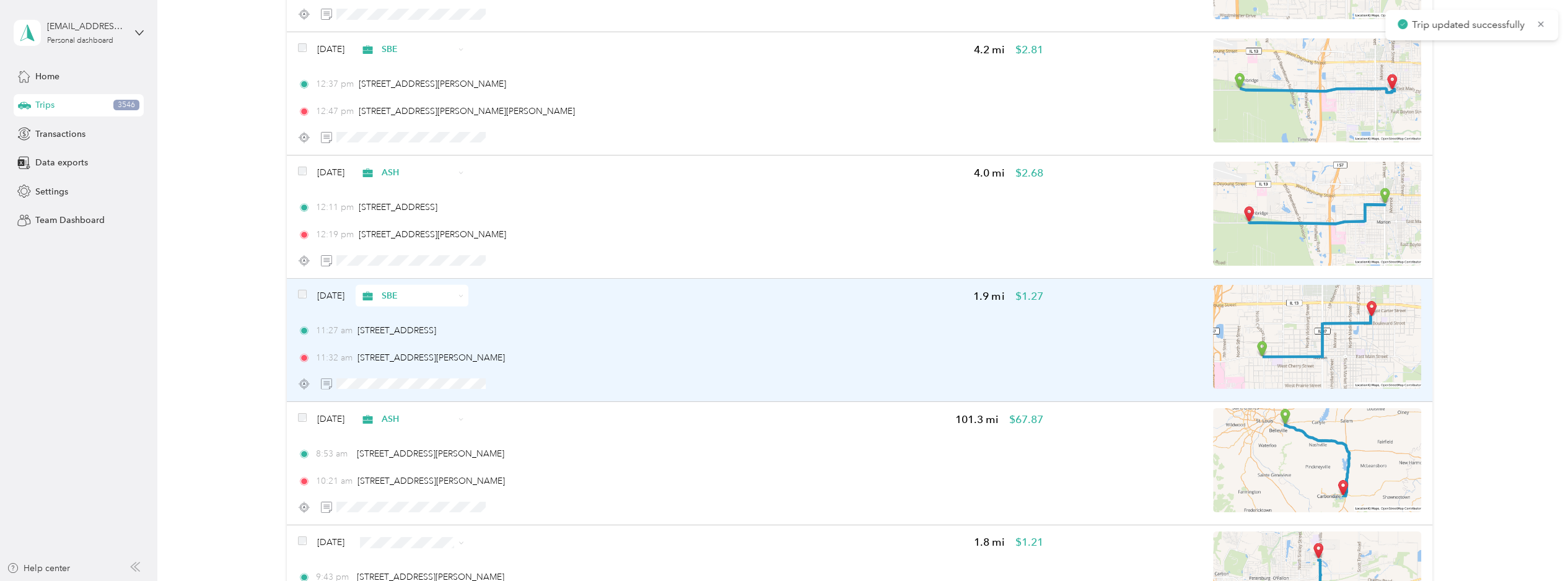
click at [625, 324] on div "11:27 am [STREET_ADDRESS] 11:32 am [STREET_ADDRESS]" at bounding box center [671, 344] width 745 height 40
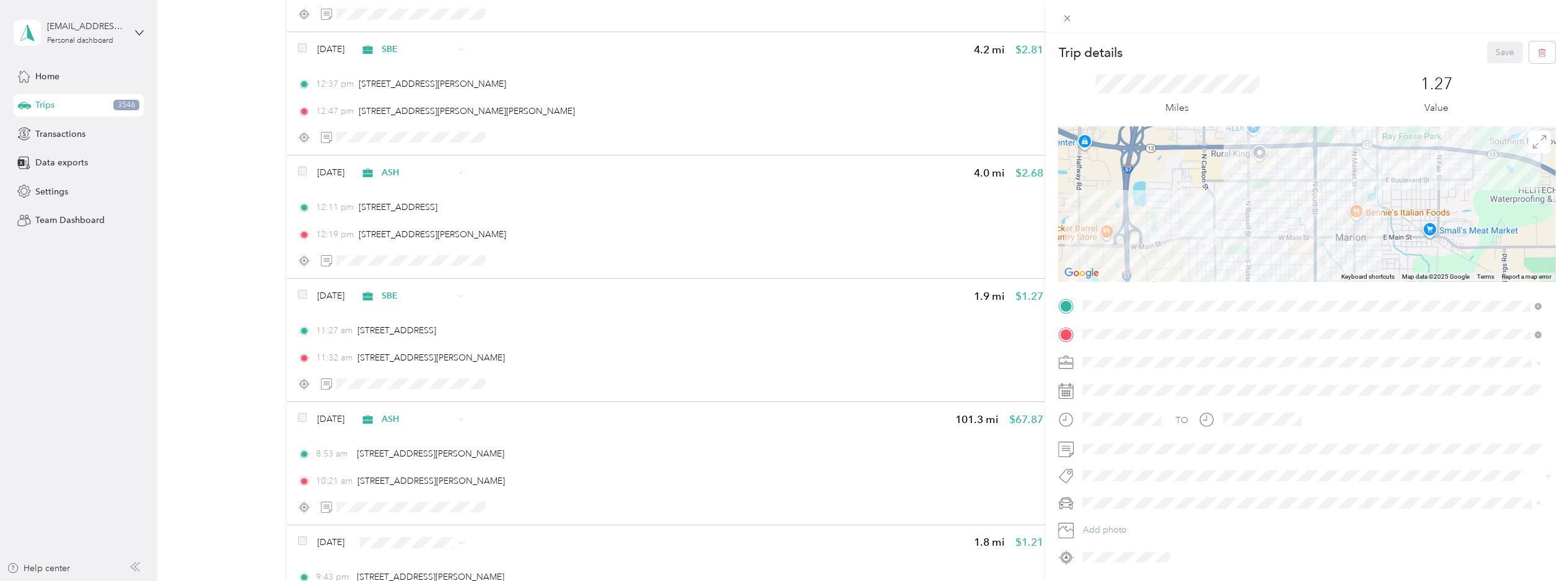
click at [1132, 338] on li "1101 [PERSON_NAME]" at bounding box center [1312, 334] width 468 height 24
click at [1227, 45] on button "Save" at bounding box center [1505, 52] width 36 height 21
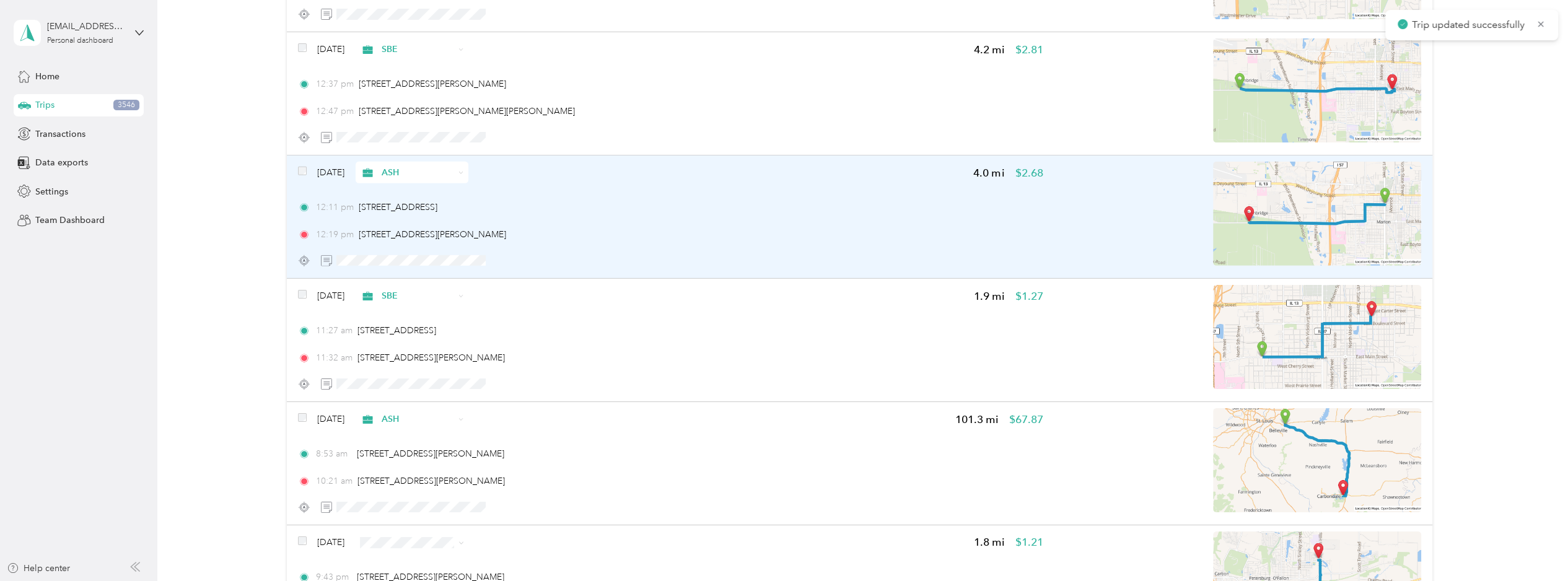
click at [617, 228] on div "12:19 pm [STREET_ADDRESS][PERSON_NAME]" at bounding box center [671, 235] width 745 height 13
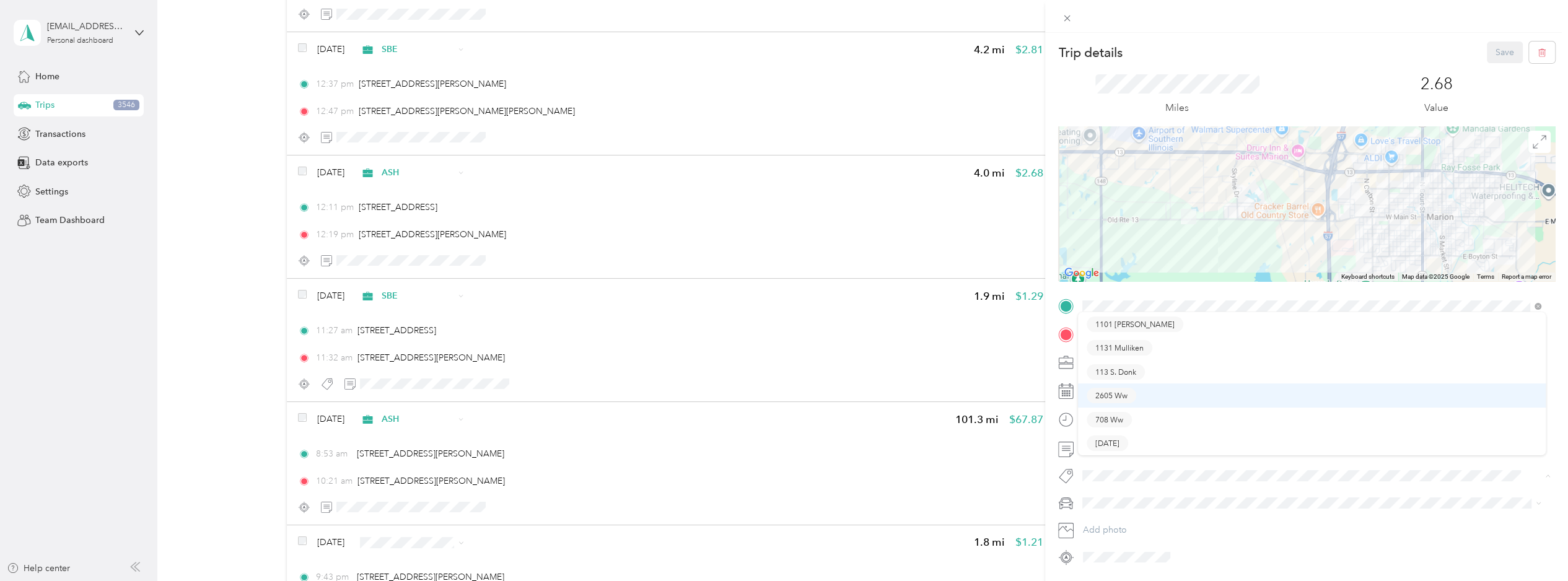
scroll to position [40, 0]
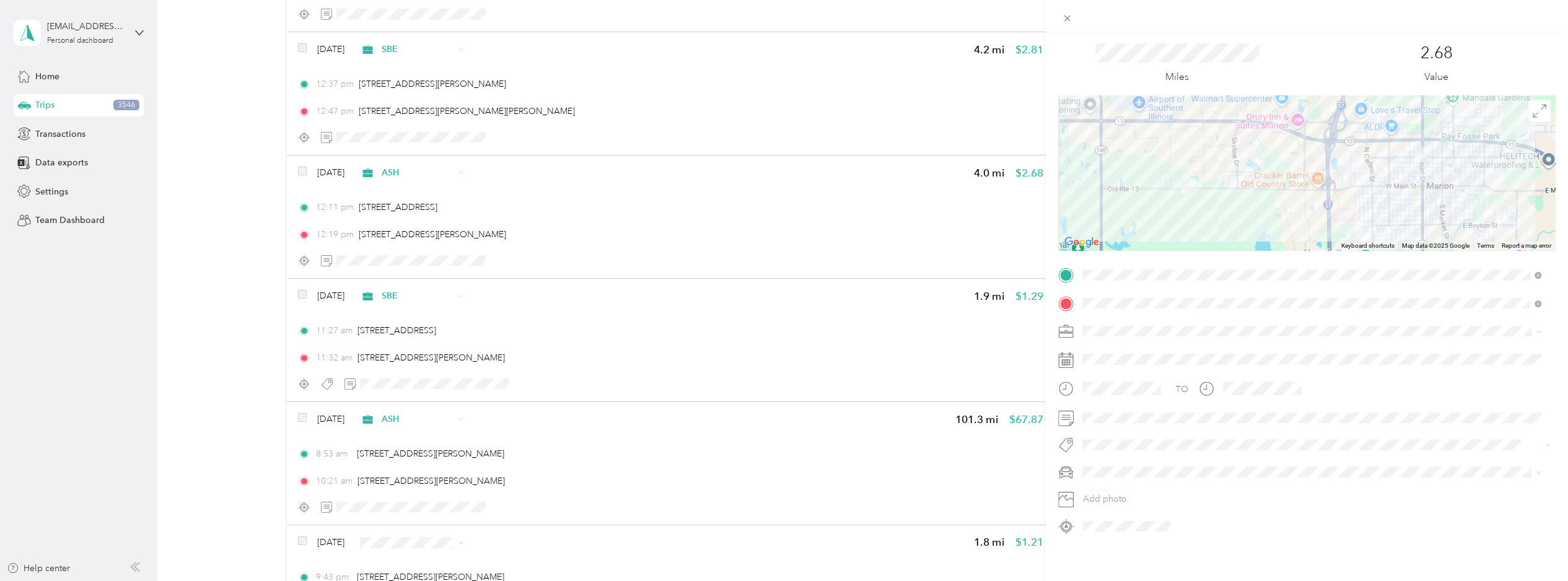
click at [632, 272] on div "Trip details Save This trip cannot be edited because it is either under review,…" at bounding box center [784, 290] width 1568 height 581
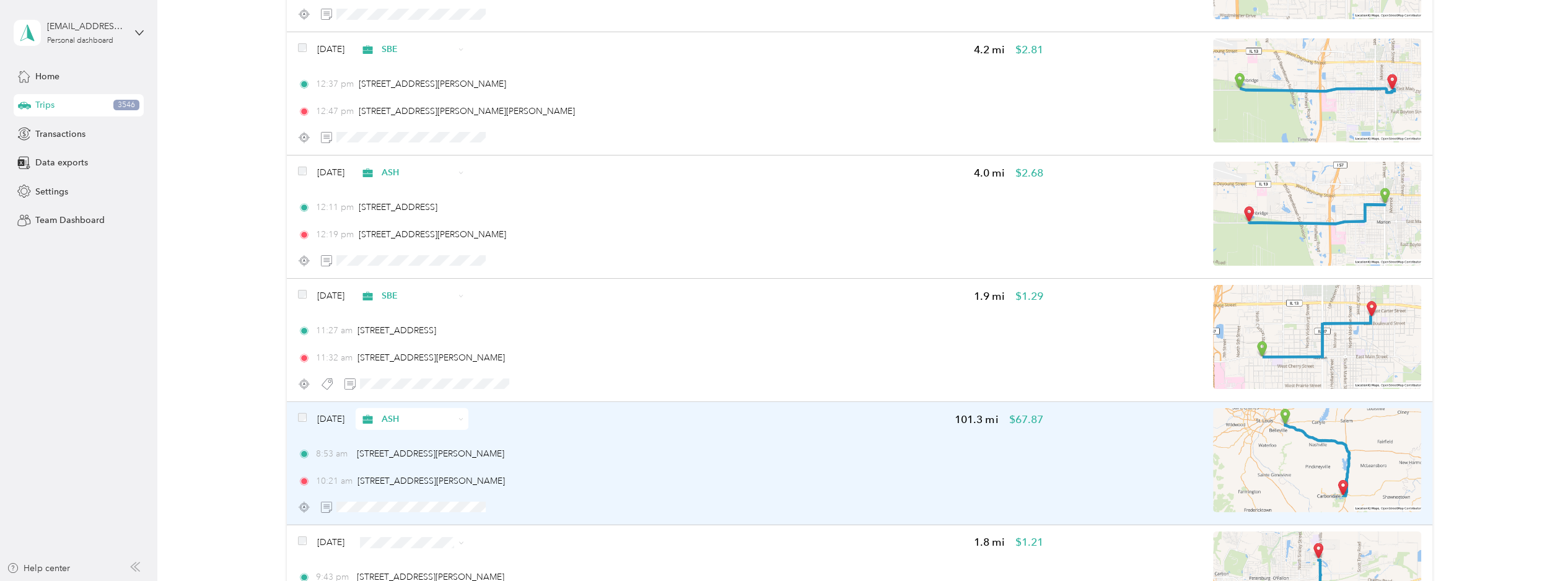
click at [564, 447] on div "8:53 am 8409 US-50, [PERSON_NAME][GEOGRAPHIC_DATA], [GEOGRAPHIC_DATA] 10:21 am …" at bounding box center [671, 467] width 745 height 40
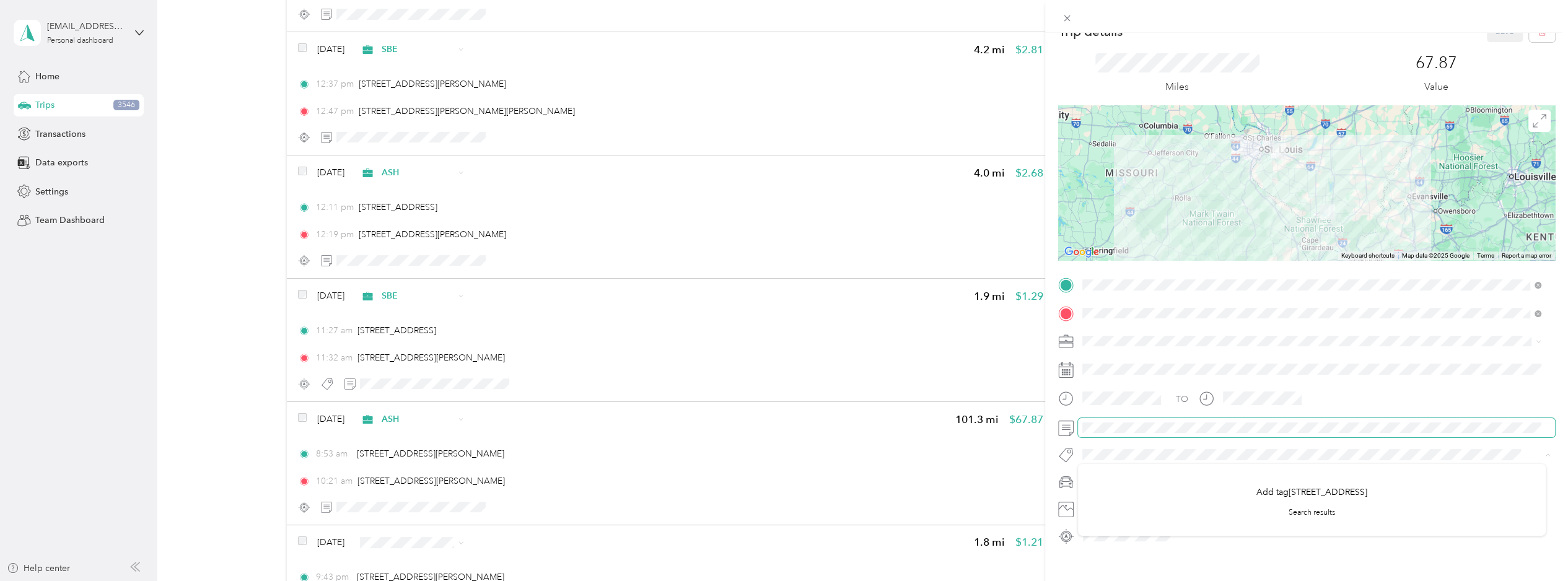
scroll to position [40, 0]
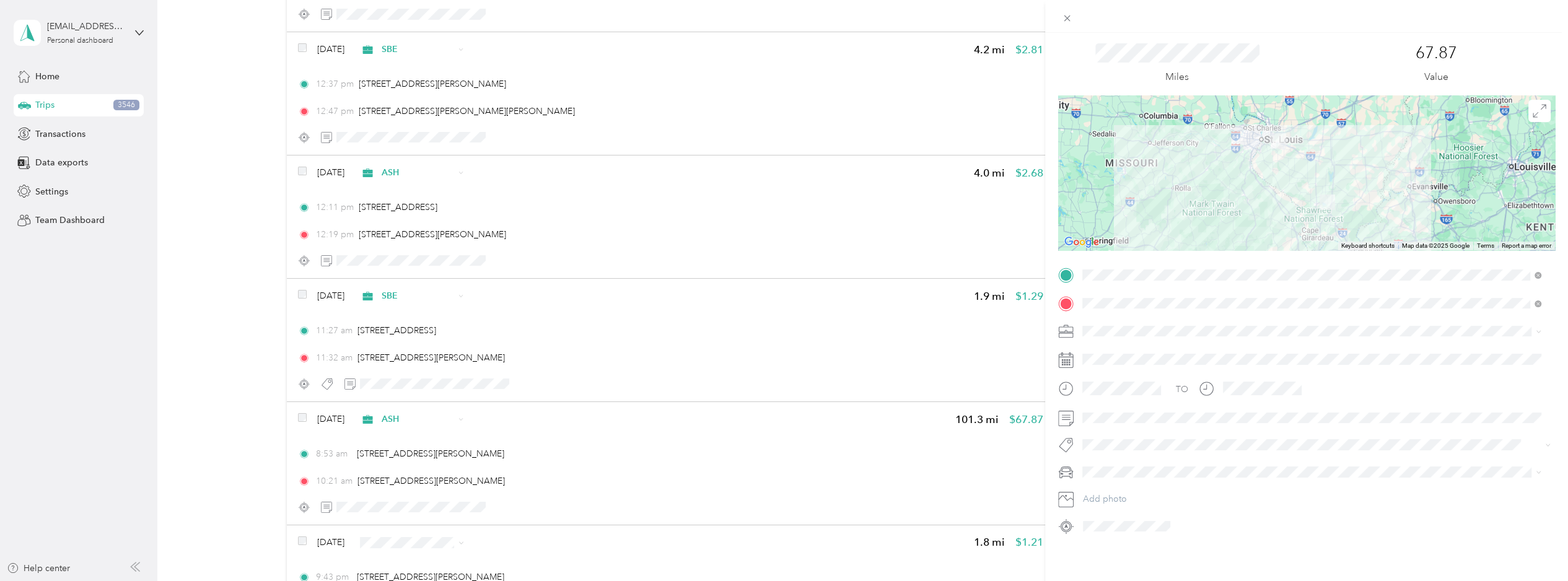
click at [1227, 474] on button "Add tag [STREET_ADDRESS]" at bounding box center [1312, 474] width 128 height 21
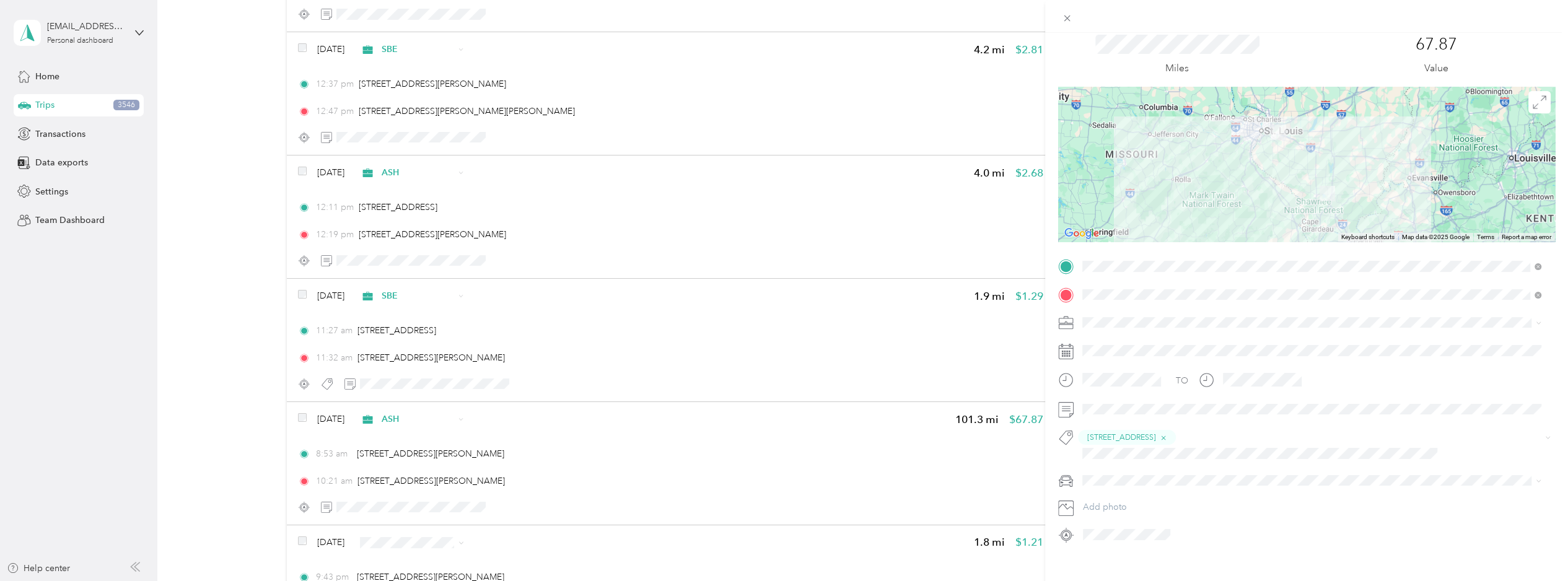
scroll to position [0, 0]
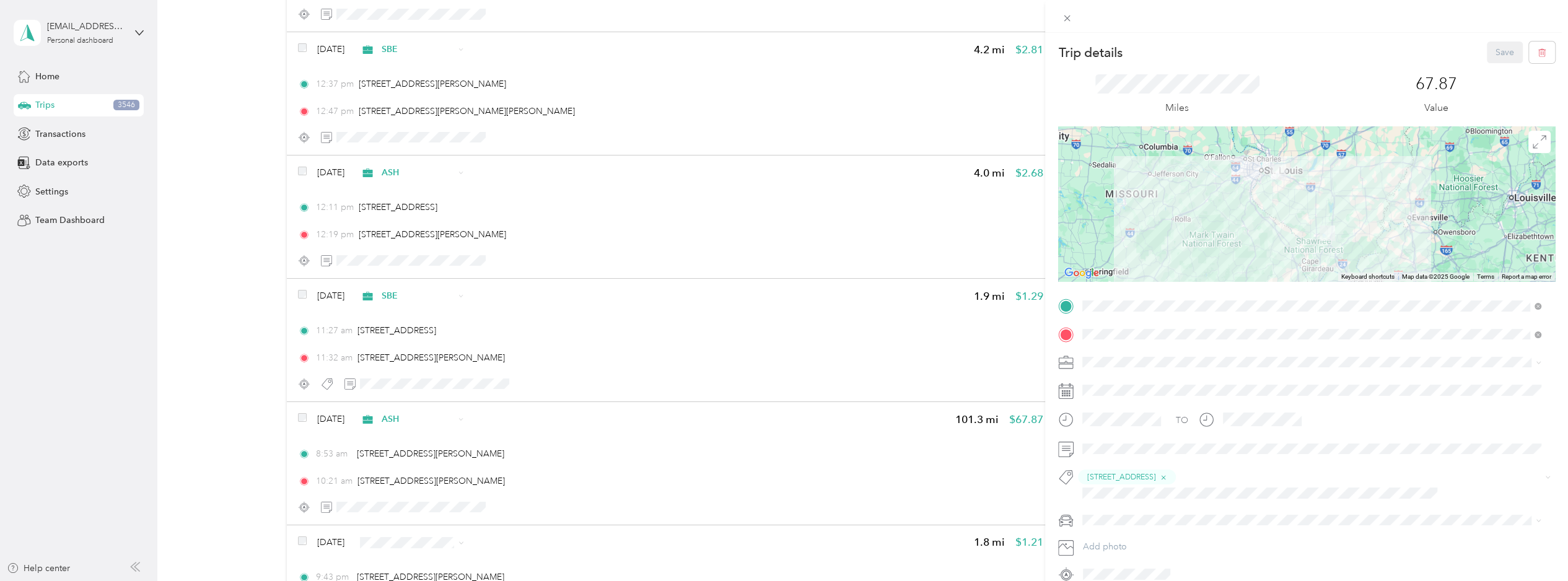
click at [1227, 78] on div "67.87 Value" at bounding box center [1436, 95] width 237 height 41
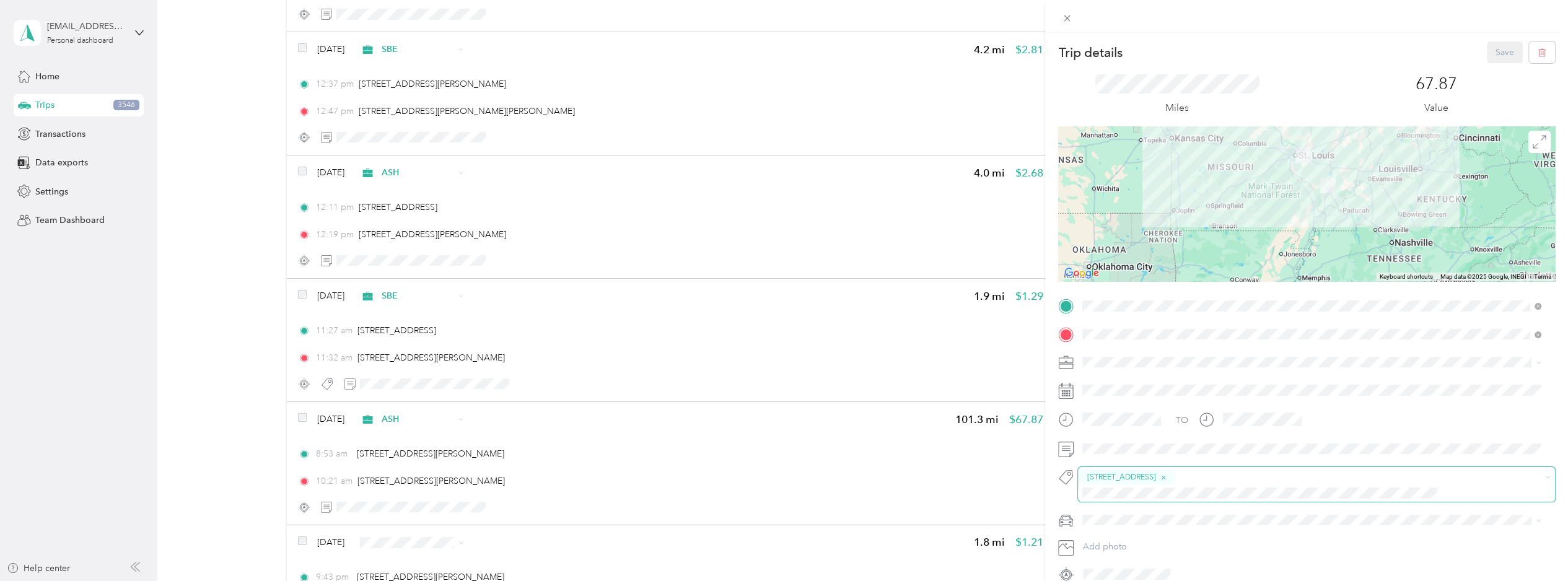
click at [1227, 468] on span "[STREET_ADDRESS]" at bounding box center [1317, 484] width 477 height 35
click at [1160, 473] on div "[STREET_ADDRESS]" at bounding box center [1306, 485] width 456 height 30
click at [1227, 75] on div "67.87 Value" at bounding box center [1436, 95] width 237 height 41
click at [1227, 57] on div "Save" at bounding box center [1521, 52] width 69 height 21
click at [1069, 21] on icon at bounding box center [1067, 17] width 10 height 10
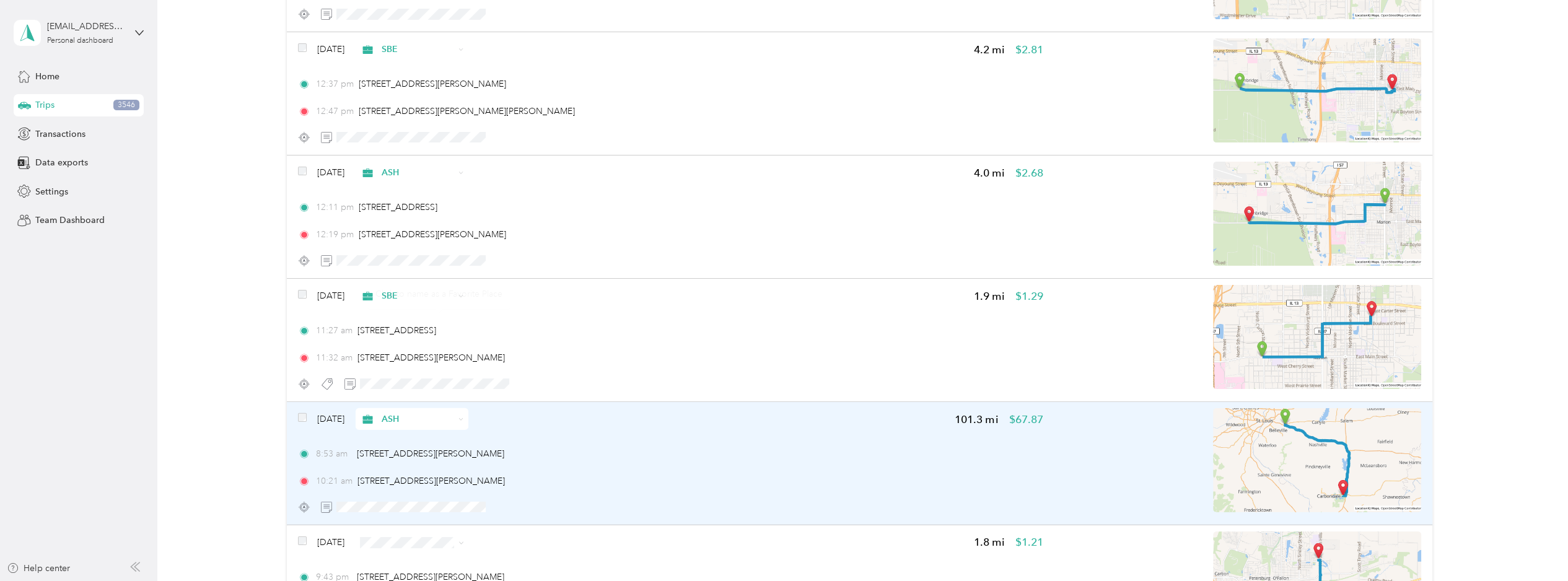
click at [577, 447] on div "8:53 am 8409 US-50, [PERSON_NAME][GEOGRAPHIC_DATA], [GEOGRAPHIC_DATA] 10:21 am …" at bounding box center [671, 467] width 745 height 40
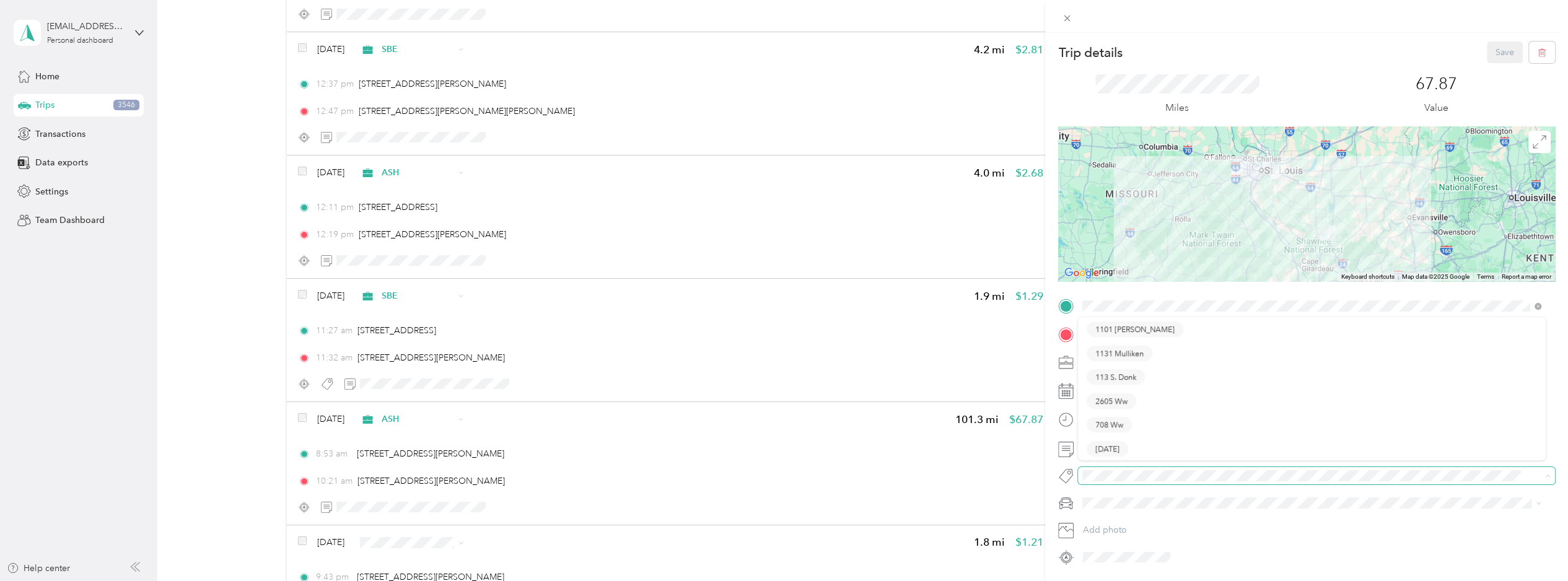
click at [1112, 483] on span at bounding box center [1317, 476] width 477 height 17
click at [1227, 578] on div "Trip details Save This trip cannot be edited because it is either under review,…" at bounding box center [781, 581] width 1562 height 0
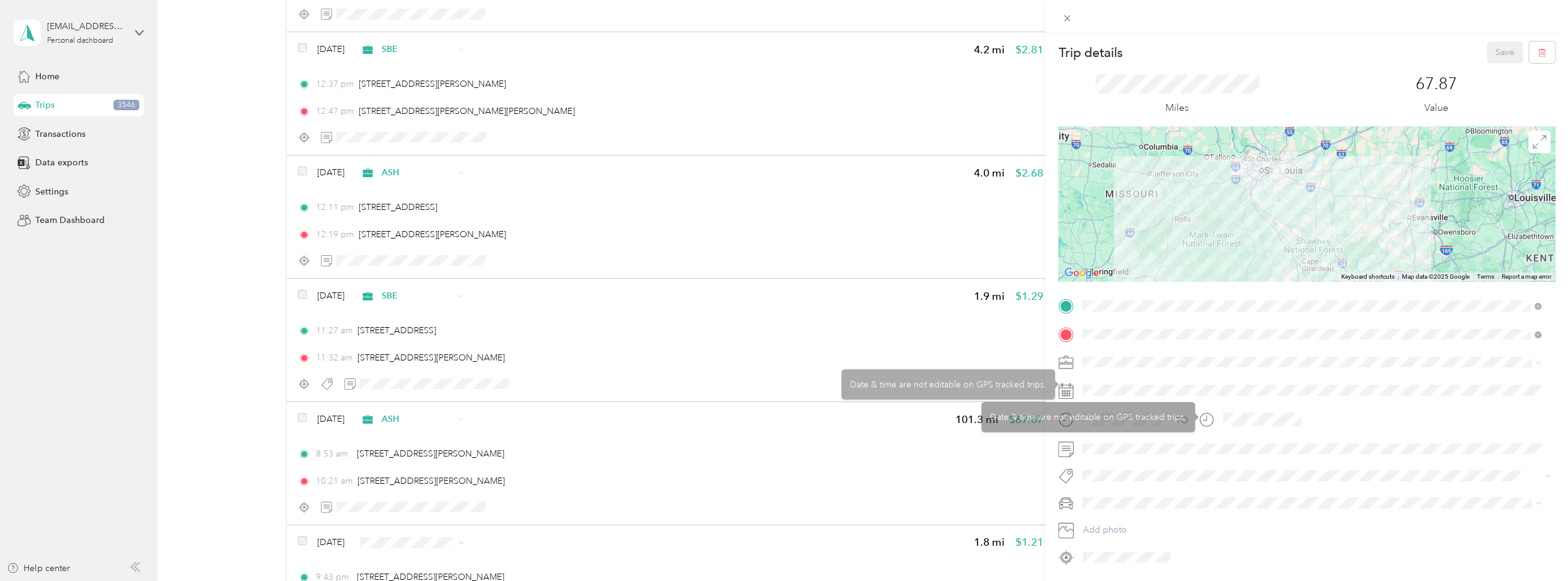
click at [1227, 354] on span at bounding box center [1317, 362] width 477 height 19
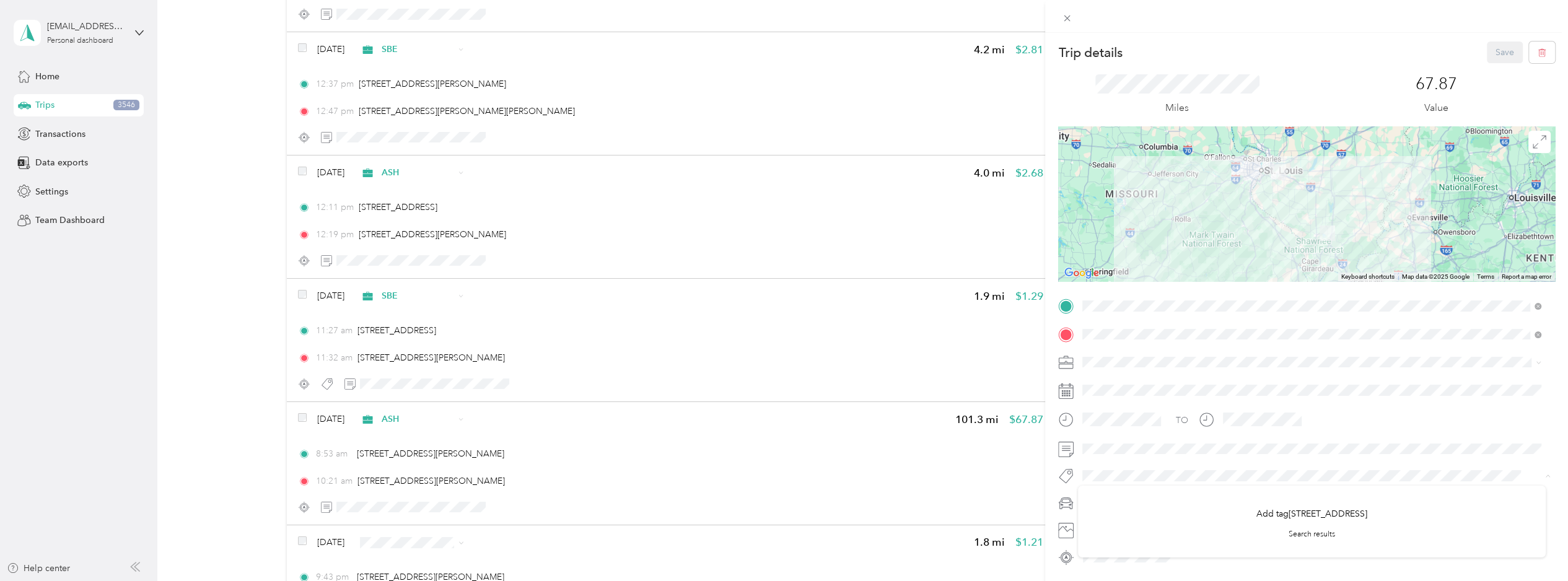
click at [1009, 474] on div "Trip details Save This trip cannot be edited because it is either under review,…" at bounding box center [784, 290] width 1568 height 581
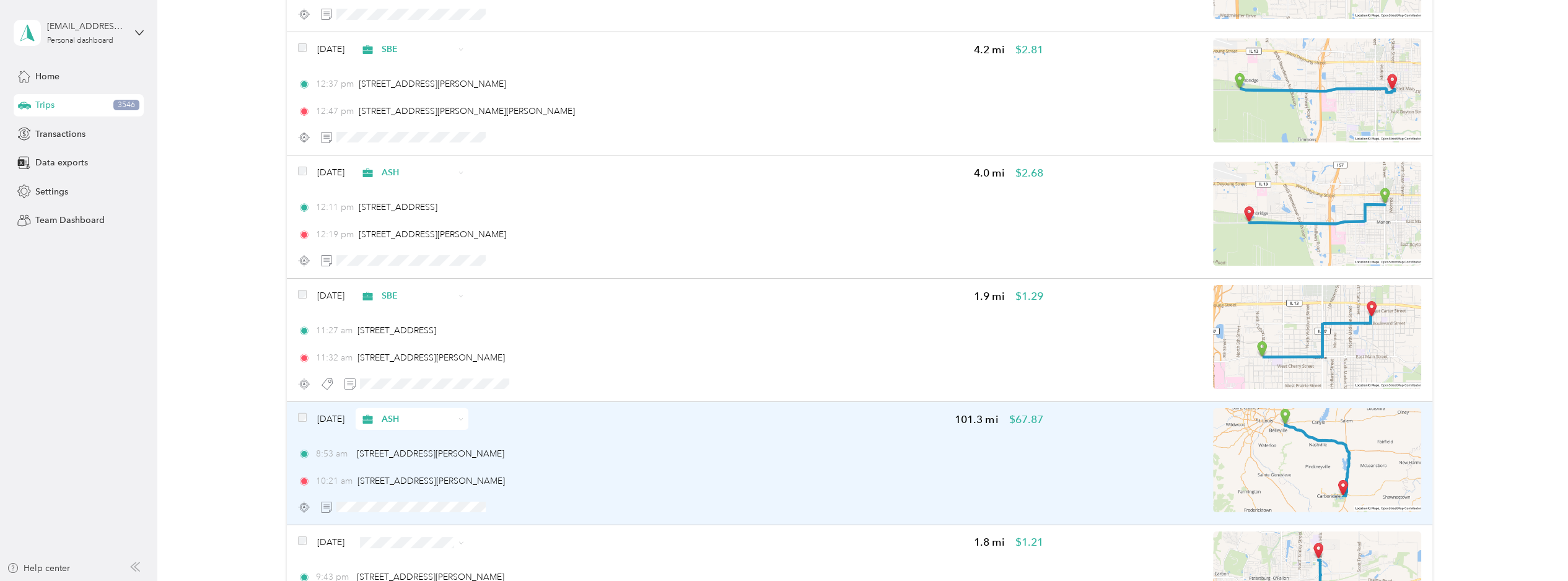
click at [797, 447] on div "8:53 am 8409 US-50, [PERSON_NAME][GEOGRAPHIC_DATA], [GEOGRAPHIC_DATA] 10:21 am …" at bounding box center [671, 467] width 745 height 40
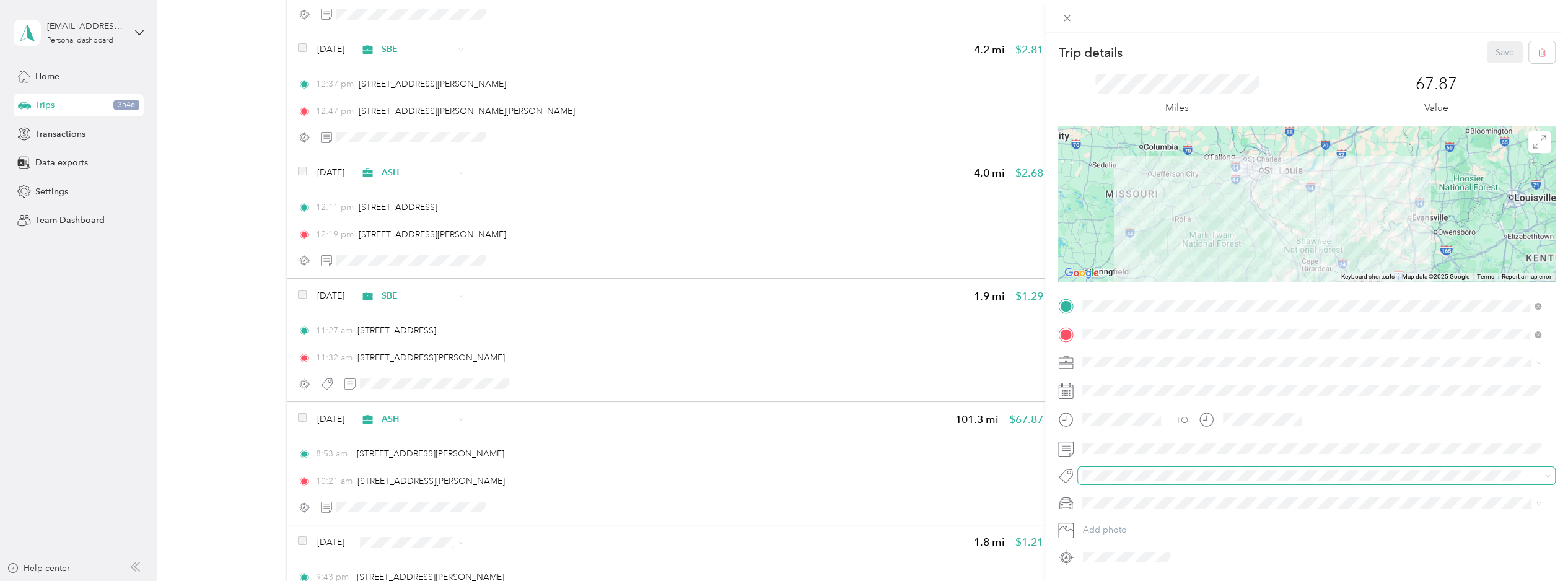
click at [1153, 470] on span at bounding box center [1306, 476] width 456 height 13
click at [1227, 51] on div "Save" at bounding box center [1521, 52] width 69 height 21
click at [870, 447] on div "Trip details Save This trip cannot be edited because it is either under review,…" at bounding box center [784, 290] width 1568 height 581
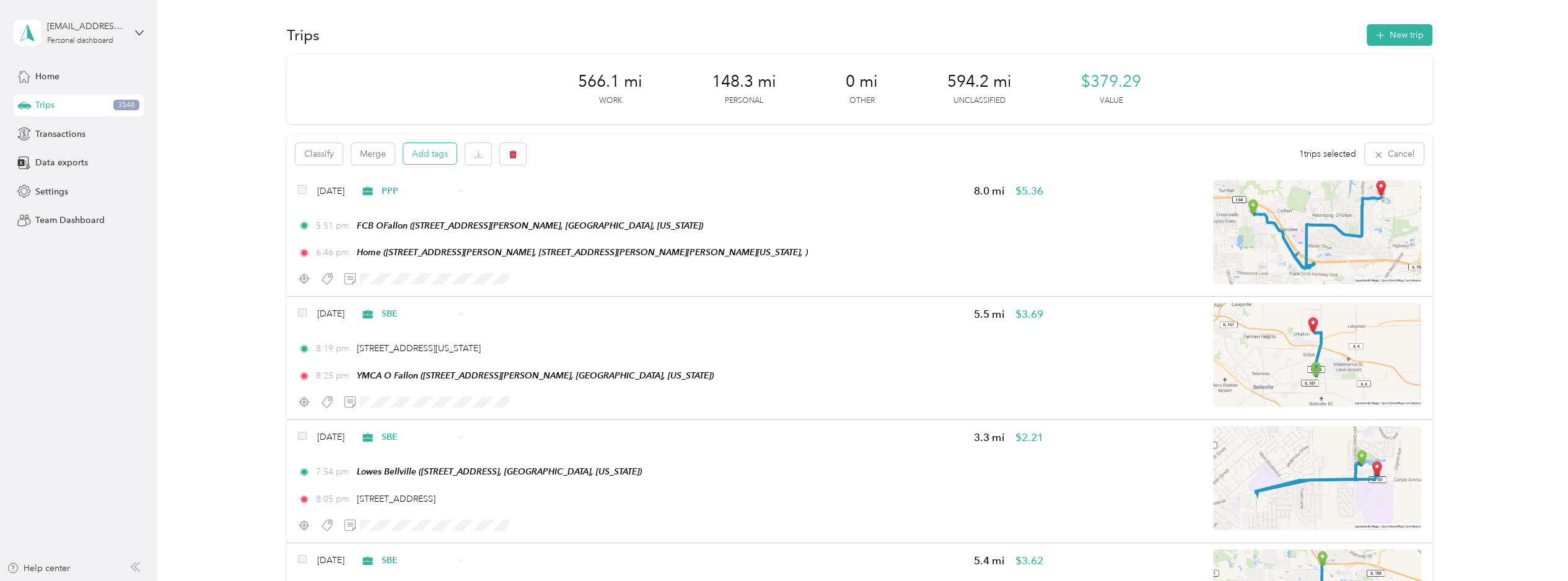
click at [417, 154] on button "Add tags" at bounding box center [430, 154] width 53 height 21
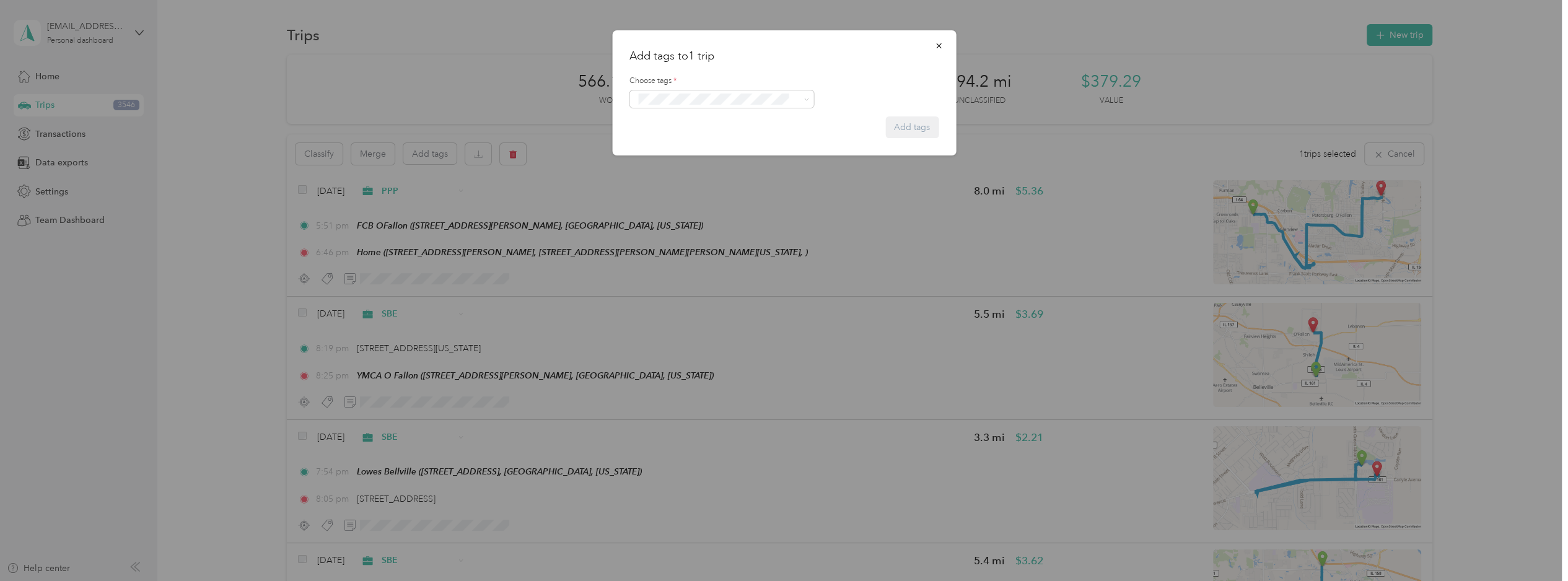
click at [725, 135] on button "Add tag [STREET_ADDRESS]" at bounding box center [721, 136] width 128 height 21
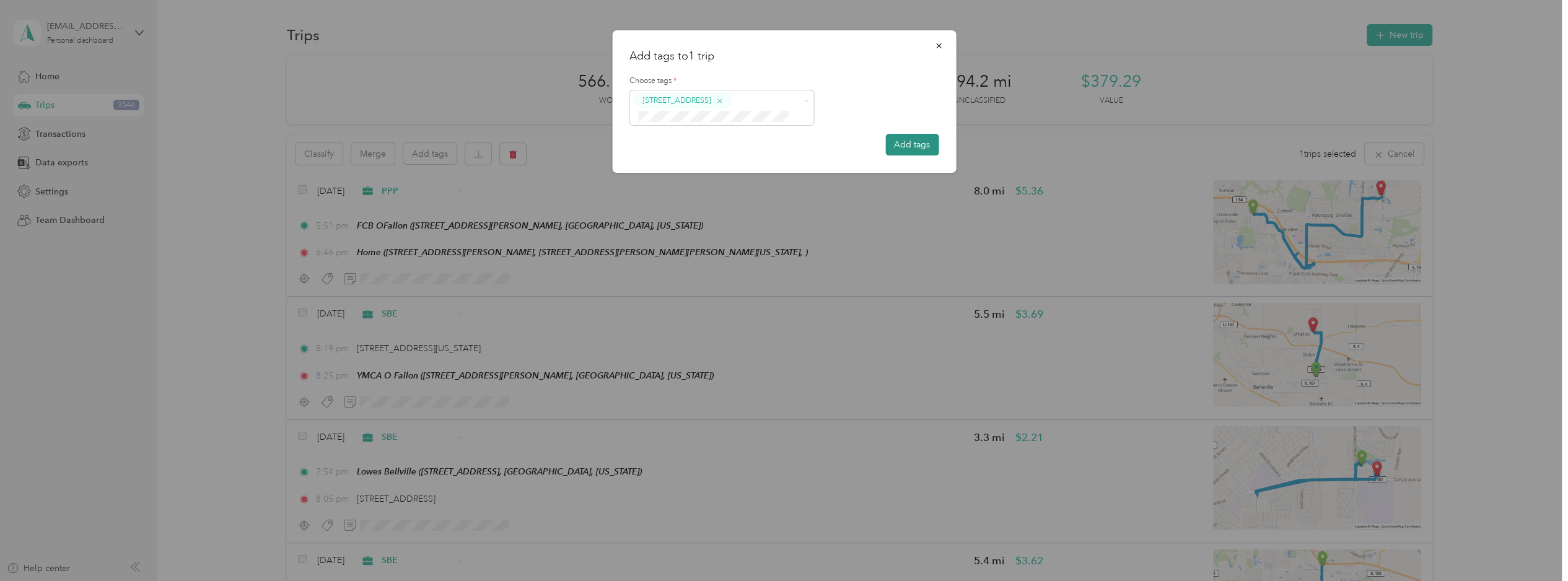
click at [929, 143] on button "Add tags" at bounding box center [912, 144] width 53 height 21
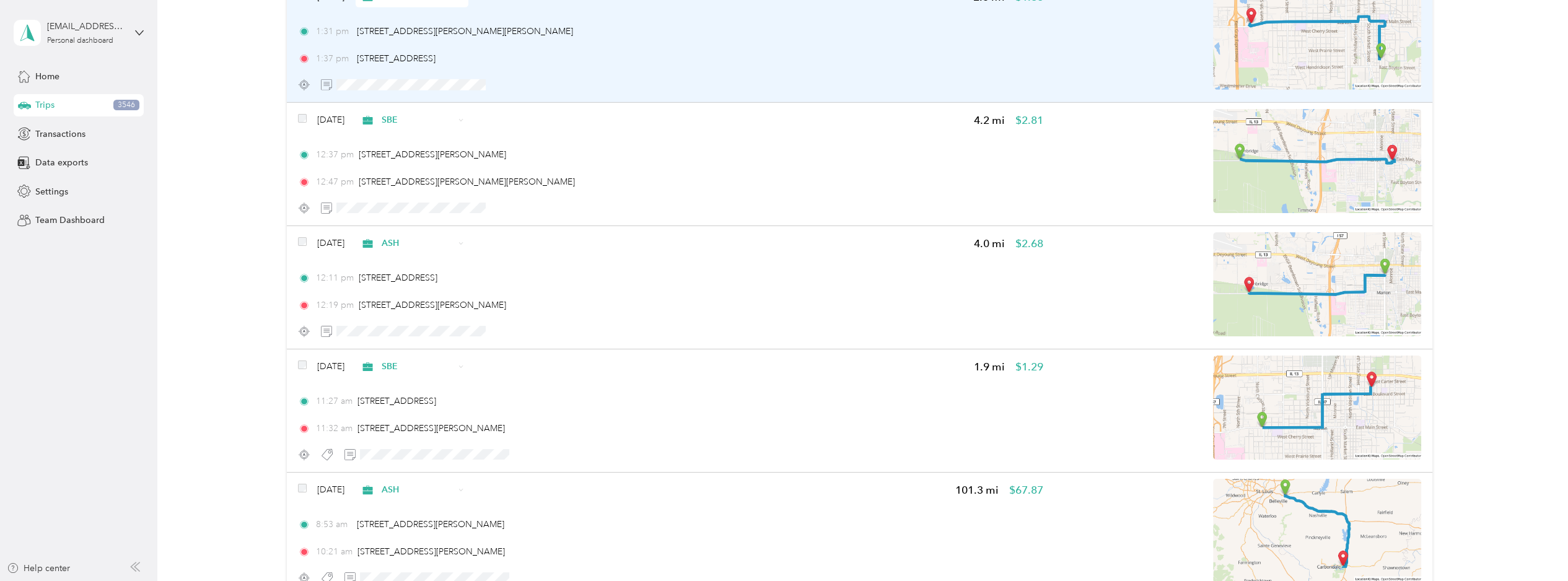
scroll to position [9567, 0]
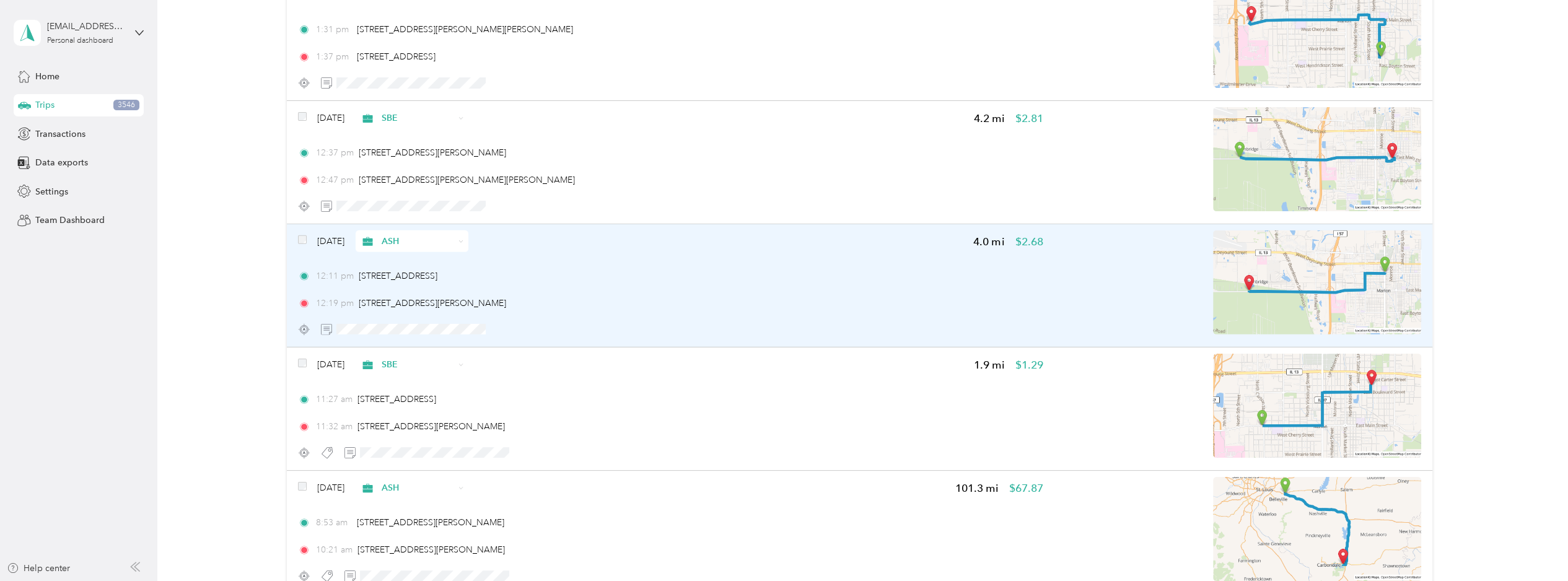
click at [747, 284] on div "[DATE] ASH 4.0 mi $2.68 12:11 pm [STREET_ADDRESS][PERSON_NAME] 12:19 pm [STREET…" at bounding box center [671, 285] width 745 height 109
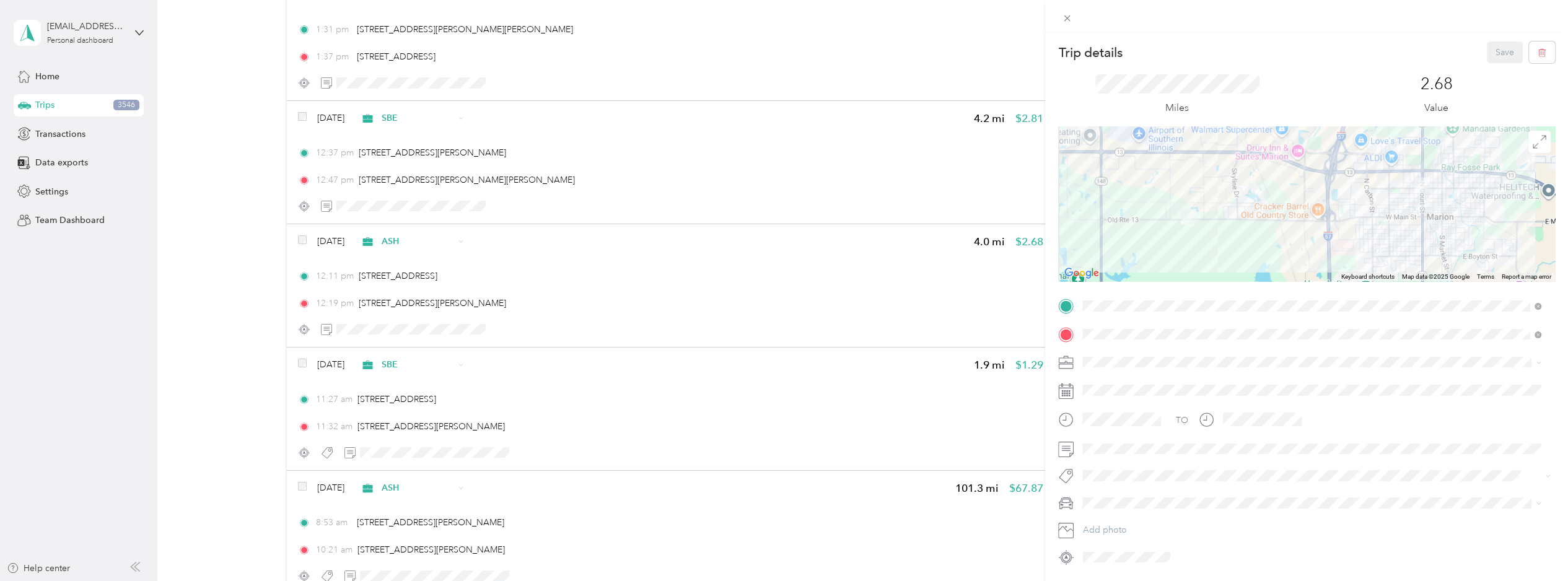
click at [625, 497] on div "Trip details Save This trip cannot be edited because it is either under review,…" at bounding box center [784, 290] width 1568 height 581
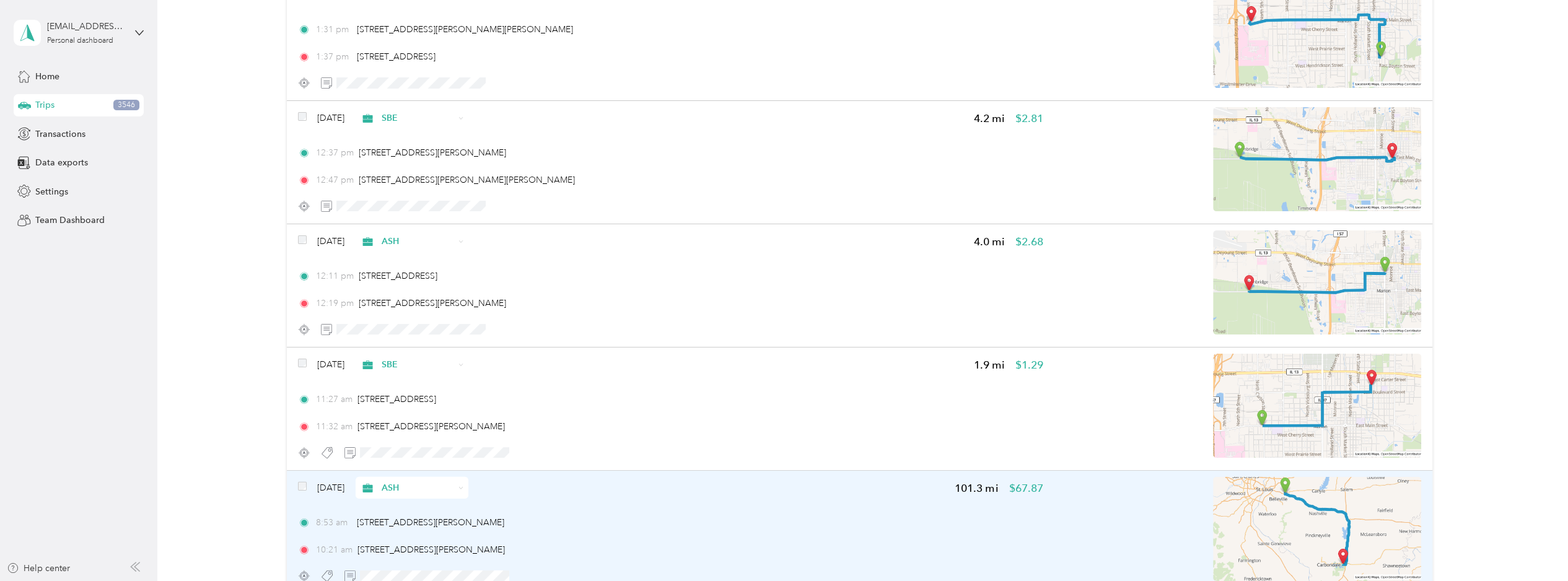
click at [625, 516] on div "8:53 am 8409 US-50, [PERSON_NAME], IL 62269, [GEOGRAPHIC_DATA]" at bounding box center [671, 522] width 745 height 13
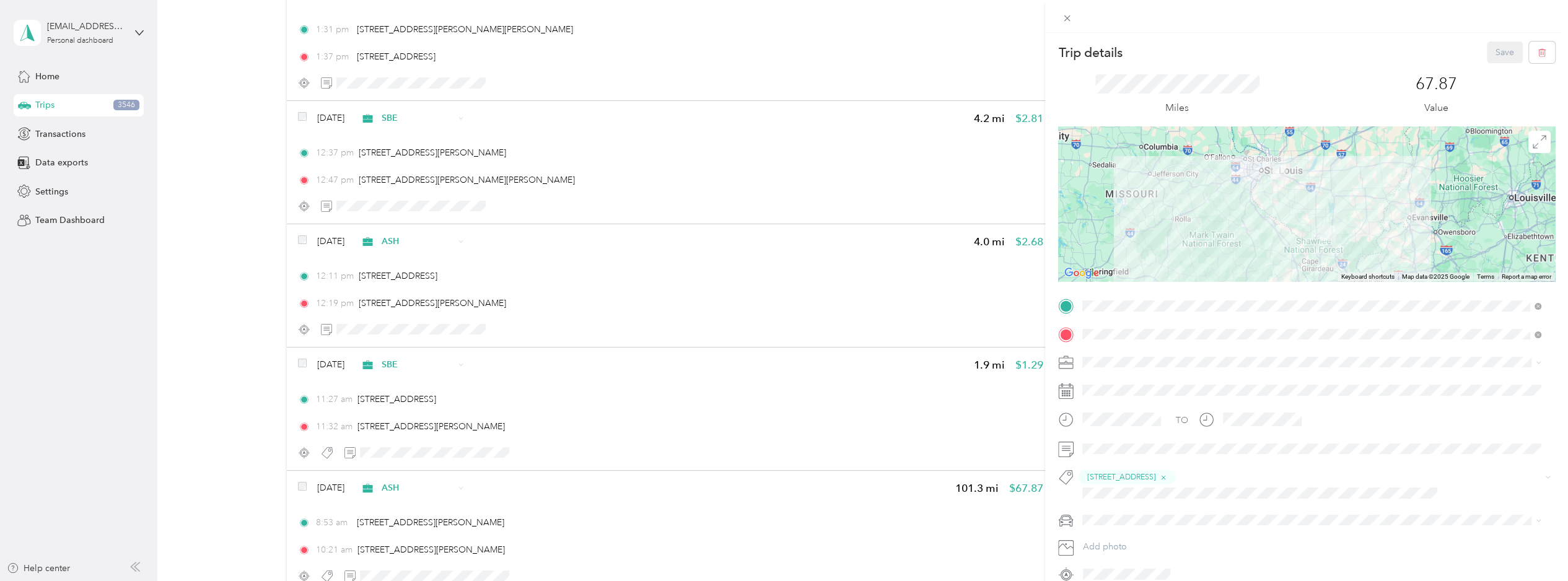
click at [736, 395] on div "Trip details Save This trip cannot be edited because it is either under review,…" at bounding box center [784, 290] width 1568 height 581
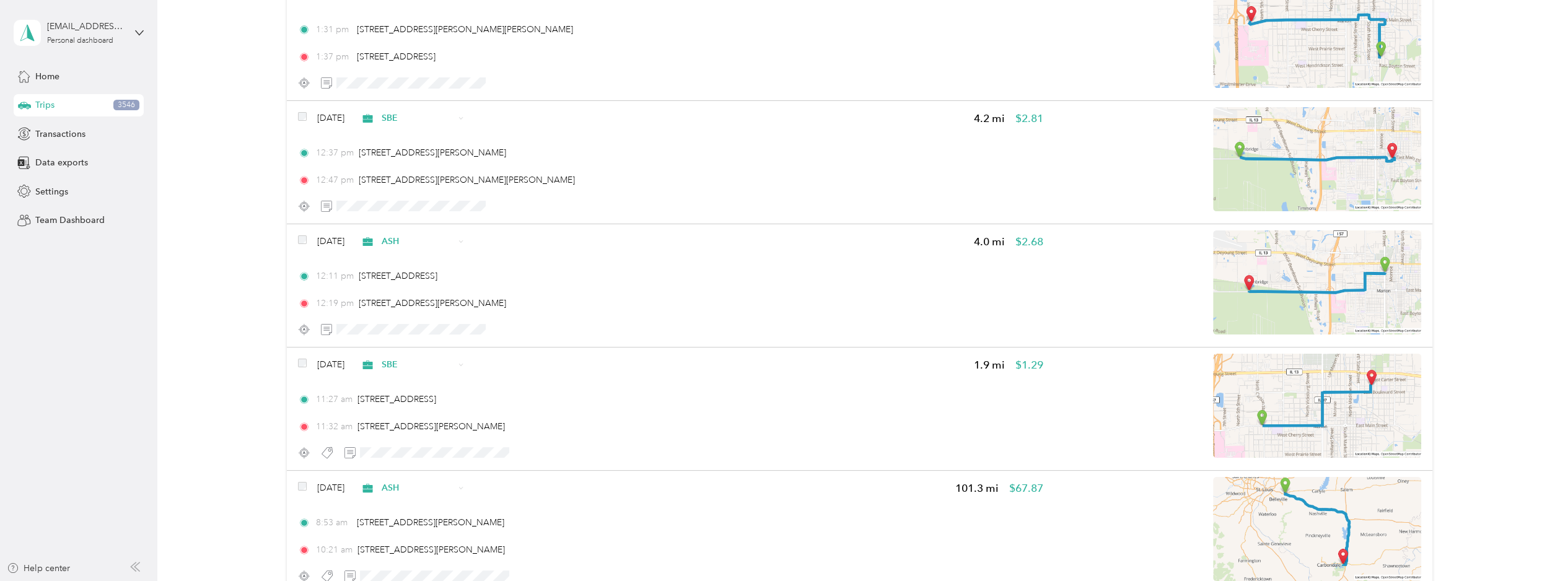
click at [736, 420] on div "11:32 am [STREET_ADDRESS][PERSON_NAME]" at bounding box center [671, 426] width 745 height 13
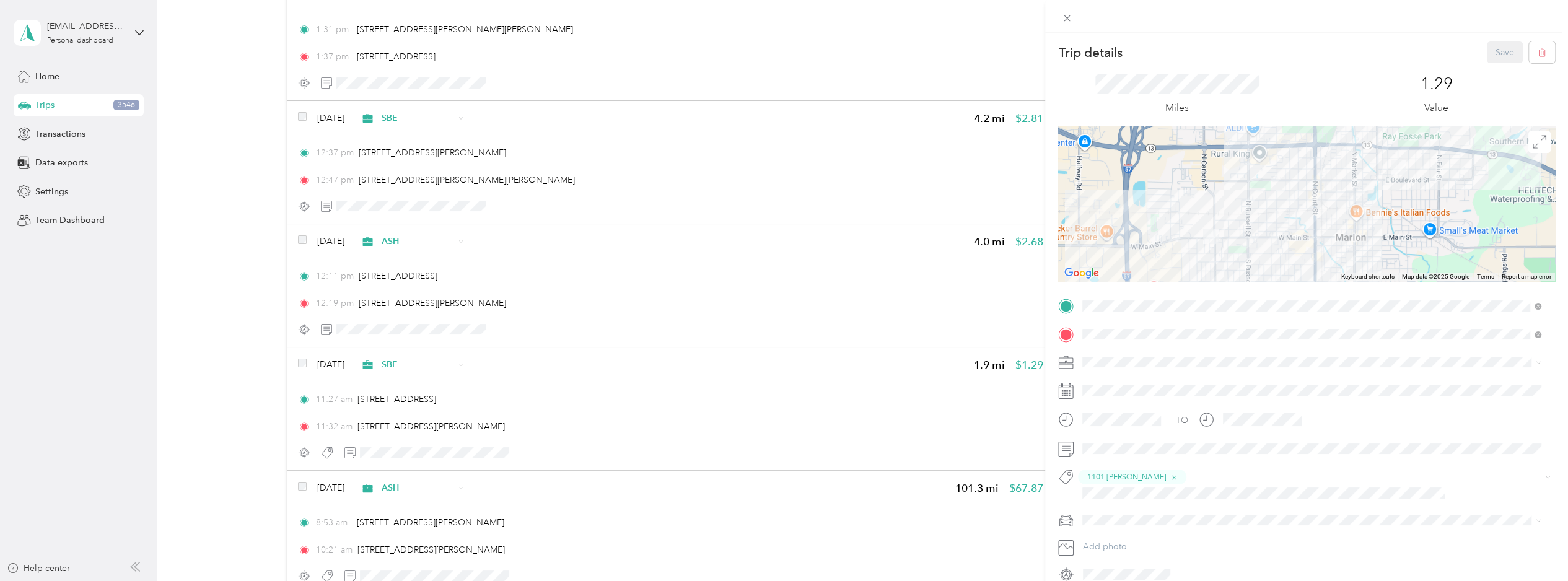
click at [682, 352] on div "Trip details Save This trip cannot be edited because it is either under review,…" at bounding box center [784, 290] width 1568 height 581
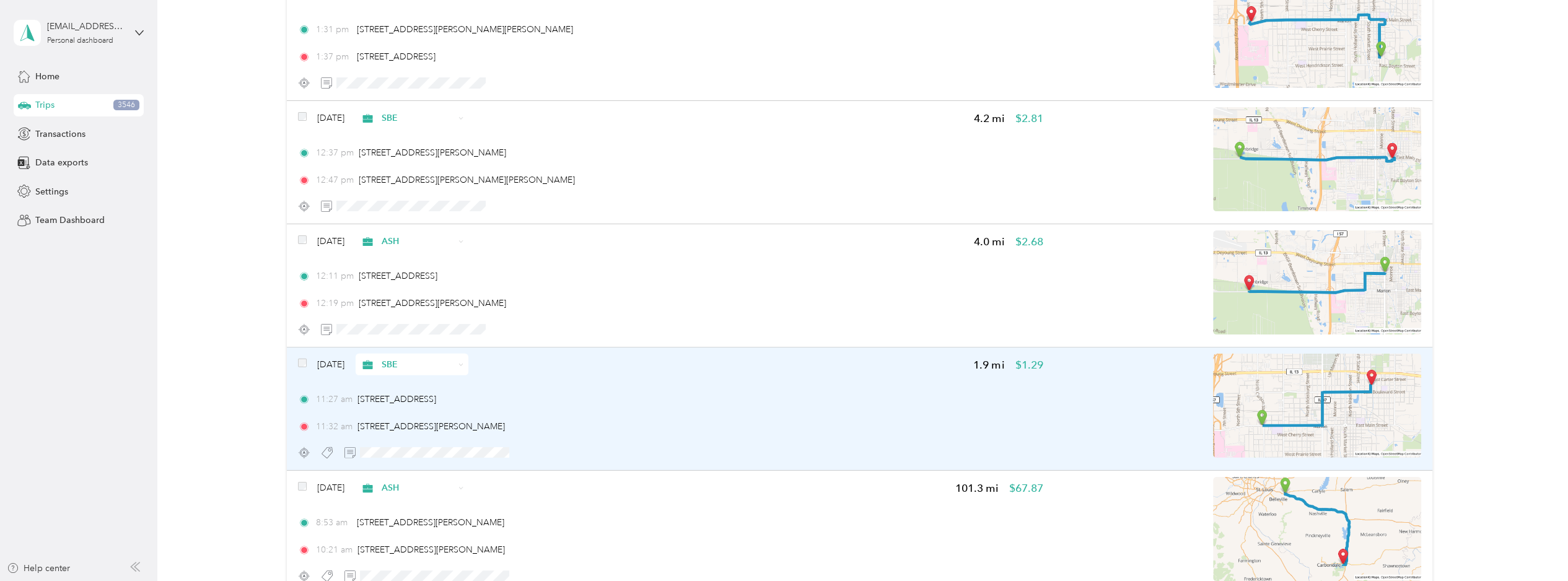
click at [674, 356] on div "[DATE] SBE 1.9 mi $1.29 11:27 am [STREET_ADDRESS] 11:32 am [STREET_ADDRESS][PER…" at bounding box center [671, 408] width 745 height 109
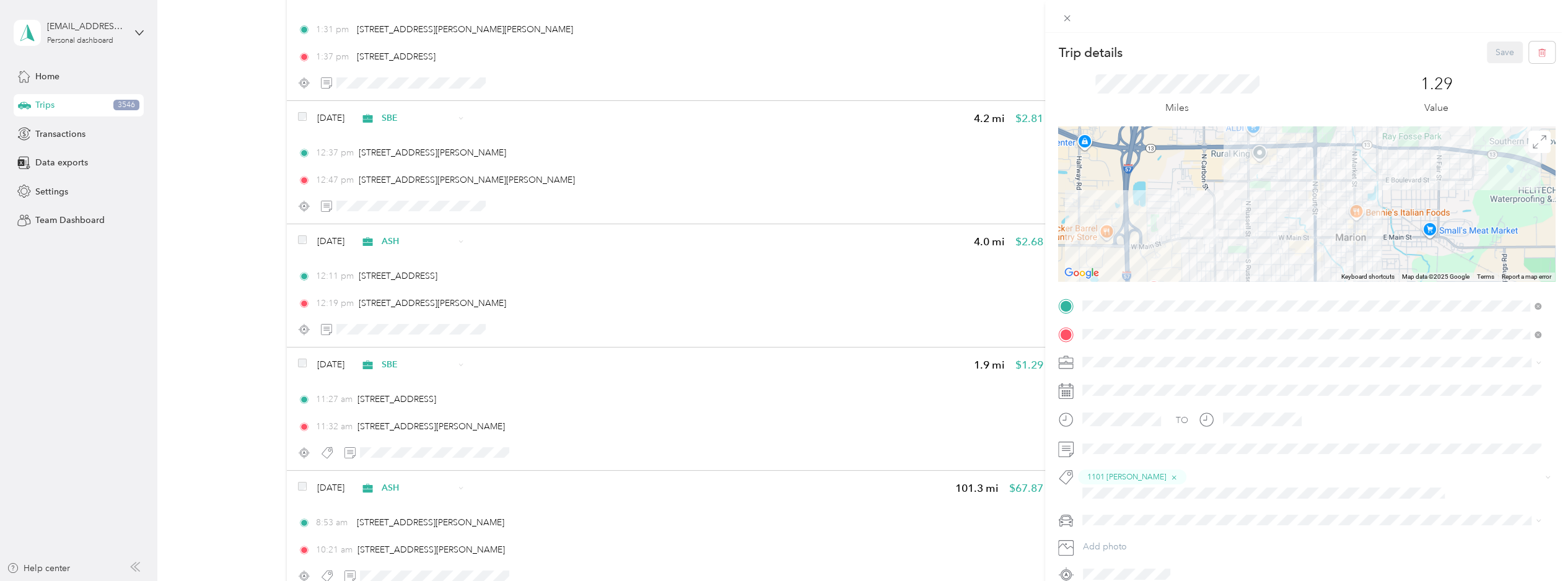
click at [828, 401] on div "Trip details Save This trip cannot be edited because it is either under review,…" at bounding box center [784, 290] width 1568 height 581
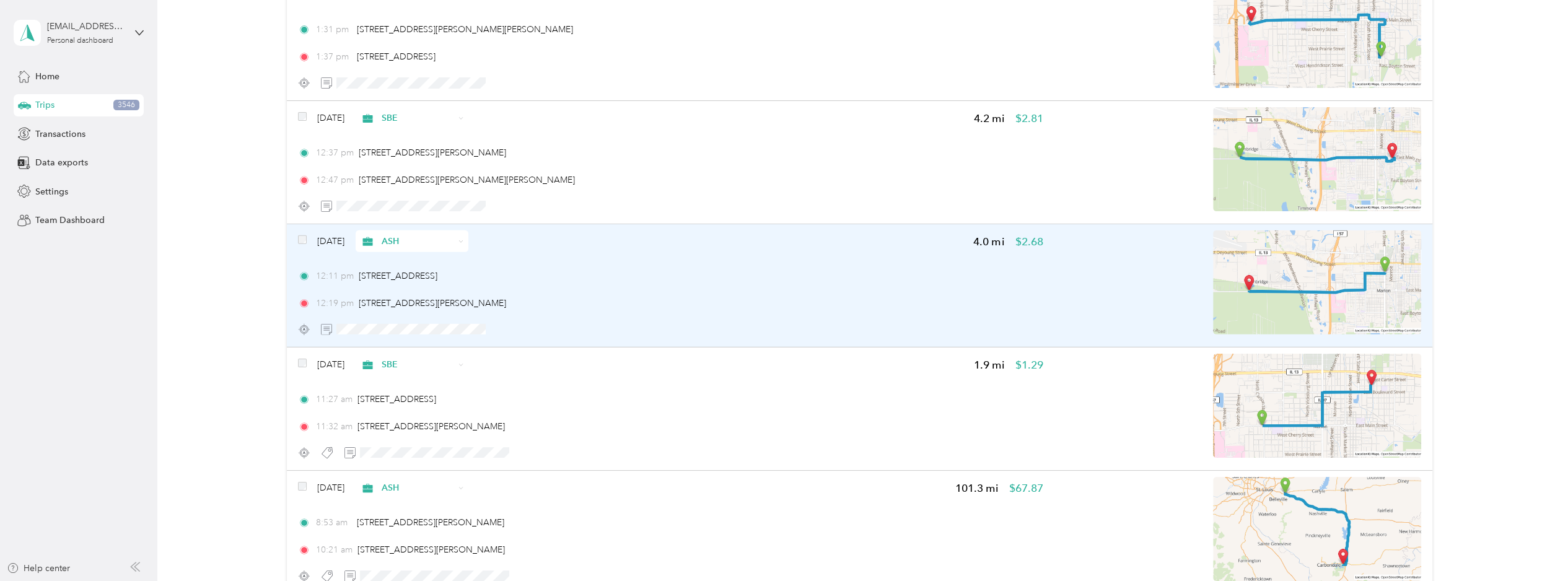
click at [774, 319] on div at bounding box center [671, 329] width 745 height 21
click at [762, 269] on div "12:11 pm [STREET_ADDRESS][PERSON_NAME] 12:19 pm [STREET_ADDRESS]" at bounding box center [671, 289] width 745 height 40
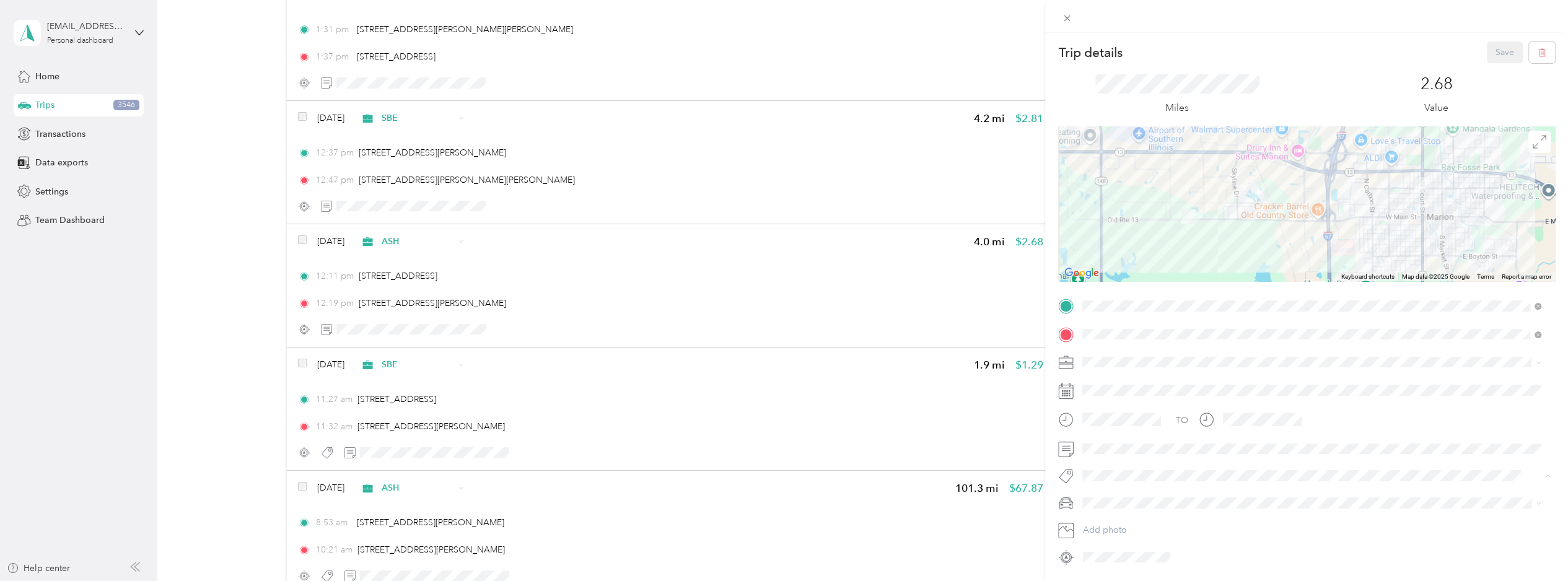
click at [1140, 430] on span "[STREET_ADDRESS]" at bounding box center [1130, 430] width 69 height 11
click at [660, 255] on div "Trip details Save This trip cannot be edited because it is either under review,…" at bounding box center [784, 290] width 1568 height 581
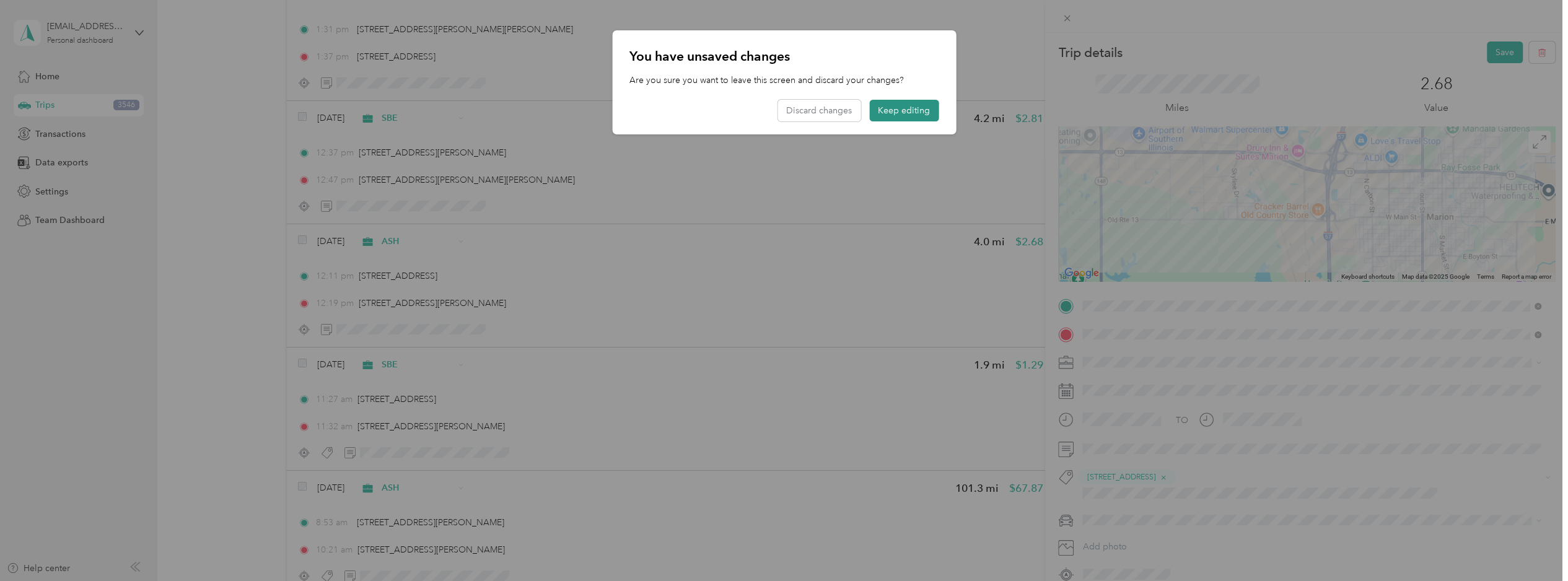
click at [908, 106] on button "Keep editing" at bounding box center [904, 110] width 70 height 21
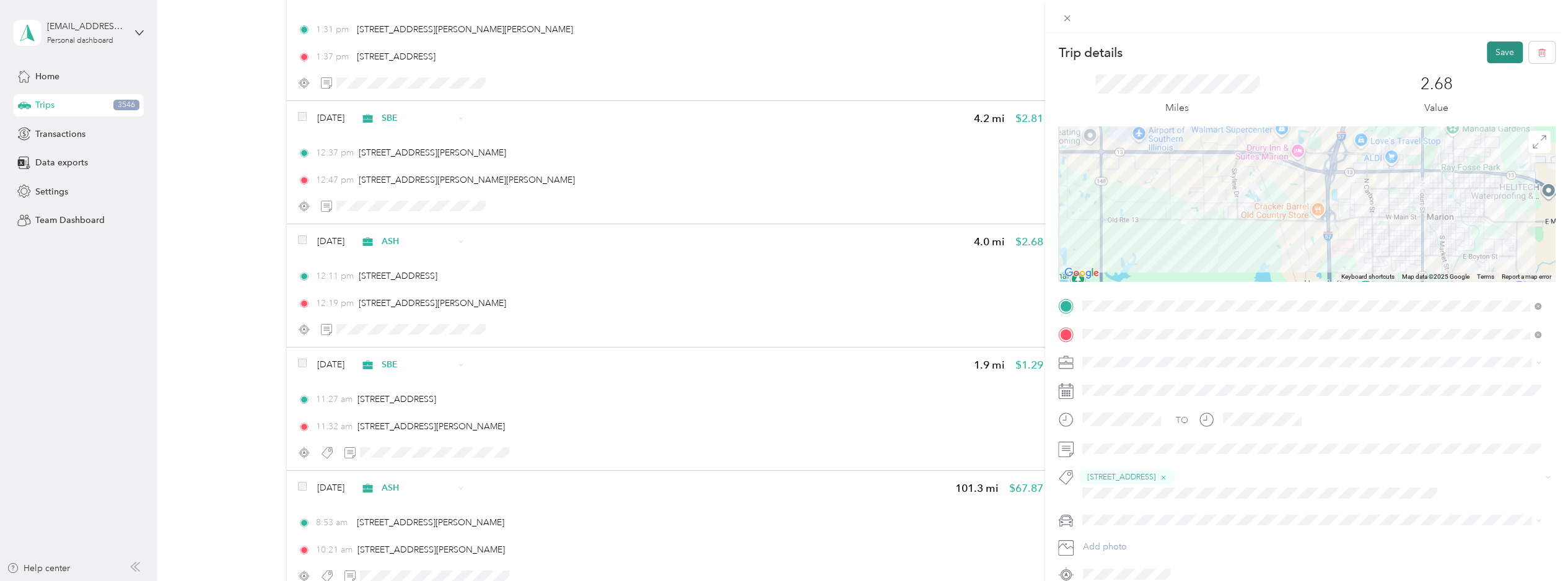
click at [1227, 51] on button "Save" at bounding box center [1505, 52] width 36 height 21
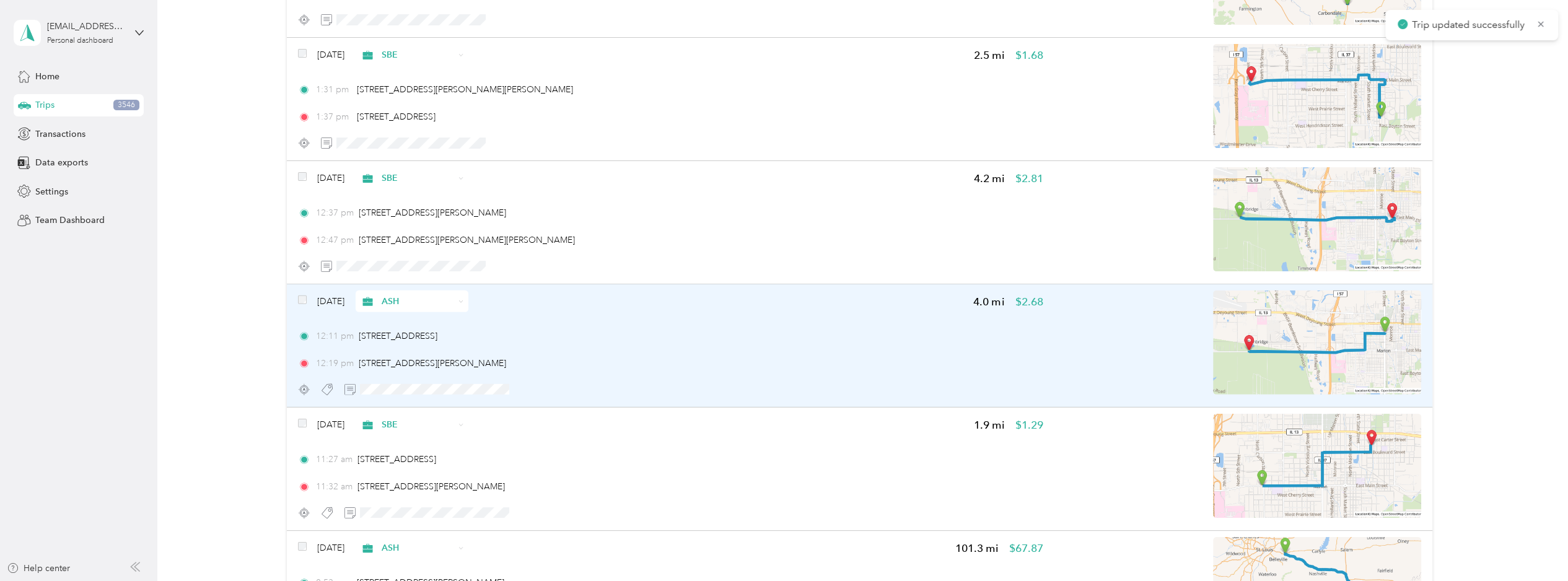
scroll to position [9505, 0]
click at [649, 359] on div "12:19 pm [STREET_ADDRESS][PERSON_NAME]" at bounding box center [671, 365] width 745 height 13
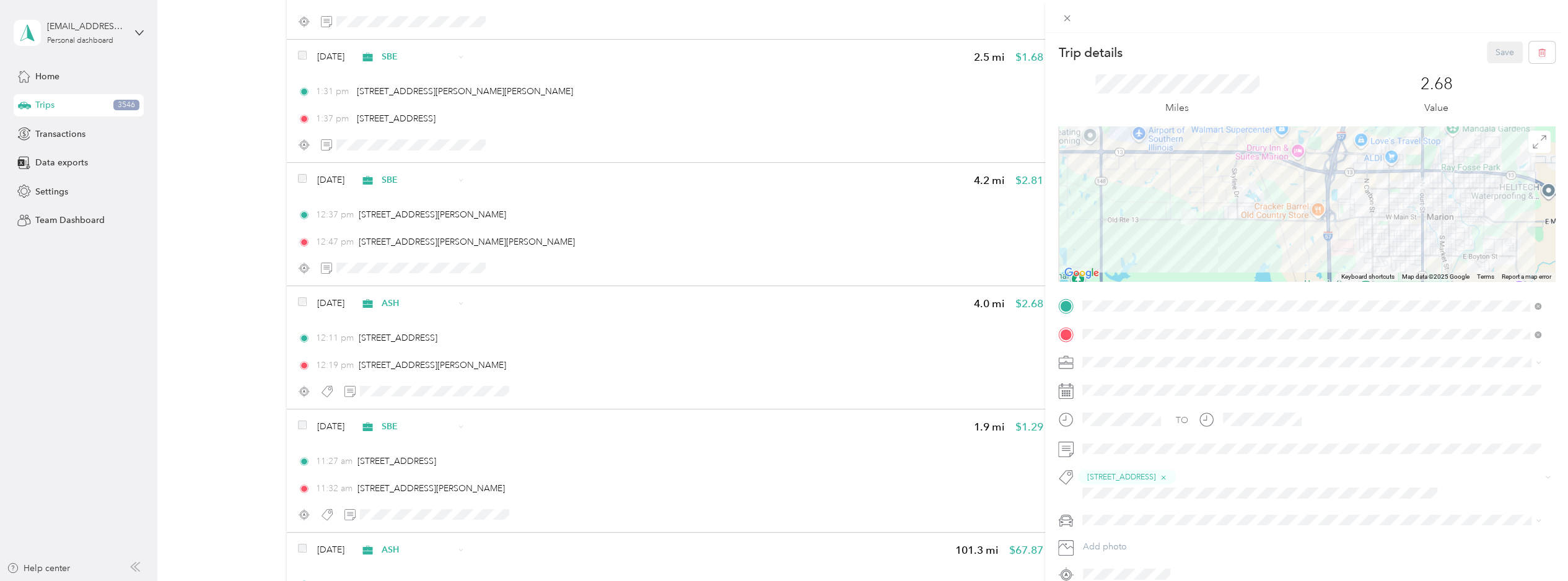
click at [648, 329] on div "Trip details Save This trip cannot be edited because it is either under review,…" at bounding box center [784, 290] width 1568 height 581
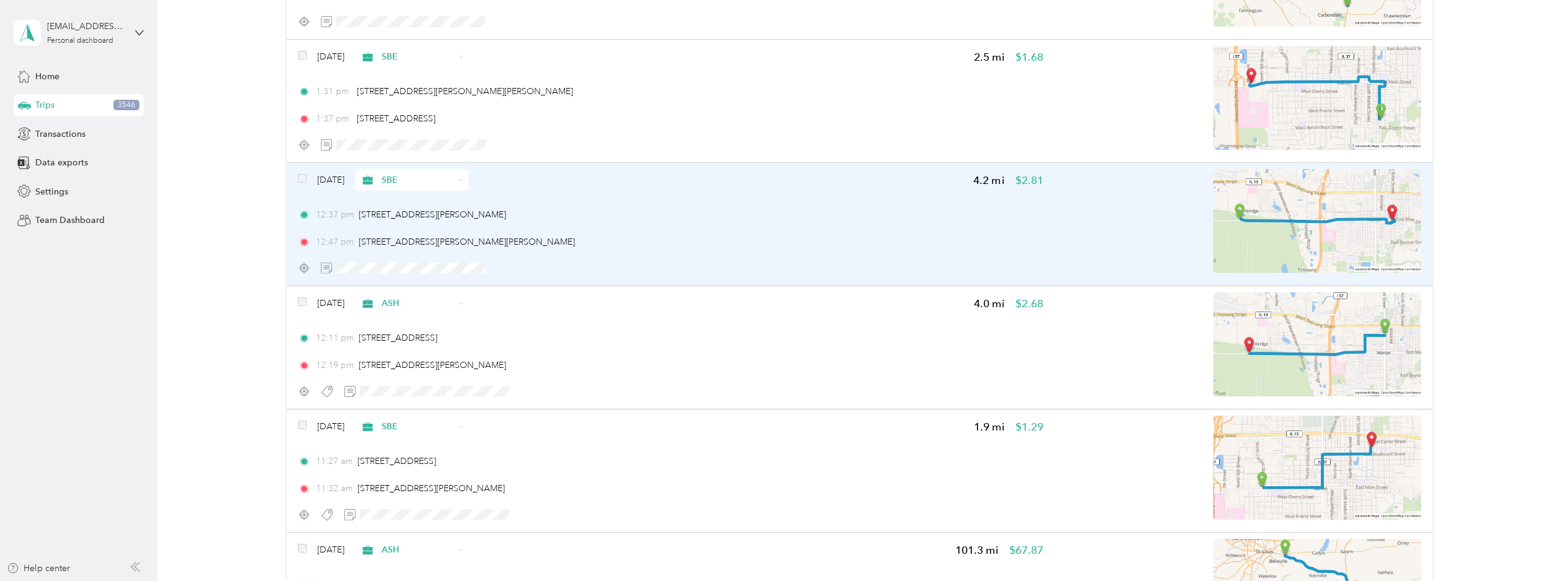
click at [291, 163] on div "[DATE] SBE 4.2 mi $2.81 12:37 pm [STREET_ADDRESS][PERSON_NAME] 12:47 pm [STREET…" at bounding box center [859, 225] width 1145 height 124
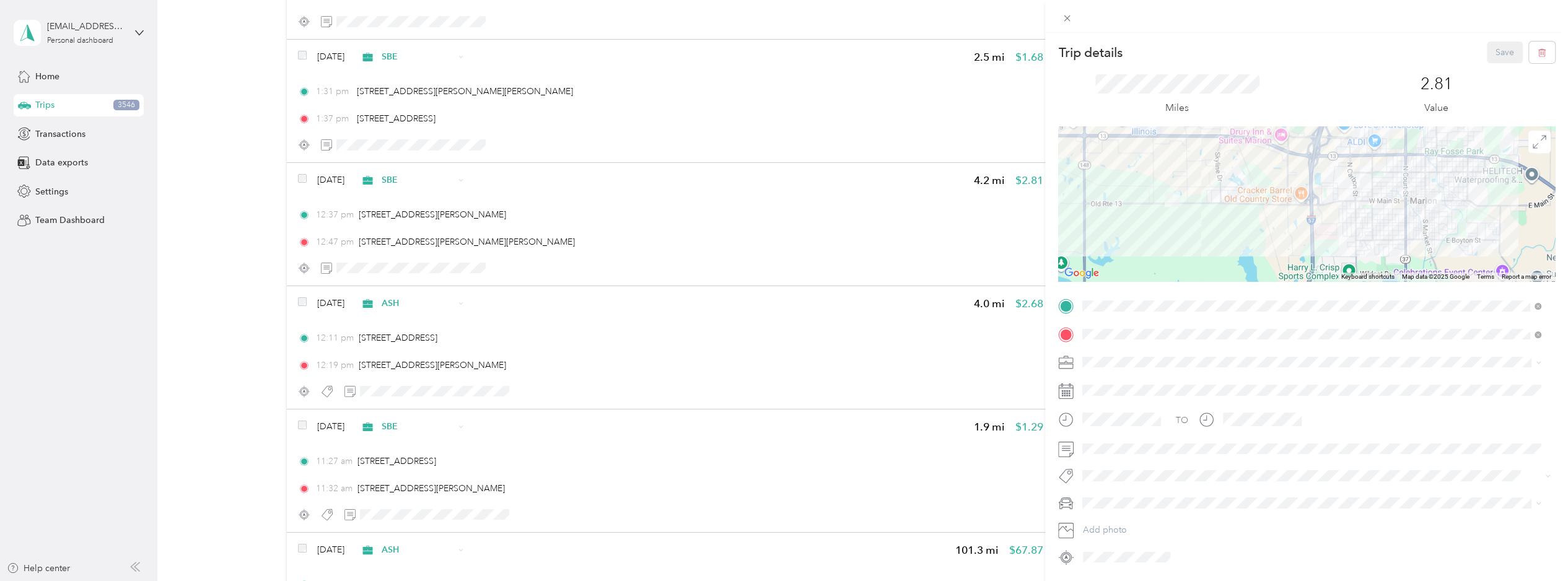
click at [302, 147] on div "Trip details Save This trip cannot be edited because it is either under review,…" at bounding box center [784, 290] width 1568 height 581
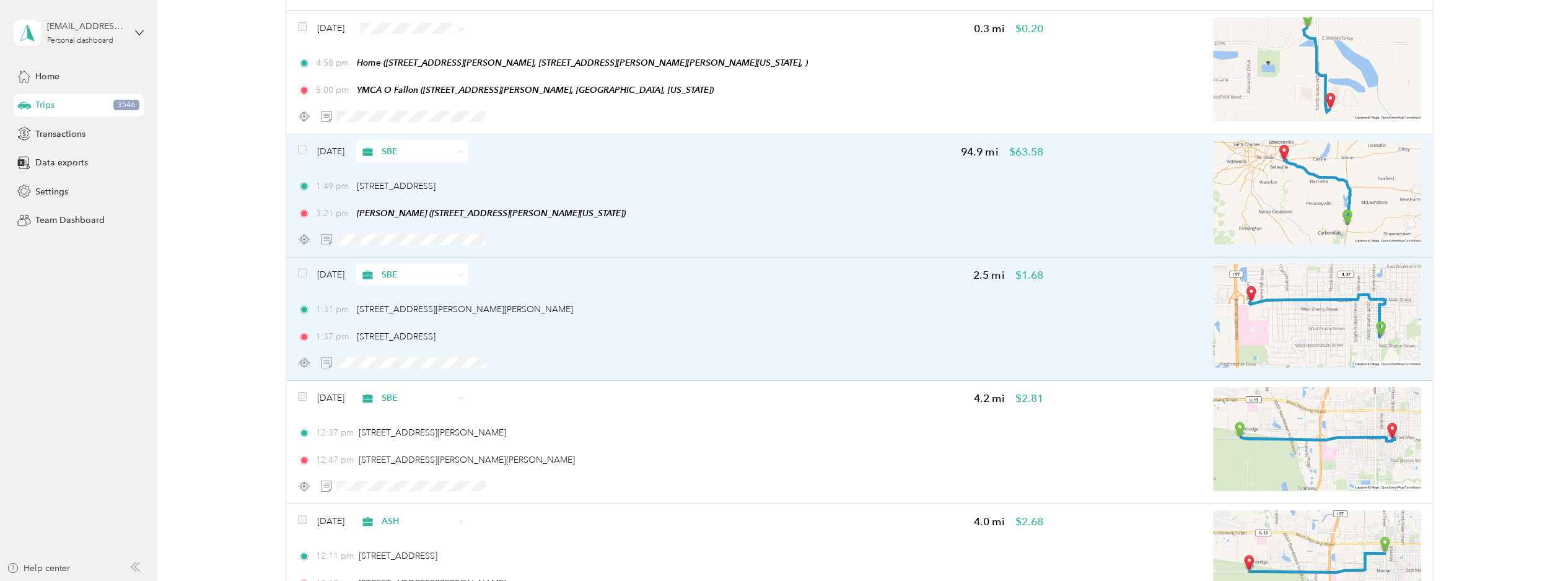
scroll to position [9256, 0]
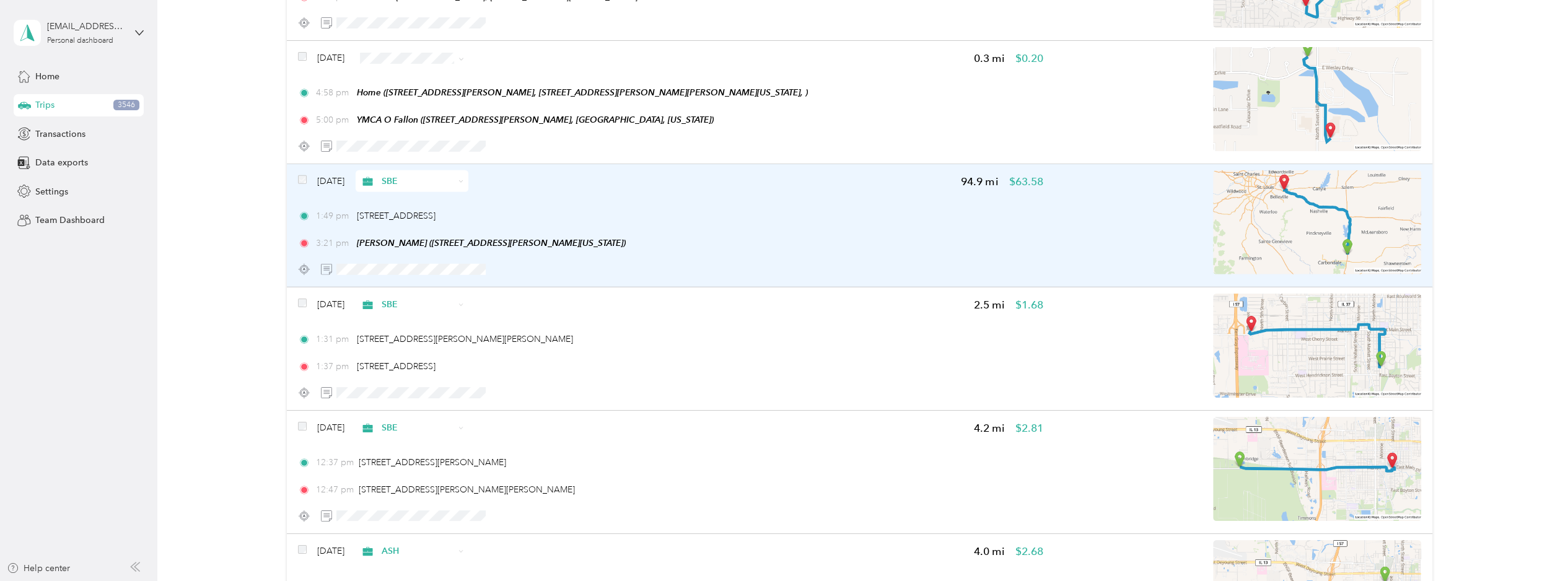
click at [296, 164] on div "[DATE] SBE 94.9 mi $63.58 1:49 pm [STREET_ADDRESS] 3:21 pm [PERSON_NAME] ([STRE…" at bounding box center [859, 226] width 1145 height 124
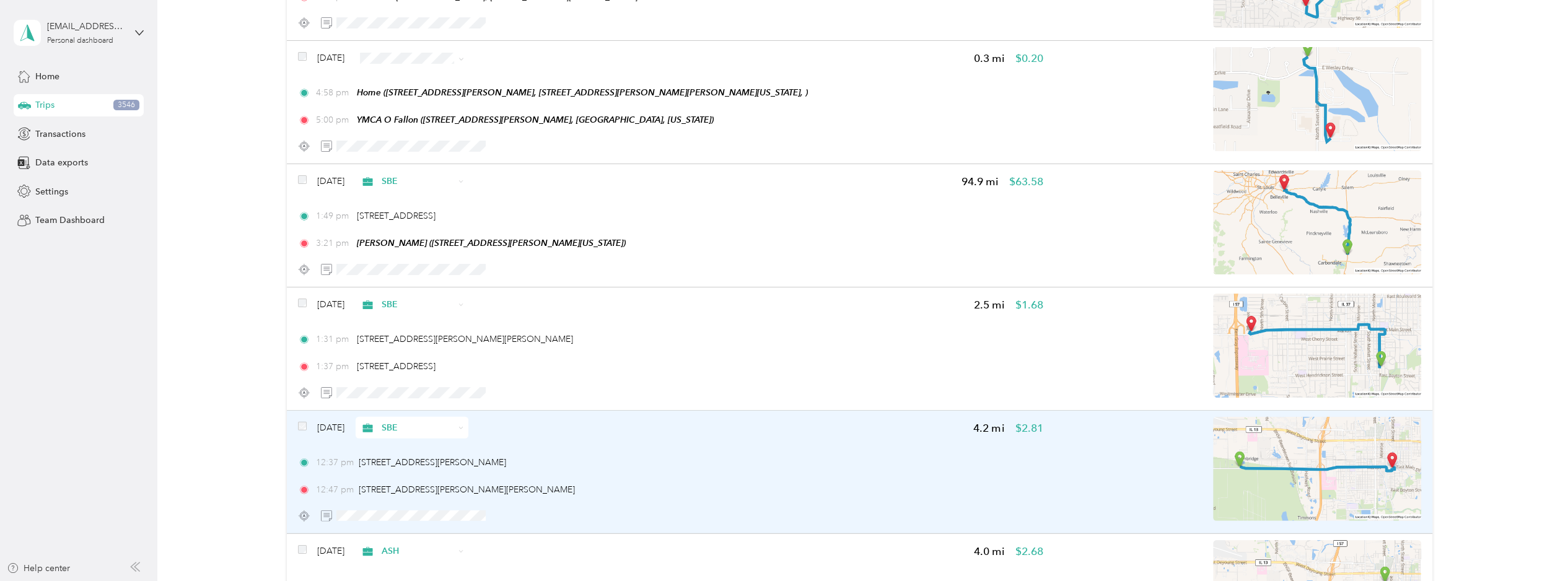
scroll to position [0, 0]
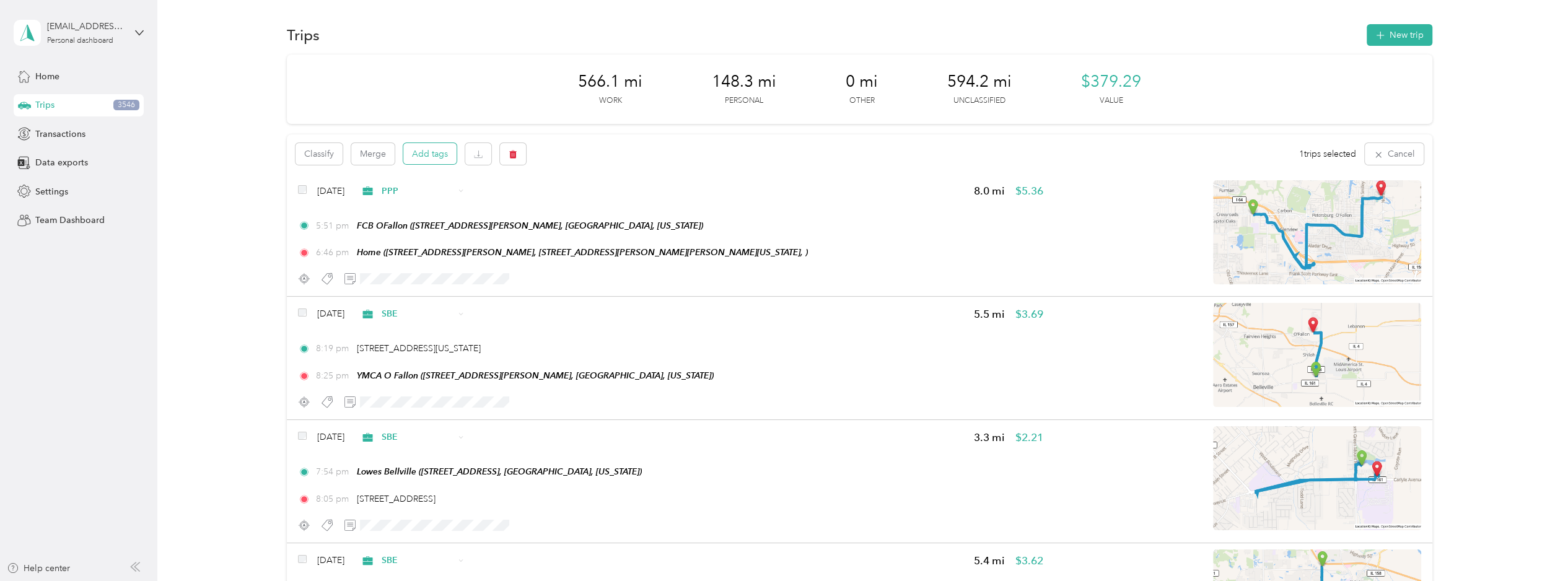
click at [406, 162] on button "Add tags" at bounding box center [430, 154] width 53 height 21
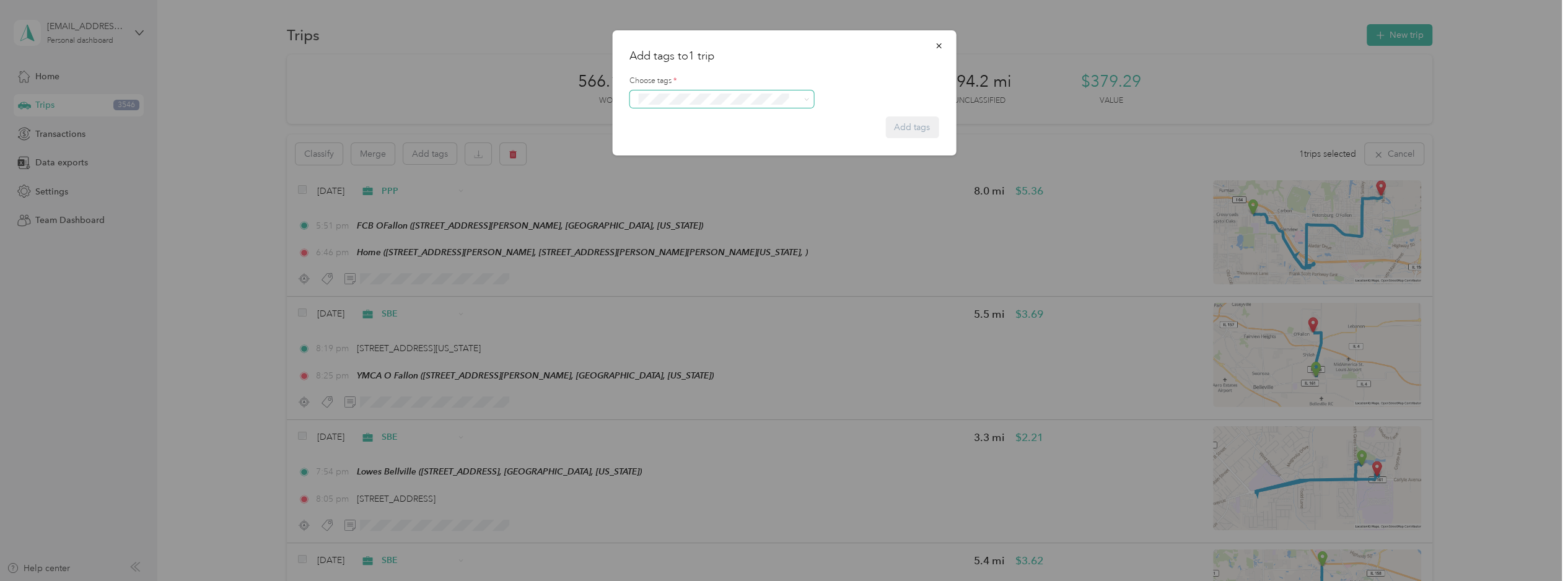
click at [776, 105] on span at bounding box center [721, 99] width 185 height 17
click at [870, 90] on div "Choose tags *" at bounding box center [784, 91] width 309 height 32
click at [725, 136] on button "Add tag 105 [PERSON_NAME]" at bounding box center [721, 136] width 136 height 21
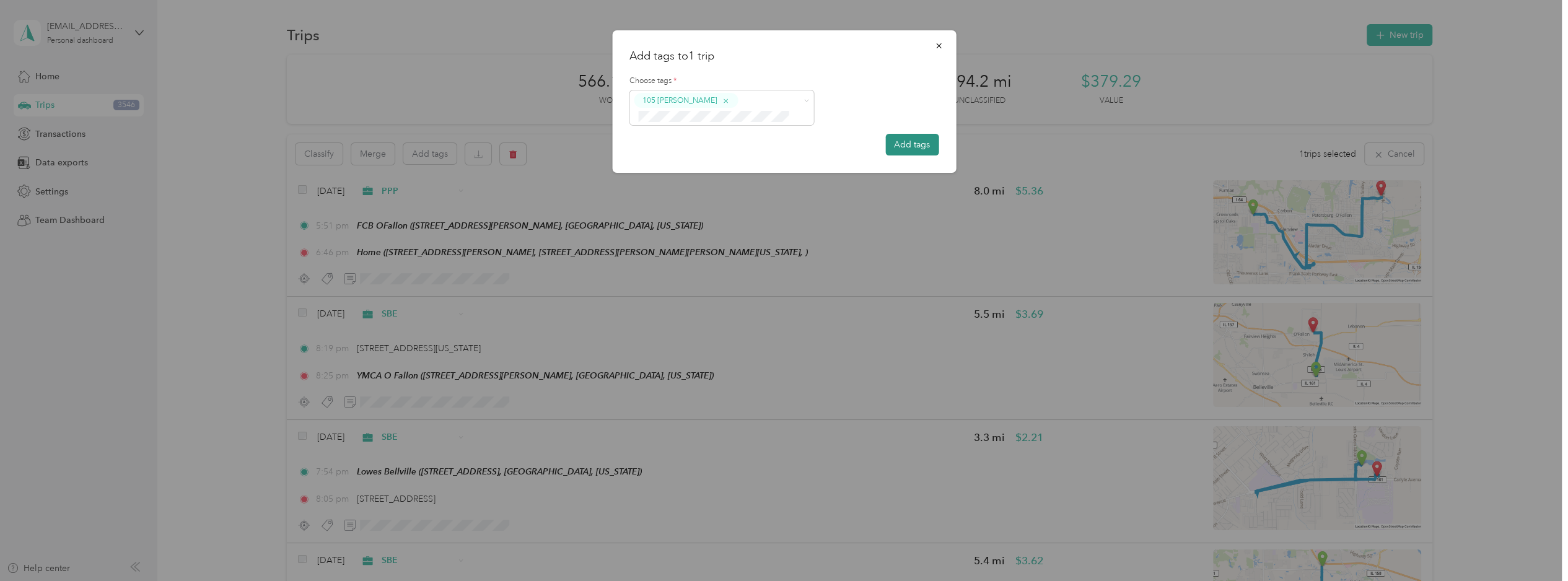
click at [904, 151] on button "Add tags" at bounding box center [912, 144] width 53 height 21
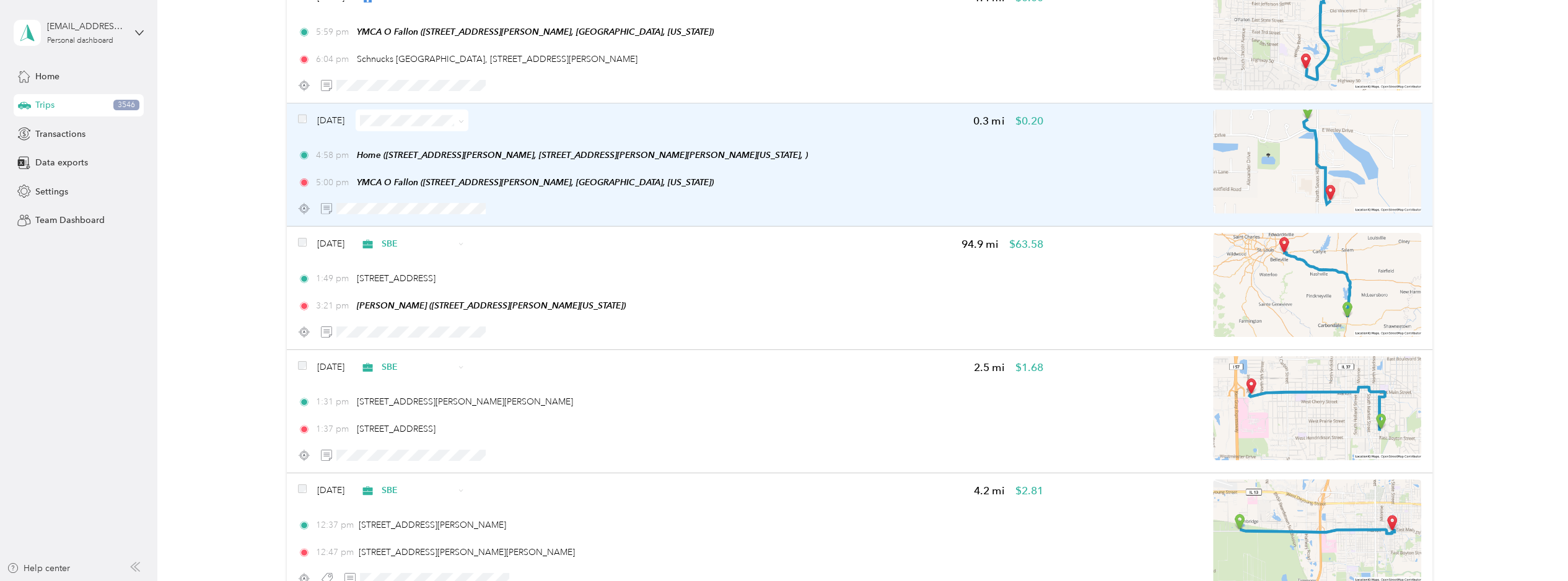
scroll to position [9203, 0]
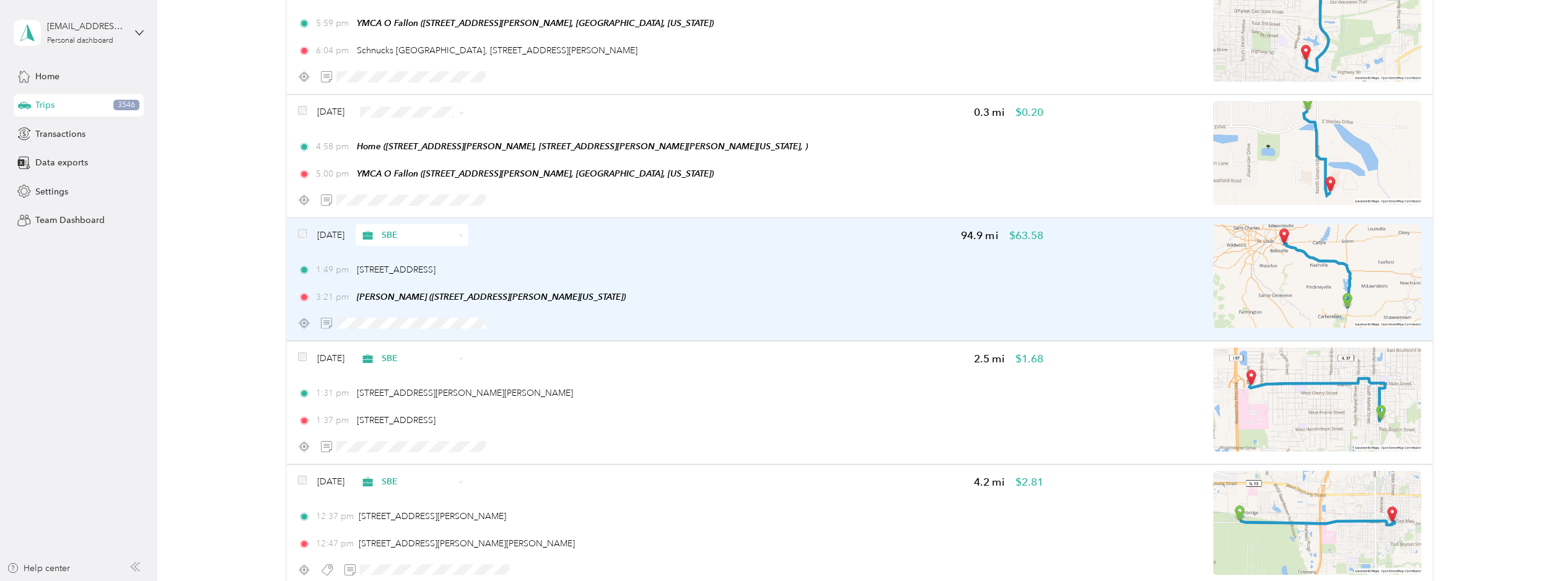
click at [664, 224] on div "[DATE] SBE 94.9 mi $63.58 1:49 pm [STREET_ADDRESS] 3:21 pm [PERSON_NAME] ([STRE…" at bounding box center [671, 279] width 745 height 109
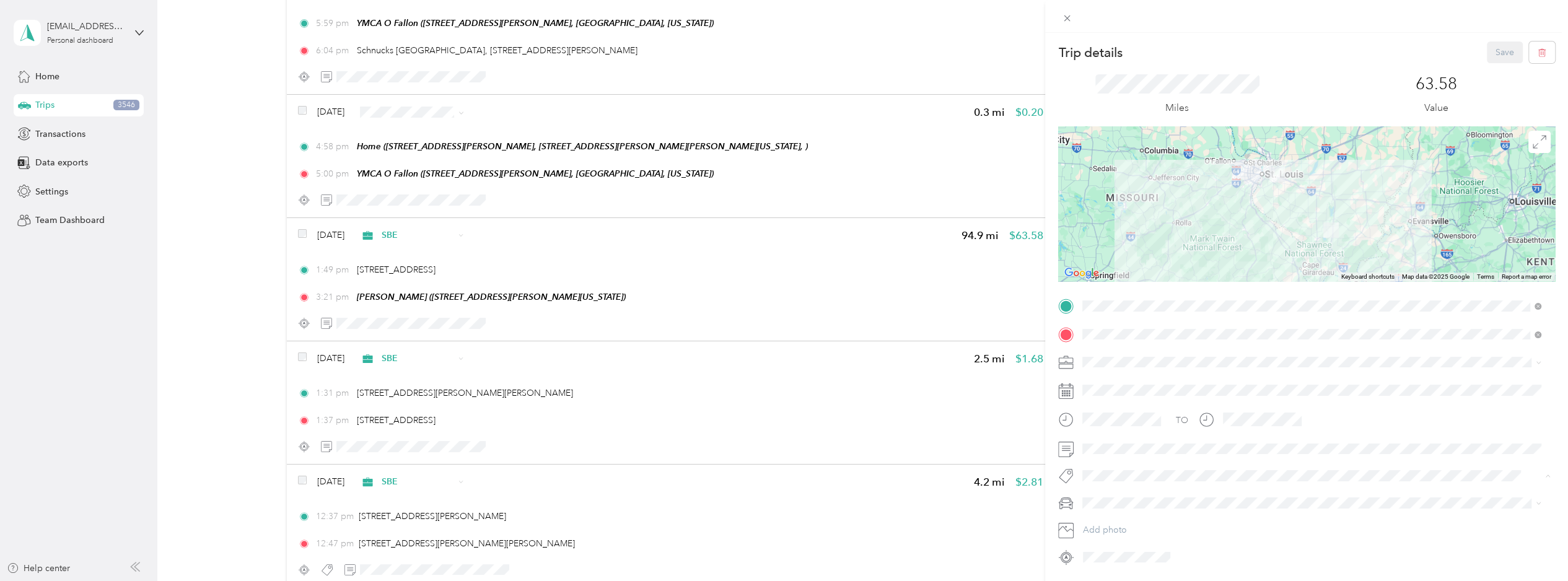
click at [1134, 331] on button "1101 [PERSON_NAME]" at bounding box center [1135, 328] width 97 height 16
click at [1227, 55] on button "Save" at bounding box center [1505, 52] width 36 height 21
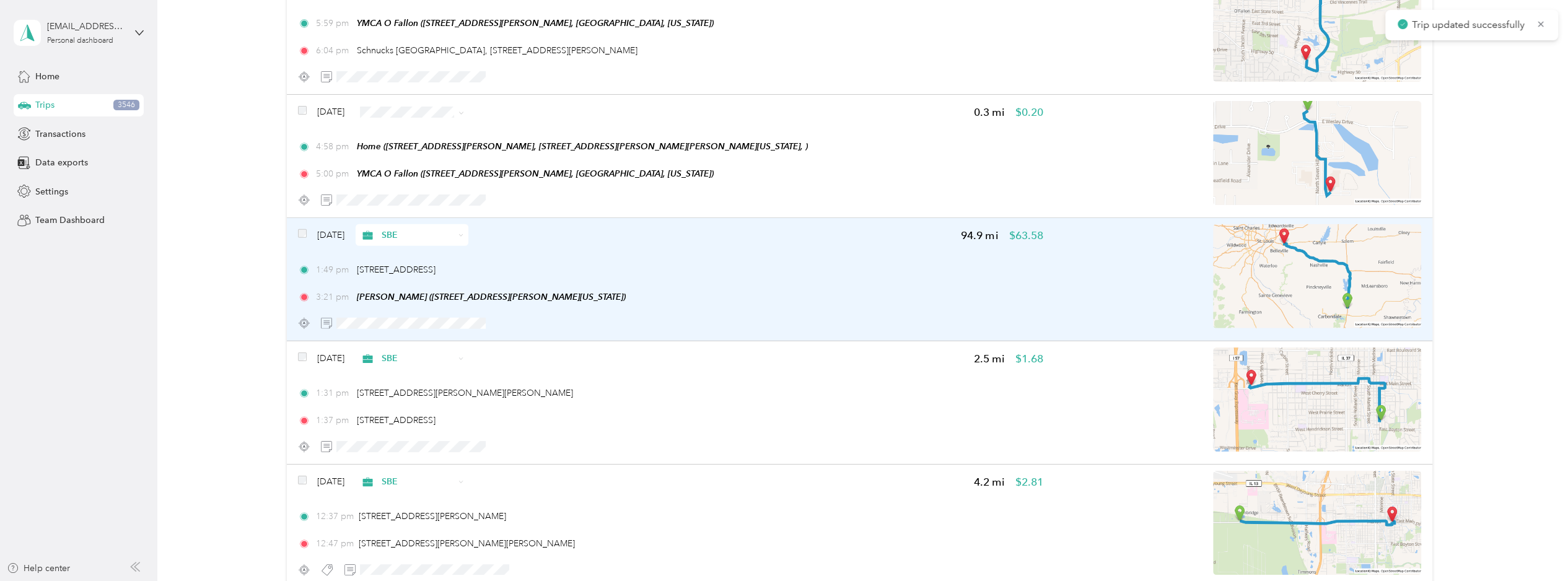
click at [763, 224] on div "[DATE] SBE 94.9 mi $63.58" at bounding box center [671, 235] width 745 height 21
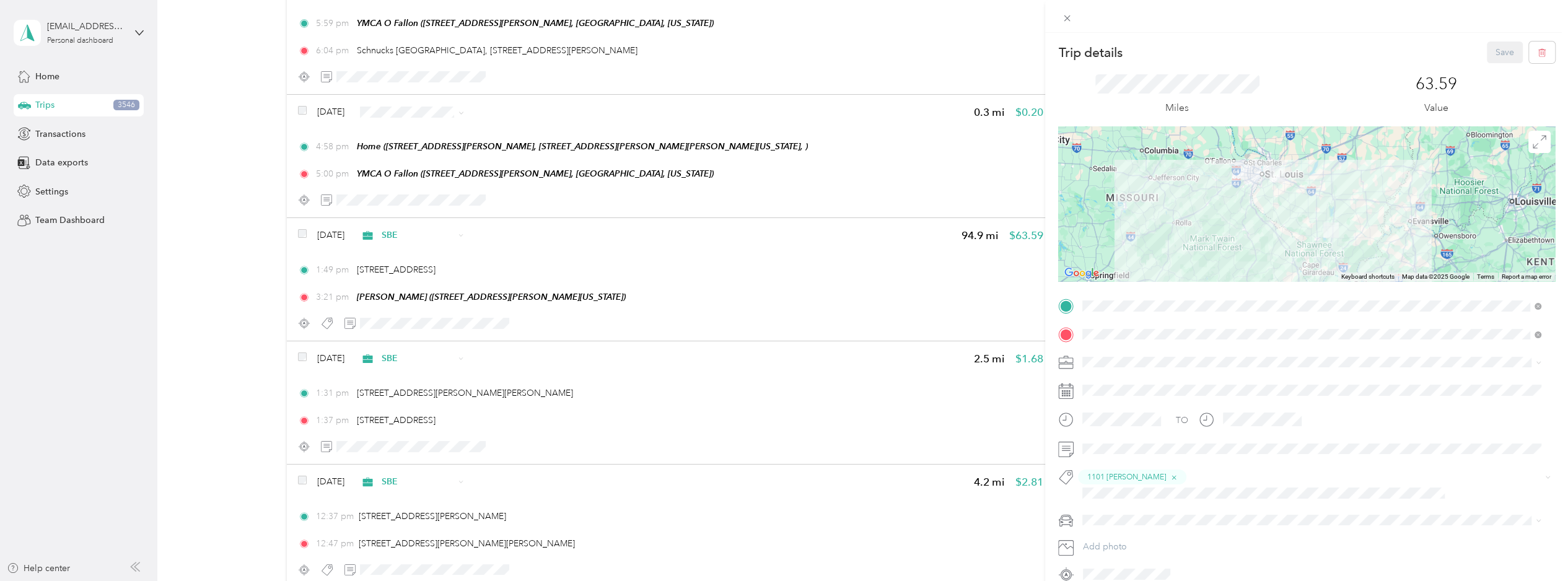
click at [862, 237] on div "Trip details Save This trip cannot be edited because it is either under review,…" at bounding box center [784, 290] width 1568 height 581
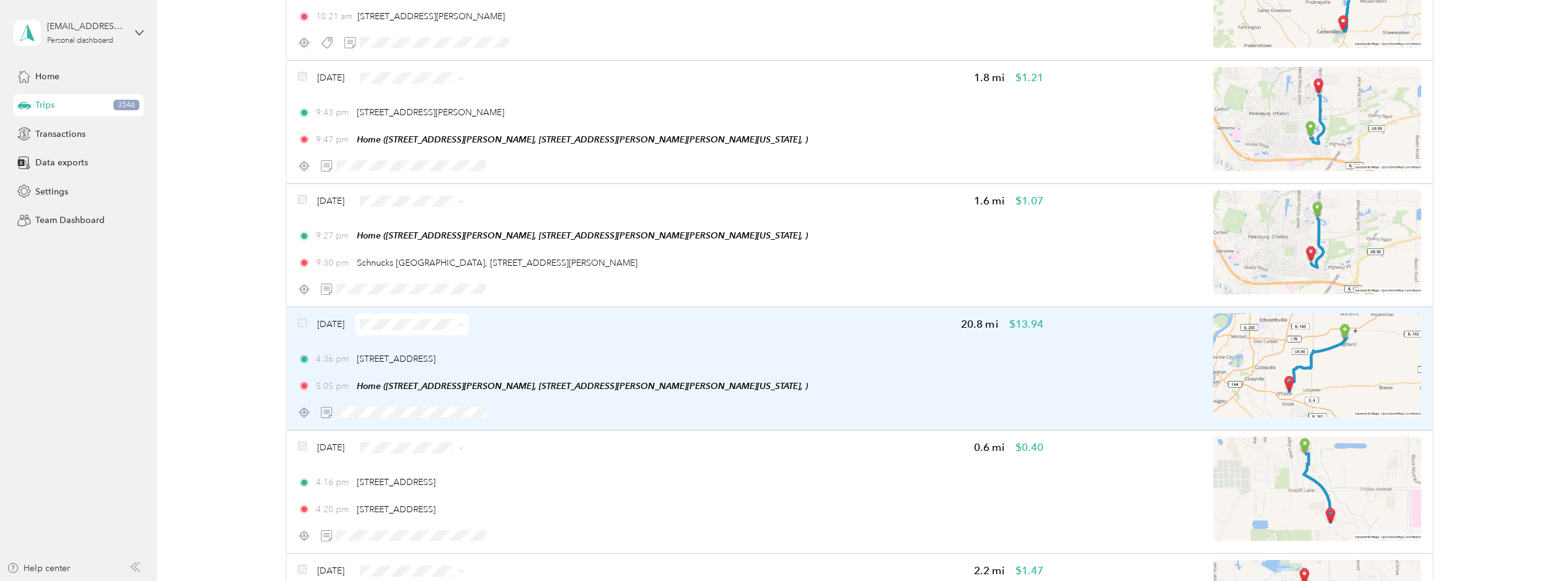
scroll to position [10071, 0]
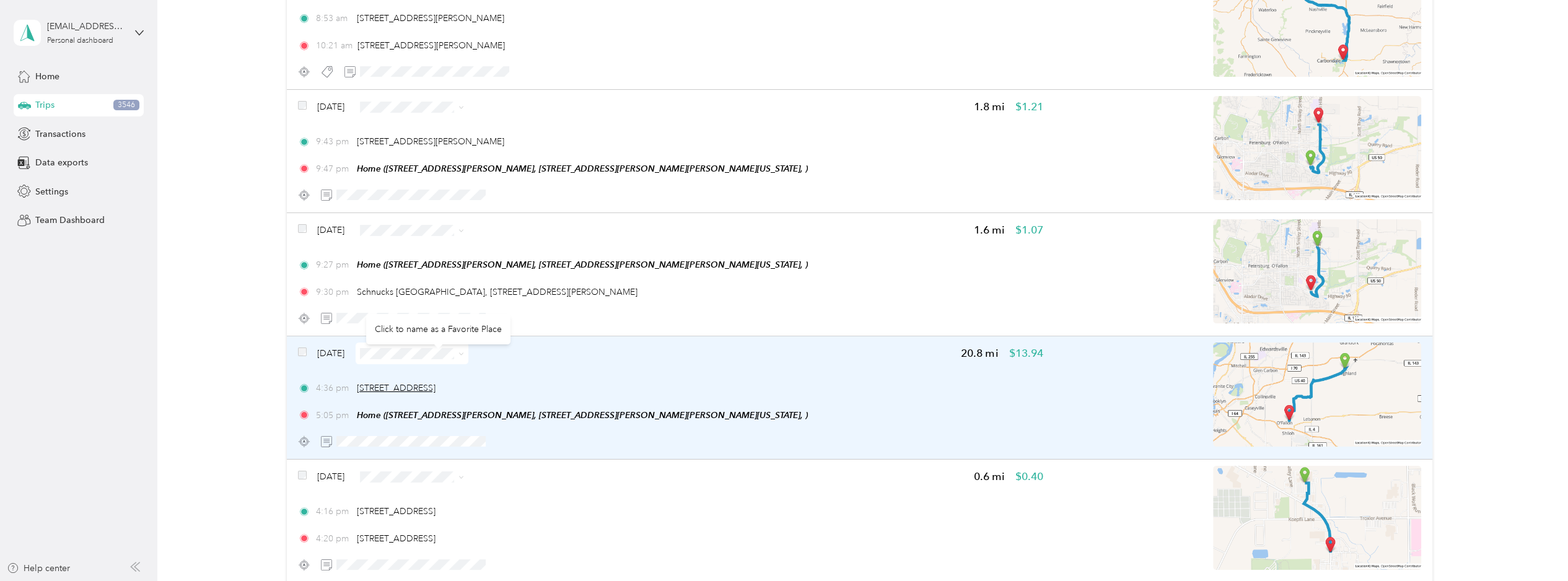
click at [436, 383] on span "[STREET_ADDRESS]" at bounding box center [396, 388] width 78 height 10
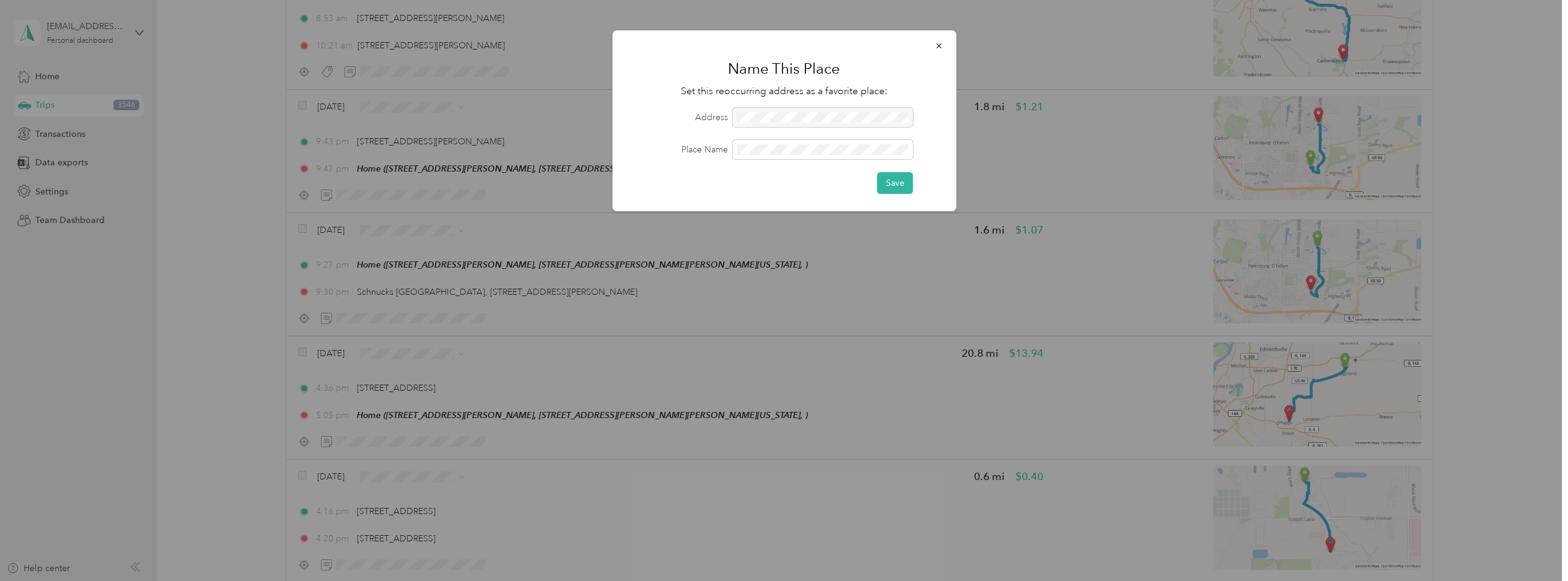
click at [780, 112] on div at bounding box center [822, 117] width 180 height 19
click at [935, 47] on icon "button" at bounding box center [939, 45] width 9 height 9
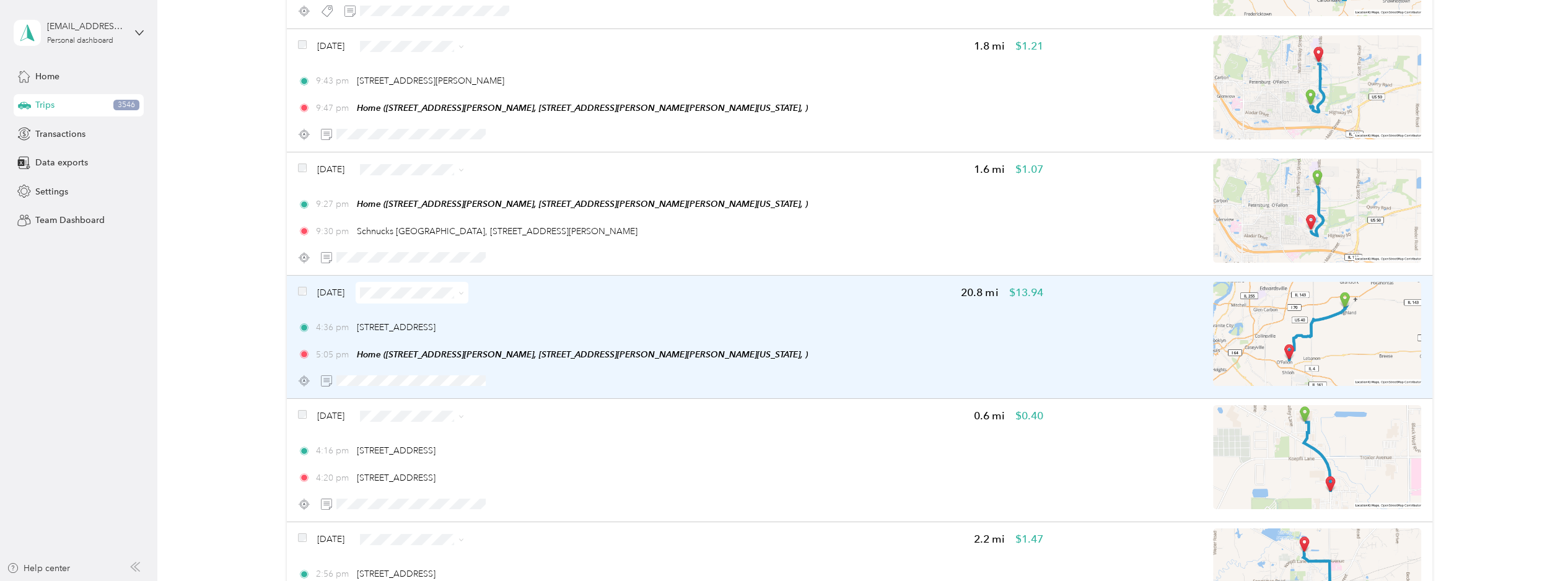
scroll to position [10133, 0]
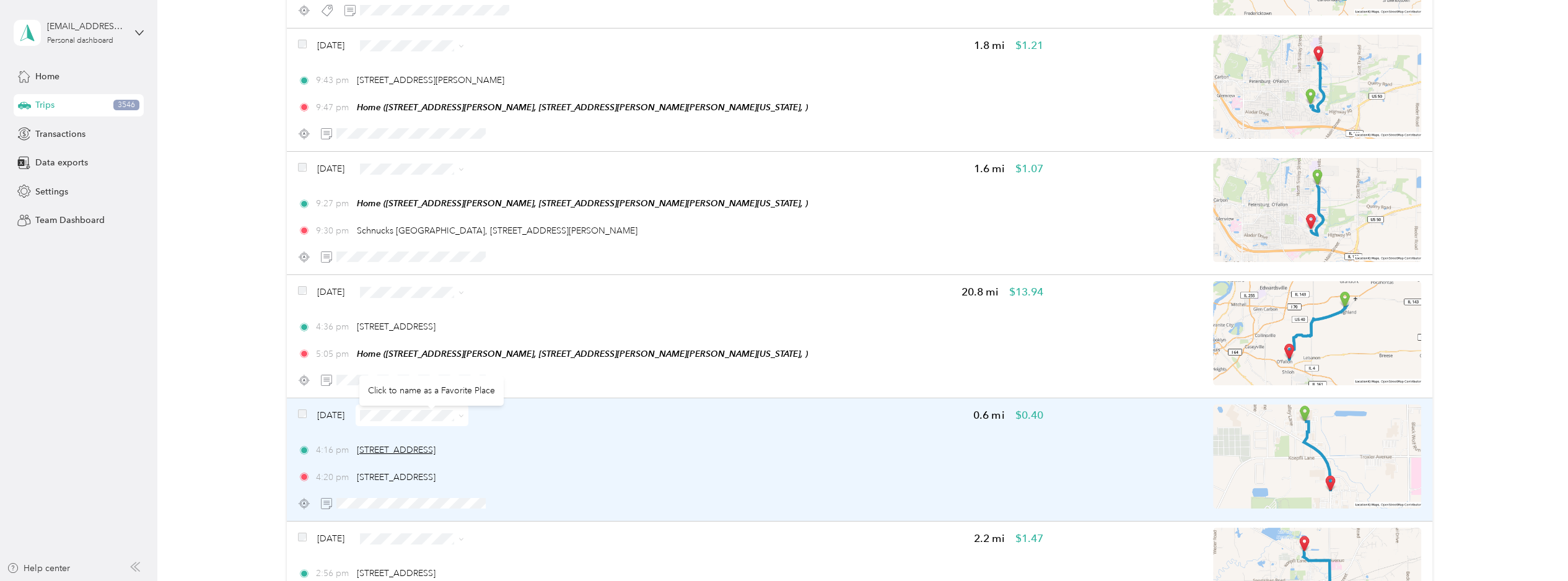
click at [436, 445] on span "[STREET_ADDRESS]" at bounding box center [396, 449] width 78 height 10
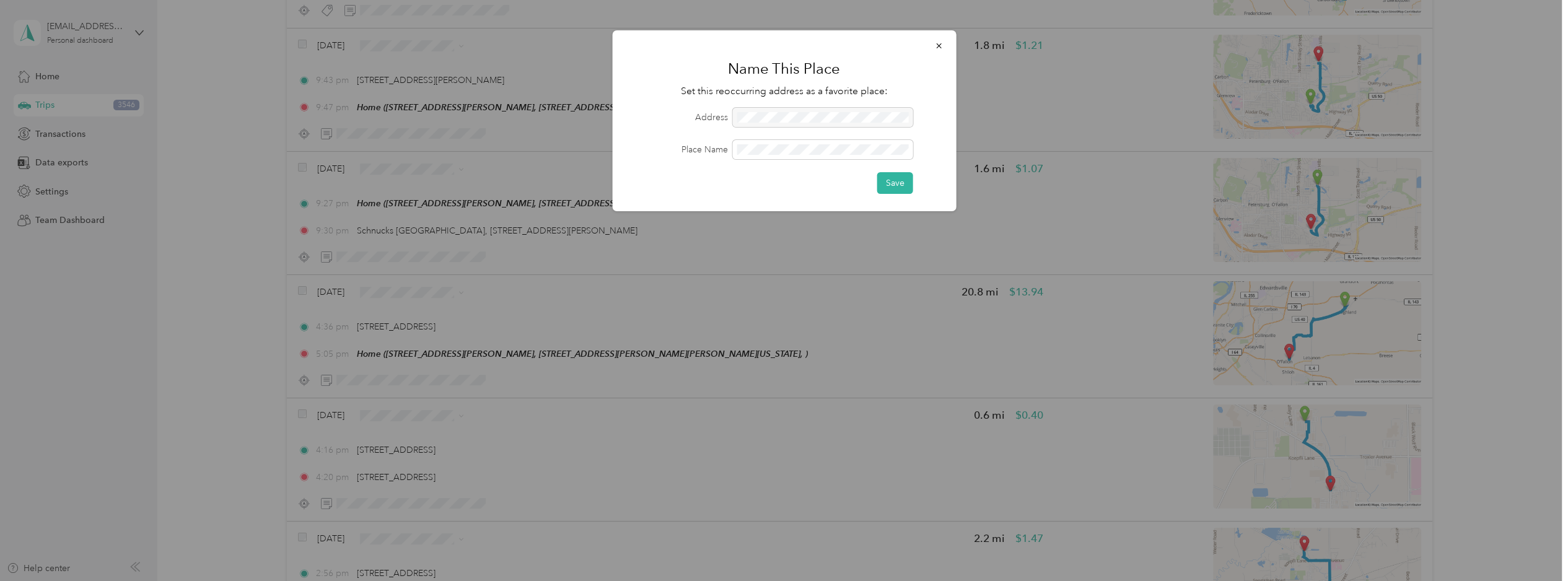
click at [788, 116] on div at bounding box center [822, 117] width 180 height 19
click at [936, 49] on icon "button" at bounding box center [939, 45] width 9 height 9
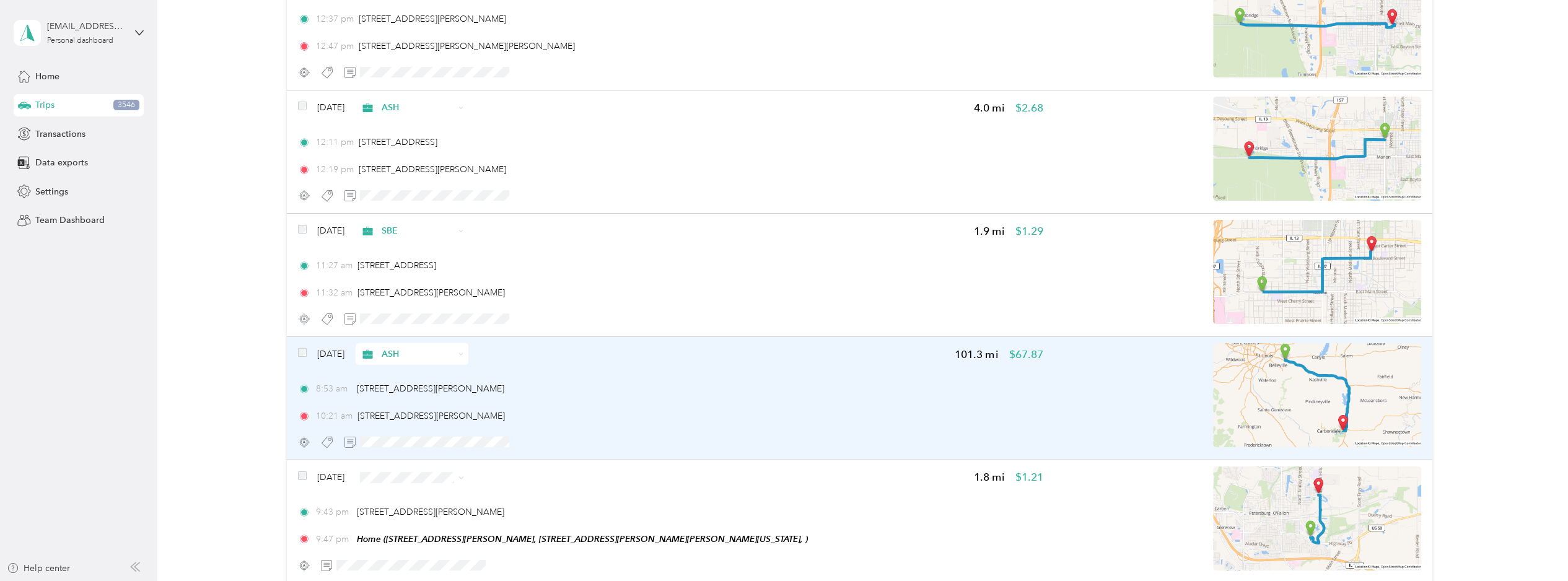
scroll to position [9699, 0]
click at [694, 411] on div "10:21 am [STREET_ADDRESS][PERSON_NAME]" at bounding box center [671, 417] width 745 height 13
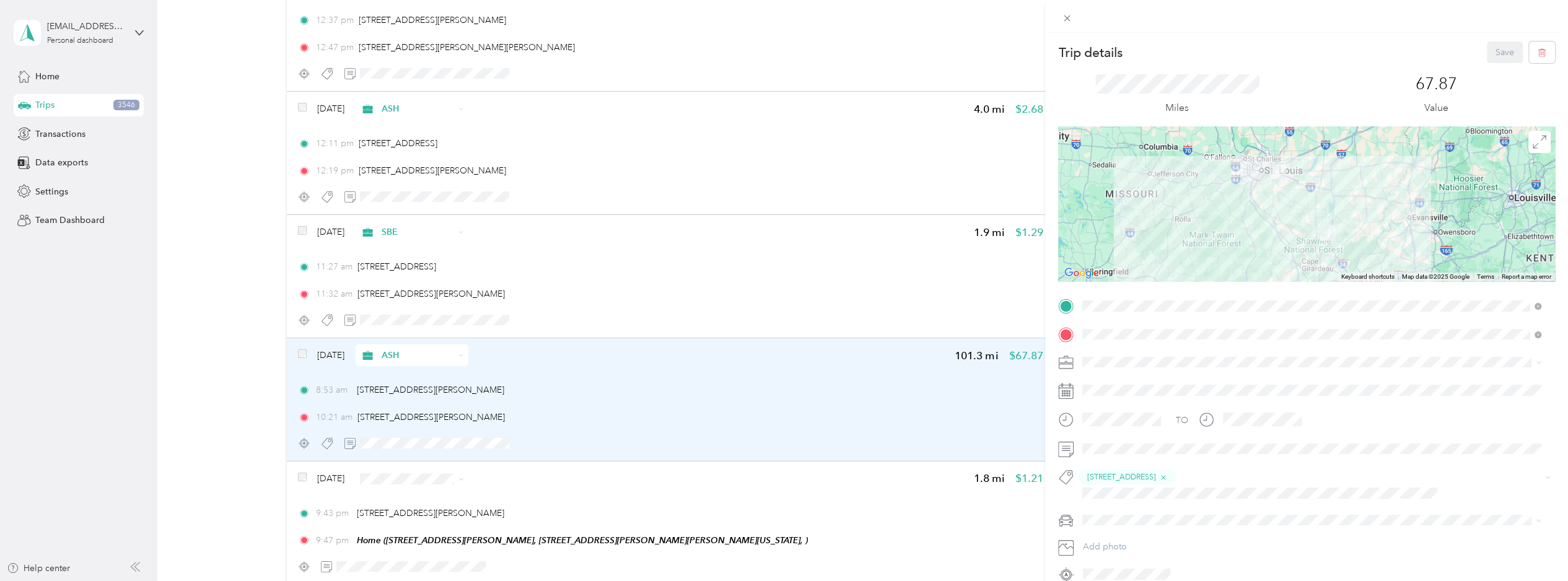
click at [694, 390] on div "Trip details Save This trip cannot be edited because it is either under review,…" at bounding box center [784, 290] width 1568 height 581
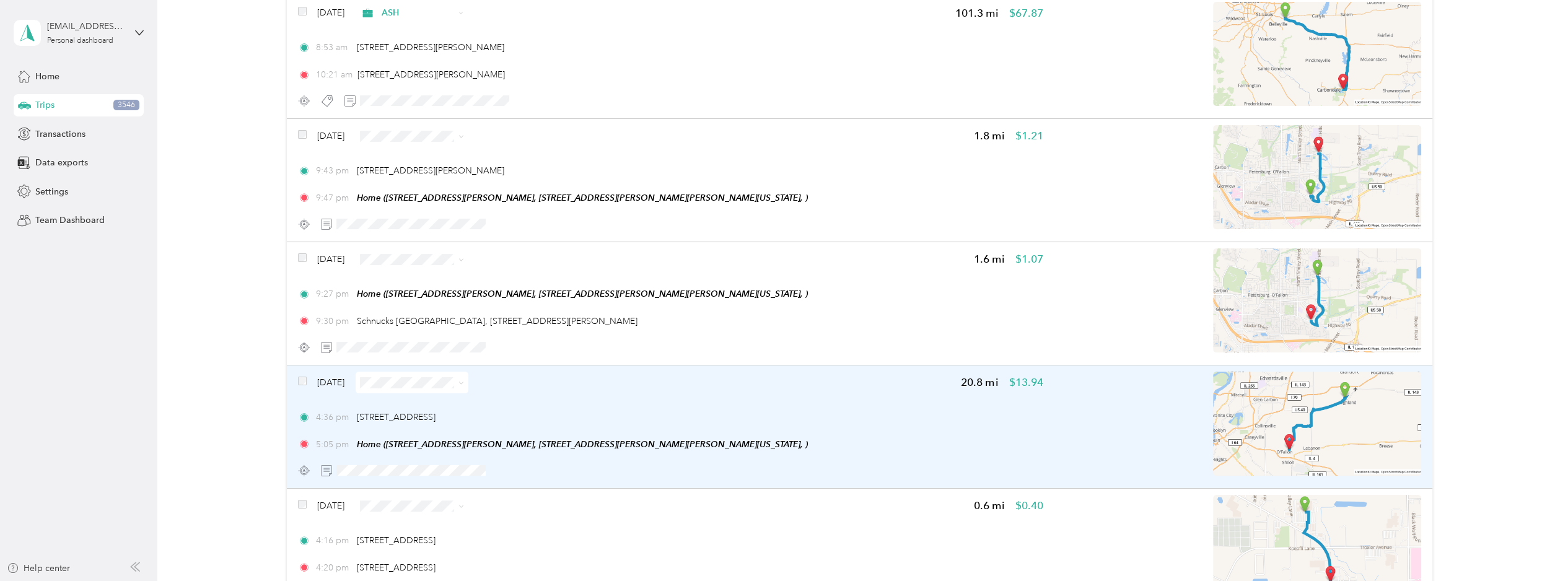
scroll to position [10071, 0]
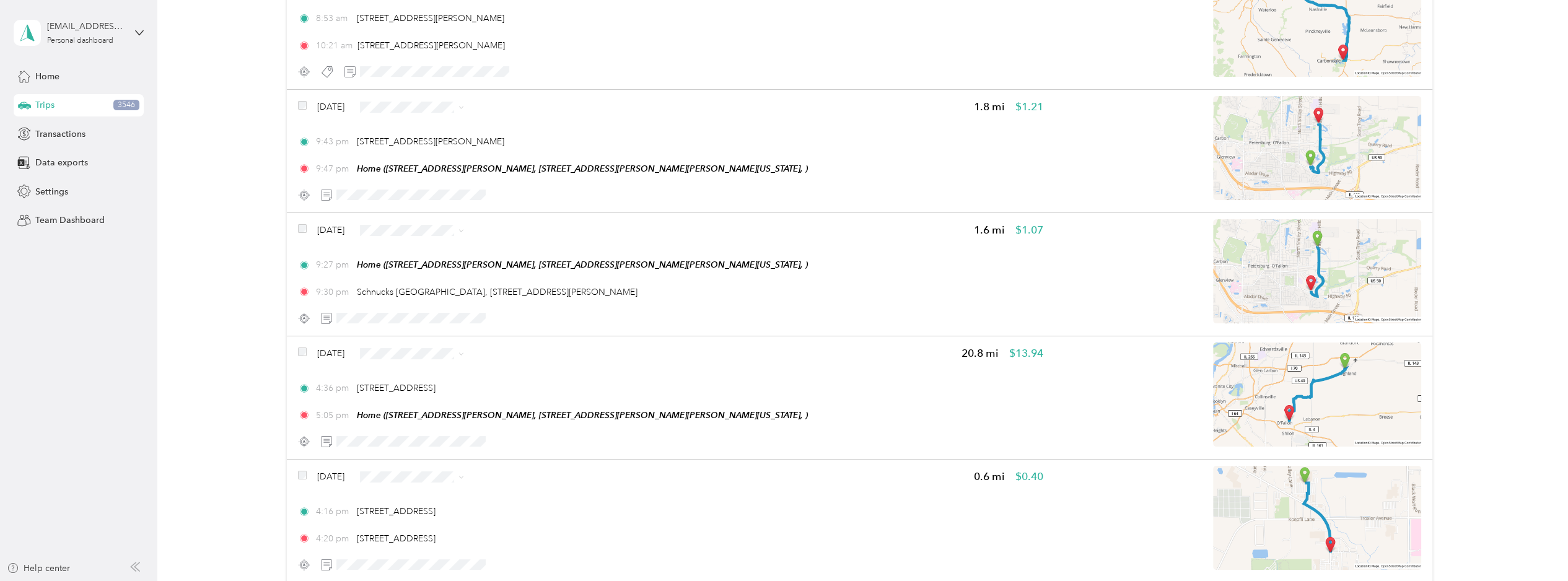
click at [52, 307] on aside "jmf.rental.properties@gmail.com Personal dashboard Home Trips 3546 Transactions…" at bounding box center [78, 290] width 158 height 581
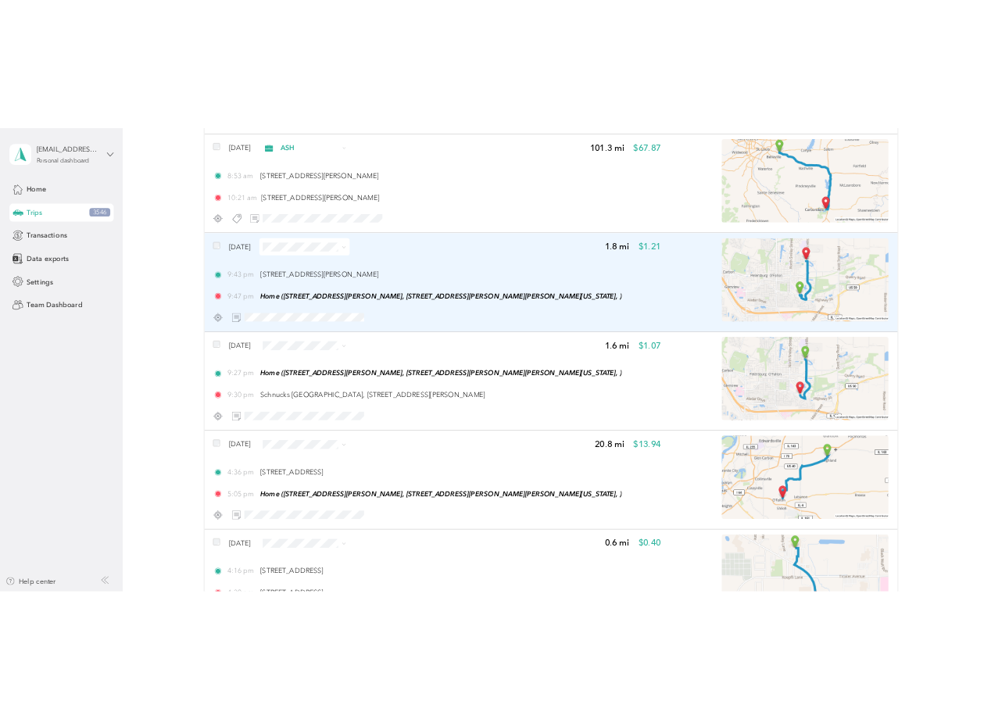
scroll to position [12628, 0]
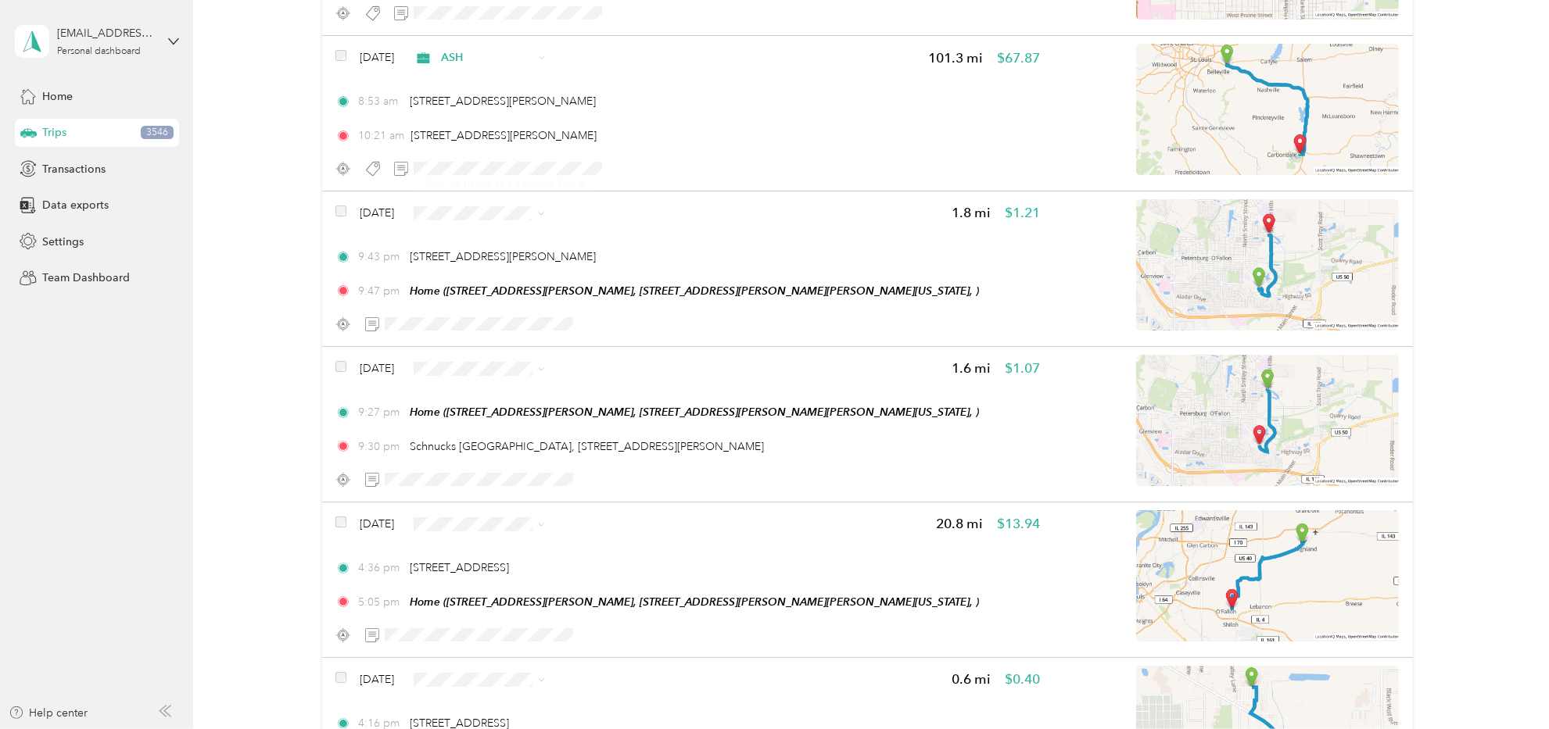
click at [470, 170] on div "Click to name as a Favorite Place" at bounding box center [504, 184] width 182 height 38
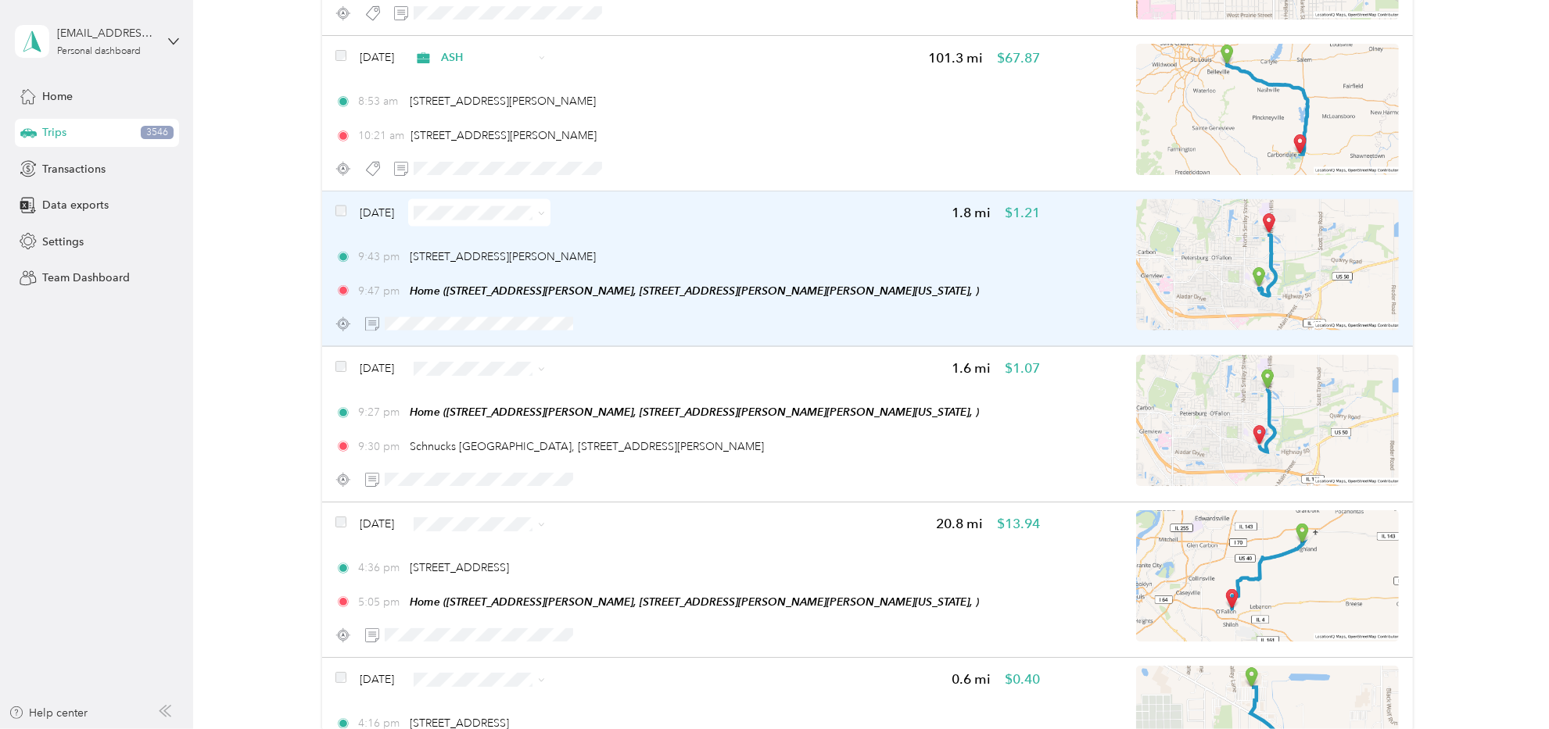
click at [545, 205] on span at bounding box center [538, 213] width 13 height 16
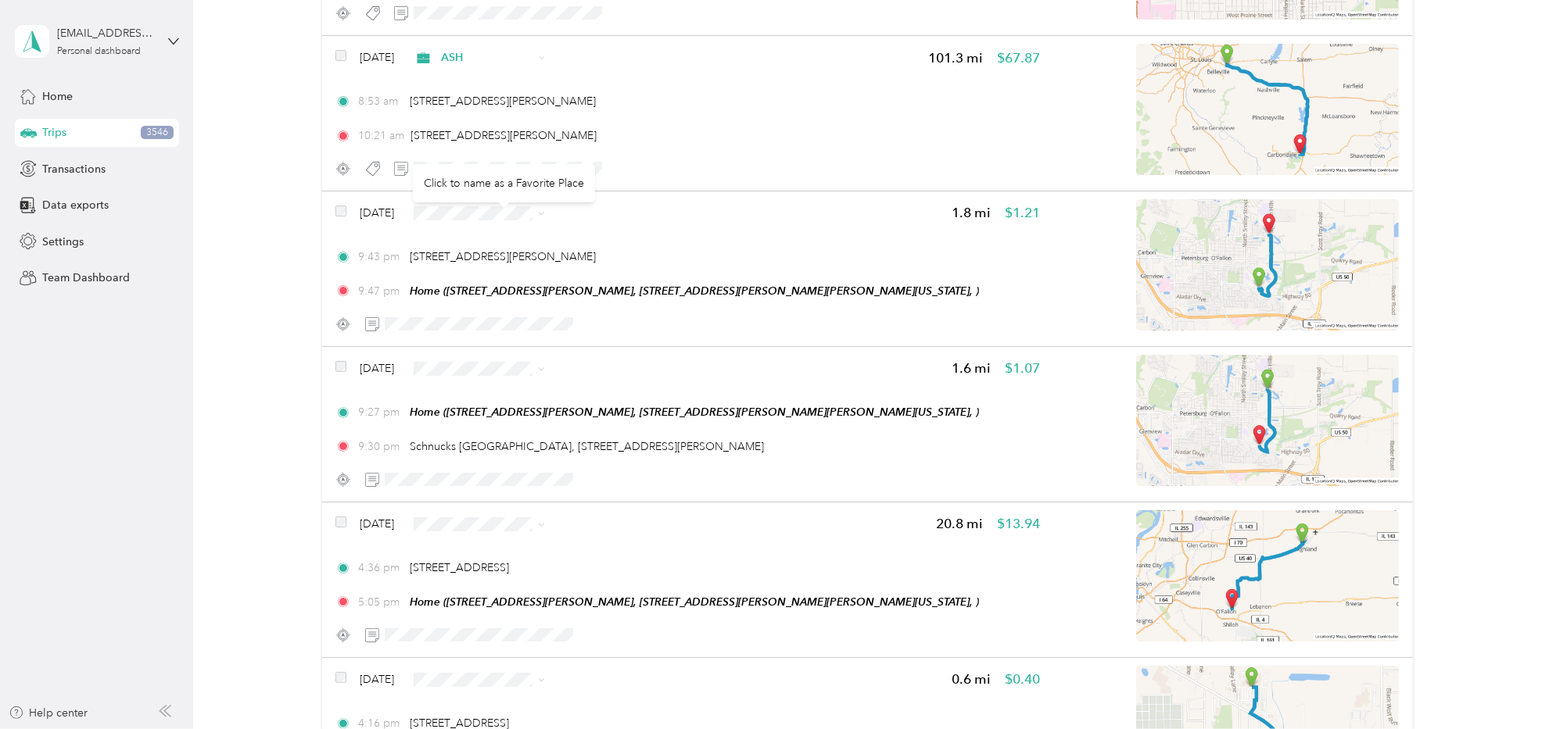
click at [492, 177] on div "Click to name as a Favorite Place" at bounding box center [504, 183] width 182 height 38
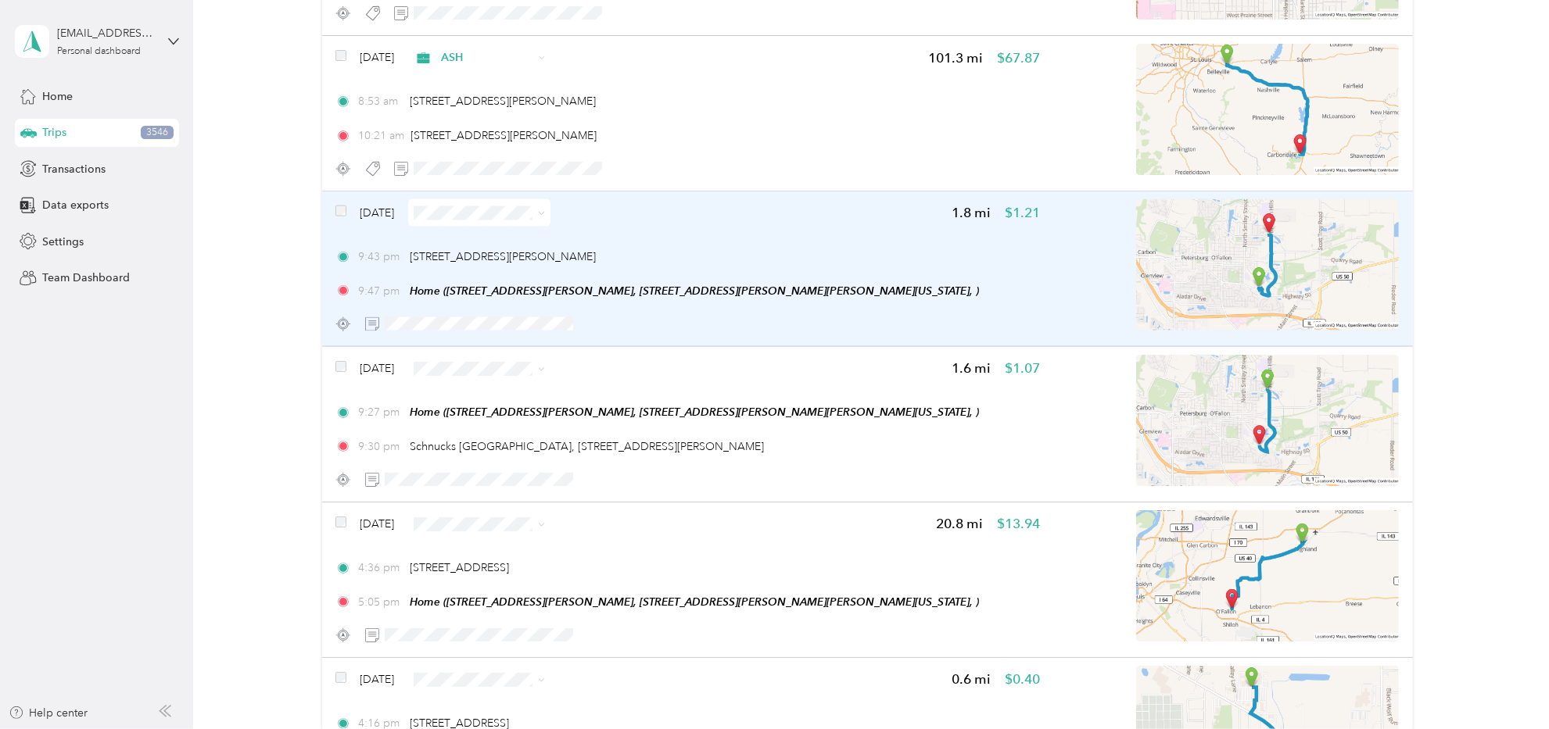
click at [545, 205] on span at bounding box center [538, 213] width 13 height 16
click at [545, 210] on icon at bounding box center [541, 213] width 7 height 7
click at [505, 224] on span "Personal" at bounding box center [534, 229] width 127 height 16
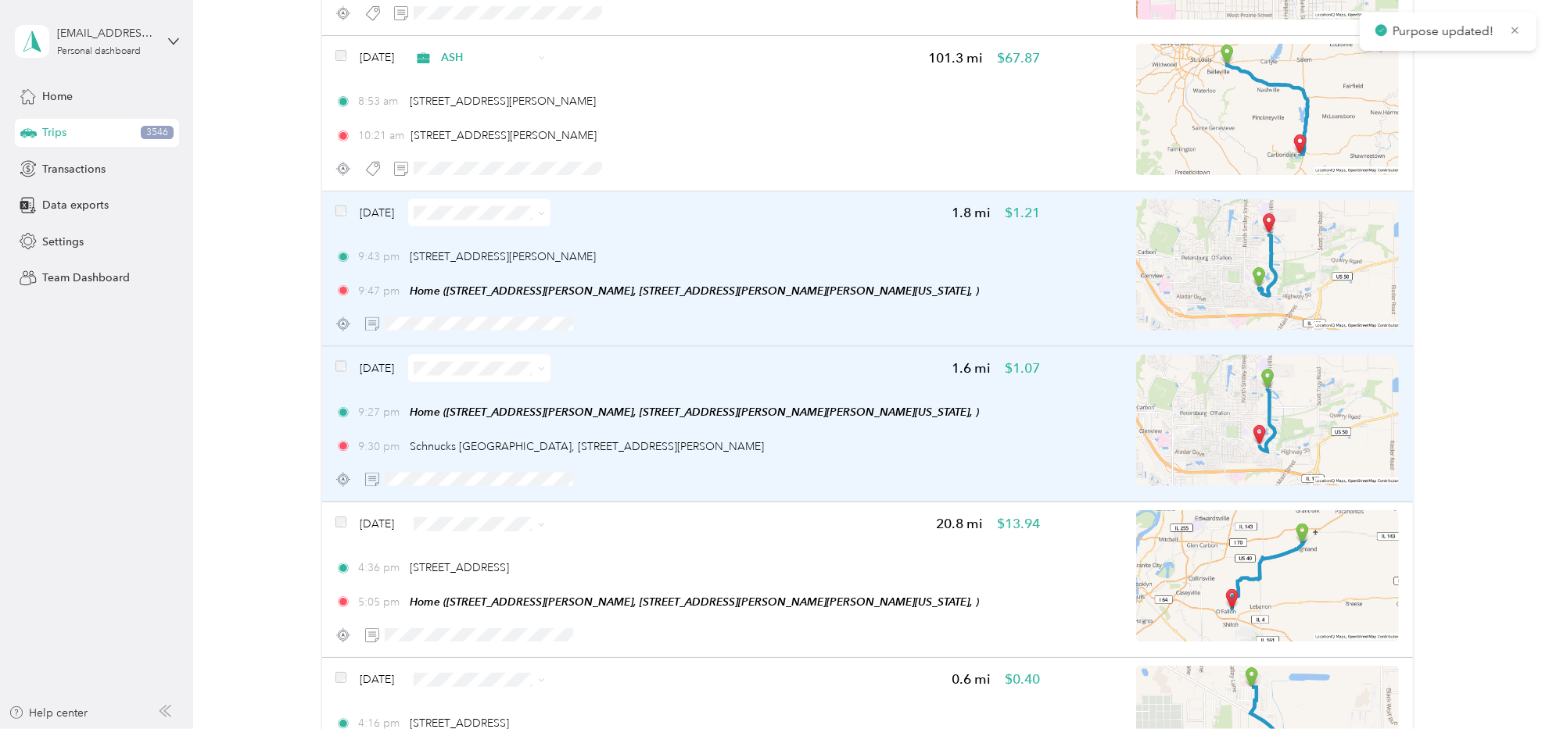
click at [545, 360] on span at bounding box center [538, 368] width 13 height 16
click at [545, 366] on icon at bounding box center [541, 369] width 7 height 7
click at [532, 382] on span "Personal" at bounding box center [534, 385] width 127 height 16
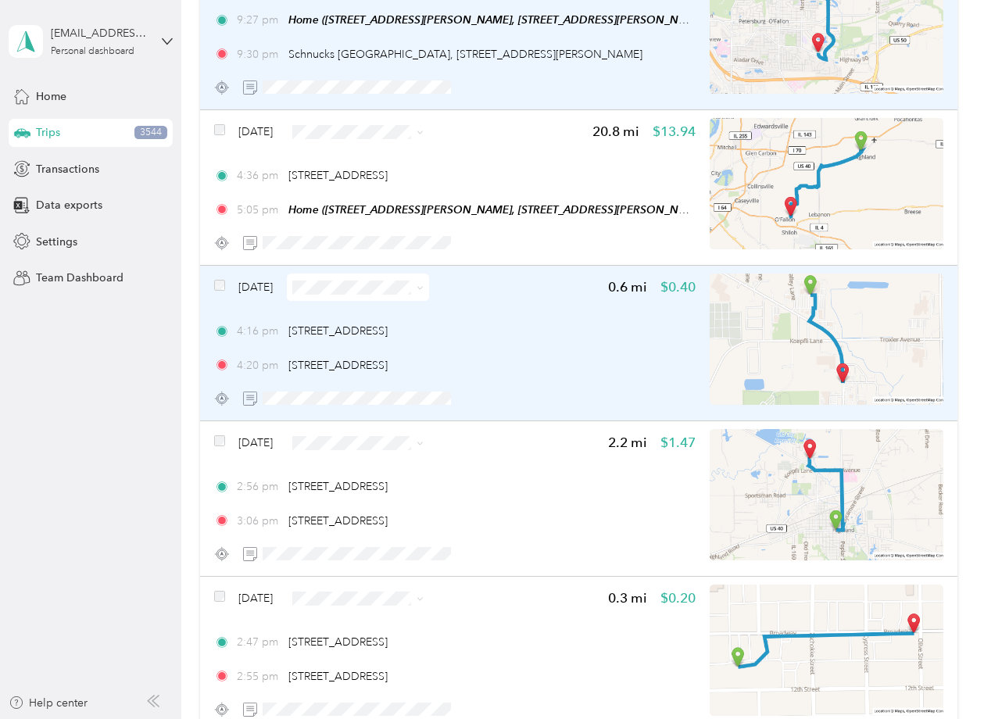
scroll to position [13017, 0]
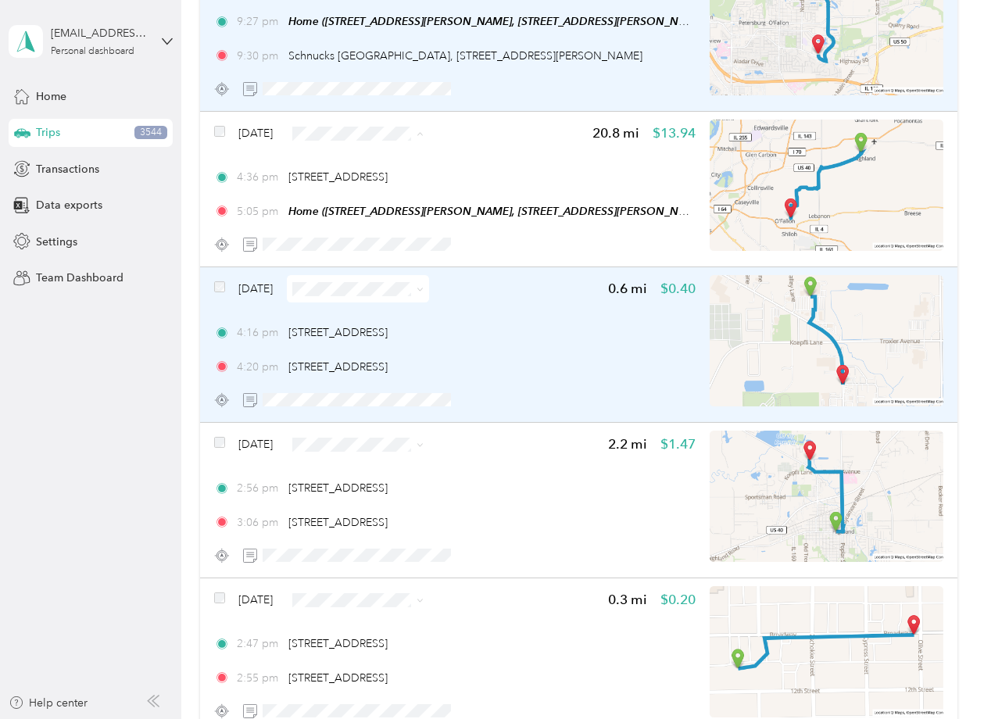
click at [360, 152] on li "Personal" at bounding box center [400, 148] width 177 height 27
click at [357, 305] on span "Personal" at bounding box center [413, 304] width 127 height 16
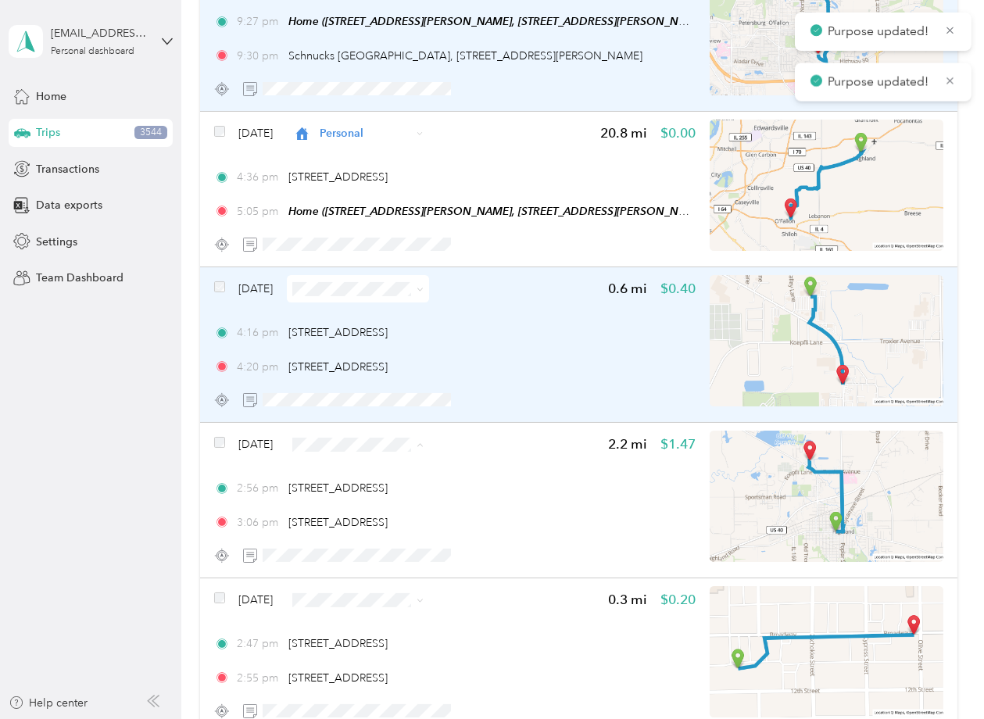
click at [356, 453] on span "Personal" at bounding box center [413, 459] width 127 height 16
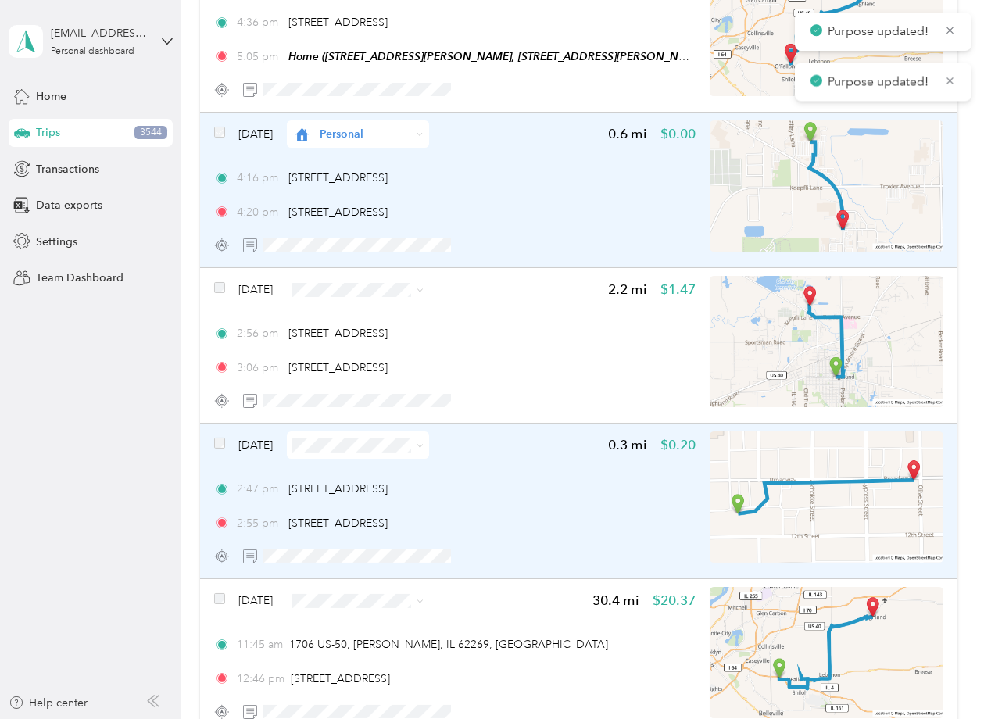
scroll to position [13174, 0]
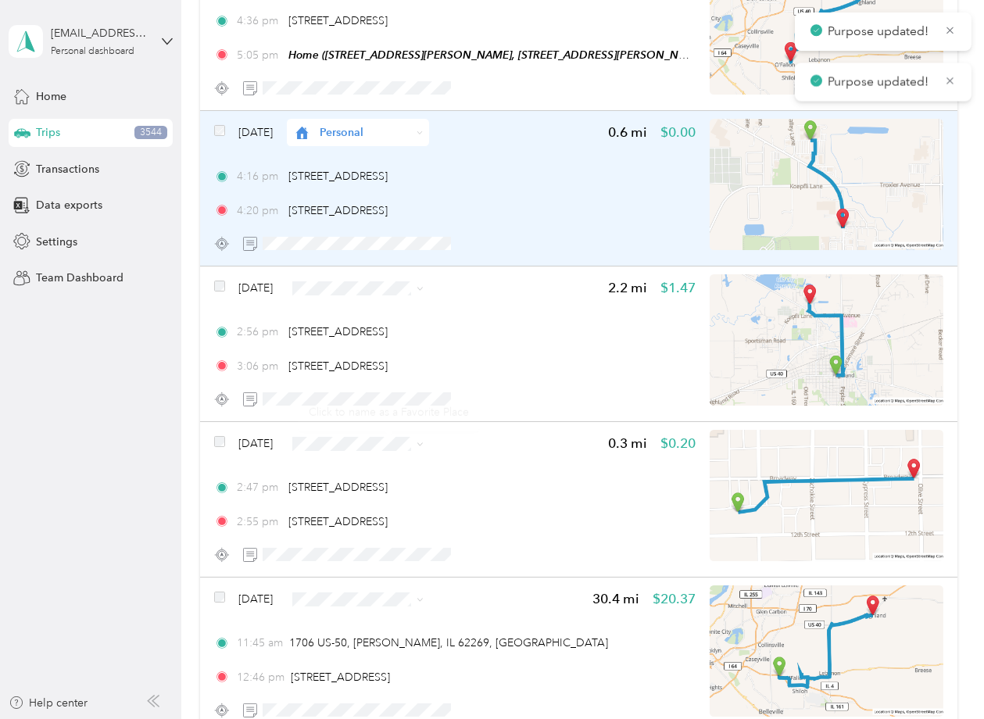
click at [356, 402] on div "Click to name as a Favorite Place" at bounding box center [389, 412] width 182 height 38
click at [368, 449] on span "Personal" at bounding box center [413, 457] width 127 height 16
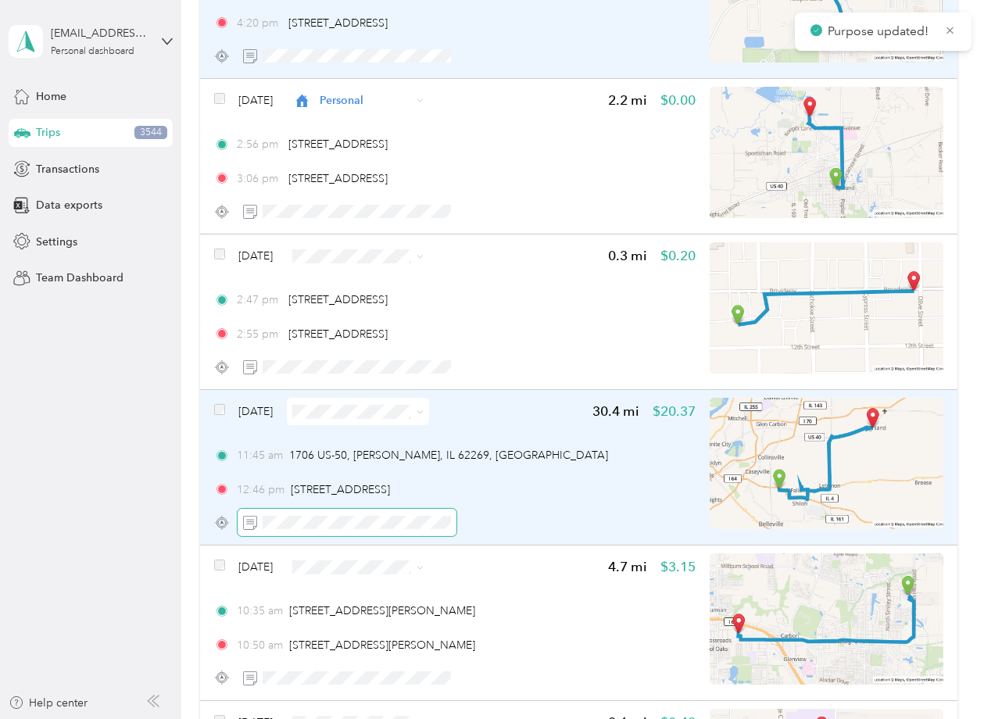
scroll to position [13408, 0]
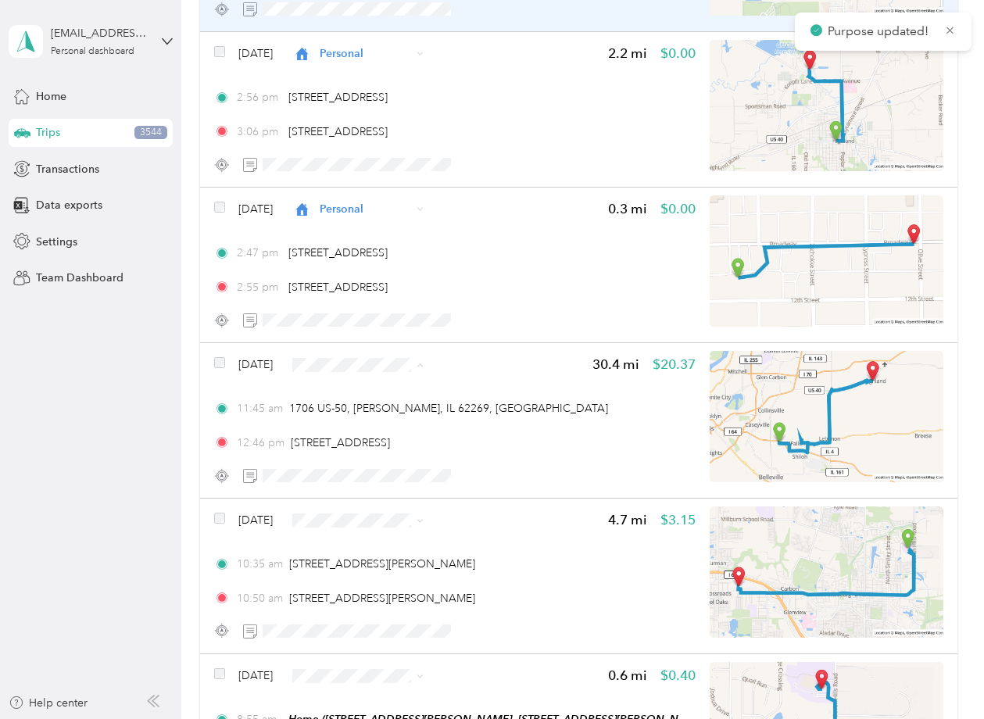
click at [374, 372] on span "Personal" at bounding box center [413, 379] width 127 height 16
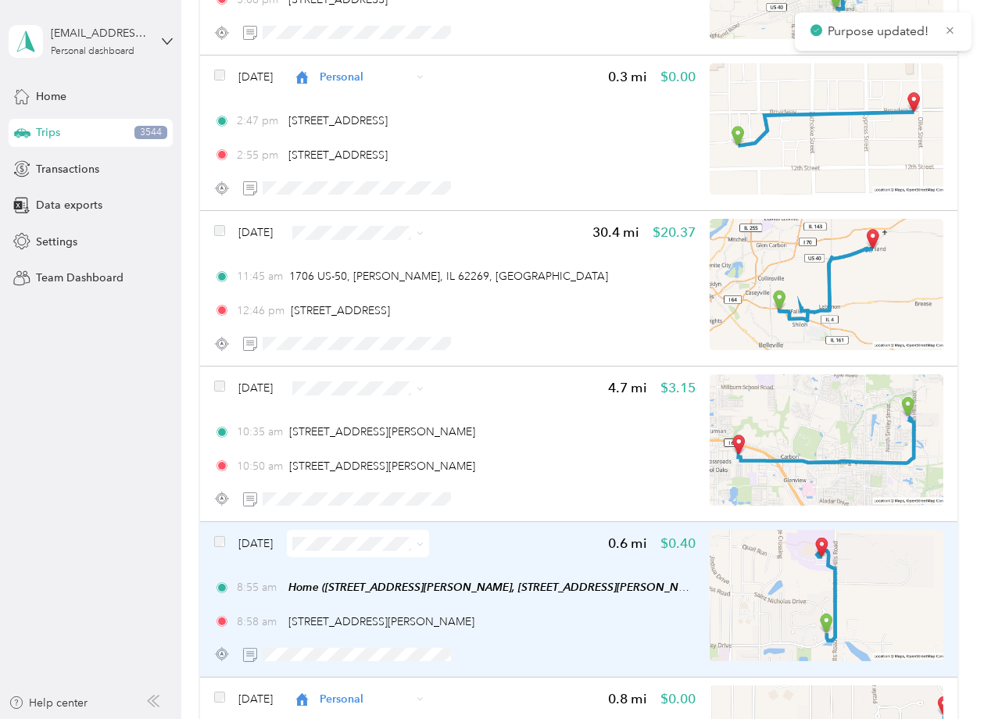
scroll to position [13643, 0]
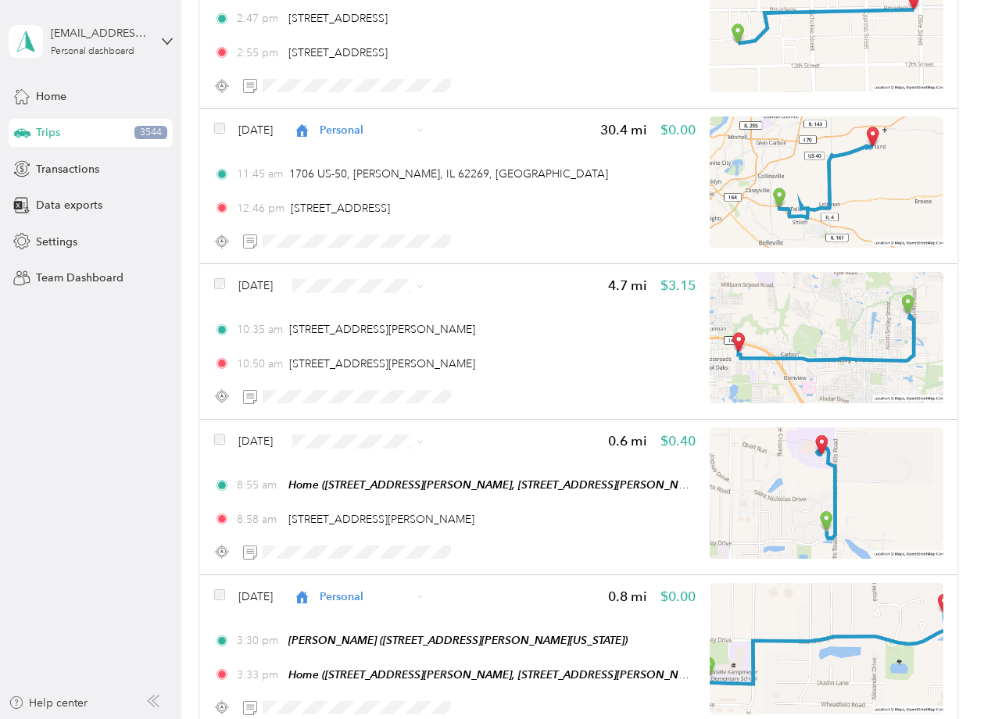
click at [358, 304] on li "Personal" at bounding box center [400, 296] width 177 height 27
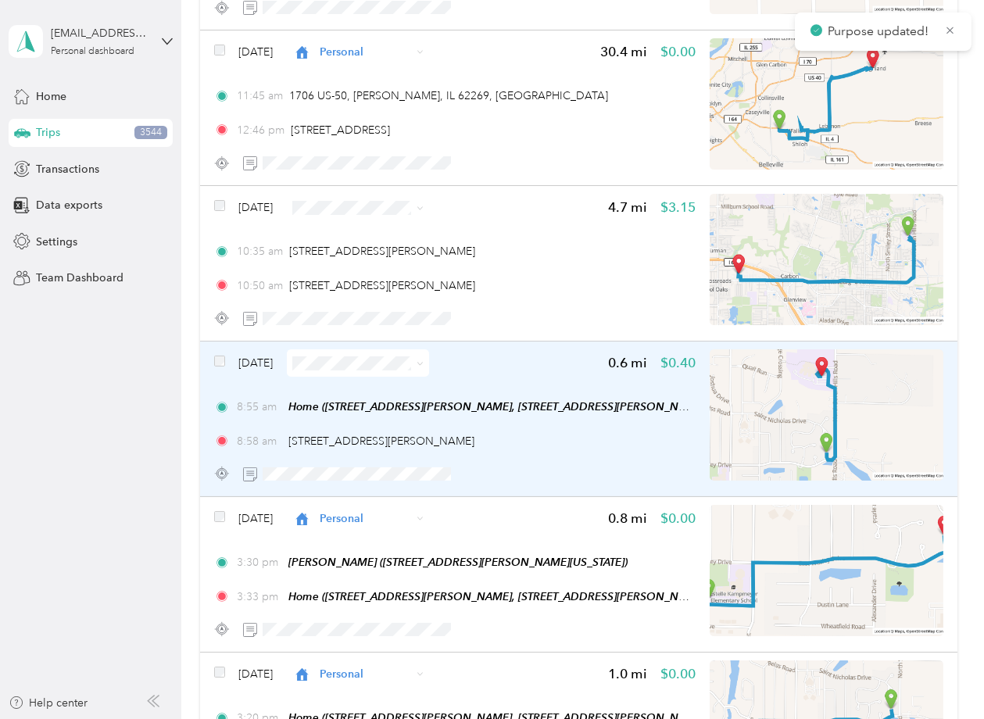
scroll to position [13799, 0]
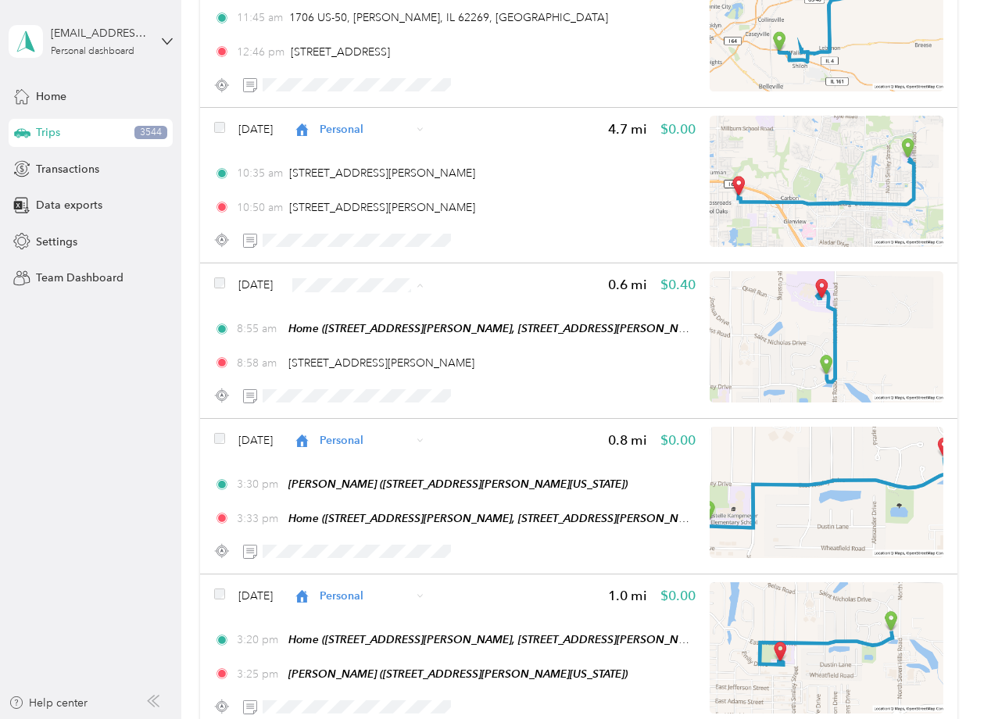
click at [366, 303] on li "Personal" at bounding box center [400, 298] width 177 height 27
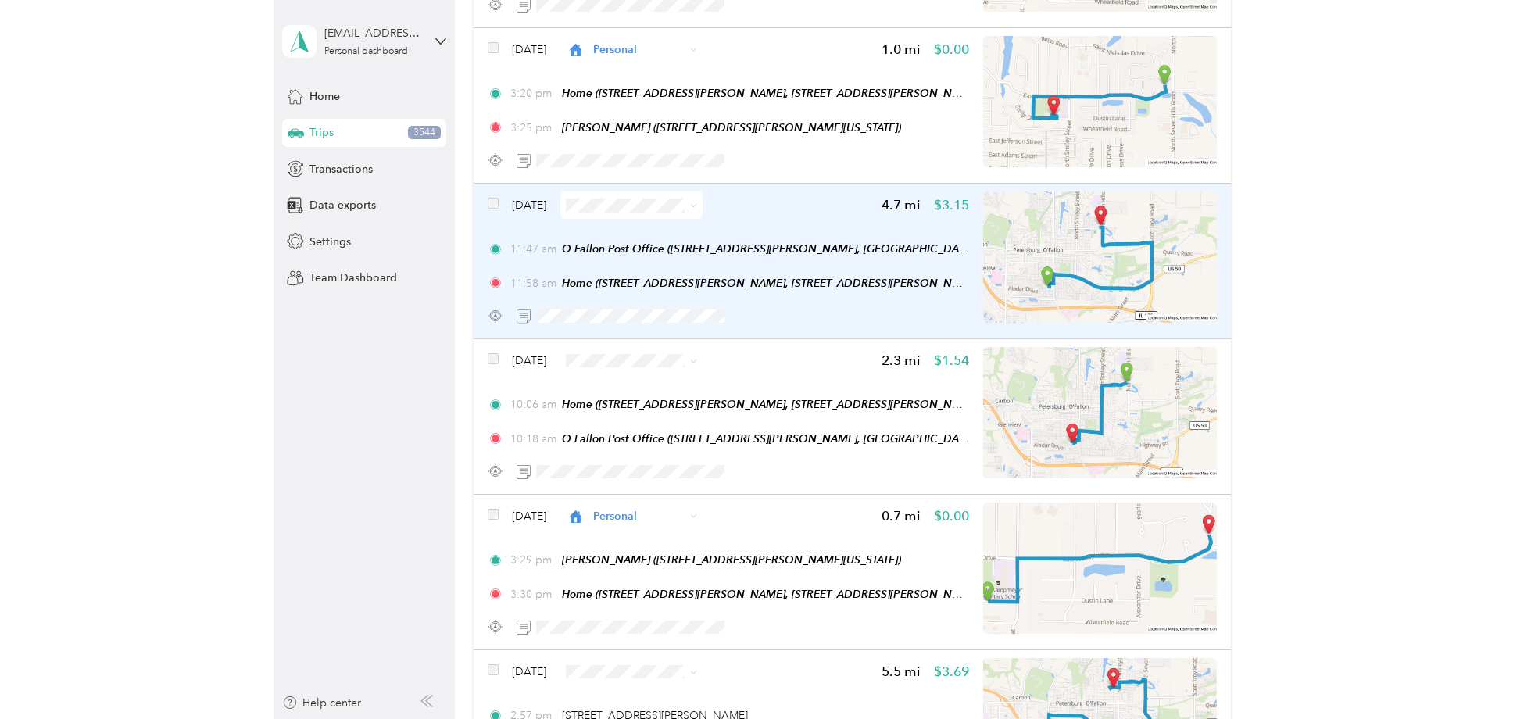
scroll to position [14346, 0]
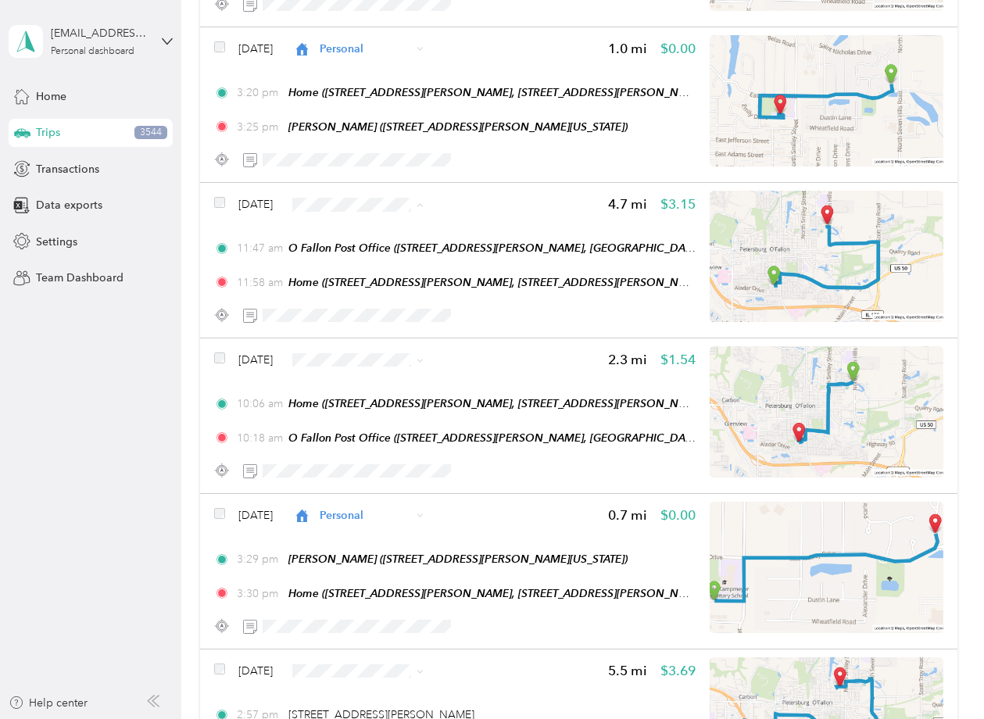
click at [368, 263] on span "ASH" at bounding box center [413, 271] width 127 height 16
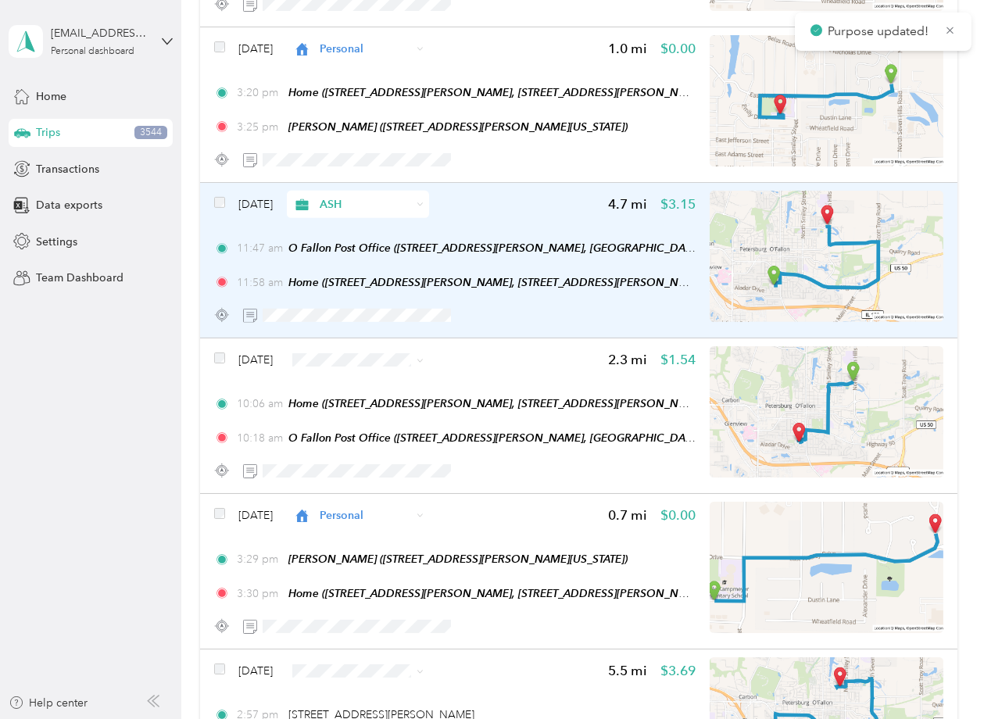
click at [574, 302] on div at bounding box center [455, 315] width 482 height 27
click at [555, 302] on div at bounding box center [455, 315] width 482 height 27
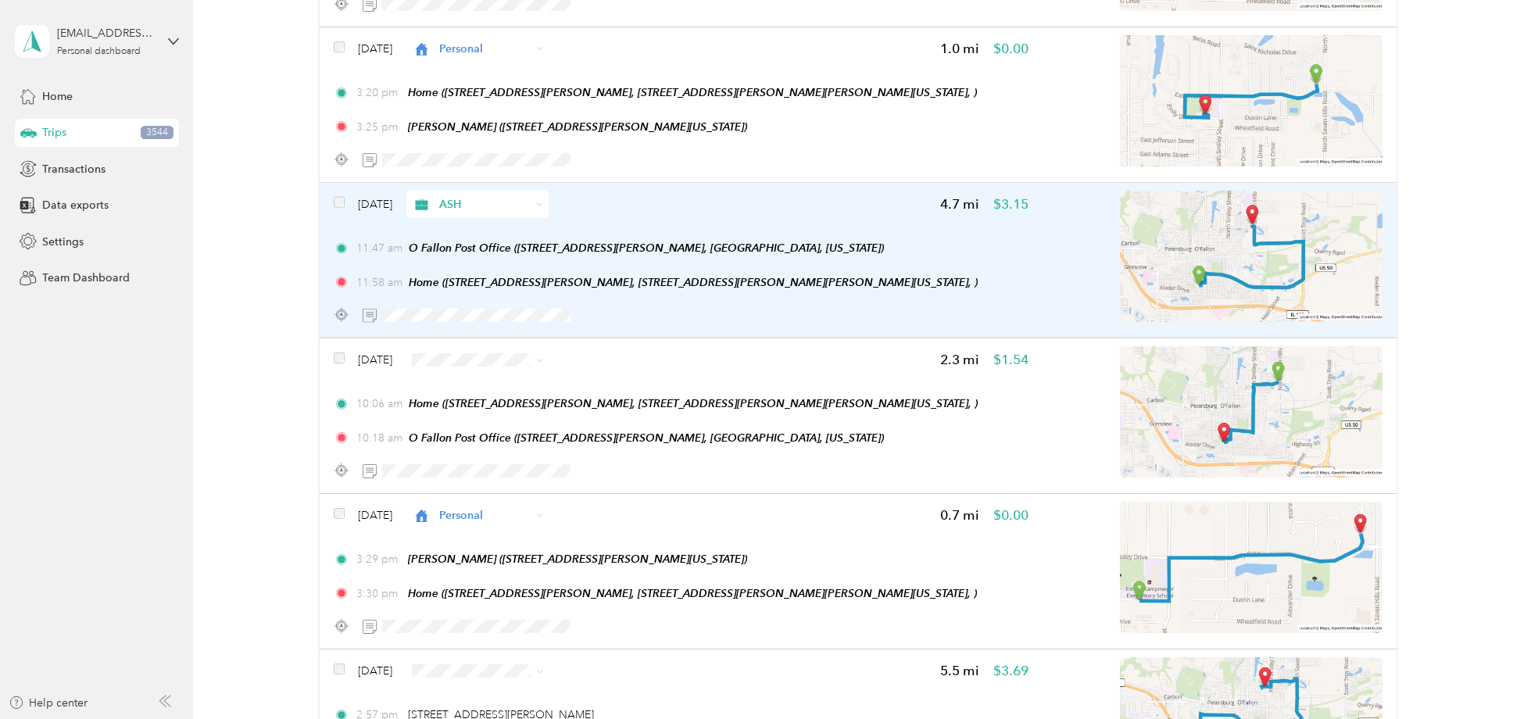
click at [943, 274] on div "11:58 am Home (932 Saint Nicholas Drive, 932 Saint Nicholas Drive, O'Fallon, Il…" at bounding box center [681, 282] width 695 height 16
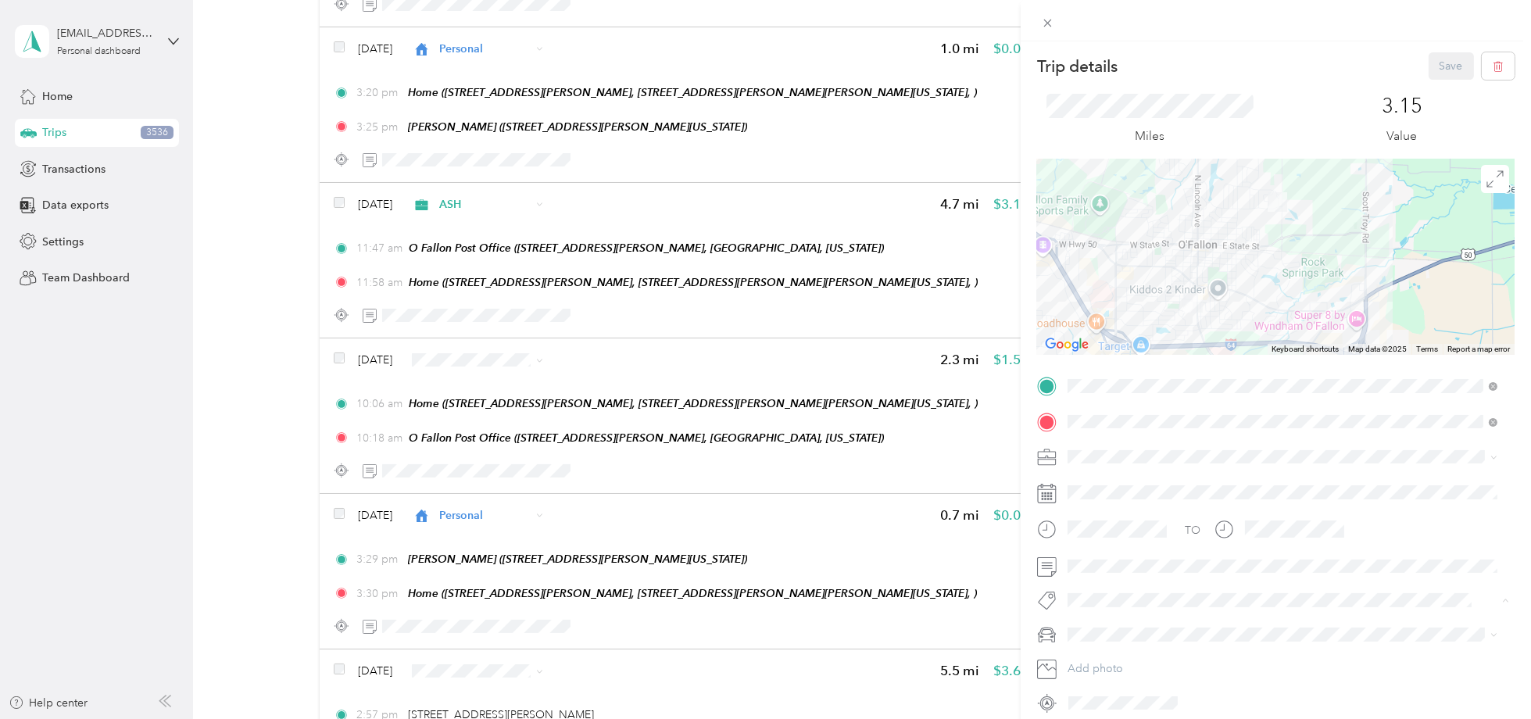
click at [1122, 467] on span "113 S. Donk" at bounding box center [1110, 474] width 52 height 14
click at [1440, 59] on button "Save" at bounding box center [1451, 65] width 45 height 27
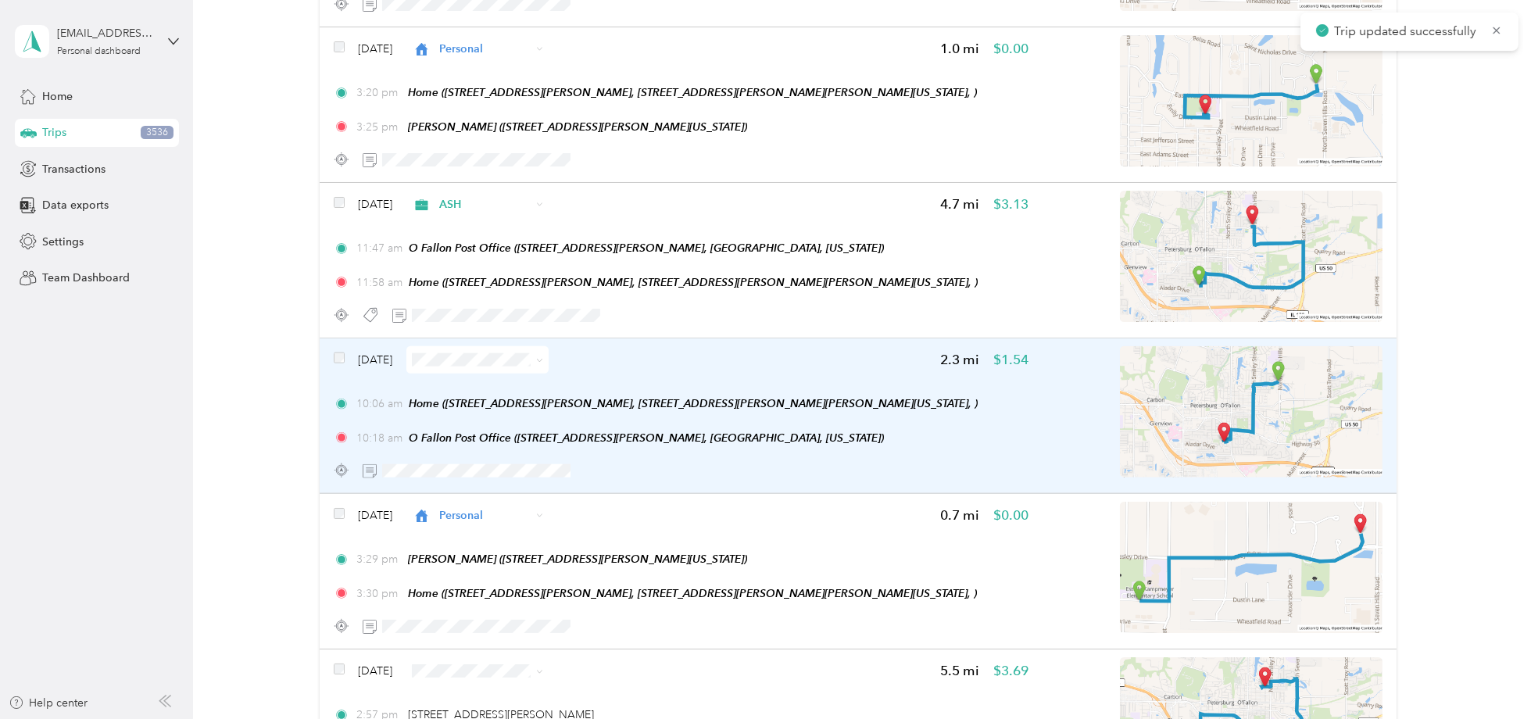
click at [934, 430] on div "10:18 am O Fallon Post Office (1111 S Lincoln Ave, O'Fallon, IL 62269, USA, St.…" at bounding box center [681, 438] width 695 height 16
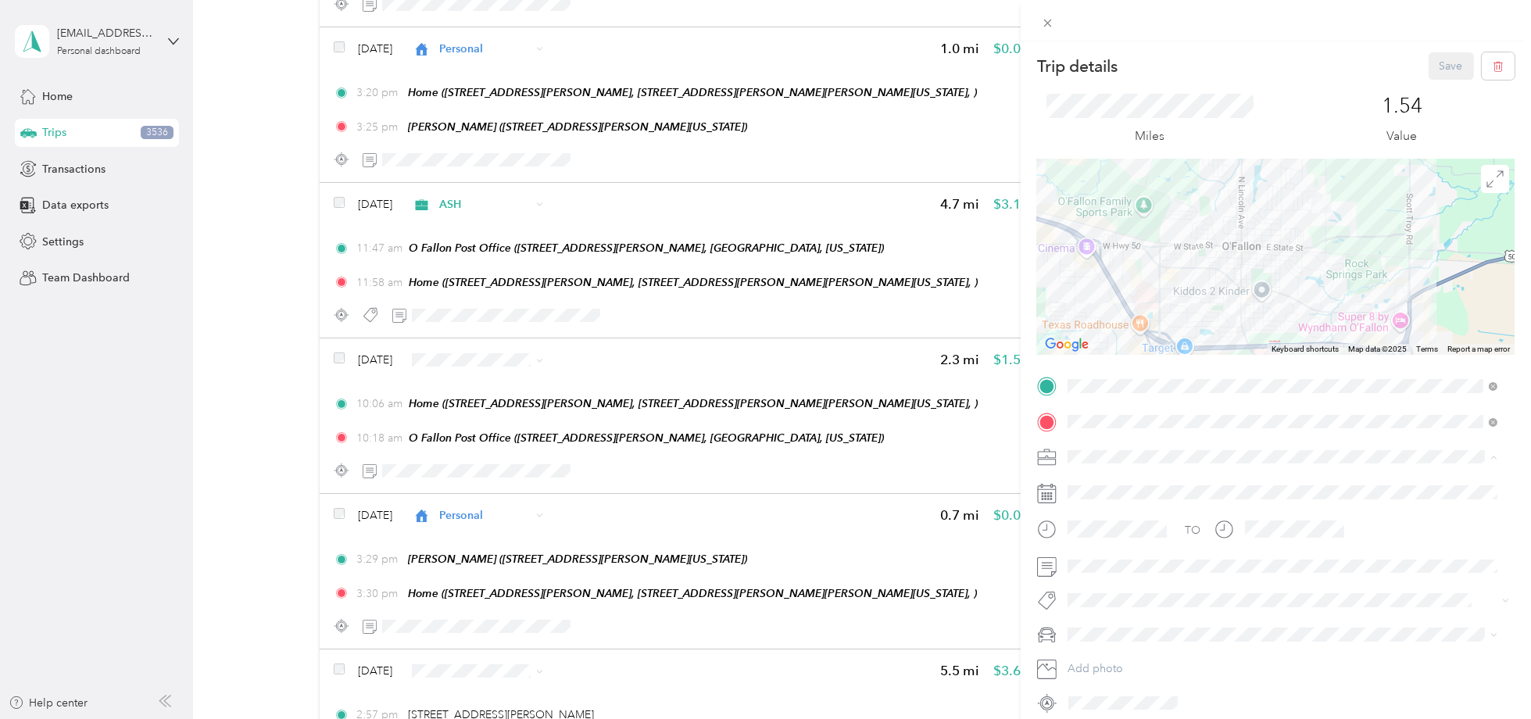
click at [1085, 560] on span "ASH" at bounding box center [1084, 566] width 22 height 13
click at [1099, 593] on span at bounding box center [1275, 601] width 426 height 16
click at [1122, 480] on li "113 S. Donk" at bounding box center [1282, 468] width 441 height 30
click at [1450, 69] on button "Save" at bounding box center [1451, 65] width 45 height 27
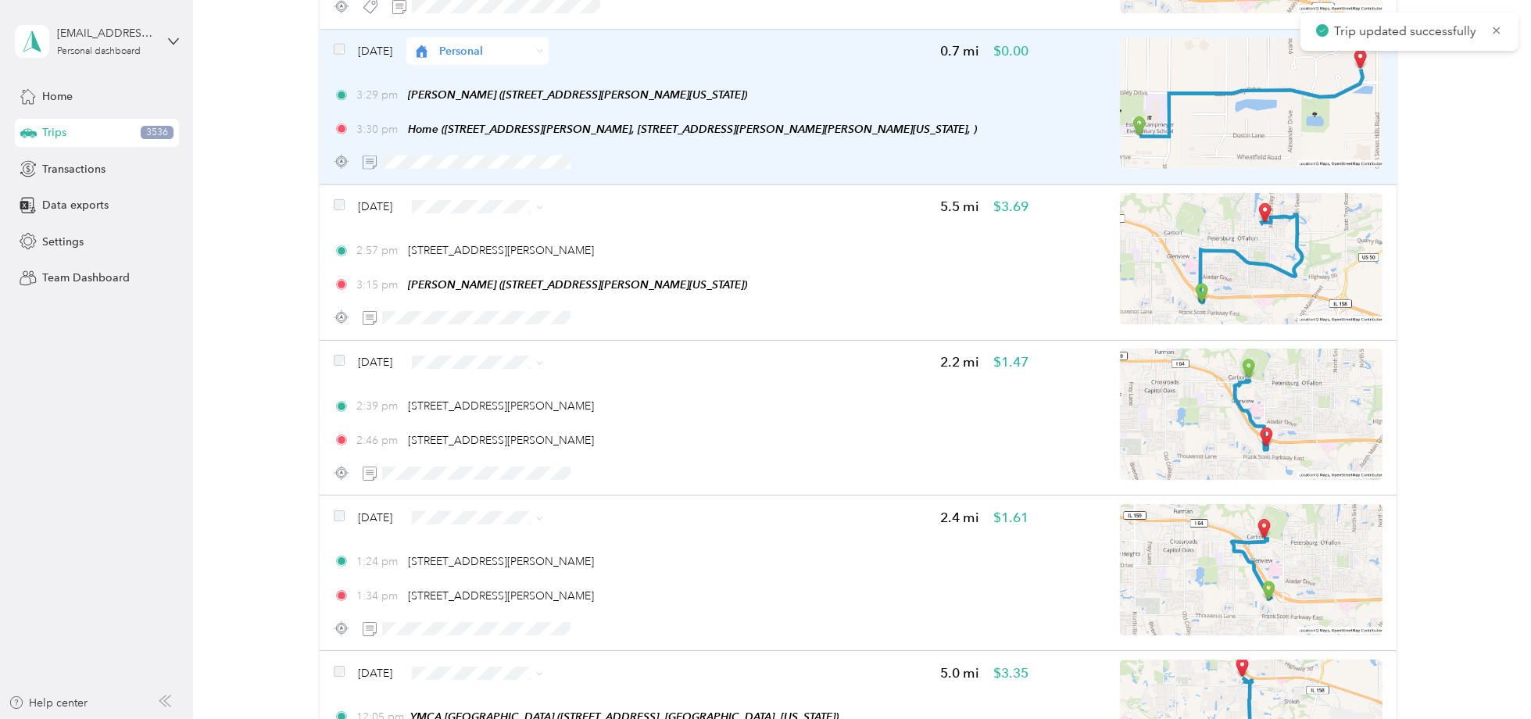
scroll to position [14815, 0]
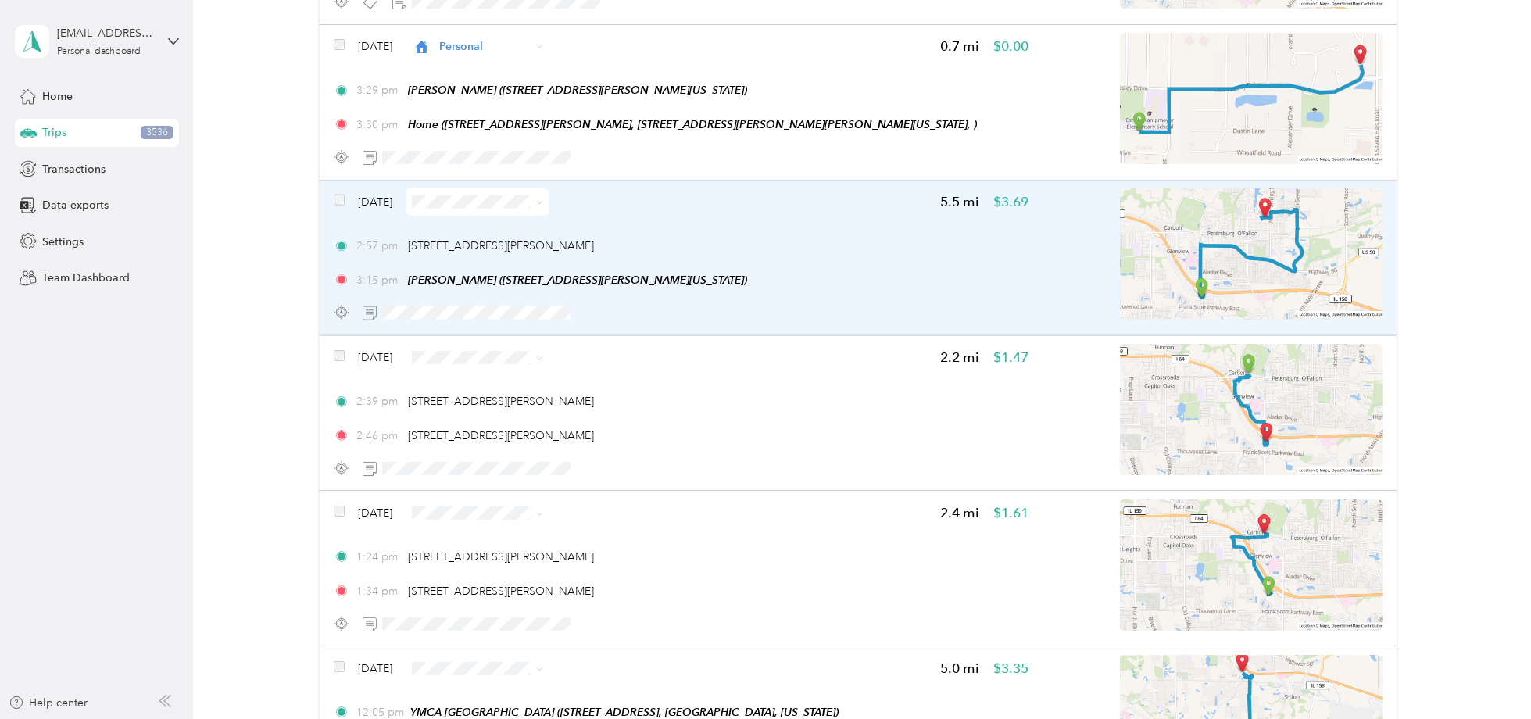
click at [1190, 258] on img at bounding box center [1251, 253] width 263 height 131
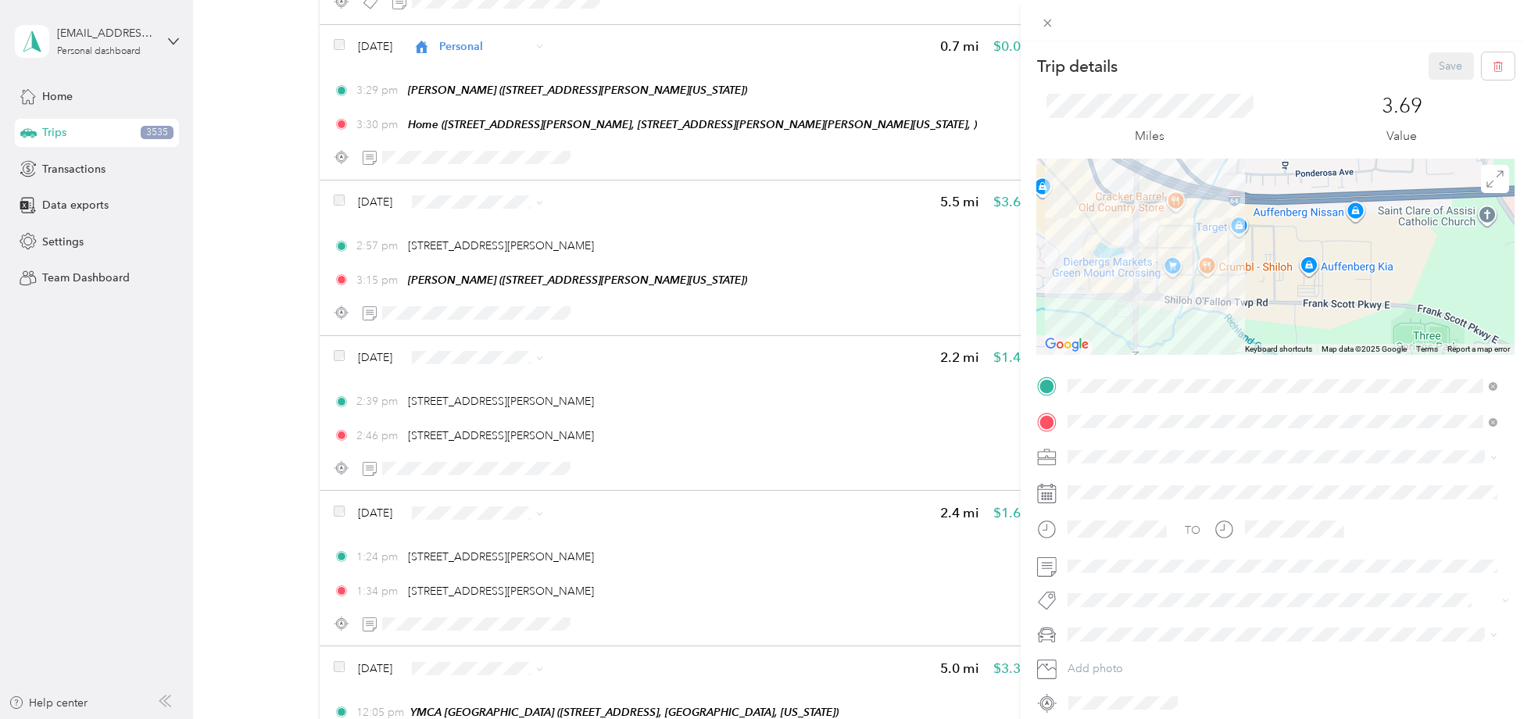
click at [540, 353] on div "Trip details Save This trip cannot be edited because it is either under review,…" at bounding box center [765, 359] width 1531 height 719
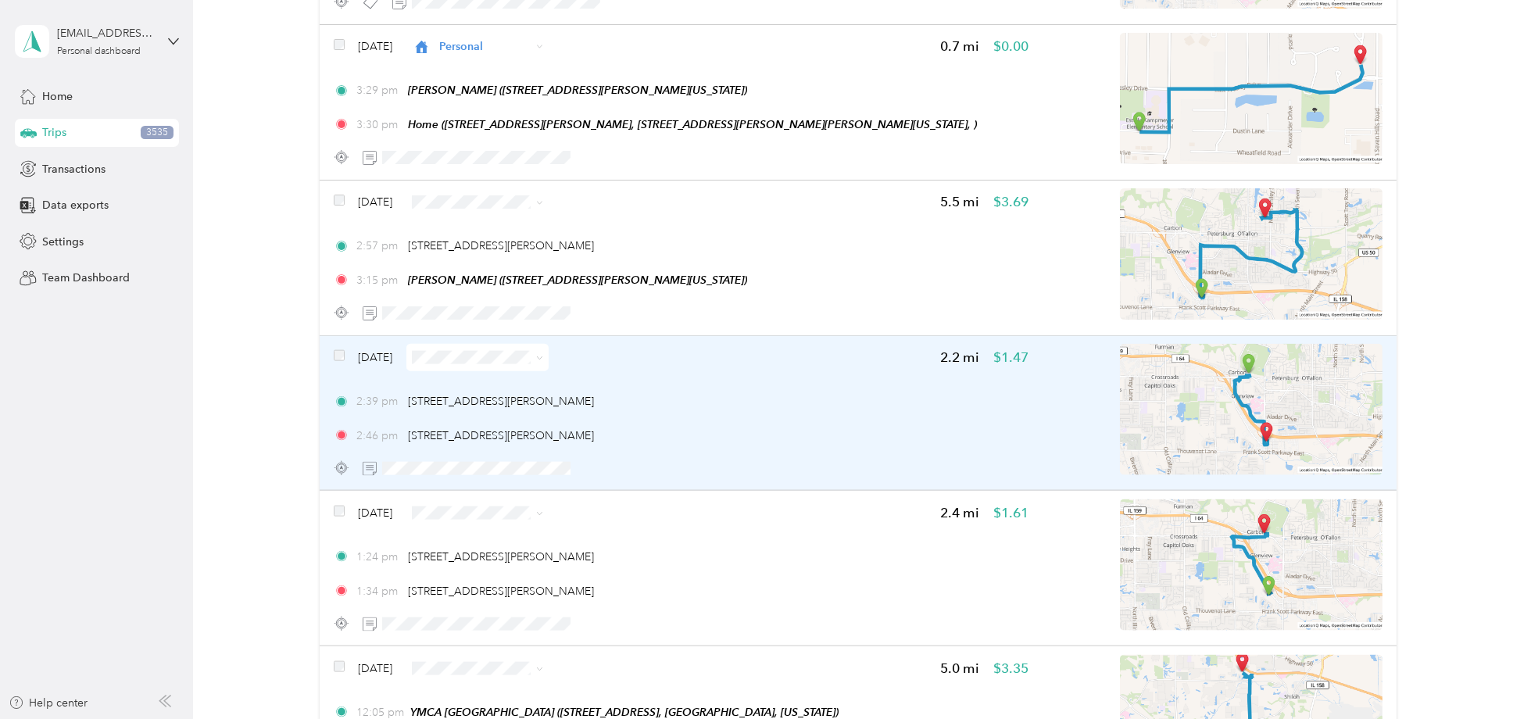
click at [735, 393] on div "2:39 pm 950 Talon Dr, O'Fallon, IL 62269, USA 2:46 pm 3120 Green Mt Crossing Dr…" at bounding box center [681, 418] width 695 height 51
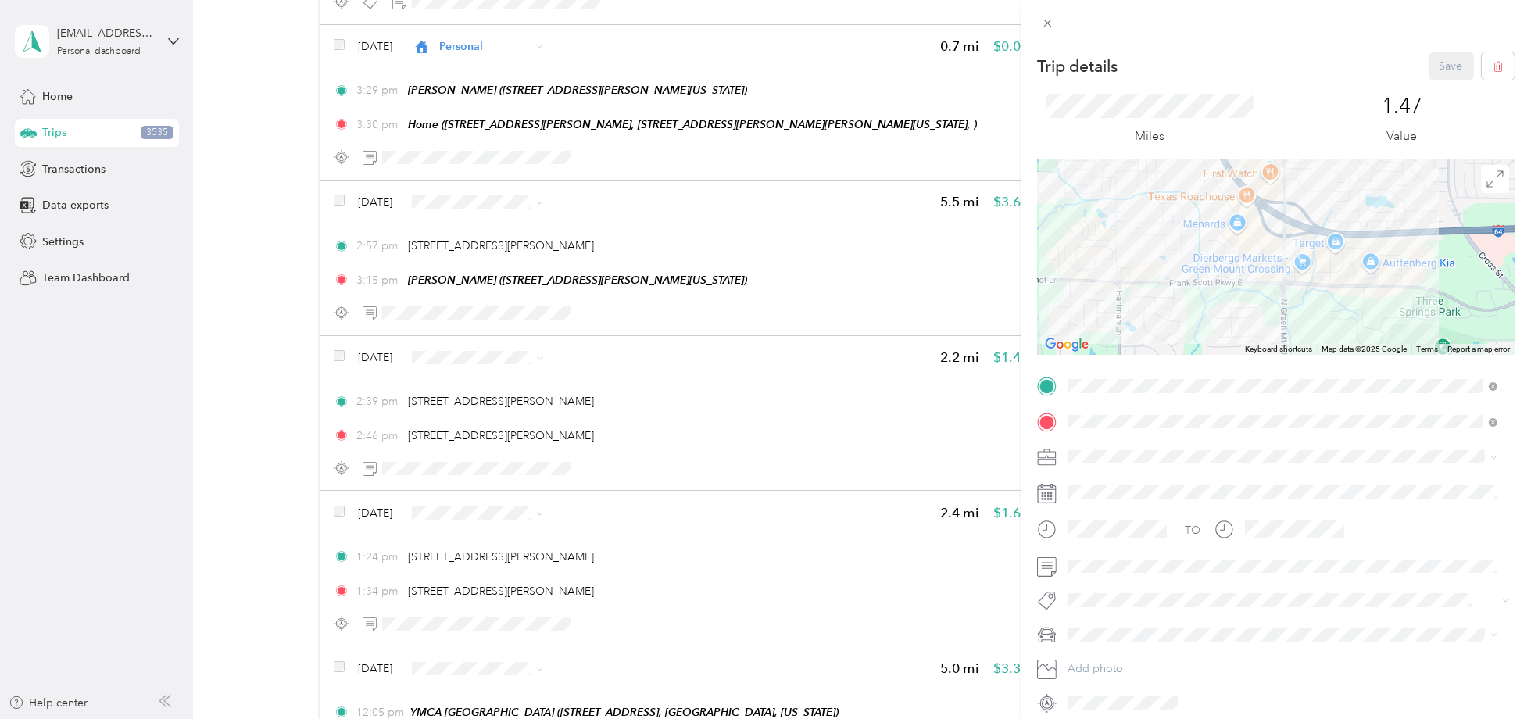
drag, startPoint x: 1382, startPoint y: 267, endPoint x: 1355, endPoint y: 192, distance: 79.9
click at [1355, 192] on div at bounding box center [1276, 256] width 478 height 195
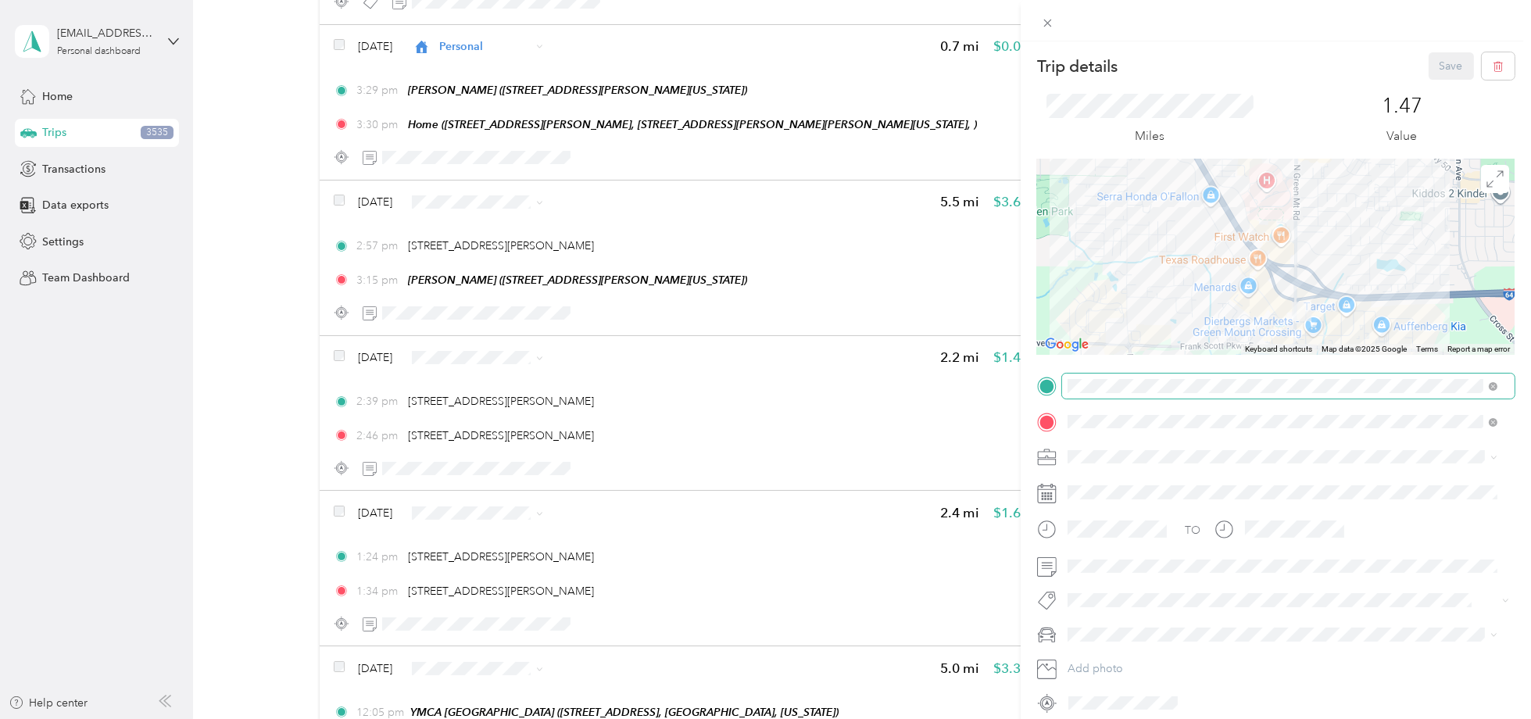
click at [1276, 719] on div "Trip details Save This trip cannot be edited because it is either under review,…" at bounding box center [761, 719] width 1523 height 0
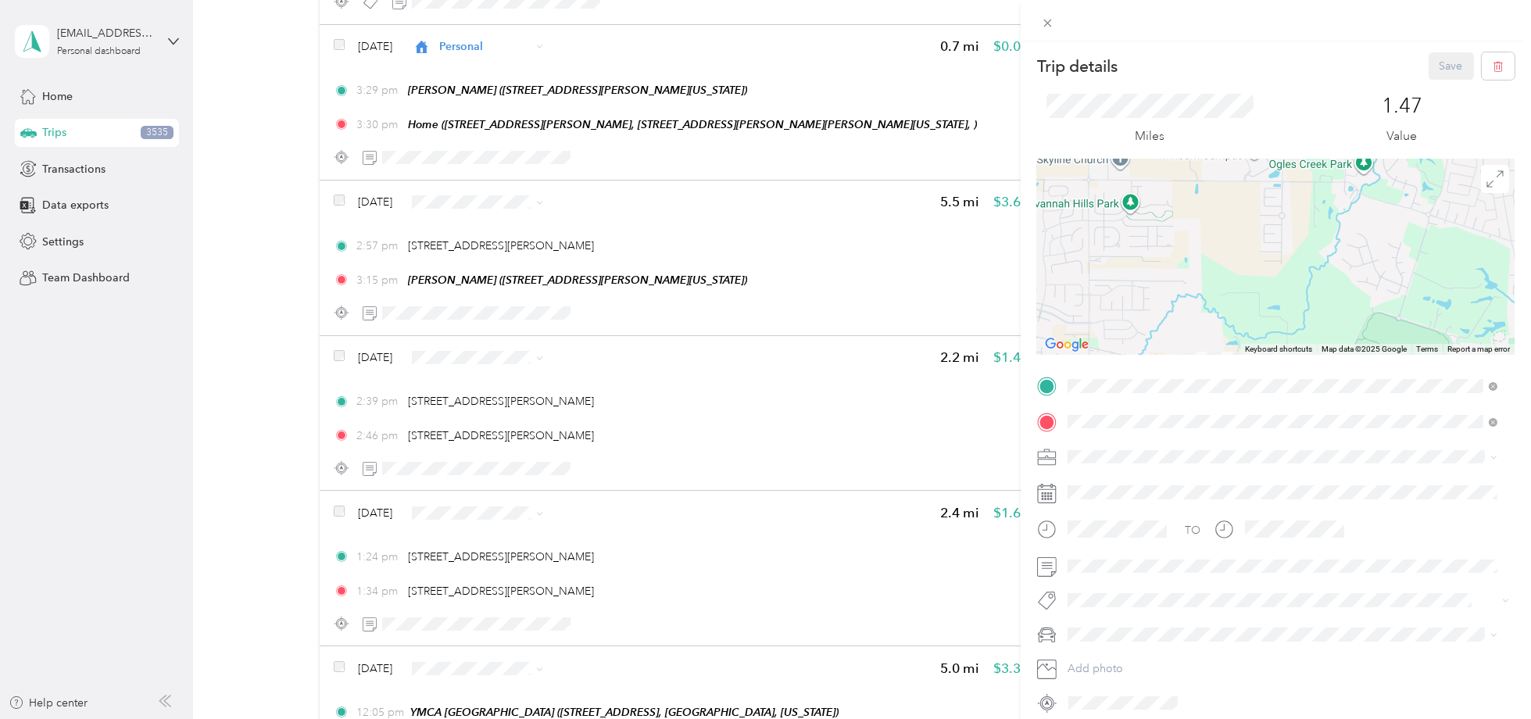
drag, startPoint x: 1306, startPoint y: 295, endPoint x: 1231, endPoint y: 118, distance: 191.9
click at [1231, 118] on div "Trip details Save This trip cannot be edited because it is either under review,…" at bounding box center [1276, 383] width 478 height 663
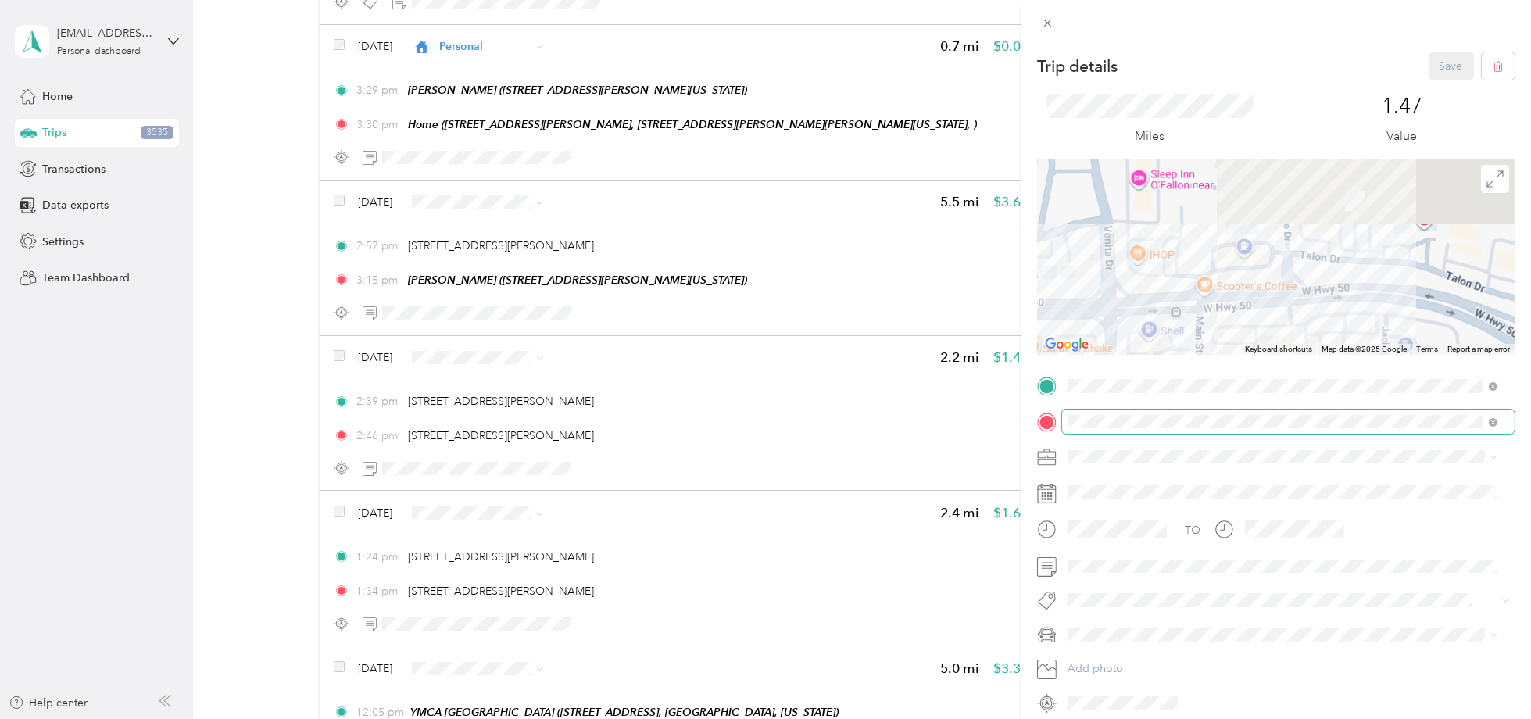
drag, startPoint x: 1337, startPoint y: 365, endPoint x: 1324, endPoint y: 411, distance: 47.8
click at [1324, 411] on div "Trip details Save This trip cannot be edited because it is either under review,…" at bounding box center [1276, 383] width 478 height 663
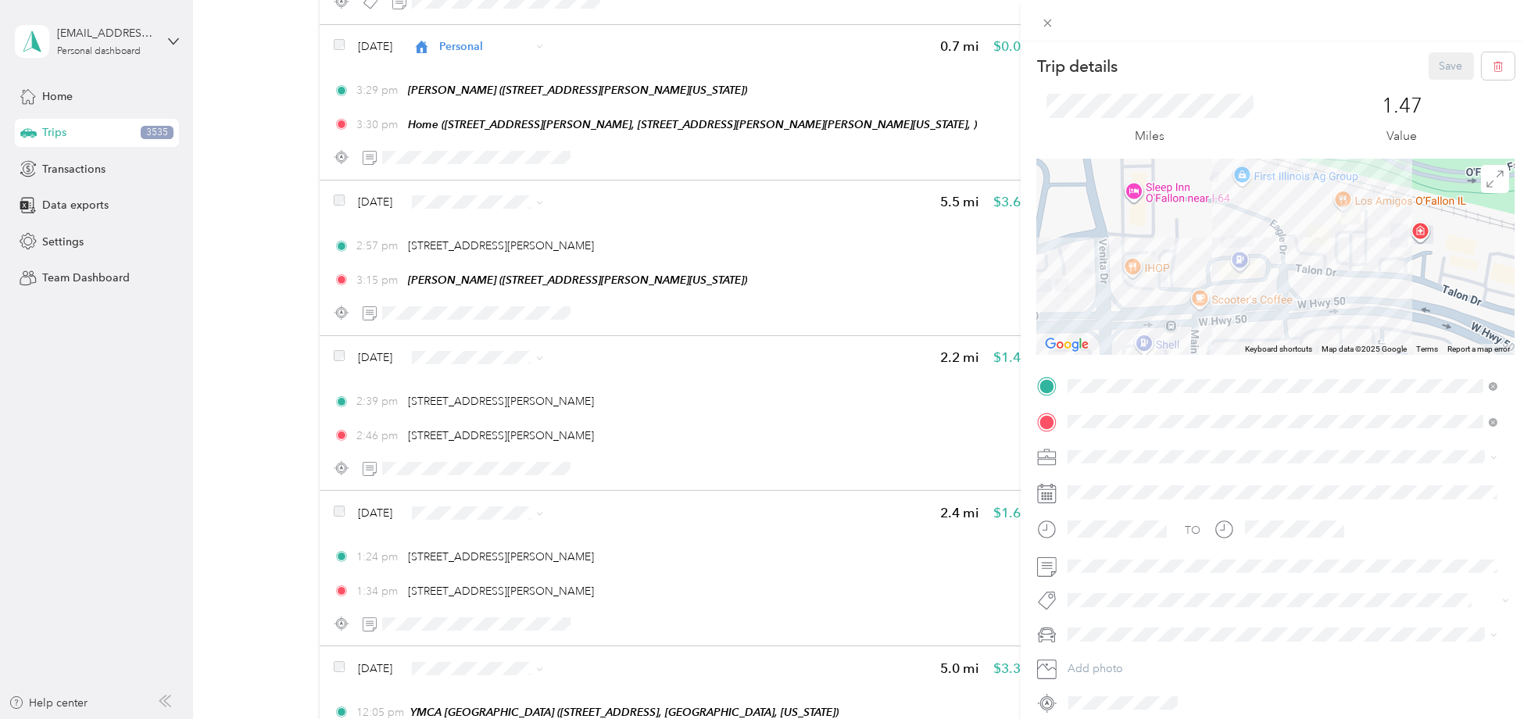
click at [653, 516] on div "Trip details Save This trip cannot be edited because it is either under review,…" at bounding box center [765, 359] width 1531 height 719
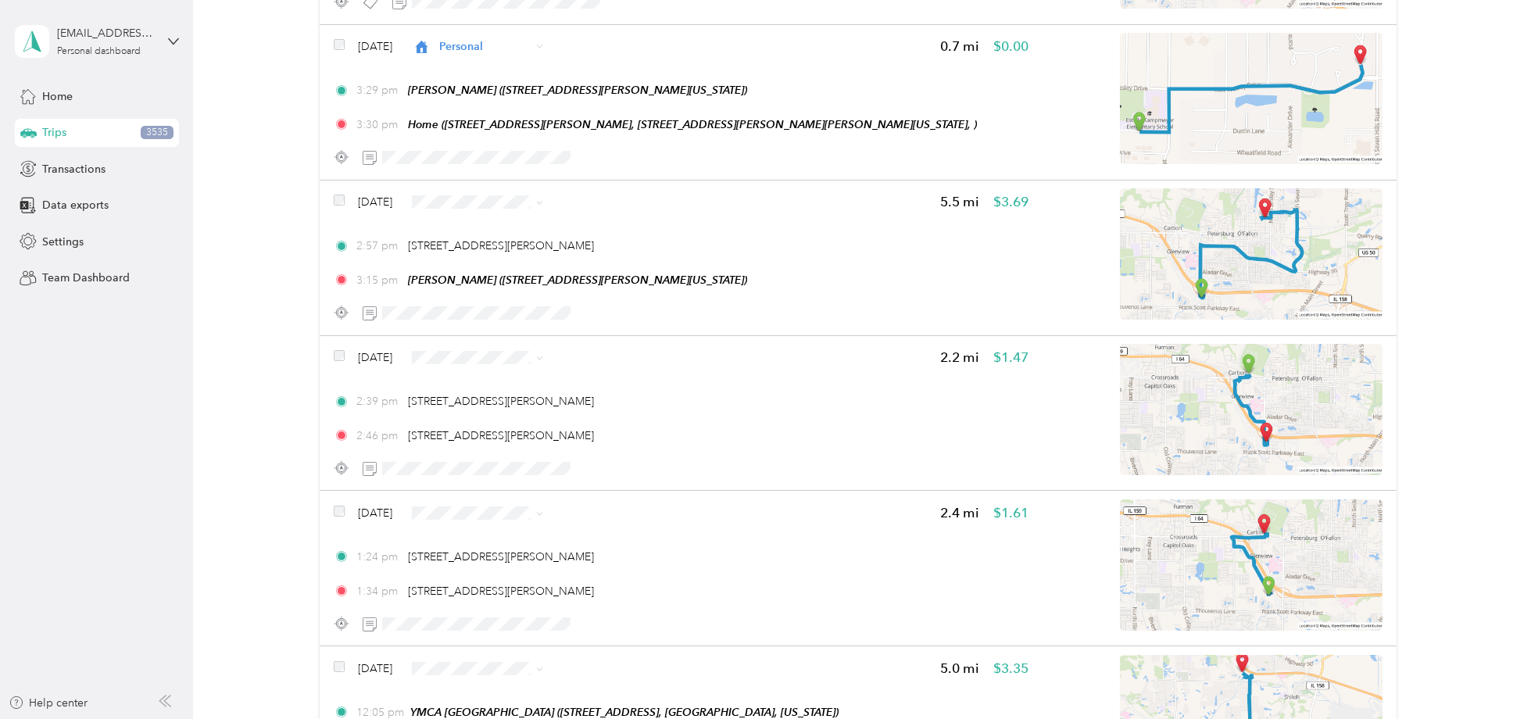
click at [653, 549] on div "1:24 pm 1179 Central Park Dr, O'Fallon, IL 62269, USA" at bounding box center [681, 557] width 695 height 16
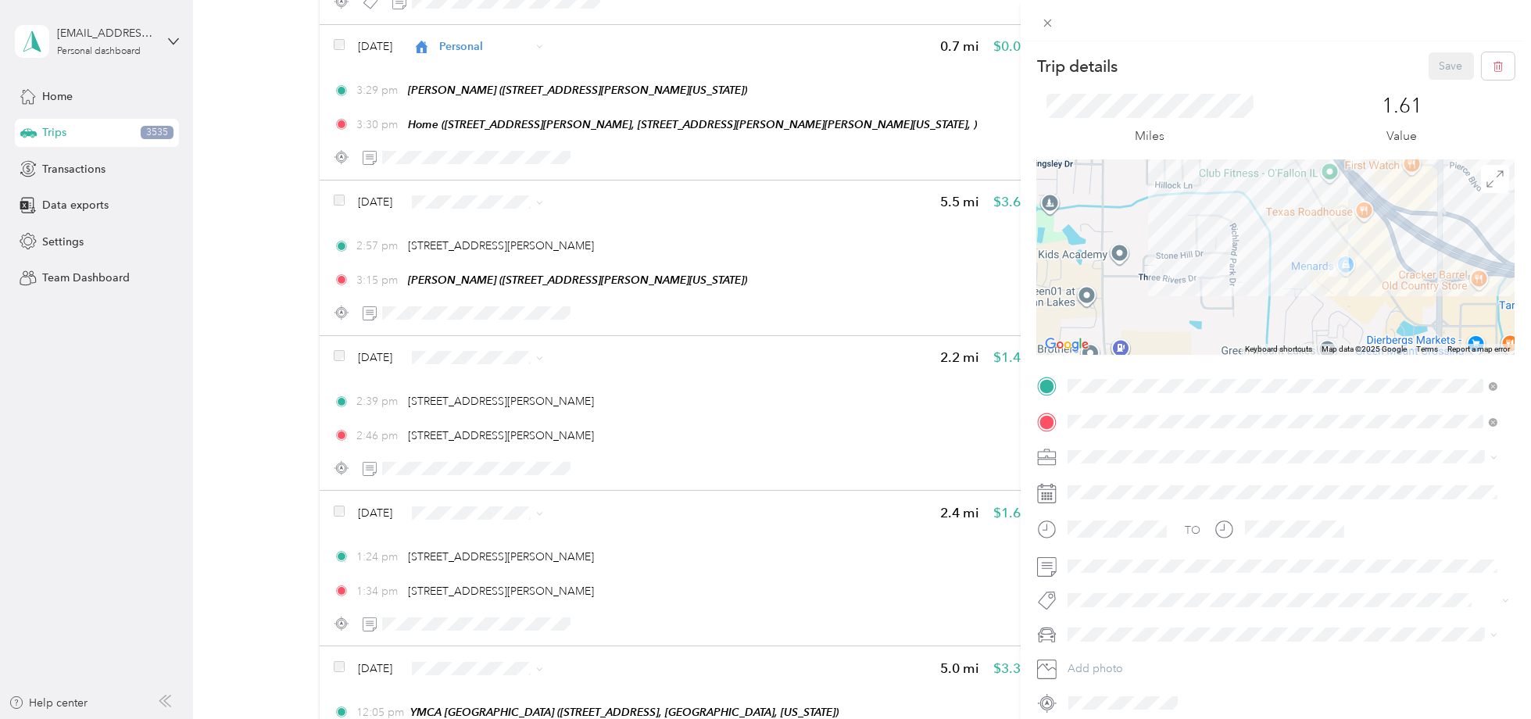
click at [661, 525] on div "Trip details Save This trip cannot be edited because it is either under review,…" at bounding box center [765, 359] width 1531 height 719
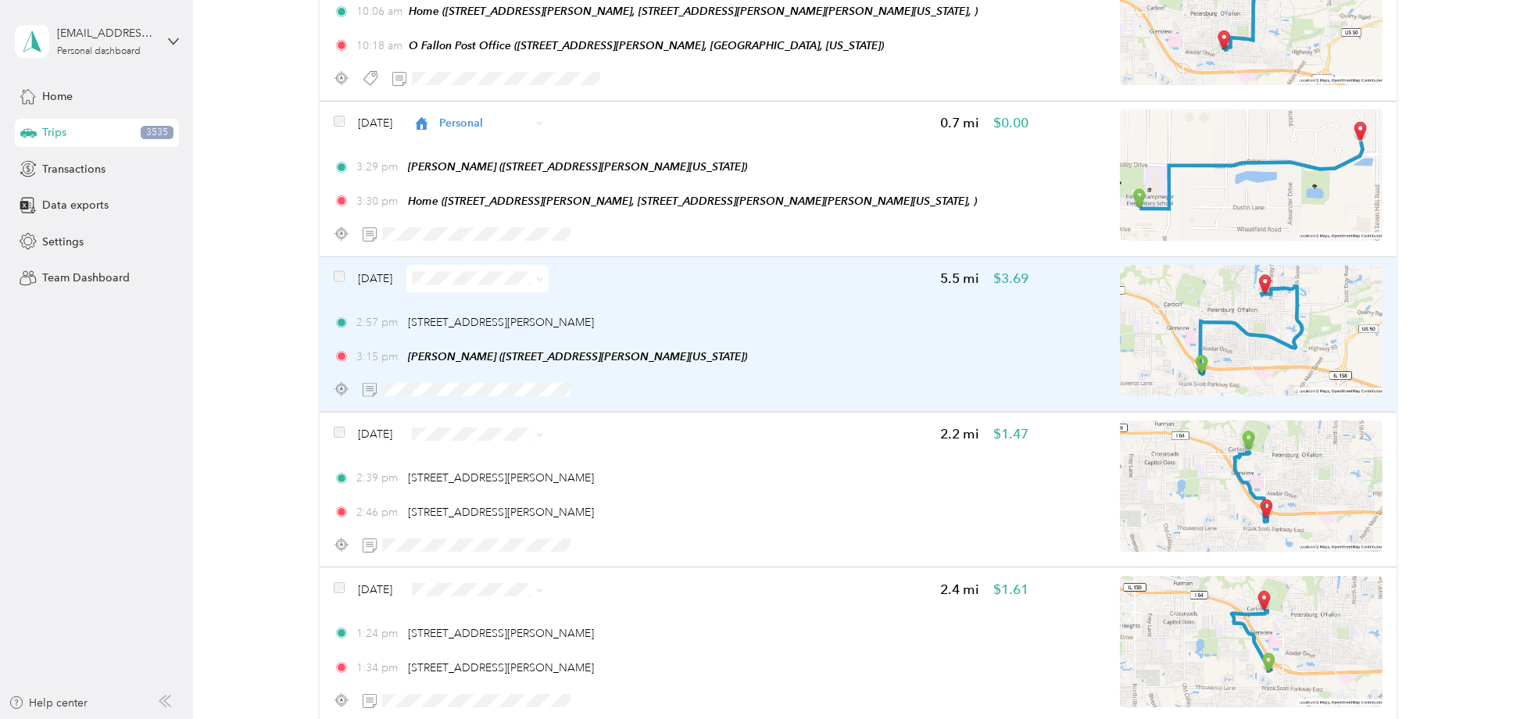
scroll to position [14737, 0]
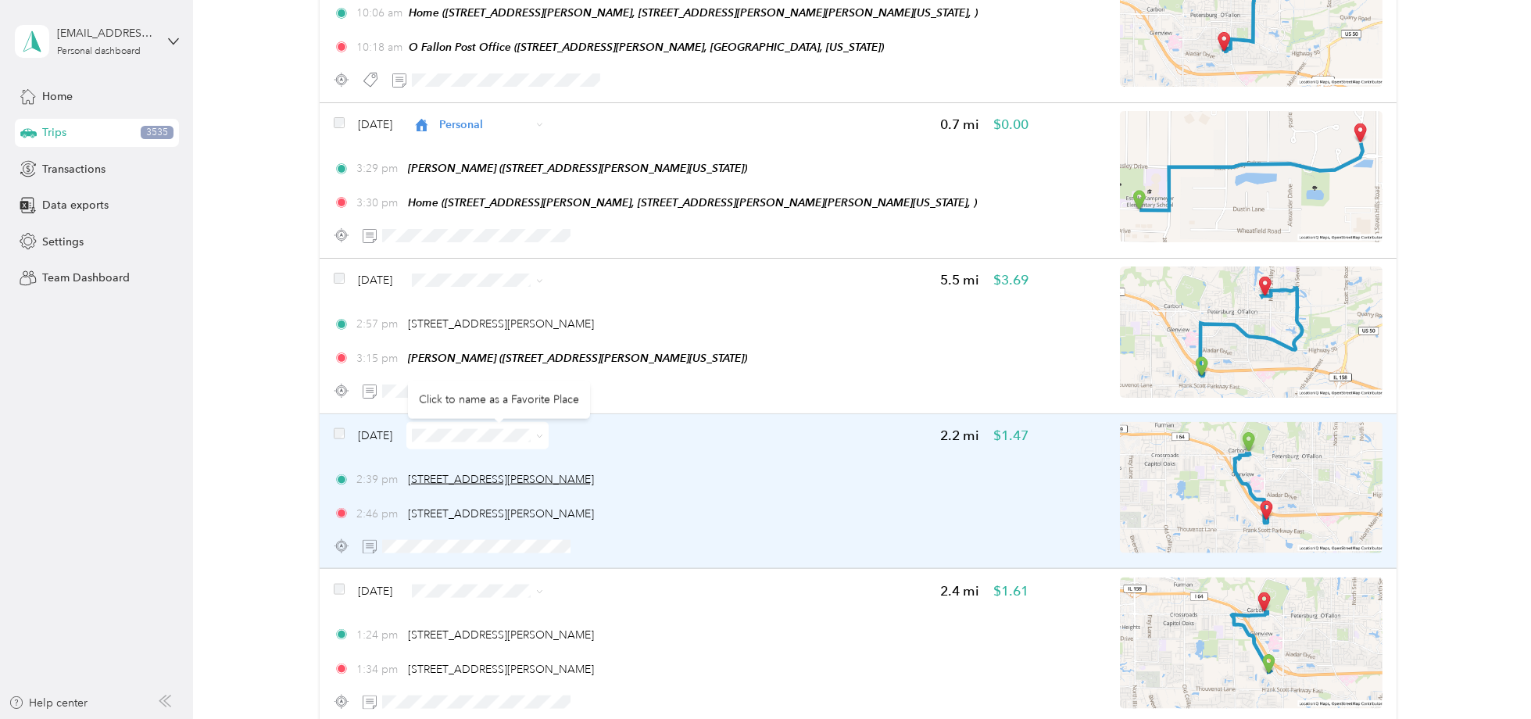
click at [467, 473] on span "[STREET_ADDRESS][PERSON_NAME]" at bounding box center [501, 479] width 186 height 13
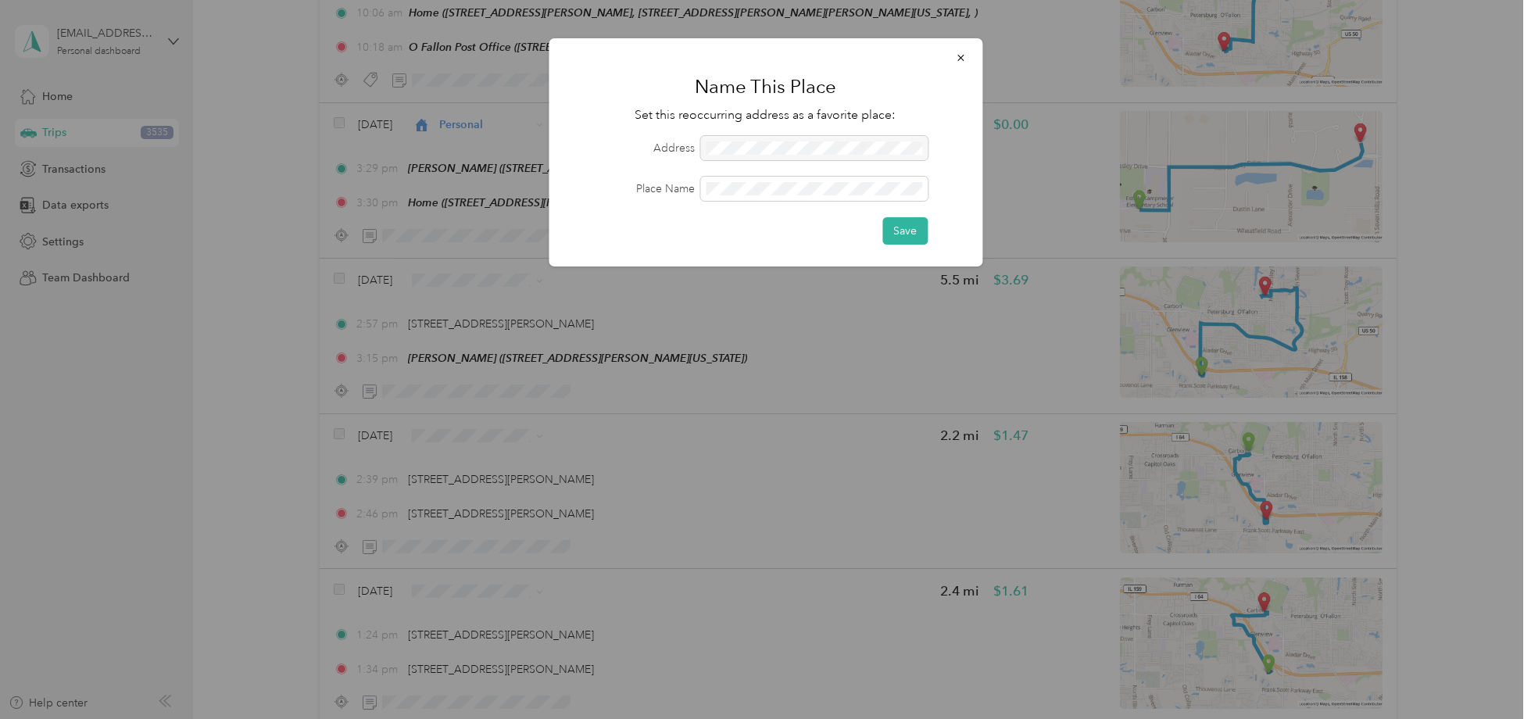
click at [792, 146] on div at bounding box center [813, 148] width 227 height 24
click at [962, 58] on icon "button" at bounding box center [960, 57] width 11 height 11
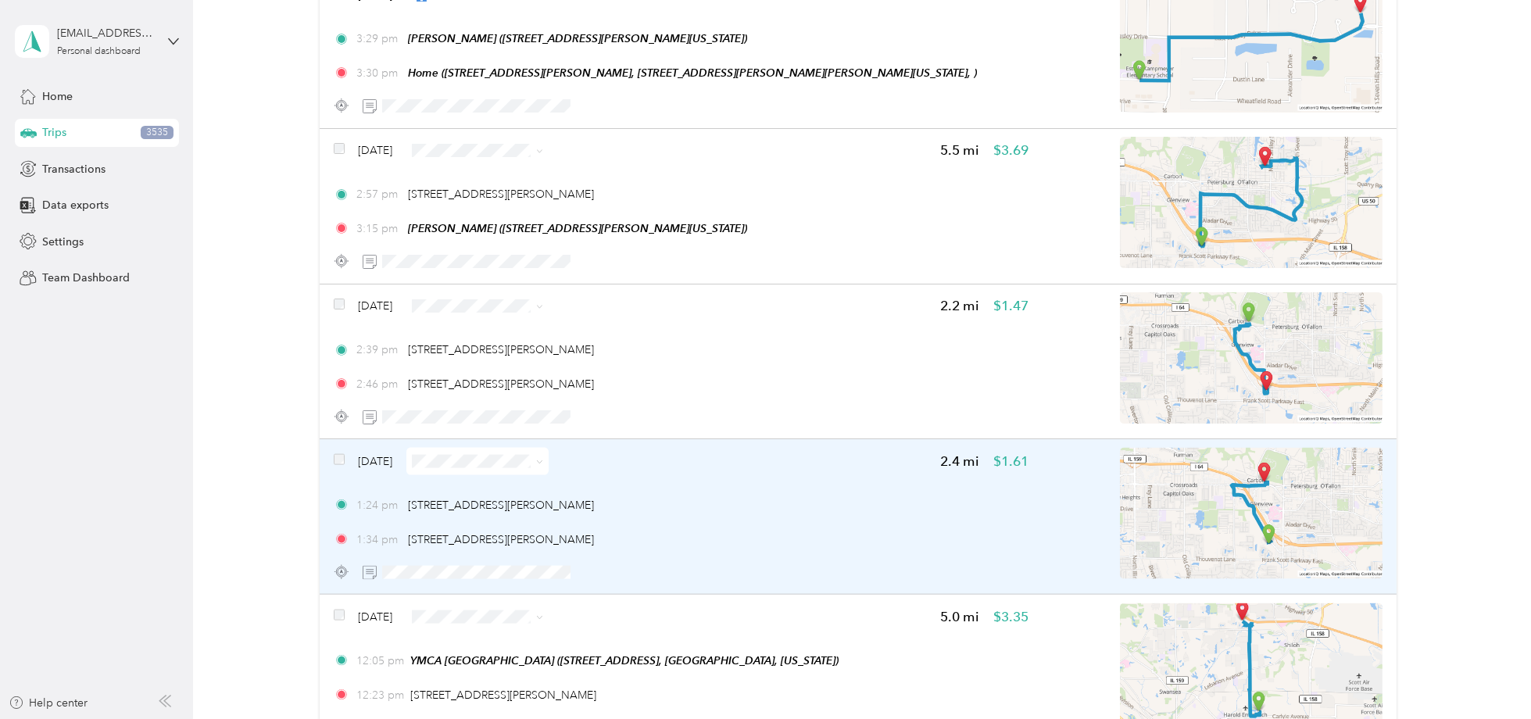
scroll to position [14815, 0]
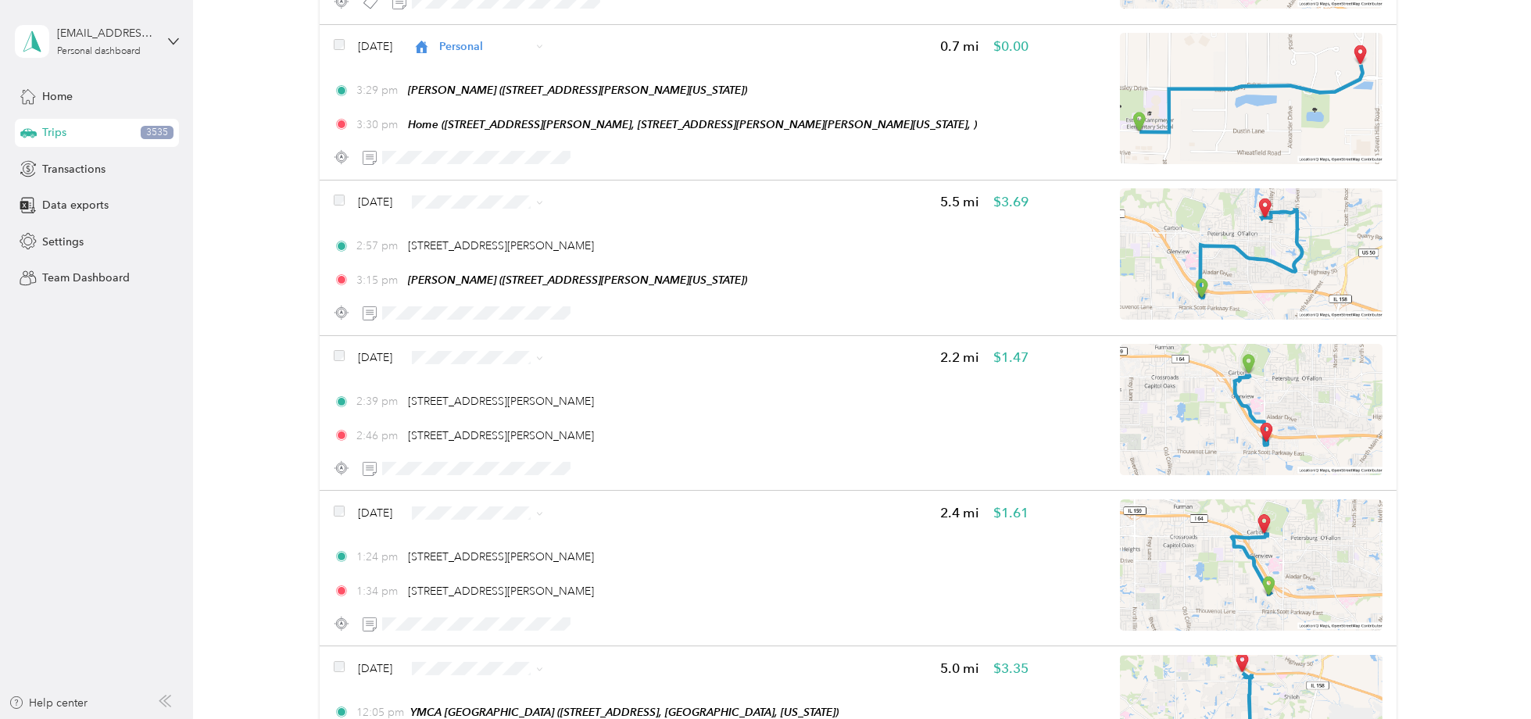
click at [481, 292] on span "SBE" at bounding box center [533, 290] width 127 height 16
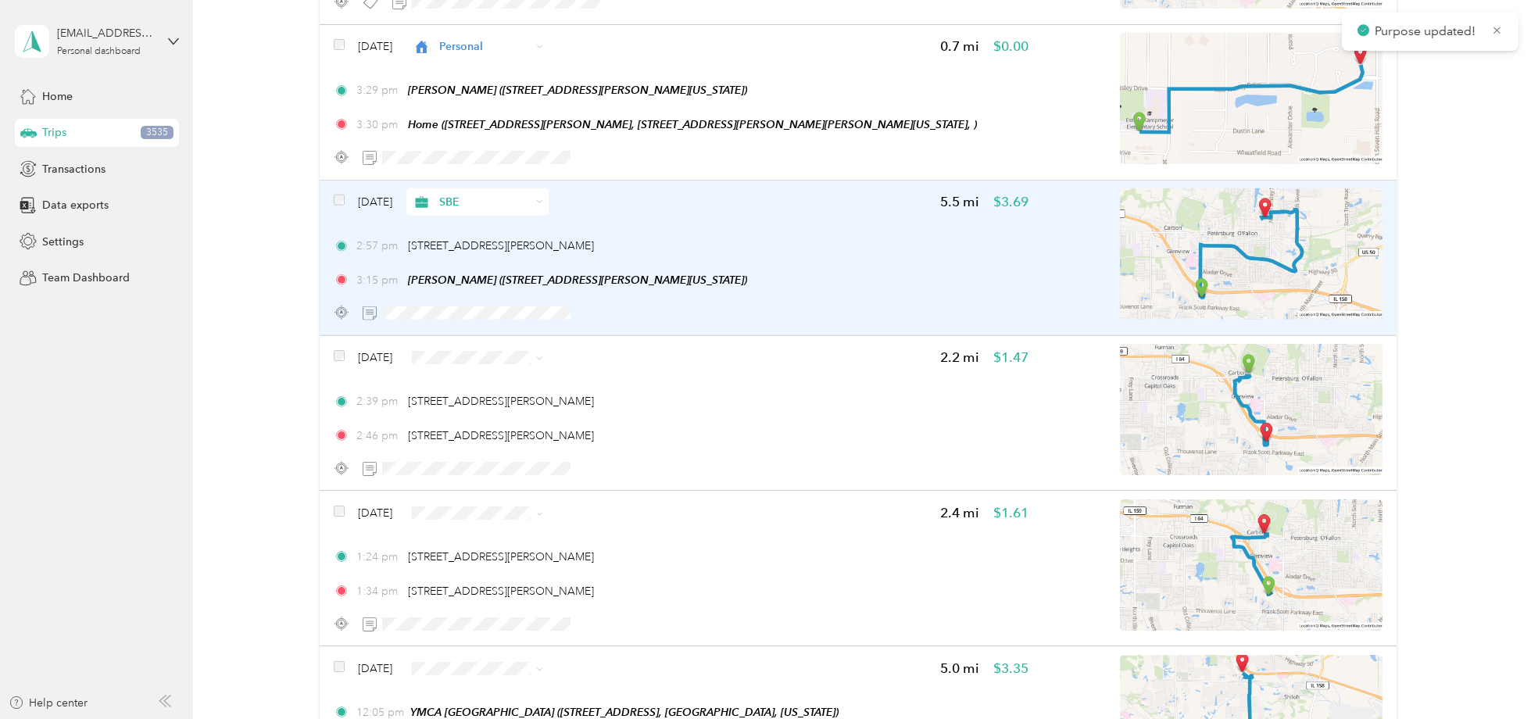
click at [750, 272] on div "3:15 pm Estelle Kampmeyer (707 N Smiley St, O'Fallon, Illinois)" at bounding box center [681, 280] width 695 height 16
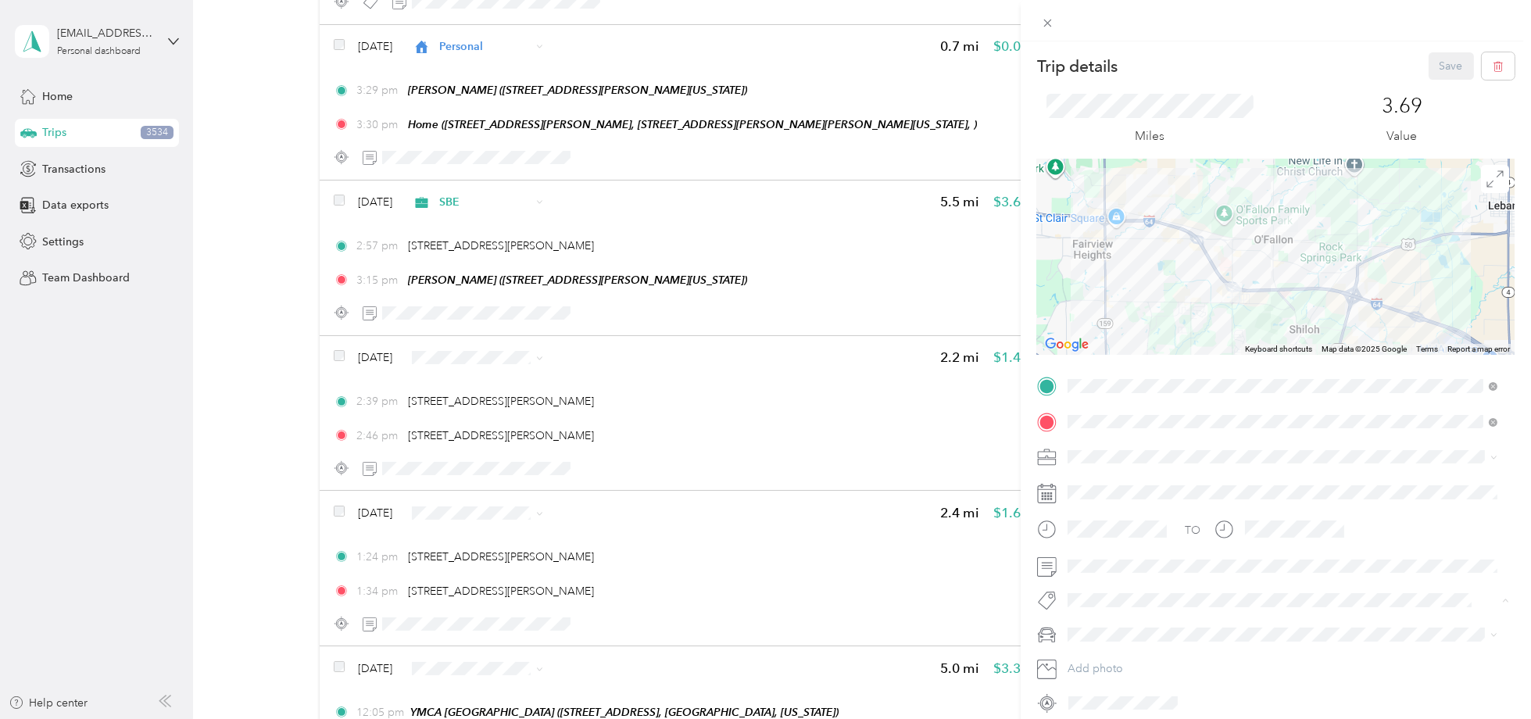
click at [1128, 411] on span "1101 [PERSON_NAME]" at bounding box center [1134, 414] width 100 height 14
click at [713, 521] on div "Trip details Save This trip cannot be edited because it is either under review,…" at bounding box center [765, 359] width 1531 height 719
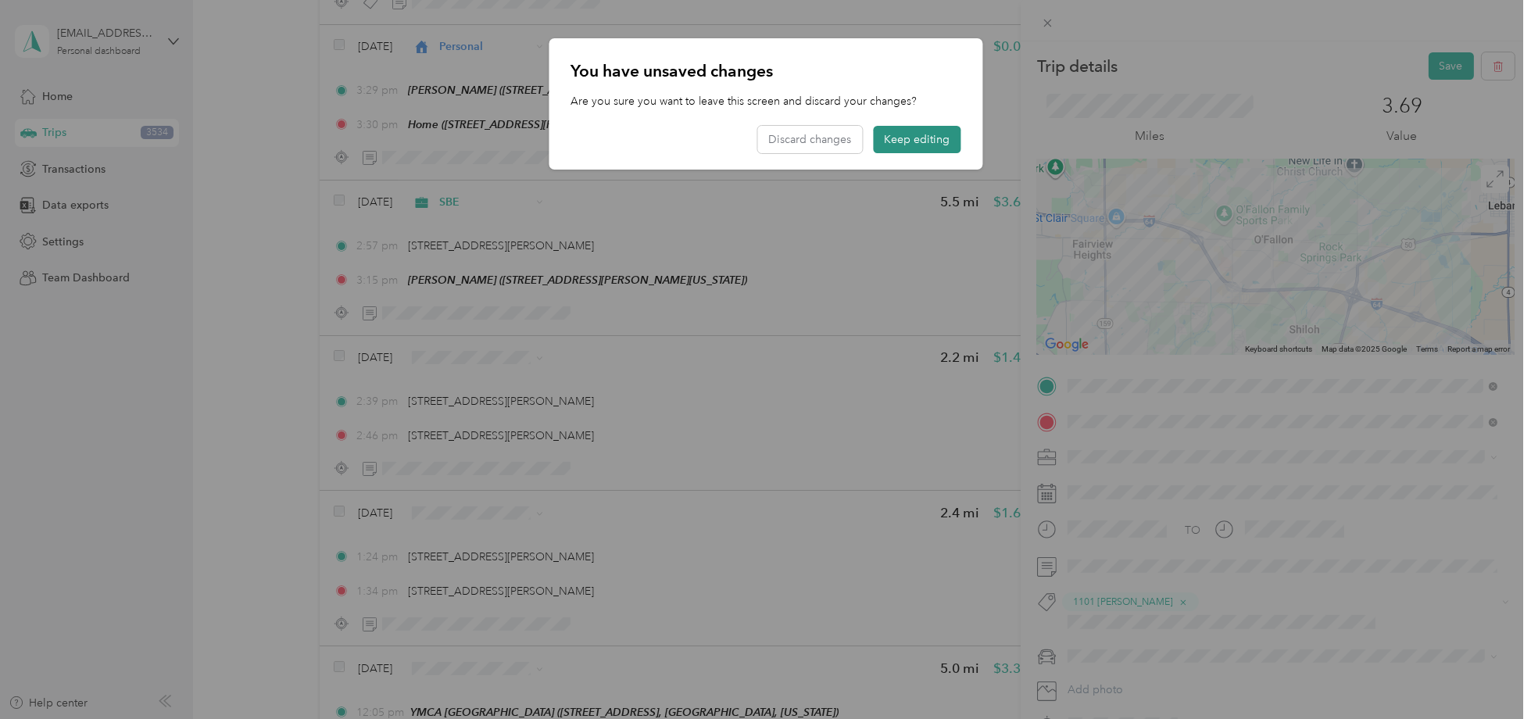
click at [912, 143] on button "Keep editing" at bounding box center [917, 139] width 88 height 27
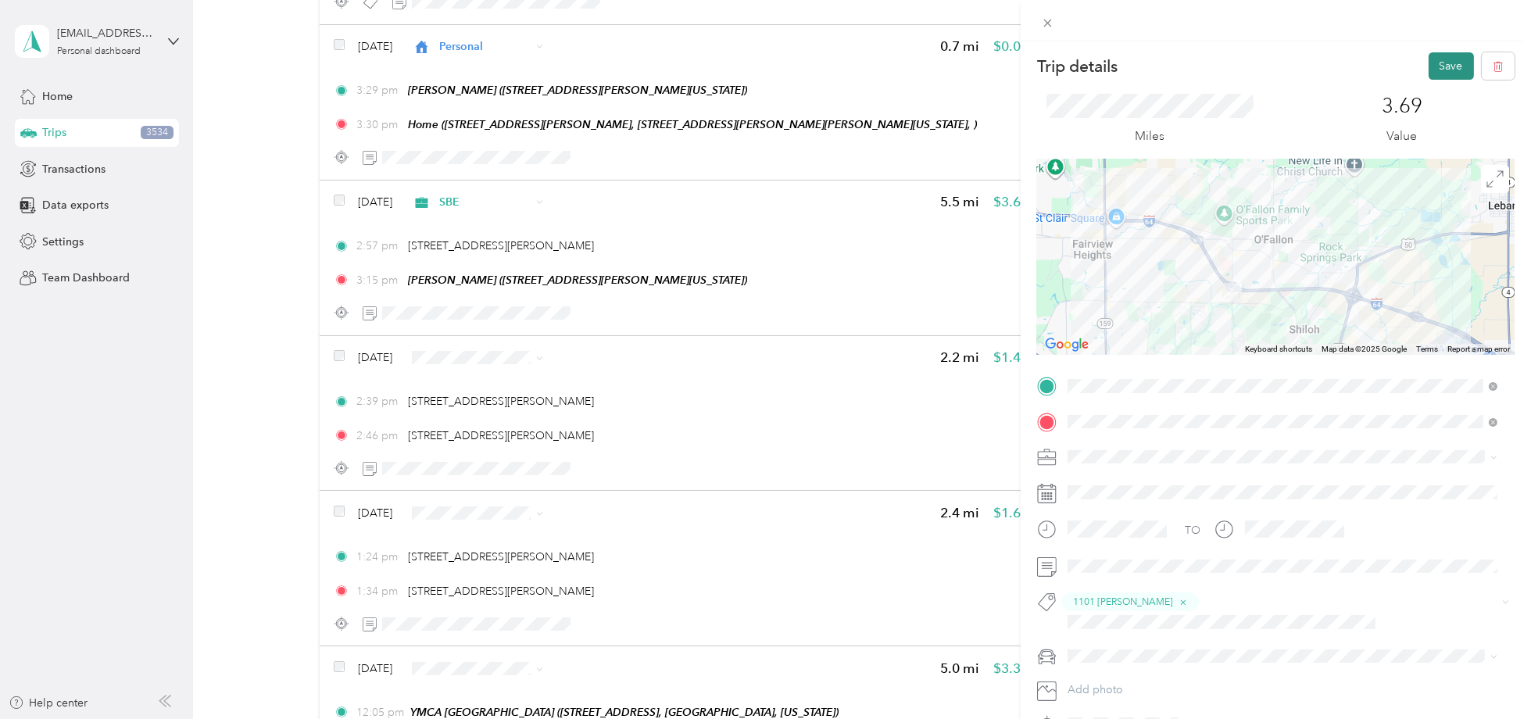
click at [1443, 66] on button "Save" at bounding box center [1451, 65] width 45 height 27
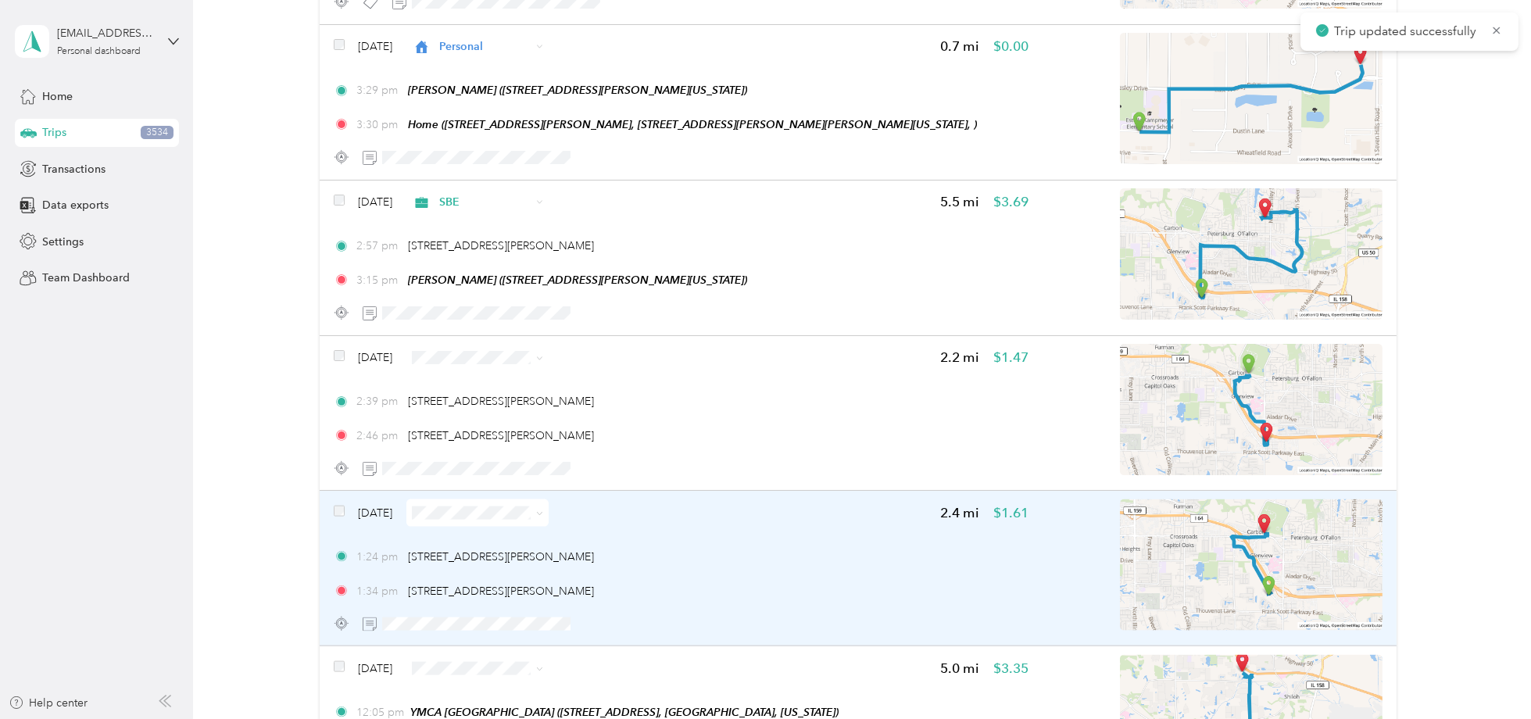
click at [732, 549] on div "1:24 pm 1179 Central Park Dr, O'Fallon, IL 62269, USA 1:34 pm 990 W Hwy 50, O'F…" at bounding box center [681, 574] width 695 height 51
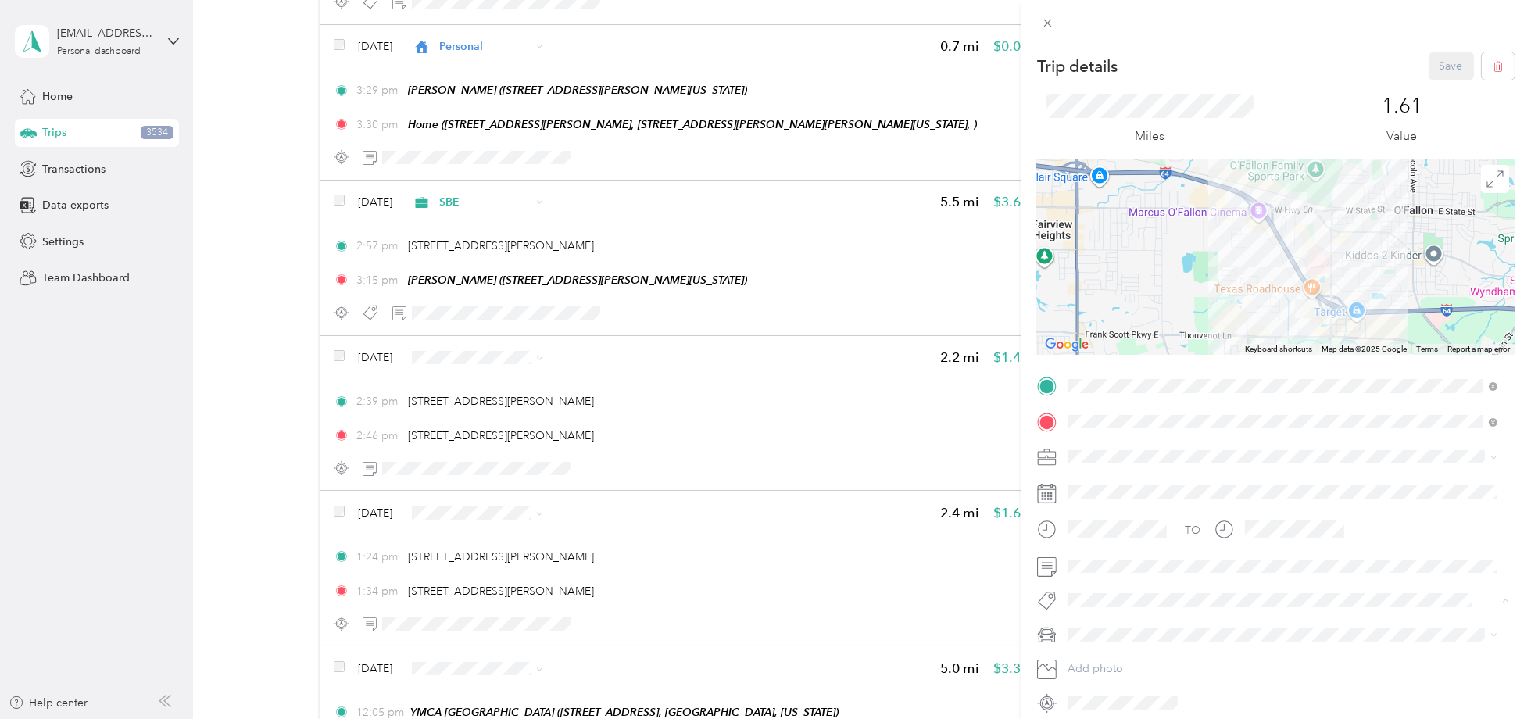
click at [1137, 415] on button "1101 [PERSON_NAME]" at bounding box center [1134, 414] width 122 height 20
click at [1098, 589] on div "SBE" at bounding box center [1282, 593] width 419 height 16
click at [1437, 62] on button "Save" at bounding box center [1451, 65] width 45 height 27
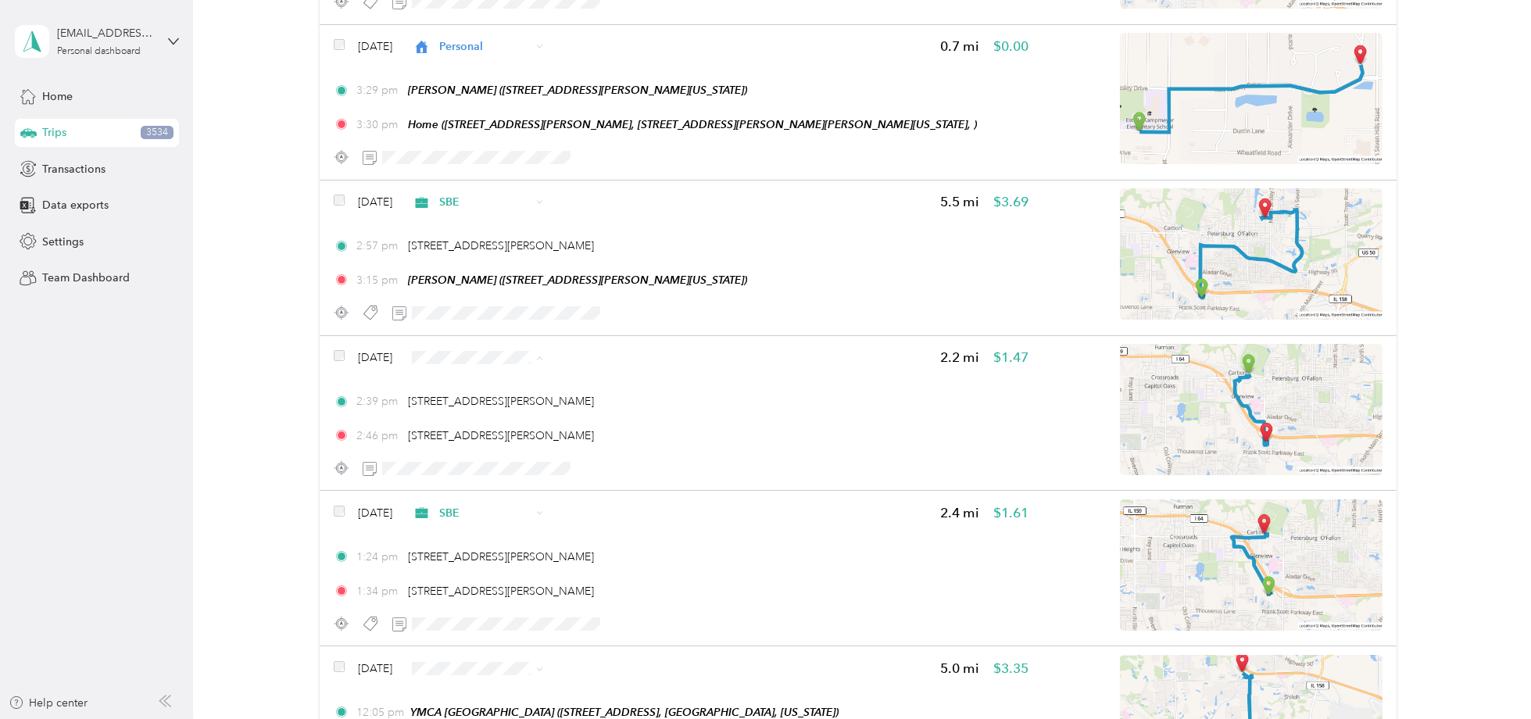
click at [495, 362] on span "Personal" at bounding box center [533, 367] width 127 height 16
click at [513, 306] on div "Click to name as a Favorite Place" at bounding box center [499, 322] width 182 height 38
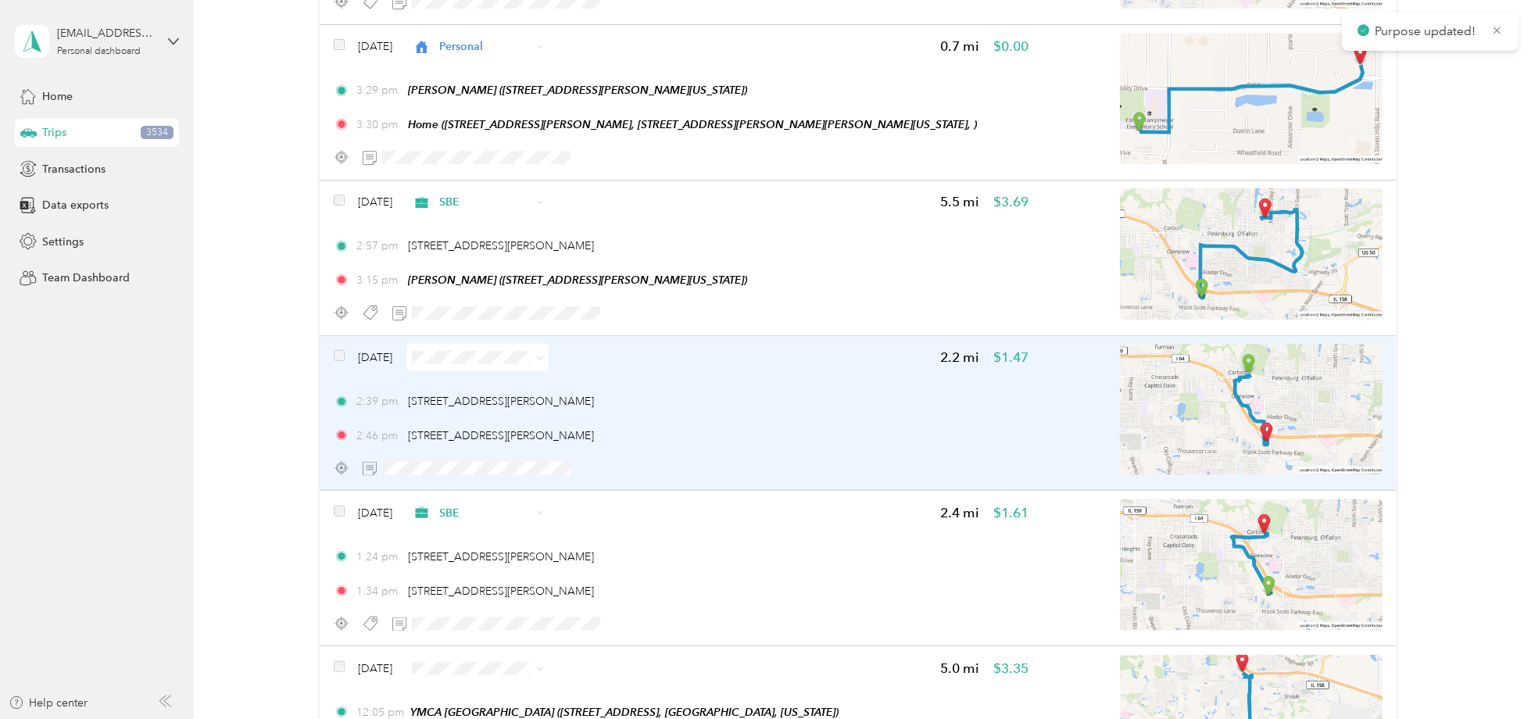
click at [543, 351] on span at bounding box center [539, 357] width 7 height 13
click at [737, 344] on div "Dec 5, 2024 Personal 2.2 mi $0.00 2:39 pm 950 Talon Dr, O'Fallon, IL 62269, USA…" at bounding box center [681, 413] width 695 height 138
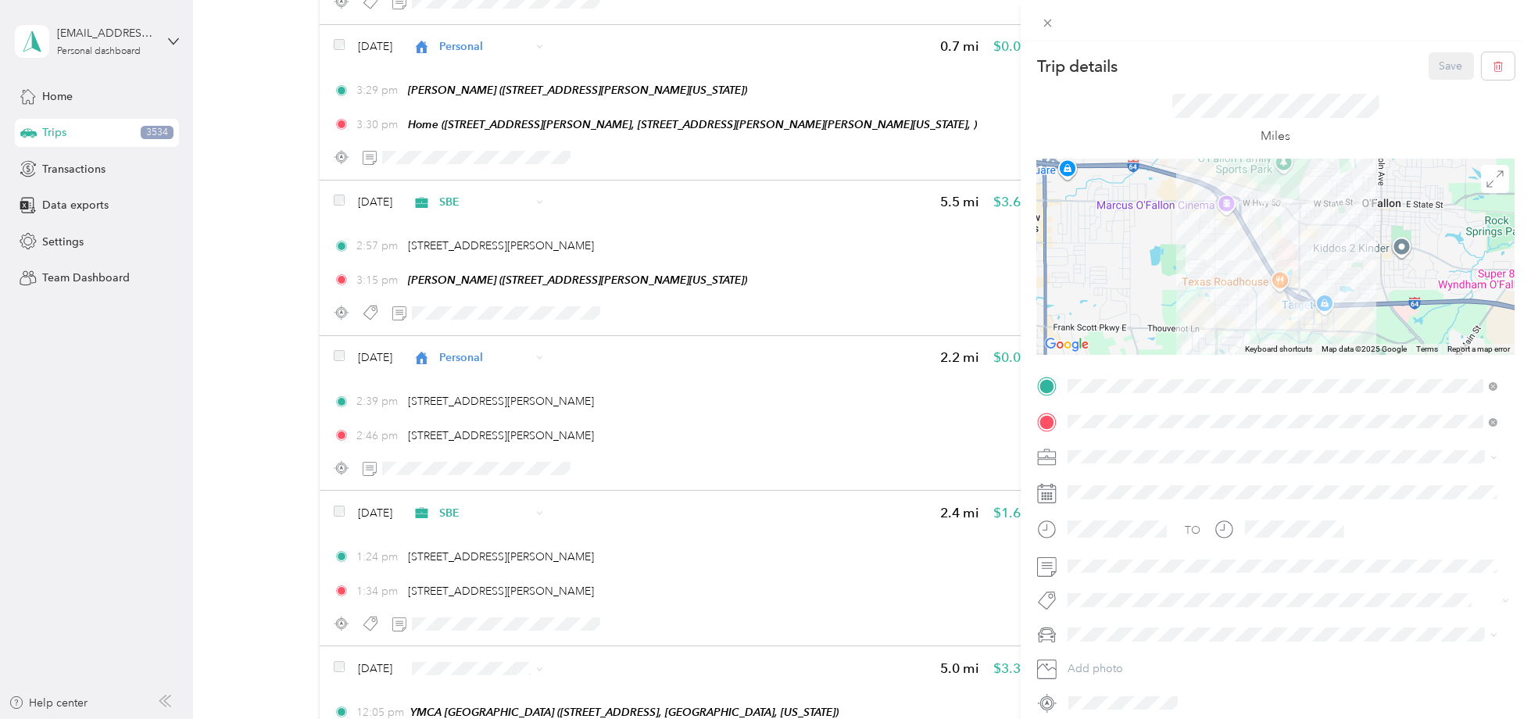
click at [708, 375] on div "Trip details Save This trip cannot be edited because it is either under review,…" at bounding box center [765, 359] width 1531 height 719
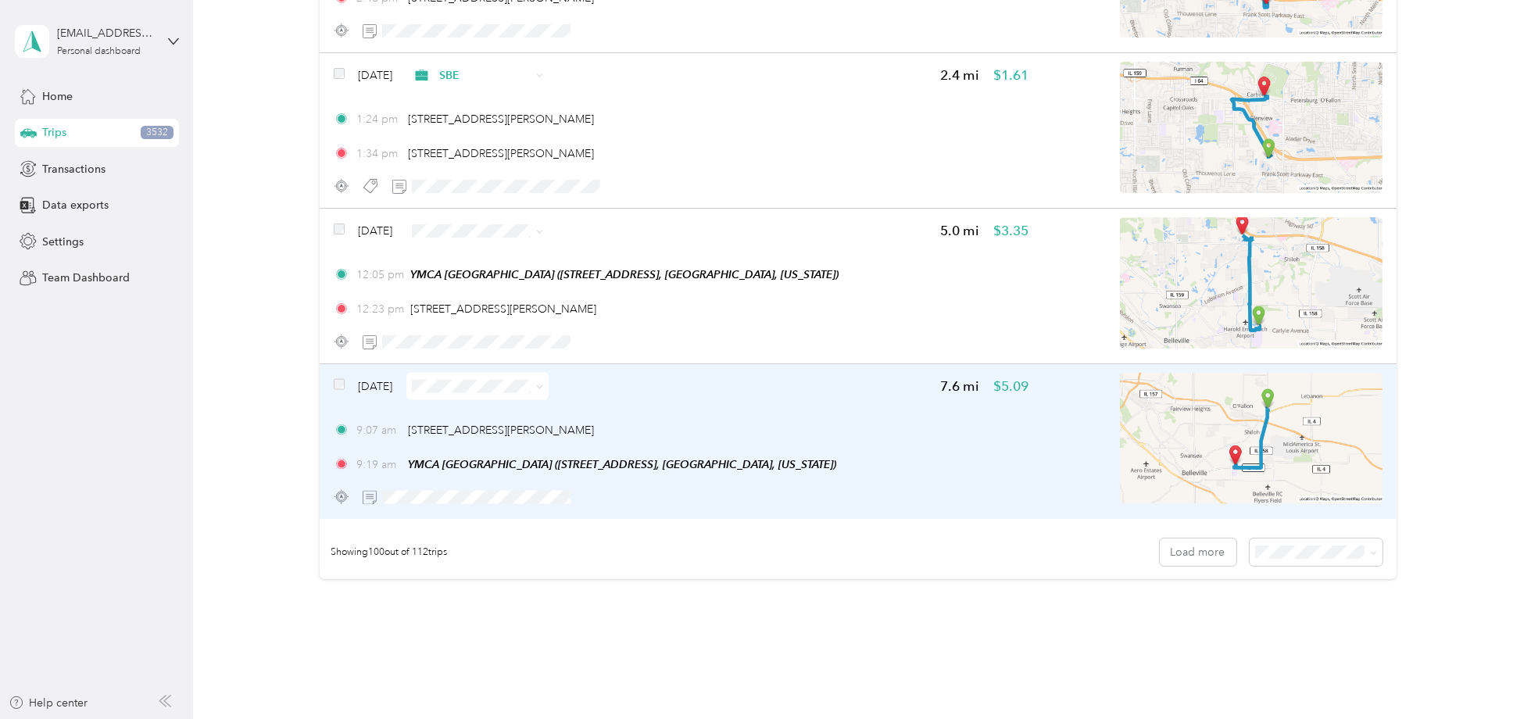
scroll to position [15203, 0]
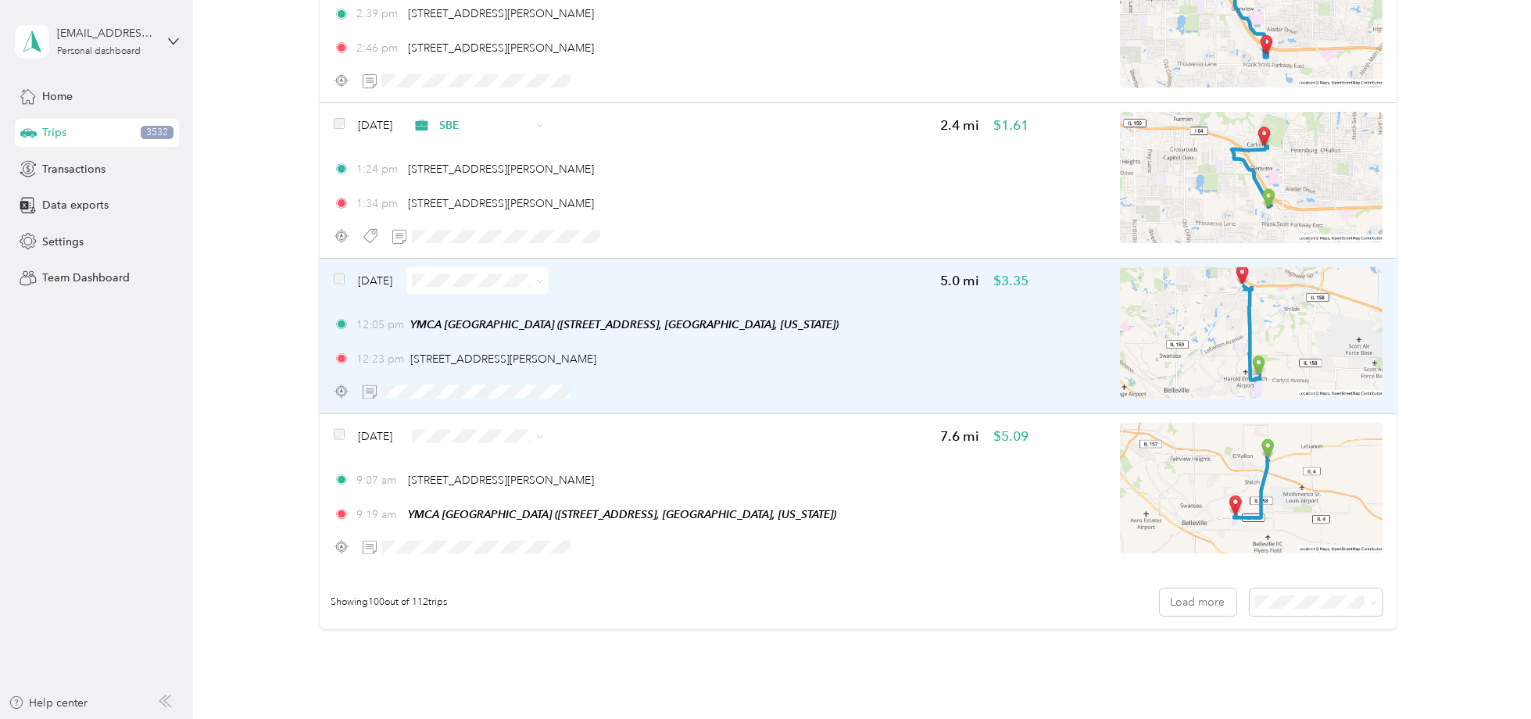
click at [750, 351] on div "12:23 pm 1179 Central Park Dr, O'Fallon, IL 62269, USA" at bounding box center [681, 359] width 695 height 16
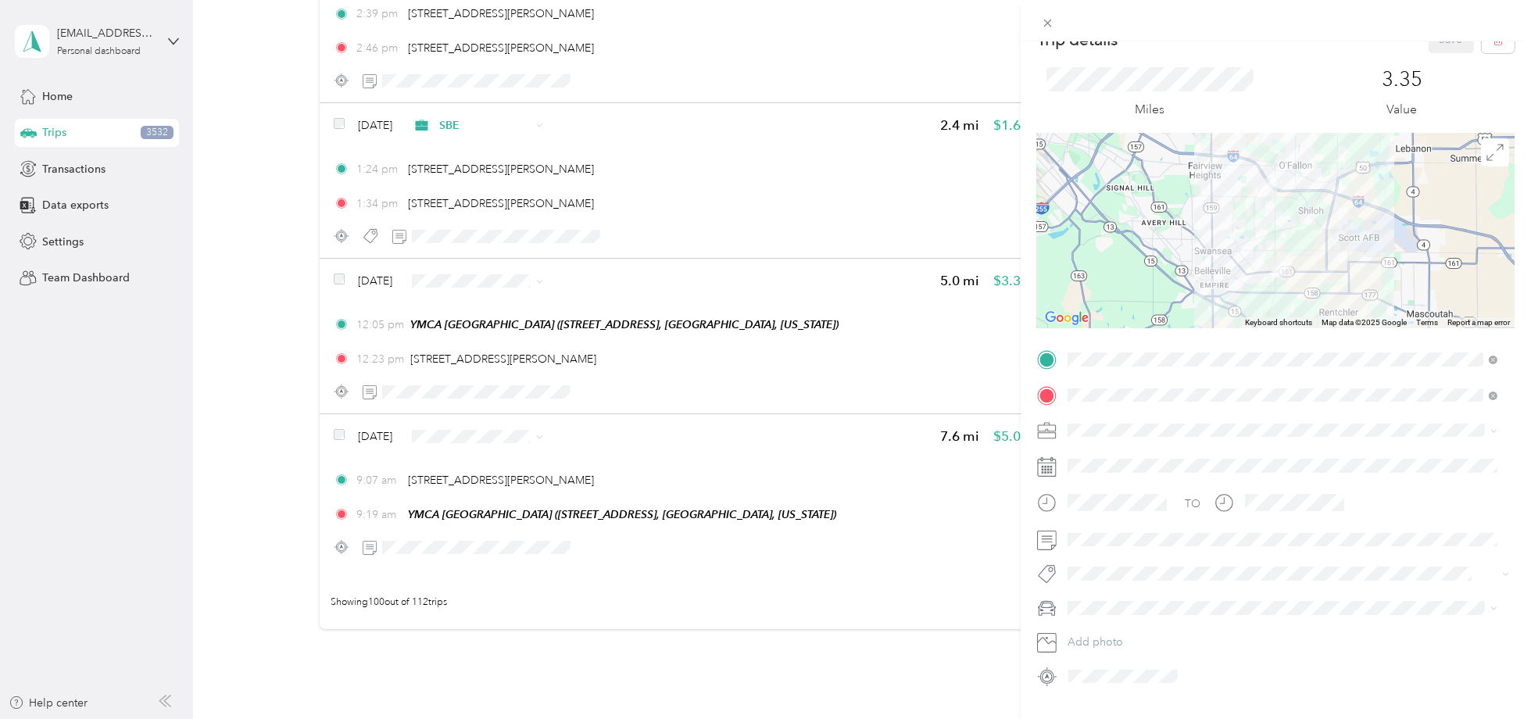
scroll to position [64, 0]
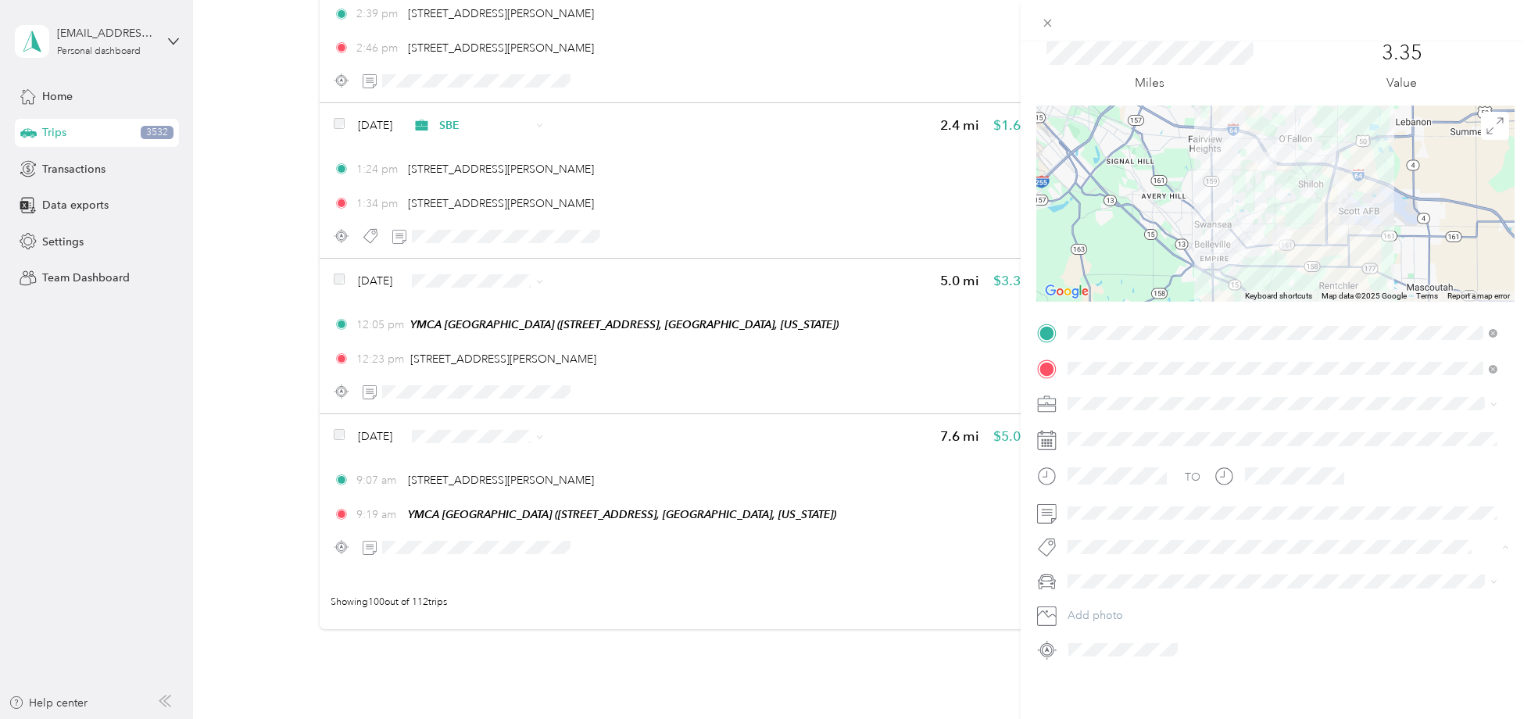
click at [1121, 410] on button "113 S. Donk" at bounding box center [1109, 410] width 73 height 20
click at [1107, 507] on li "ASH" at bounding box center [1282, 502] width 441 height 27
click at [943, 500] on div "Trip details Save This trip cannot be edited because it is either under review,…" at bounding box center [765, 359] width 1531 height 719
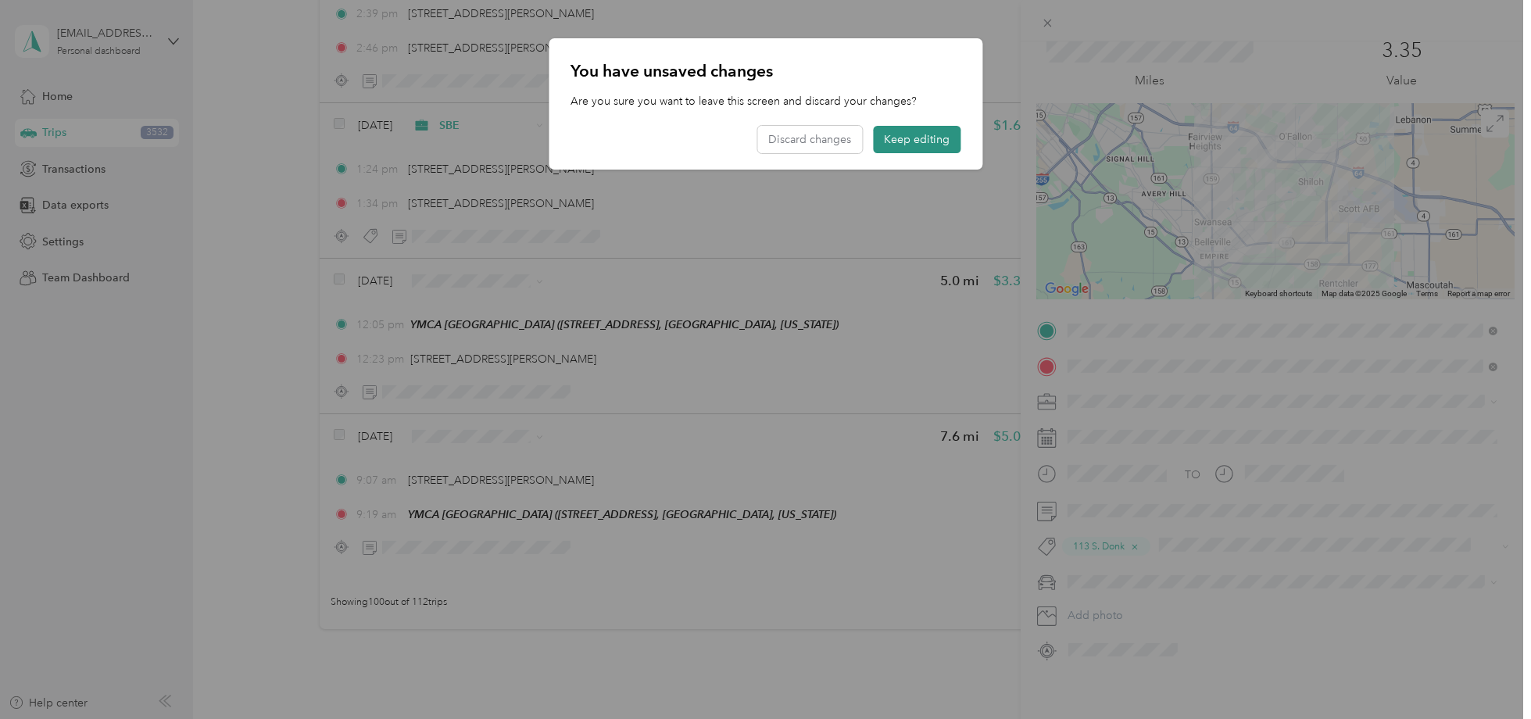
click at [903, 148] on button "Keep editing" at bounding box center [917, 139] width 88 height 27
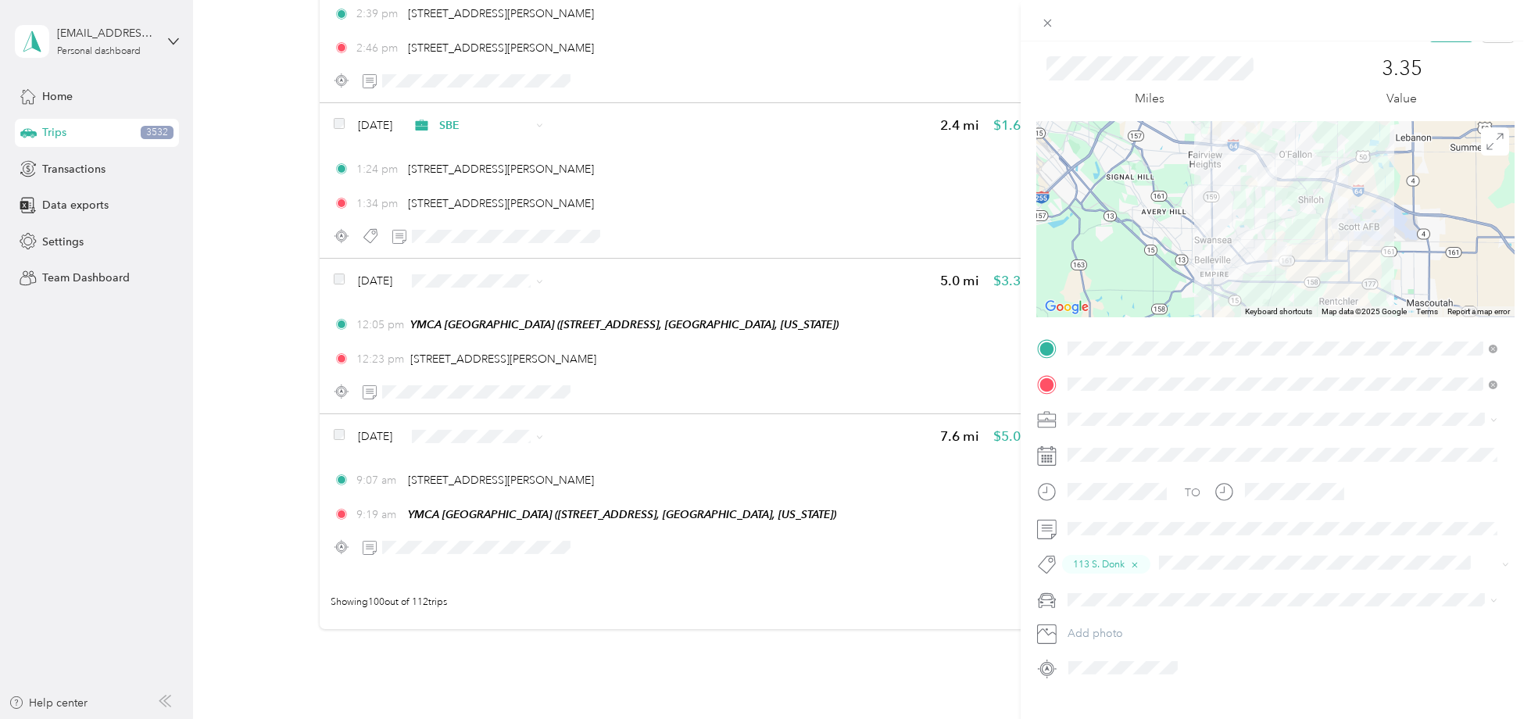
scroll to position [0, 0]
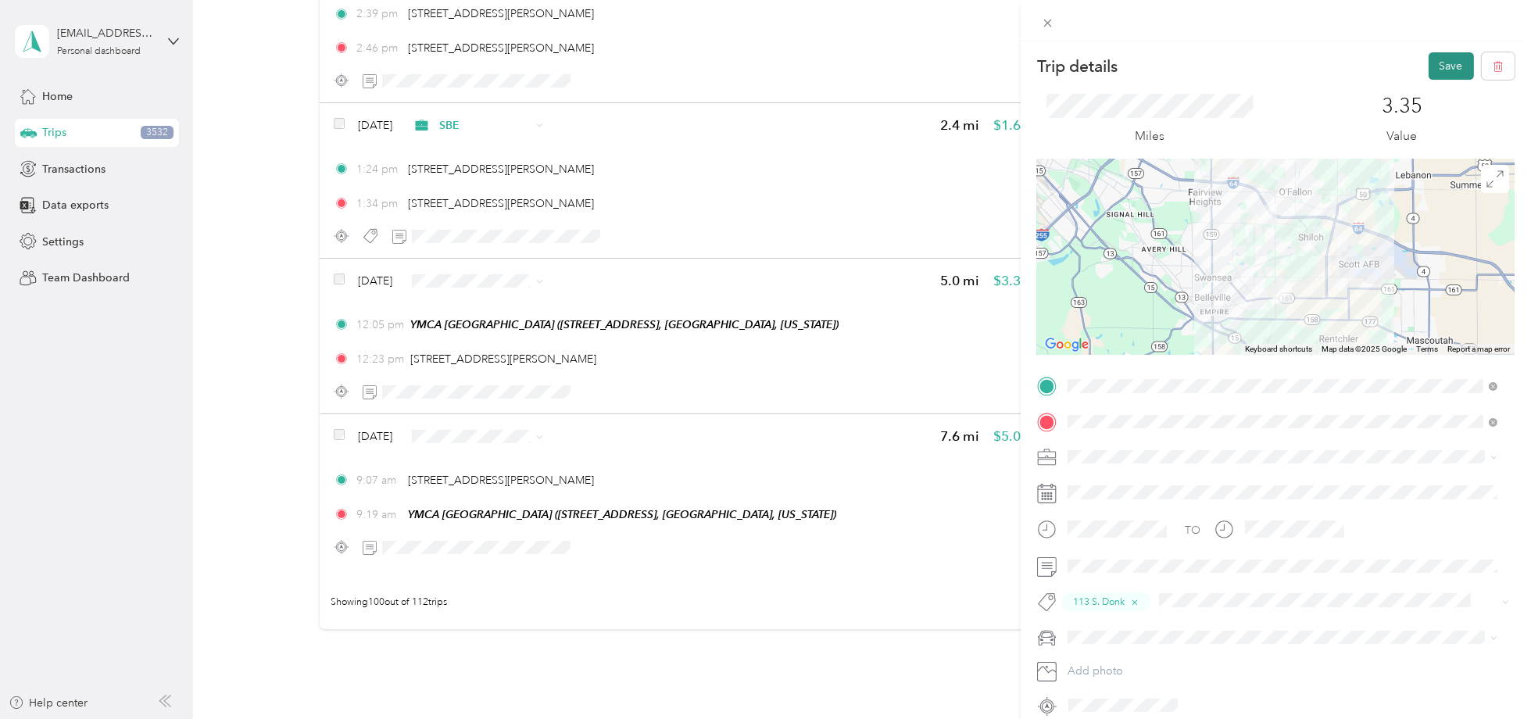
click at [1448, 68] on button "Save" at bounding box center [1451, 65] width 45 height 27
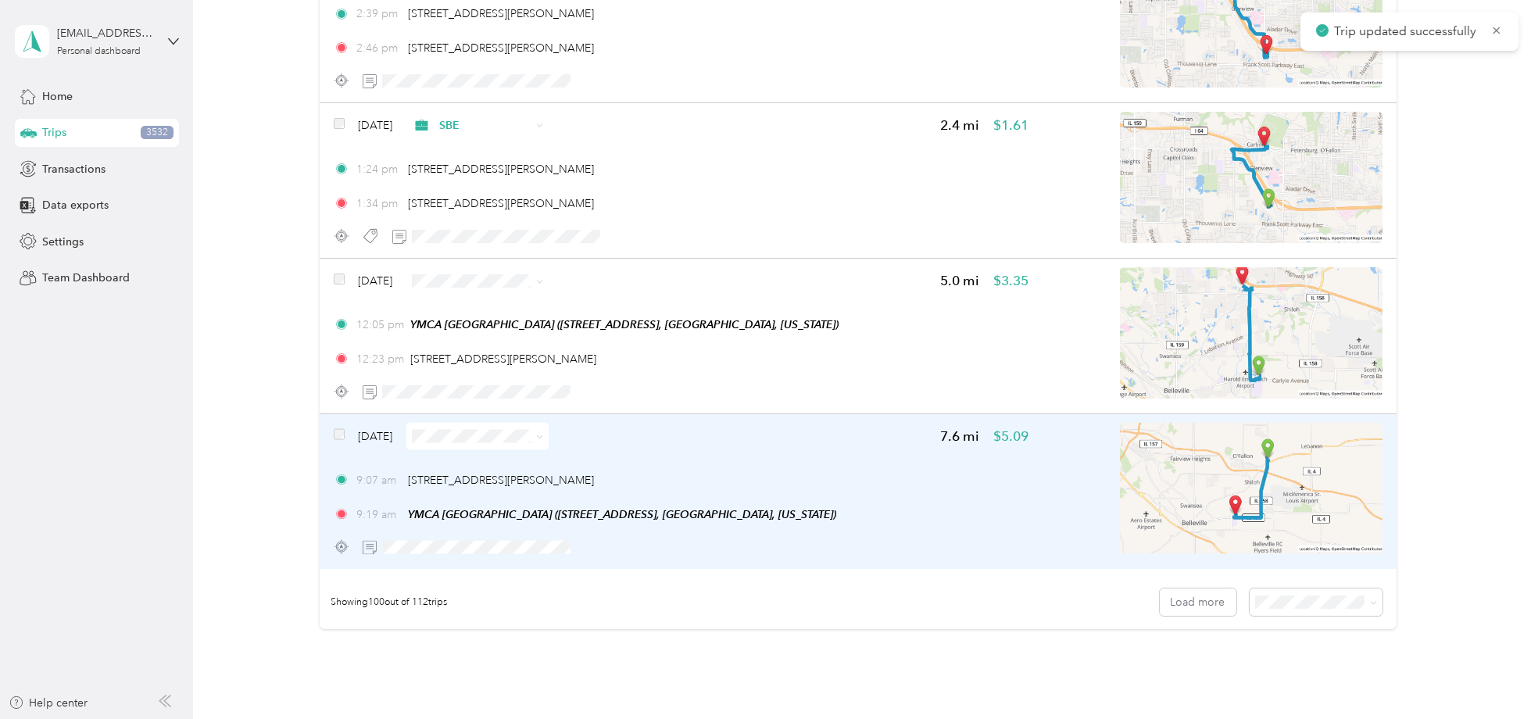
click at [689, 521] on div "Dec 5, 2024 7.6 mi $5.09 9:07 am 302 Sweetwater Ln, O'Fallon, IL 62269, USA 9:1…" at bounding box center [858, 491] width 1076 height 155
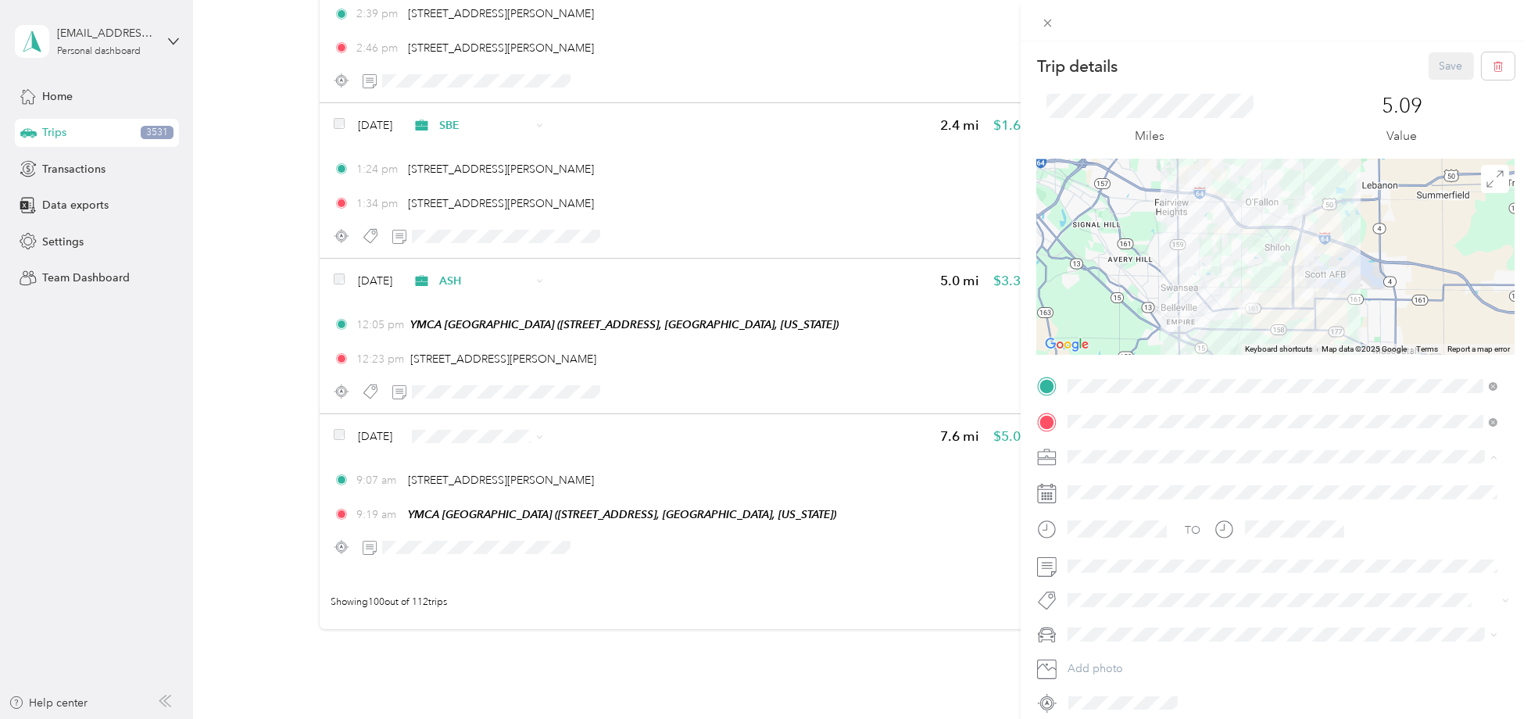
click at [1083, 565] on span "ASH" at bounding box center [1084, 566] width 22 height 13
click at [1130, 476] on button "113 S. Donk" at bounding box center [1109, 474] width 73 height 20
click at [1445, 57] on button "Save" at bounding box center [1451, 65] width 45 height 27
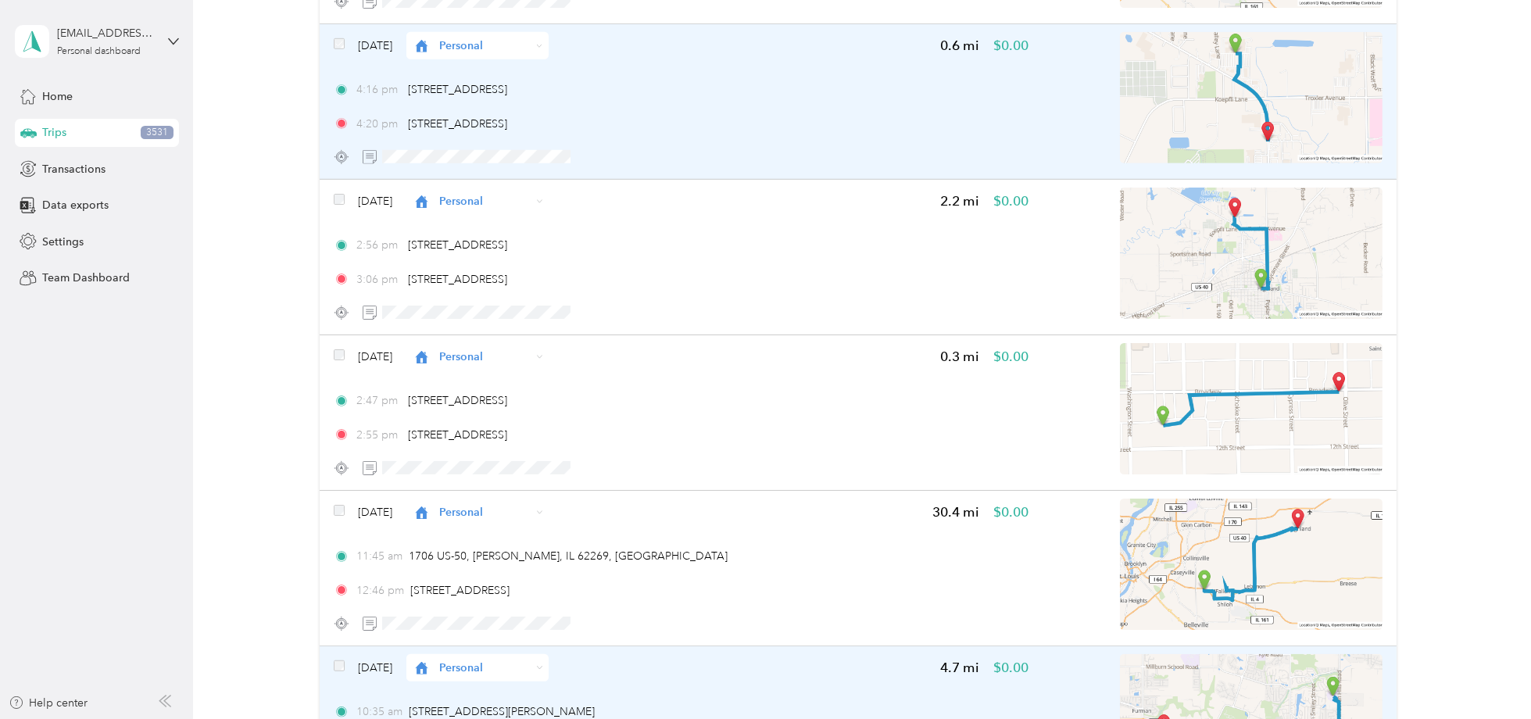
scroll to position [12936, 0]
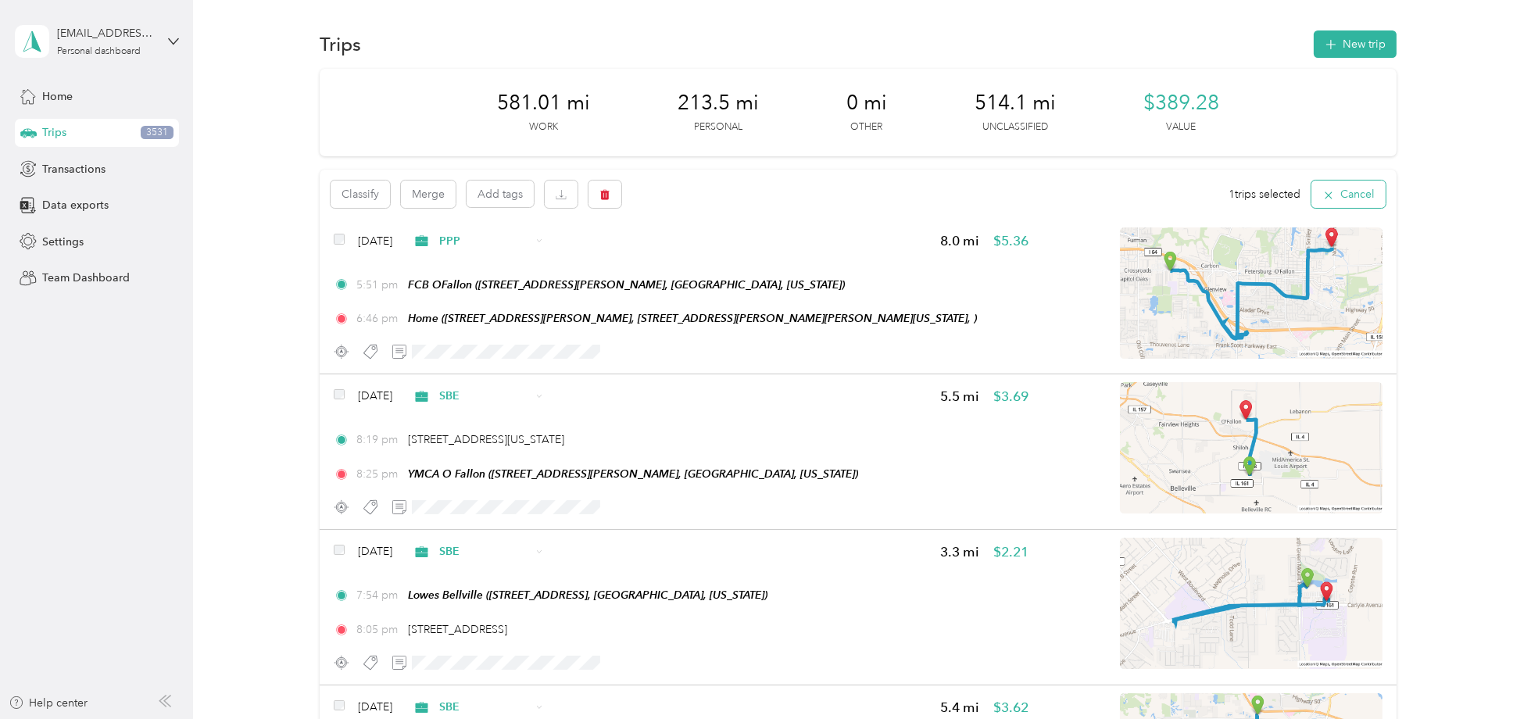
click at [1330, 195] on icon "button" at bounding box center [1329, 195] width 13 height 13
click at [371, 193] on span "All purposes" at bounding box center [402, 195] width 65 height 11
click at [387, 250] on span "Unclassified" at bounding box center [433, 250] width 127 height 16
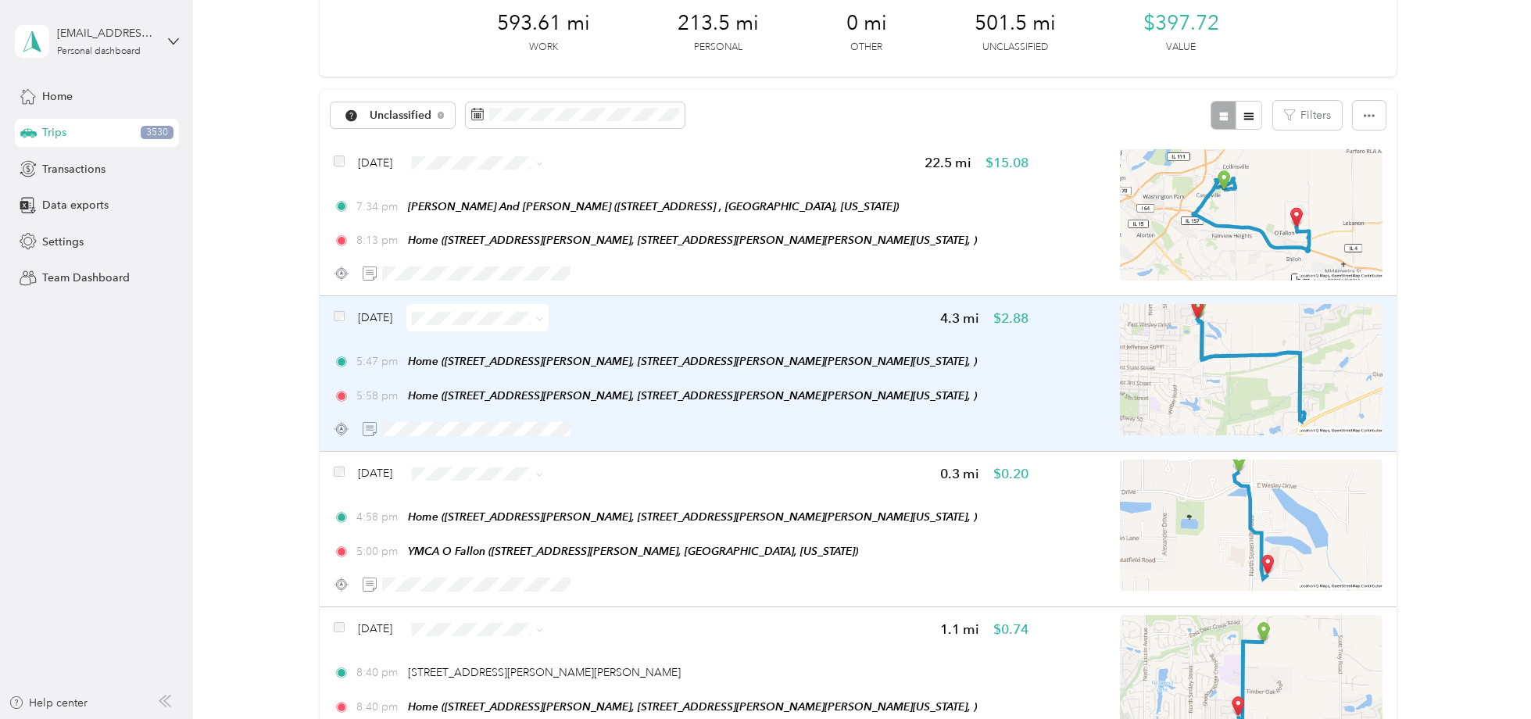
scroll to position [77, 0]
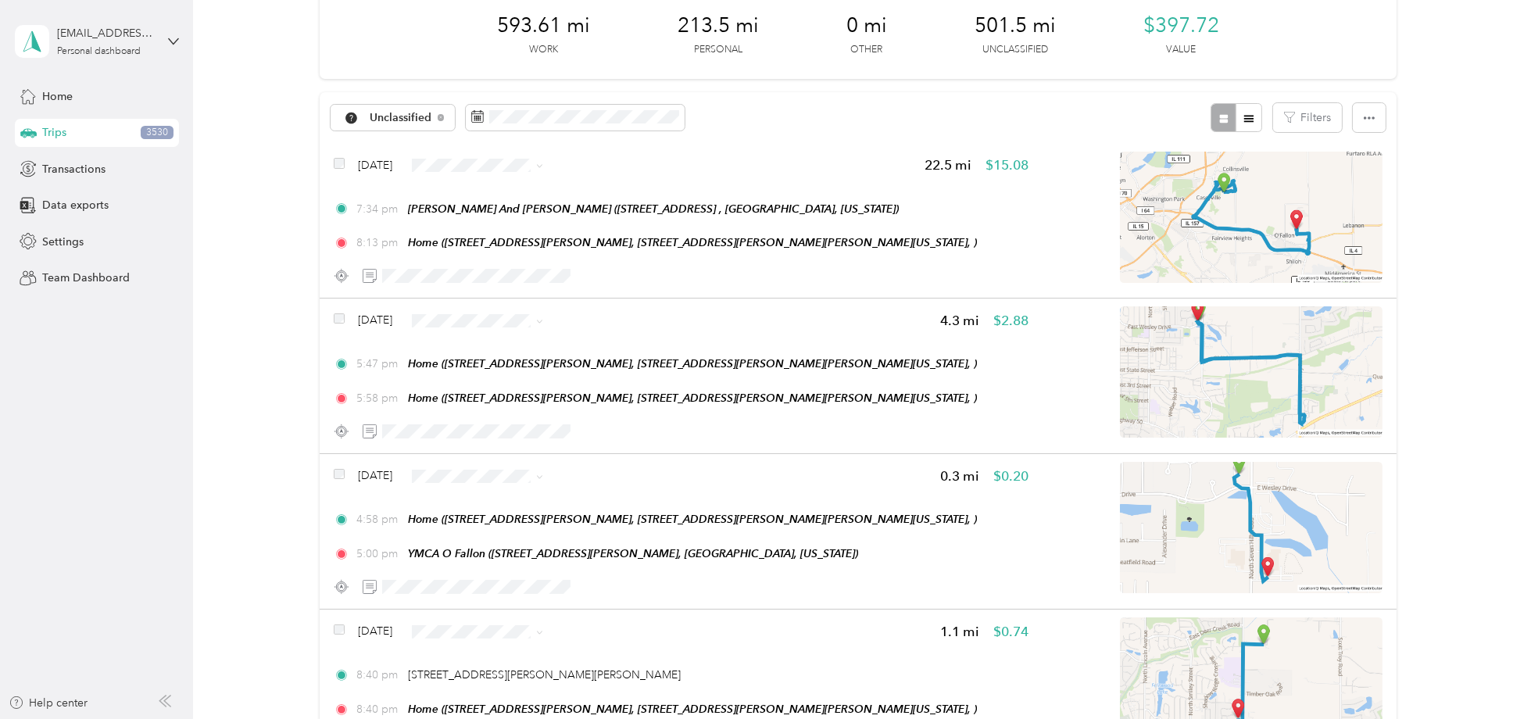
click at [480, 216] on span "Personal" at bounding box center [539, 213] width 127 height 16
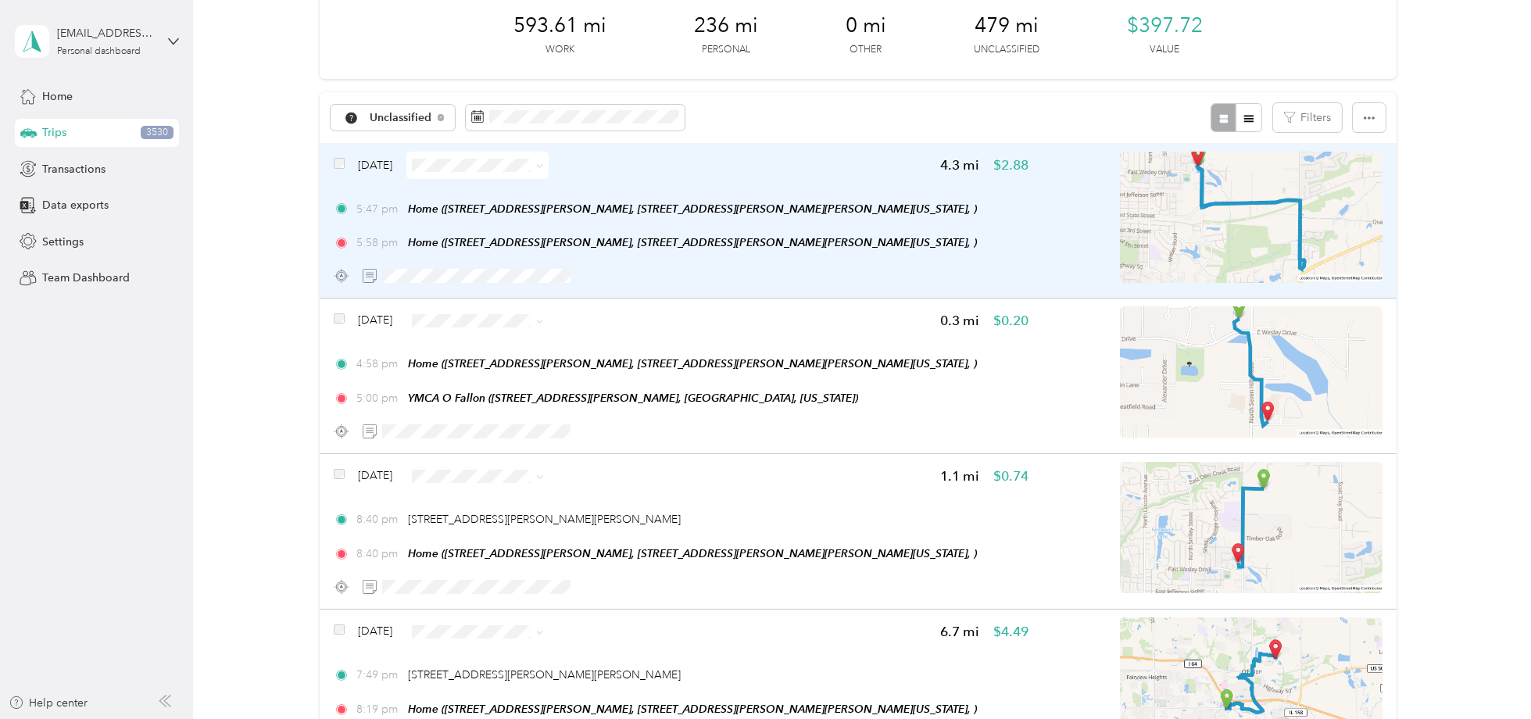
click at [1280, 235] on img at bounding box center [1251, 217] width 263 height 131
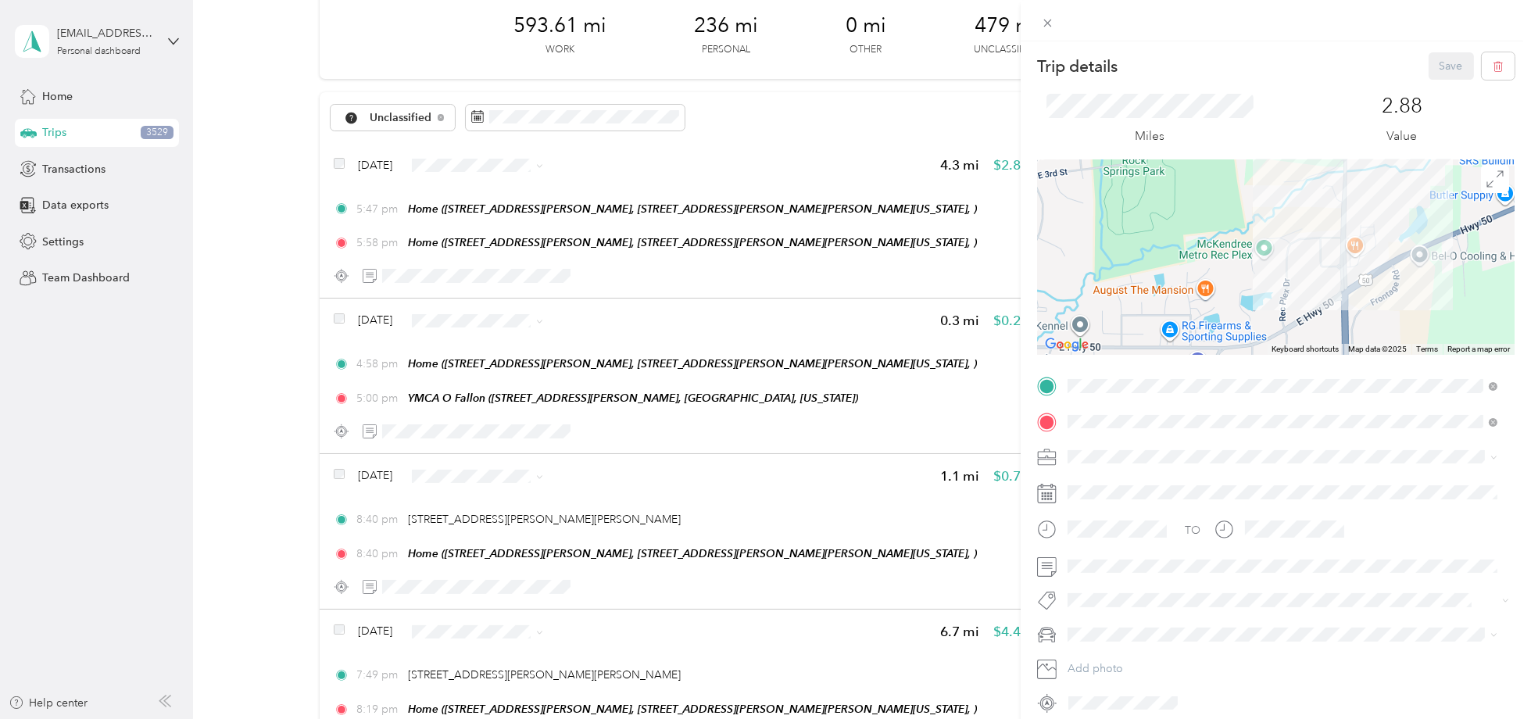
drag, startPoint x: 1346, startPoint y: 311, endPoint x: 1263, endPoint y: 265, distance: 94.8
click at [1258, 263] on div at bounding box center [1276, 256] width 478 height 195
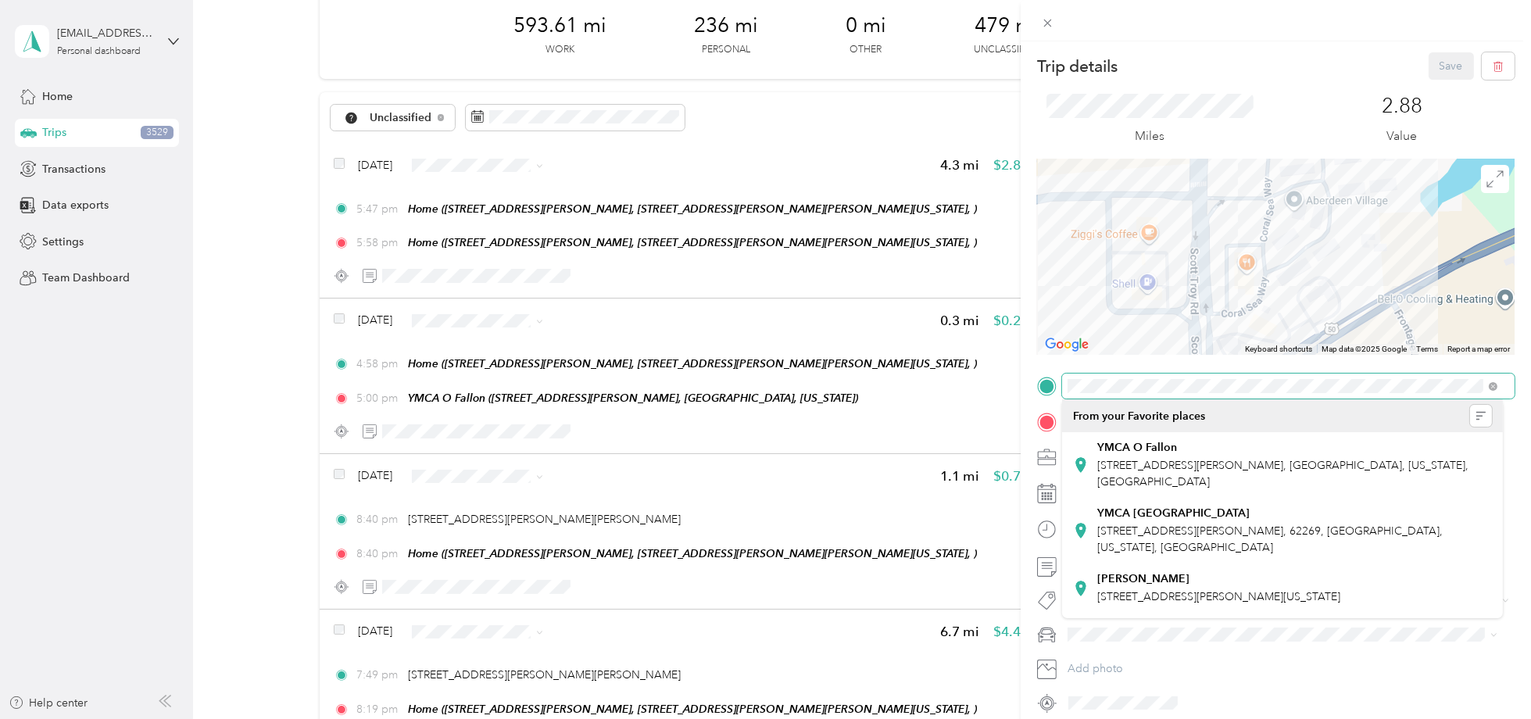
drag, startPoint x: 1373, startPoint y: 229, endPoint x: 1272, endPoint y: 301, distance: 123.9
click at [1272, 306] on div at bounding box center [1276, 256] width 478 height 195
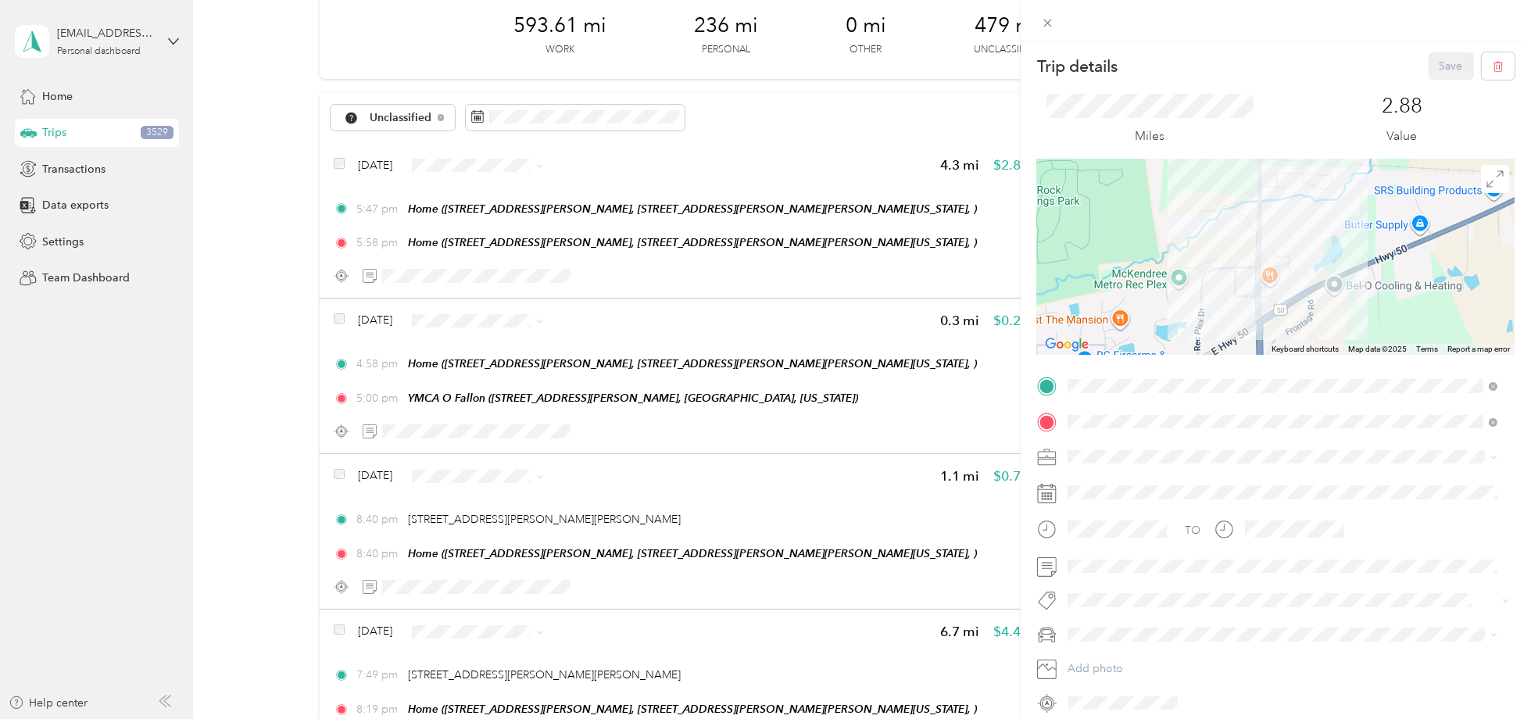
drag, startPoint x: 1176, startPoint y: 206, endPoint x: 1205, endPoint y: 327, distance: 123.8
click at [1204, 327] on div at bounding box center [1276, 256] width 478 height 195
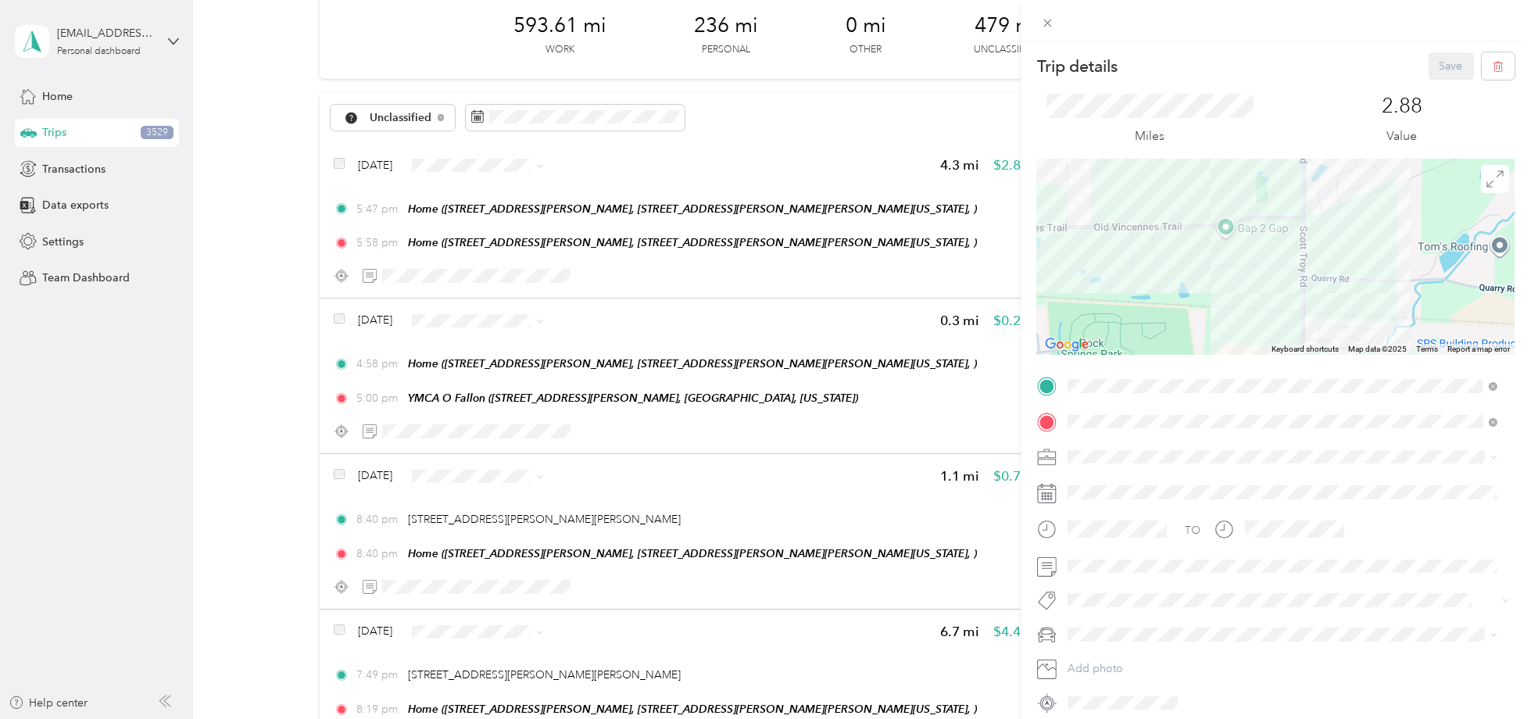
click at [470, 164] on div "Trip details Save This trip cannot be edited because it is either under review,…" at bounding box center [765, 359] width 1531 height 719
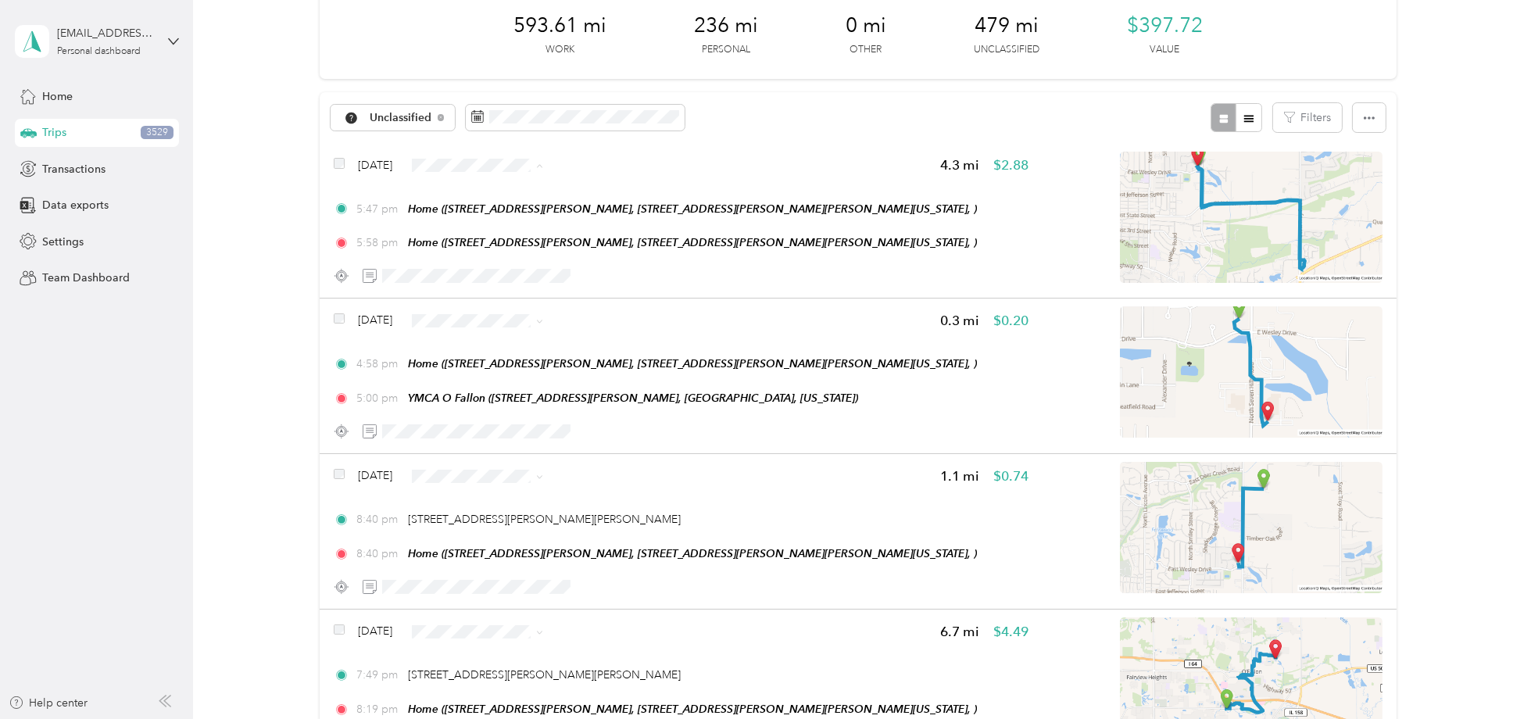
click at [478, 220] on span "Personal" at bounding box center [539, 220] width 127 height 16
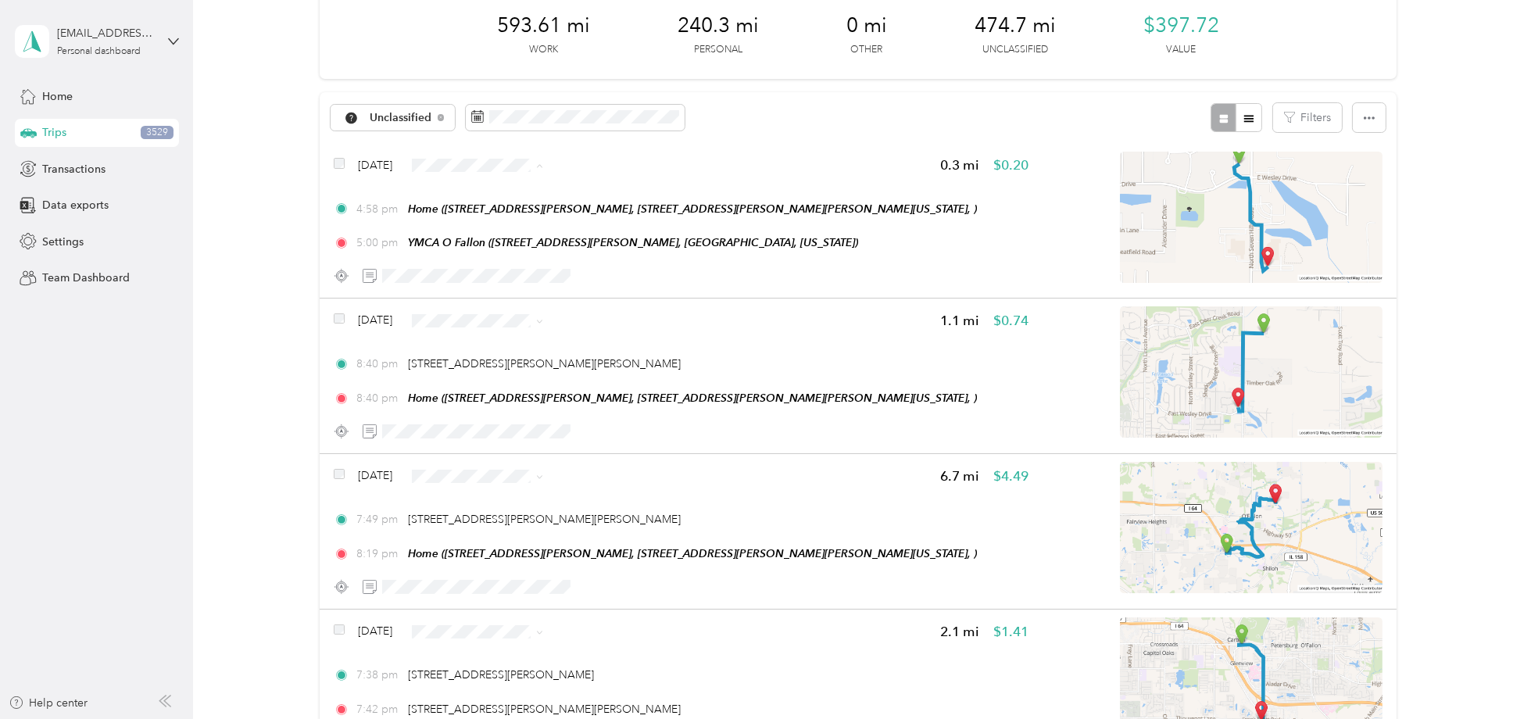
click at [496, 213] on span "Personal" at bounding box center [533, 220] width 127 height 16
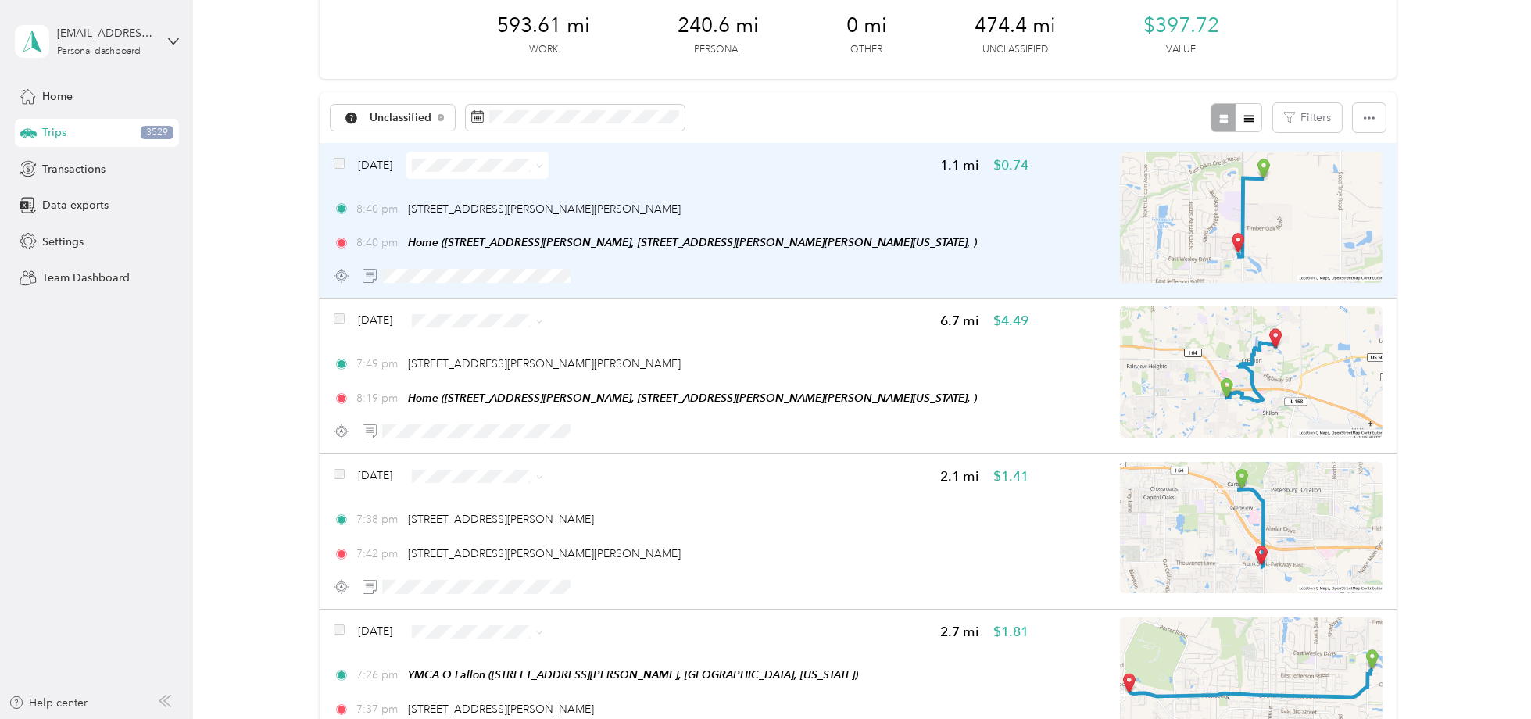
click at [1253, 234] on img at bounding box center [1251, 217] width 263 height 131
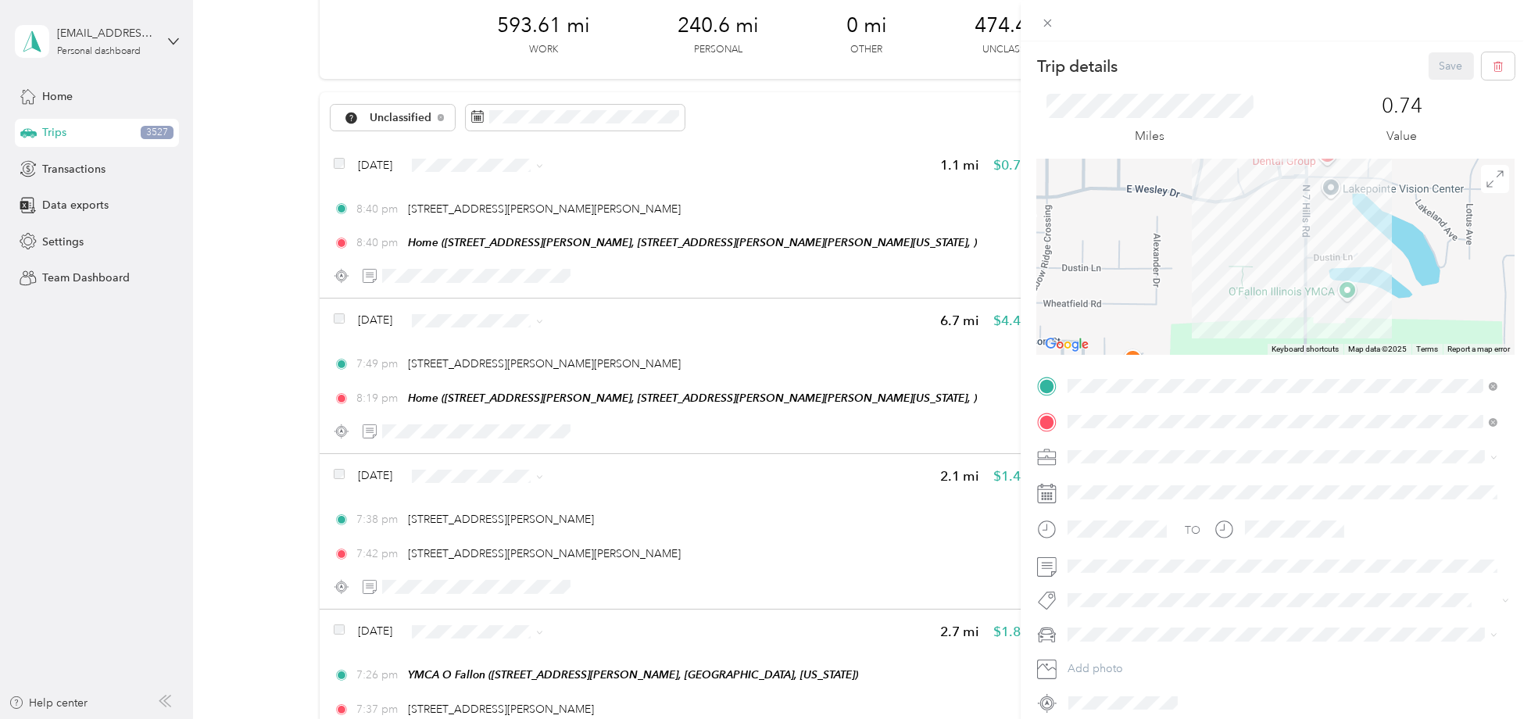
drag, startPoint x: 1253, startPoint y: 220, endPoint x: 1255, endPoint y: 265, distance: 45.4
click at [1255, 265] on div at bounding box center [1276, 256] width 478 height 195
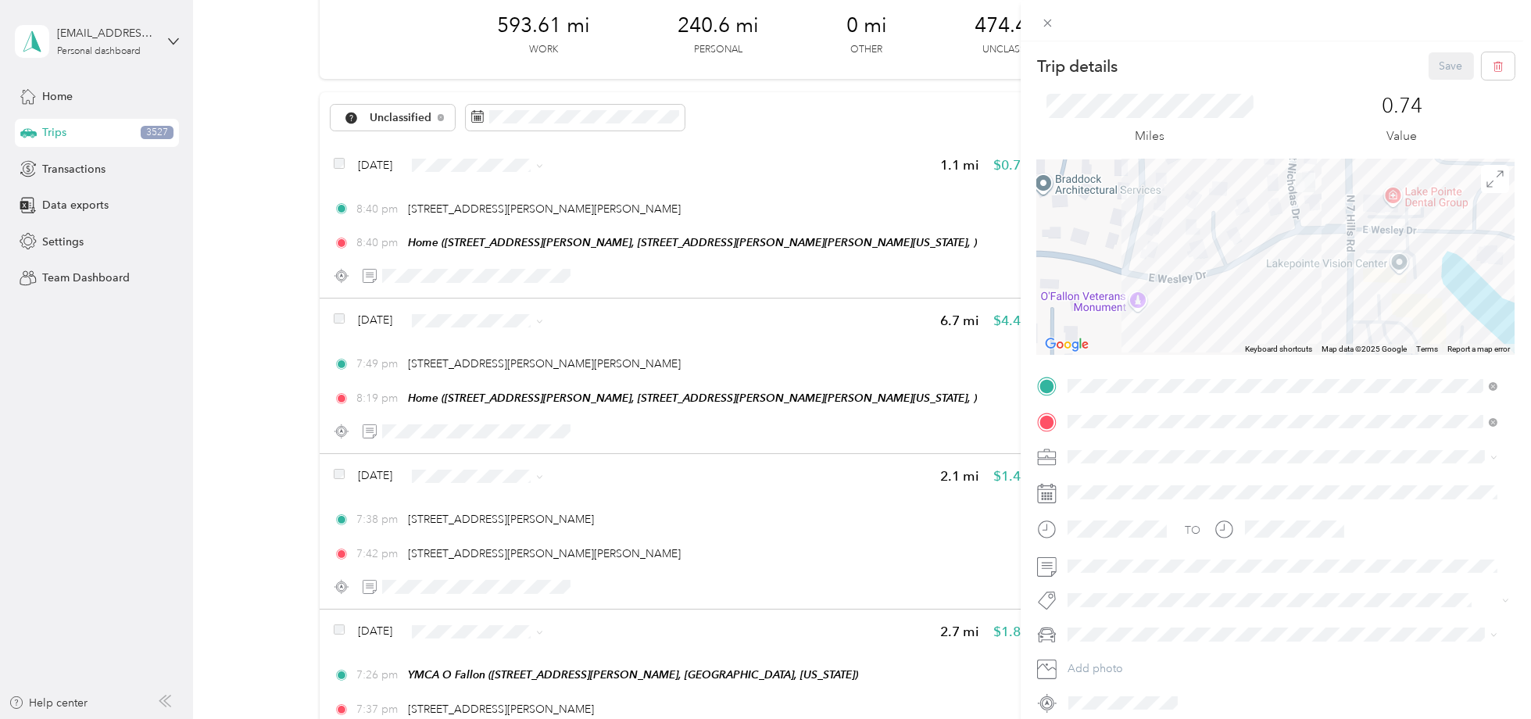
click at [465, 161] on div "Trip details Save This trip cannot be edited because it is either under review,…" at bounding box center [765, 359] width 1531 height 719
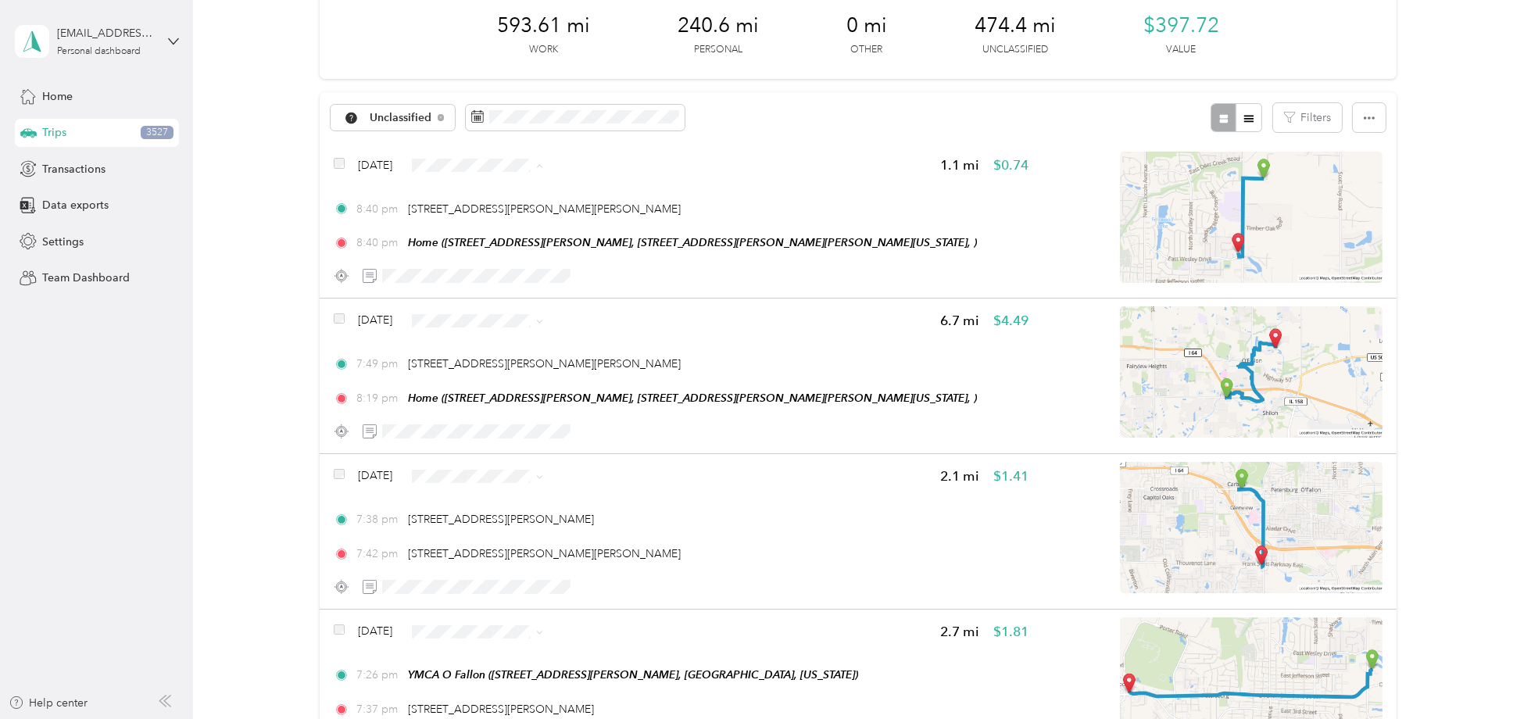
click at [478, 217] on span "Personal" at bounding box center [533, 220] width 127 height 16
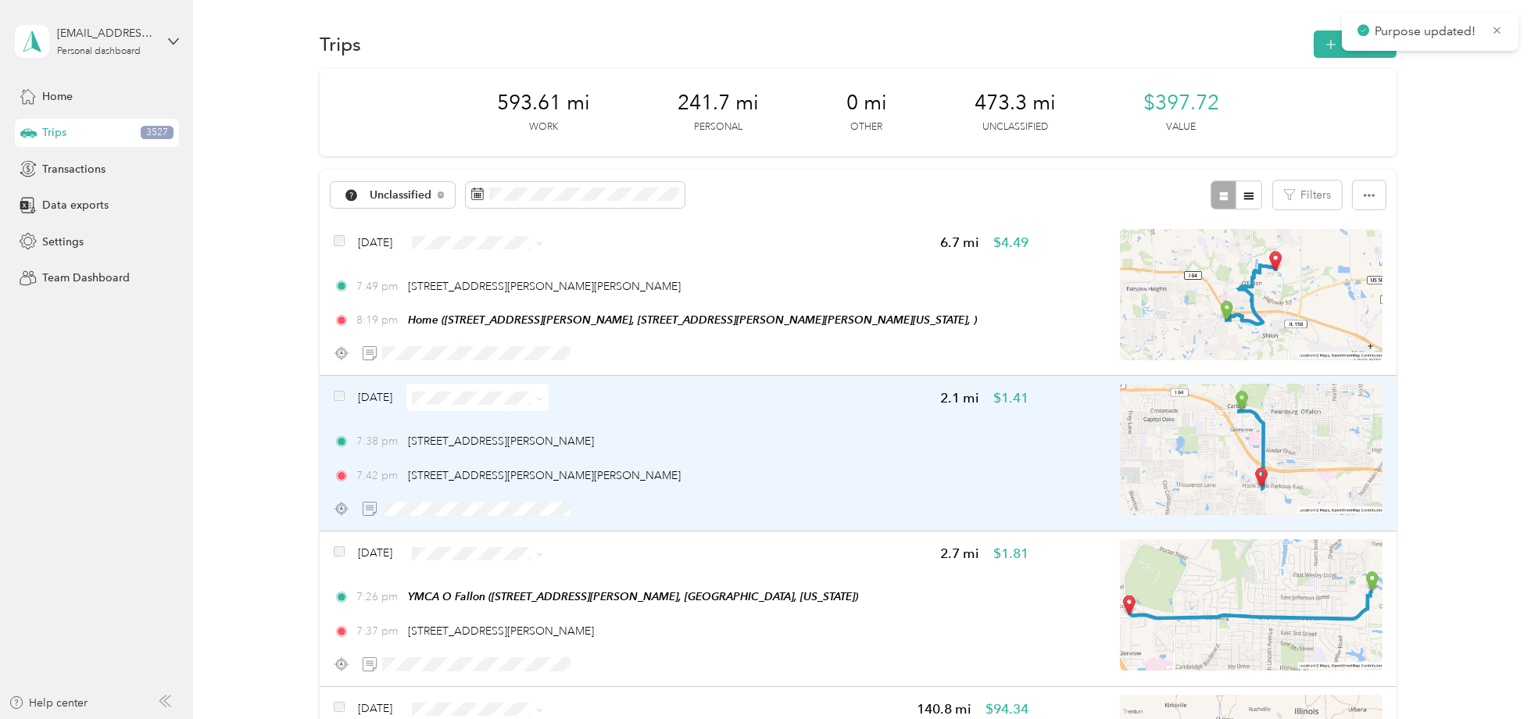
click at [1290, 467] on img at bounding box center [1251, 449] width 263 height 131
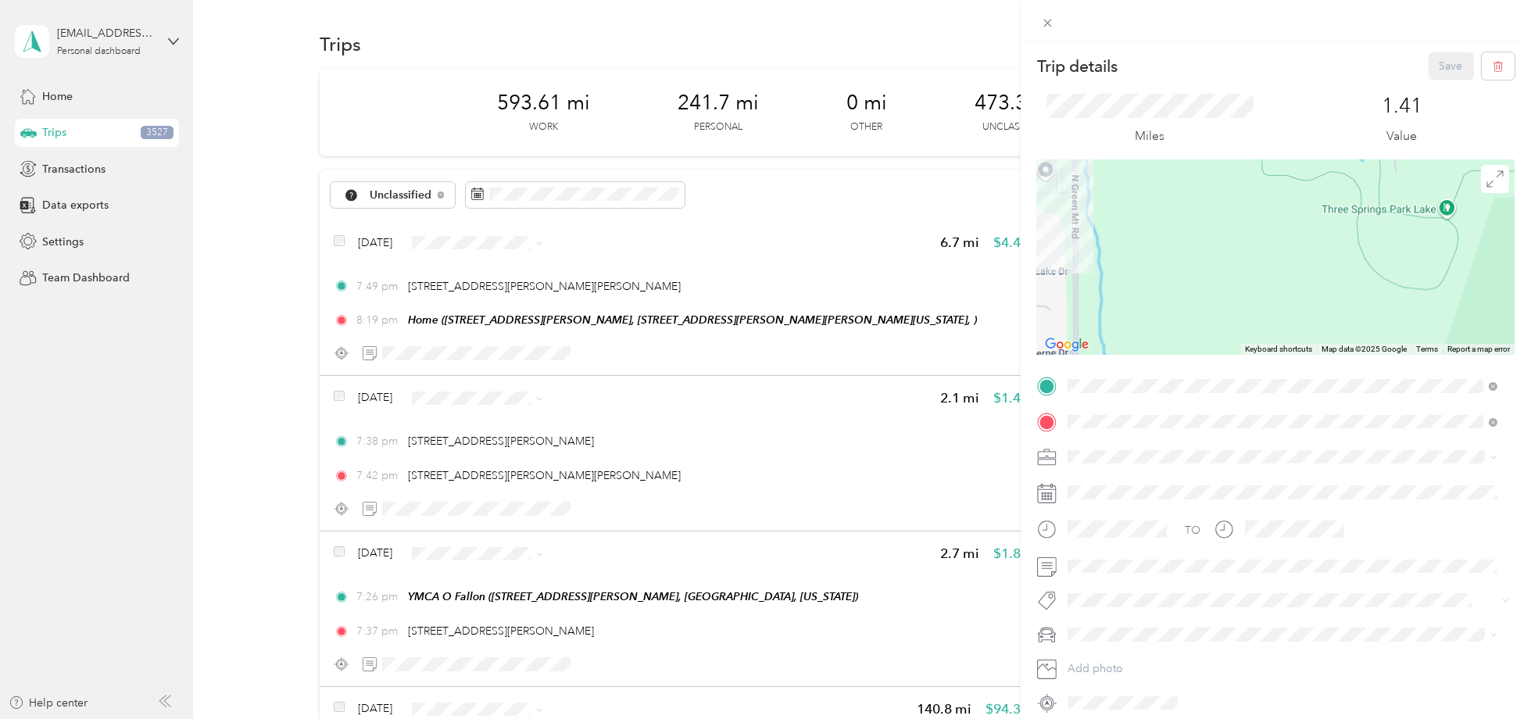
drag, startPoint x: 1224, startPoint y: 245, endPoint x: 1341, endPoint y: 333, distance: 146.8
click at [1339, 333] on div at bounding box center [1276, 256] width 478 height 195
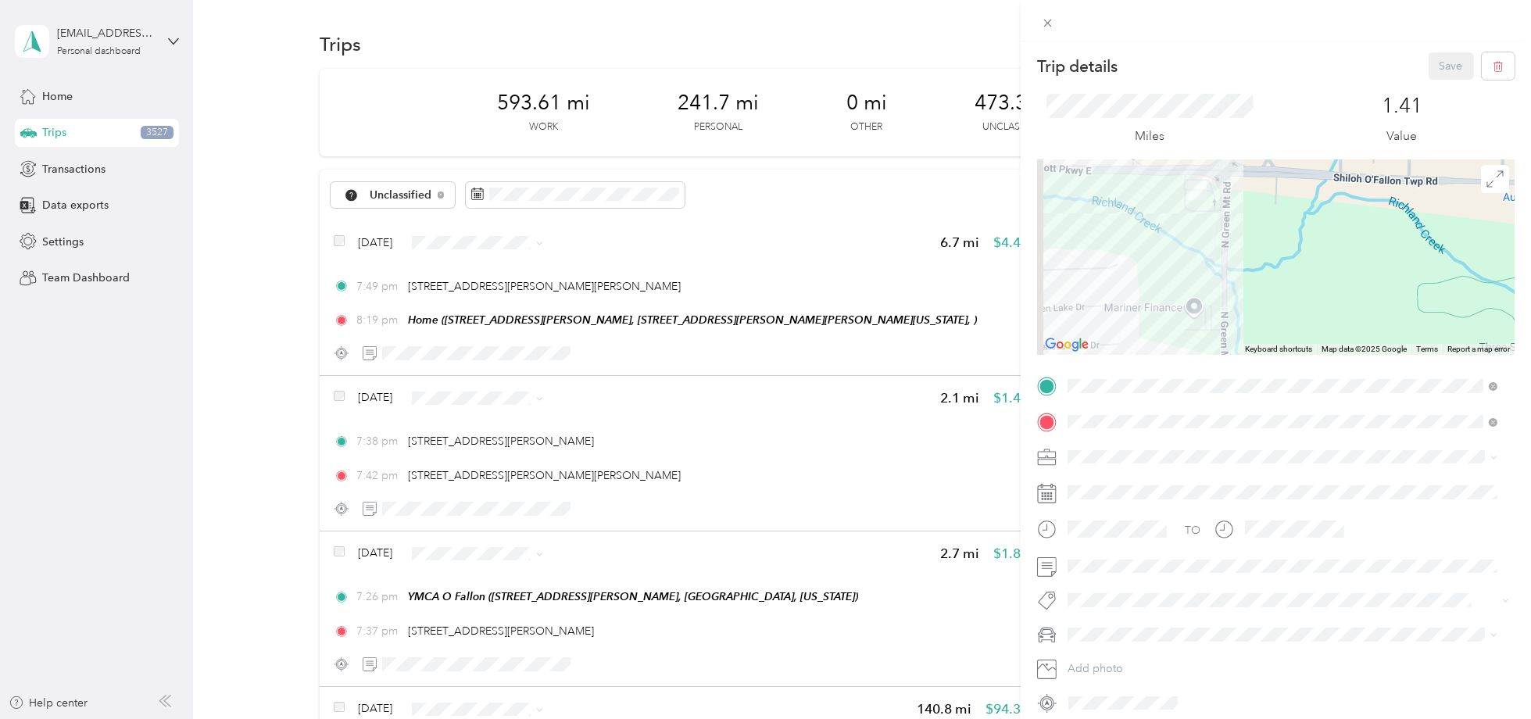
drag, startPoint x: 1225, startPoint y: 226, endPoint x: 1266, endPoint y: 318, distance: 101.1
click at [1266, 318] on div at bounding box center [1276, 256] width 478 height 195
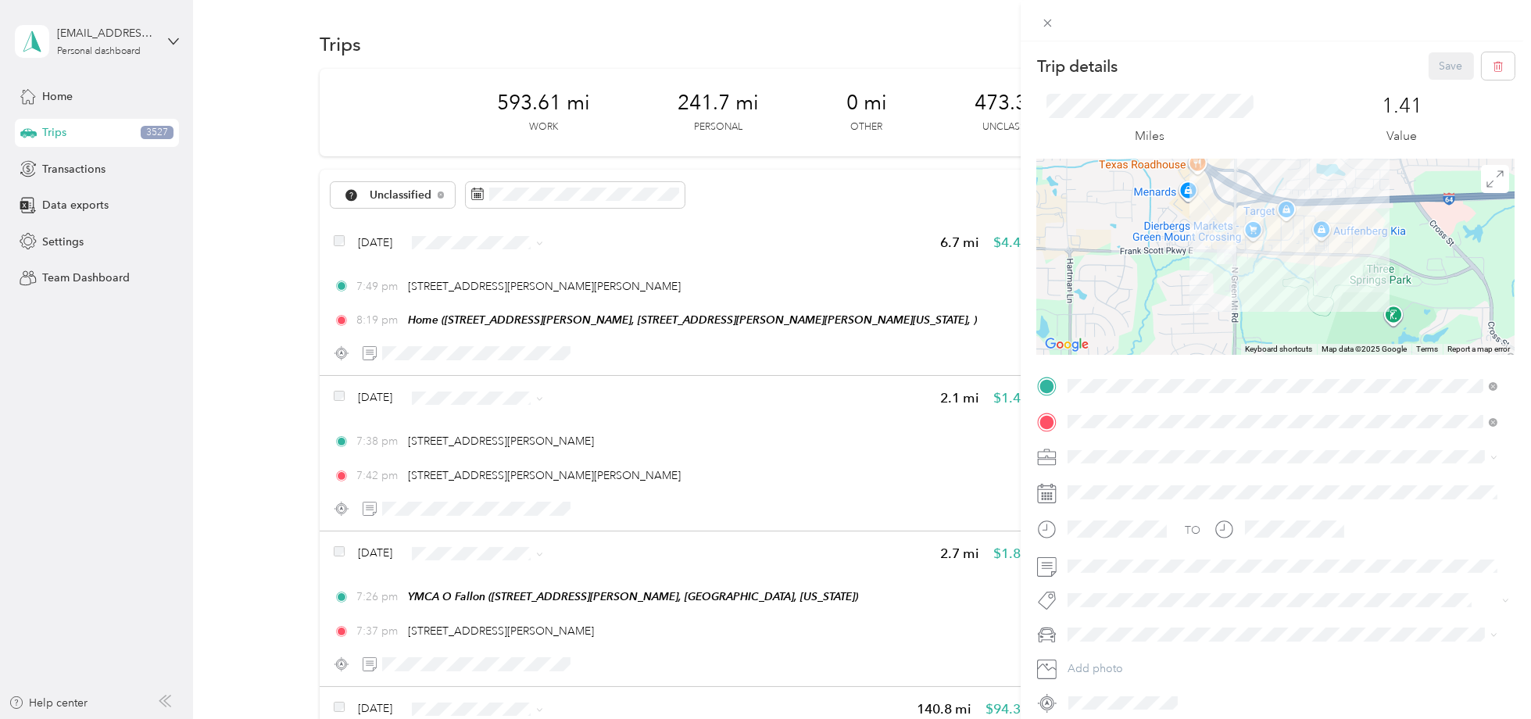
click at [476, 246] on div "Trip details Save This trip cannot be edited because it is either under review,…" at bounding box center [765, 359] width 1531 height 719
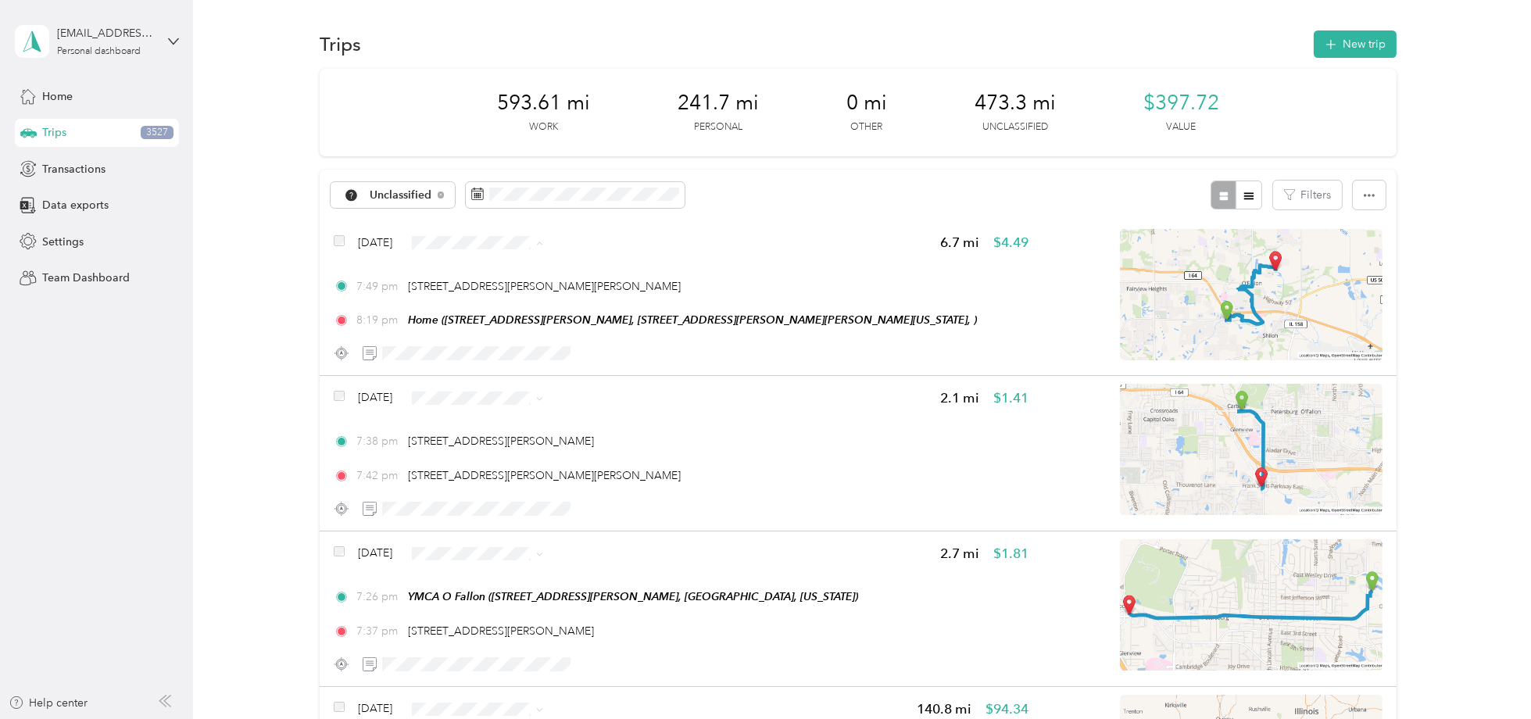
click at [496, 291] on span "Personal" at bounding box center [533, 298] width 127 height 16
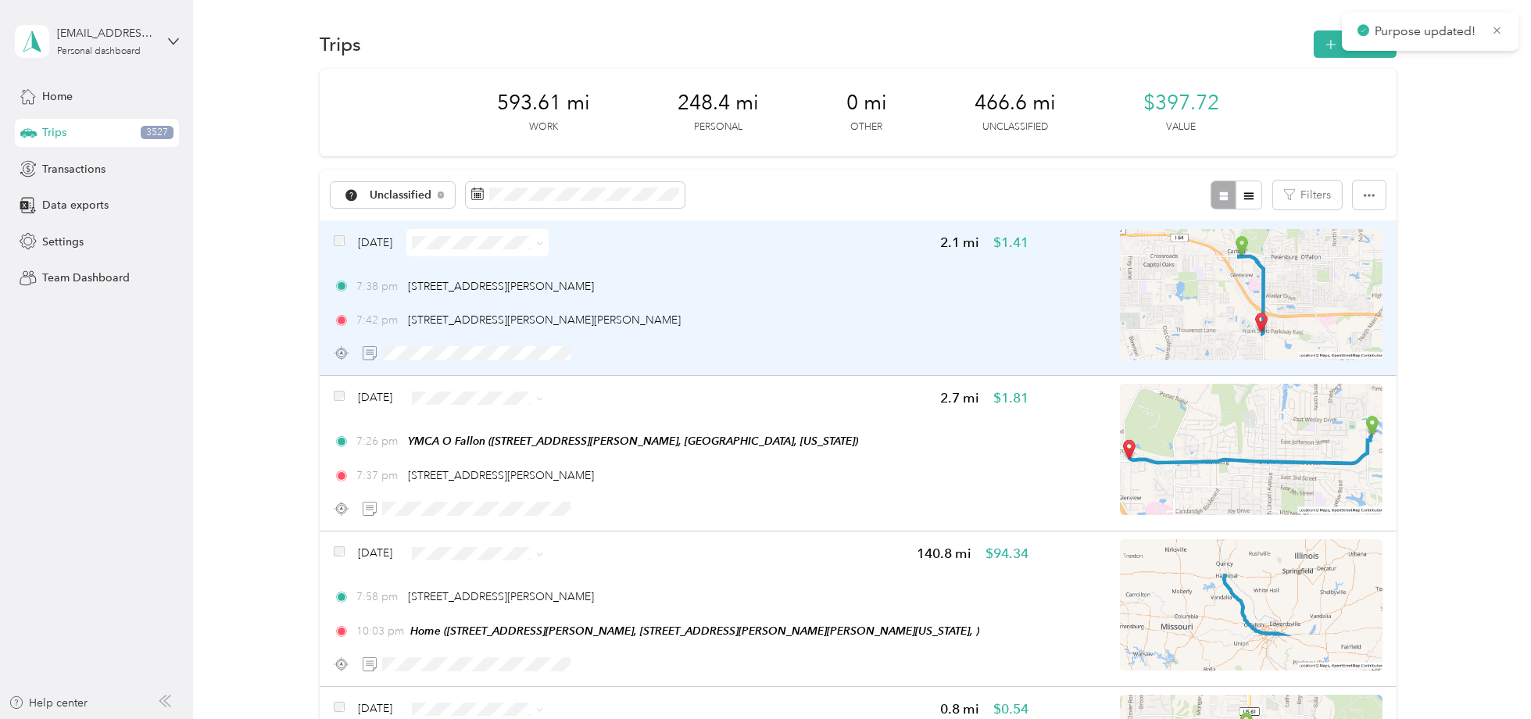
click at [1276, 313] on img at bounding box center [1251, 294] width 263 height 131
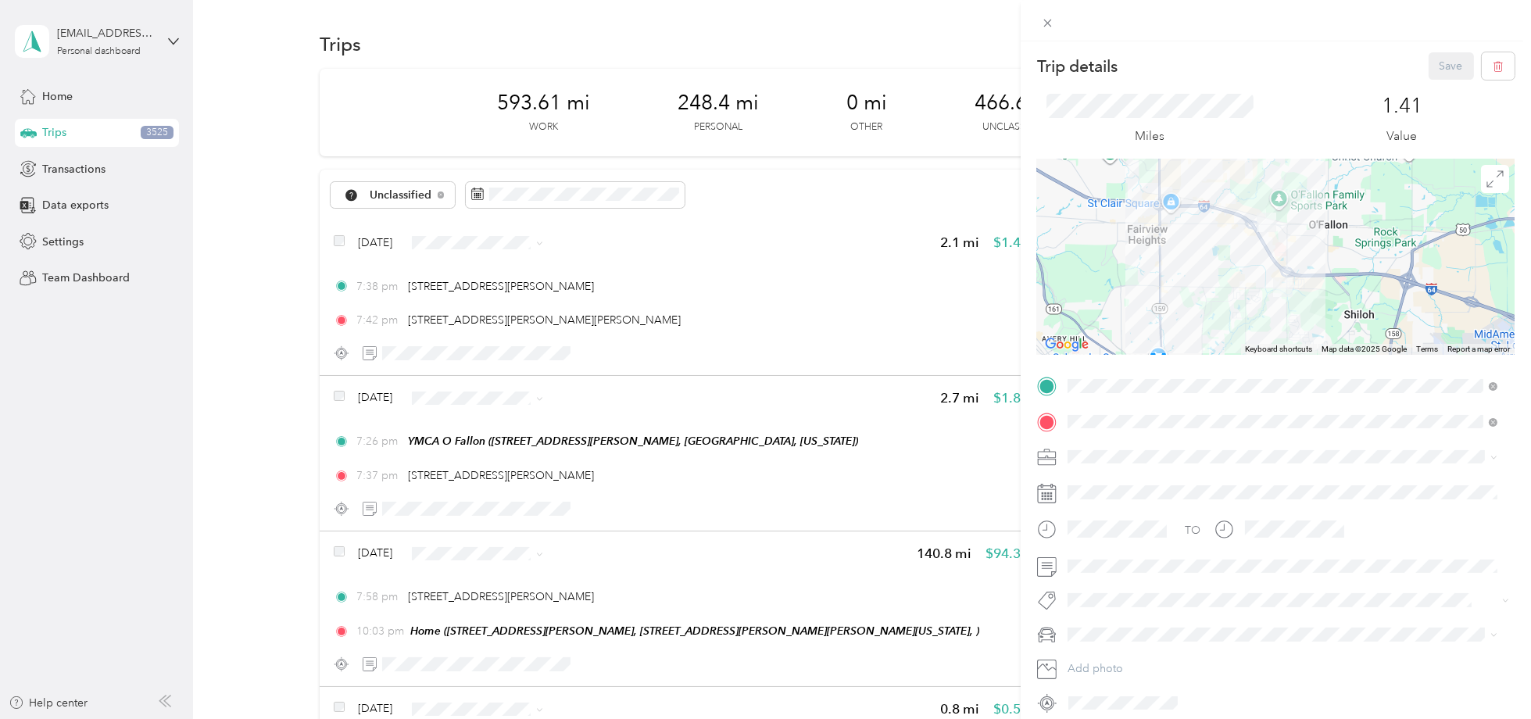
click at [1291, 303] on div at bounding box center [1276, 256] width 478 height 195
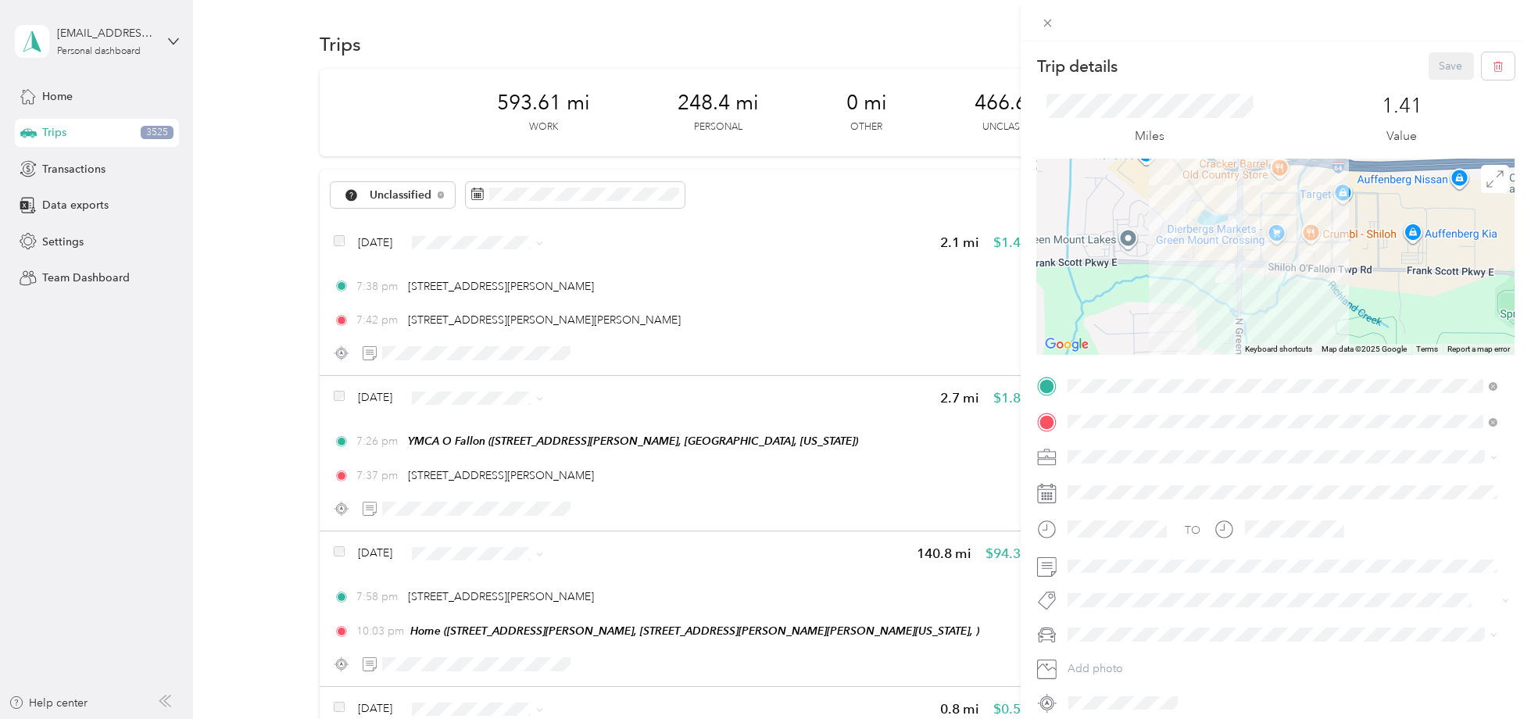
drag, startPoint x: 1242, startPoint y: 228, endPoint x: 1307, endPoint y: 293, distance: 91.8
click at [1307, 293] on div at bounding box center [1276, 256] width 478 height 195
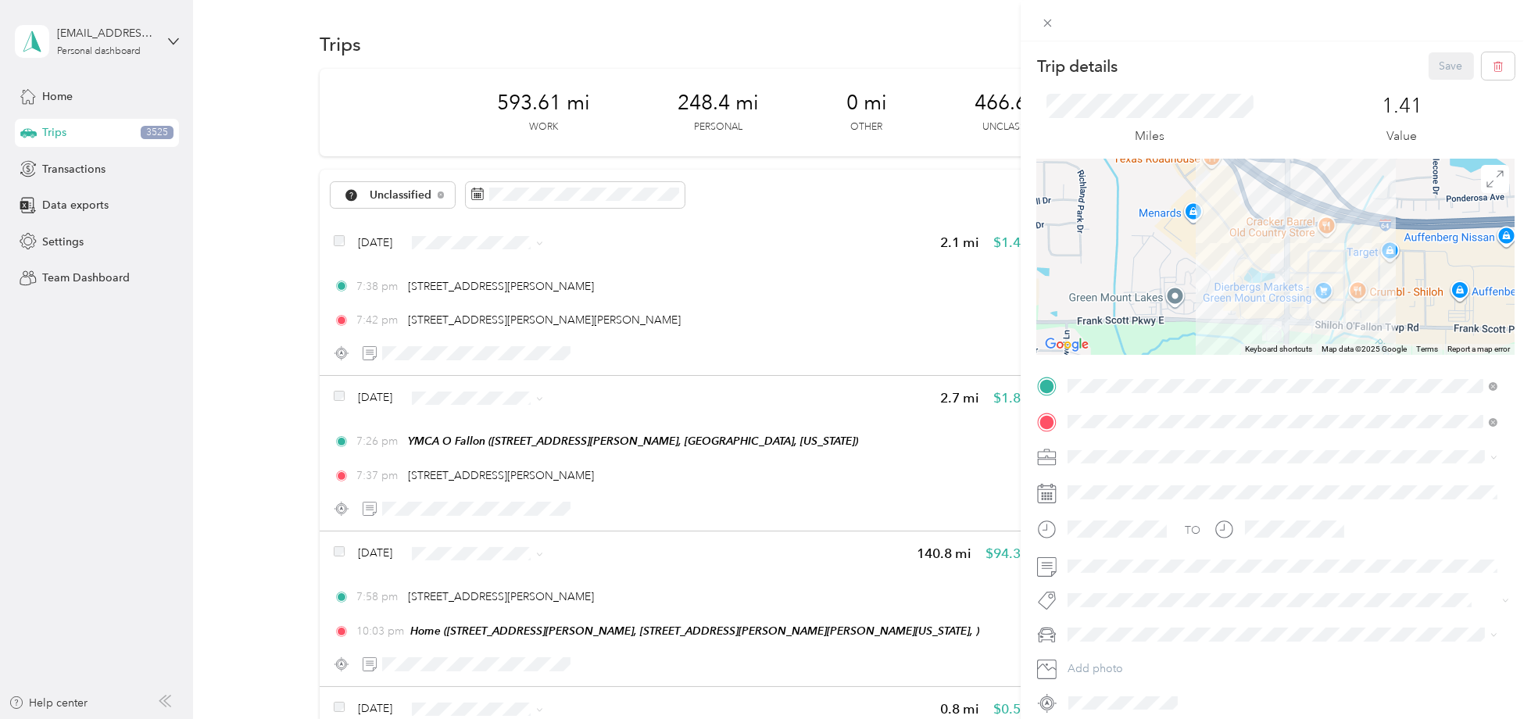
drag, startPoint x: 1315, startPoint y: 247, endPoint x: 1321, endPoint y: 256, distance: 10.6
click at [1321, 256] on div at bounding box center [1276, 256] width 478 height 195
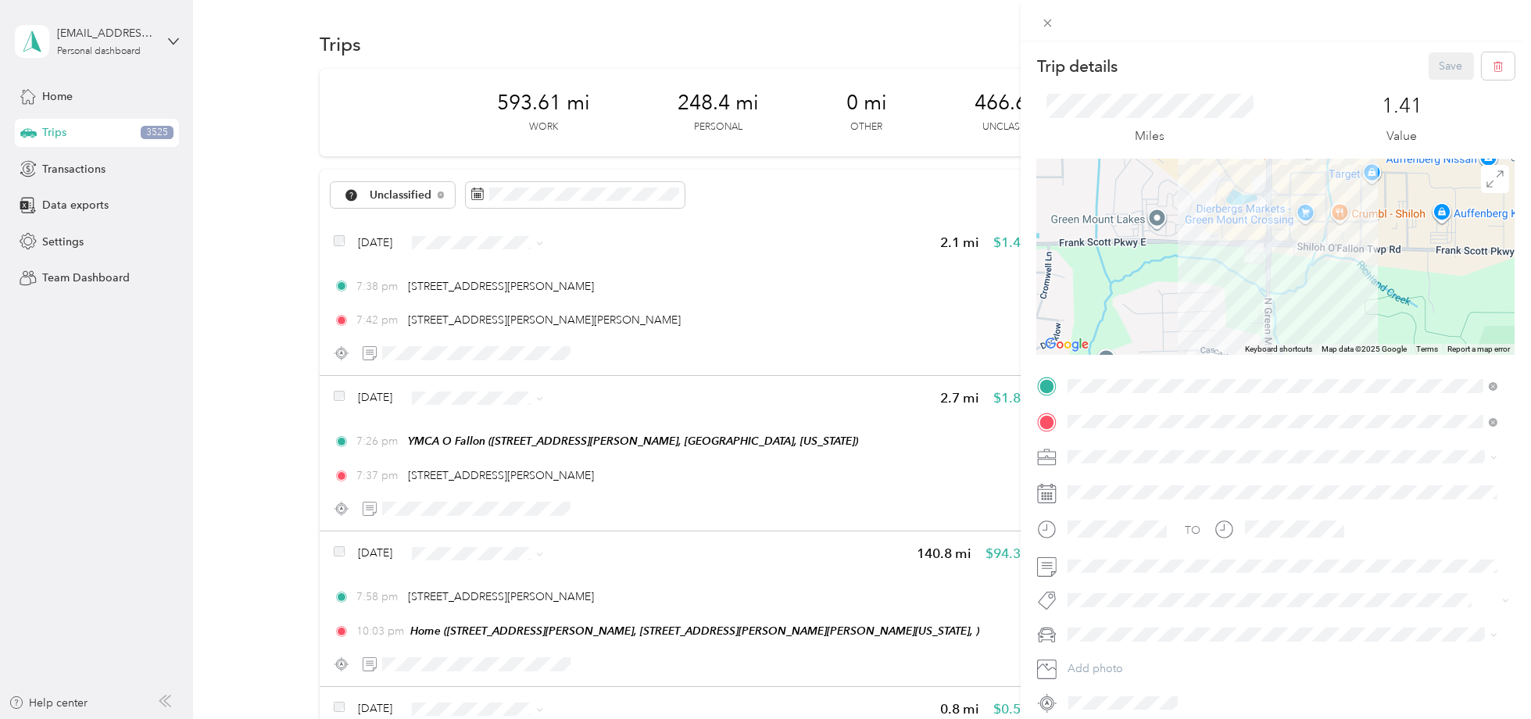
drag, startPoint x: 1321, startPoint y: 256, endPoint x: 1296, endPoint y: 166, distance: 93.3
click at [1297, 166] on div at bounding box center [1276, 256] width 478 height 195
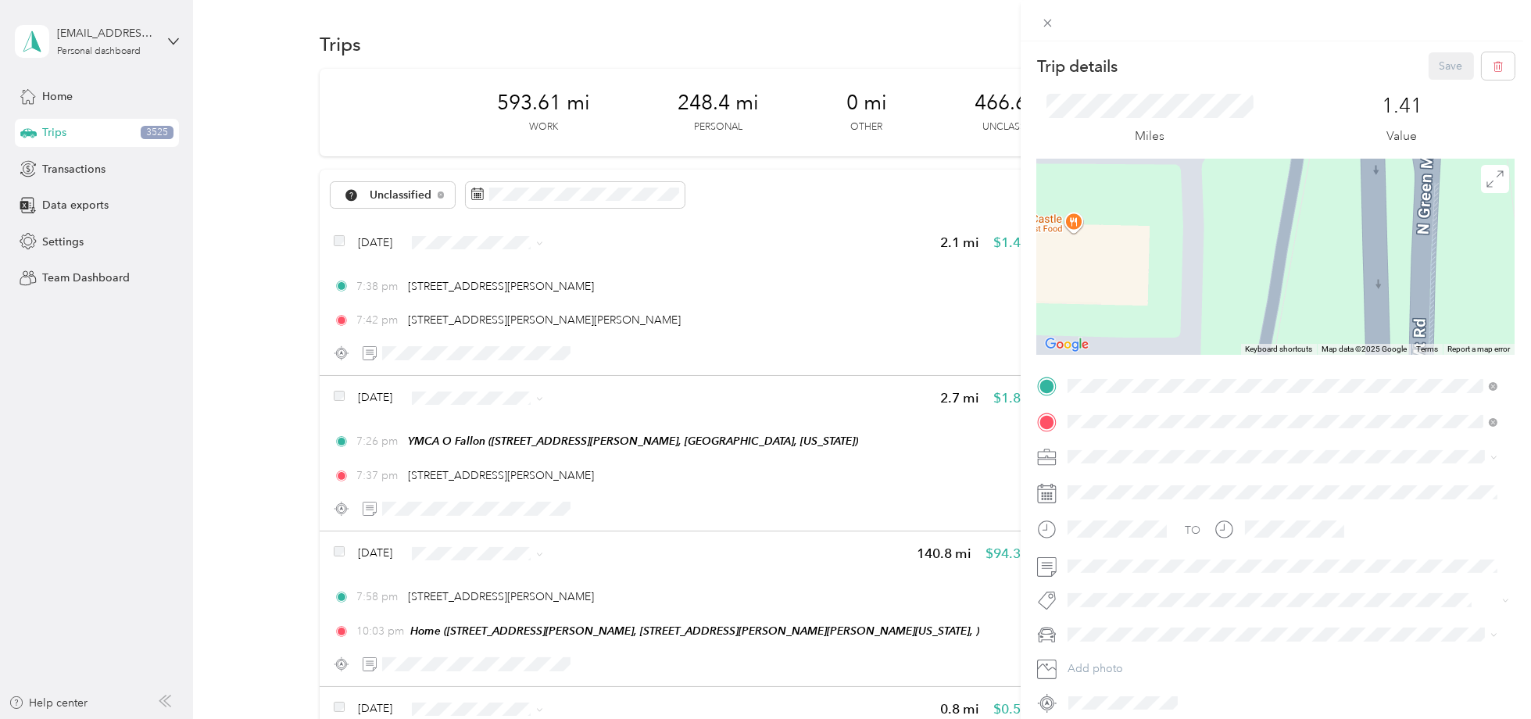
drag, startPoint x: 1226, startPoint y: 259, endPoint x: 1238, endPoint y: 281, distance: 25.2
click at [1238, 281] on div at bounding box center [1276, 256] width 478 height 195
click at [499, 231] on div "Trip details Save This trip cannot be edited because it is either under review,…" at bounding box center [765, 359] width 1531 height 719
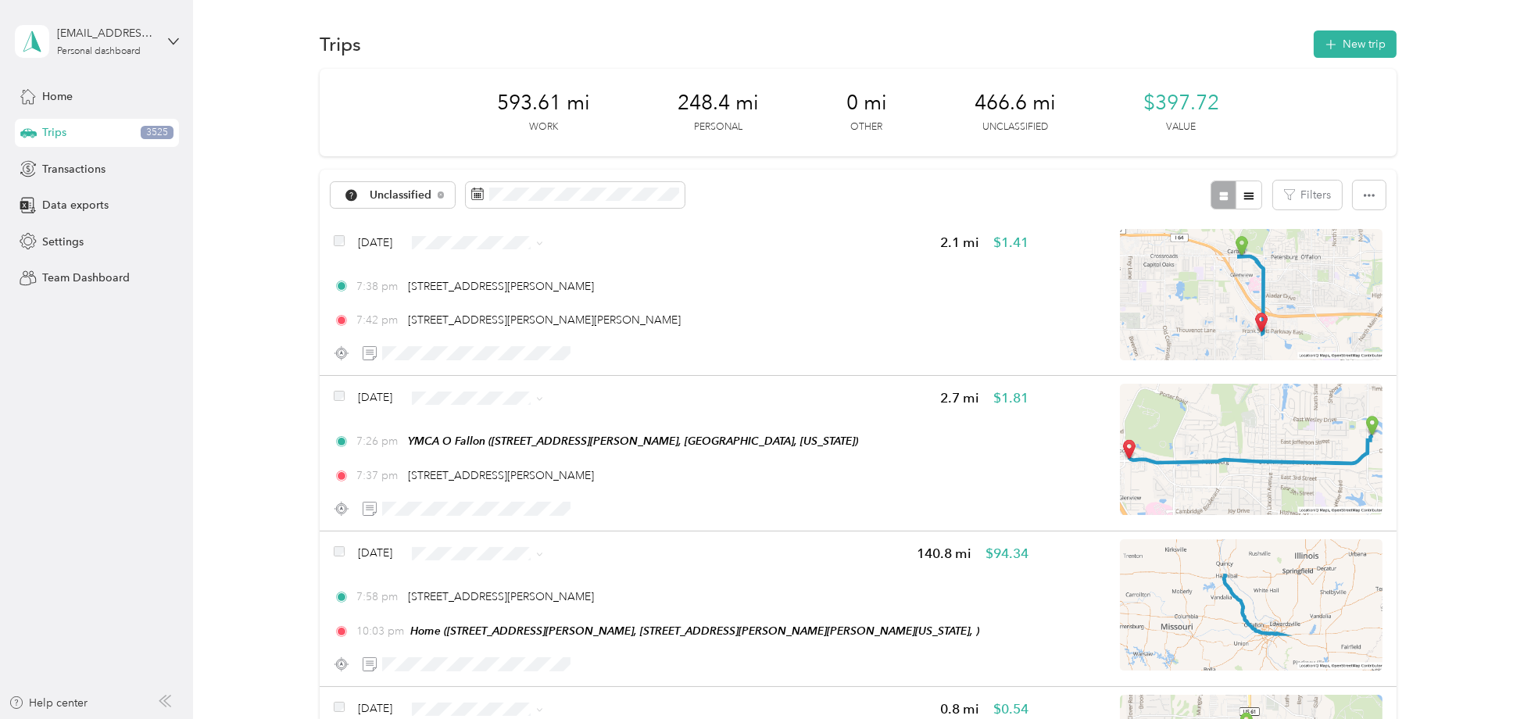
click at [499, 292] on span "Personal" at bounding box center [533, 296] width 127 height 16
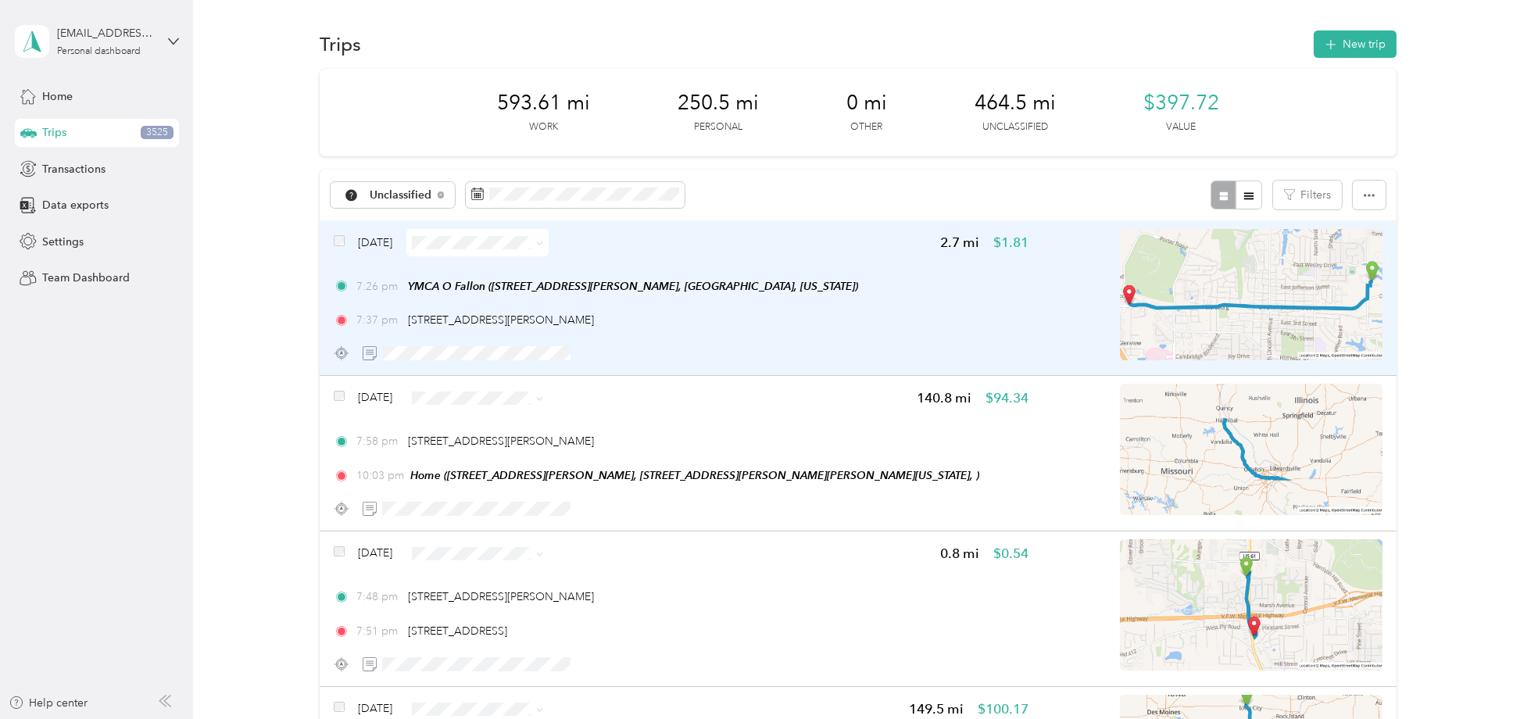
click at [1135, 320] on img at bounding box center [1251, 294] width 263 height 131
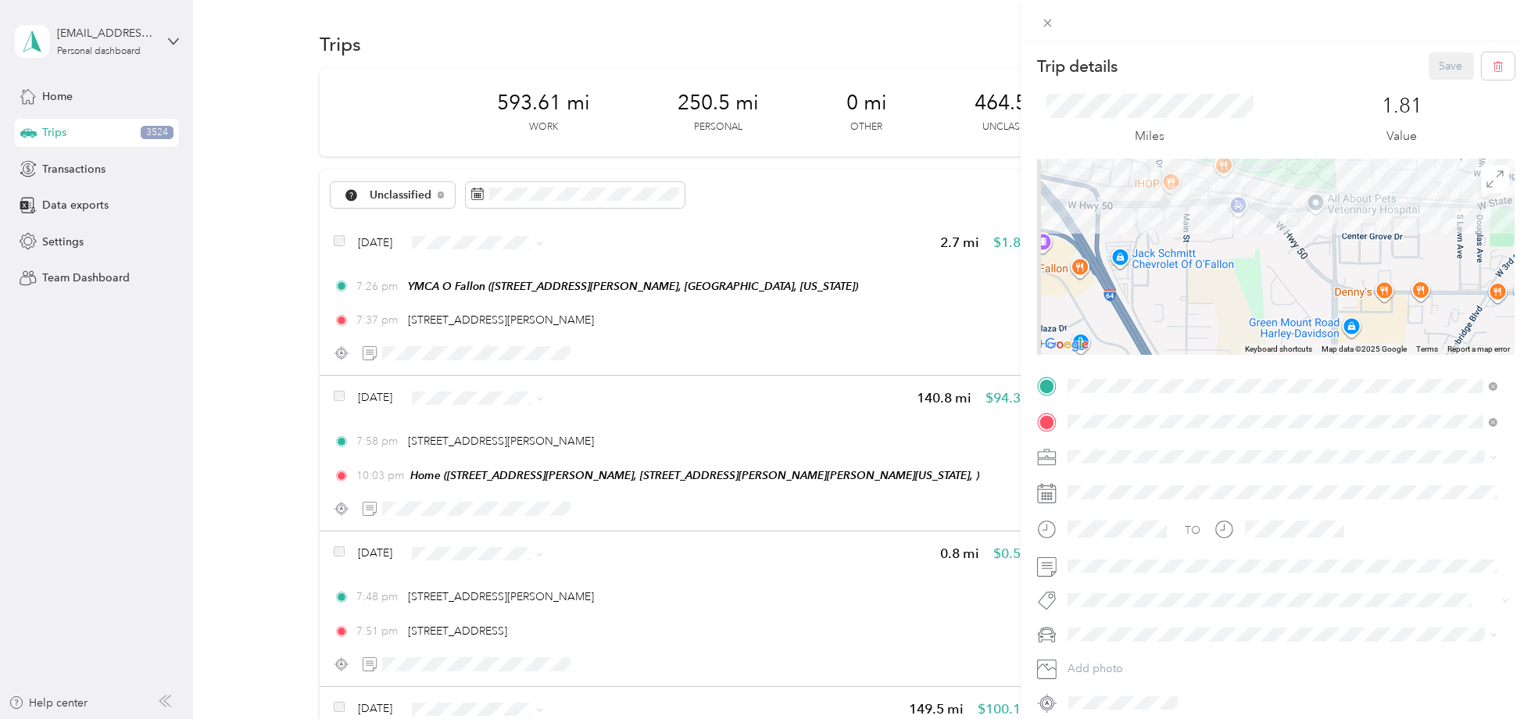
drag, startPoint x: 1155, startPoint y: 249, endPoint x: 1172, endPoint y: 283, distance: 37.4
click at [1172, 283] on div at bounding box center [1276, 256] width 478 height 195
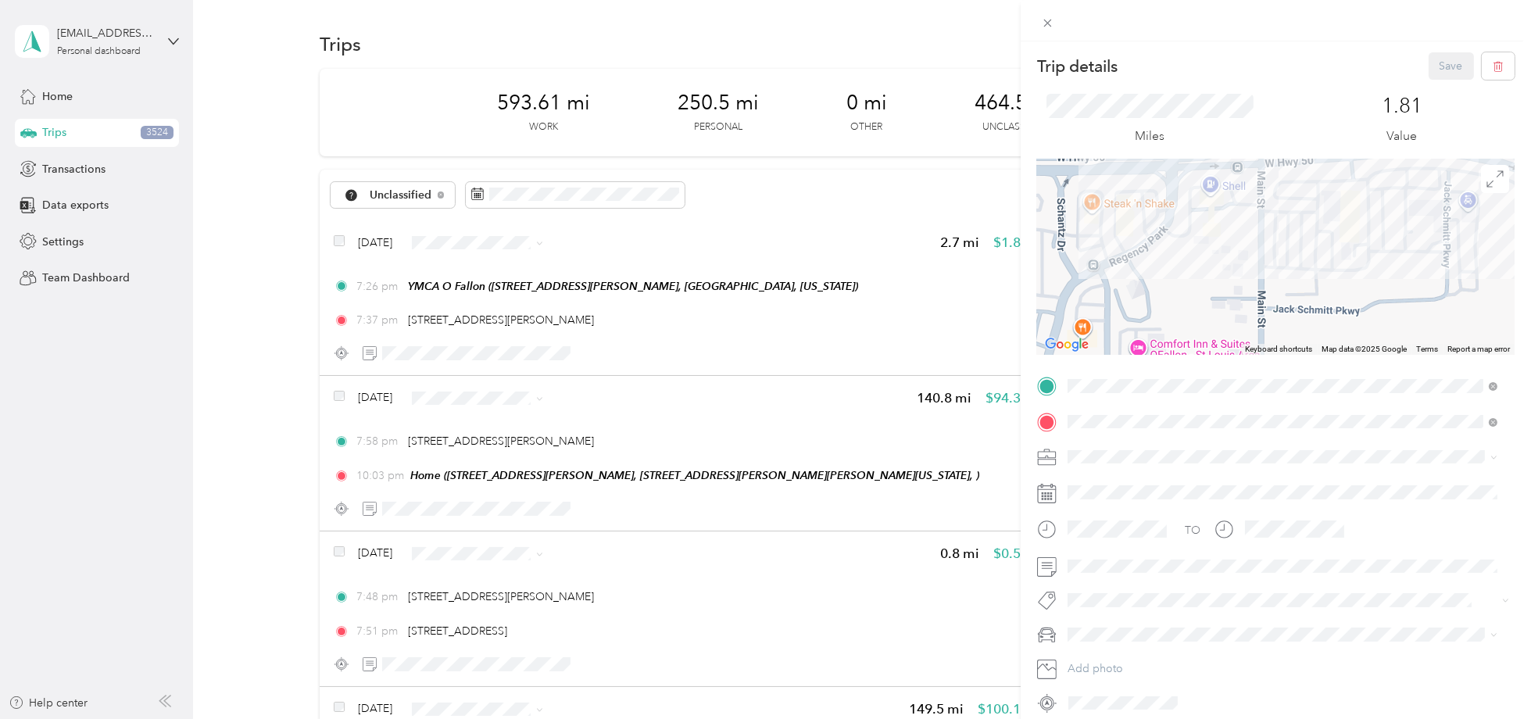
drag, startPoint x: 1232, startPoint y: 220, endPoint x: 1253, endPoint y: 307, distance: 89.3
click at [1253, 307] on div at bounding box center [1276, 256] width 478 height 195
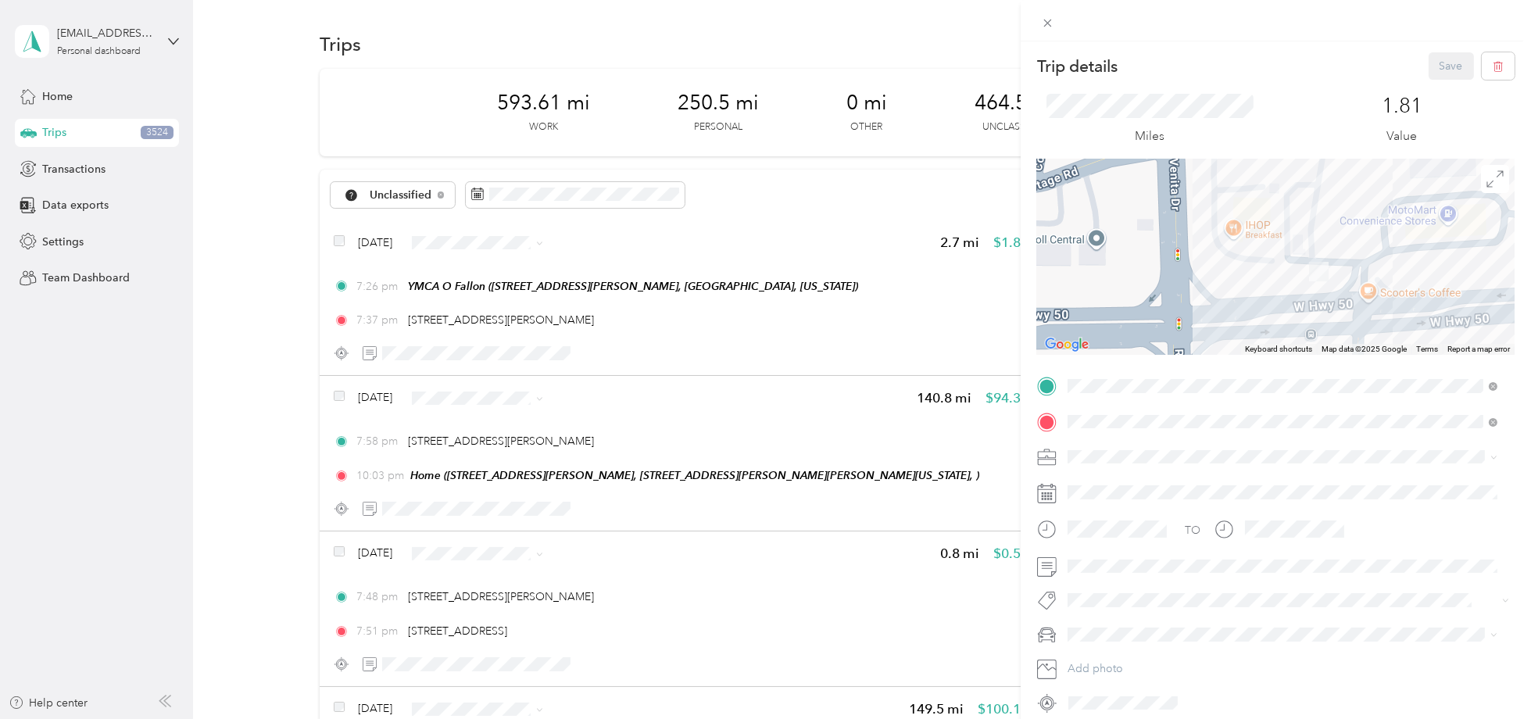
click at [474, 241] on div "Trip details Save This trip cannot be edited because it is either under review,…" at bounding box center [765, 359] width 1531 height 719
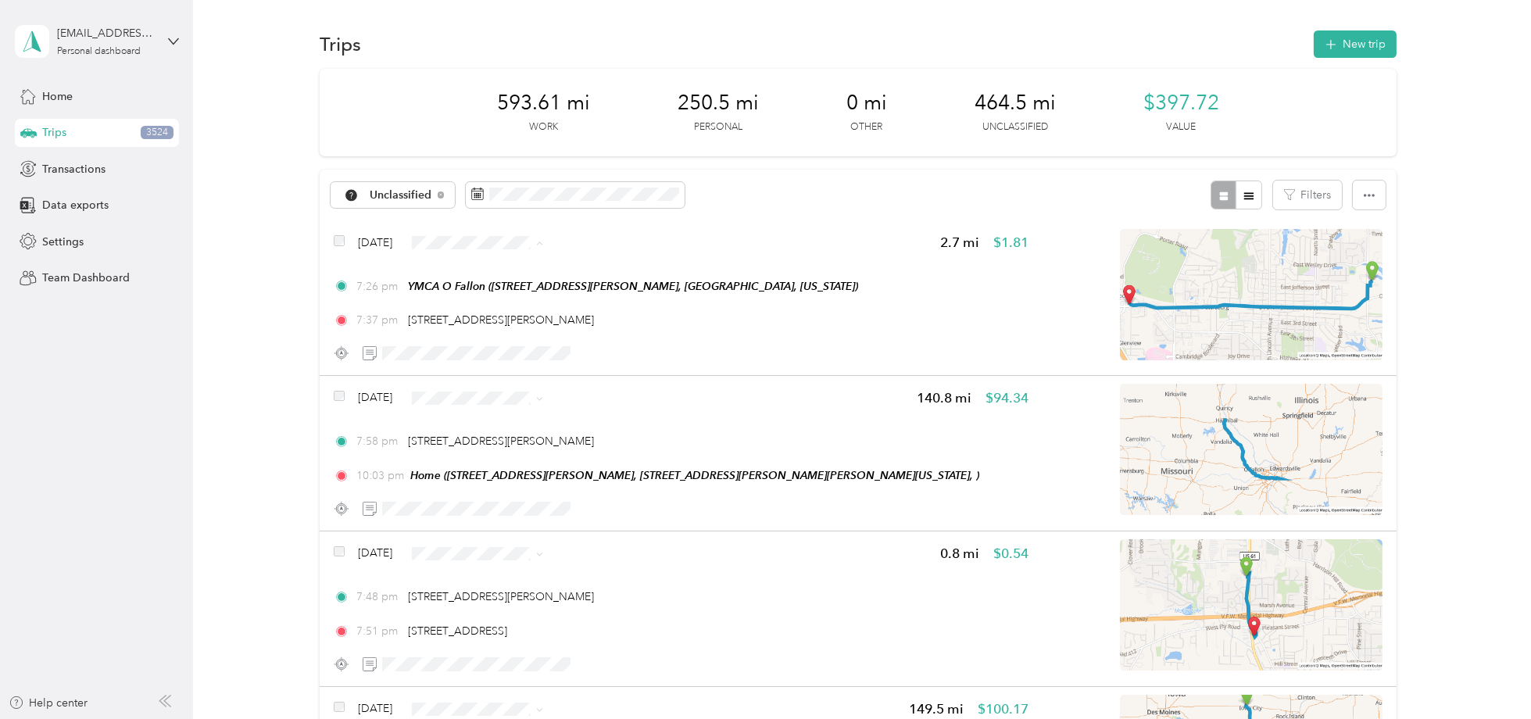
click at [497, 292] on span "Personal" at bounding box center [533, 298] width 127 height 16
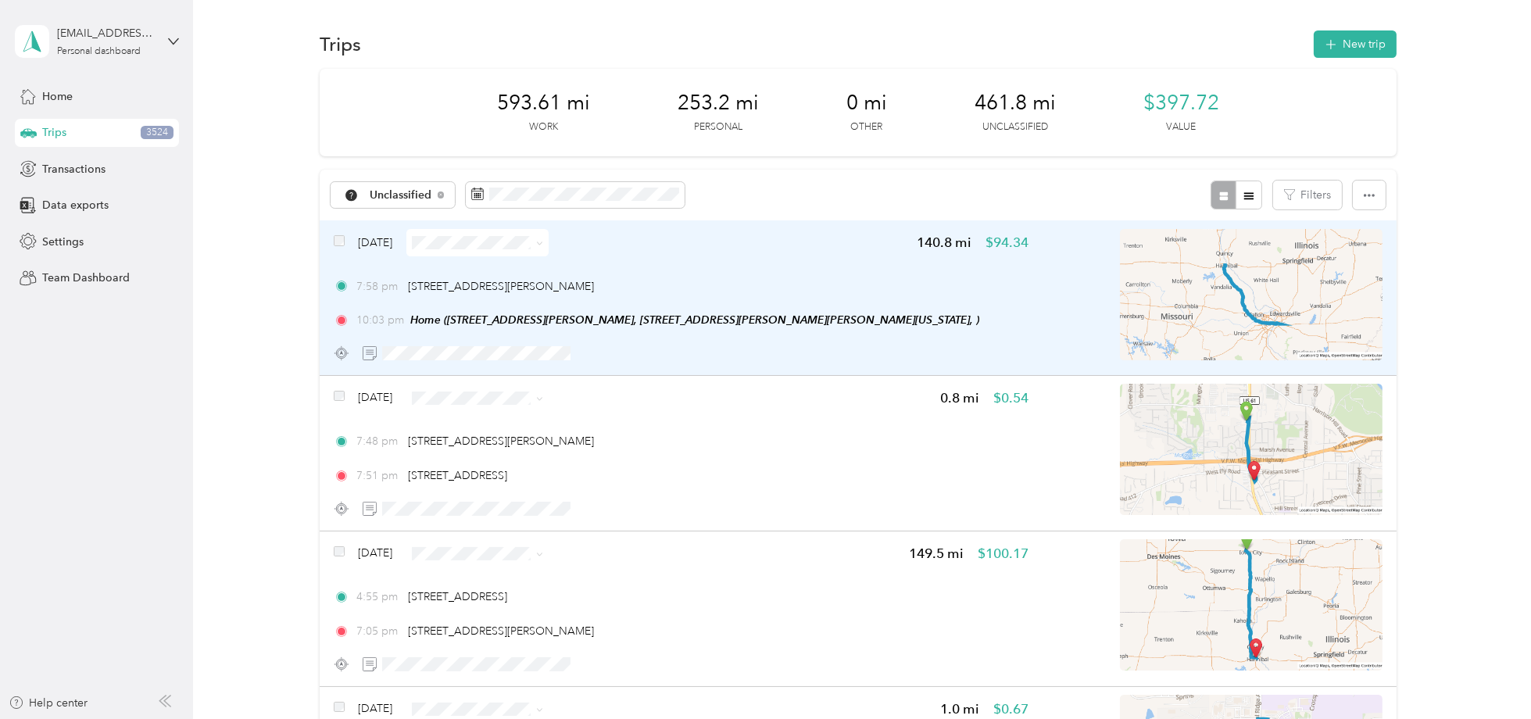
click at [1194, 283] on img at bounding box center [1251, 294] width 263 height 131
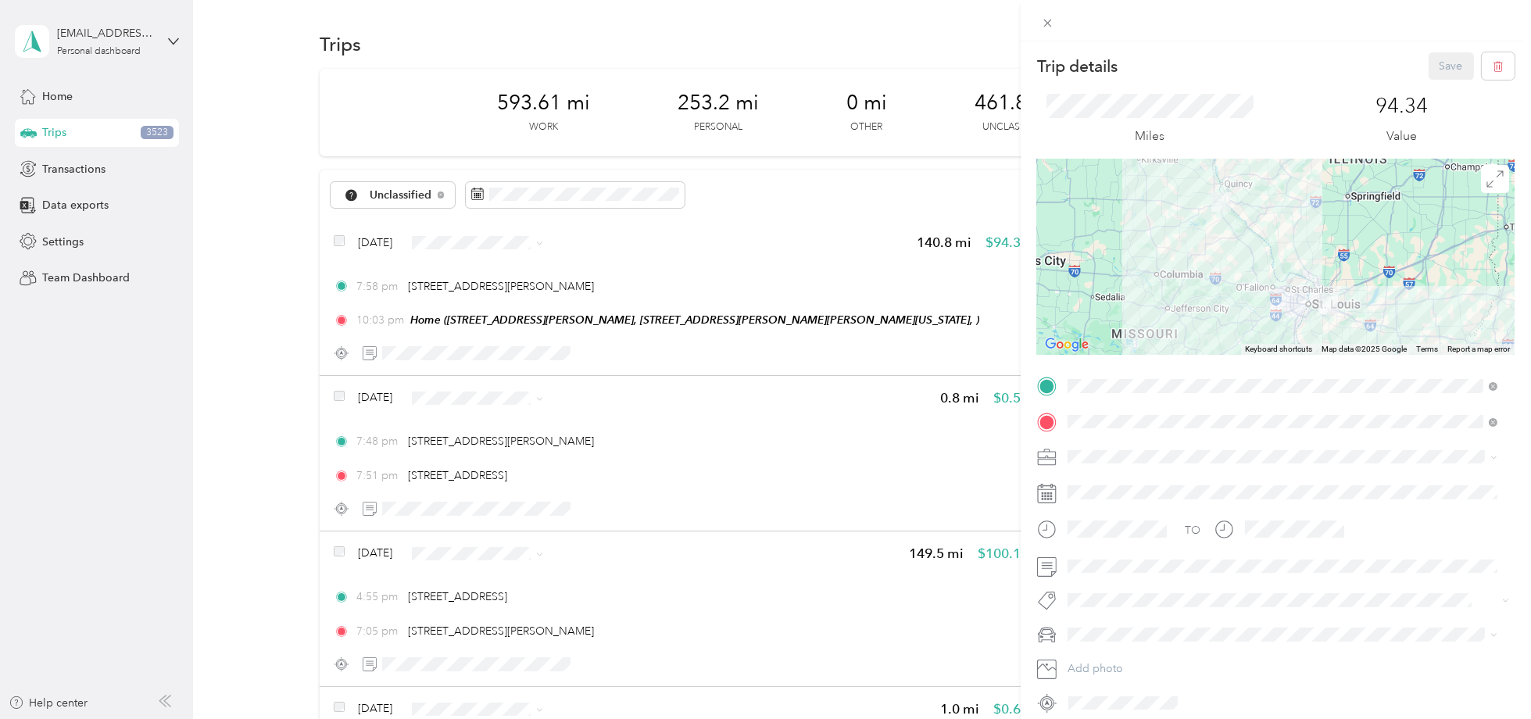
click at [906, 31] on div "Trip details Save This trip cannot be edited because it is either under review,…" at bounding box center [765, 359] width 1531 height 719
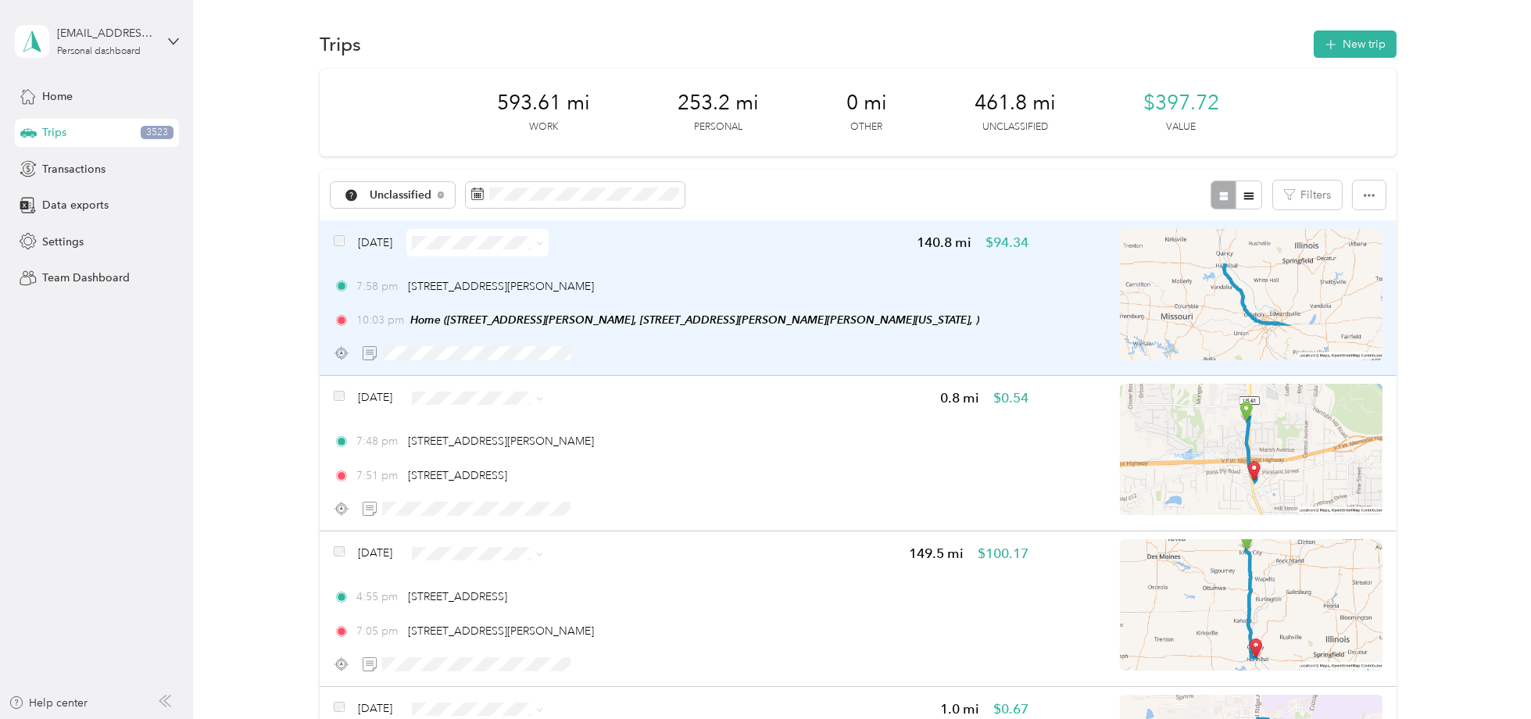
click at [504, 249] on span at bounding box center [477, 242] width 142 height 27
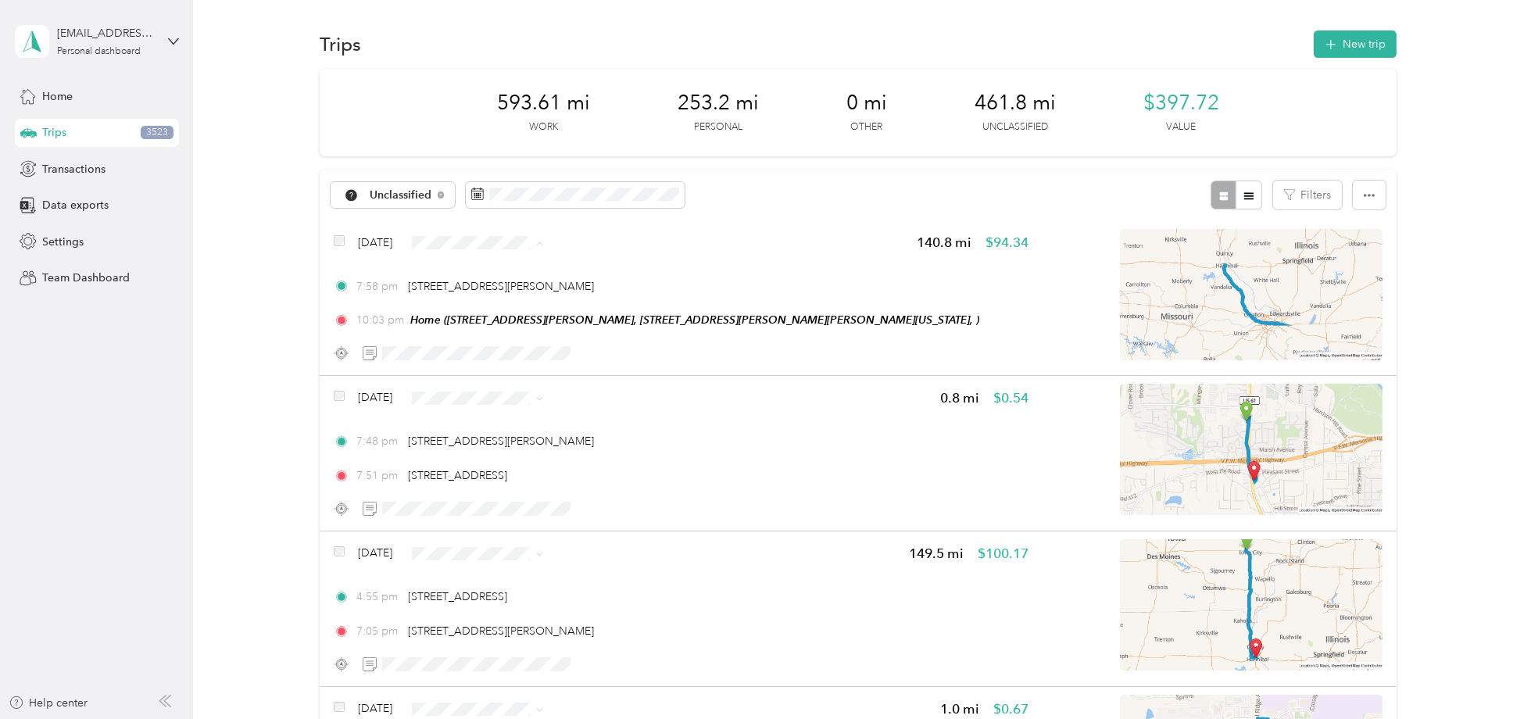
click at [499, 294] on span "Personal" at bounding box center [533, 298] width 127 height 16
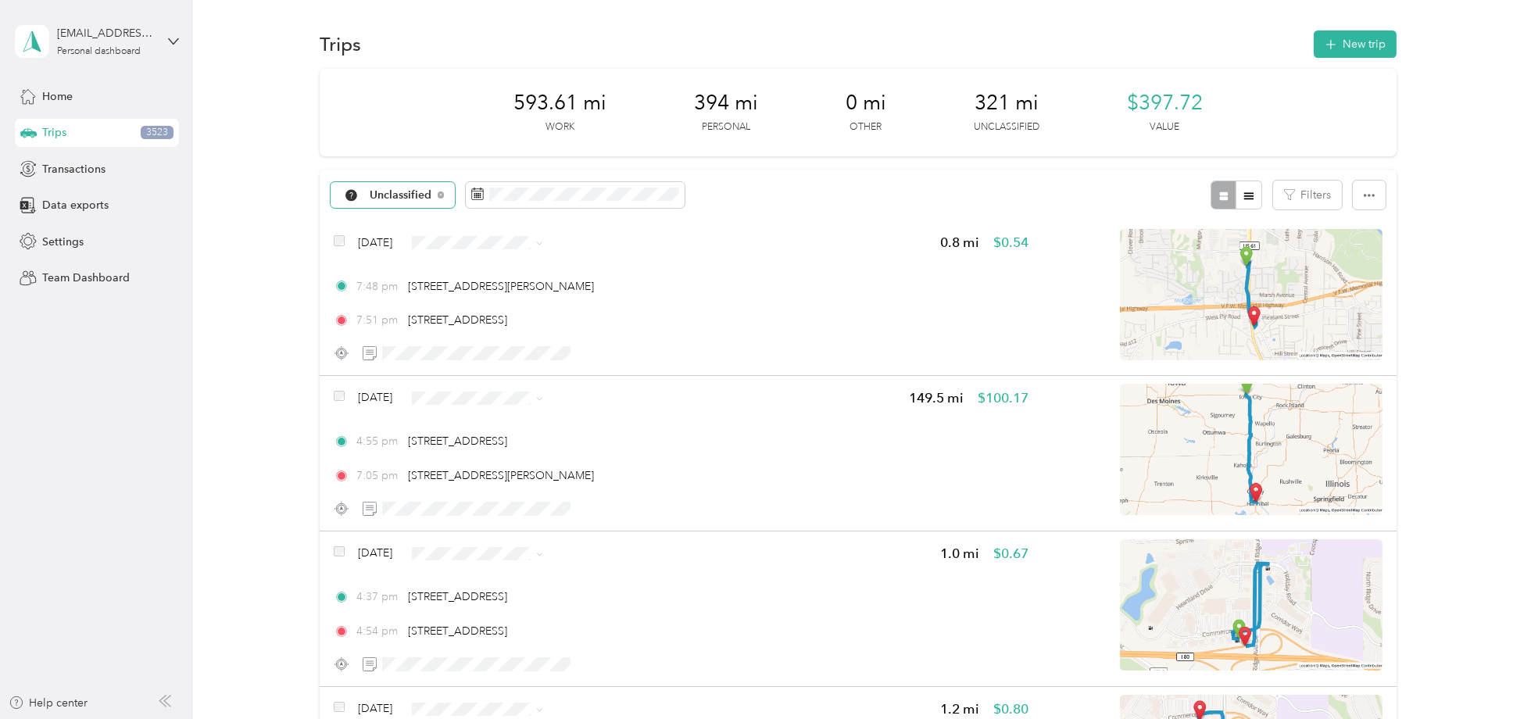
click at [407, 191] on span "Unclassified" at bounding box center [401, 195] width 63 height 11
click at [355, 220] on g at bounding box center [351, 222] width 10 height 10
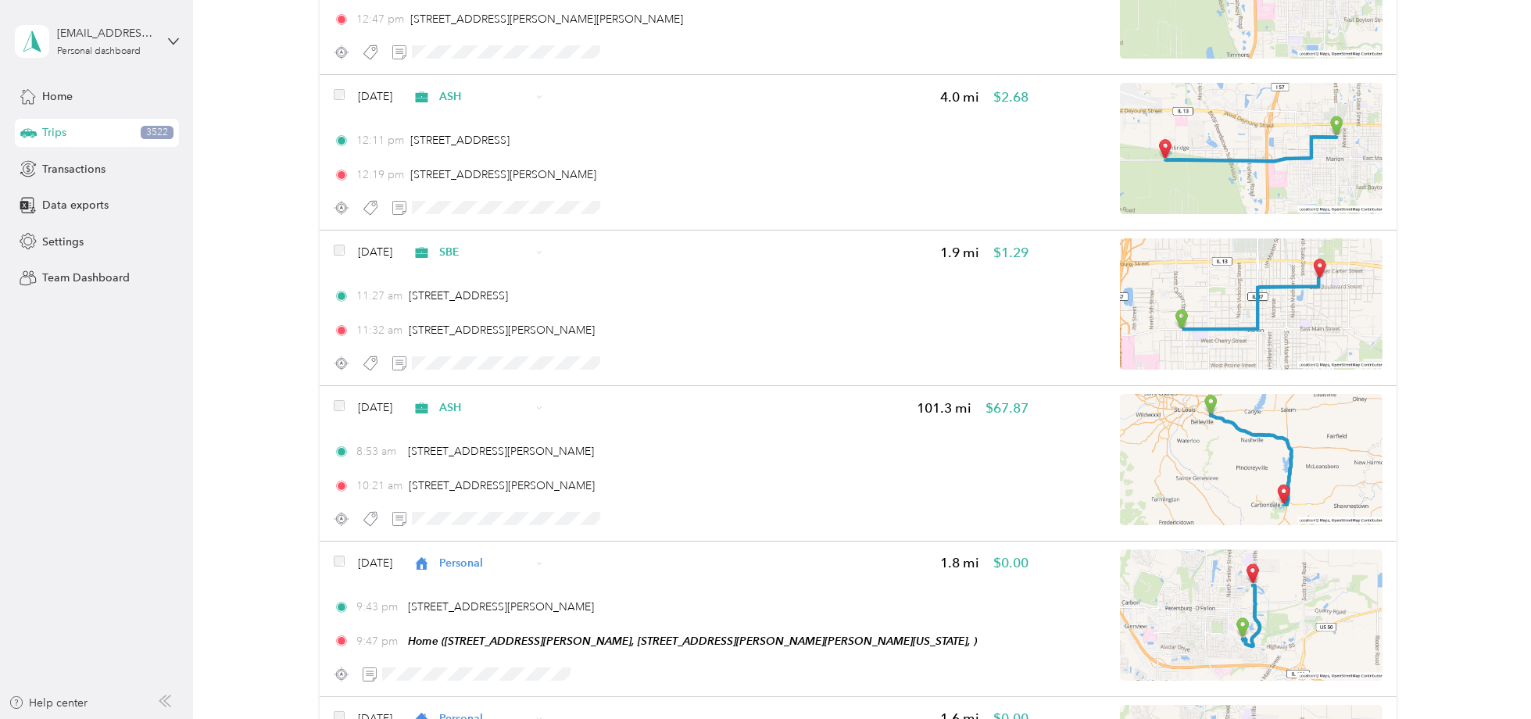
scroll to position [15282, 0]
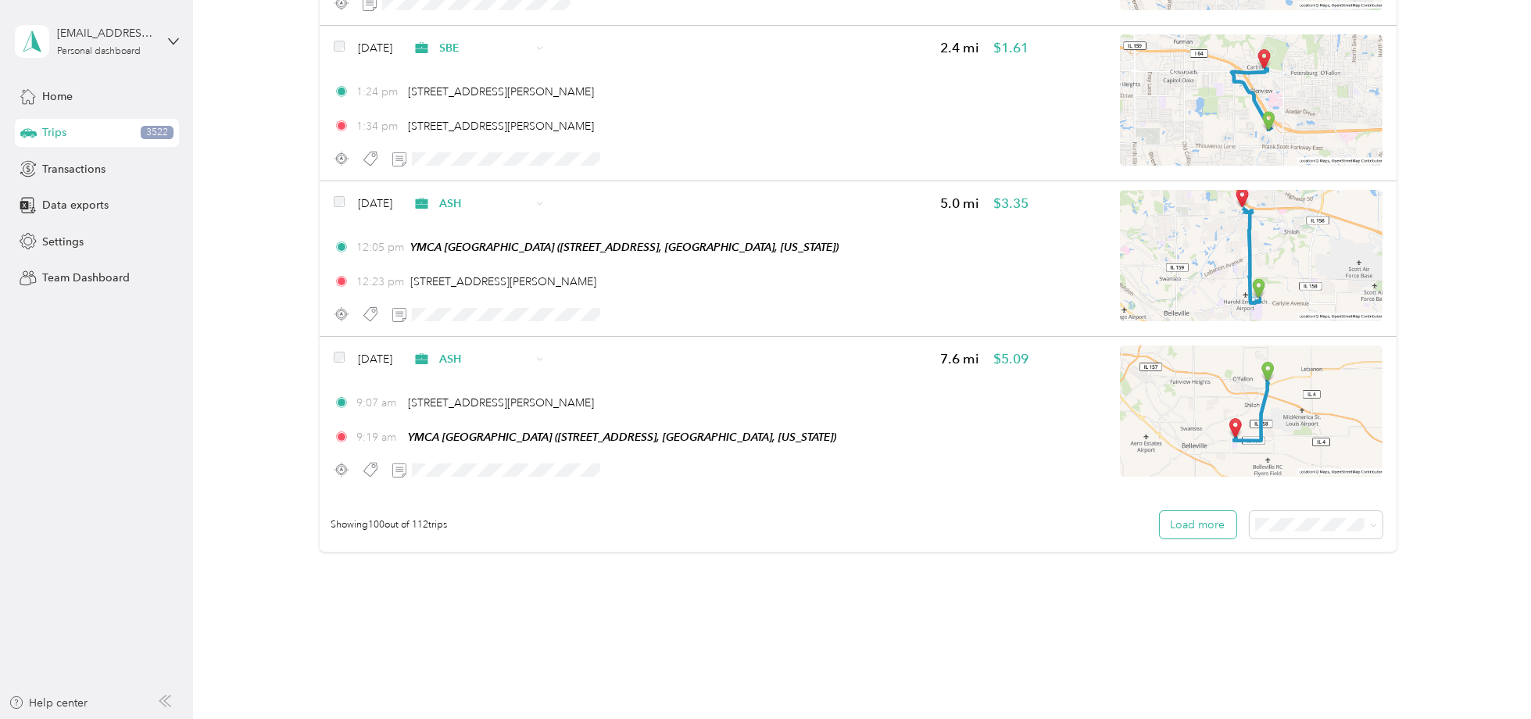
click at [1218, 511] on button "Load more" at bounding box center [1198, 524] width 77 height 27
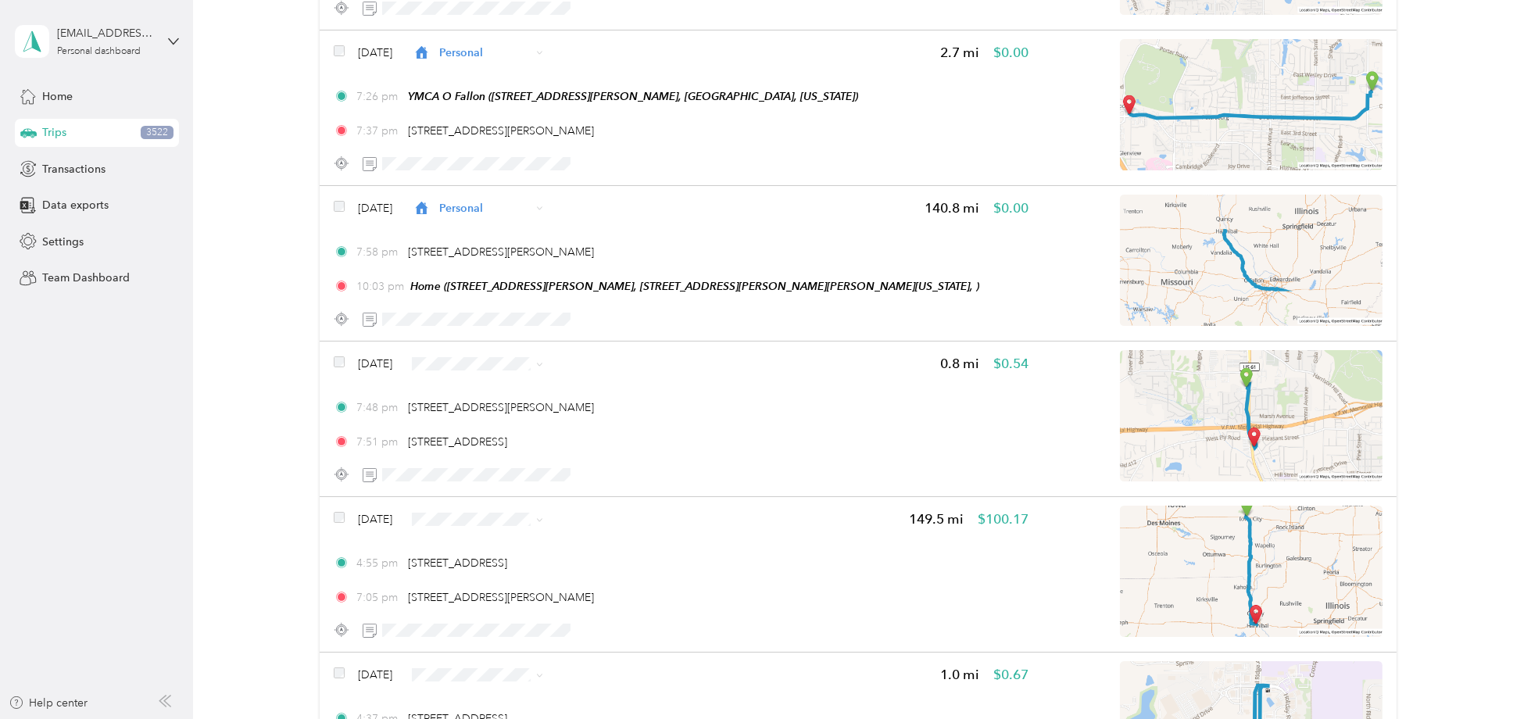
scroll to position [16518, 0]
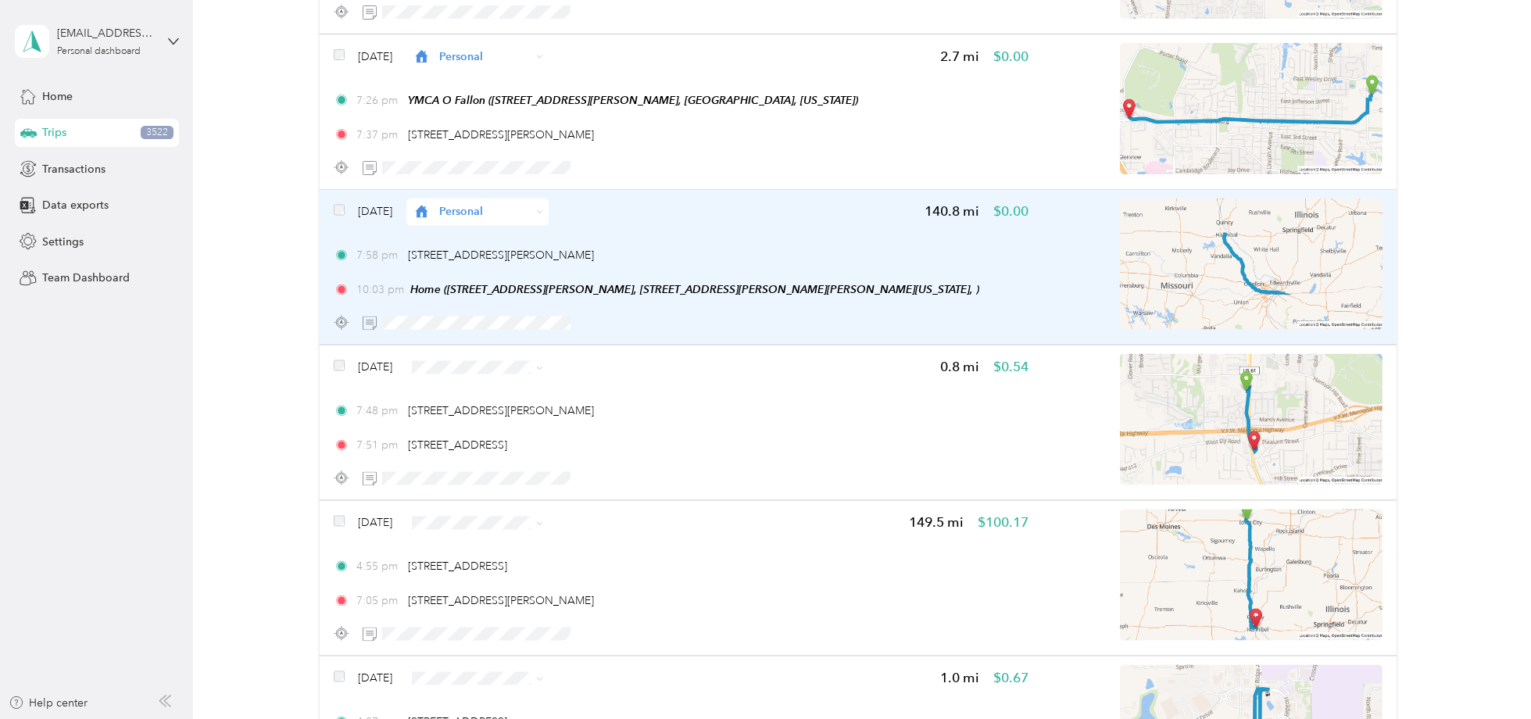
click at [489, 204] on span "Personal" at bounding box center [484, 212] width 91 height 16
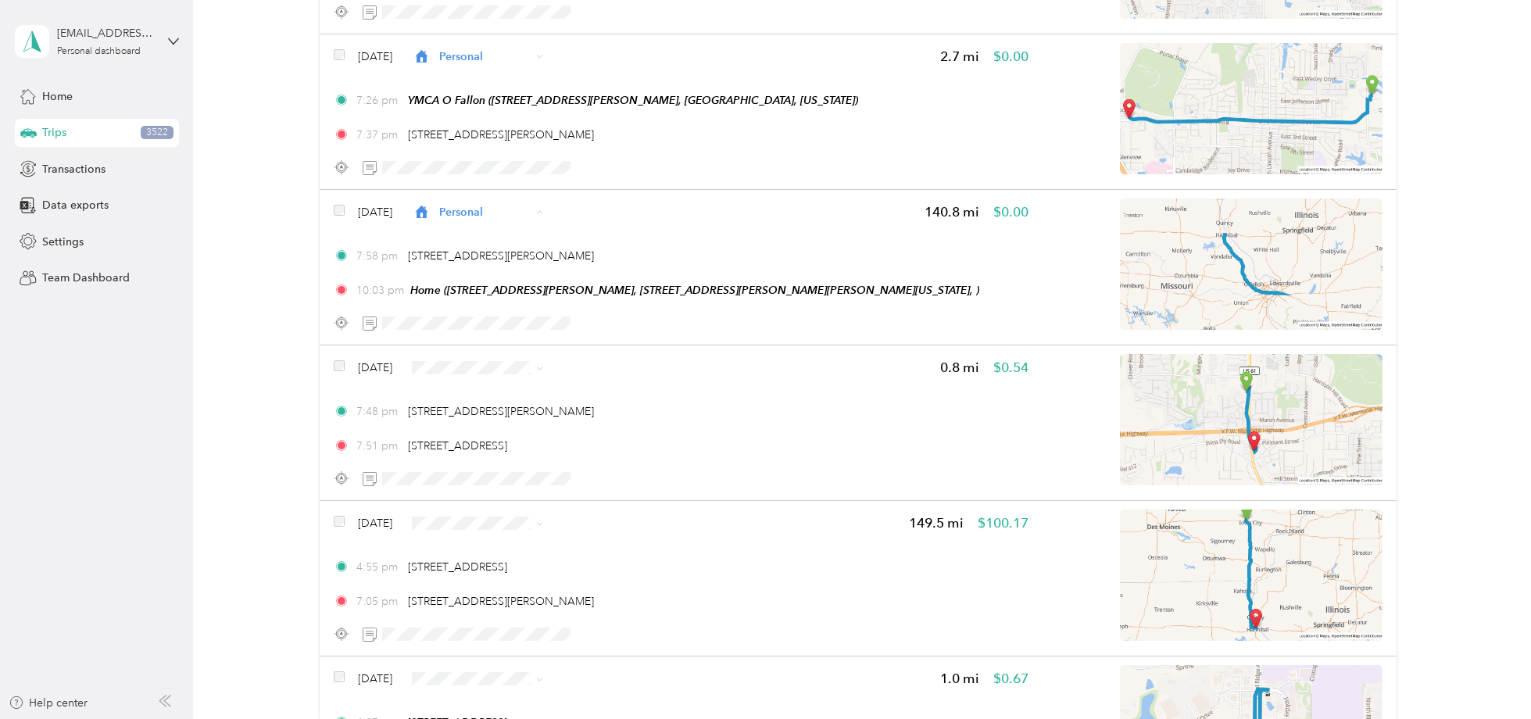
click at [500, 317] on span "PPP" at bounding box center [533, 325] width 127 height 16
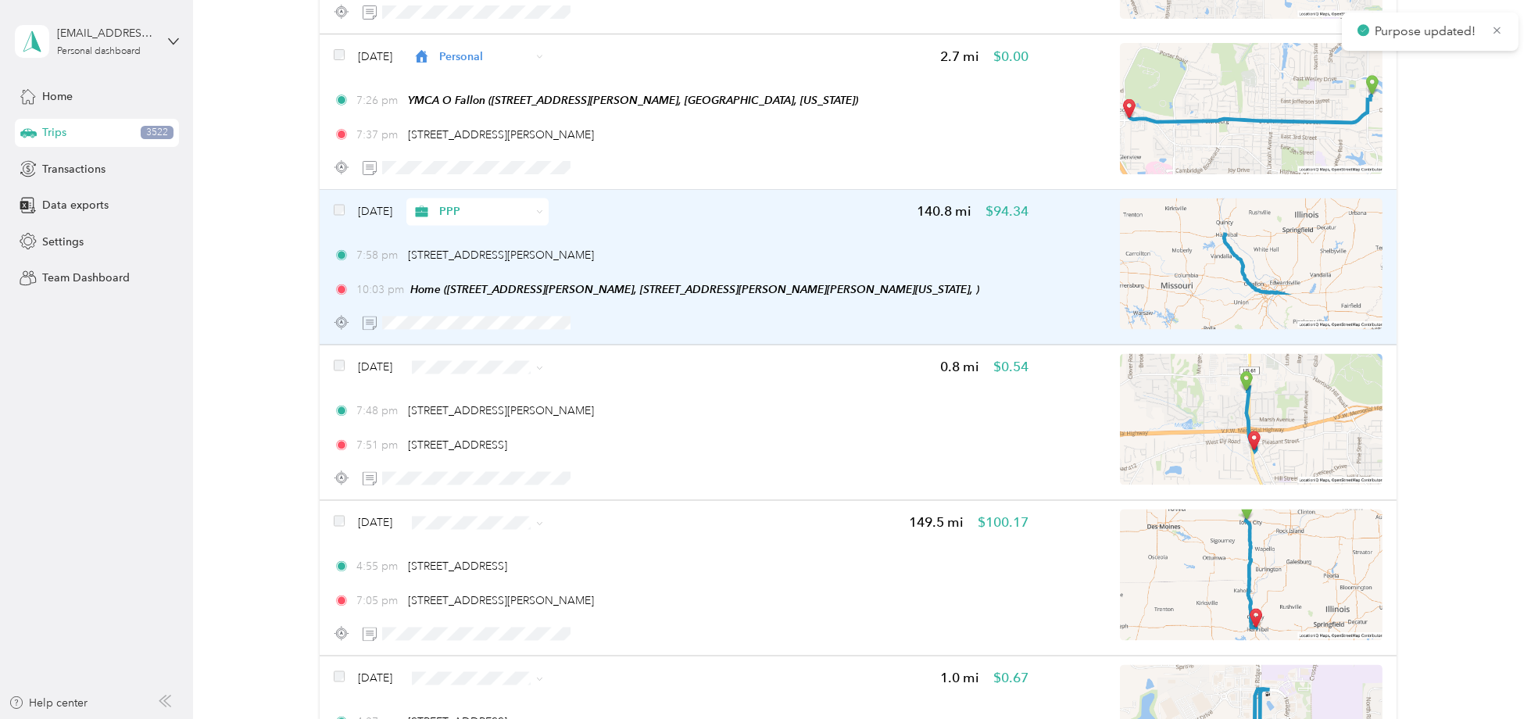
click at [707, 199] on div "Dec 1, 2024 PPP 140.8 mi $94.34 7:58 pm 200 Earl St, Hannibal, MO 63401, USA 10…" at bounding box center [681, 268] width 695 height 138
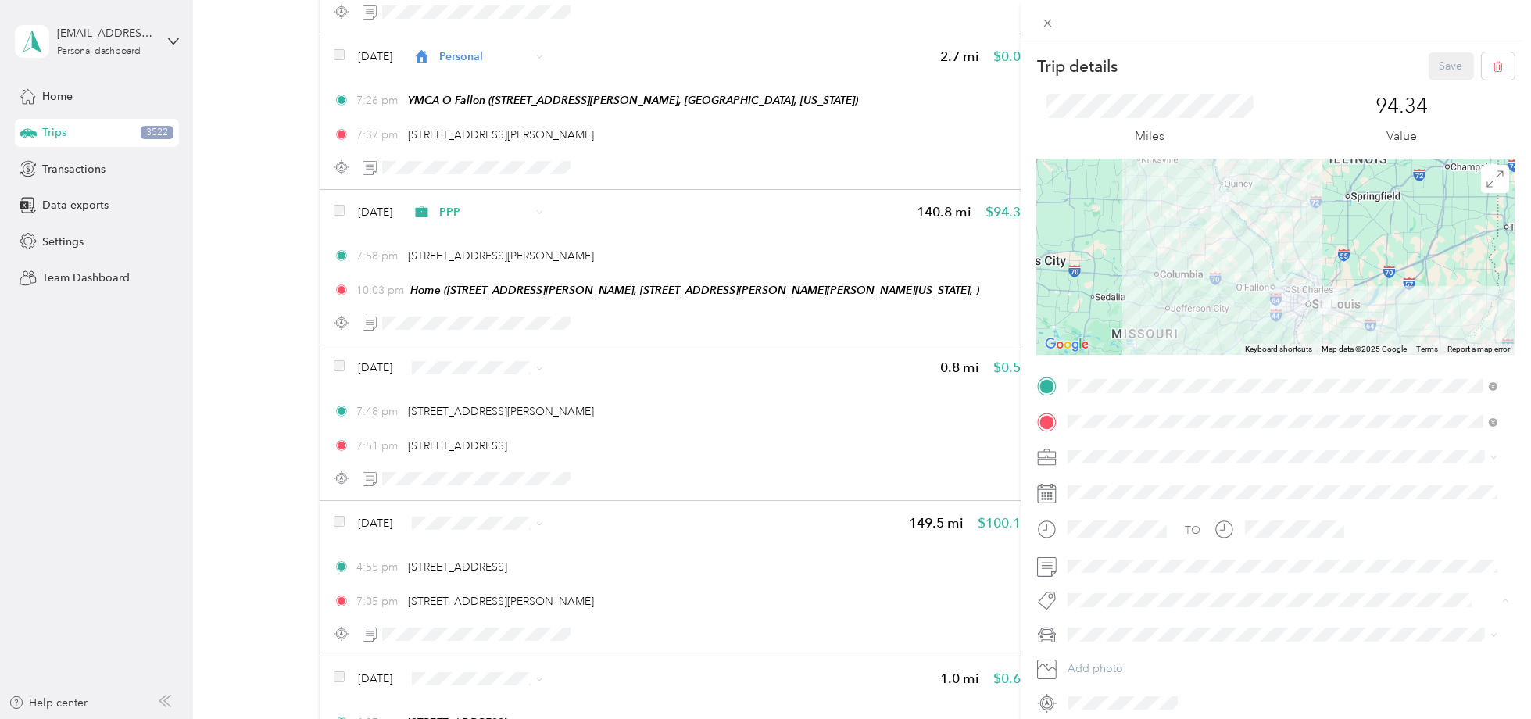
click at [1119, 502] on span "2605 Ww" at bounding box center [1104, 504] width 41 height 14
click at [446, 309] on div "Trip details Save This trip cannot be edited because it is either under review,…" at bounding box center [765, 359] width 1531 height 719
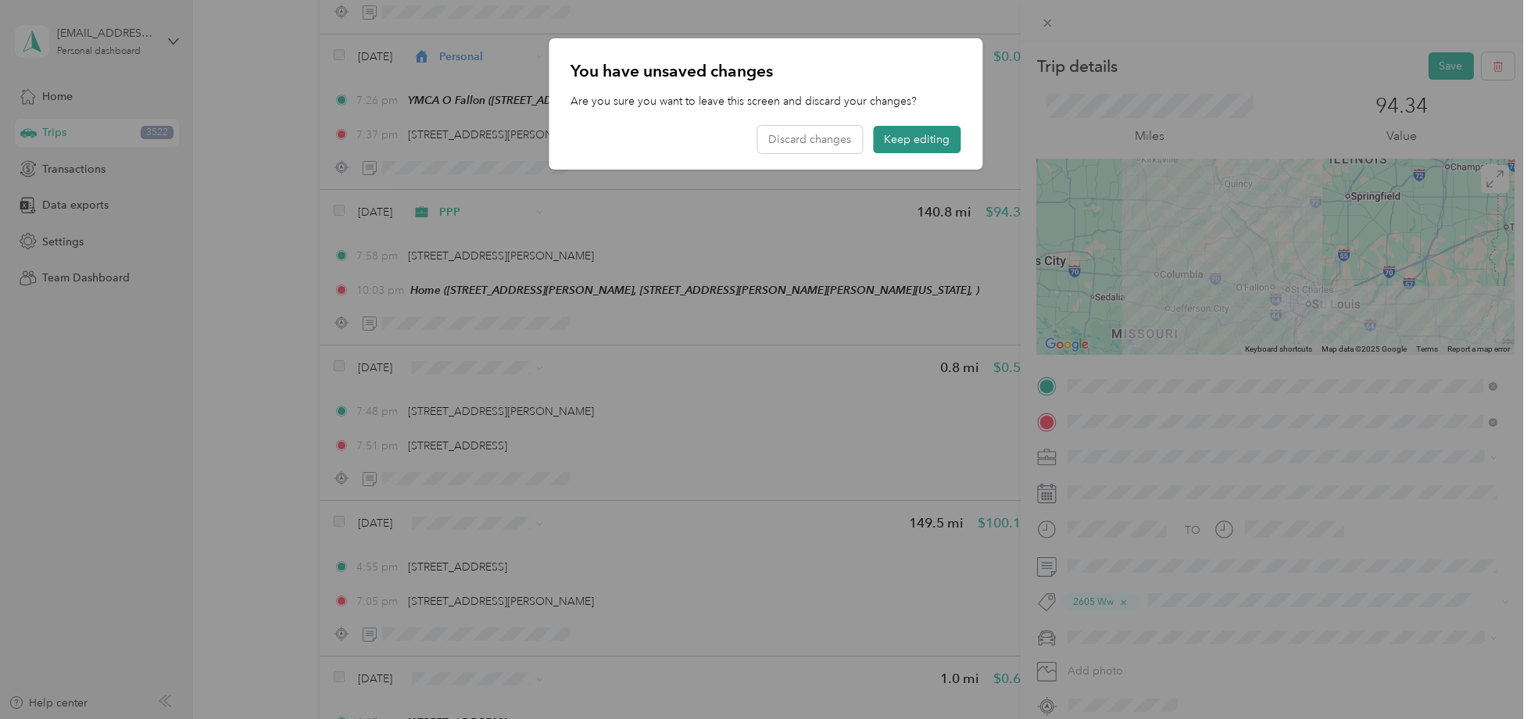
drag, startPoint x: 907, startPoint y: 138, endPoint x: 921, endPoint y: 136, distance: 14.3
click at [907, 139] on button "Keep editing" at bounding box center [917, 139] width 88 height 27
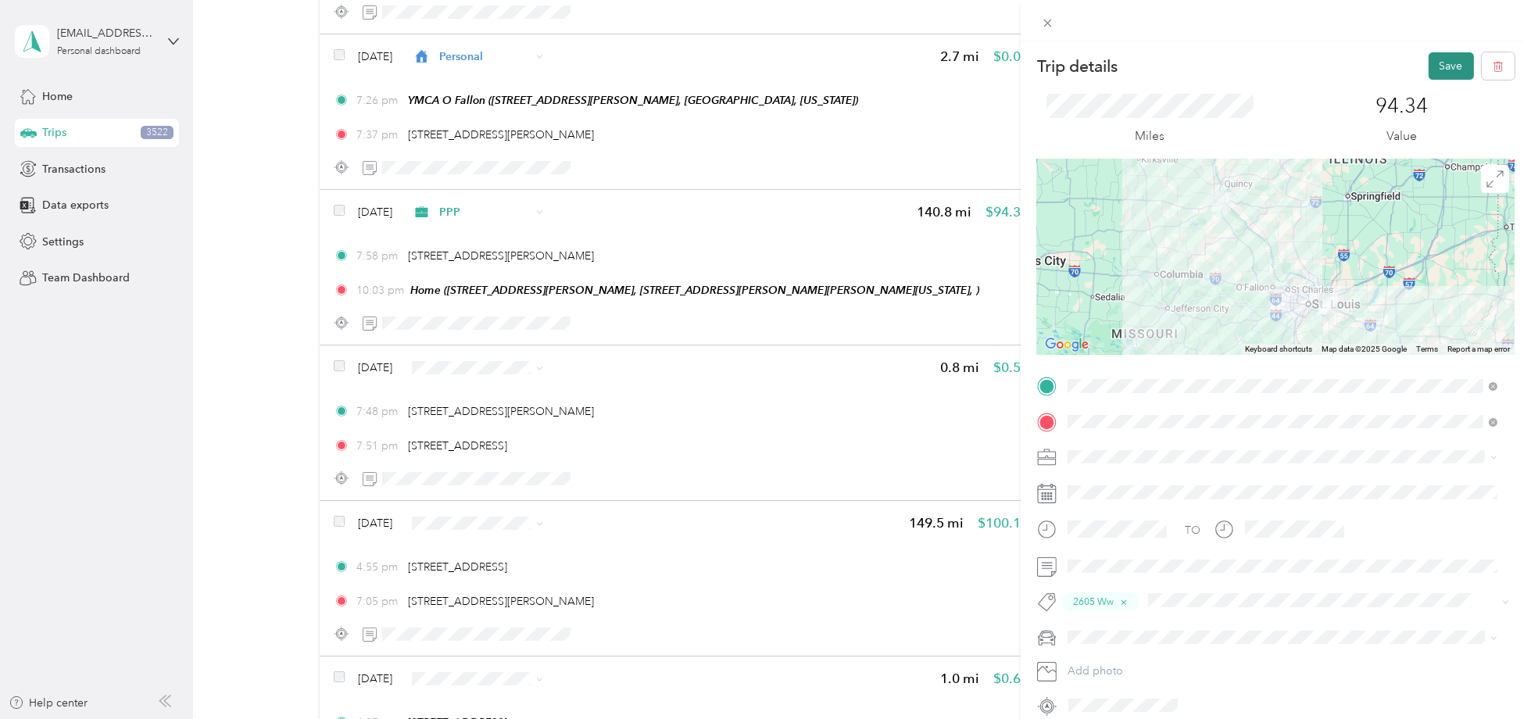
click at [1438, 62] on button "Save" at bounding box center [1451, 65] width 45 height 27
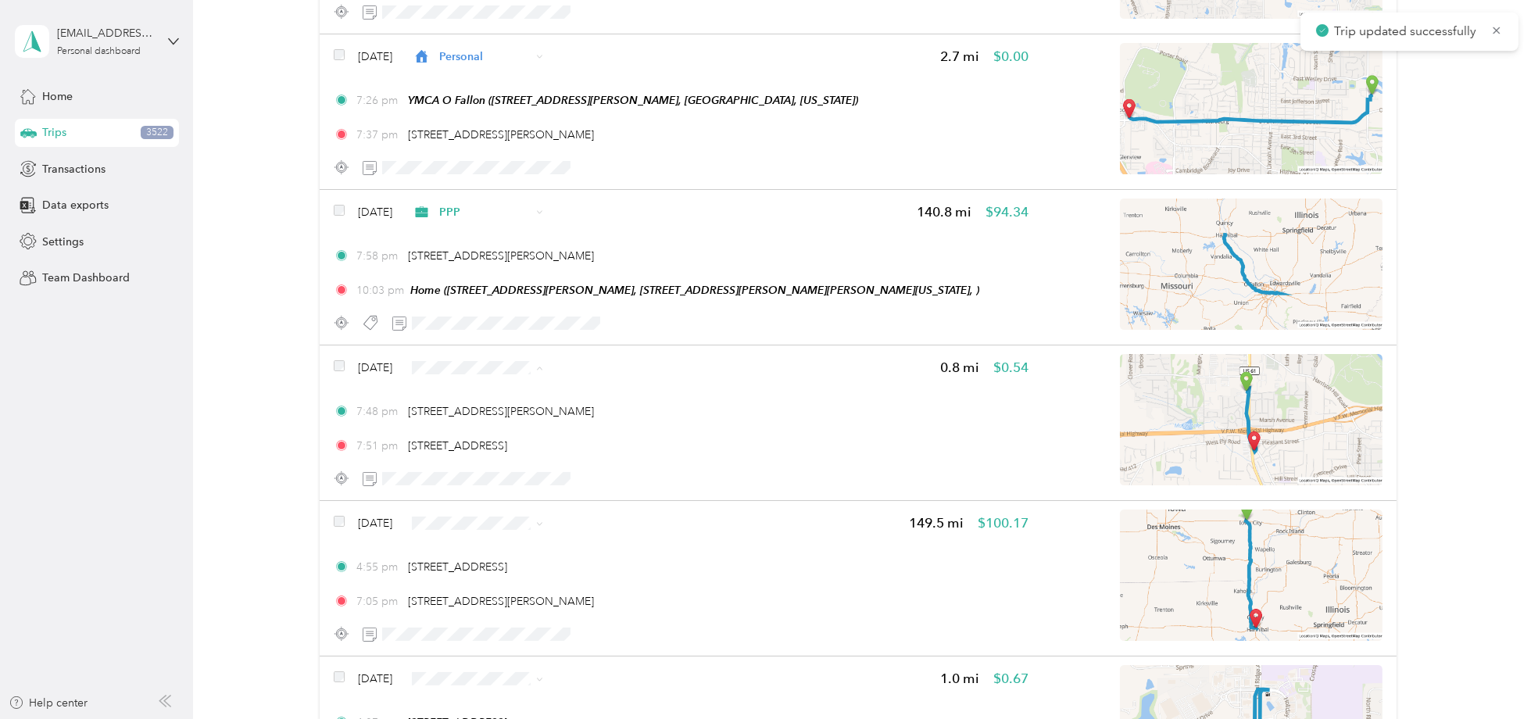
click at [516, 371] on span "Personal" at bounding box center [533, 371] width 127 height 16
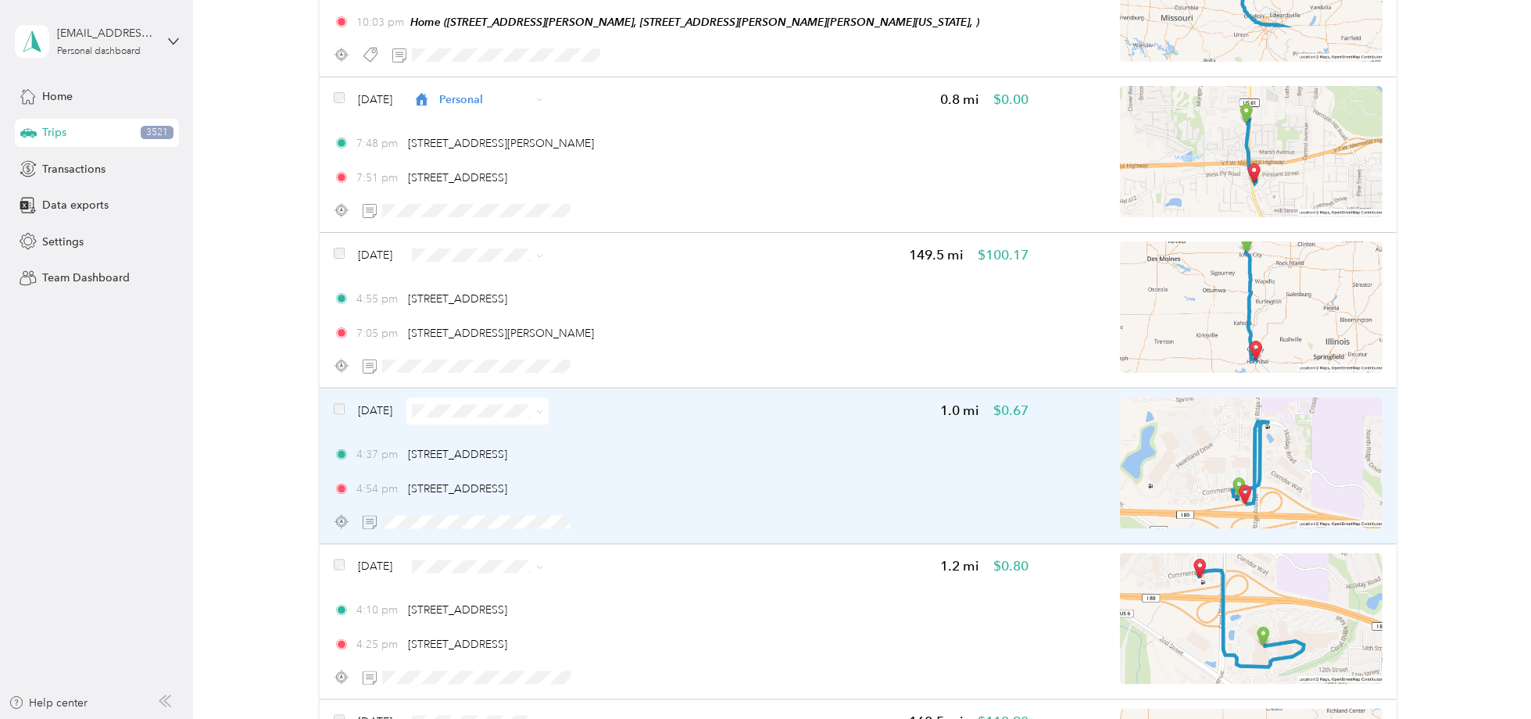
scroll to position [16752, 0]
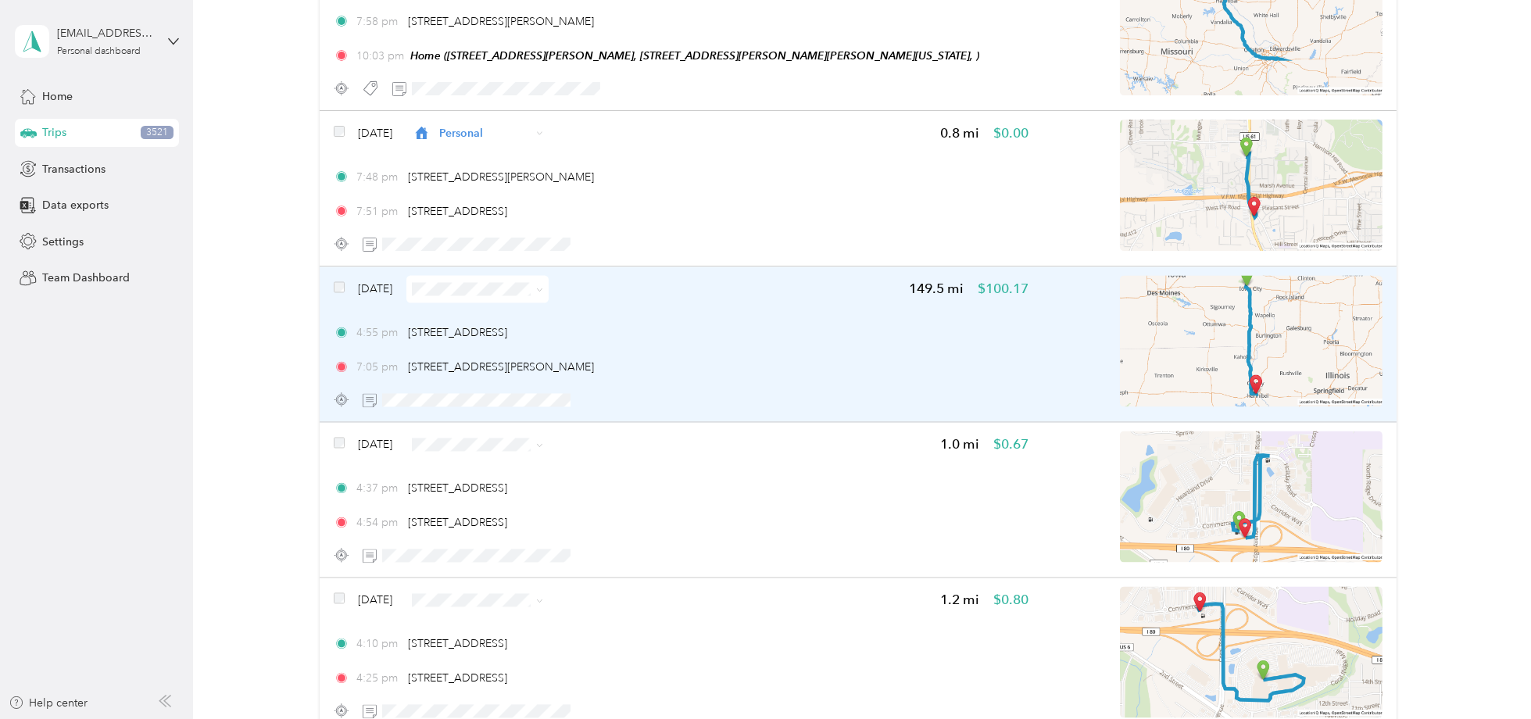
click at [480, 275] on span at bounding box center [477, 288] width 142 height 27
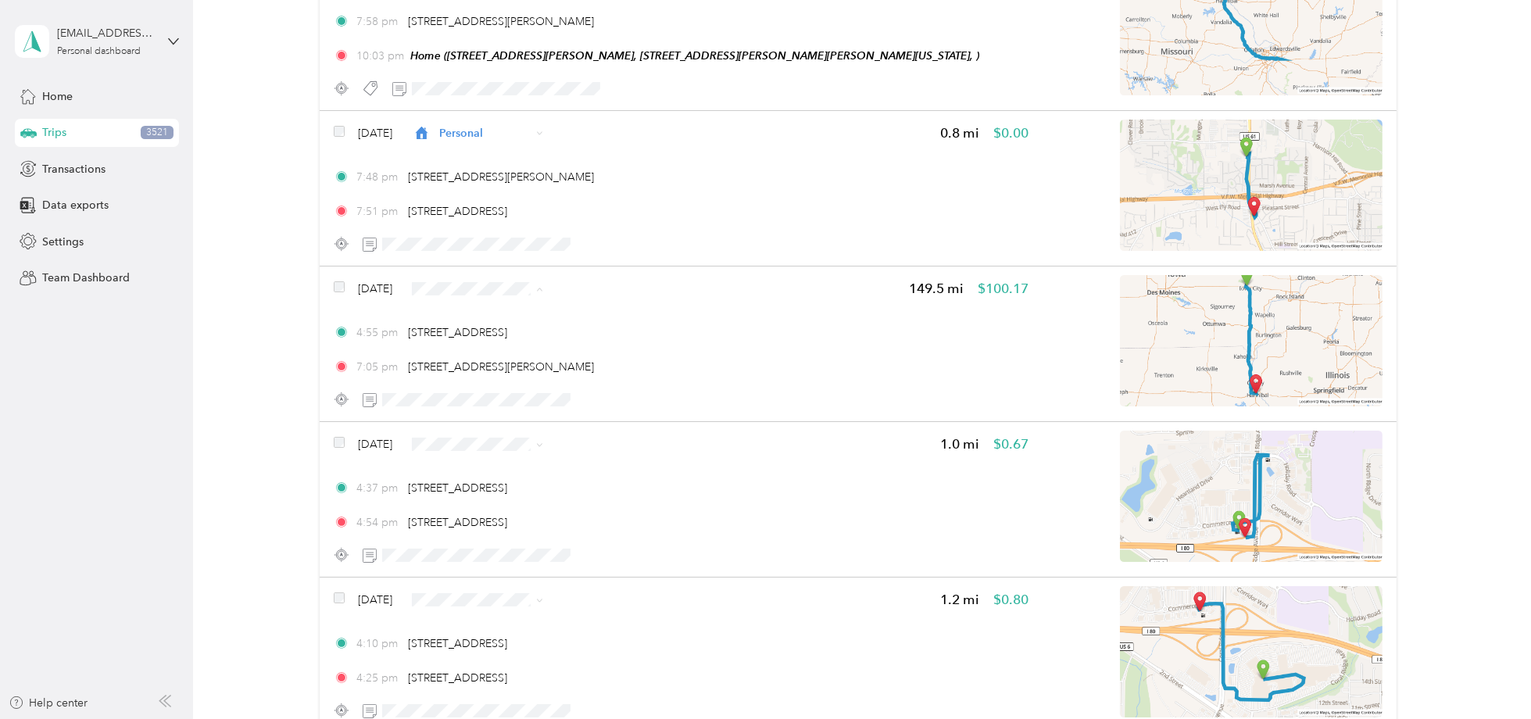
click at [483, 288] on span "Personal" at bounding box center [533, 292] width 127 height 16
click at [499, 294] on li "Personal" at bounding box center [519, 290] width 177 height 27
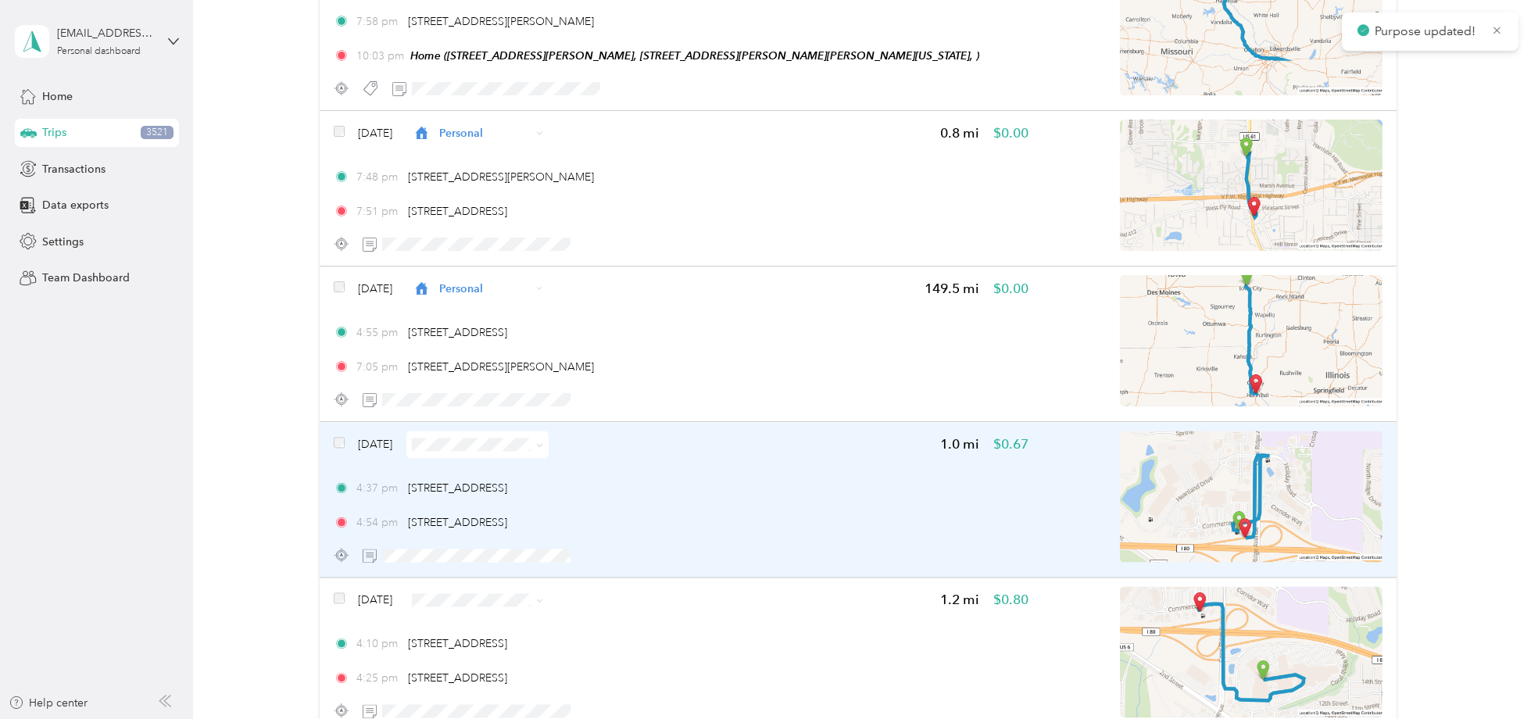
click at [500, 431] on span at bounding box center [477, 444] width 142 height 27
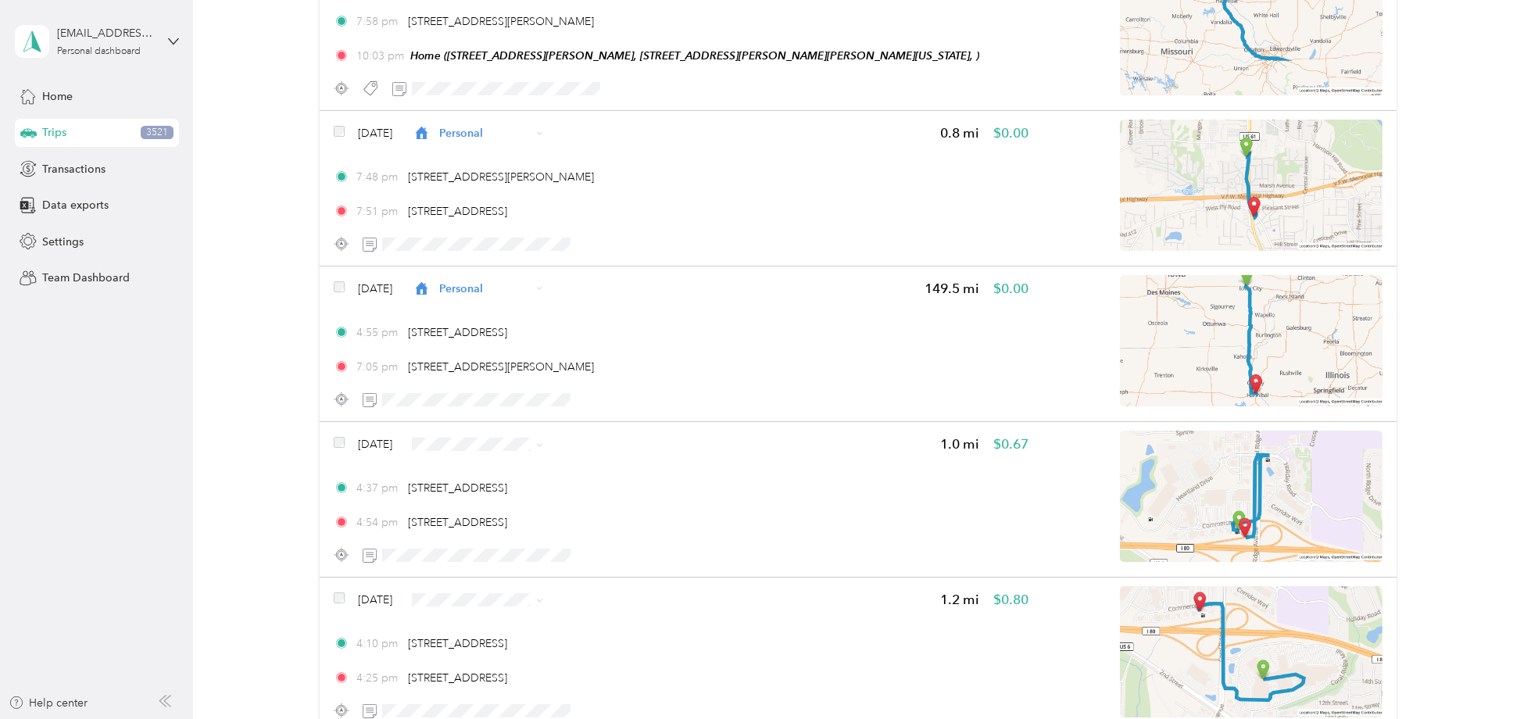
click at [489, 438] on li "Personal" at bounding box center [519, 443] width 177 height 27
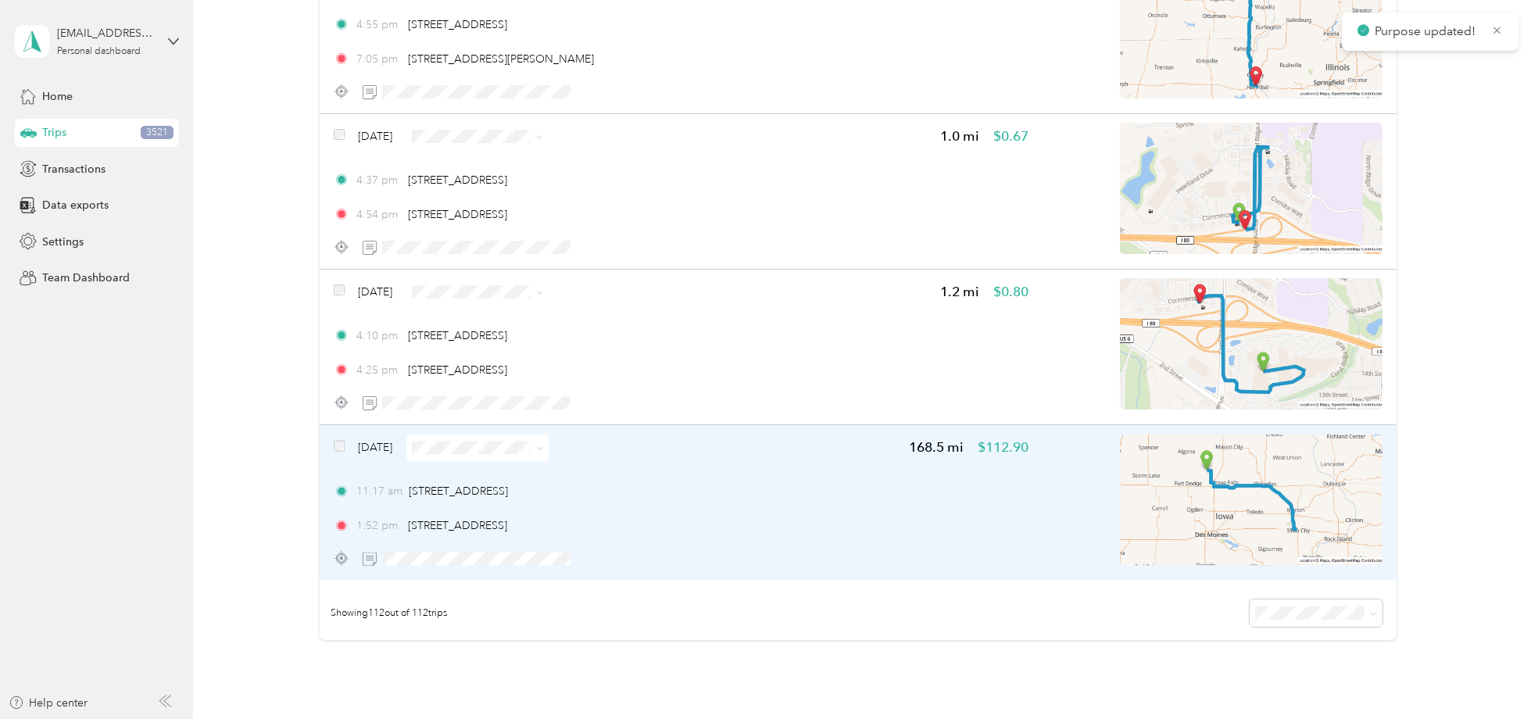
scroll to position [17065, 0]
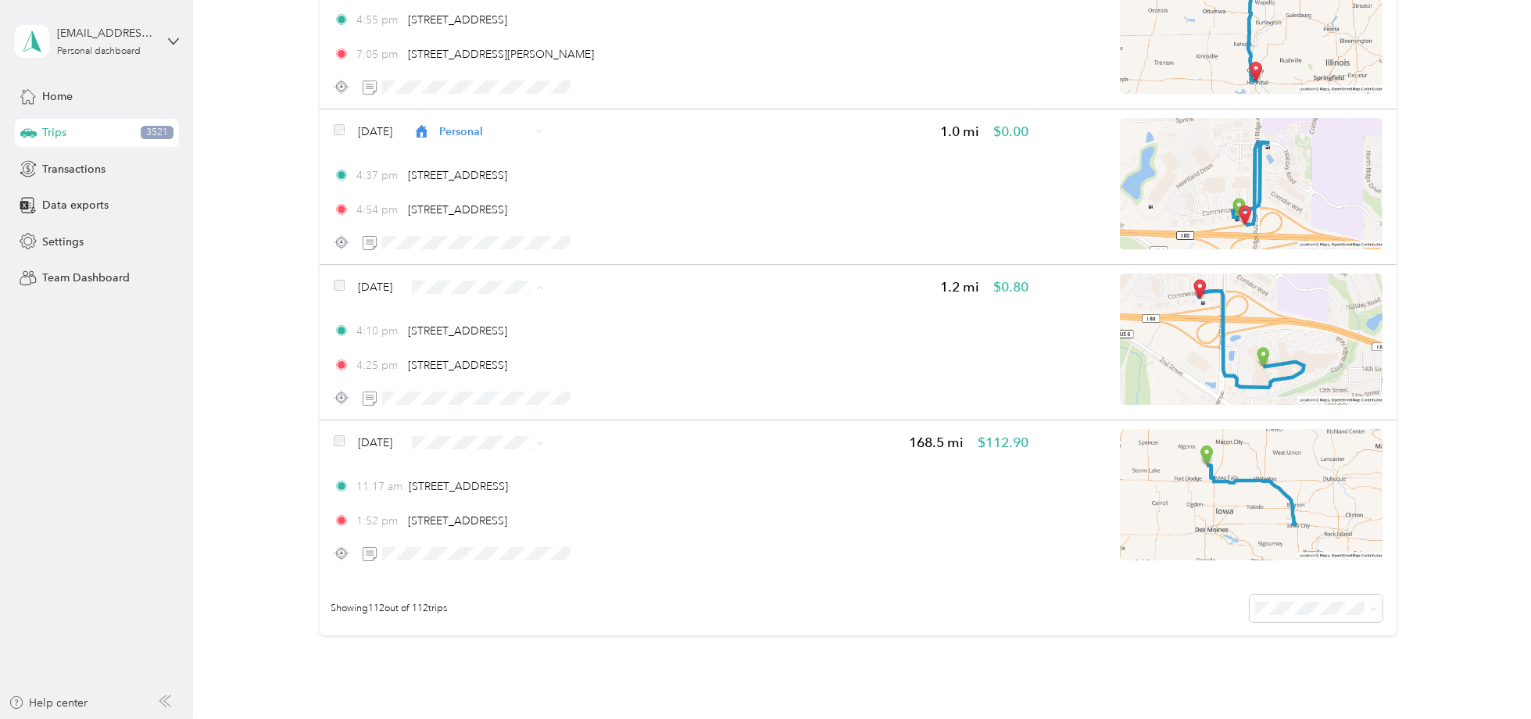
click at [492, 278] on li "Personal" at bounding box center [519, 289] width 177 height 27
click at [496, 439] on span "Personal" at bounding box center [533, 443] width 127 height 16
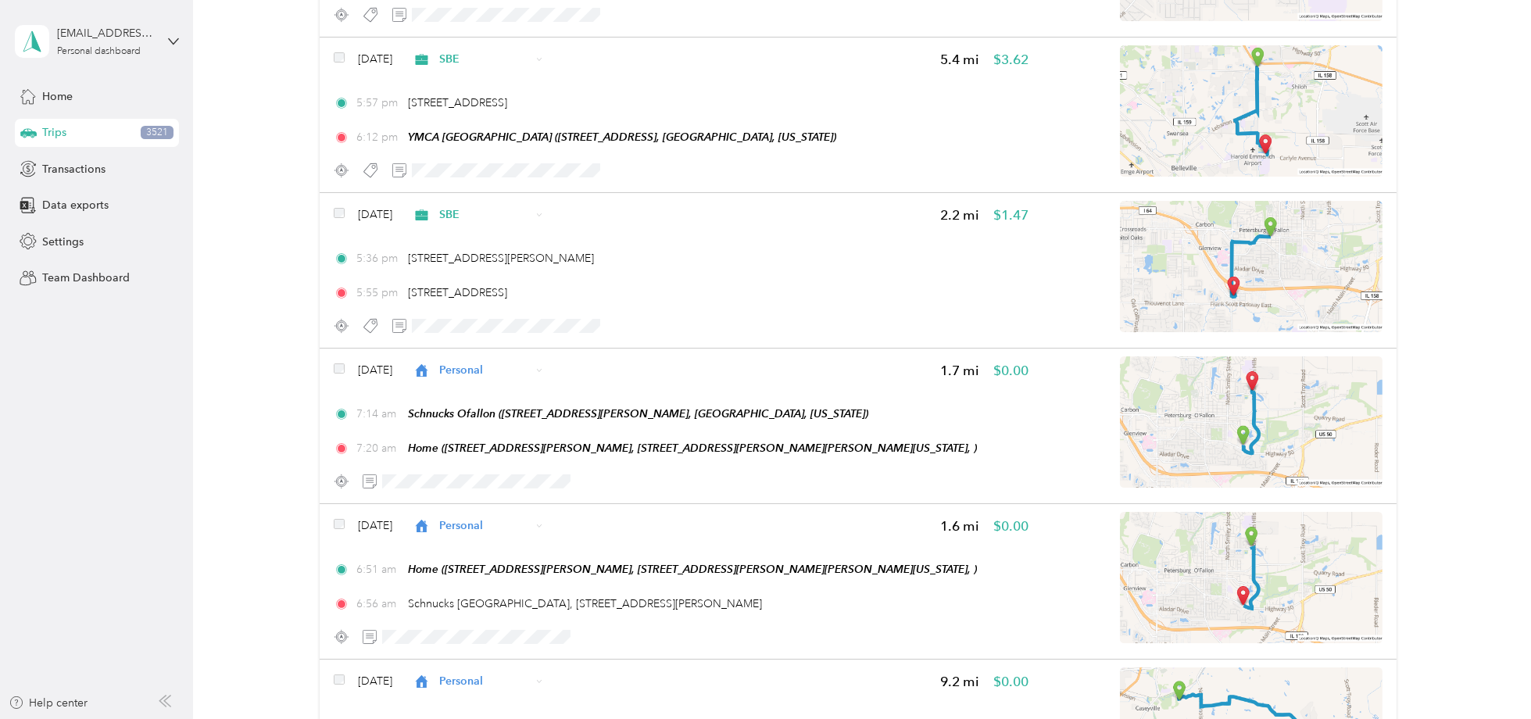
scroll to position [0, 0]
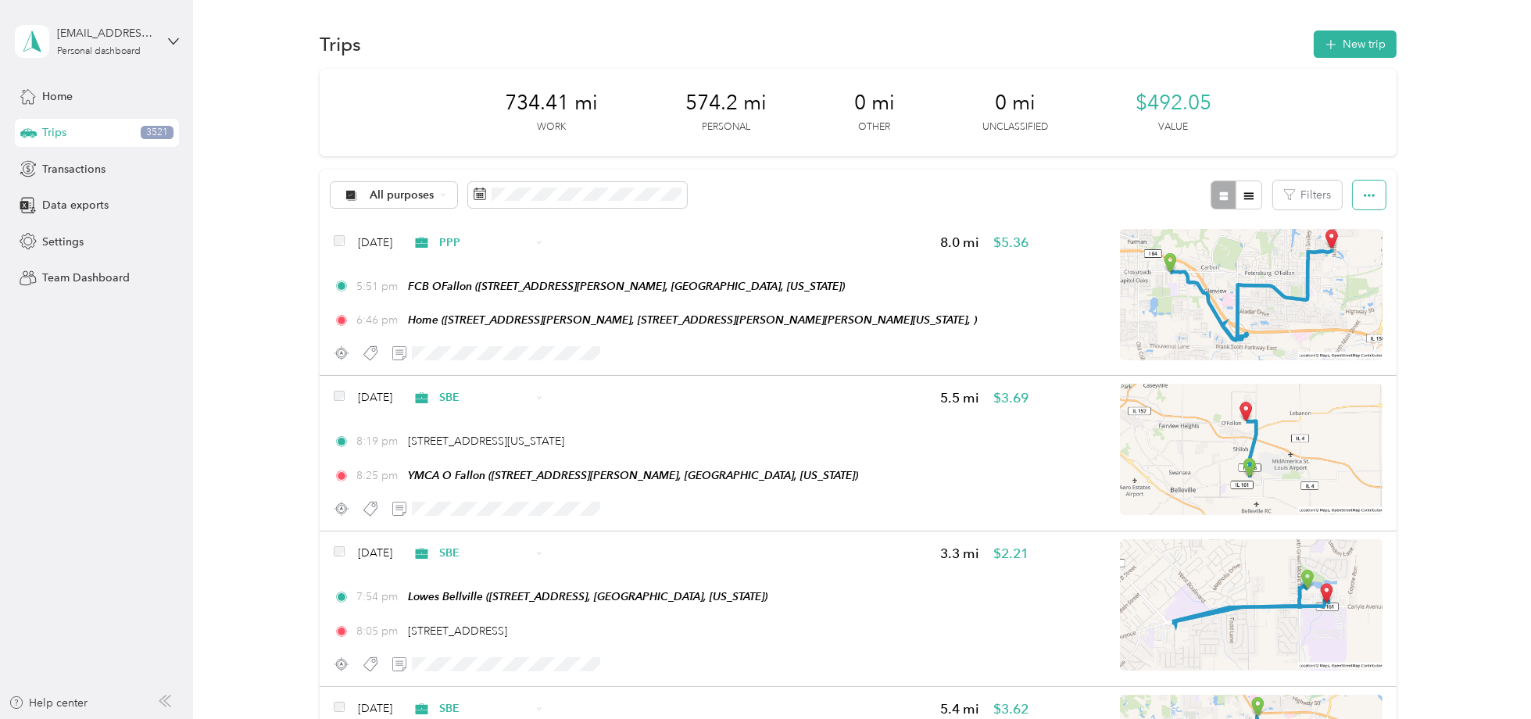
click at [1364, 195] on icon "button" at bounding box center [1369, 195] width 11 height 11
click at [1346, 253] on span "Export" at bounding box center [1343, 251] width 33 height 13
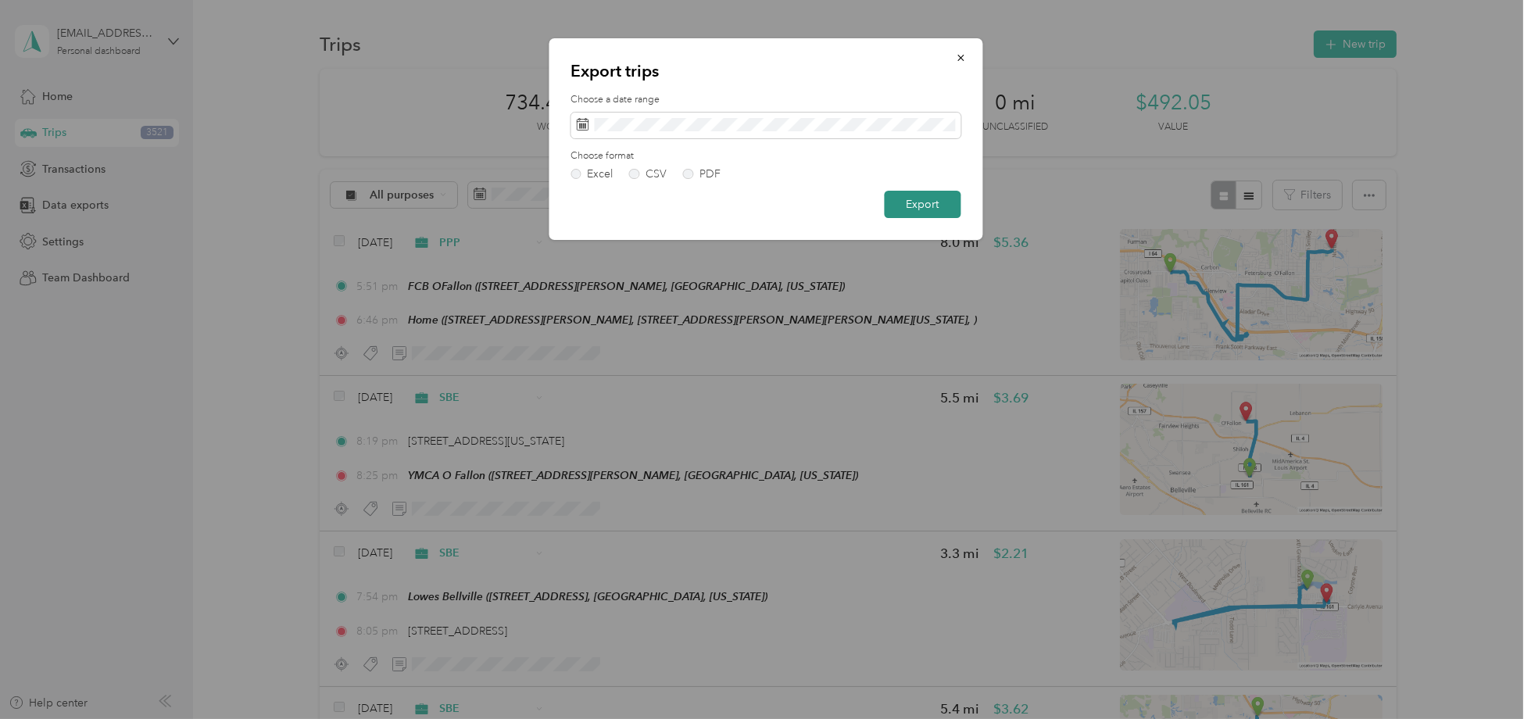
click at [934, 209] on button "Export" at bounding box center [922, 204] width 77 height 27
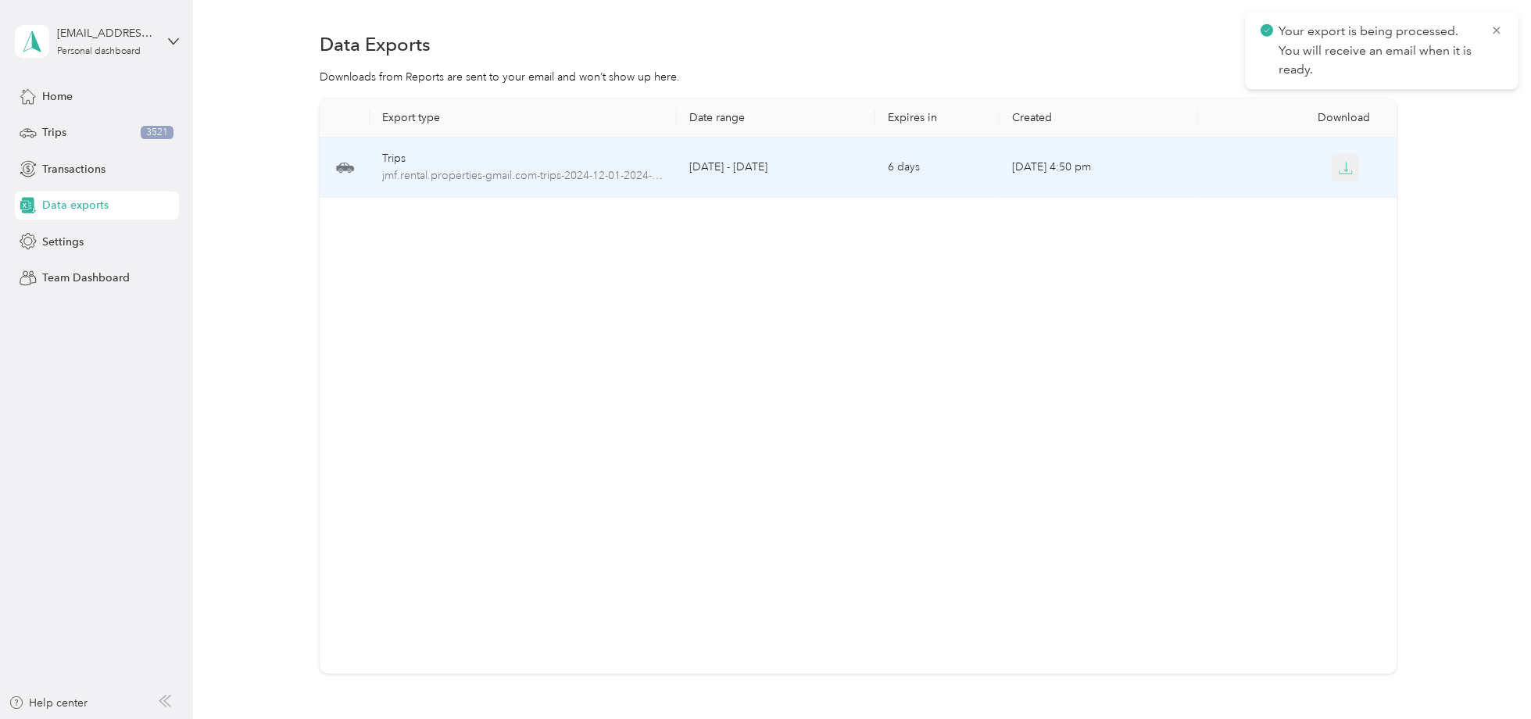
click at [1344, 177] on button "button" at bounding box center [1346, 167] width 28 height 28
click at [1339, 170] on icon "button" at bounding box center [1346, 168] width 14 height 14
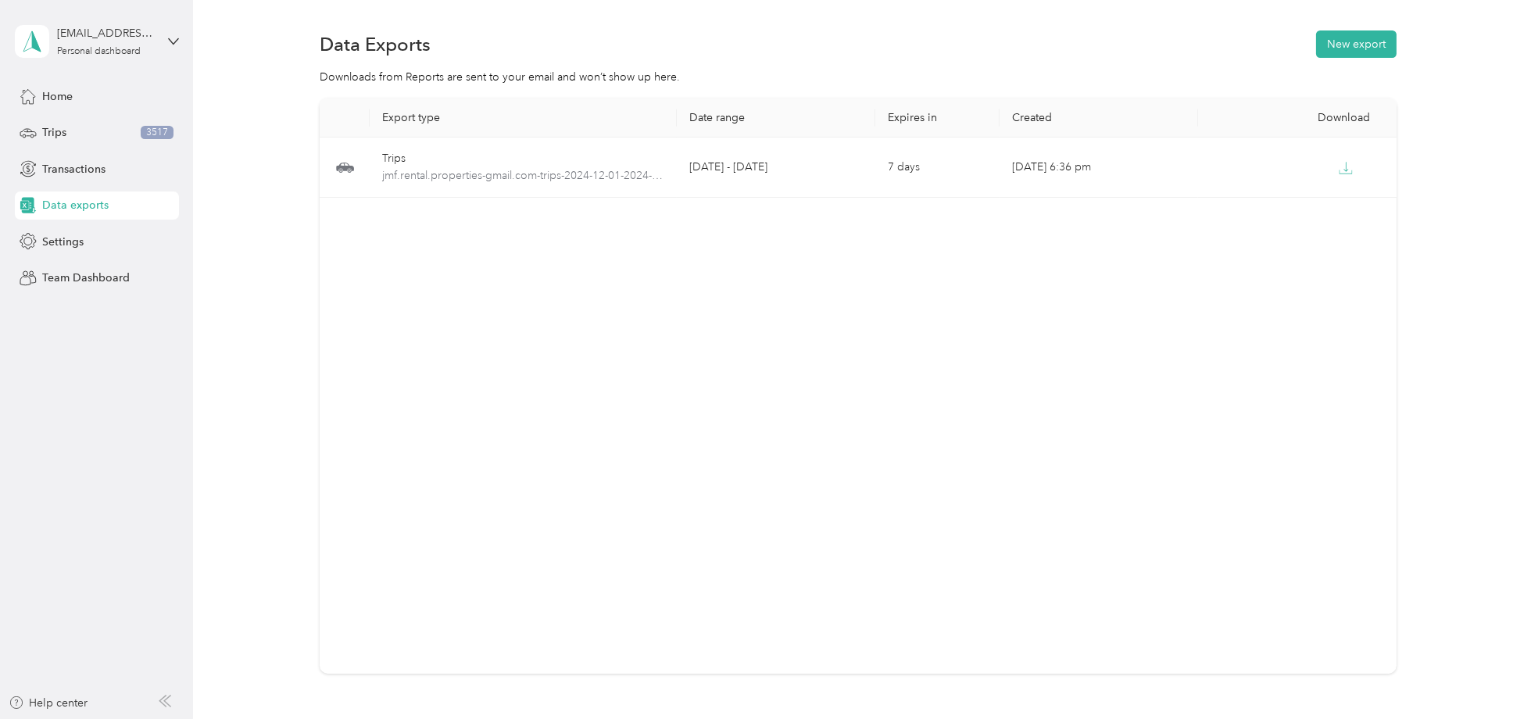
drag, startPoint x: 416, startPoint y: 141, endPoint x: 394, endPoint y: 133, distance: 23.5
click at [394, 133] on th "Export type" at bounding box center [524, 117] width 308 height 39
click at [792, 38] on div "Data Exports New export" at bounding box center [858, 43] width 1076 height 33
